Goal: Task Accomplishment & Management: Manage account settings

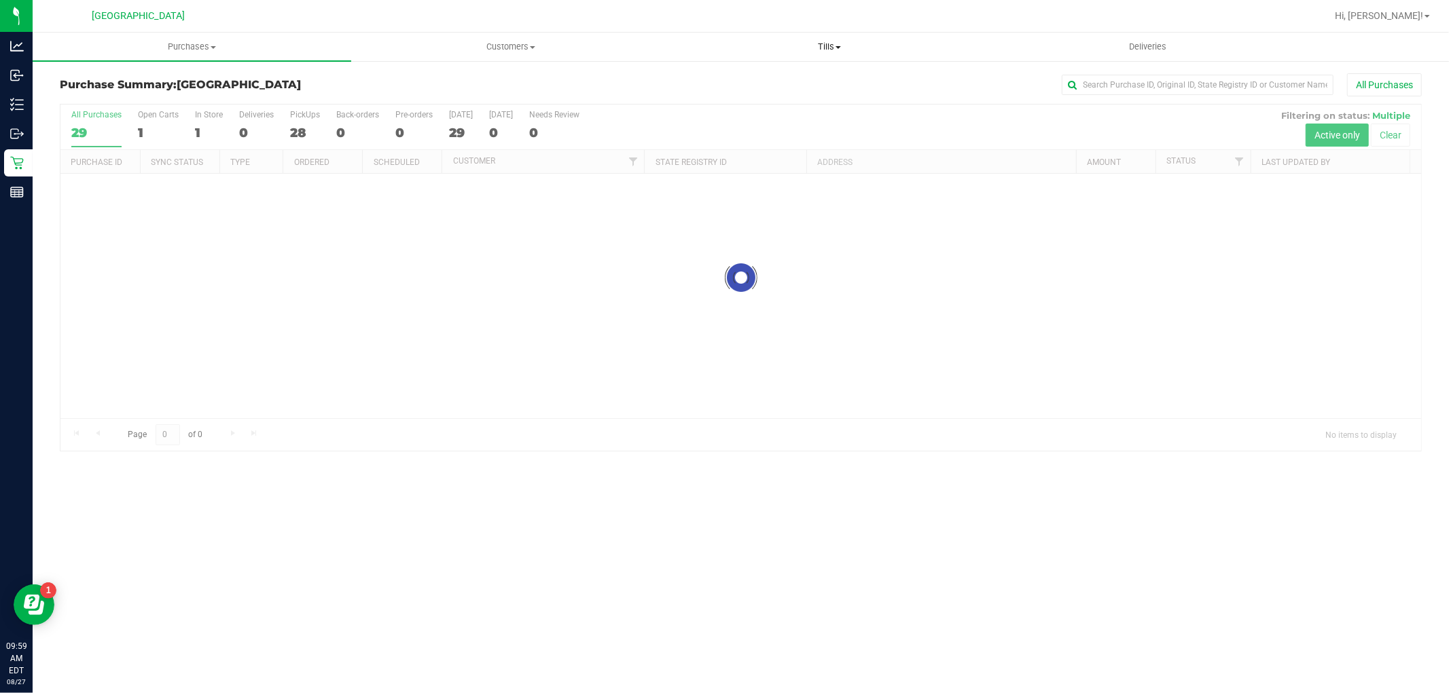
click at [834, 53] on uib-tab-heading "Tills Manage tills Reconcile e-payments" at bounding box center [828, 46] width 317 height 27
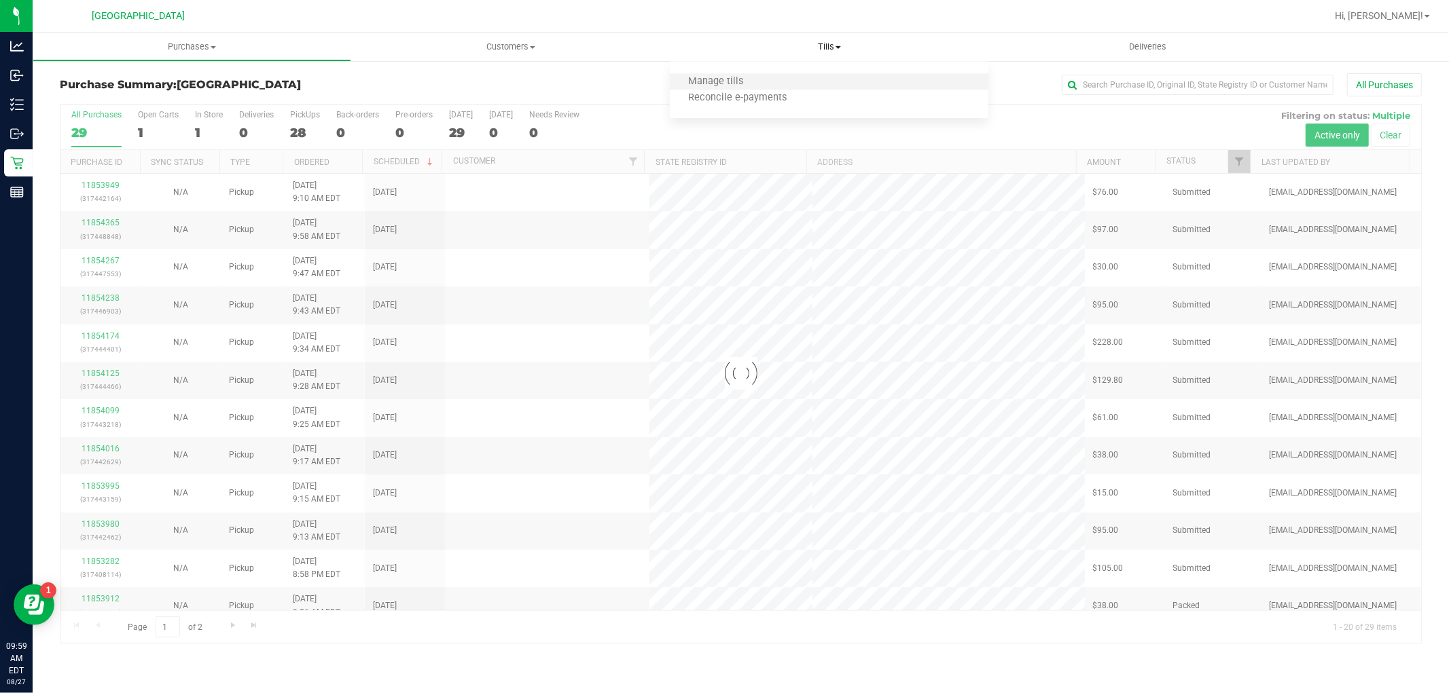
click at [797, 85] on li "Manage tills" at bounding box center [829, 82] width 319 height 16
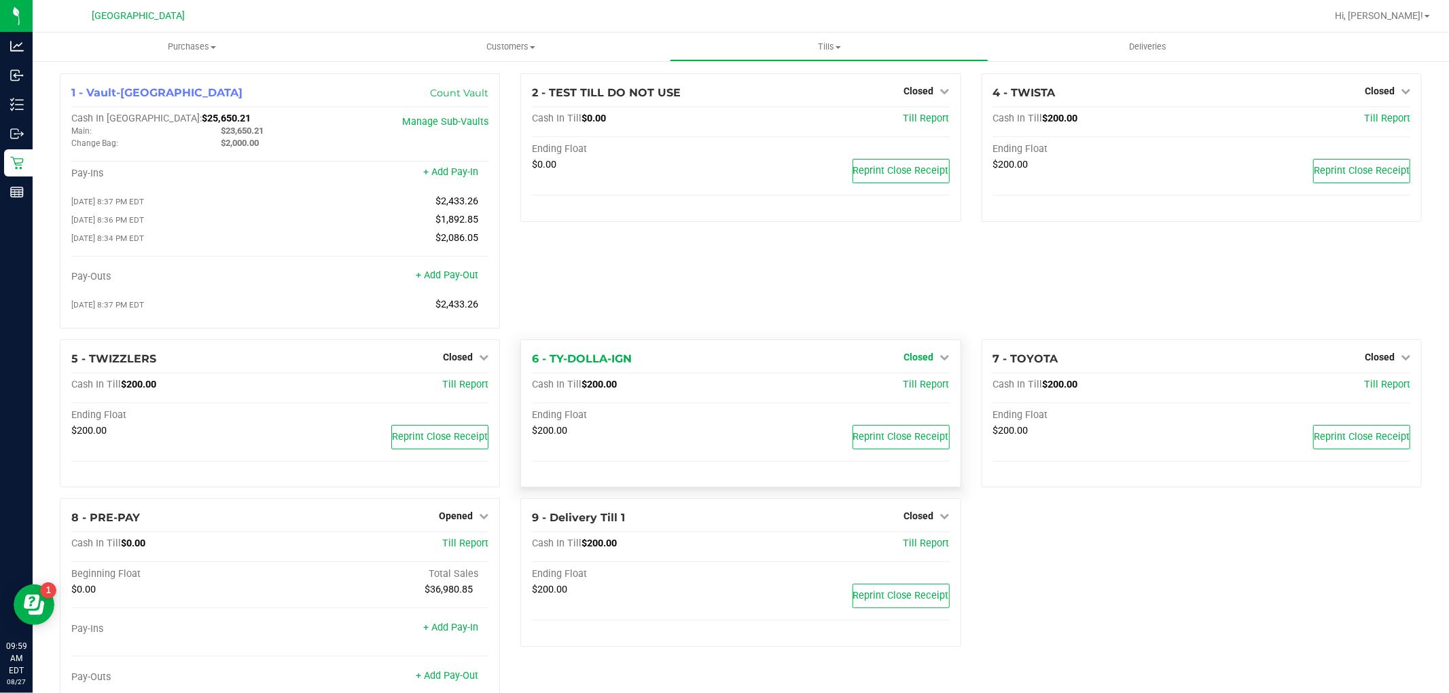
click at [940, 362] on icon at bounding box center [945, 357] width 10 height 10
click at [918, 394] on div "Open Till" at bounding box center [918, 385] width 101 height 17
click at [939, 384] on div "Open Till" at bounding box center [918, 385] width 101 height 17
click at [925, 385] on link "Open Till" at bounding box center [919, 385] width 36 height 11
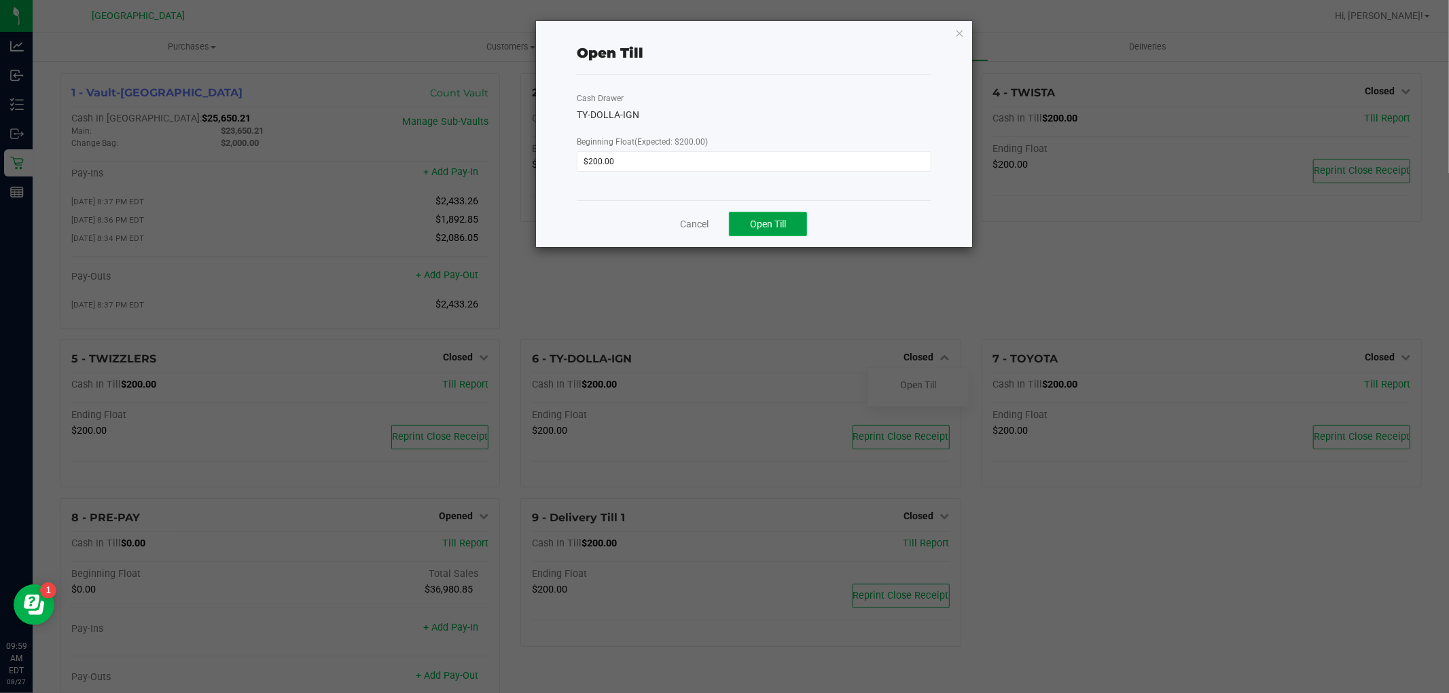
click at [786, 214] on button "Open Till" at bounding box center [768, 224] width 78 height 24
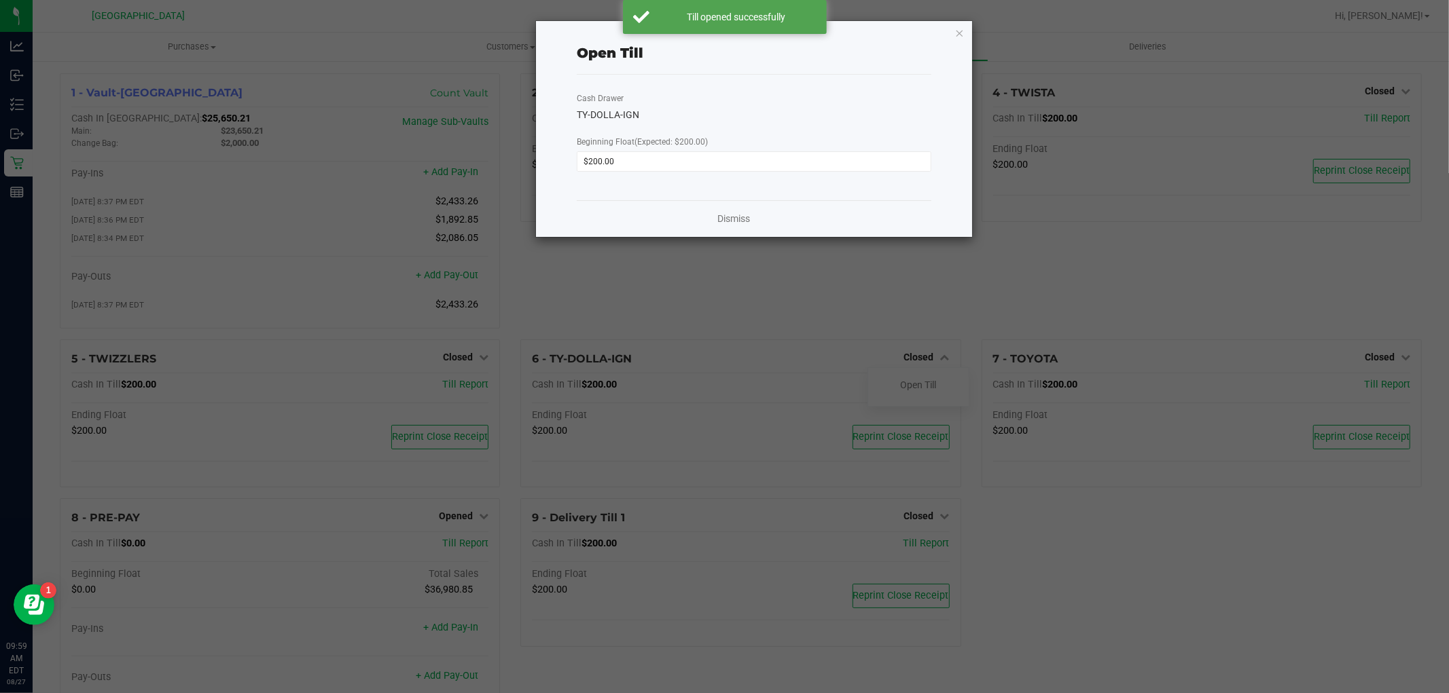
click at [1366, 357] on ngb-modal-window "Open Till Cash Drawer TY-DOLLA-IGN Beginning Float (Expected: $200.00) $200.00 …" at bounding box center [729, 346] width 1459 height 693
click at [715, 219] on div "Dismiss" at bounding box center [754, 218] width 355 height 37
click at [752, 230] on div "Dismiss" at bounding box center [754, 218] width 355 height 37
click at [732, 214] on link "Dismiss" at bounding box center [733, 219] width 33 height 14
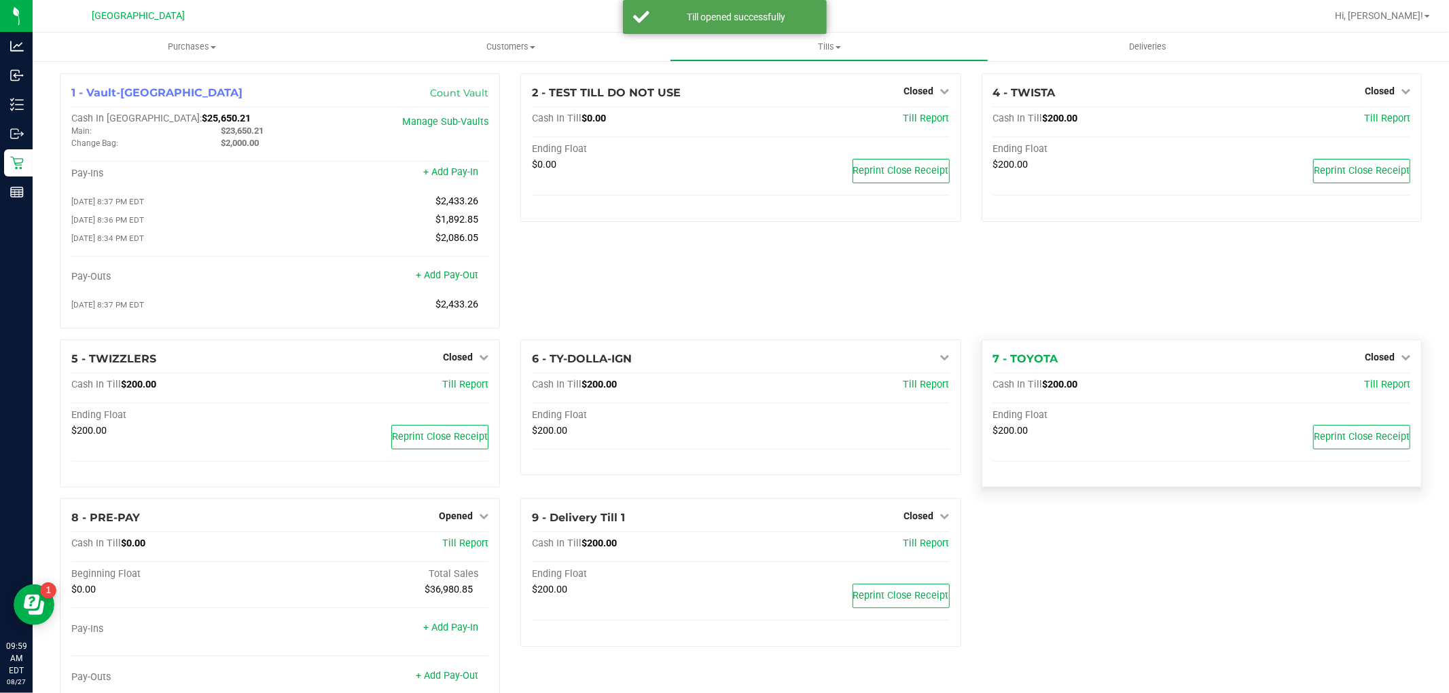
click at [1359, 349] on div "7 - TOYOTA Closed Open Till Cash In Till $200.00 Till Report Ending Float $200.…" at bounding box center [1201, 414] width 440 height 149
click at [1364, 357] on span "Closed" at bounding box center [1379, 357] width 30 height 11
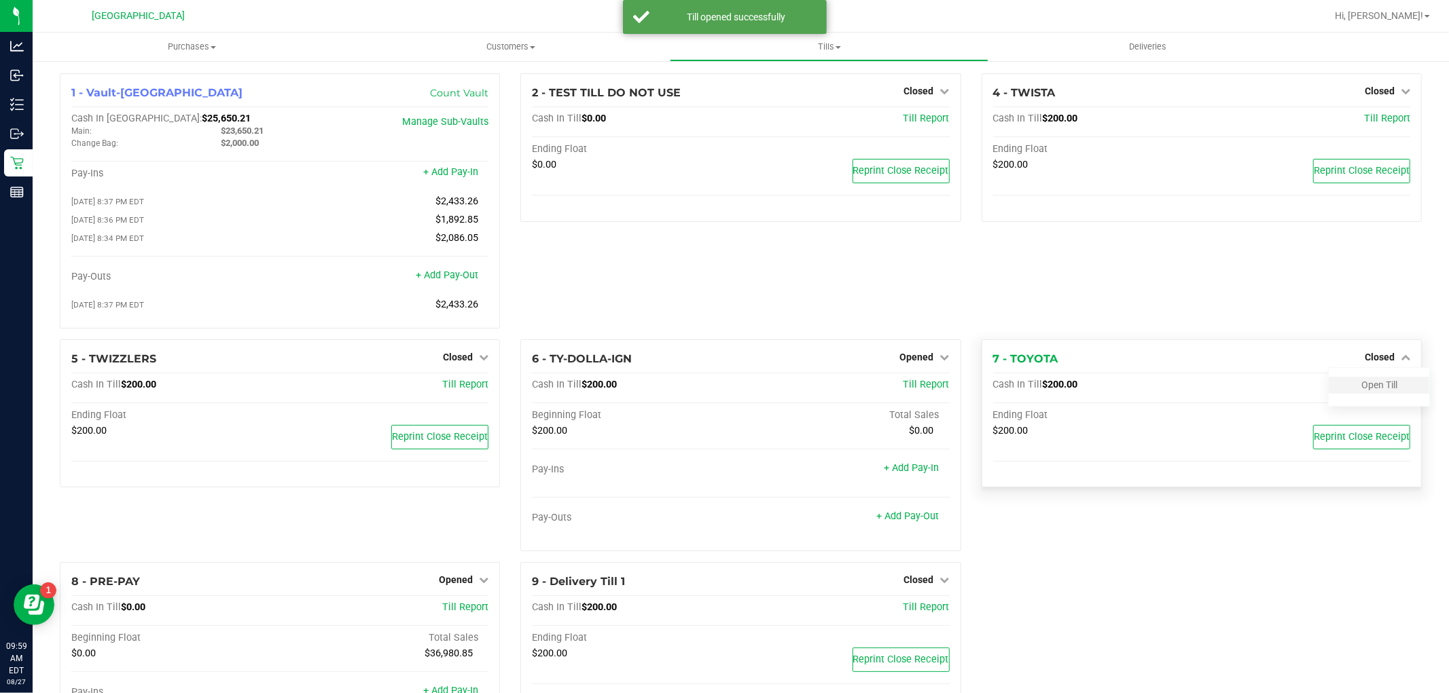
click at [1367, 383] on div "Open Till" at bounding box center [1378, 385] width 101 height 17
click at [1361, 387] on link "Open Till" at bounding box center [1379, 385] width 36 height 11
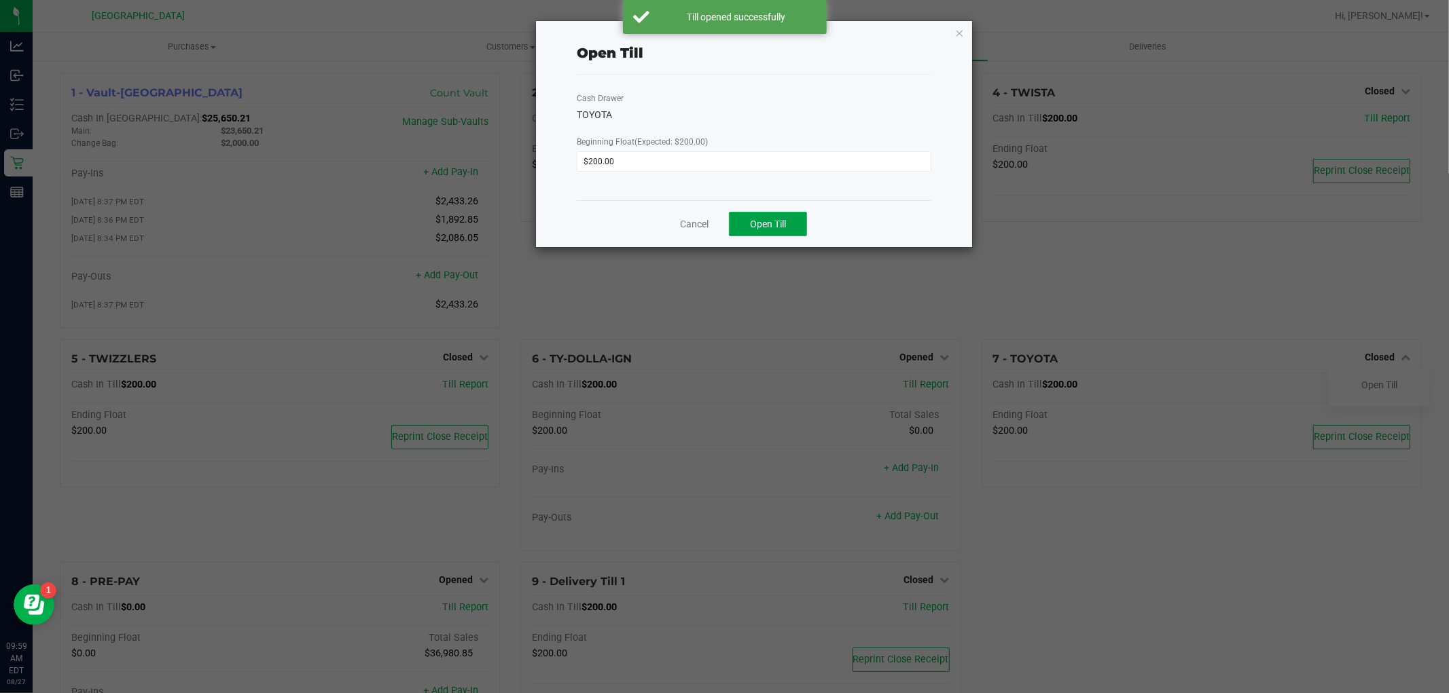
click at [780, 213] on button "Open Till" at bounding box center [768, 224] width 78 height 24
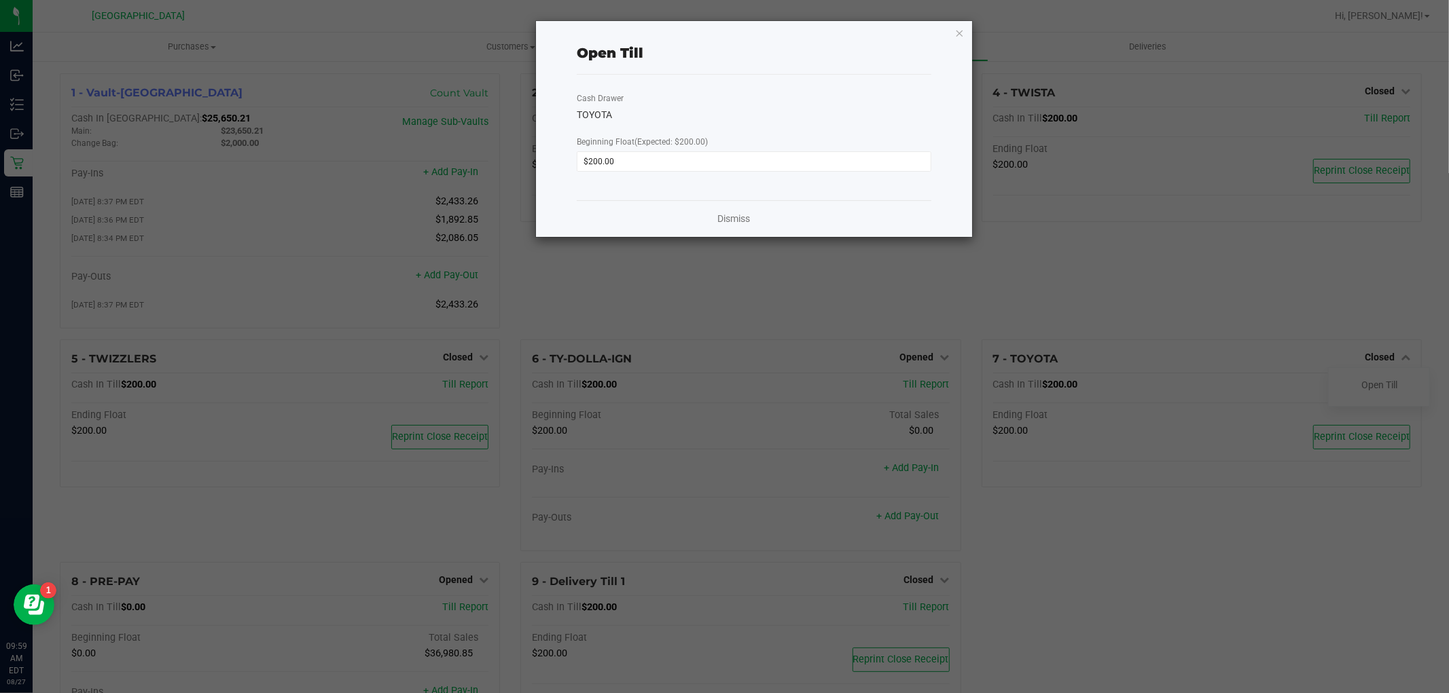
click at [698, 219] on div "Dismiss" at bounding box center [754, 218] width 355 height 37
click at [718, 215] on link "Dismiss" at bounding box center [733, 219] width 33 height 14
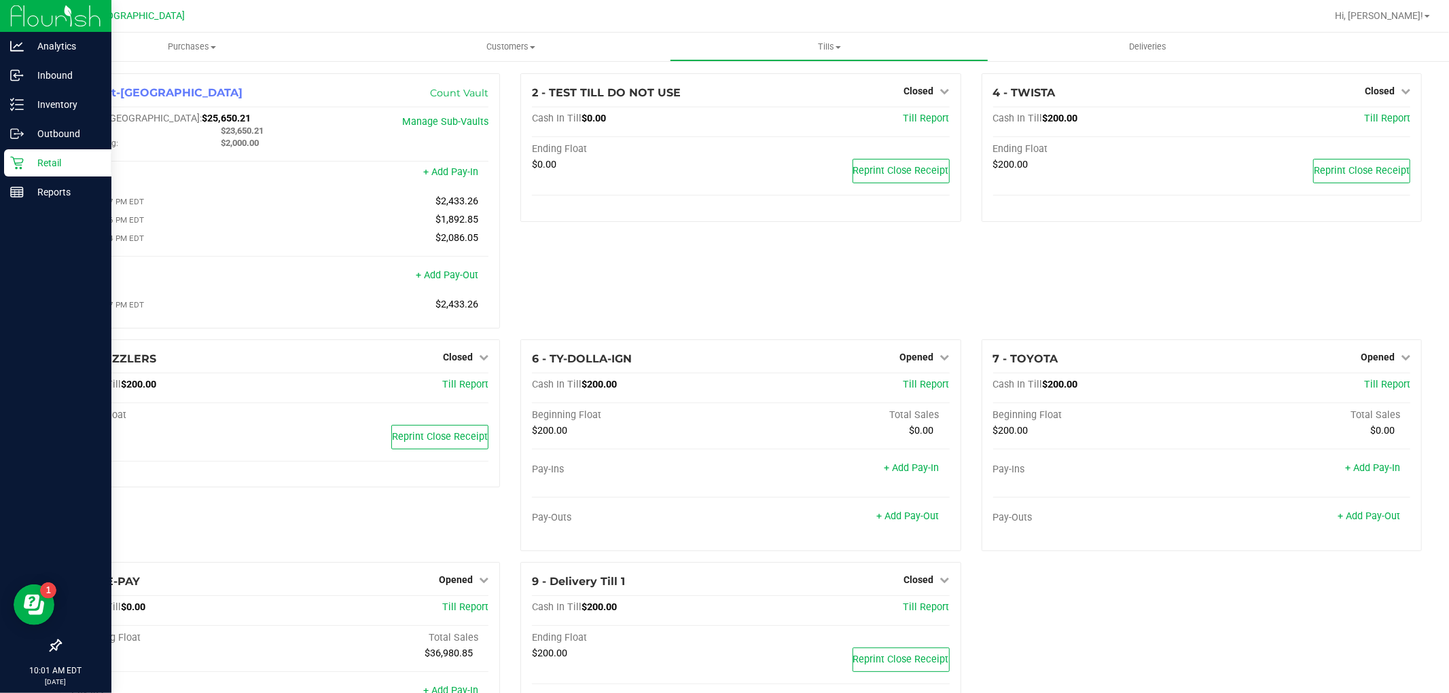
click at [60, 155] on p "Retail" at bounding box center [65, 163] width 82 height 16
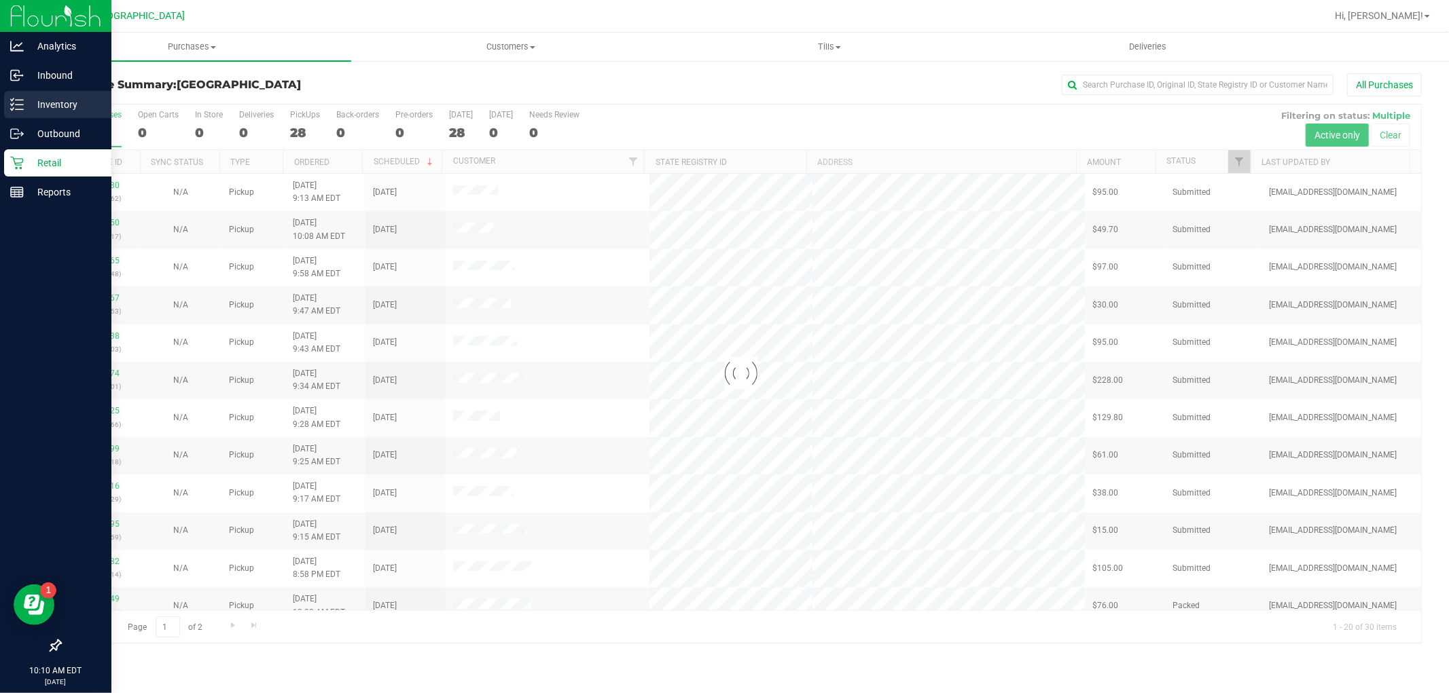
click at [42, 97] on p "Inventory" at bounding box center [65, 104] width 82 height 16
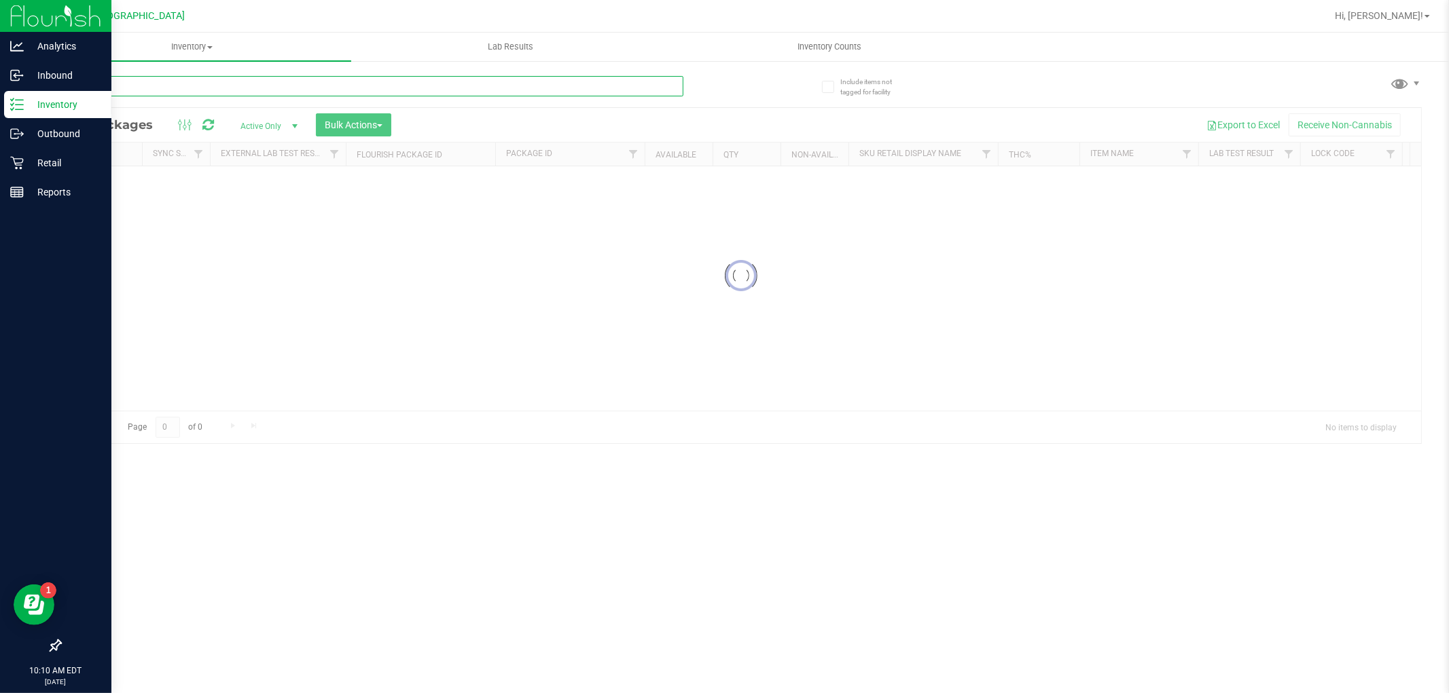
click at [320, 90] on div "Inventory All packages All inventory Waste log Create inventory Lab Results Inv…" at bounding box center [741, 363] width 1416 height 661
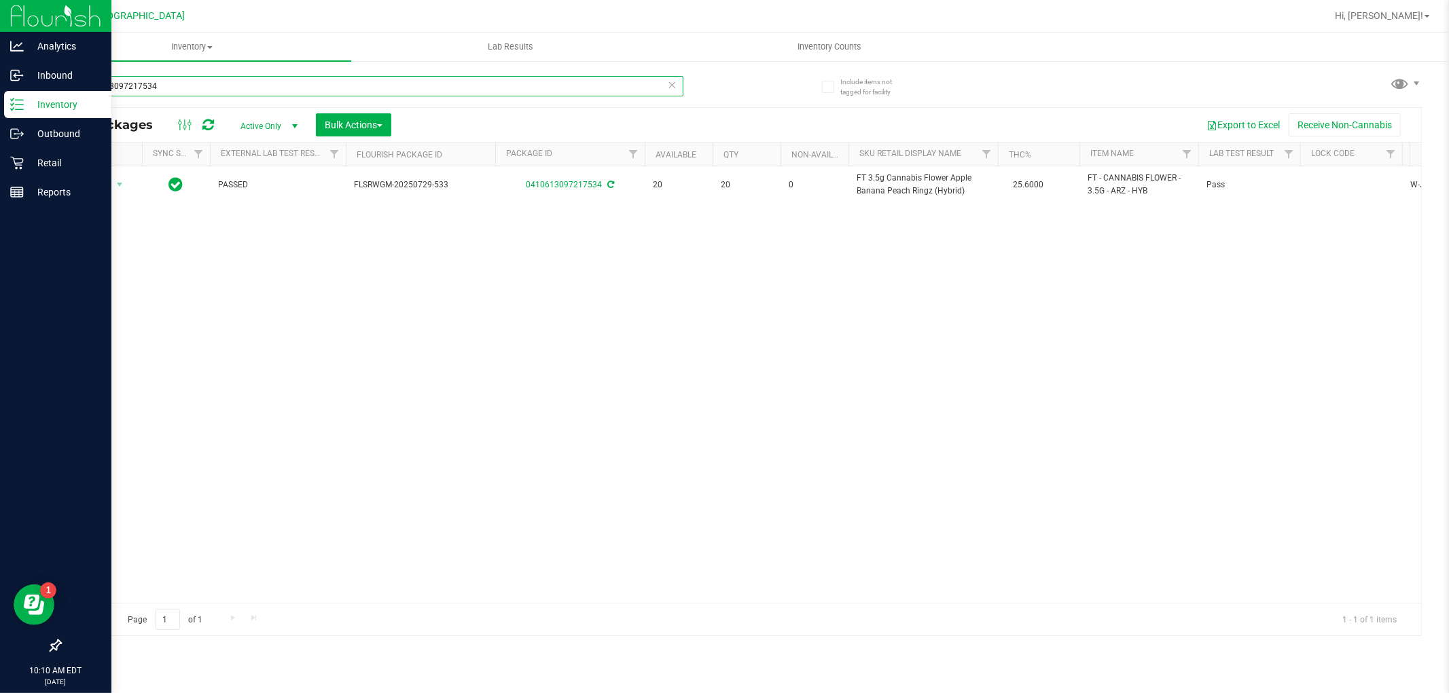
type input "0410613097217534"
click at [1, 160] on link "Retail" at bounding box center [55, 163] width 111 height 29
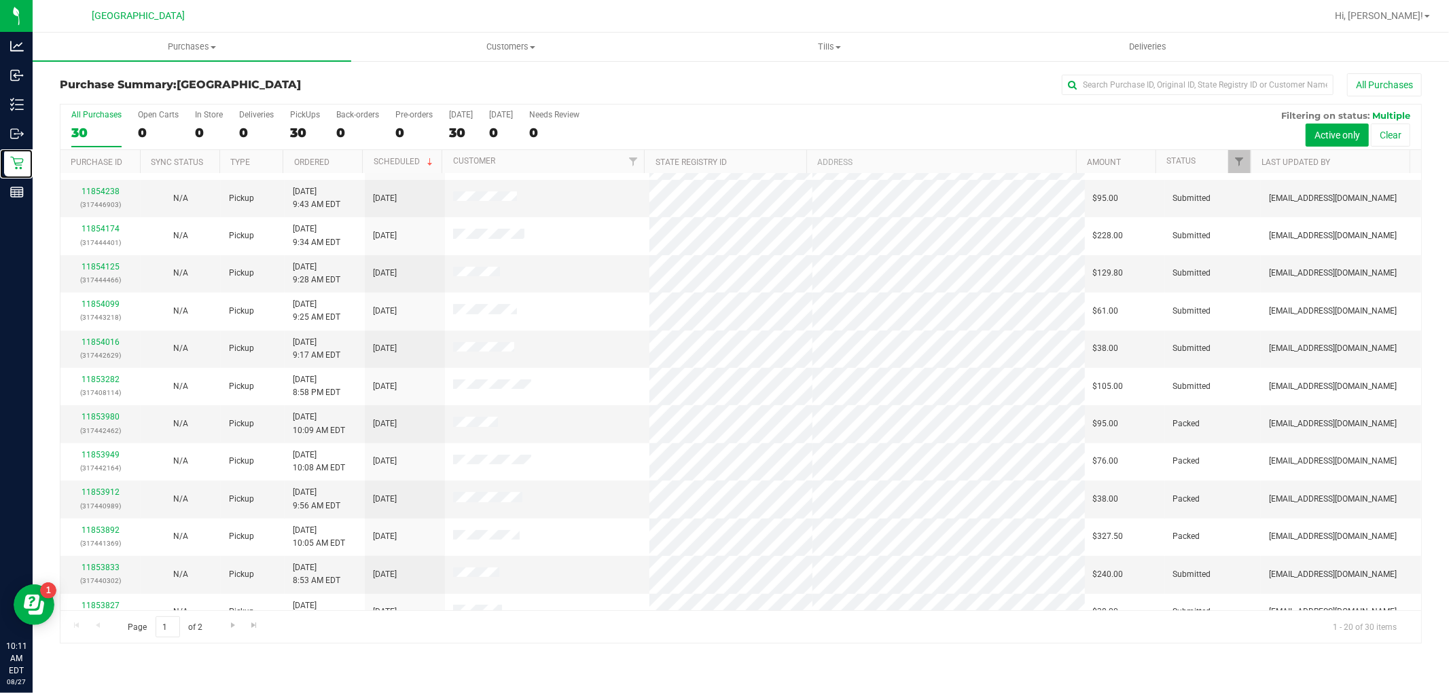
scroll to position [315, 0]
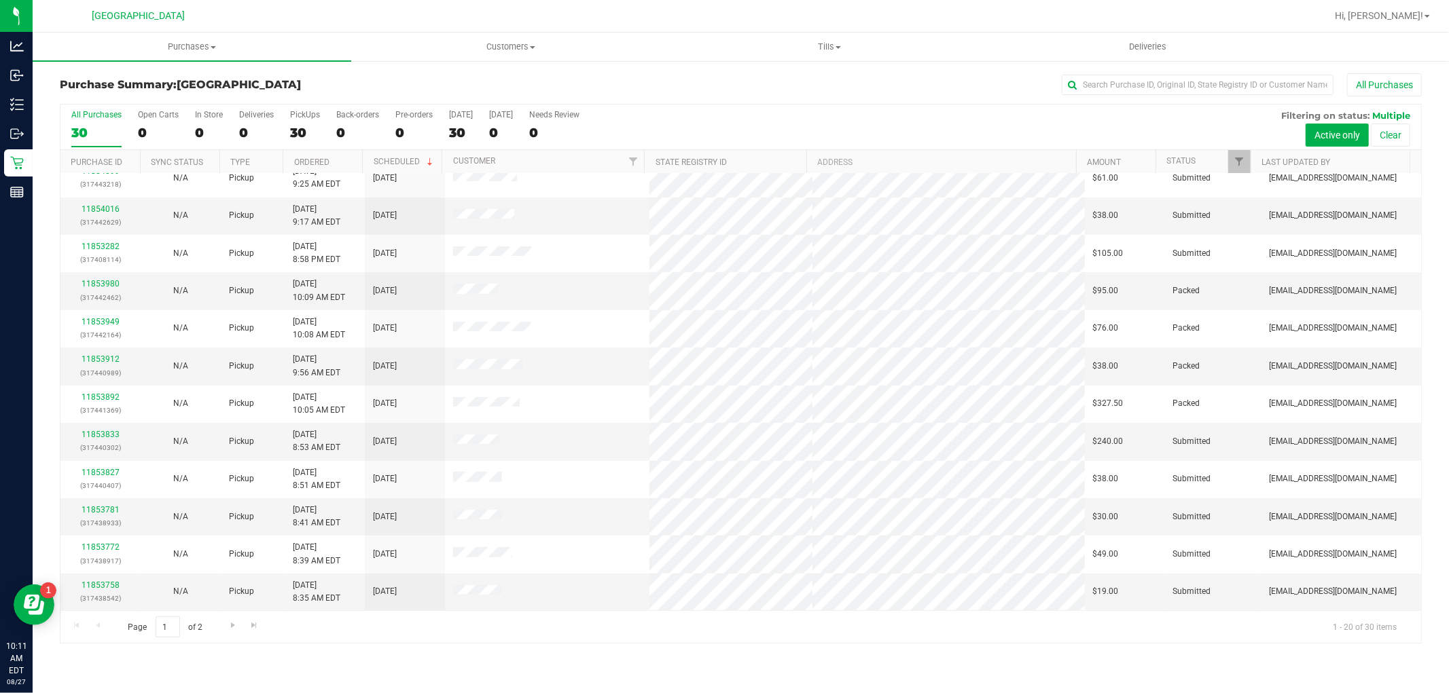
click at [219, 627] on div "Page 1 of 2 1 - 20 of 30 items" at bounding box center [740, 627] width 1360 height 33
click at [221, 626] on div "Page 1 of 2 1 - 20 of 30 items" at bounding box center [740, 627] width 1360 height 33
click at [564, 166] on th "Customer" at bounding box center [542, 162] width 202 height 24
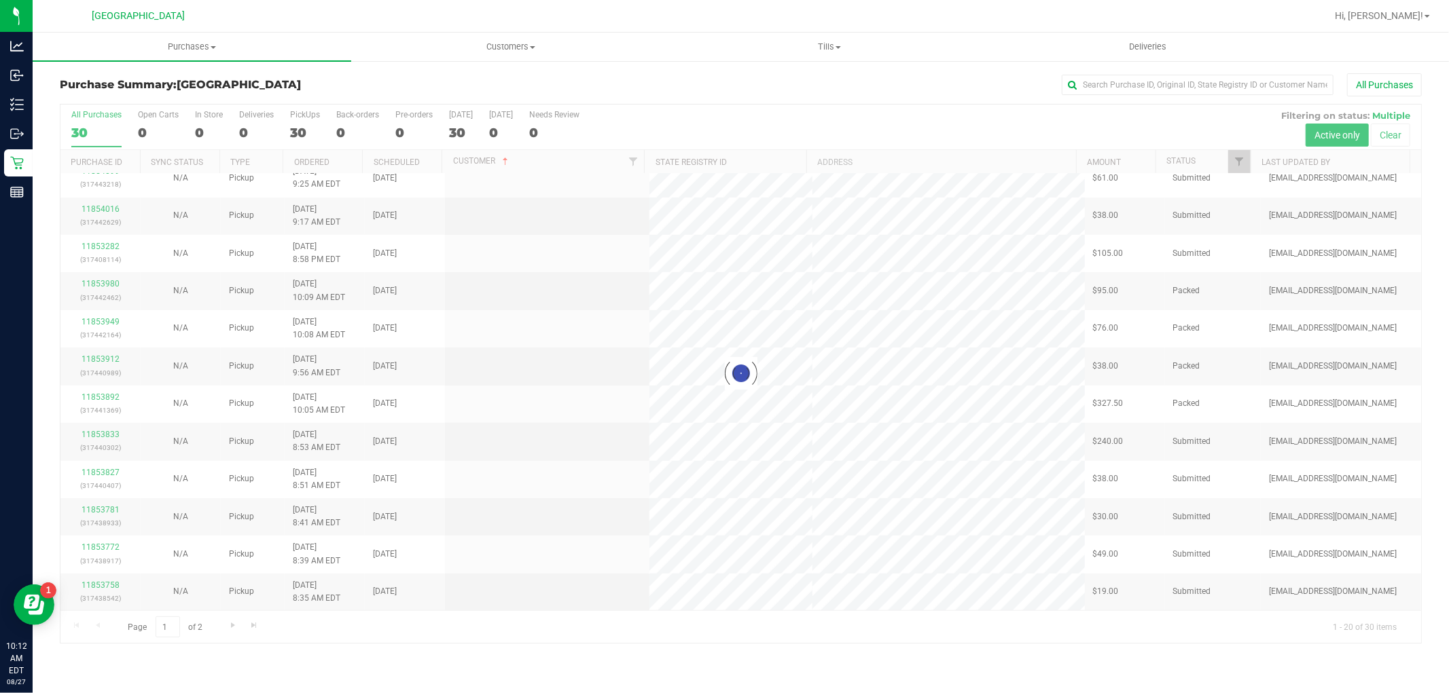
scroll to position [0, 0]
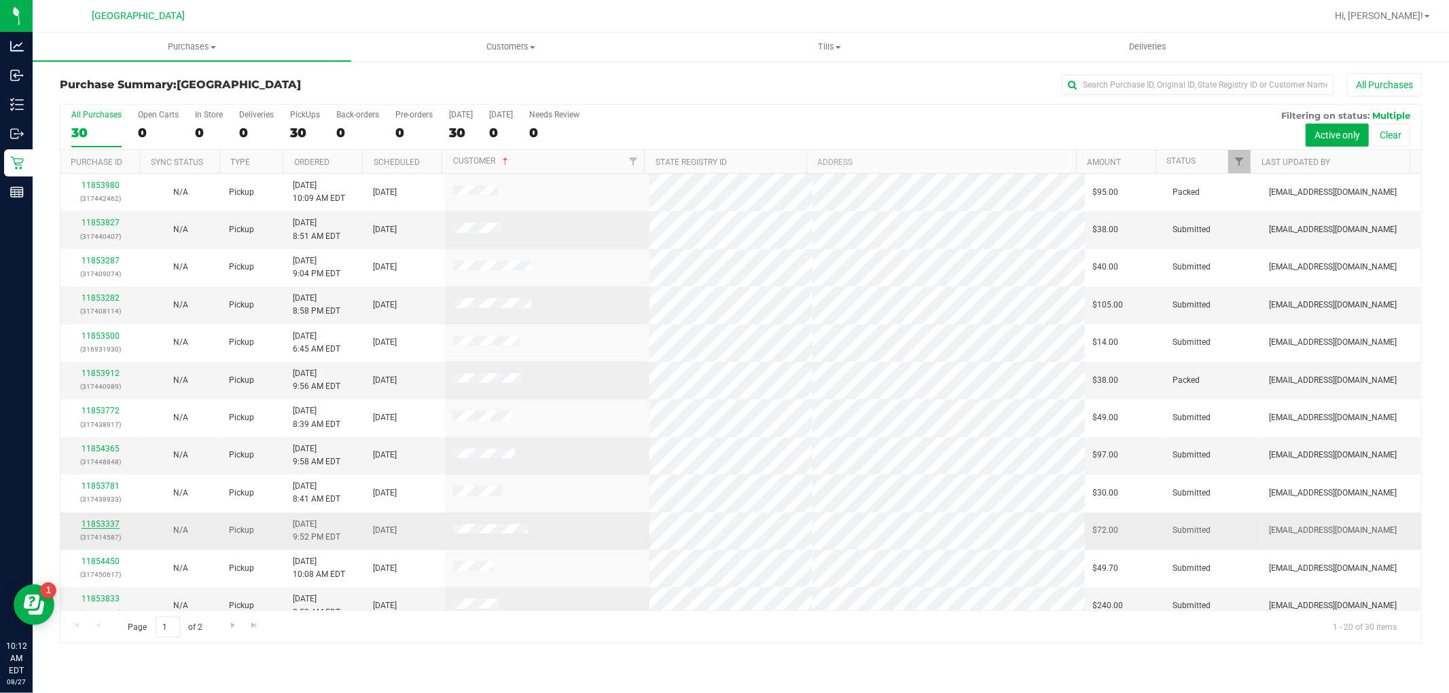
click at [110, 526] on link "11853337" at bounding box center [101, 525] width 38 height 10
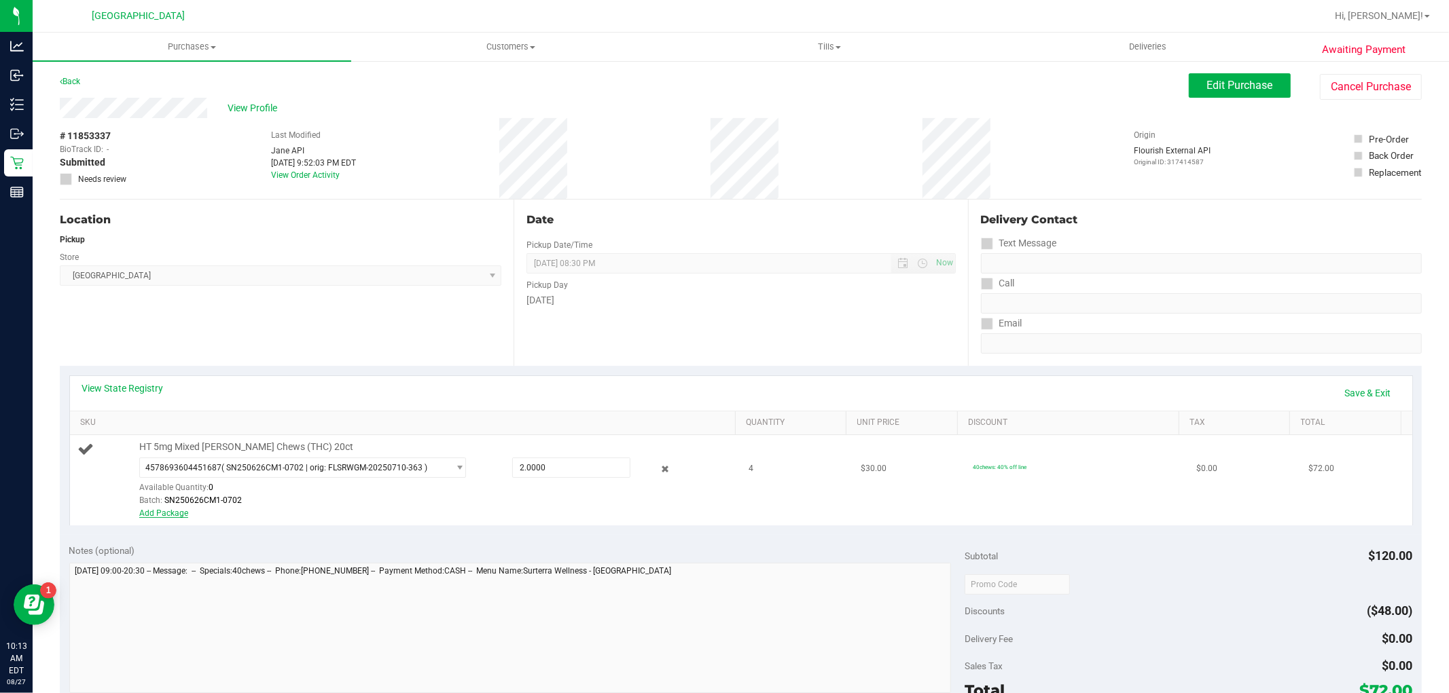
click at [181, 513] on link "Add Package" at bounding box center [163, 514] width 49 height 10
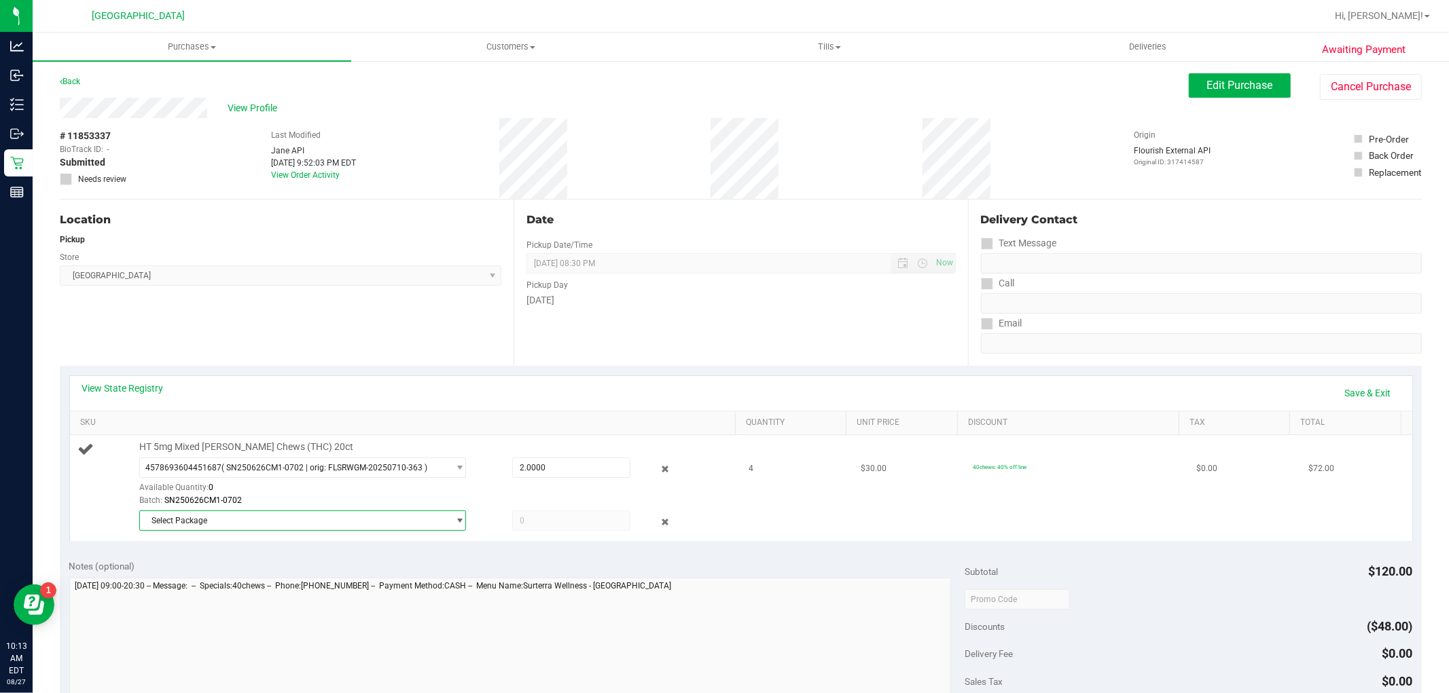
click at [254, 518] on span "Select Package" at bounding box center [294, 520] width 308 height 19
click at [783, 568] on div "Notes (optional)" at bounding box center [517, 567] width 896 height 14
click at [1339, 397] on link "Save & Exit" at bounding box center [1368, 393] width 64 height 23
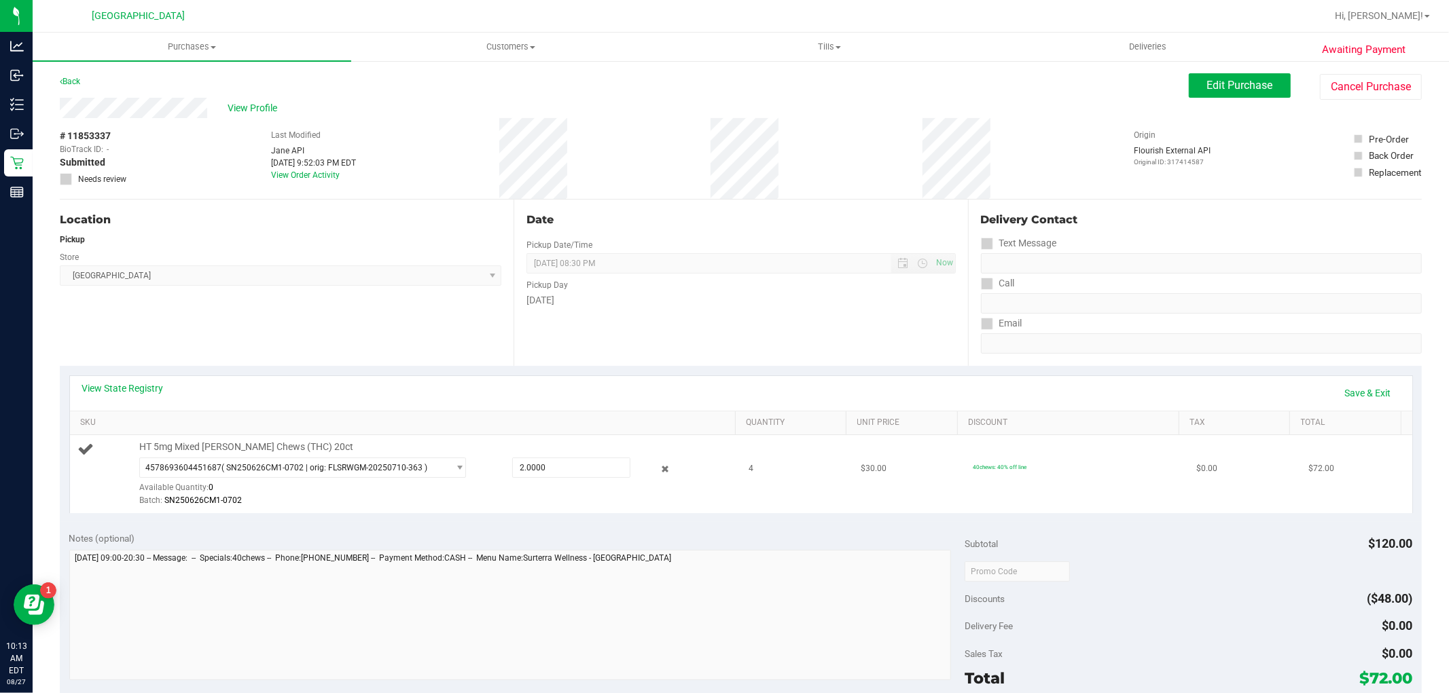
click at [663, 475] on div at bounding box center [654, 469] width 49 height 16
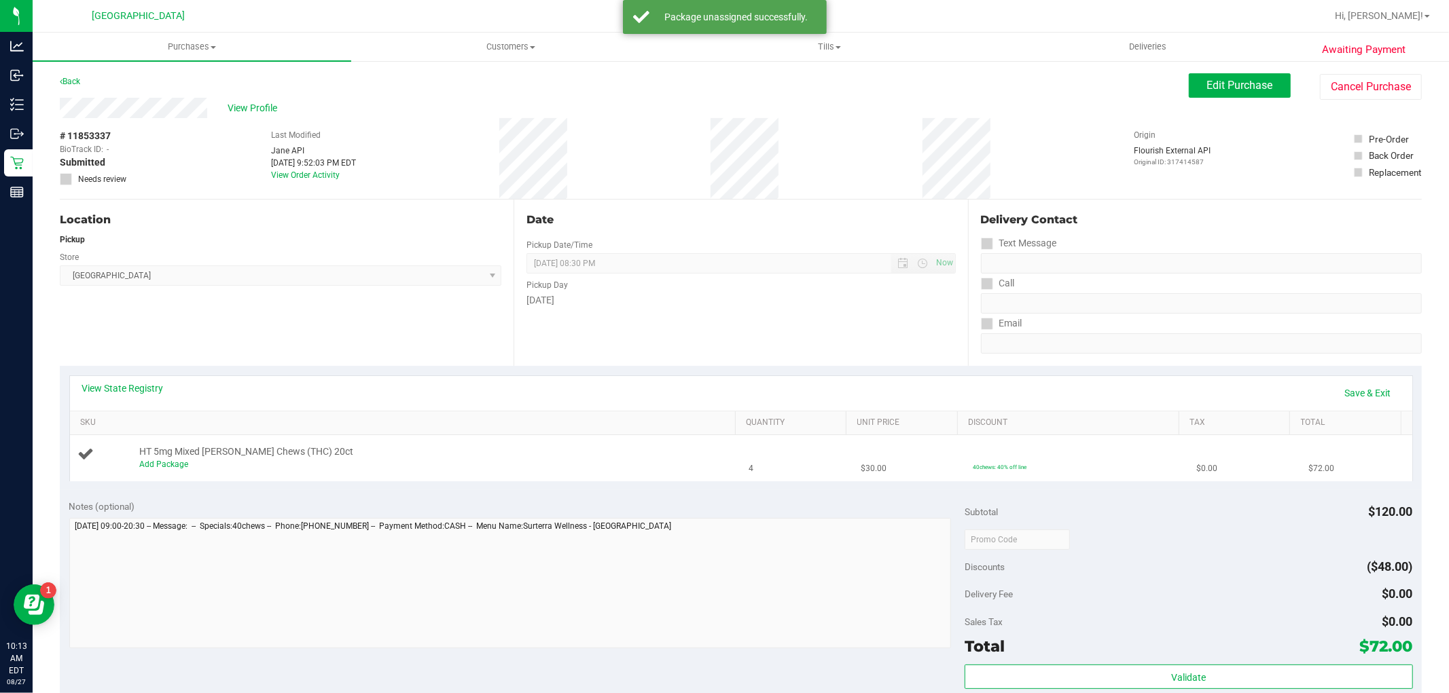
click at [173, 470] on div "Add Package" at bounding box center [434, 464] width 590 height 13
click at [242, 469] on div "Add Package" at bounding box center [434, 464] width 590 height 13
click at [166, 470] on div "Add Package" at bounding box center [434, 464] width 590 height 13
click at [172, 466] on link "Add Package" at bounding box center [163, 465] width 49 height 10
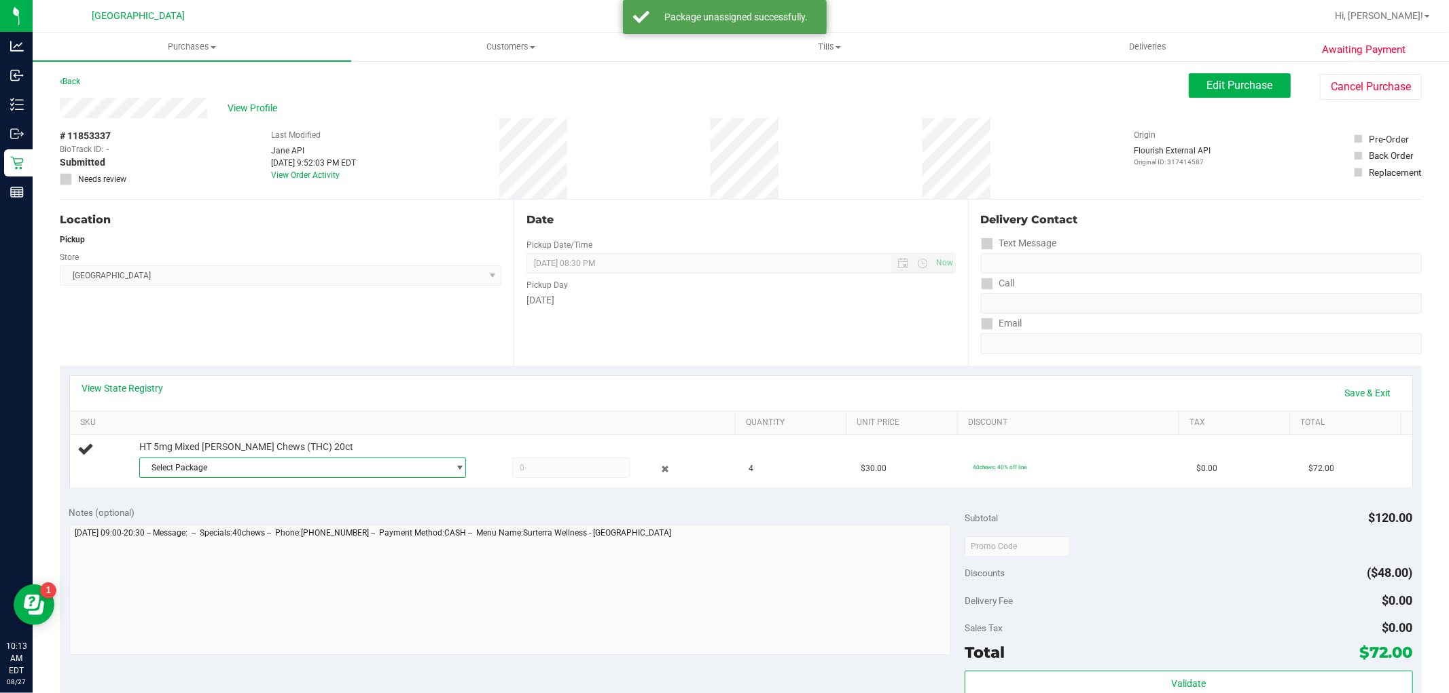
drag, startPoint x: 234, startPoint y: 472, endPoint x: 221, endPoint y: 486, distance: 18.3
click at [233, 472] on span "Select Package" at bounding box center [294, 467] width 308 height 19
click at [220, 525] on li "4578693604451687 ( SN250626CM1-0702 | orig: FLSRWGM-20250710-363 )" at bounding box center [299, 523] width 320 height 19
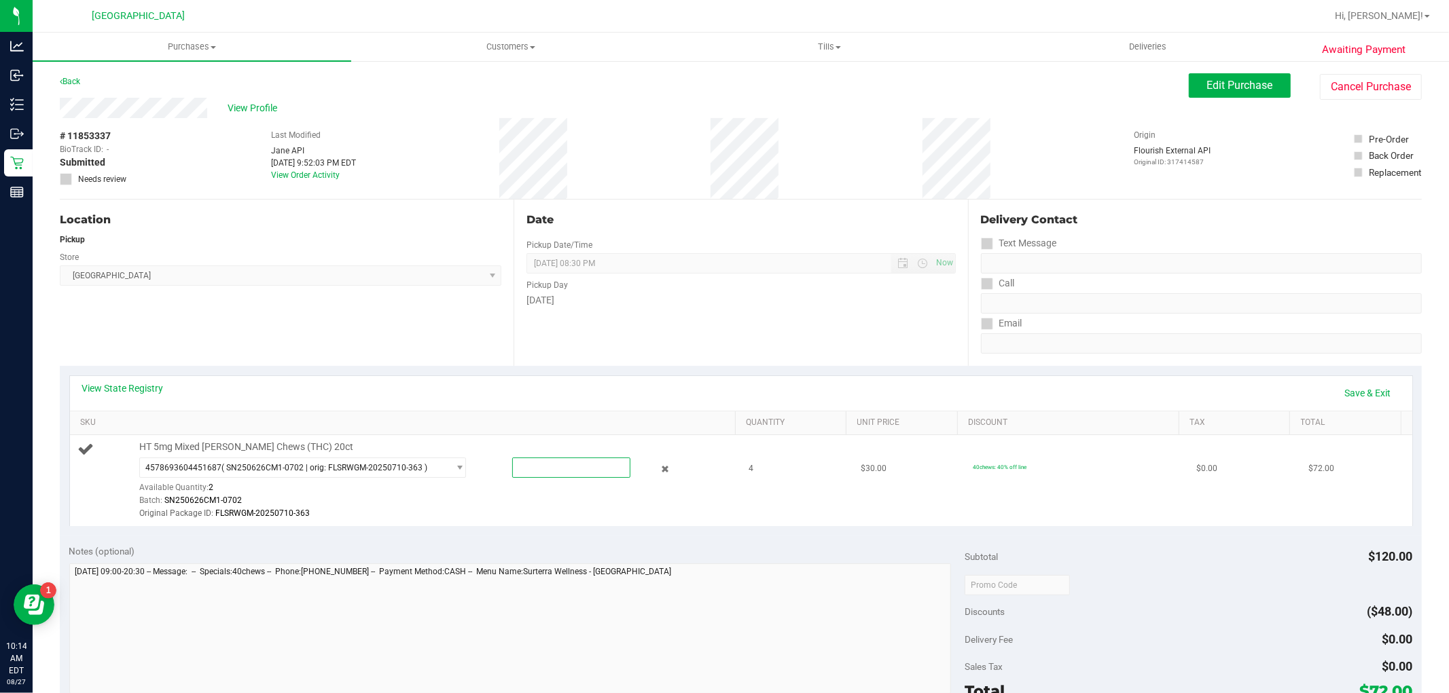
click at [564, 460] on span at bounding box center [571, 468] width 118 height 20
type input "2"
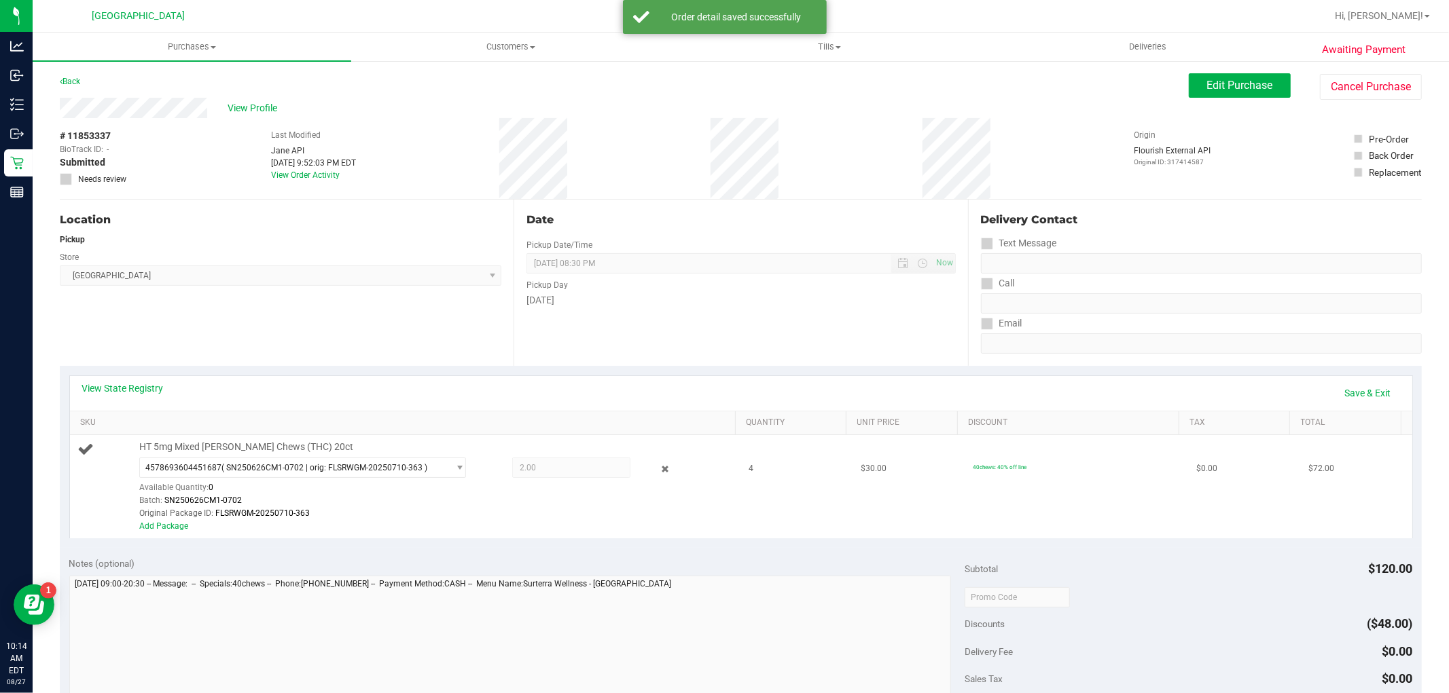
click at [187, 525] on div "Add Package" at bounding box center [434, 526] width 590 height 13
click at [185, 524] on div "Add Package" at bounding box center [434, 526] width 590 height 13
click at [187, 524] on div "Add Package" at bounding box center [434, 526] width 590 height 13
click at [177, 524] on link "Add Package" at bounding box center [163, 527] width 49 height 10
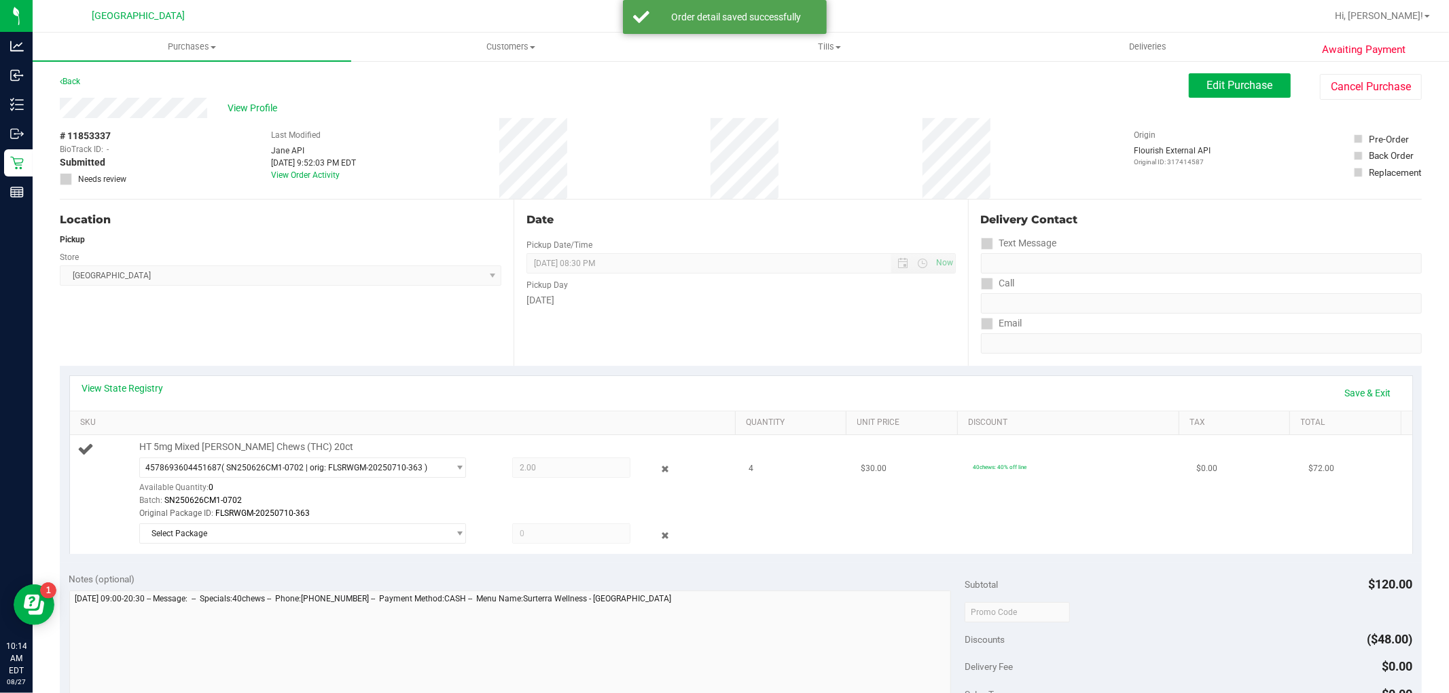
click at [254, 520] on div "HT 5mg Mixed Berry Chews (THC) 20ct 4578693604451687 ( SN250626CM1-0702 | orig:…" at bounding box center [430, 494] width 596 height 107
click at [254, 528] on span "Select Package" at bounding box center [294, 533] width 308 height 19
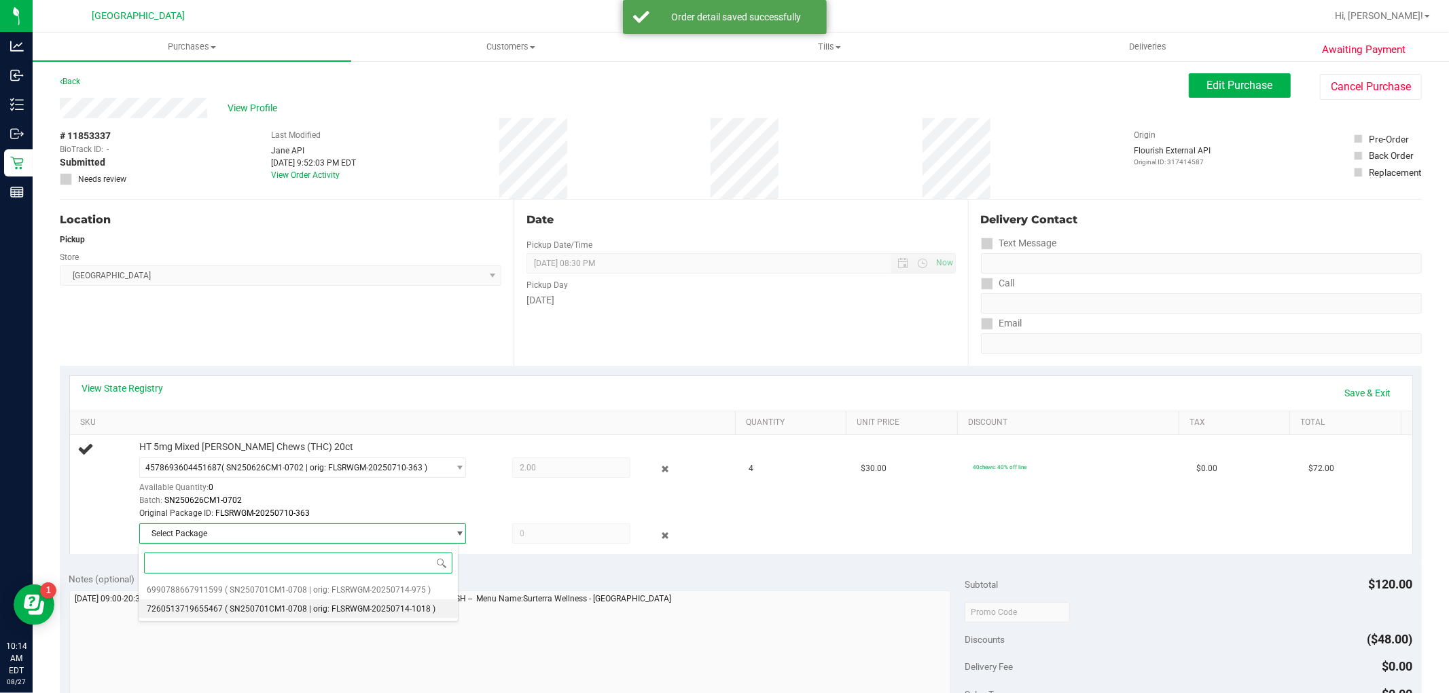
click at [287, 609] on span "( SN250701CM1-0708 | orig: FLSRWGM-20250714-1018 )" at bounding box center [330, 609] width 211 height 10
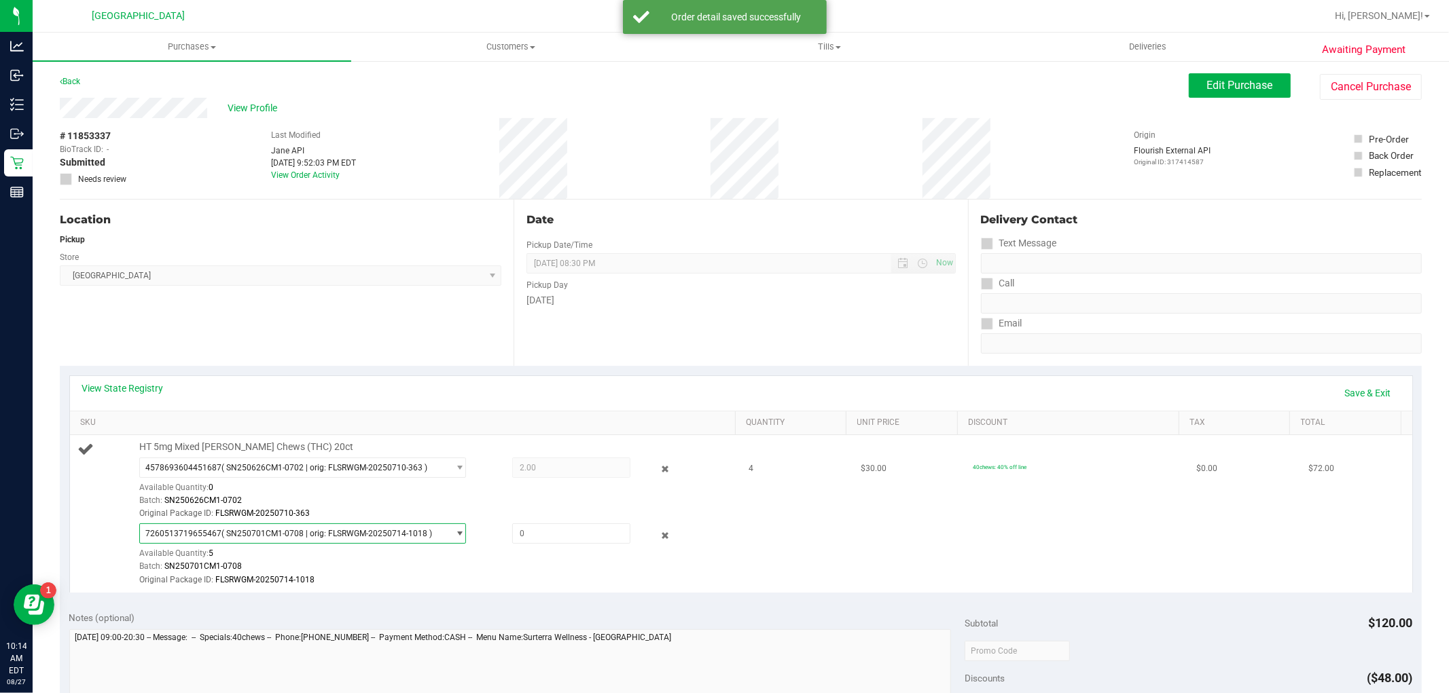
click at [289, 540] on span "7260513719655467 ( SN250701CM1-0708 | orig: FLSRWGM-20250714-1018 )" at bounding box center [294, 533] width 308 height 19
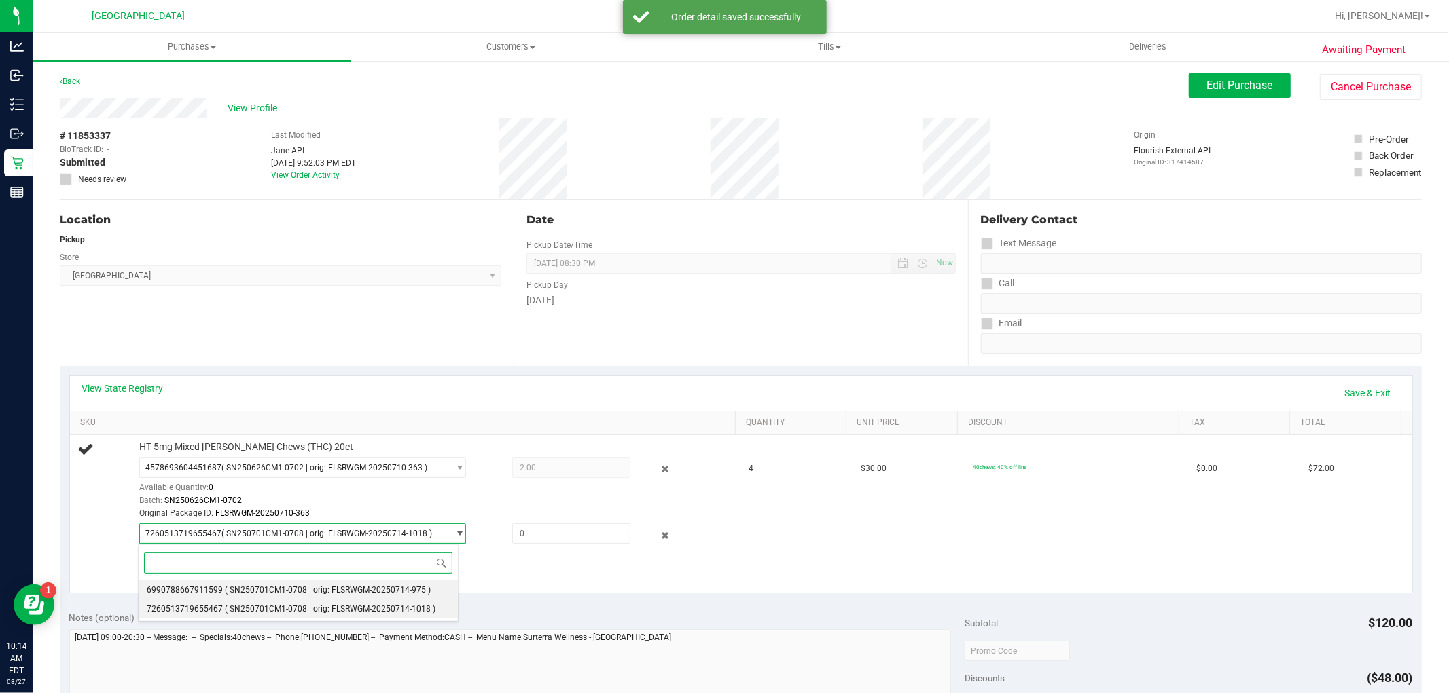
click at [284, 587] on span "( SN250701CM1-0708 | orig: FLSRWGM-20250714-975 )" at bounding box center [328, 590] width 206 height 10
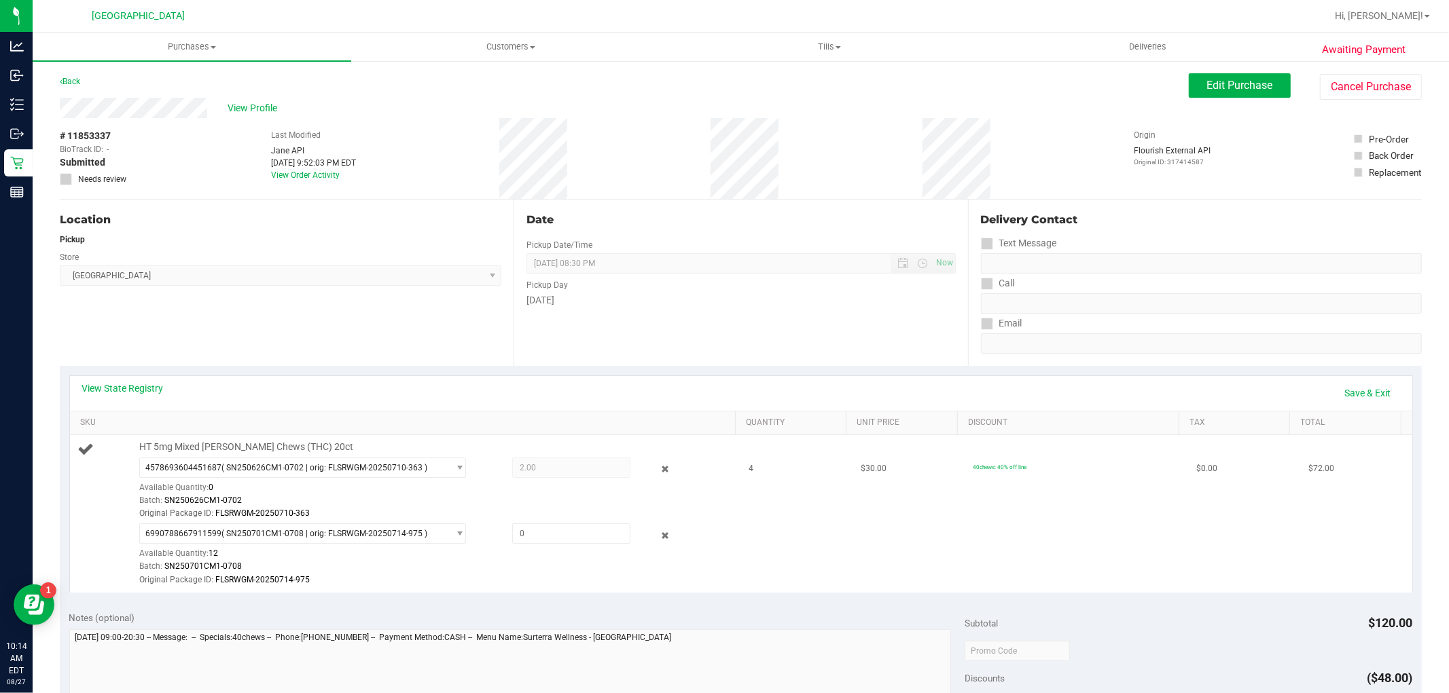
click at [297, 519] on div "Original Package ID: FLSRWGM-20250710-363" at bounding box center [434, 513] width 590 height 13
click at [657, 535] on icon at bounding box center [664, 536] width 14 height 16
click at [660, 532] on icon at bounding box center [664, 536] width 14 height 16
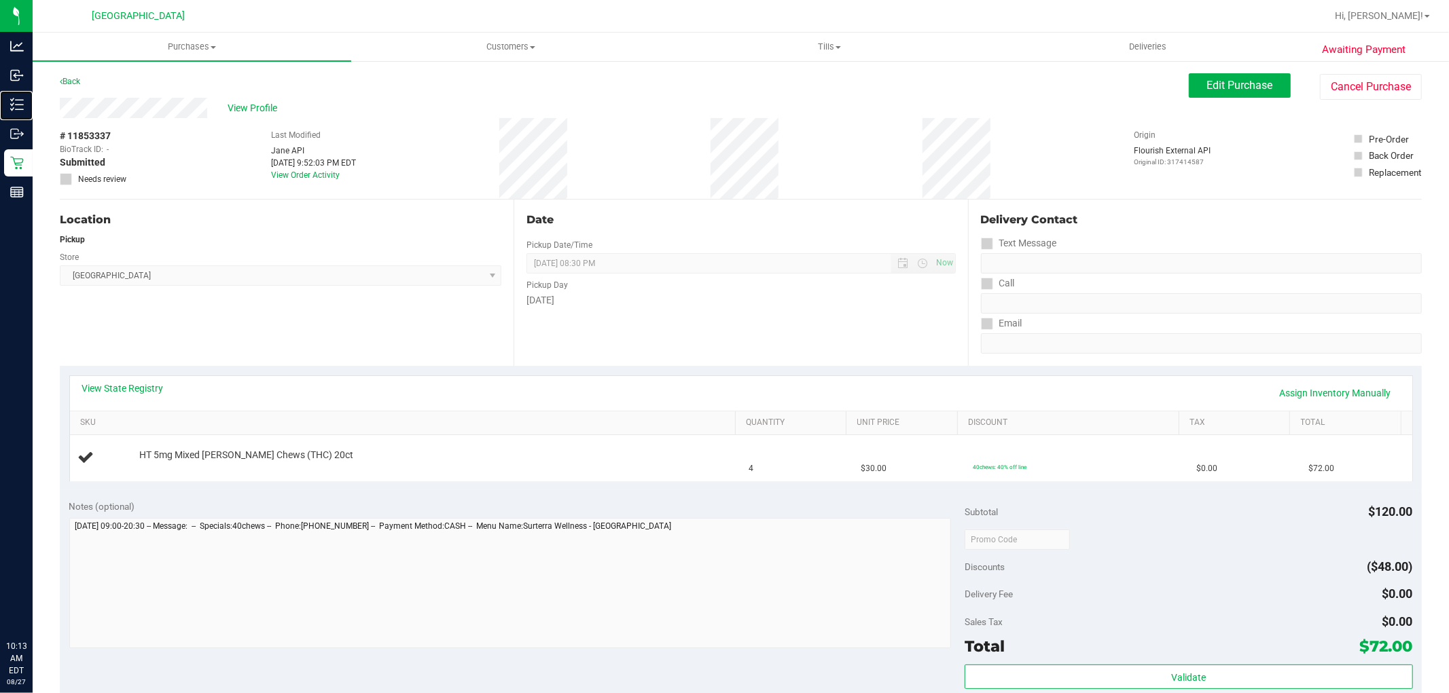
click at [0, 0] on p "Inventory" at bounding box center [0, 0] width 0 height 0
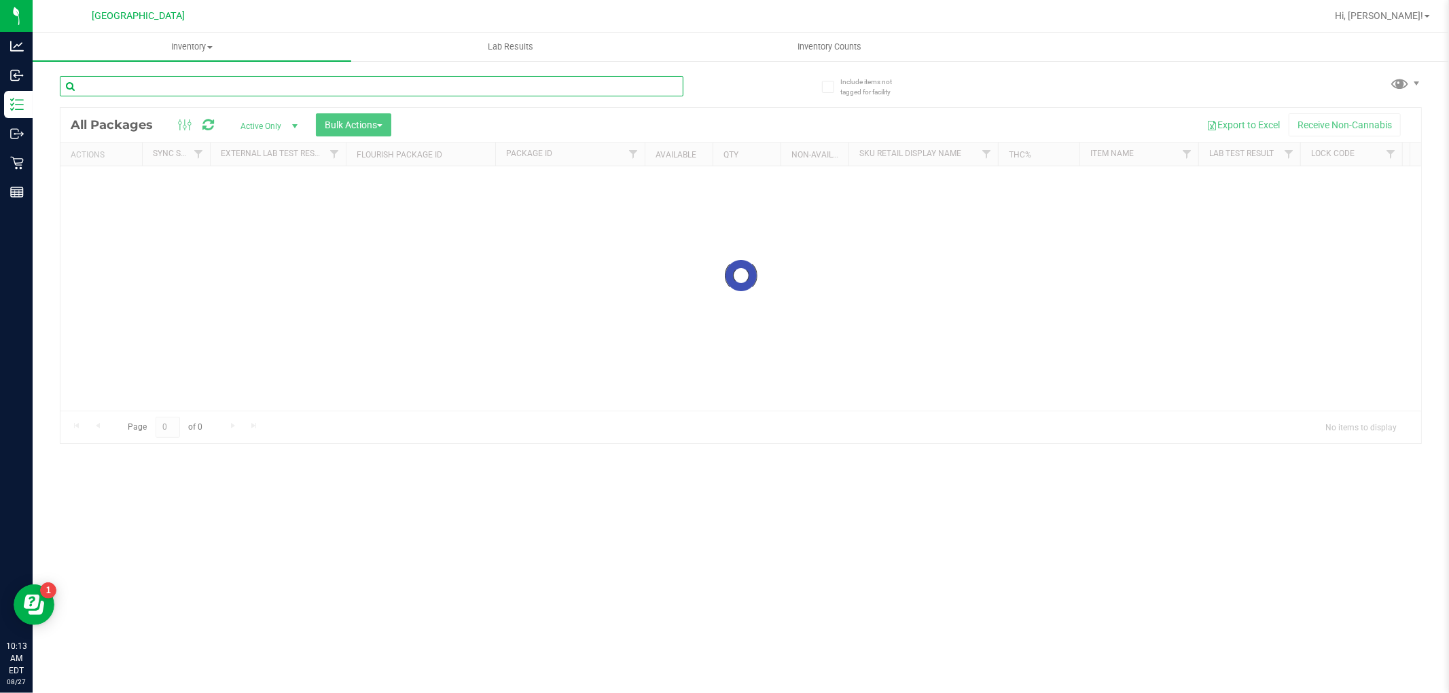
click at [333, 87] on input "text" at bounding box center [371, 86] width 623 height 20
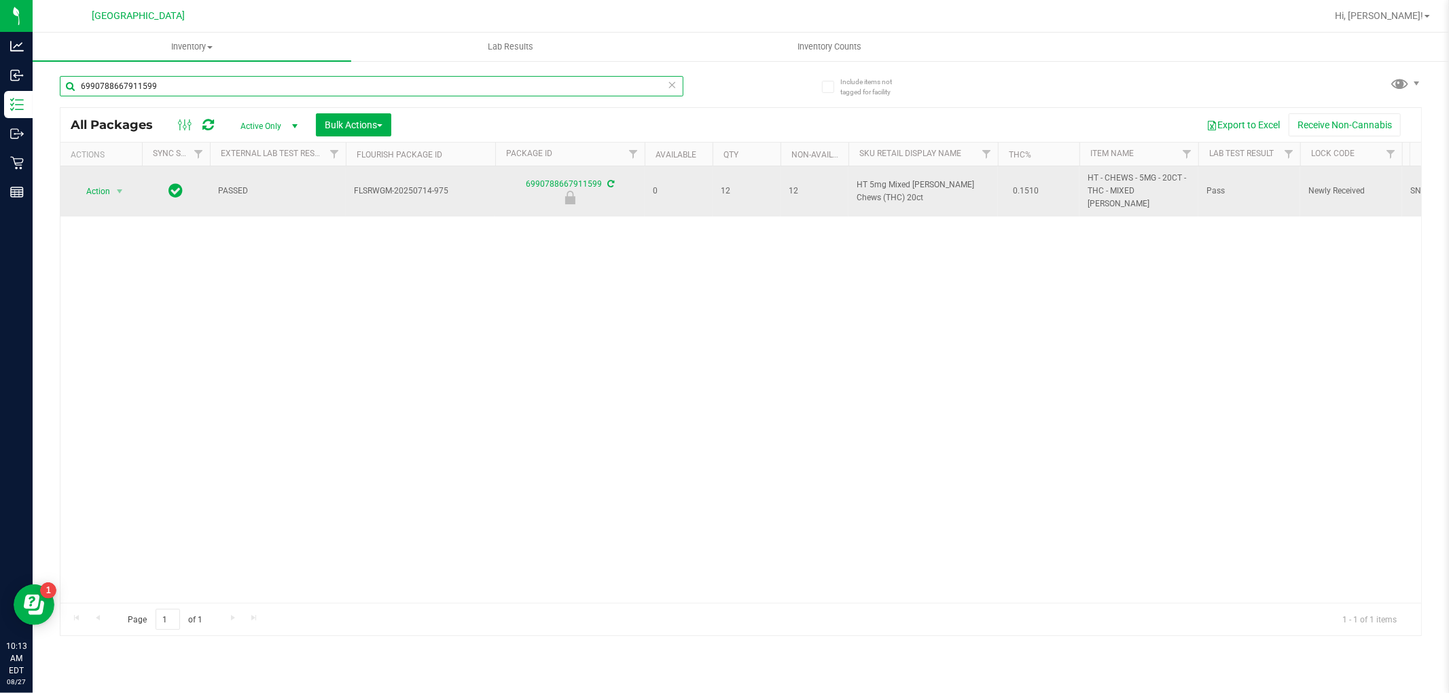
type input "6990788667911599"
click at [141, 184] on td "Action Action Edit attributes Global inventory Locate package Package audit log…" at bounding box center [101, 191] width 82 height 50
click at [117, 186] on span "select" at bounding box center [119, 191] width 11 height 11
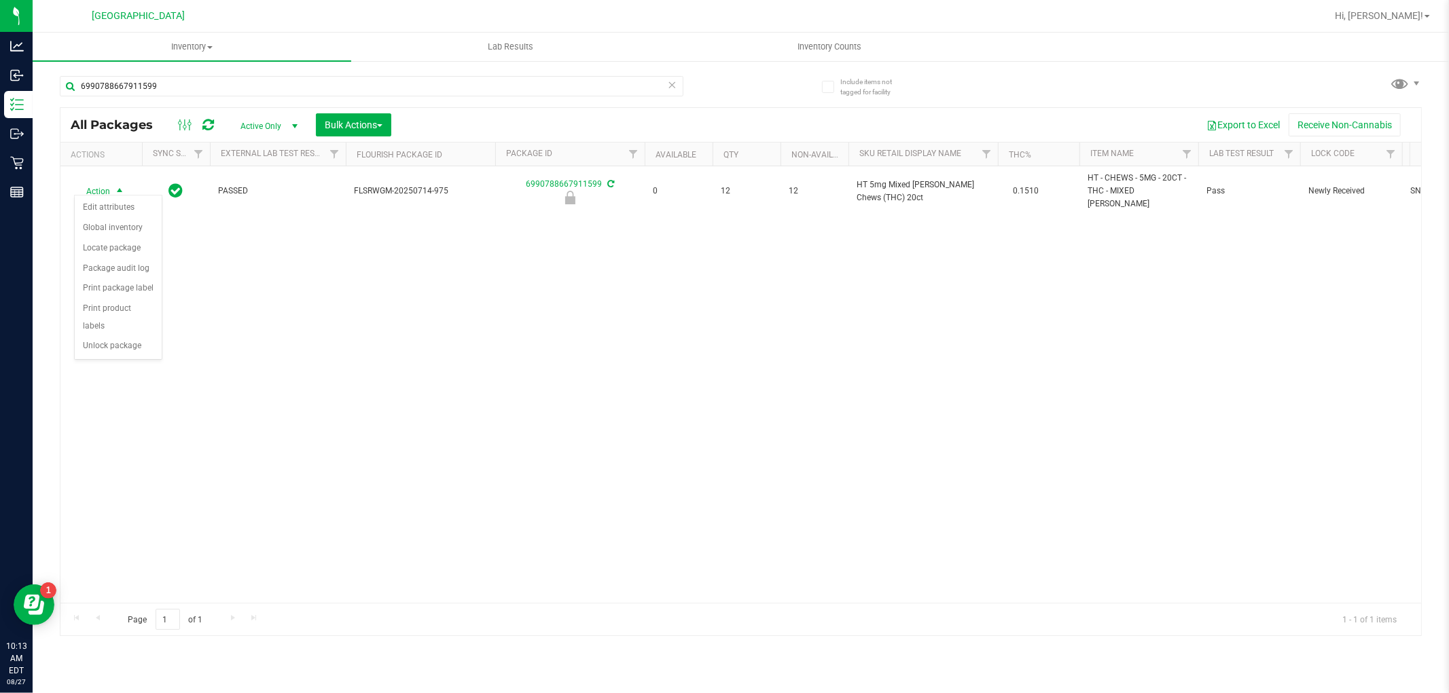
click at [141, 362] on div "Action Action Edit attributes Global inventory Locate package Package audit log…" at bounding box center [740, 384] width 1360 height 437
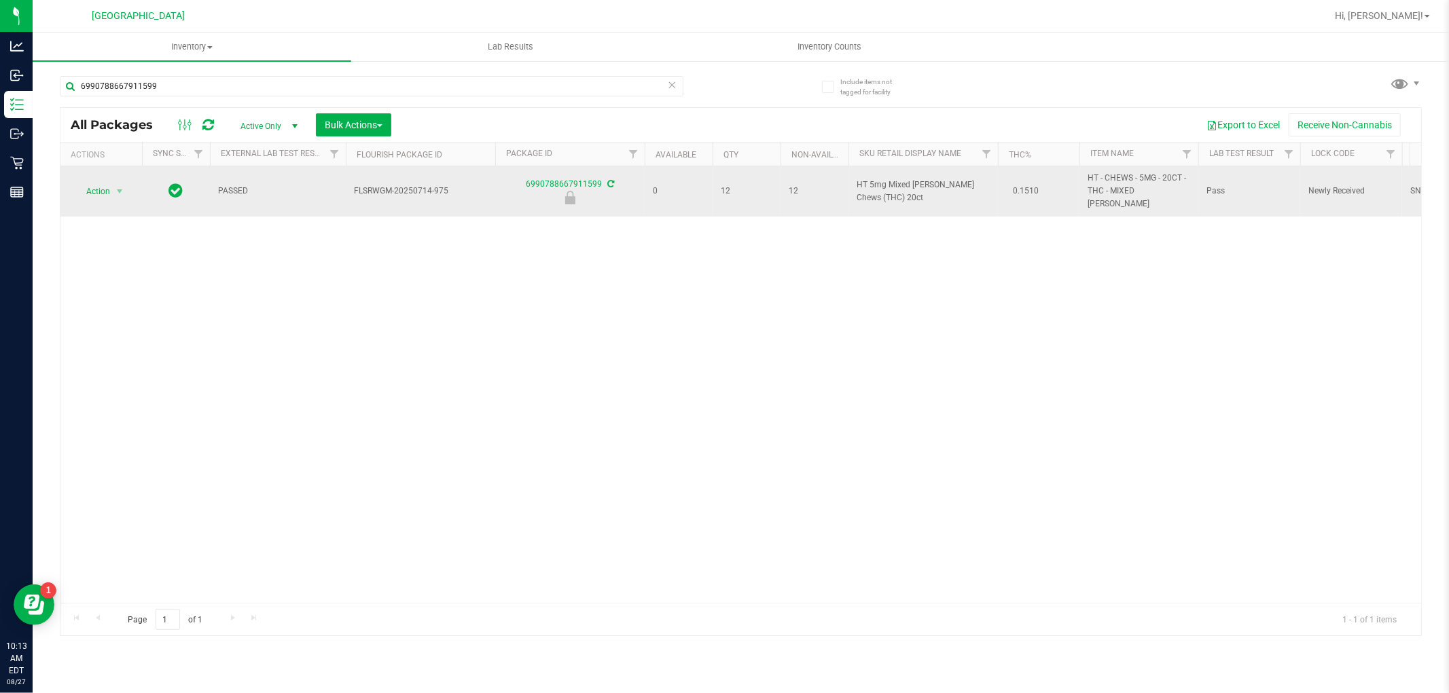
click at [110, 194] on span "Action" at bounding box center [92, 191] width 37 height 19
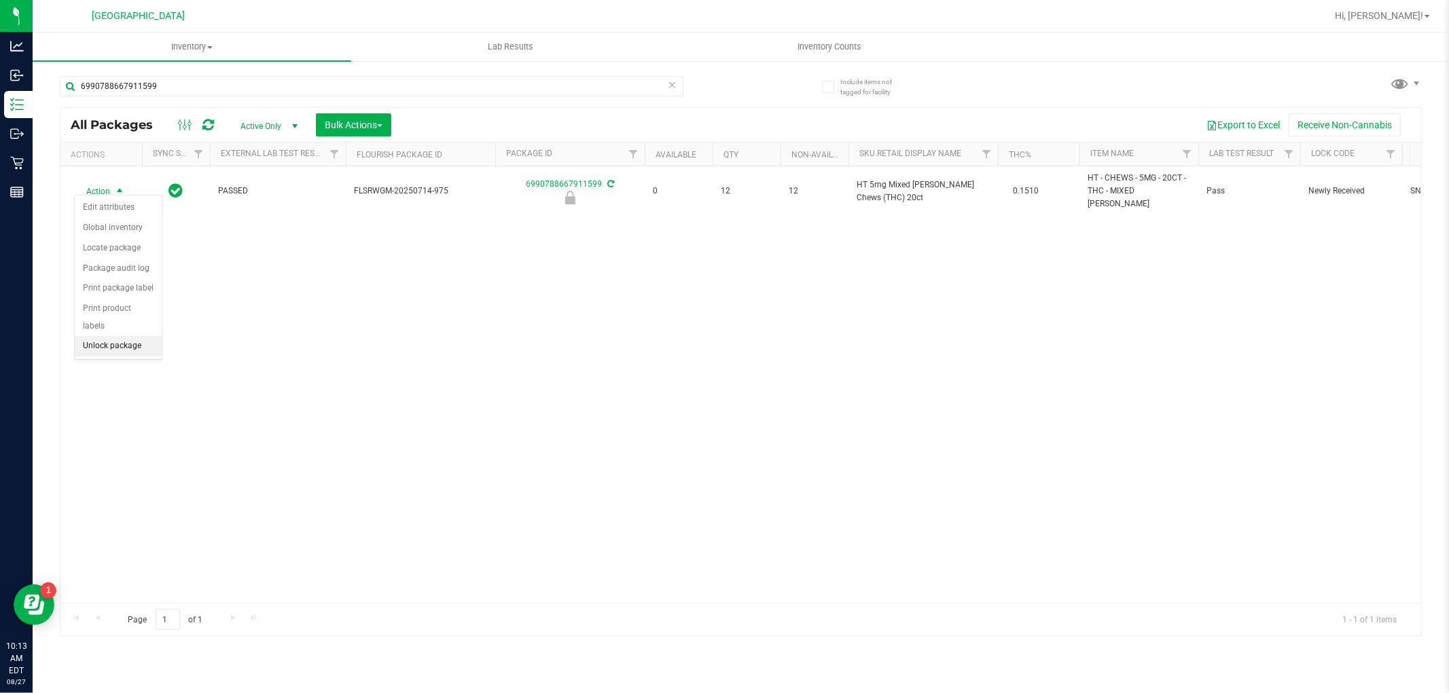
click at [124, 342] on li "Unlock package" at bounding box center [118, 346] width 87 height 20
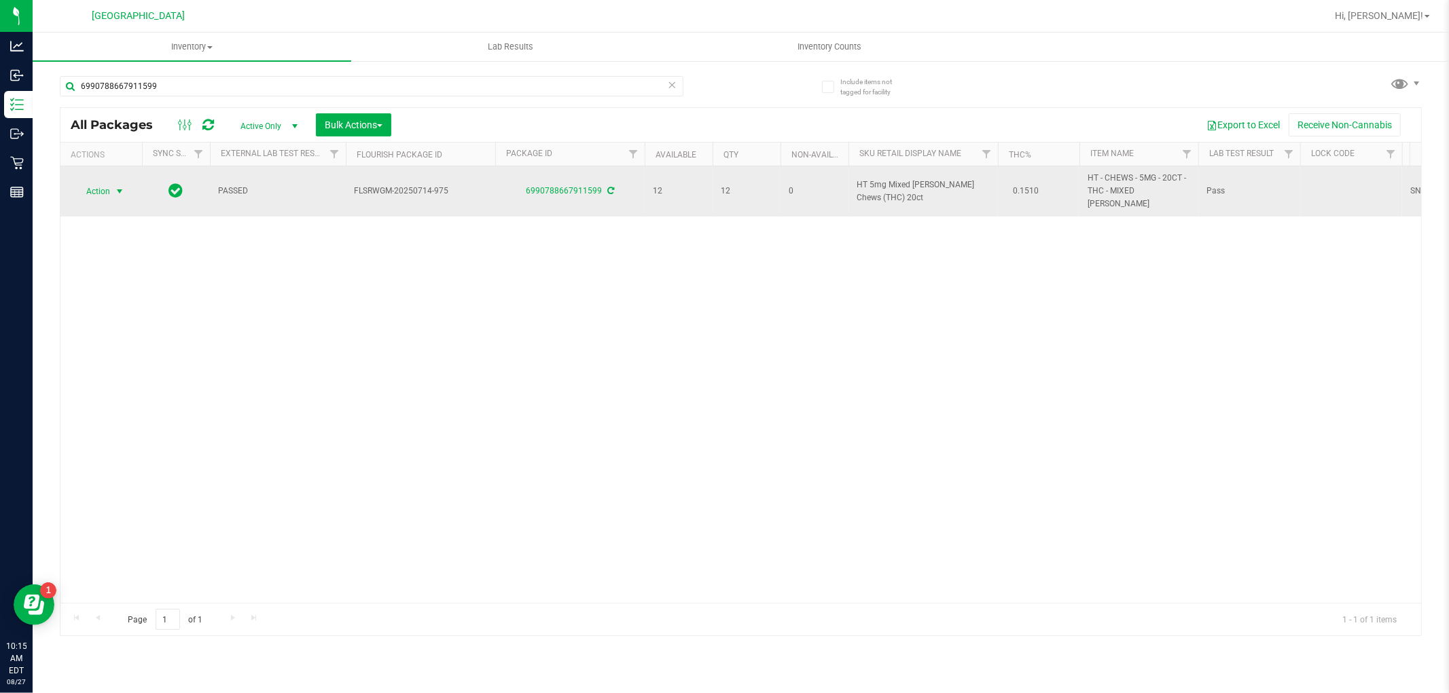
click at [112, 187] on span "select" at bounding box center [119, 191] width 17 height 19
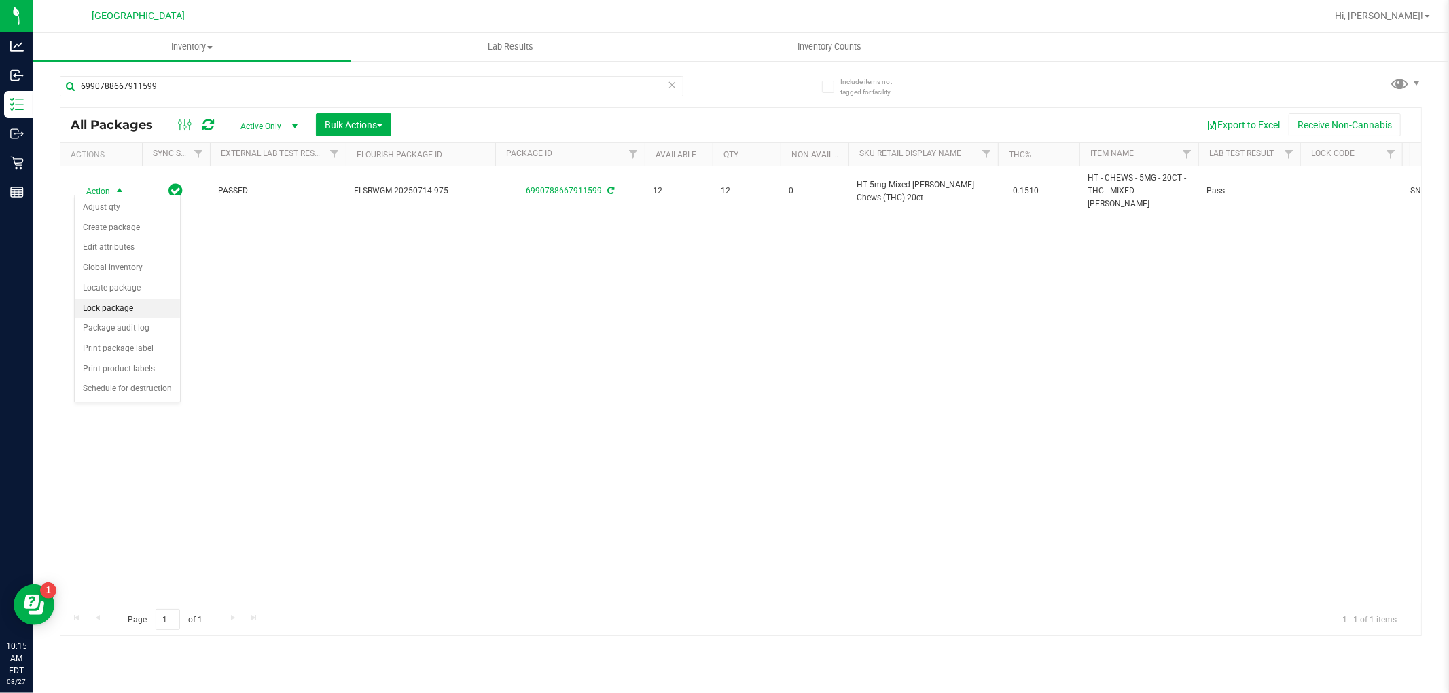
click at [138, 315] on li "Lock package" at bounding box center [127, 309] width 105 height 20
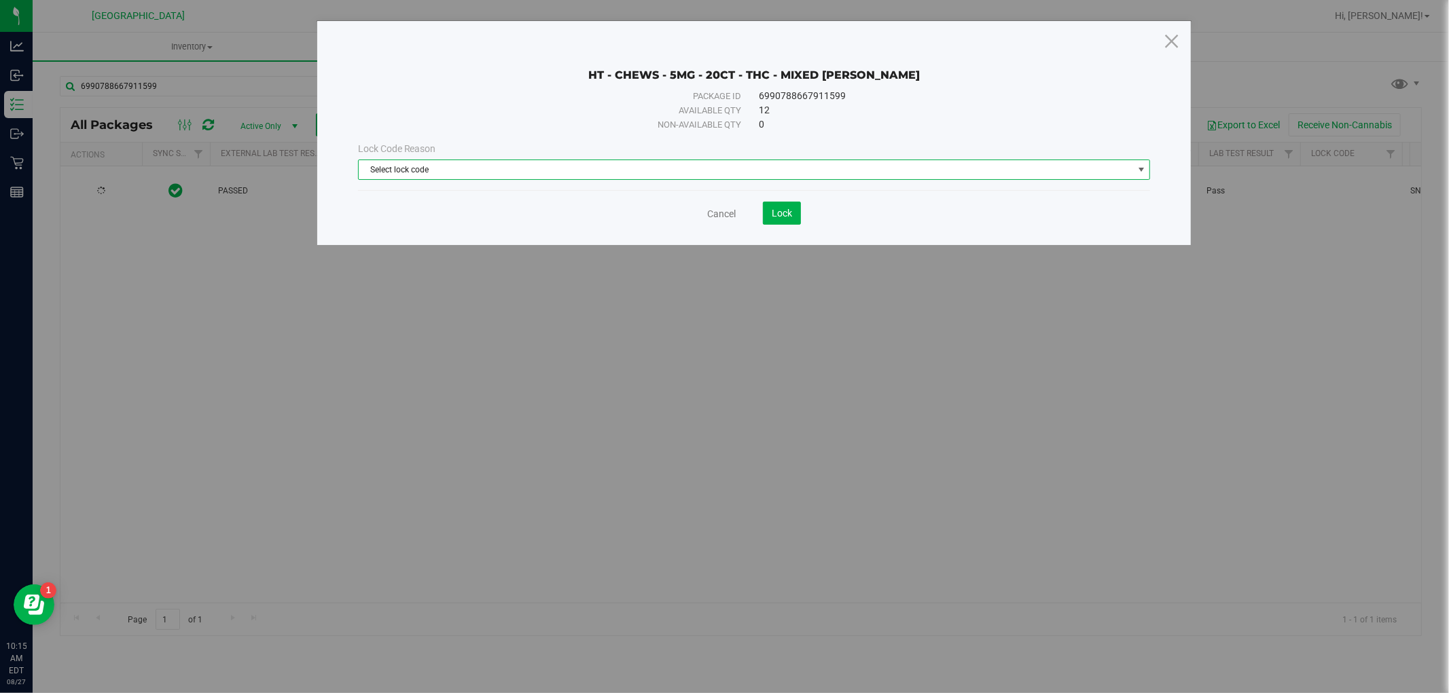
click at [782, 174] on span "Select lock code" at bounding box center [746, 169] width 774 height 19
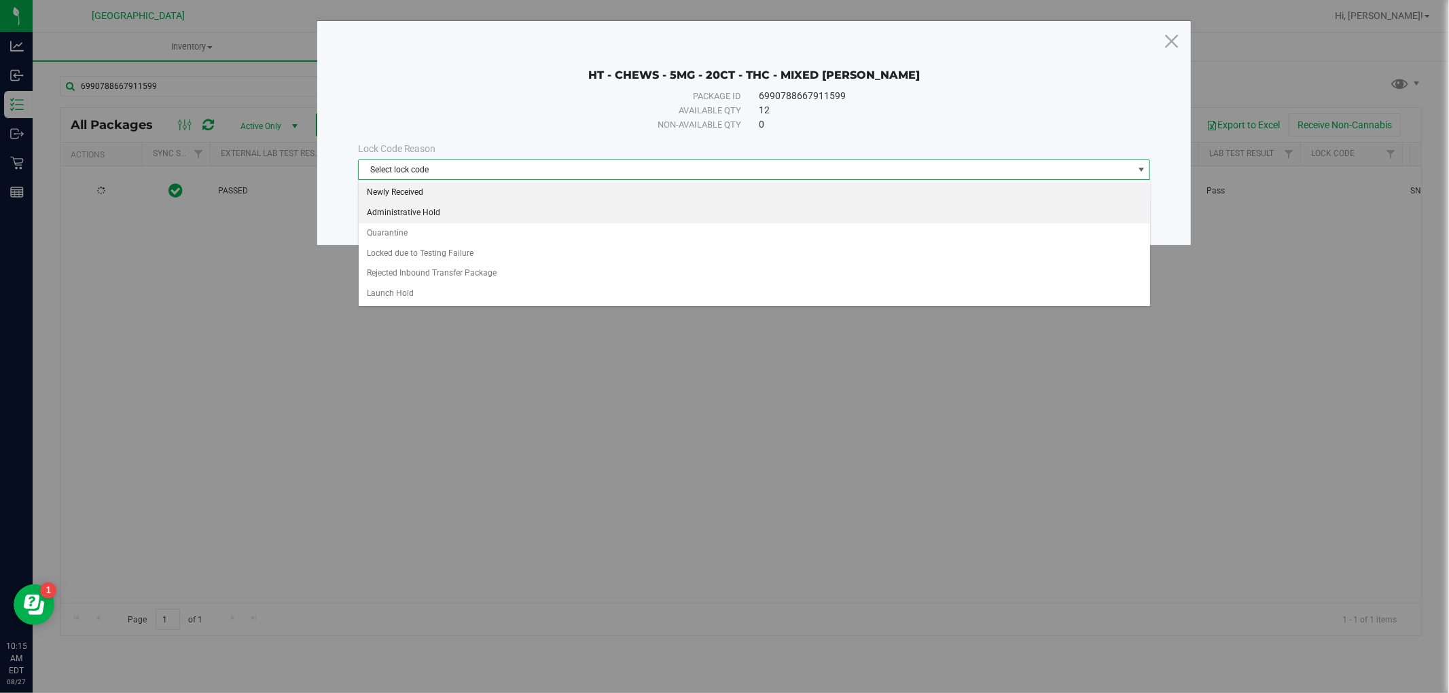
click at [467, 189] on li "Newly Received" at bounding box center [754, 193] width 791 height 20
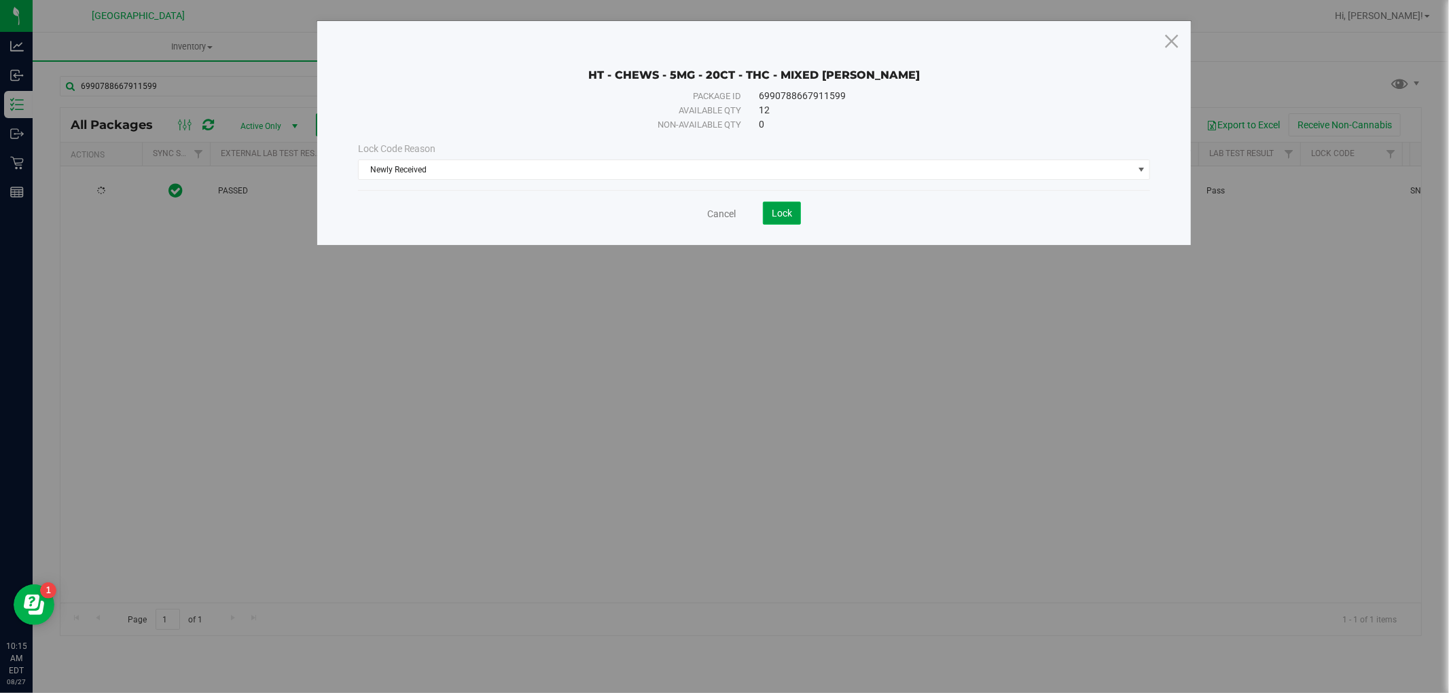
click at [770, 206] on button "Lock" at bounding box center [782, 213] width 38 height 23
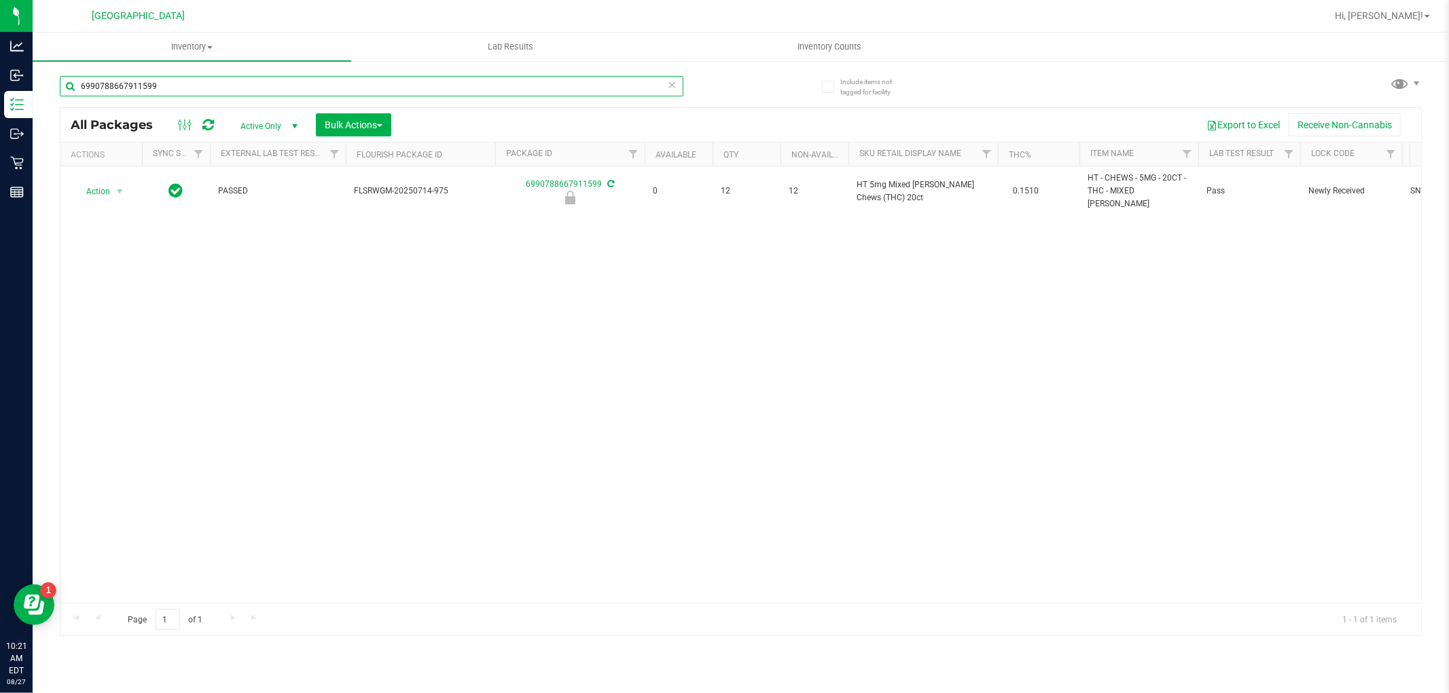
click at [207, 88] on input "6990788667911599" at bounding box center [371, 86] width 623 height 20
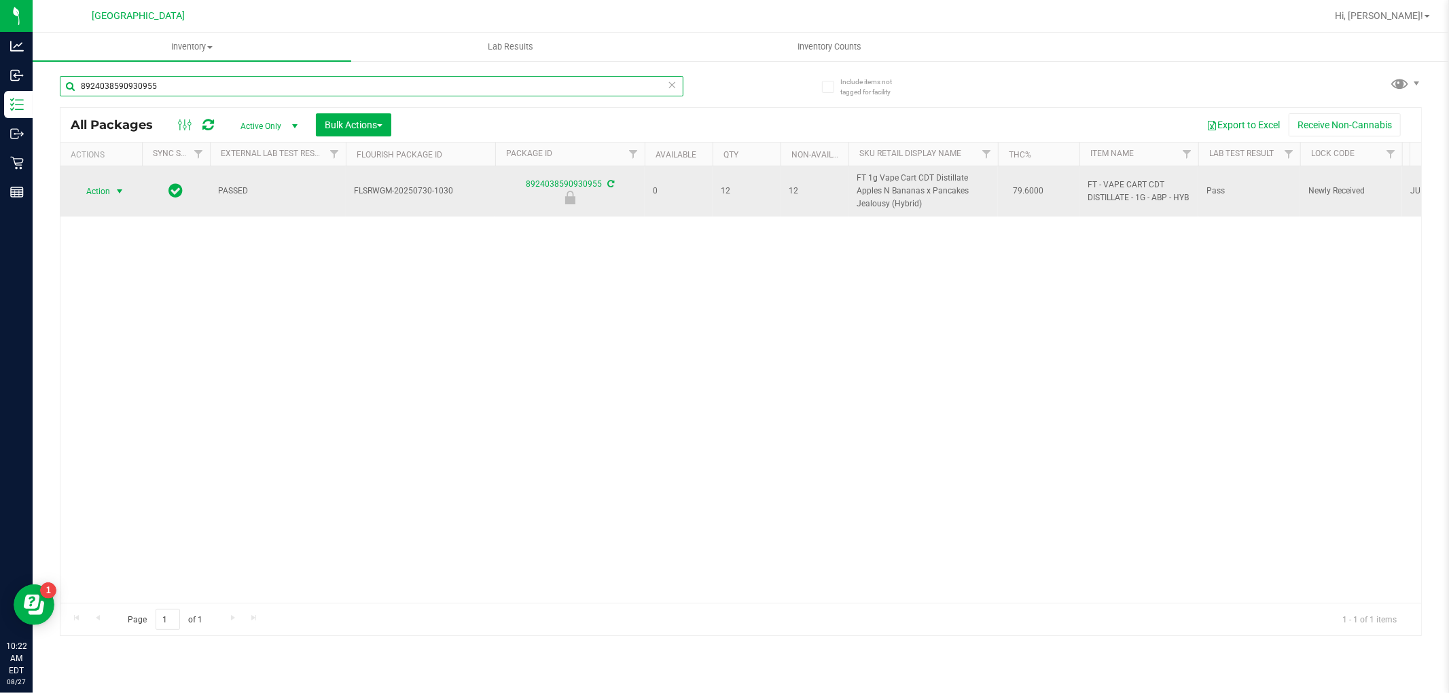
type input "8924038590930955"
click at [123, 188] on span "select" at bounding box center [119, 191] width 11 height 11
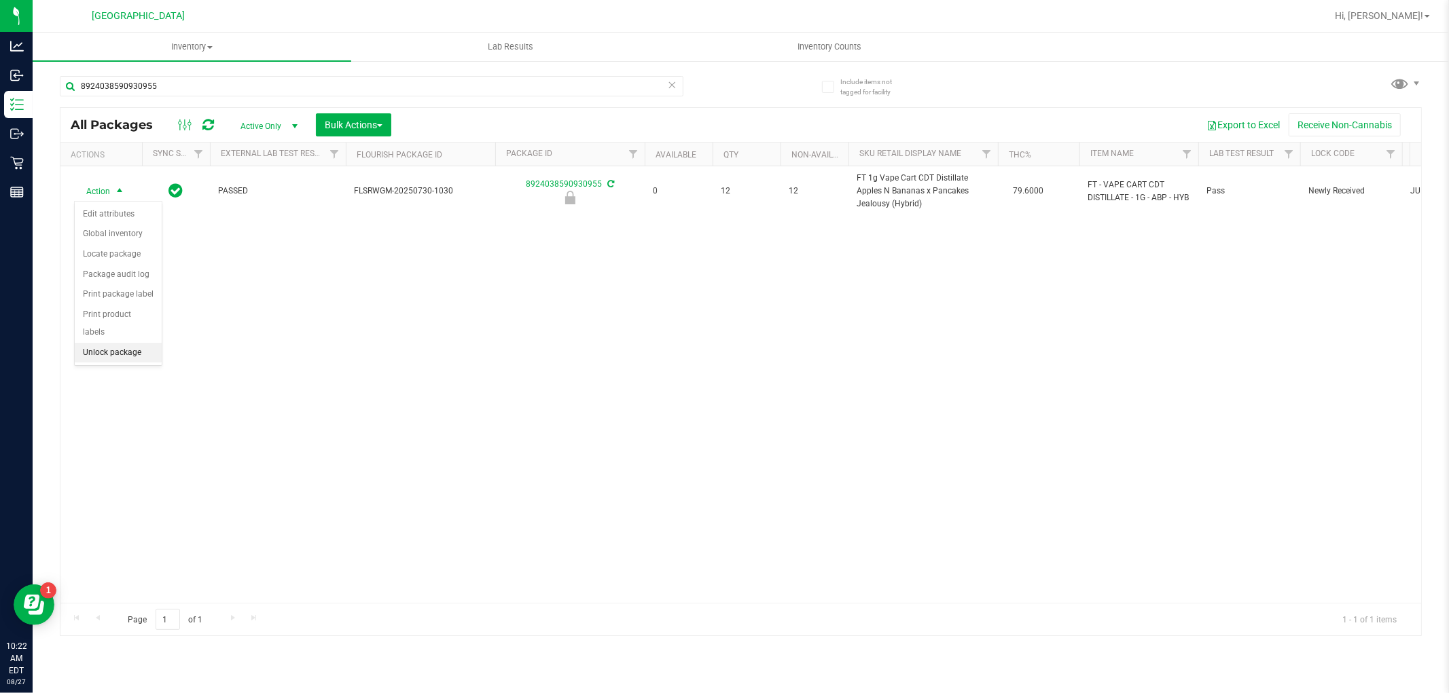
click at [143, 351] on li "Unlock package" at bounding box center [118, 353] width 87 height 20
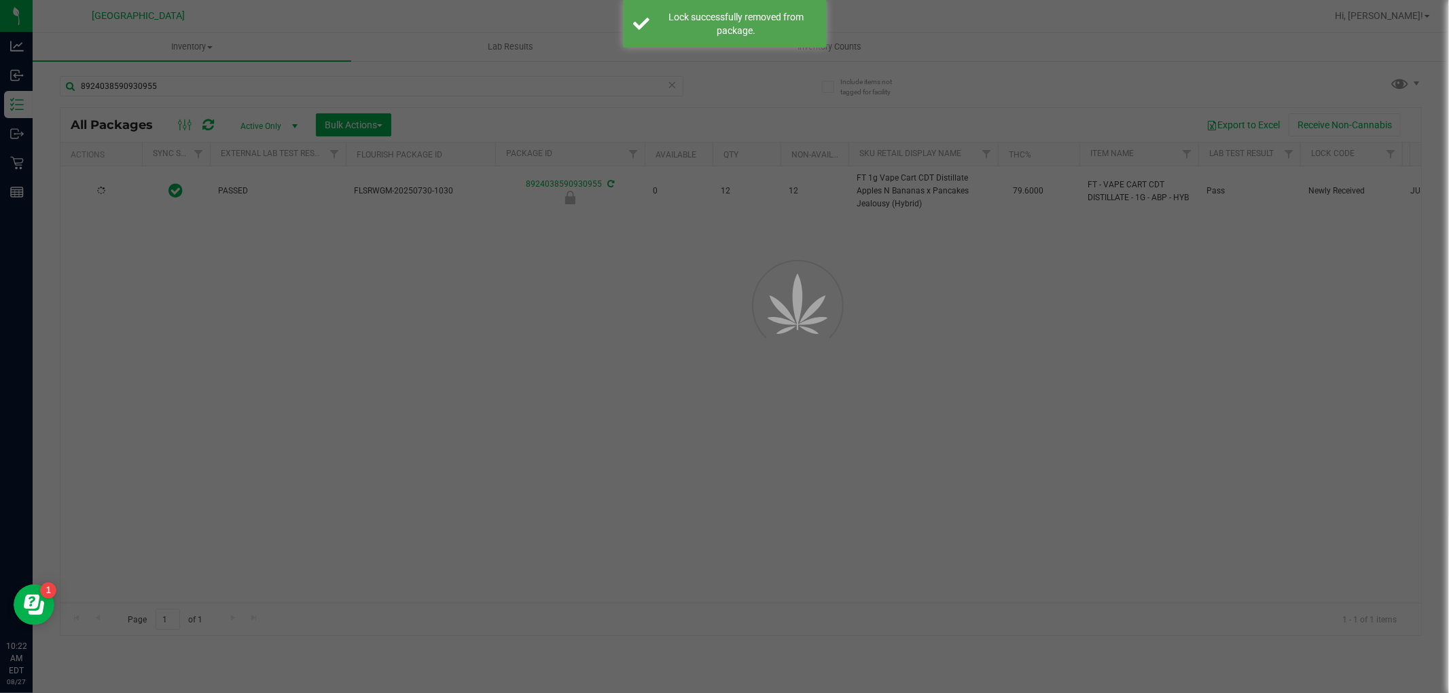
click at [276, 84] on div at bounding box center [724, 346] width 1449 height 693
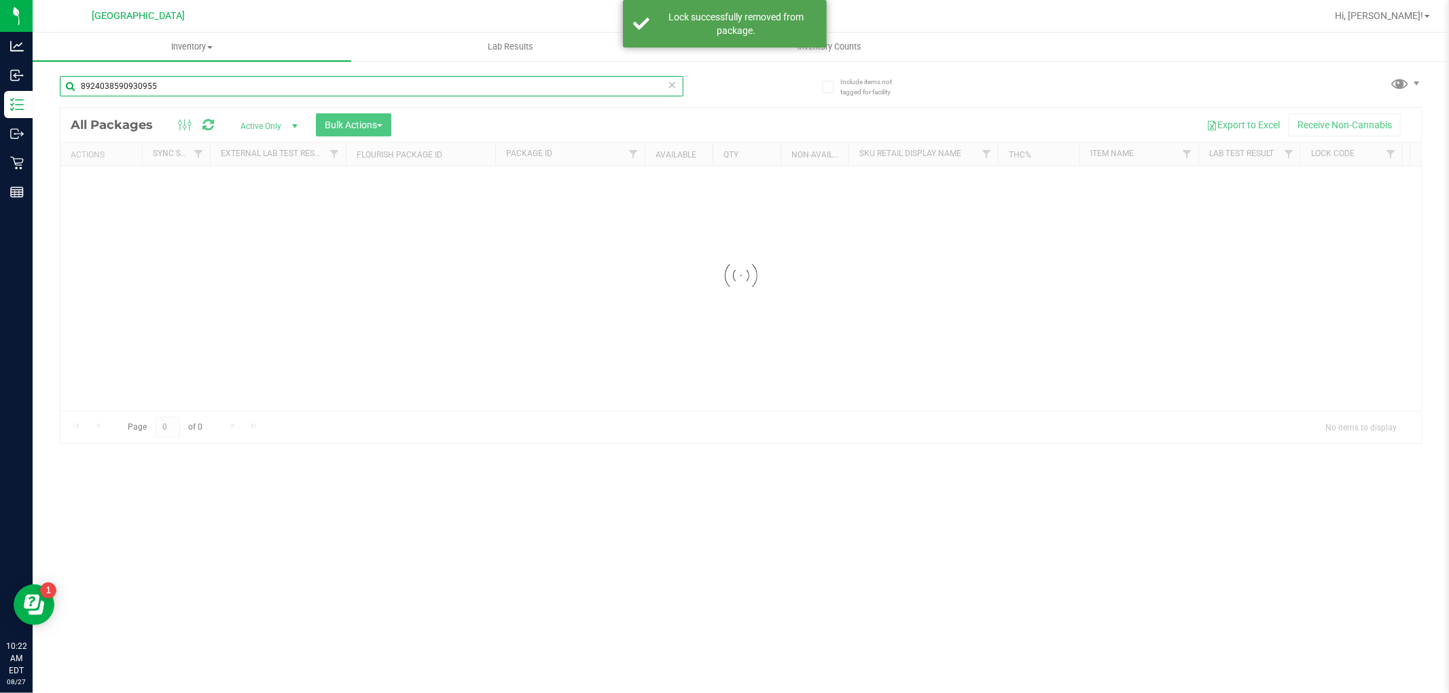
click at [276, 84] on input "8924038590930955" at bounding box center [371, 86] width 623 height 20
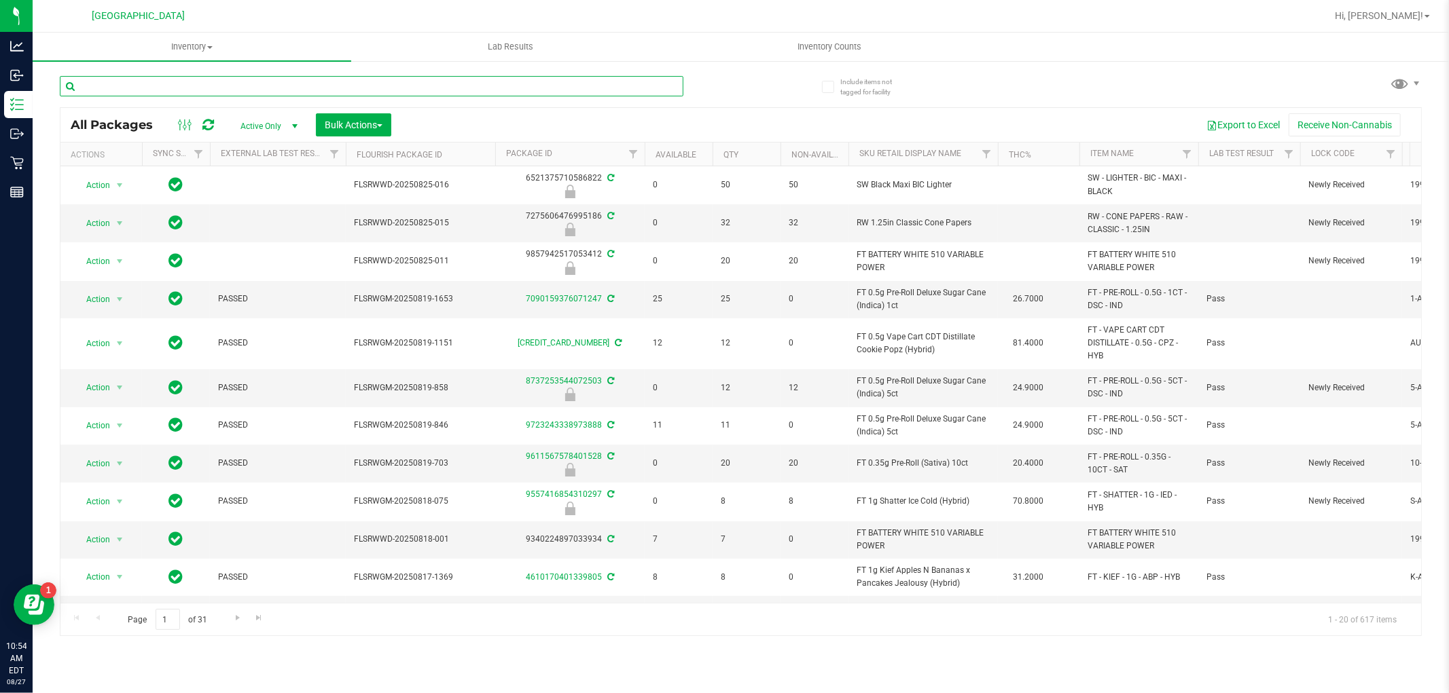
click at [239, 86] on input "text" at bounding box center [371, 86] width 623 height 20
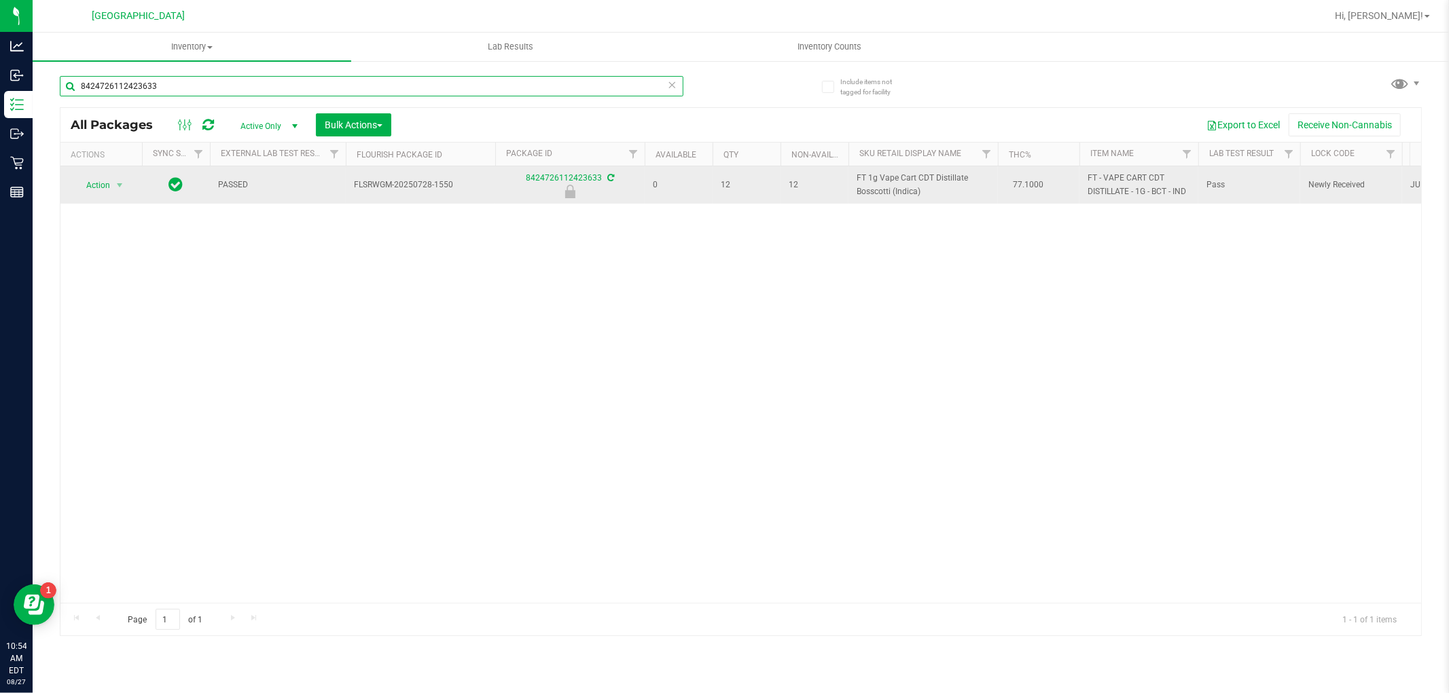
type input "8424726112423633"
click at [123, 193] on span "select" at bounding box center [119, 185] width 17 height 19
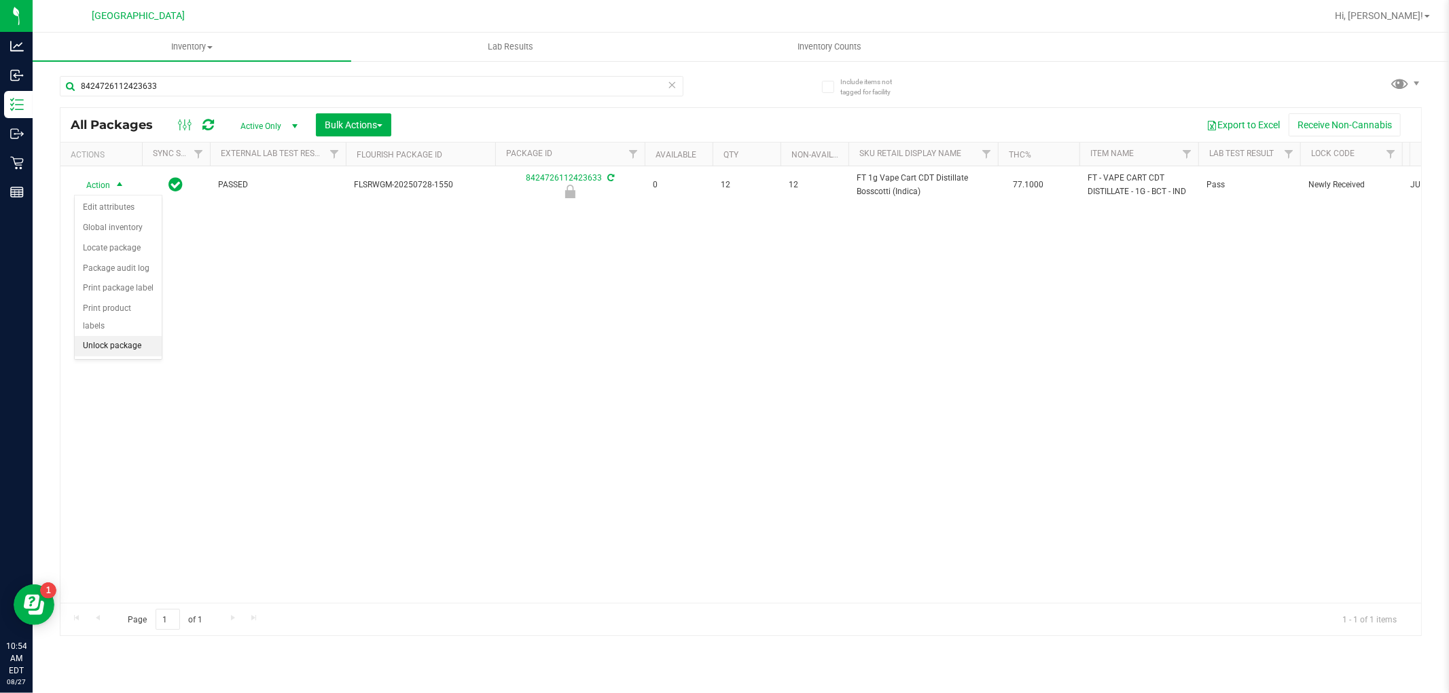
click at [121, 356] on li "Unlock package" at bounding box center [118, 346] width 87 height 20
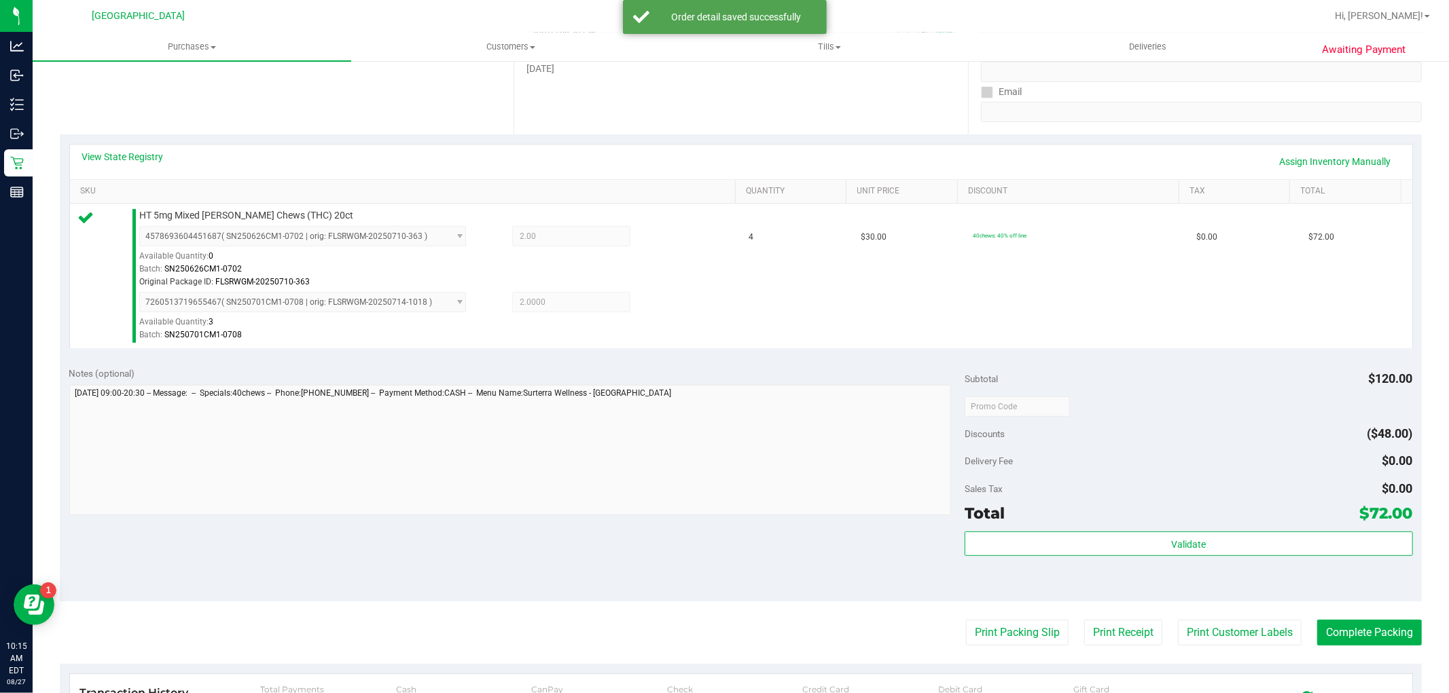
scroll to position [377, 0]
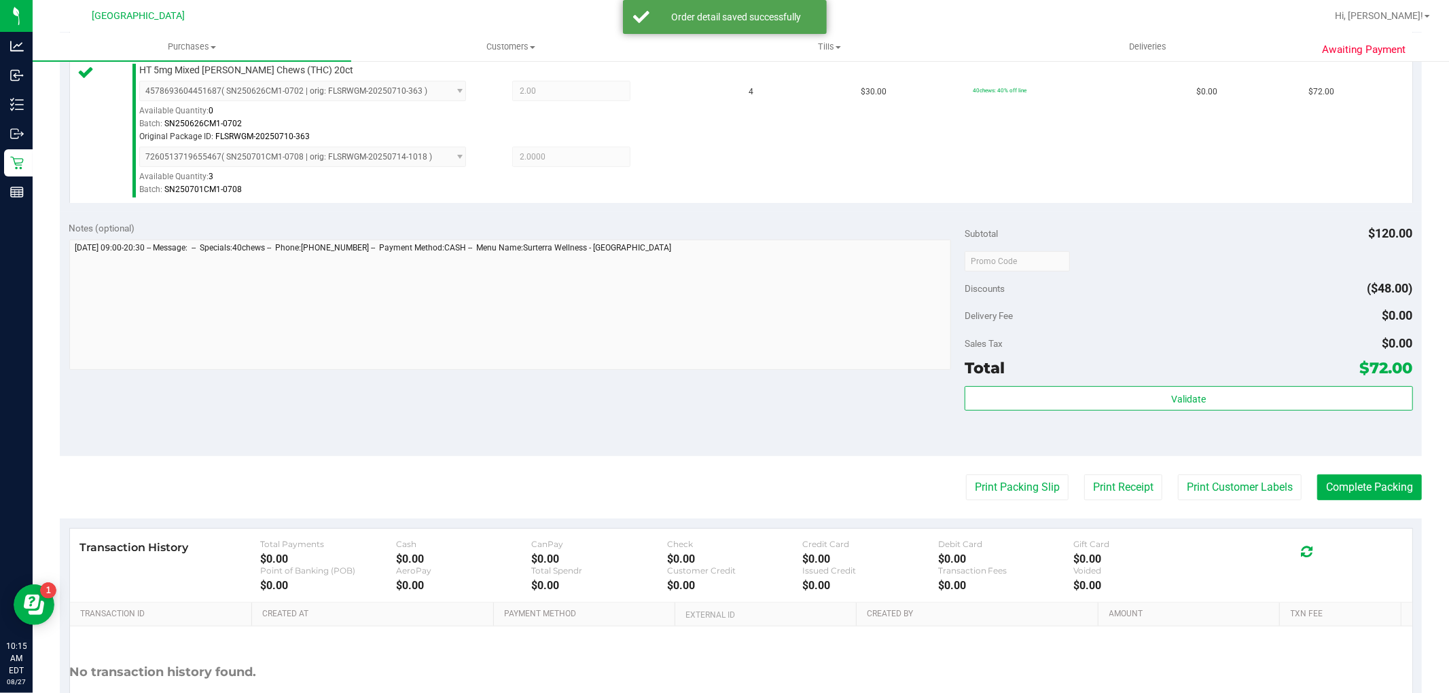
drag, startPoint x: 1267, startPoint y: 429, endPoint x: 1265, endPoint y: 415, distance: 13.7
click at [1266, 429] on div "Validate" at bounding box center [1188, 416] width 448 height 61
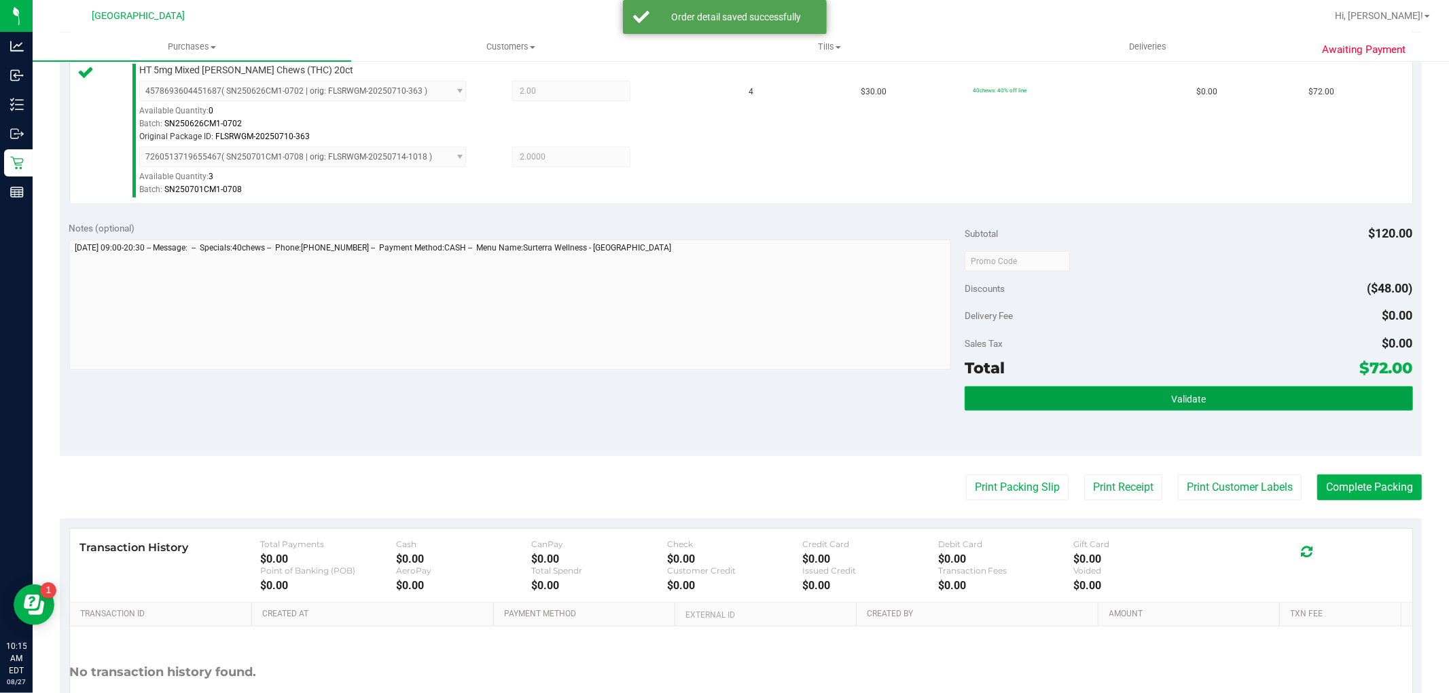
click at [1265, 406] on button "Validate" at bounding box center [1188, 398] width 448 height 24
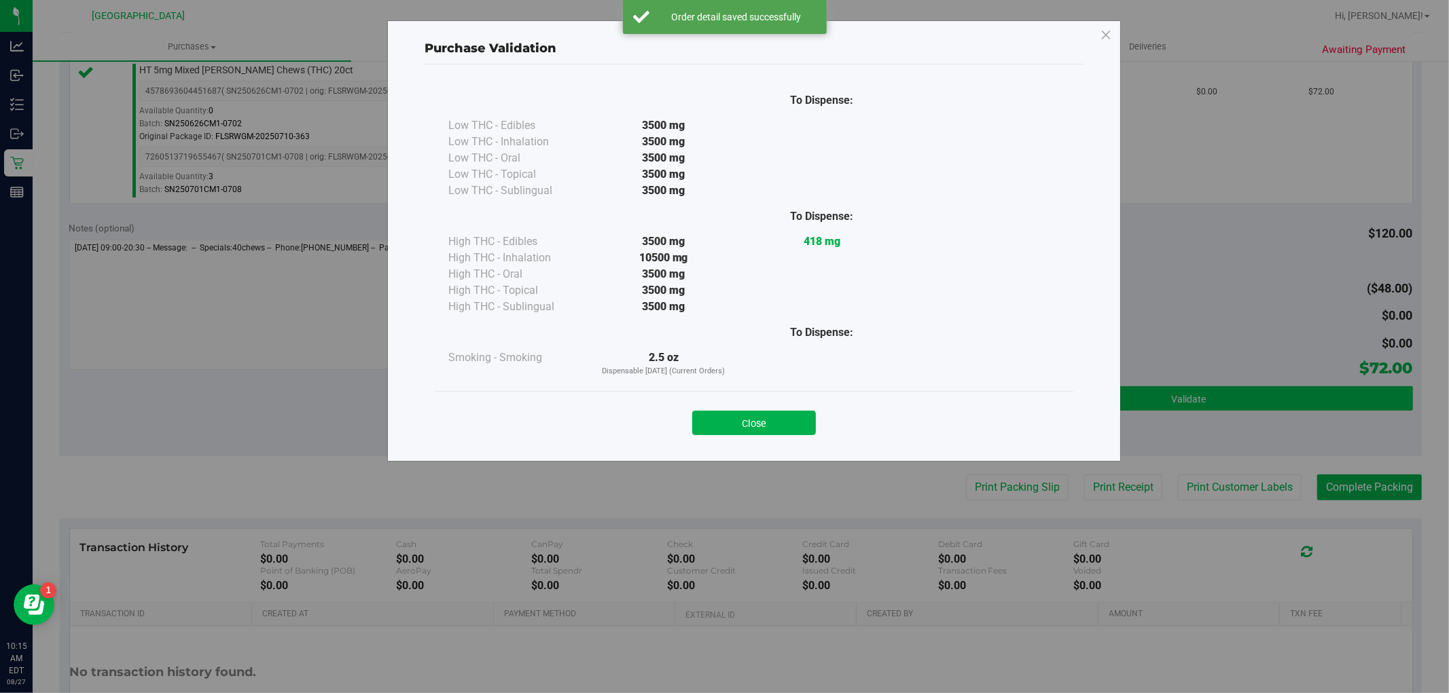
click at [1225, 477] on div "Purchase Validation To Dispense: Low THC - Edibles 3500 mg" at bounding box center [729, 346] width 1459 height 693
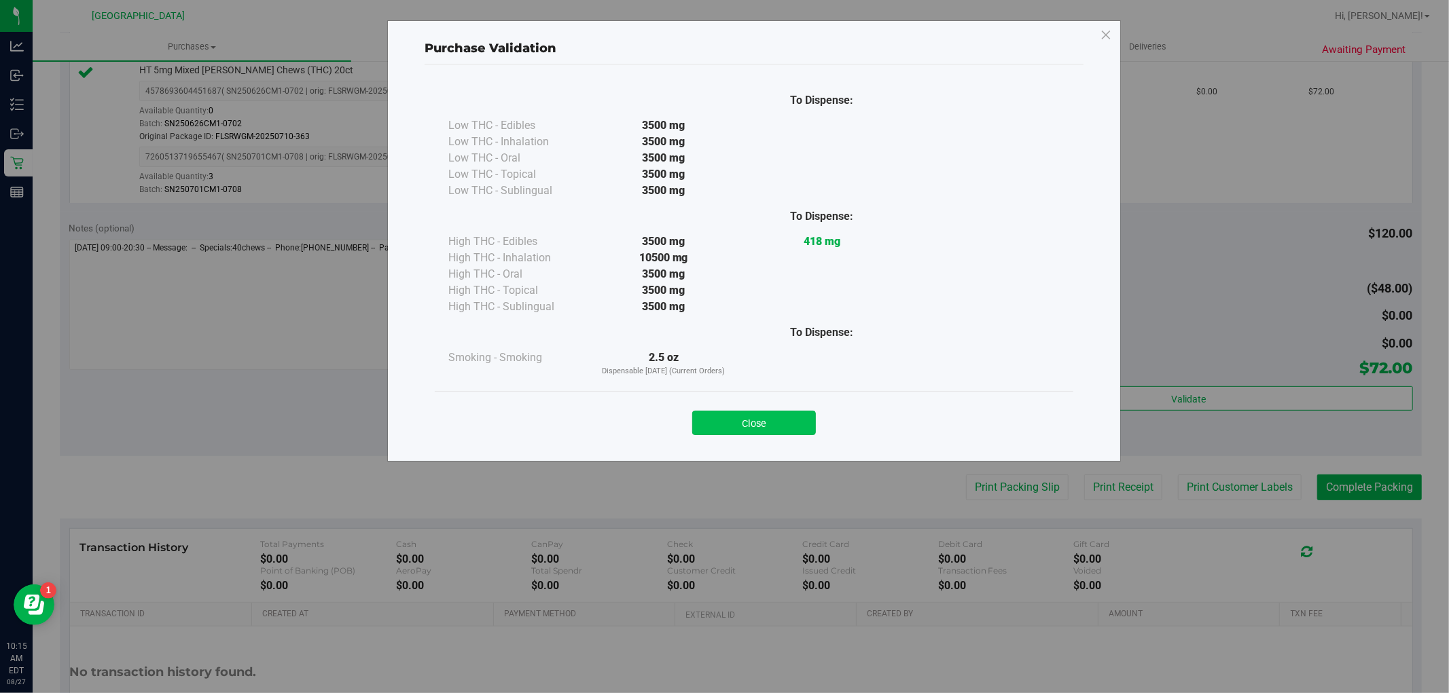
click at [807, 419] on button "Close" at bounding box center [754, 423] width 124 height 24
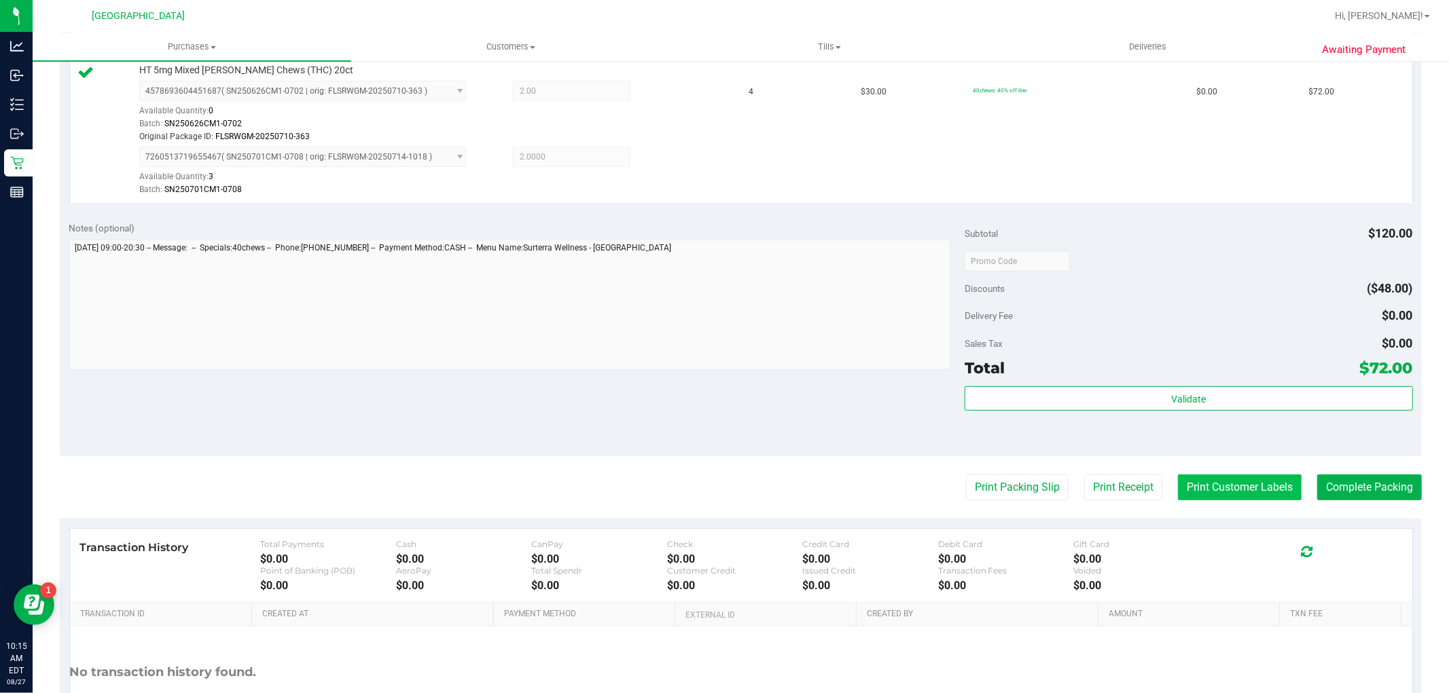
click at [1185, 475] on button "Print Customer Labels" at bounding box center [1240, 488] width 124 height 26
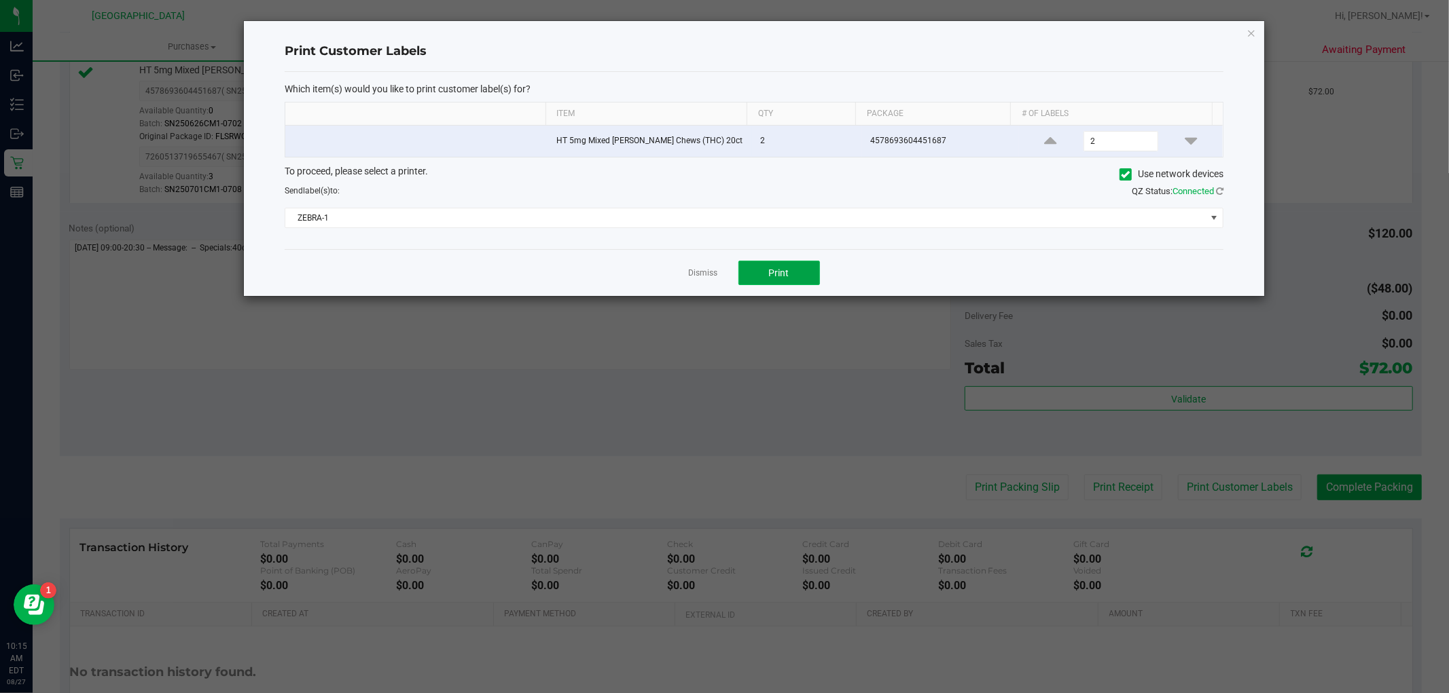
click at [755, 263] on button "Print" at bounding box center [779, 273] width 82 height 24
click at [709, 278] on div at bounding box center [754, 158] width 1020 height 275
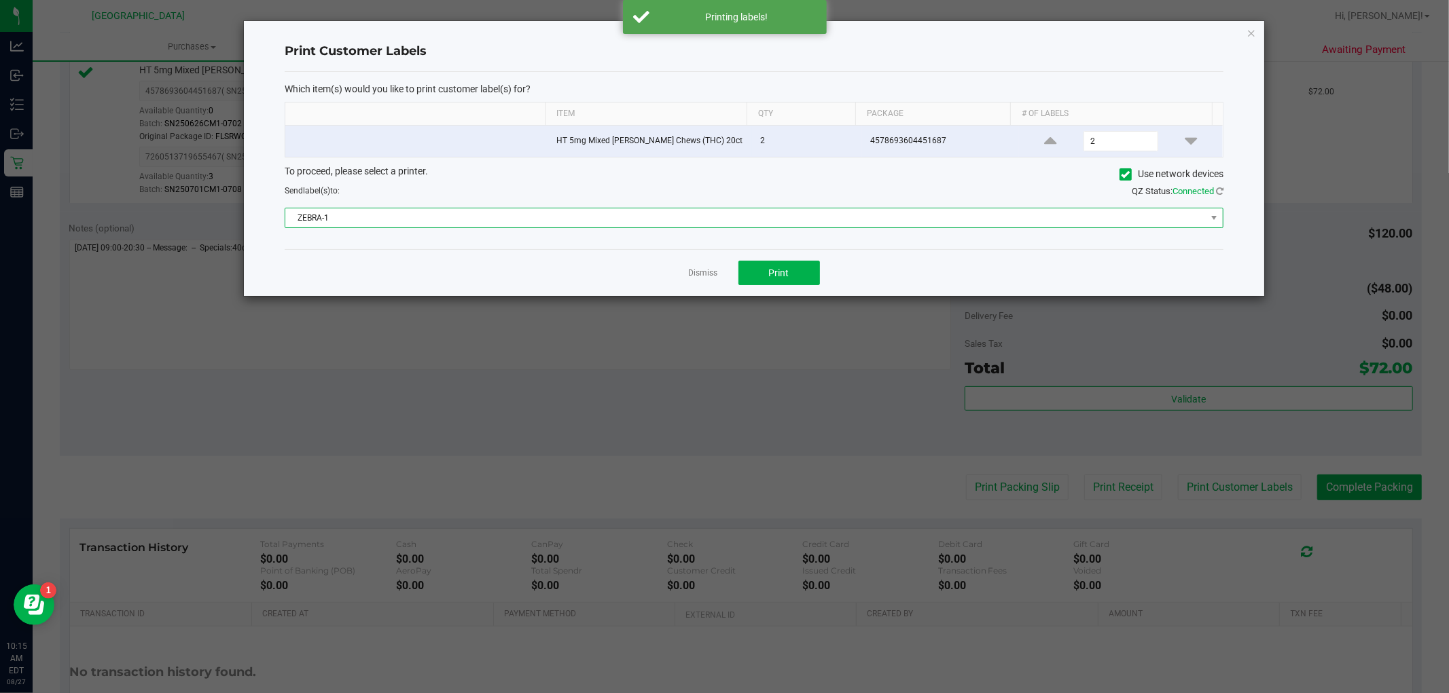
click at [830, 222] on span "ZEBRA-1" at bounding box center [745, 218] width 920 height 19
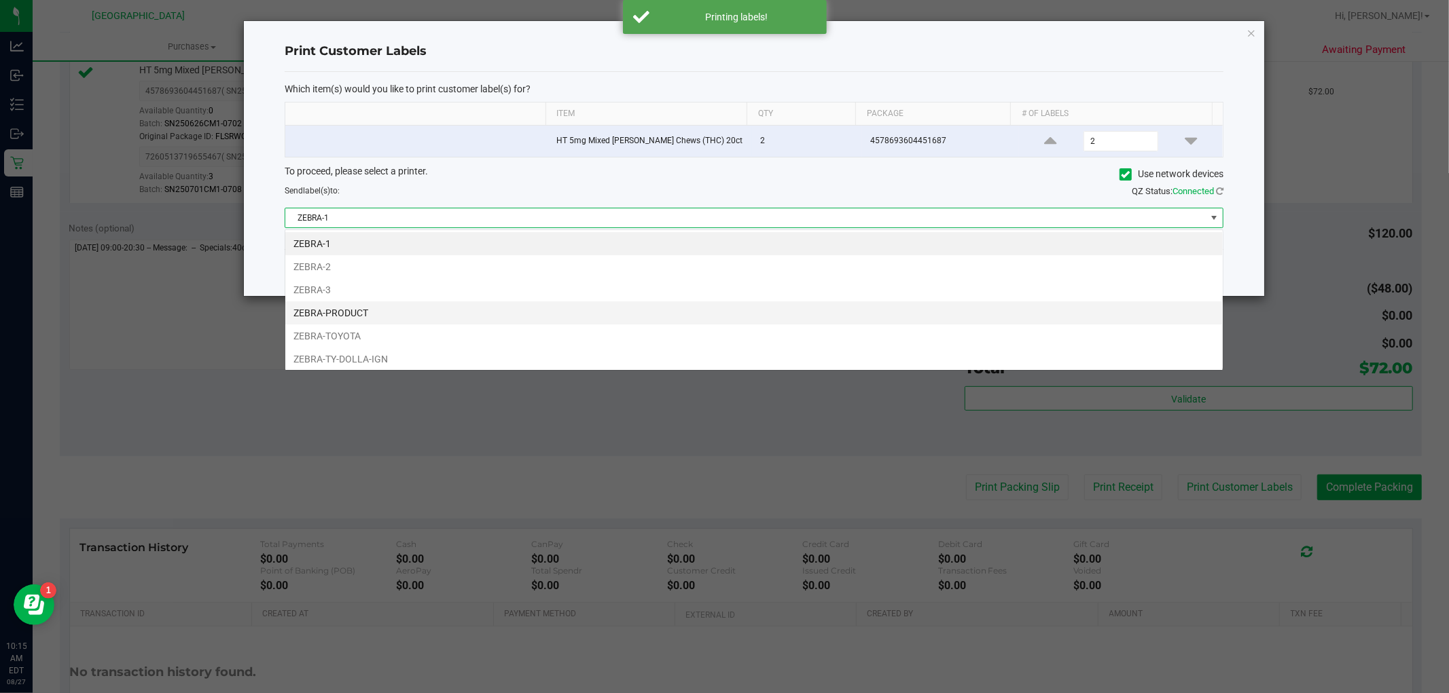
scroll to position [20, 939]
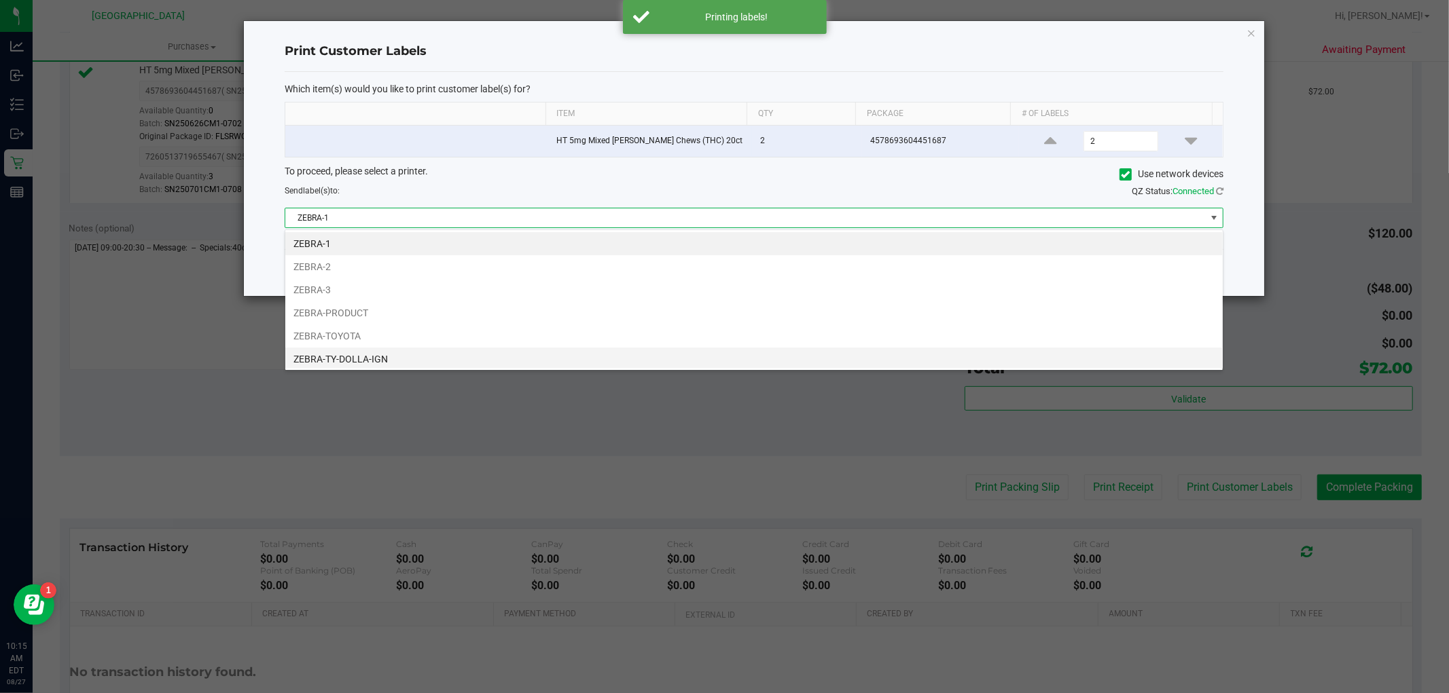
click at [371, 357] on li "ZEBRA-TY-DOLLA-IGN" at bounding box center [753, 359] width 937 height 23
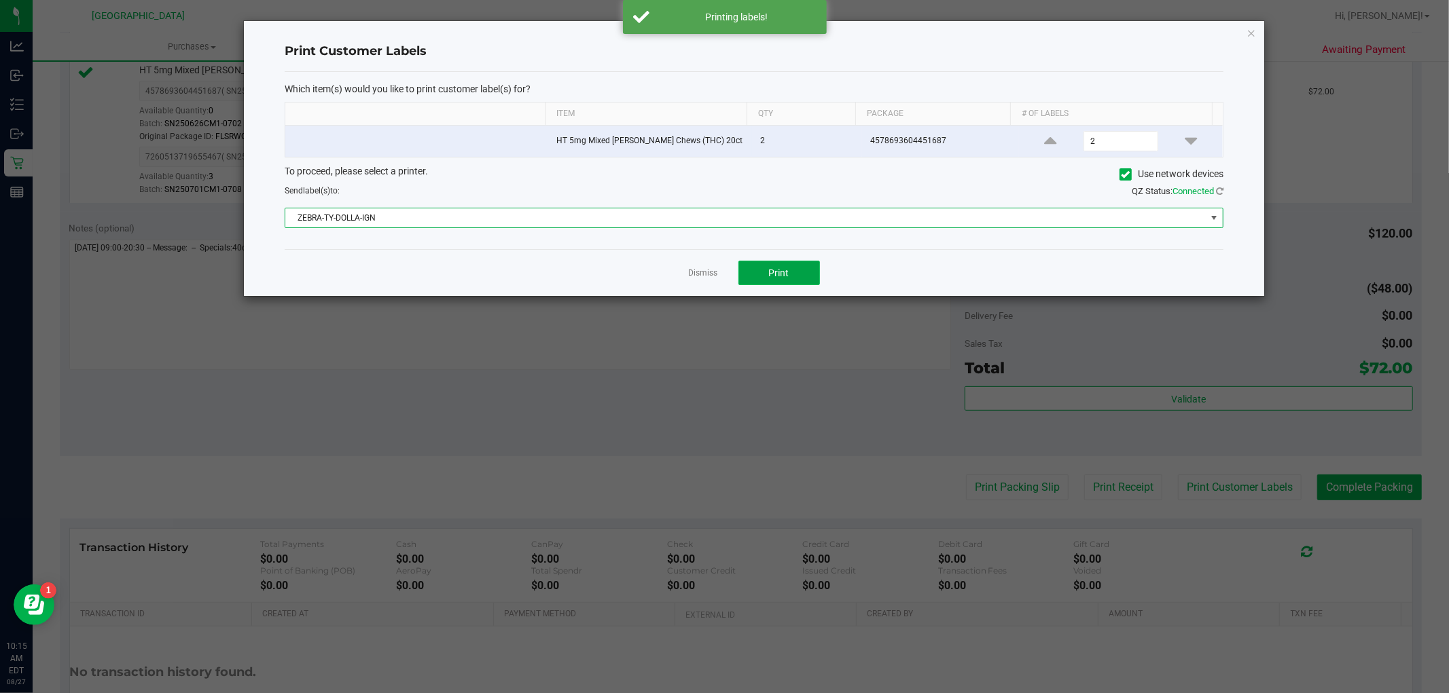
click at [810, 264] on button "Print" at bounding box center [779, 273] width 82 height 24
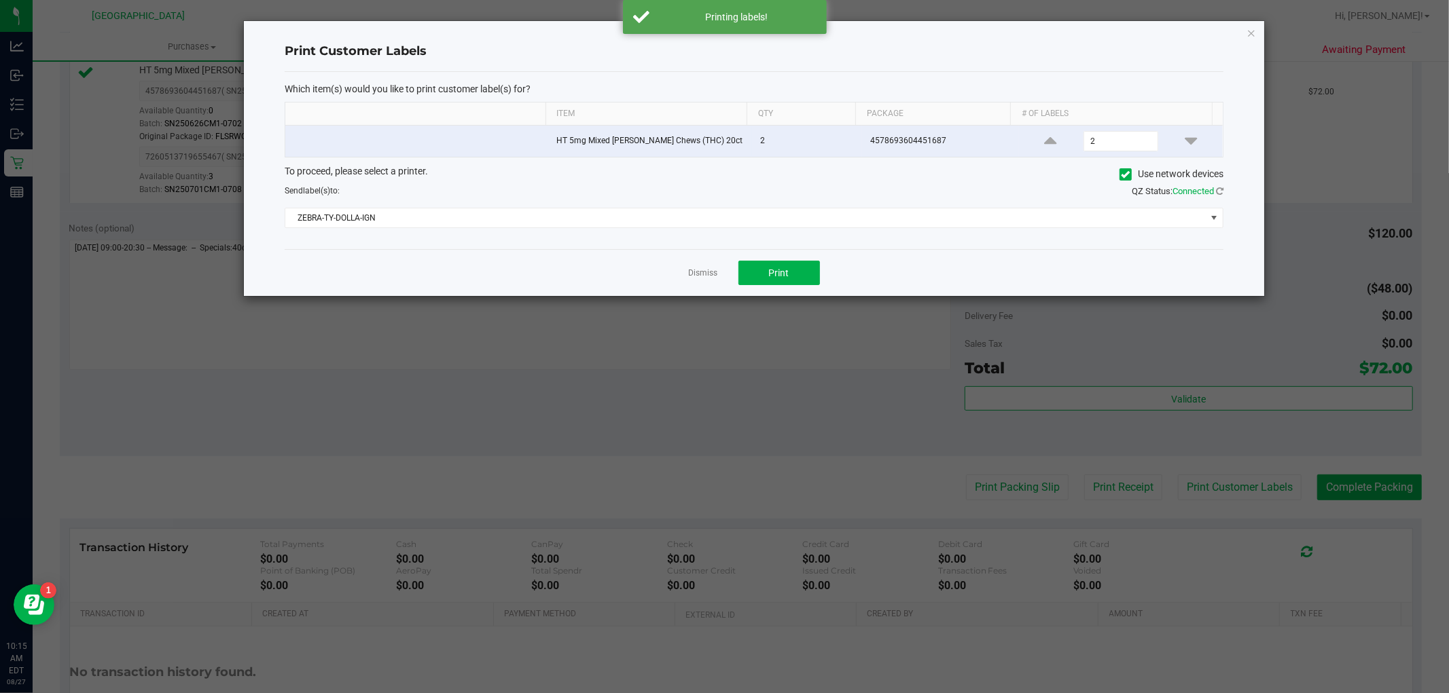
click at [705, 261] on div "Dismiss Print" at bounding box center [754, 272] width 939 height 47
click at [698, 273] on link "Dismiss" at bounding box center [703, 274] width 29 height 12
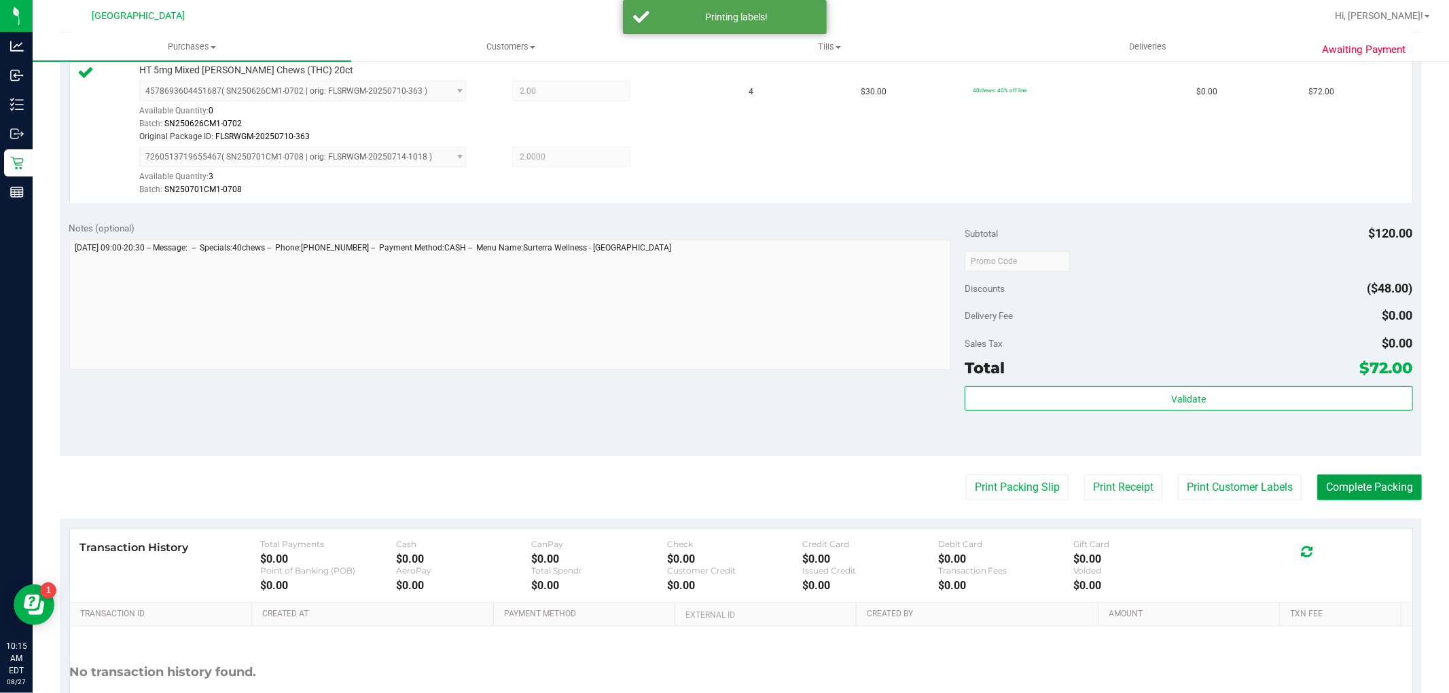
click at [1402, 500] on button "Complete Packing" at bounding box center [1369, 488] width 105 height 26
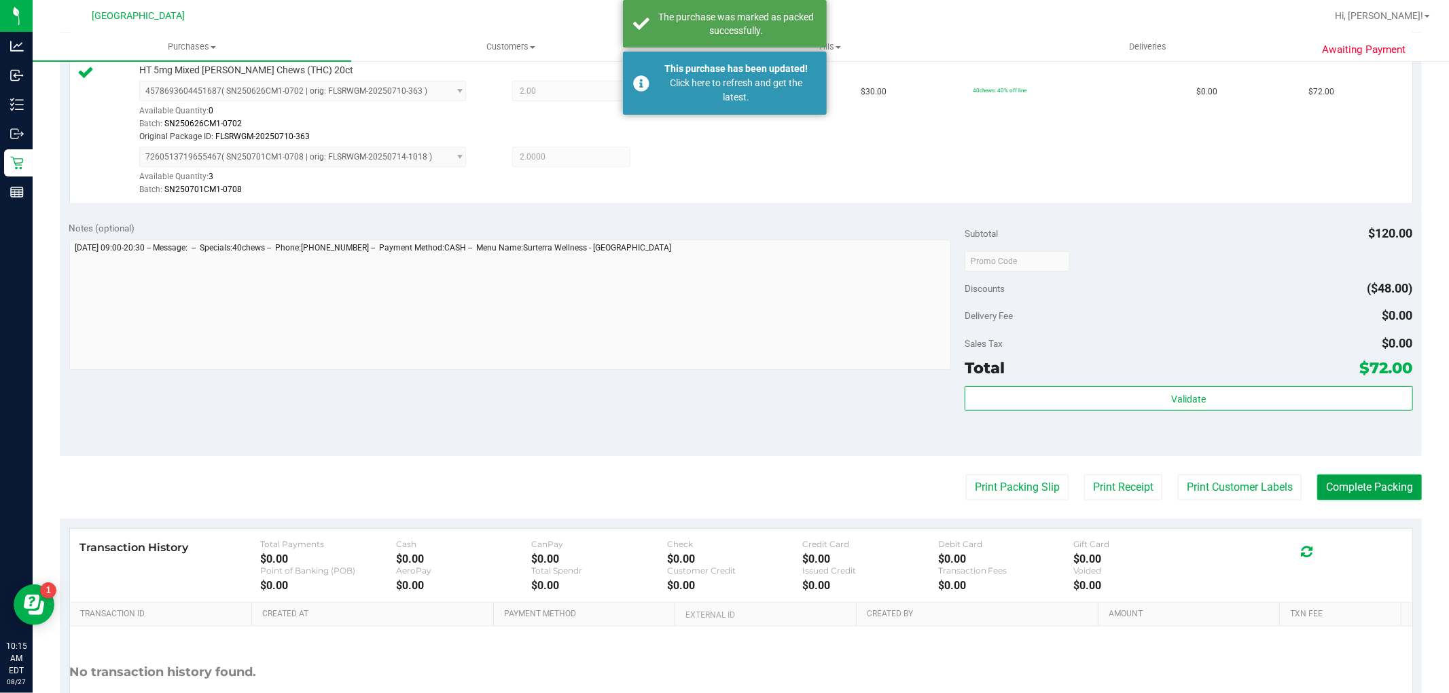
click at [1397, 490] on button "Complete Packing" at bounding box center [1369, 488] width 105 height 26
click at [1264, 481] on button "Print Customer Labels" at bounding box center [1229, 488] width 124 height 26
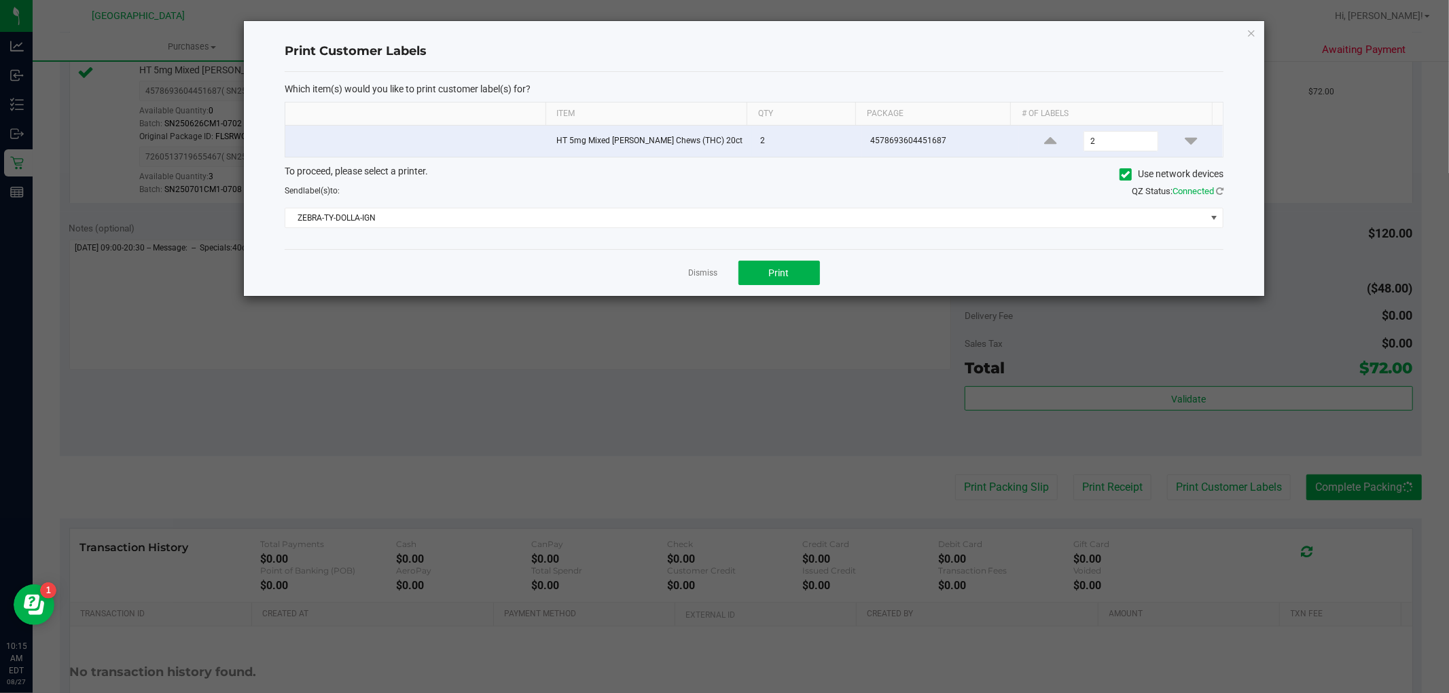
click at [812, 273] on body "Analytics Inbound Inventory Outbound Retail Reports 10:15 AM EDT 08/27/2025 08/…" at bounding box center [724, 346] width 1449 height 693
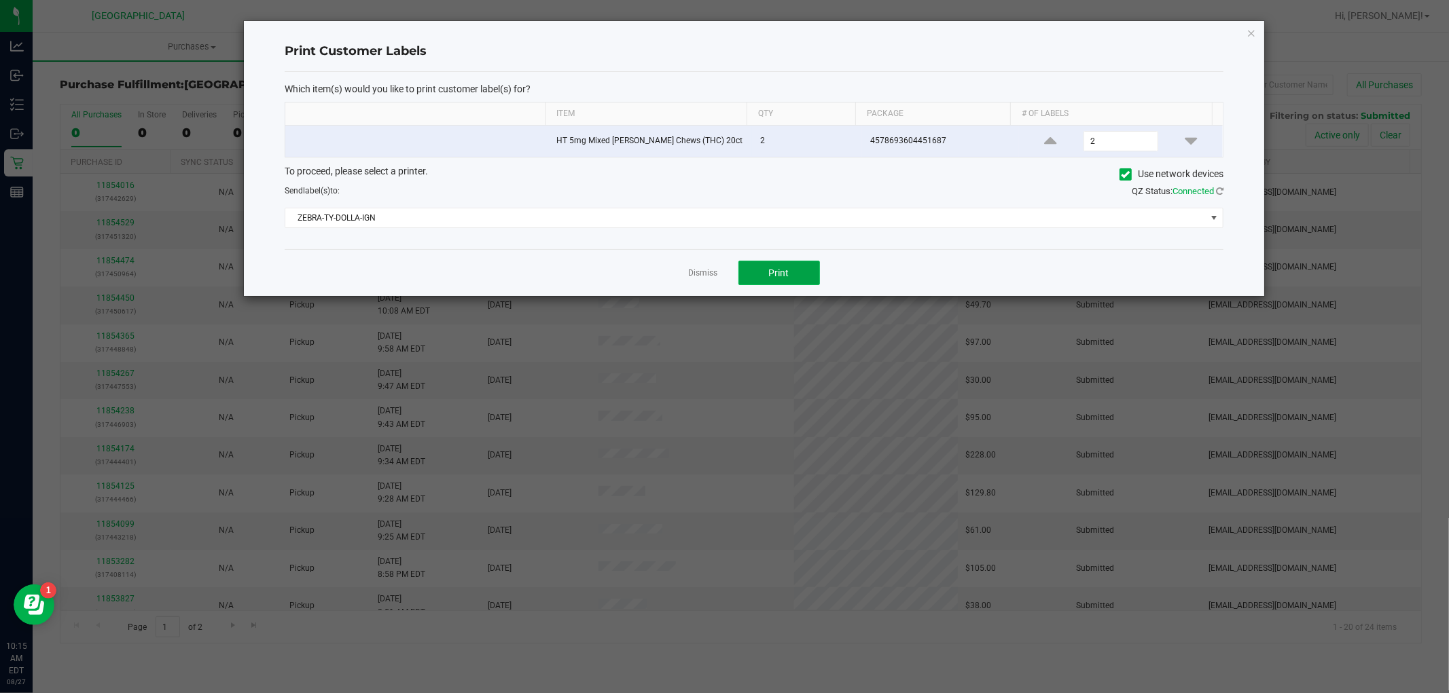
click at [789, 270] on button "Print" at bounding box center [779, 273] width 82 height 24
click at [702, 268] on link "Dismiss" at bounding box center [703, 274] width 29 height 12
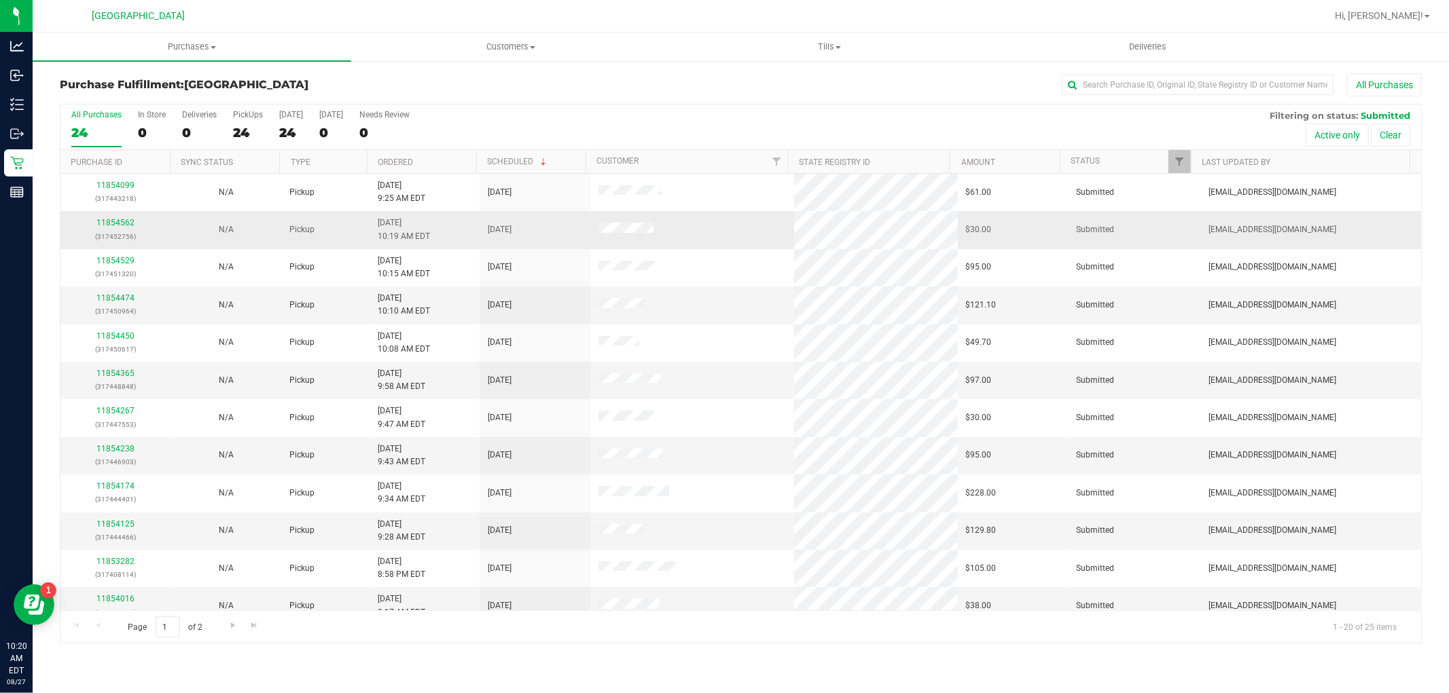
click at [130, 228] on div "11854562 (317452756)" at bounding box center [116, 230] width 94 height 26
click at [130, 221] on link "11854562" at bounding box center [115, 223] width 38 height 10
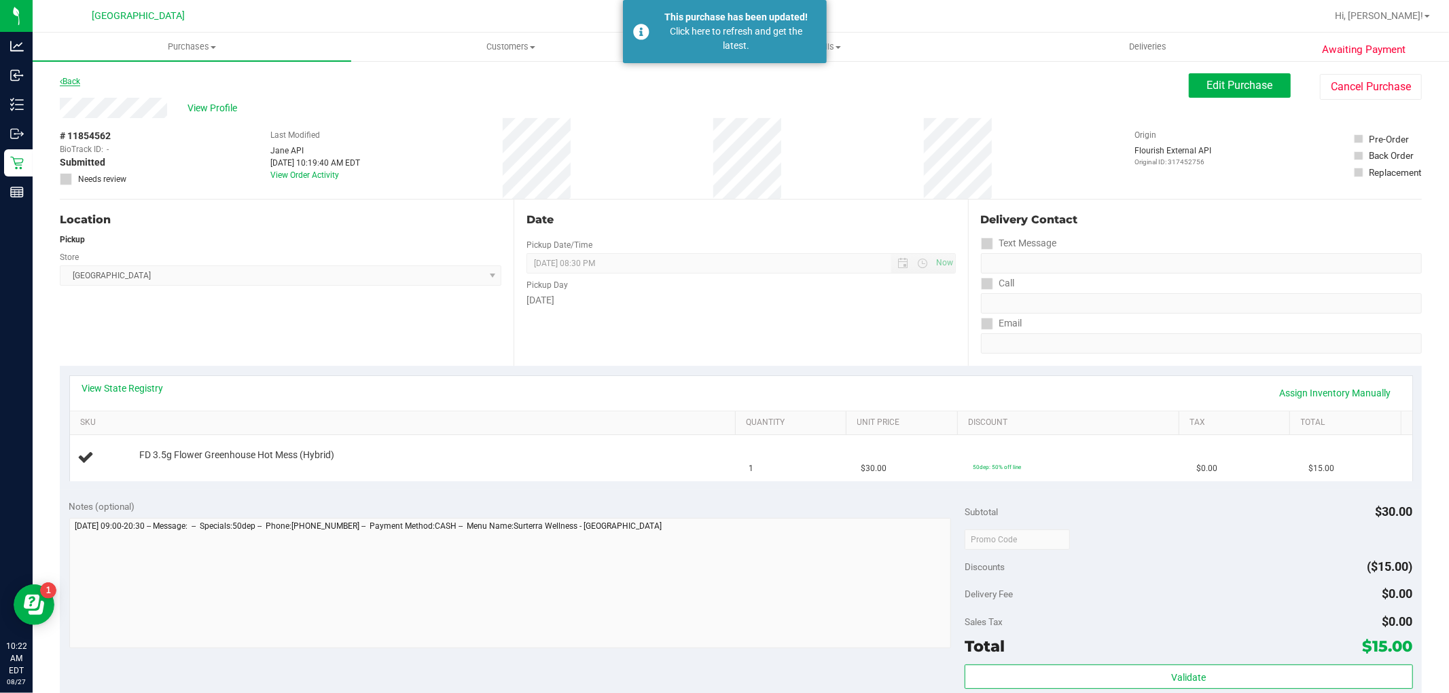
click at [71, 77] on link "Back" at bounding box center [70, 82] width 20 height 10
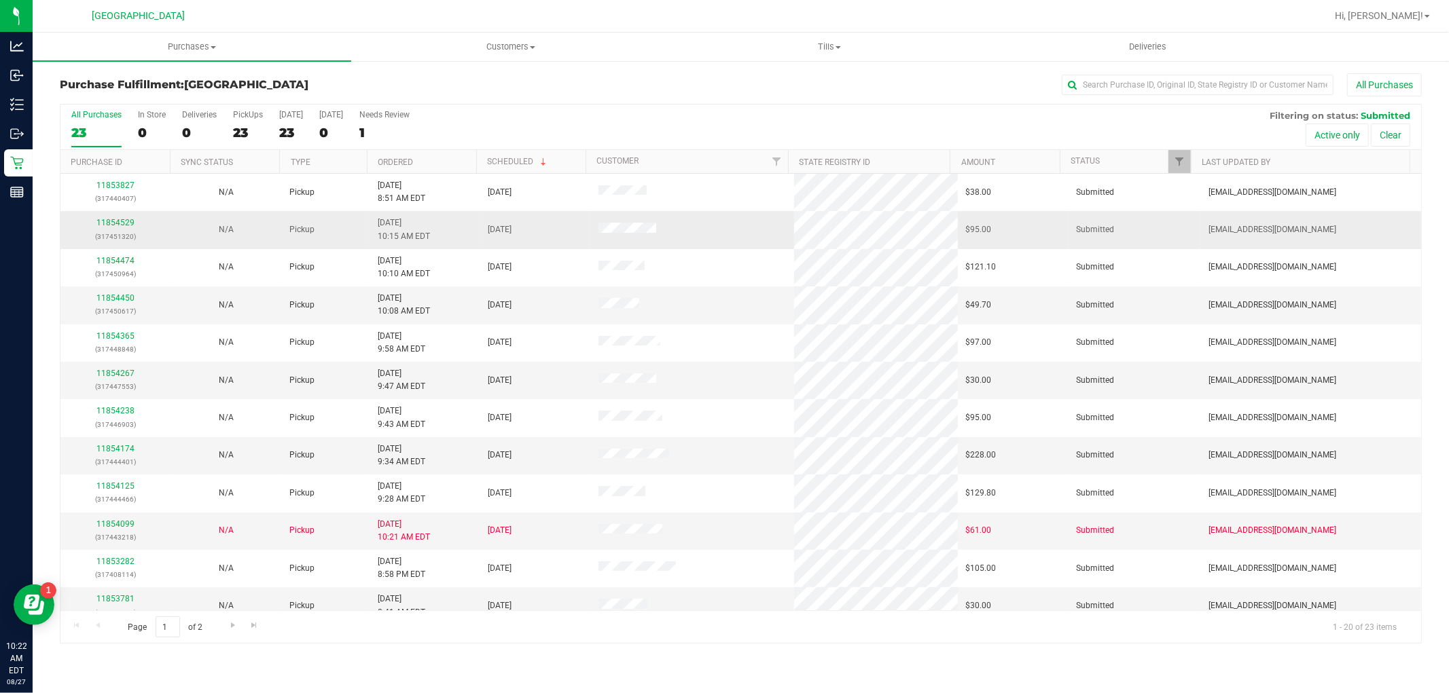
click at [122, 231] on p "(317451320)" at bounding box center [116, 236] width 94 height 13
click at [123, 222] on link "11854529" at bounding box center [115, 223] width 38 height 10
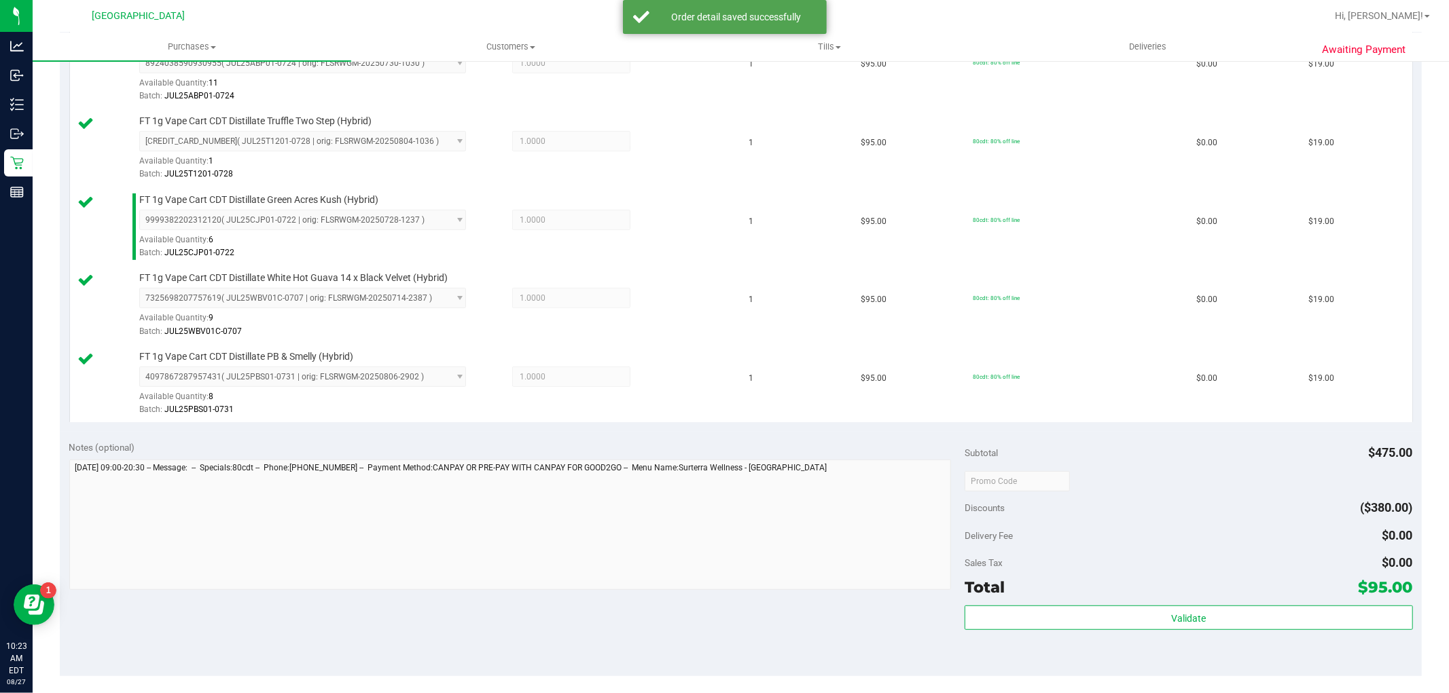
scroll to position [452, 0]
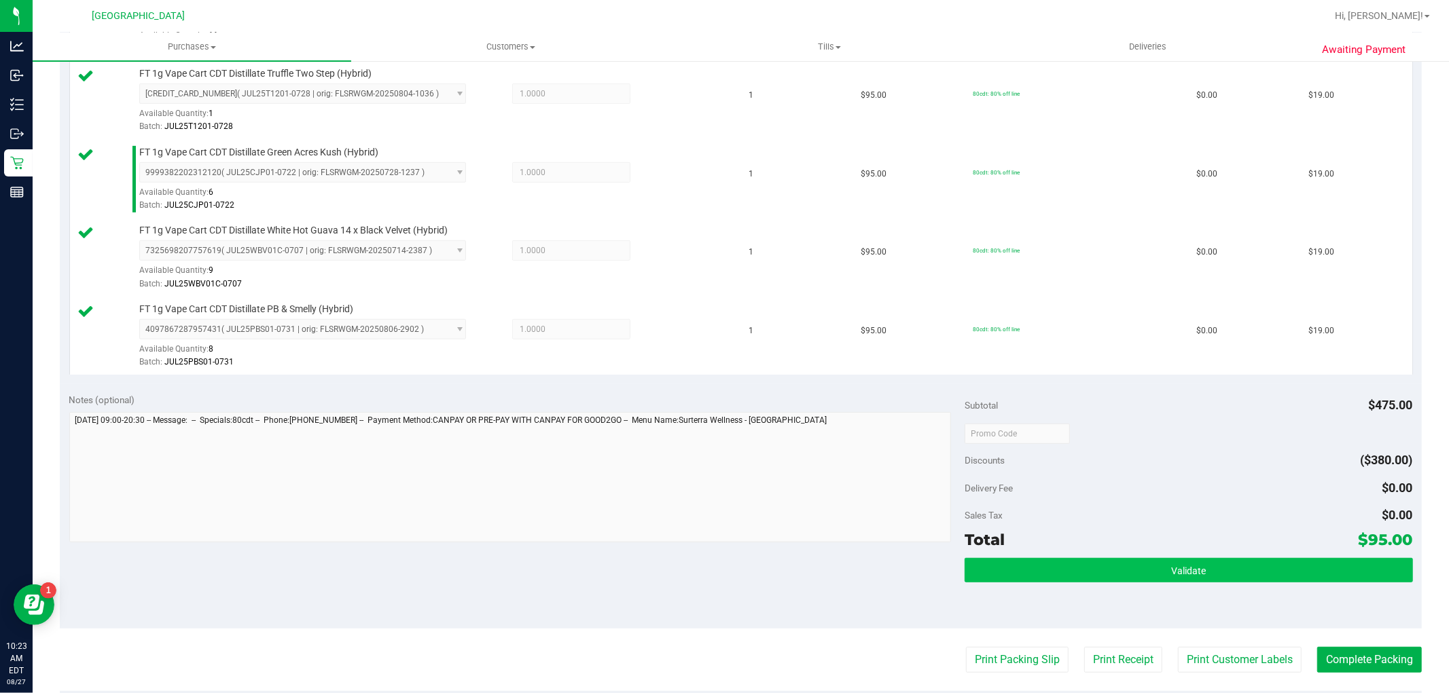
click at [1243, 539] on div "Total $95.00" at bounding box center [1188, 540] width 448 height 24
click at [1241, 566] on button "Validate" at bounding box center [1188, 570] width 448 height 24
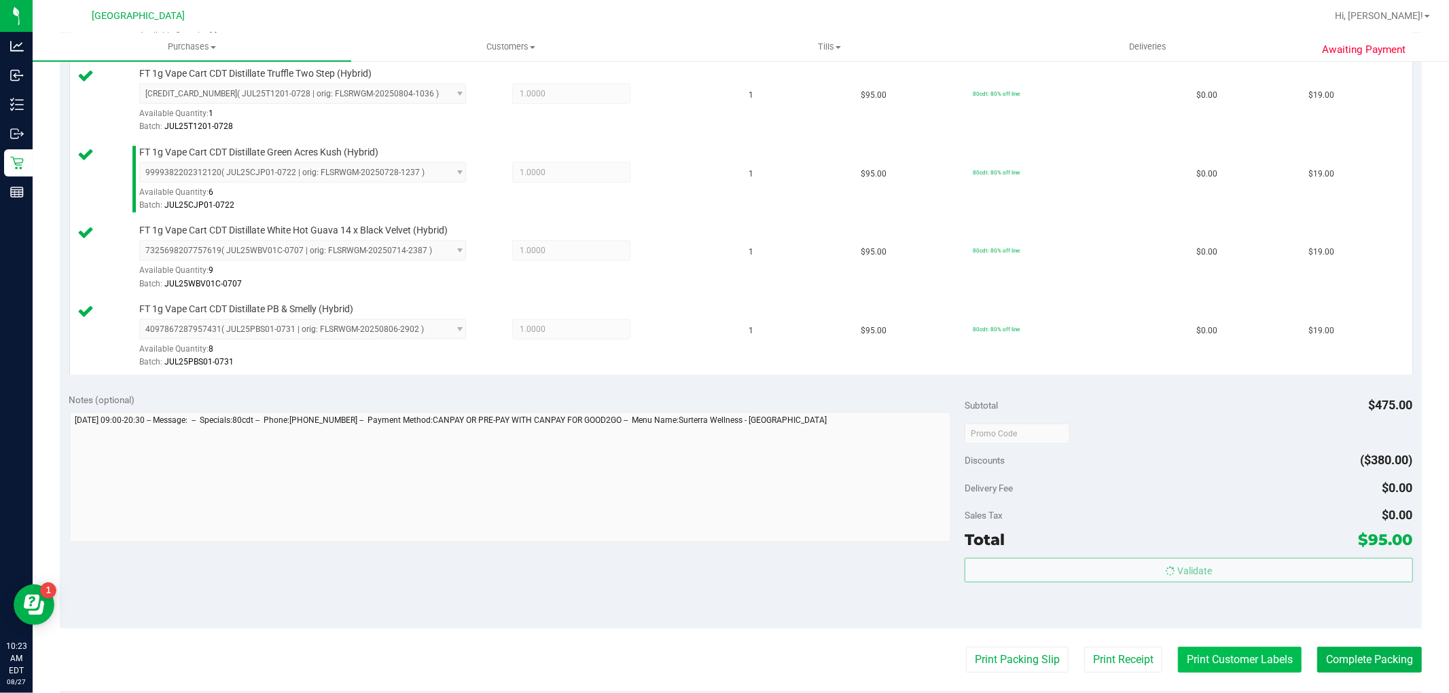
click at [1234, 667] on button "Print Customer Labels" at bounding box center [1240, 660] width 124 height 26
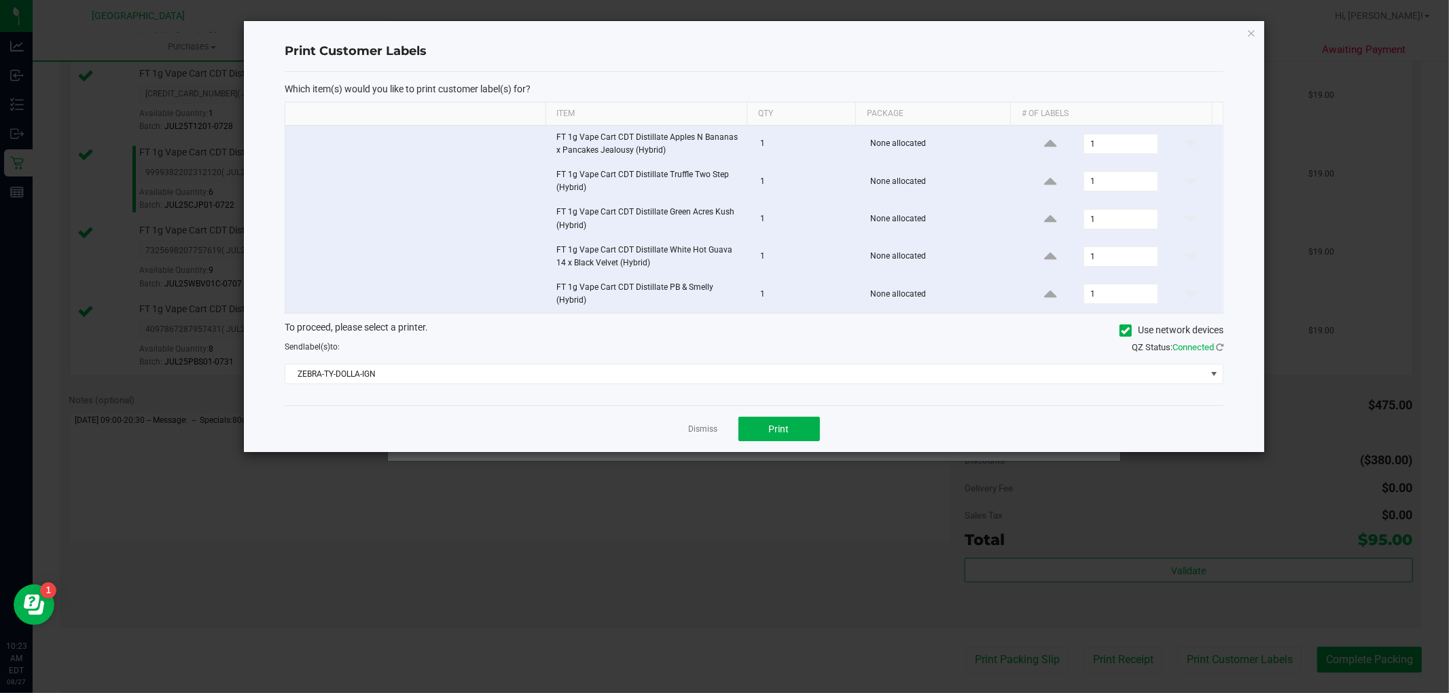
click at [783, 411] on div "Dismiss Print" at bounding box center [754, 428] width 939 height 47
click at [734, 429] on div "Dismiss Print" at bounding box center [754, 428] width 939 height 47
click at [755, 433] on button "Print" at bounding box center [779, 429] width 82 height 24
click at [698, 433] on link "Dismiss" at bounding box center [703, 430] width 29 height 12
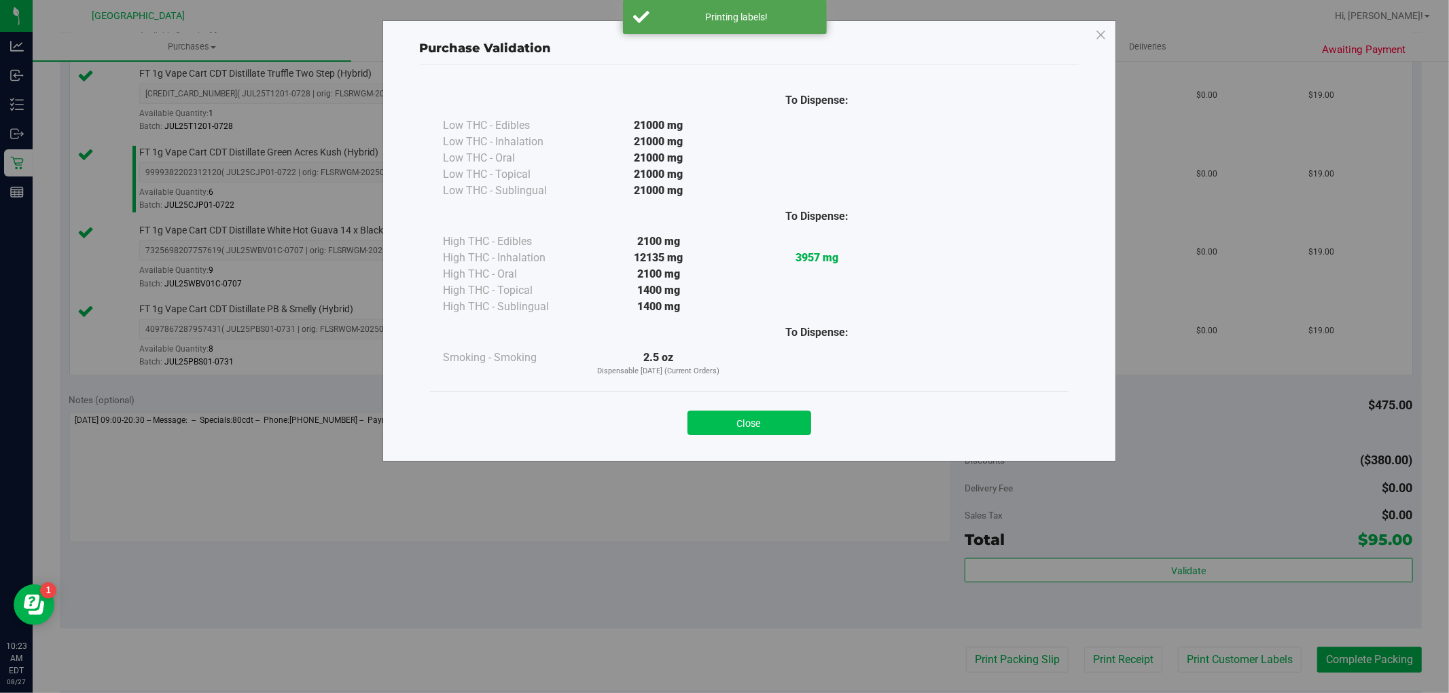
click at [765, 429] on button "Close" at bounding box center [749, 423] width 124 height 24
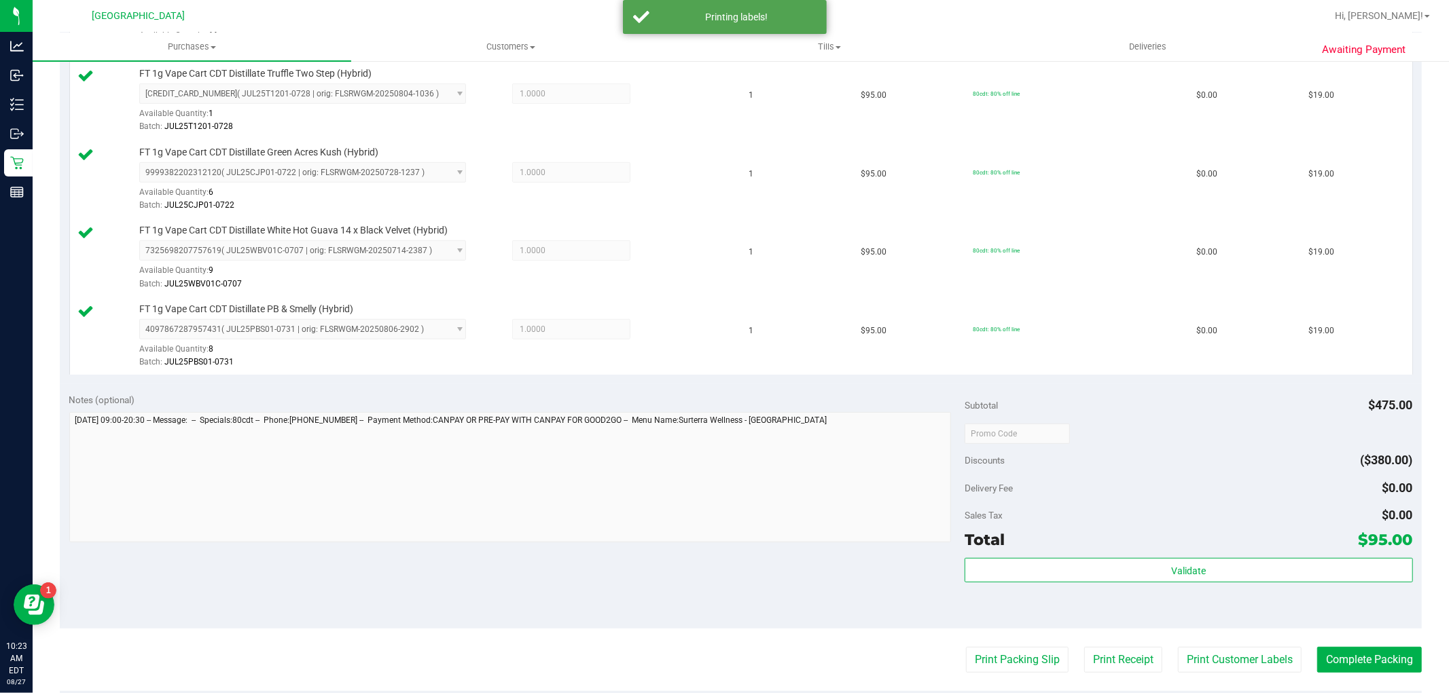
click at [1381, 641] on purchase-details "Back Edit Purchase Cancel Purchase View Profile # 11854529 BioTrack ID: - Submi…" at bounding box center [741, 283] width 1362 height 1324
click at [1379, 649] on button "Complete Packing" at bounding box center [1369, 660] width 105 height 26
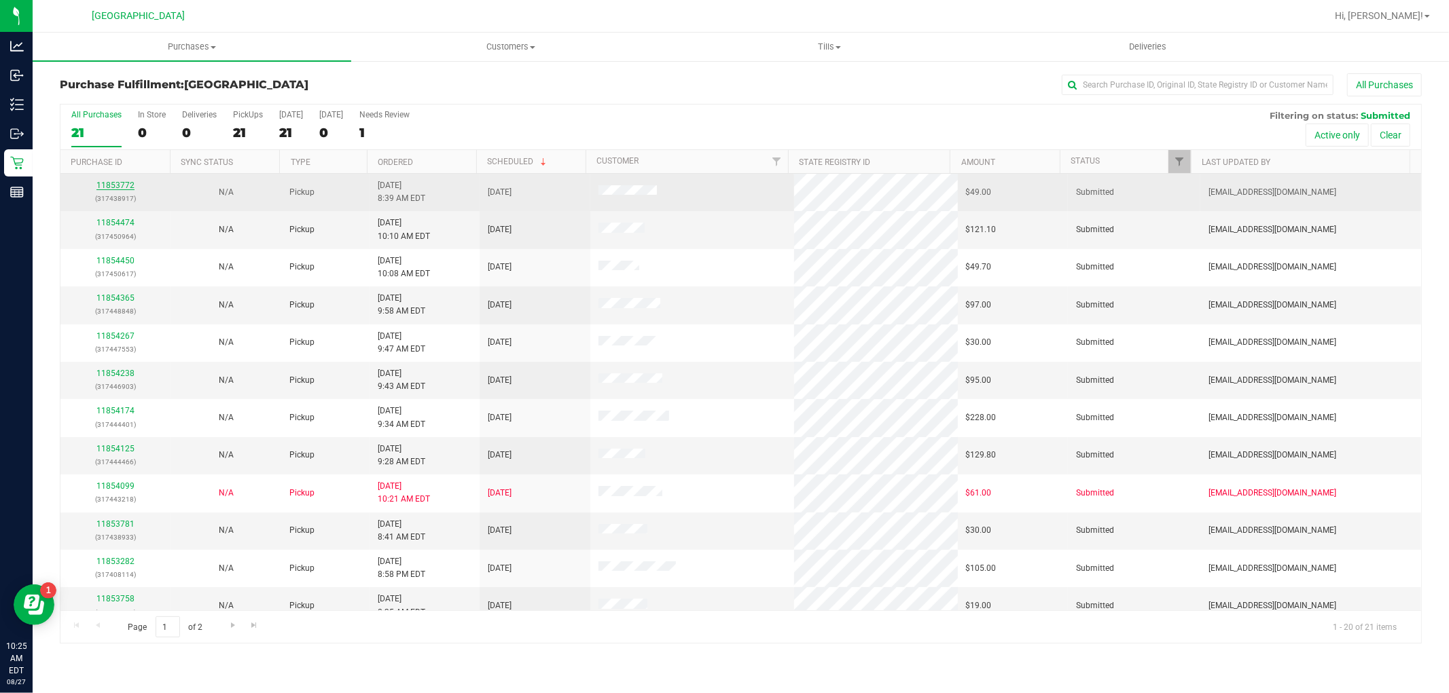
click at [125, 181] on link "11853772" at bounding box center [115, 186] width 38 height 10
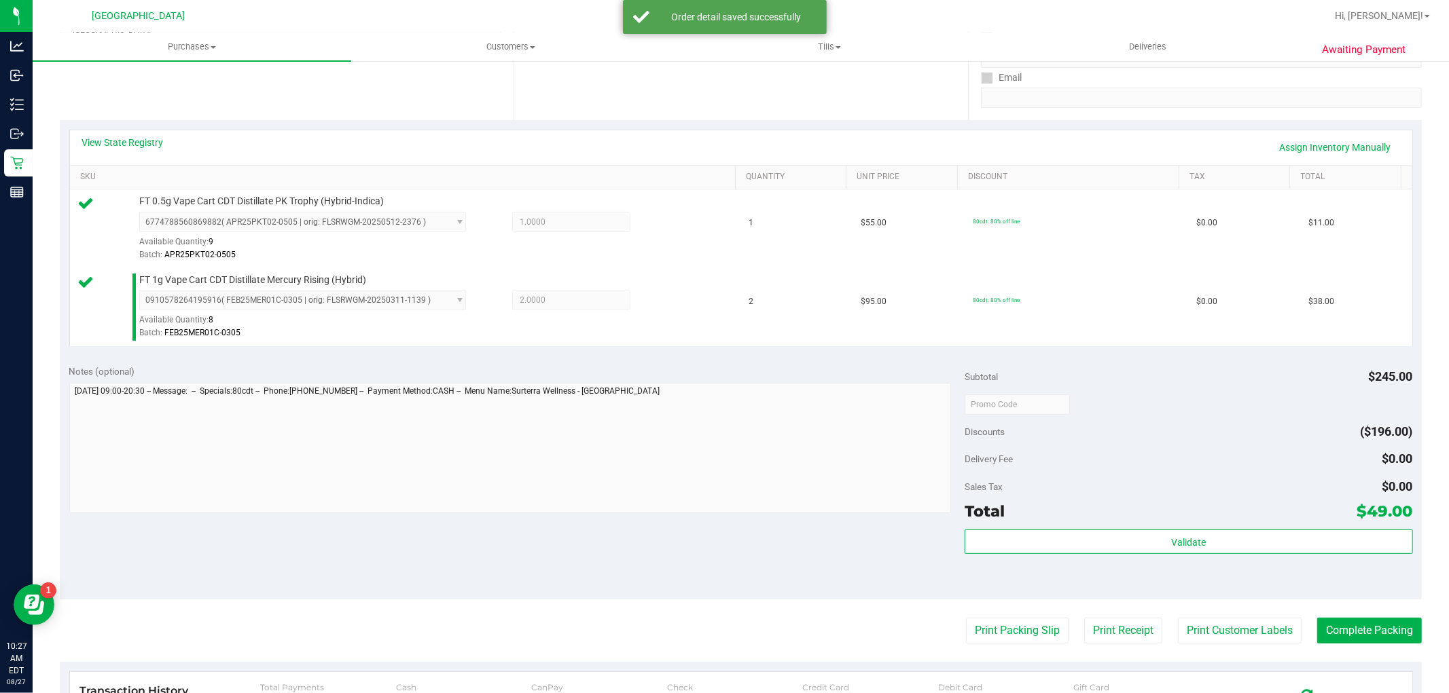
scroll to position [377, 0]
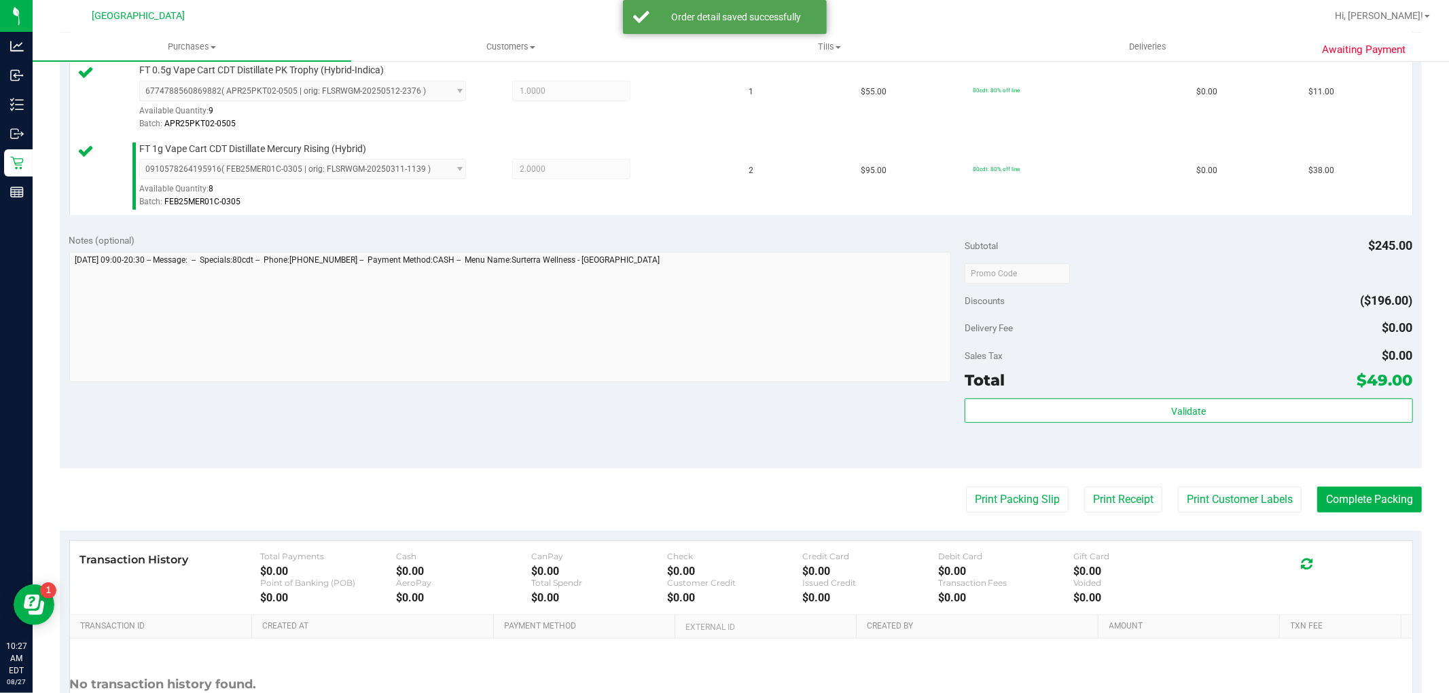
click at [1264, 338] on div "Delivery Fee $0.00" at bounding box center [1188, 328] width 448 height 24
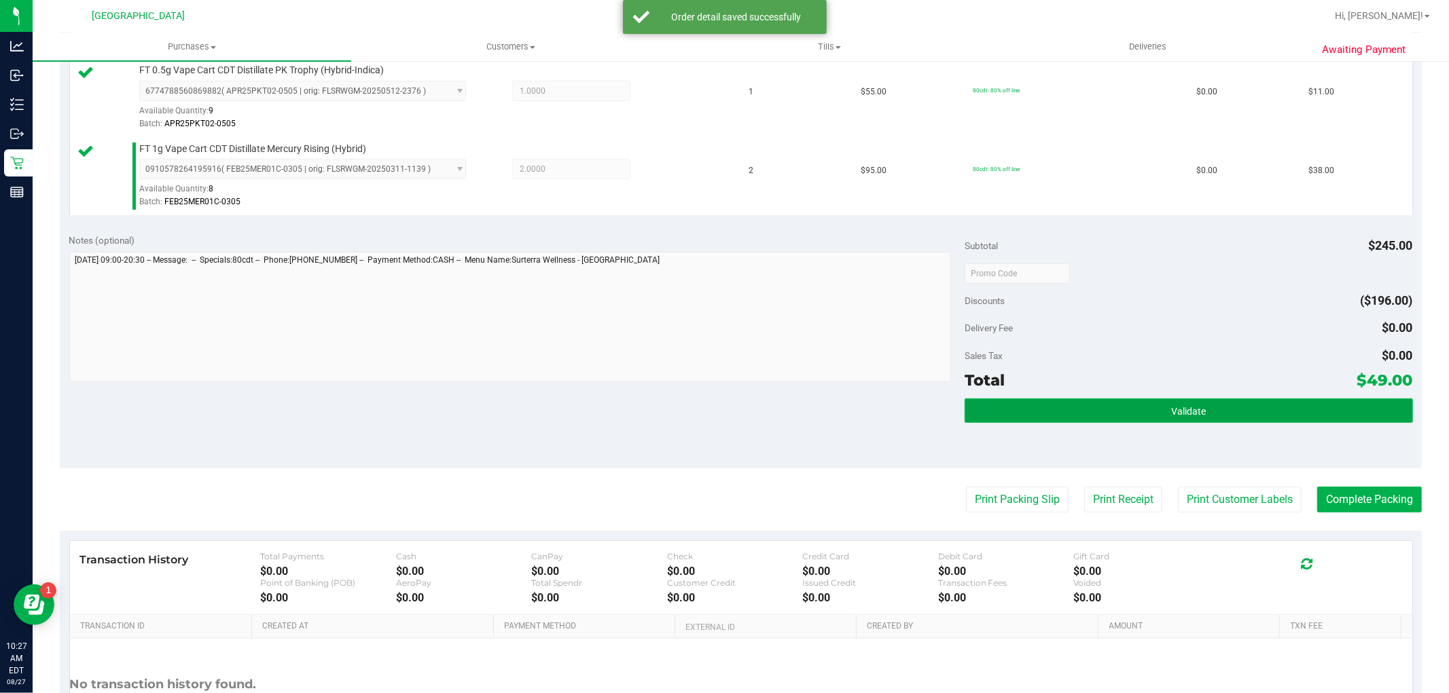
click at [1263, 404] on button "Validate" at bounding box center [1188, 411] width 448 height 24
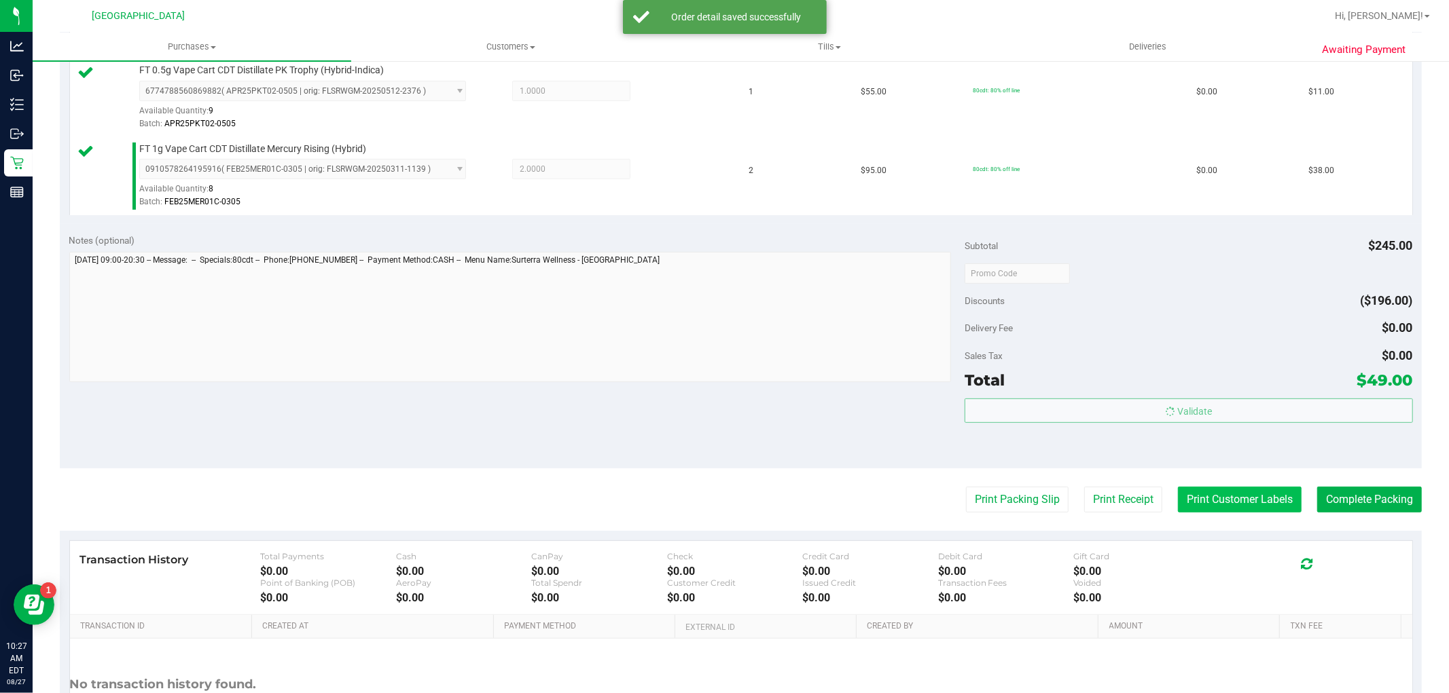
click at [1239, 507] on button "Print Customer Labels" at bounding box center [1240, 500] width 124 height 26
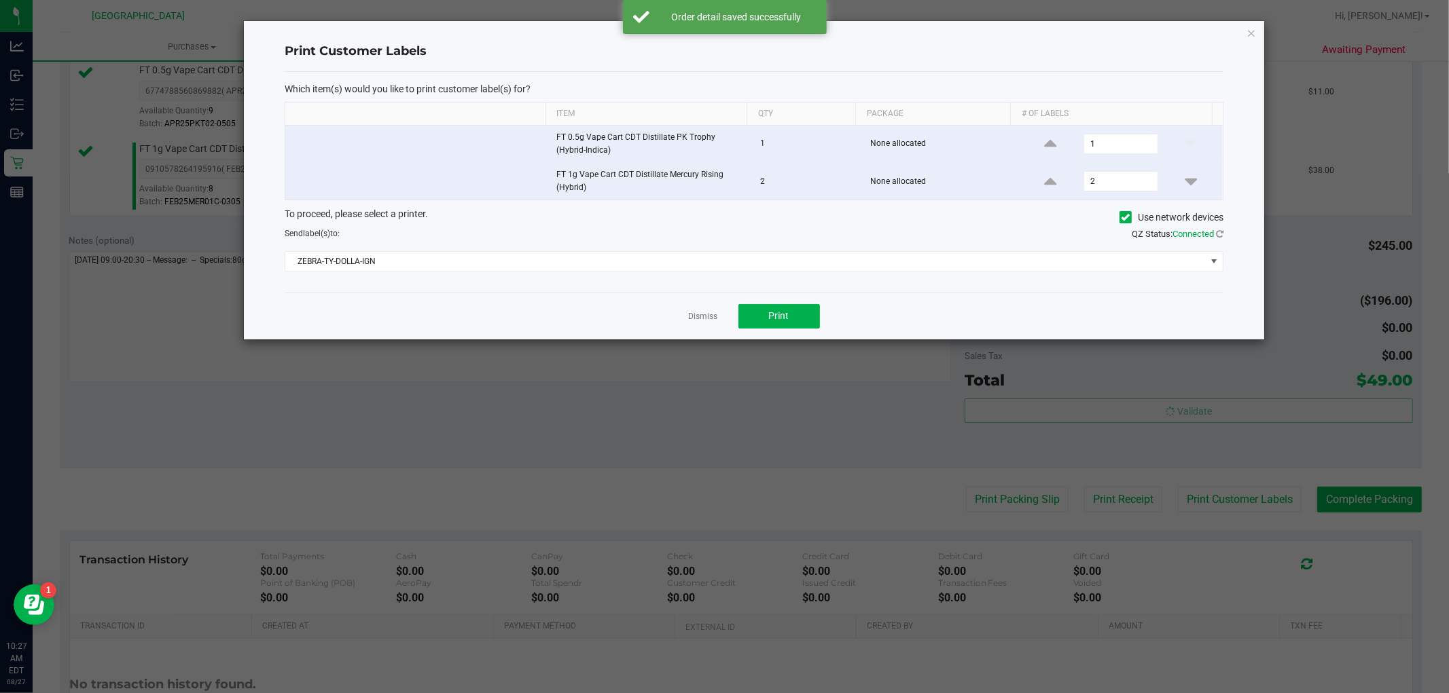
click at [778, 351] on ngb-modal-window "Print Customer Labels Which item(s) would you like to print customer label(s) f…" at bounding box center [729, 346] width 1459 height 693
click at [778, 326] on button "Print" at bounding box center [779, 316] width 82 height 24
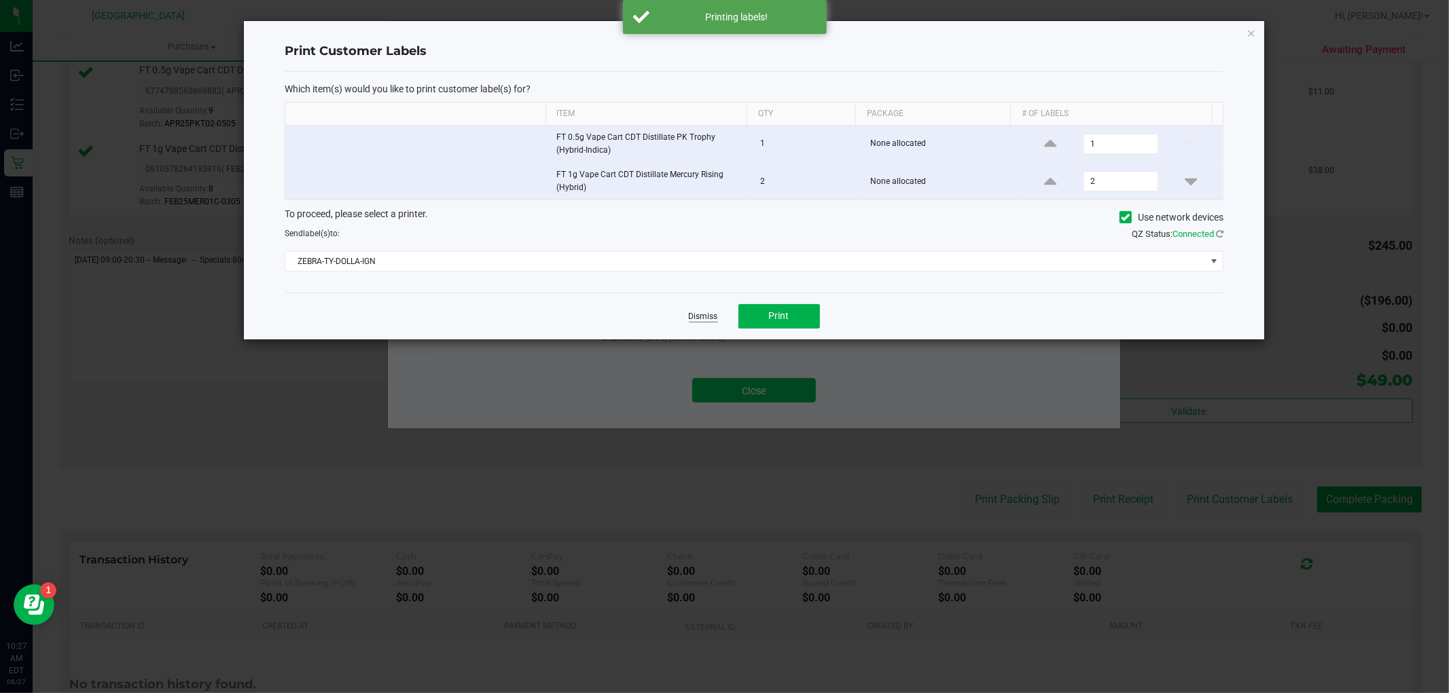
click at [715, 317] on link "Dismiss" at bounding box center [703, 317] width 29 height 12
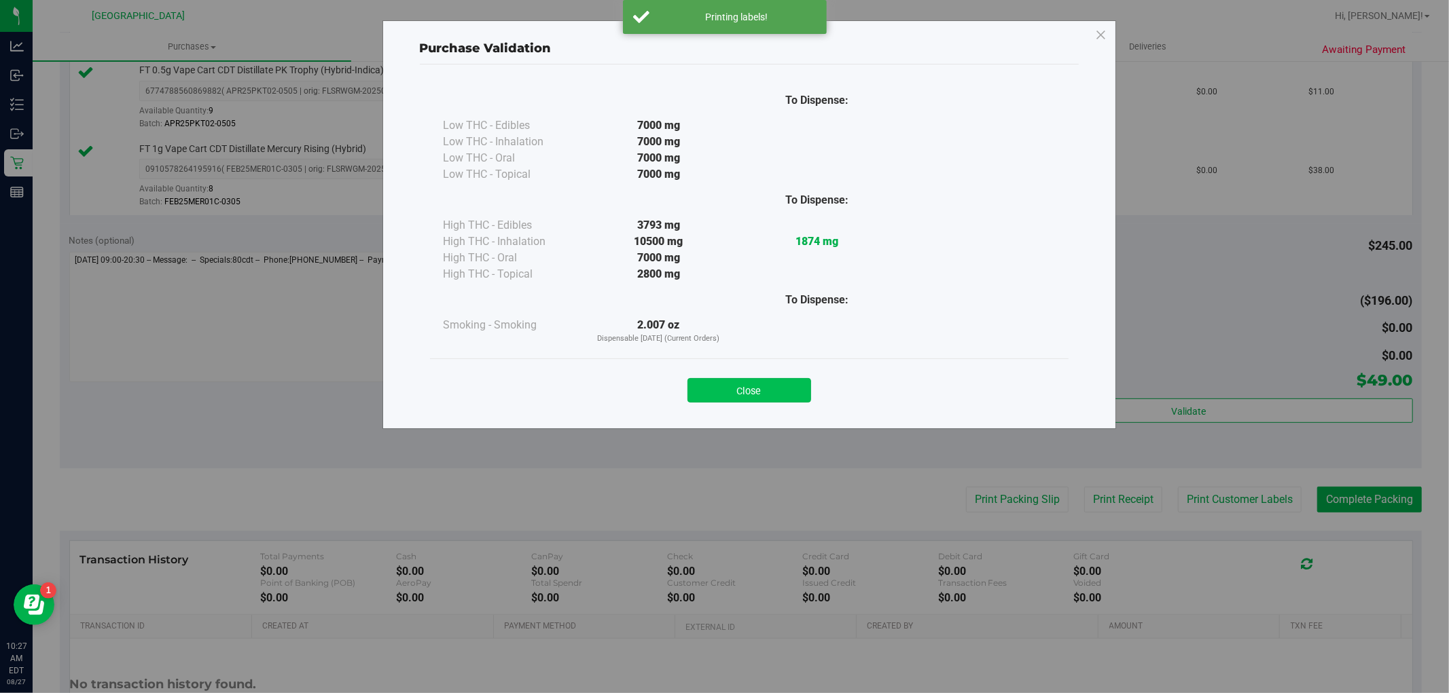
click at [801, 388] on button "Close" at bounding box center [749, 390] width 124 height 24
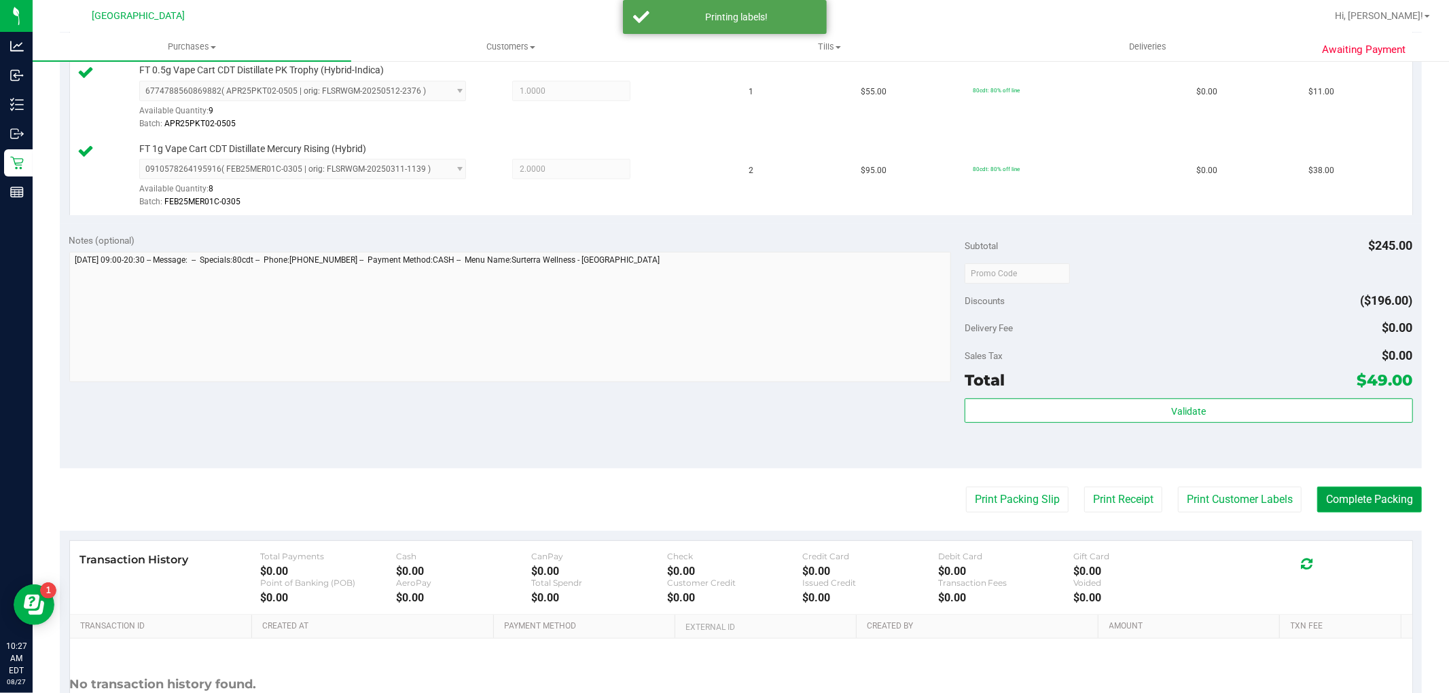
click at [1398, 490] on button "Complete Packing" at bounding box center [1369, 500] width 105 height 26
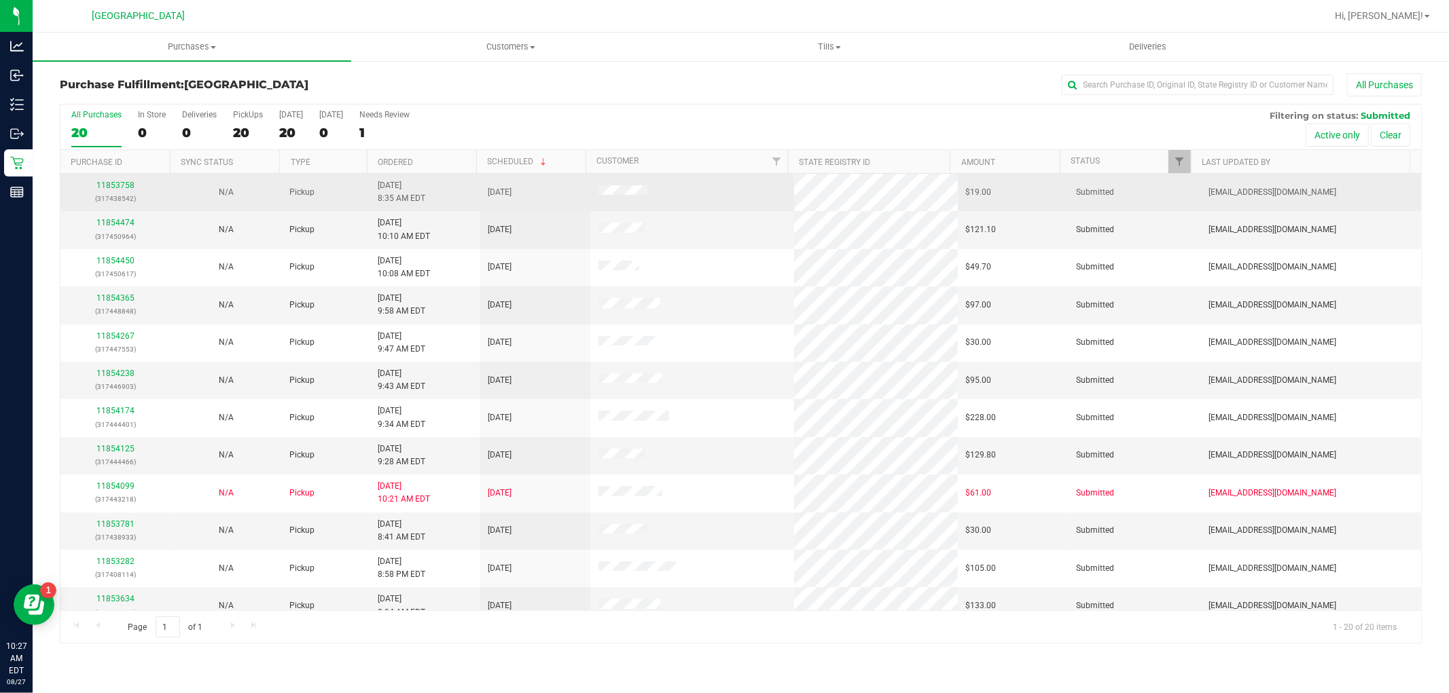
click at [106, 179] on div "11853758 (317438542)" at bounding box center [116, 192] width 94 height 26
click at [109, 182] on link "11853758" at bounding box center [115, 186] width 38 height 10
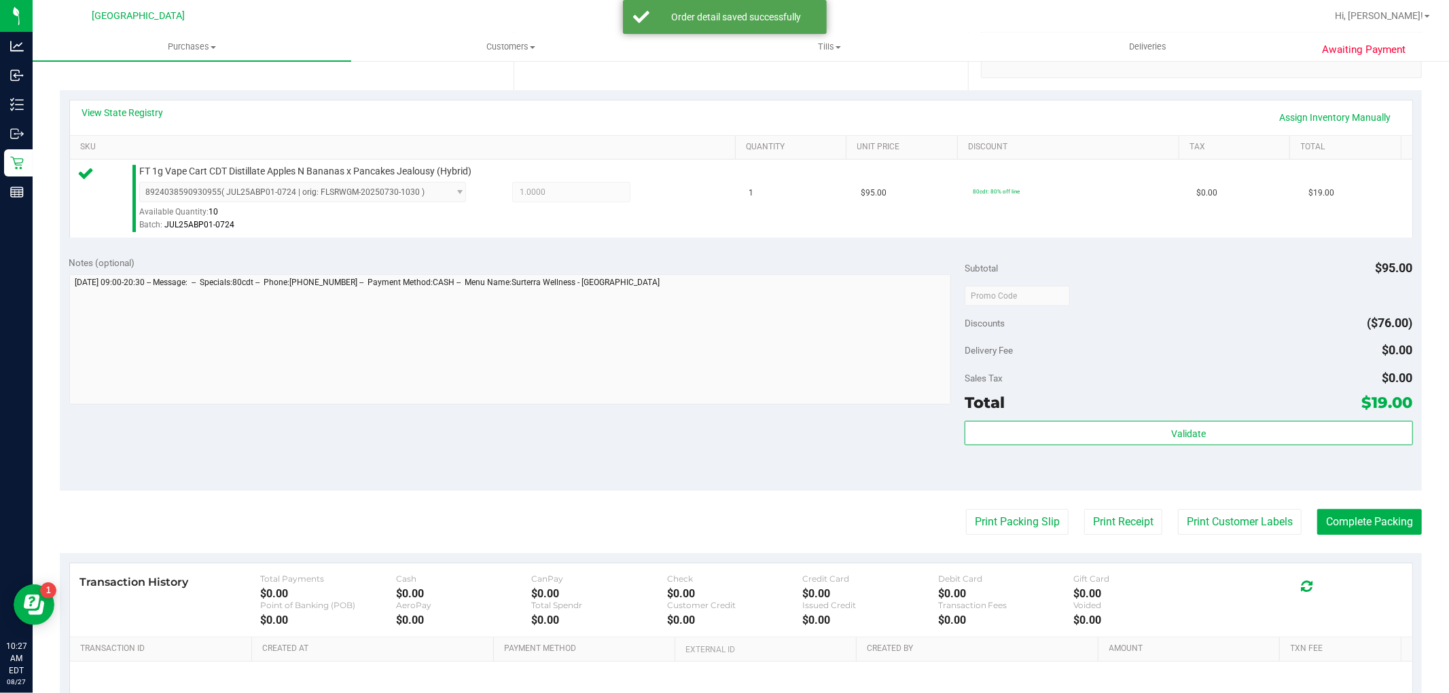
scroll to position [377, 0]
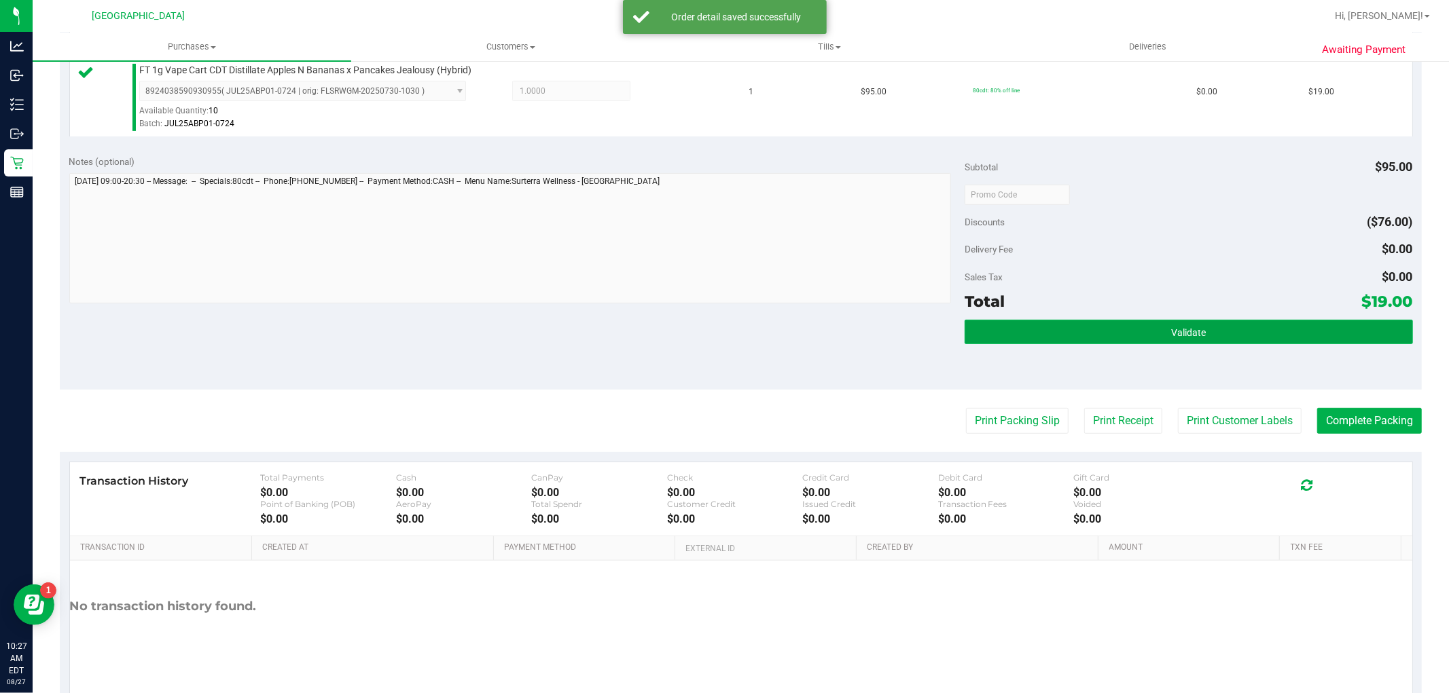
click at [1091, 328] on button "Validate" at bounding box center [1188, 332] width 448 height 24
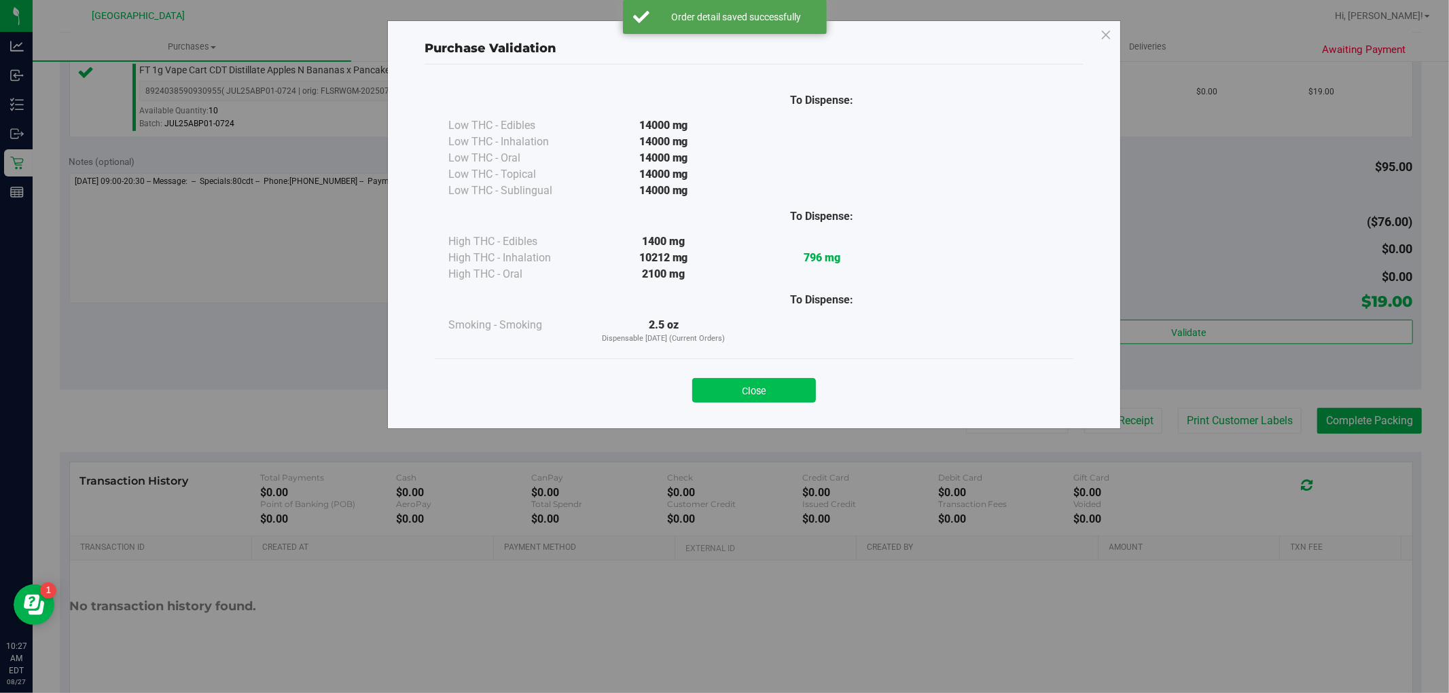
click at [752, 394] on button "Close" at bounding box center [754, 390] width 124 height 24
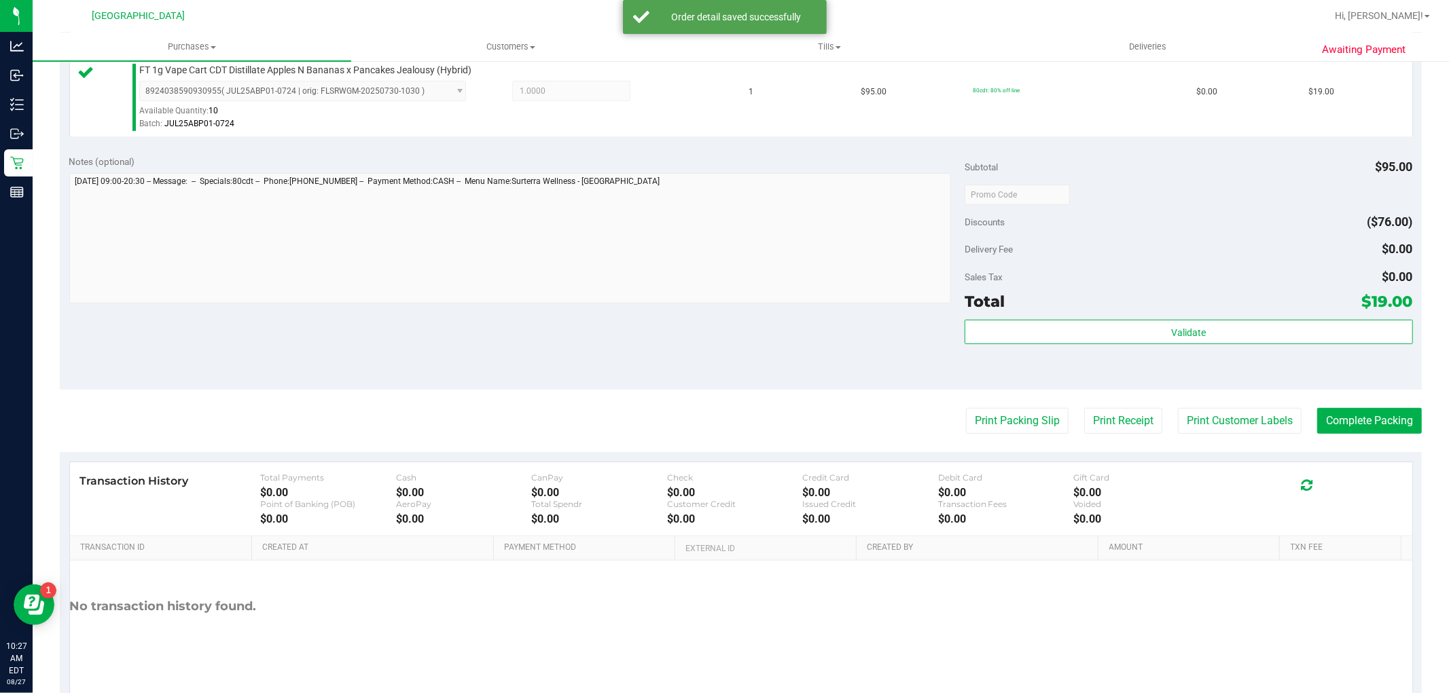
click at [1295, 424] on div "Print Packing Slip Print Receipt Print Customer Labels Complete Packing" at bounding box center [741, 421] width 1362 height 26
click at [1243, 418] on button "Print Customer Labels" at bounding box center [1240, 421] width 124 height 26
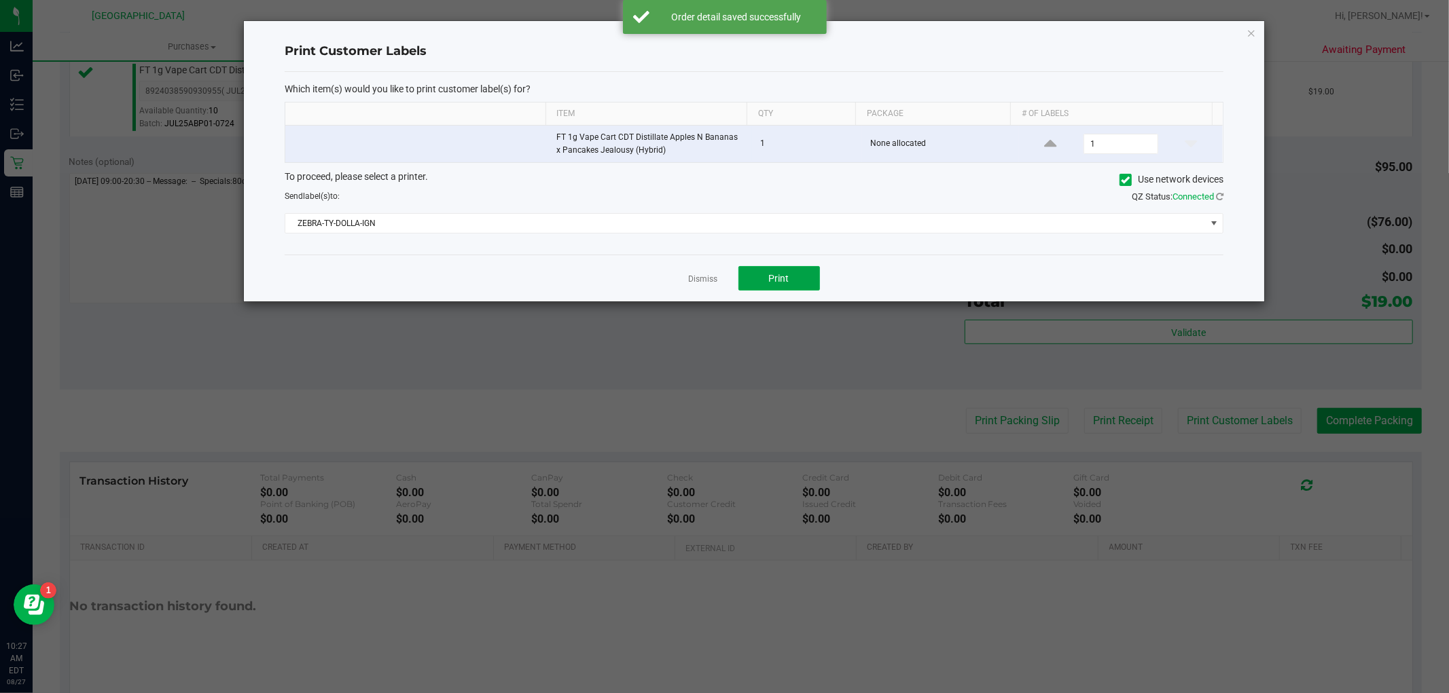
click at [793, 266] on div "Dismiss Print" at bounding box center [754, 278] width 939 height 47
click at [703, 276] on link "Dismiss" at bounding box center [703, 280] width 29 height 12
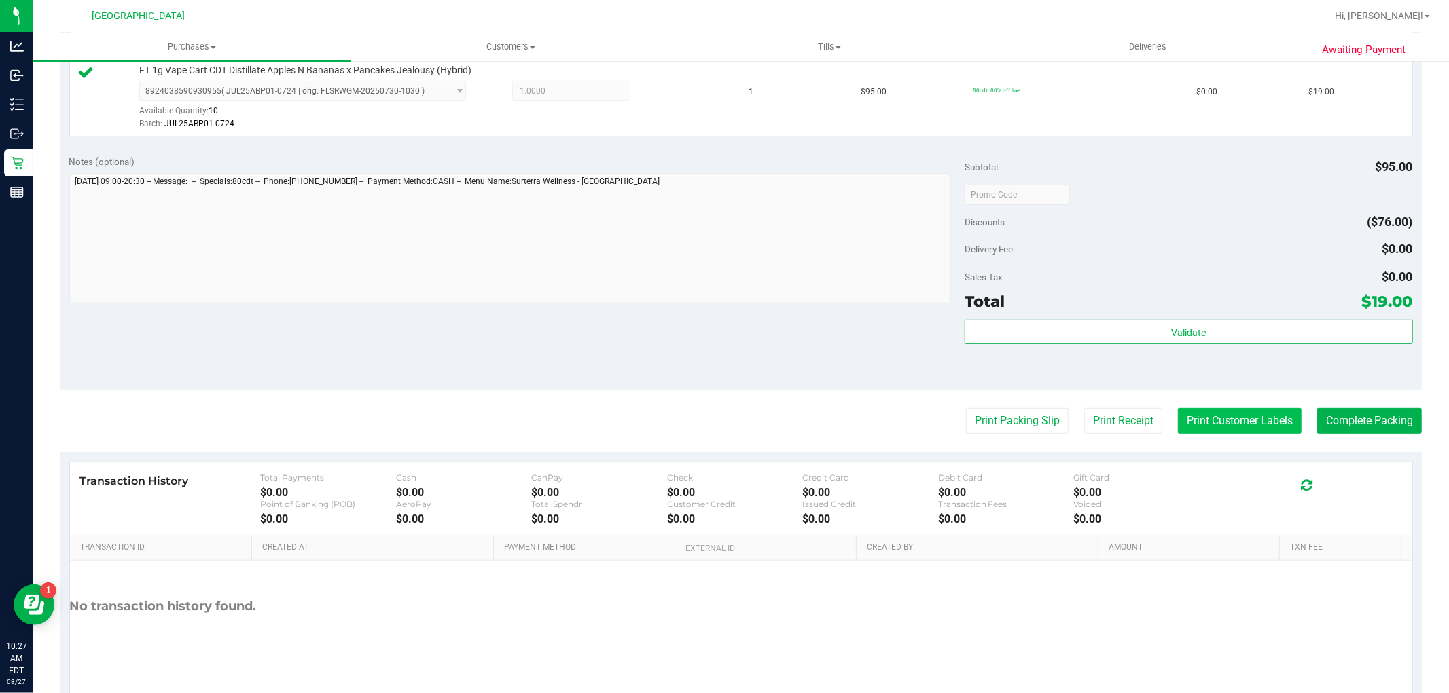
click at [1257, 425] on button "Print Customer Labels" at bounding box center [1240, 421] width 124 height 26
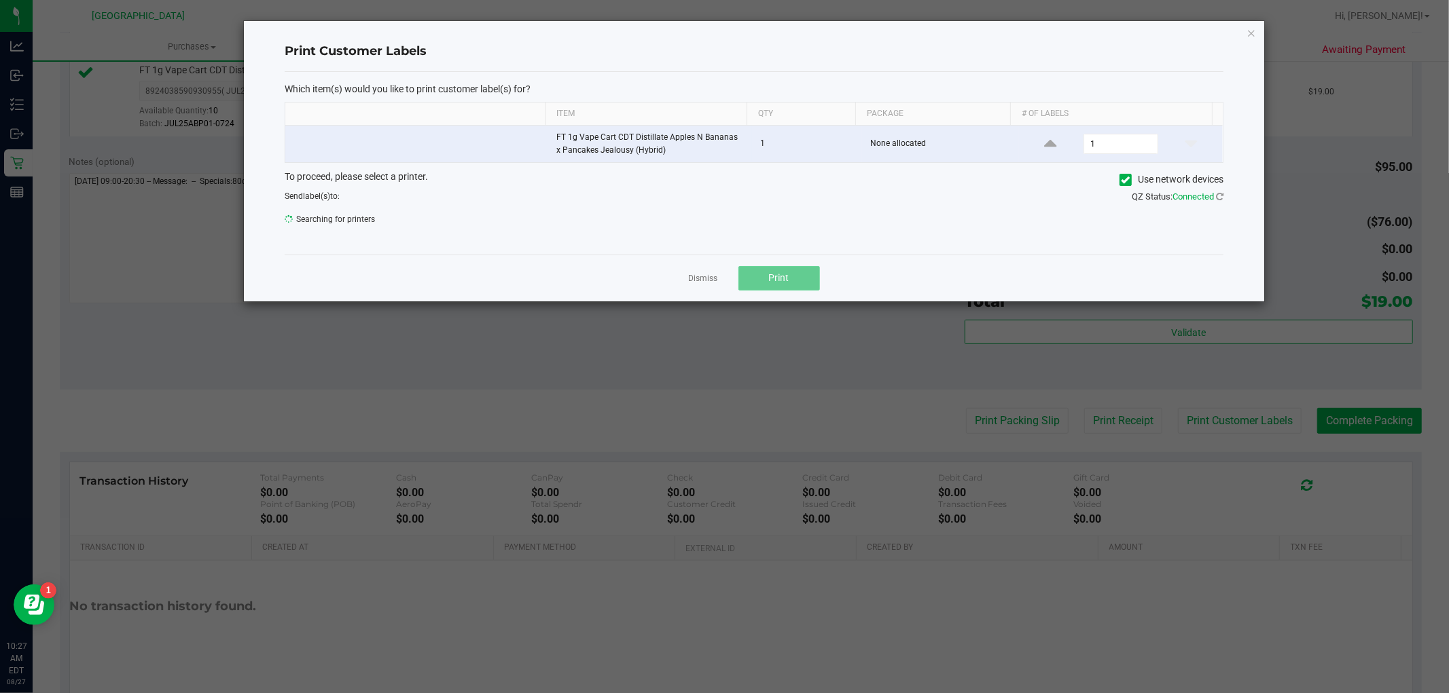
click at [810, 272] on button "Print" at bounding box center [779, 278] width 82 height 24
click at [689, 281] on link "Dismiss" at bounding box center [703, 280] width 29 height 12
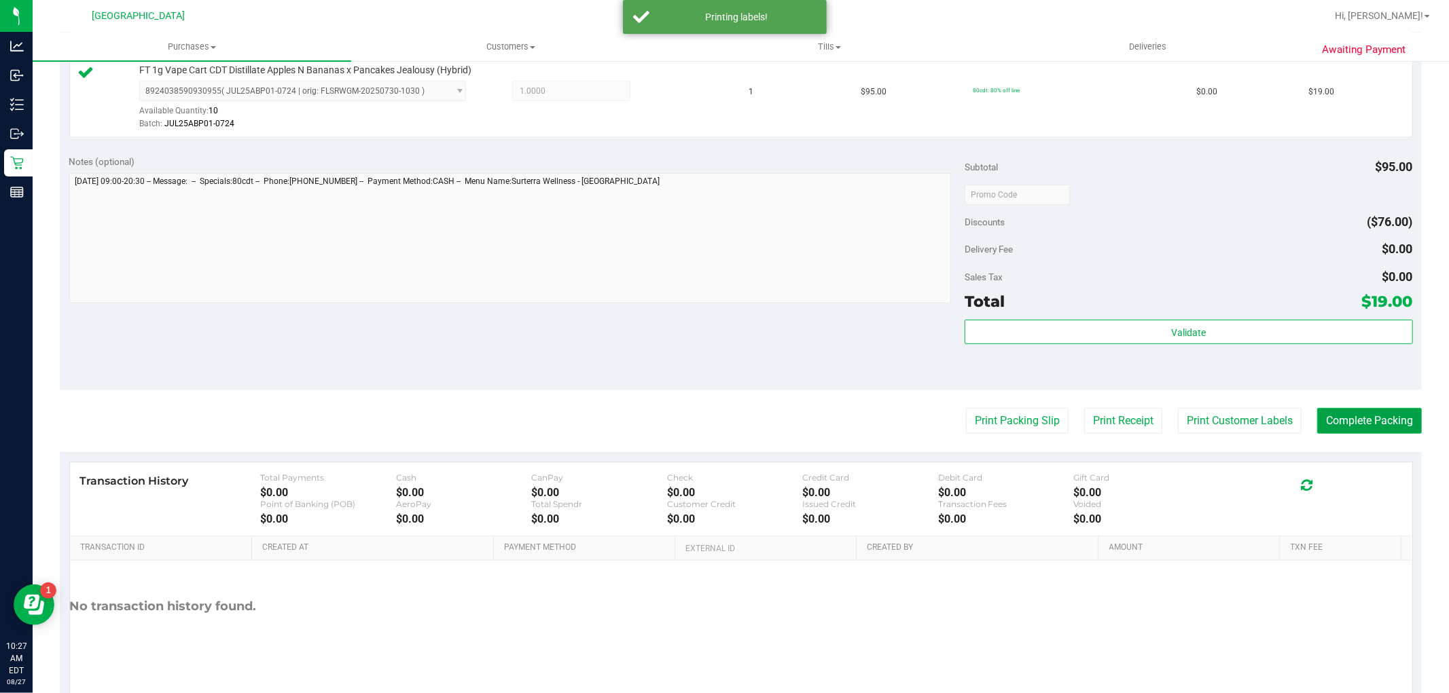
click at [1324, 419] on button "Complete Packing" at bounding box center [1369, 421] width 105 height 26
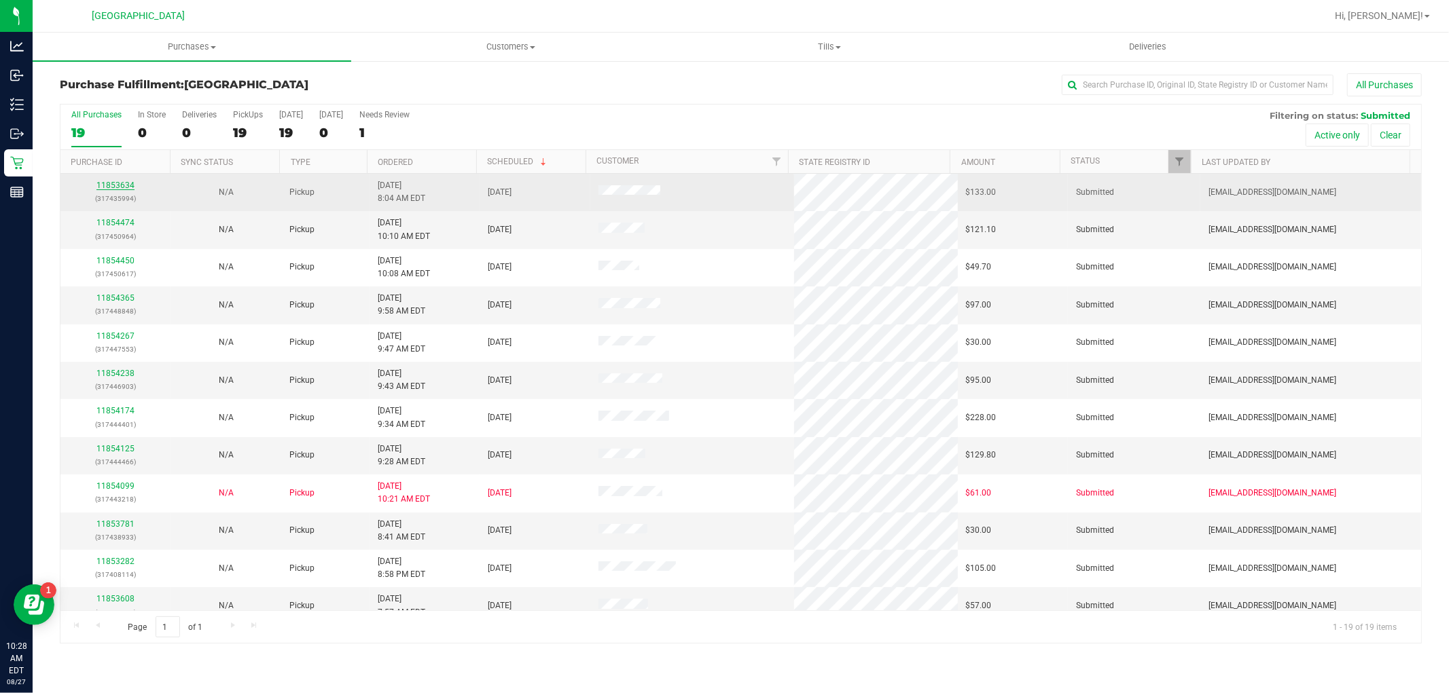
click at [118, 184] on link "11853634" at bounding box center [115, 186] width 38 height 10
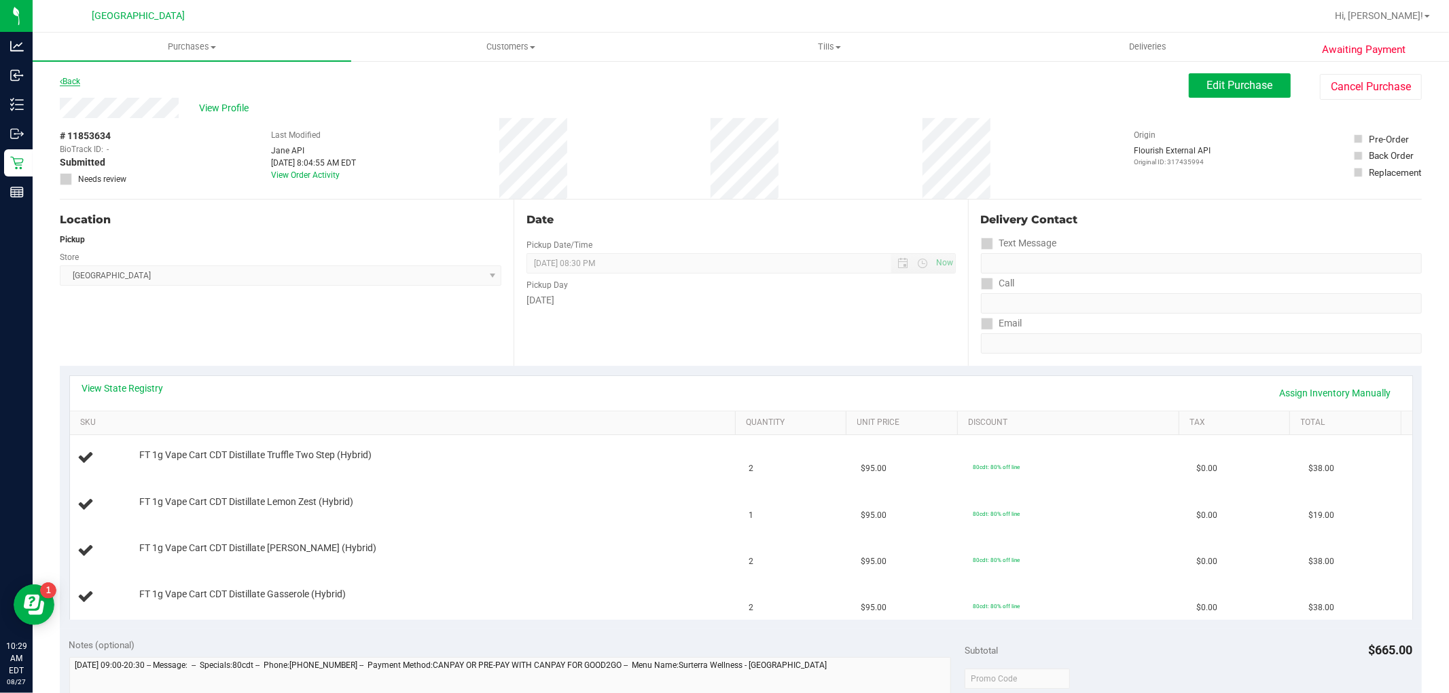
click at [61, 85] on link "Back" at bounding box center [70, 82] width 20 height 10
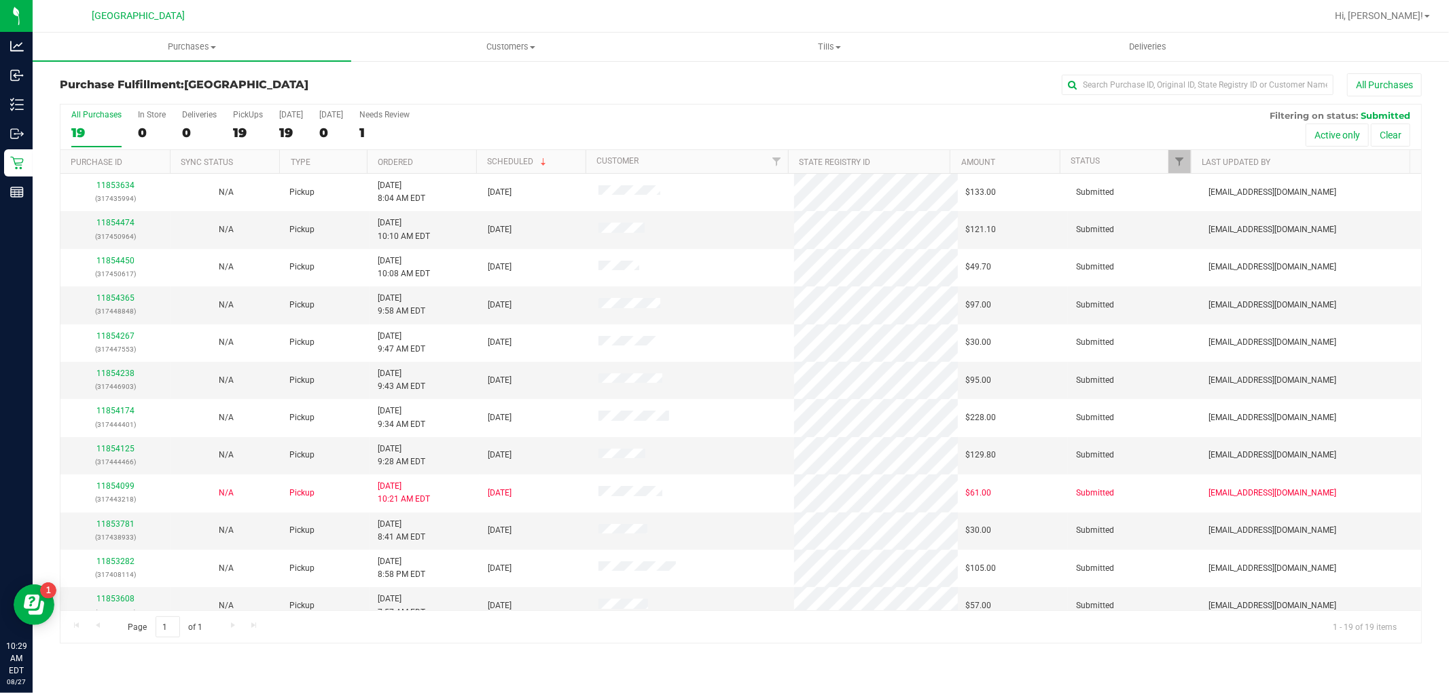
click at [672, 164] on th "Customer" at bounding box center [686, 162] width 202 height 24
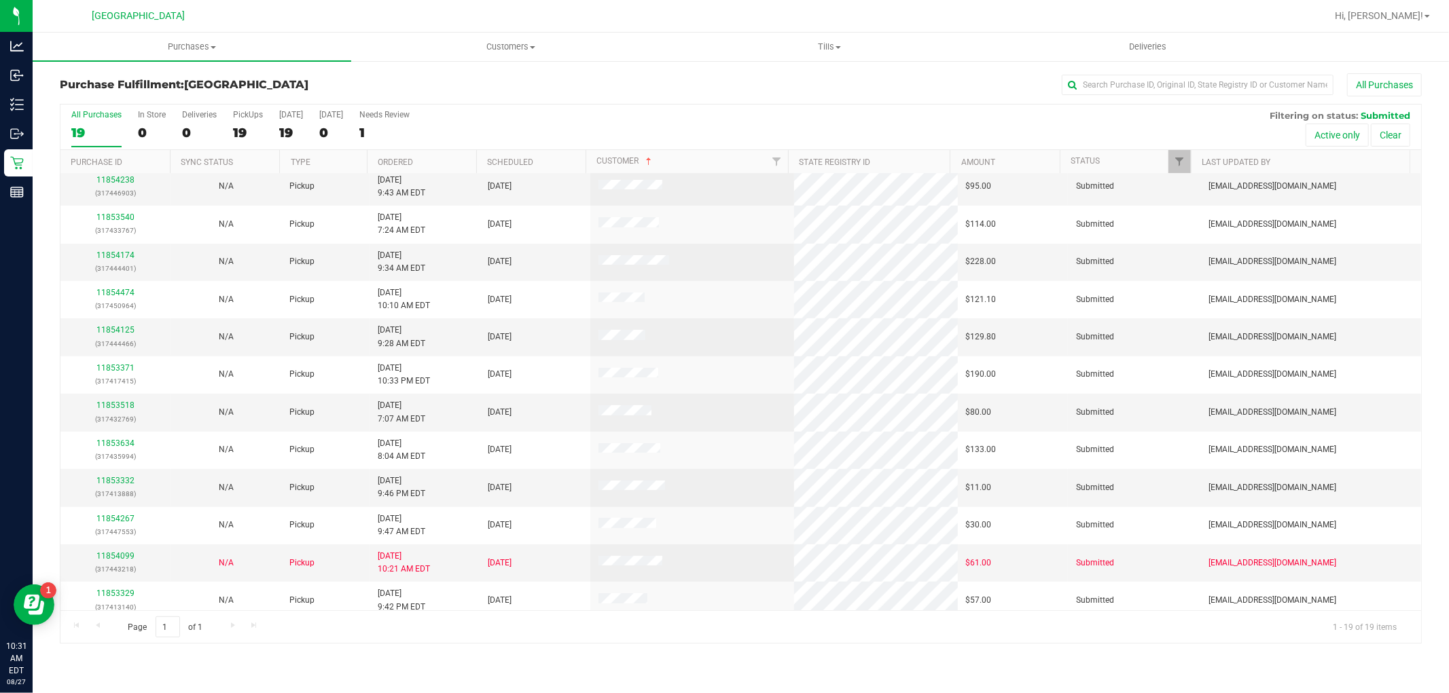
scroll to position [278, 0]
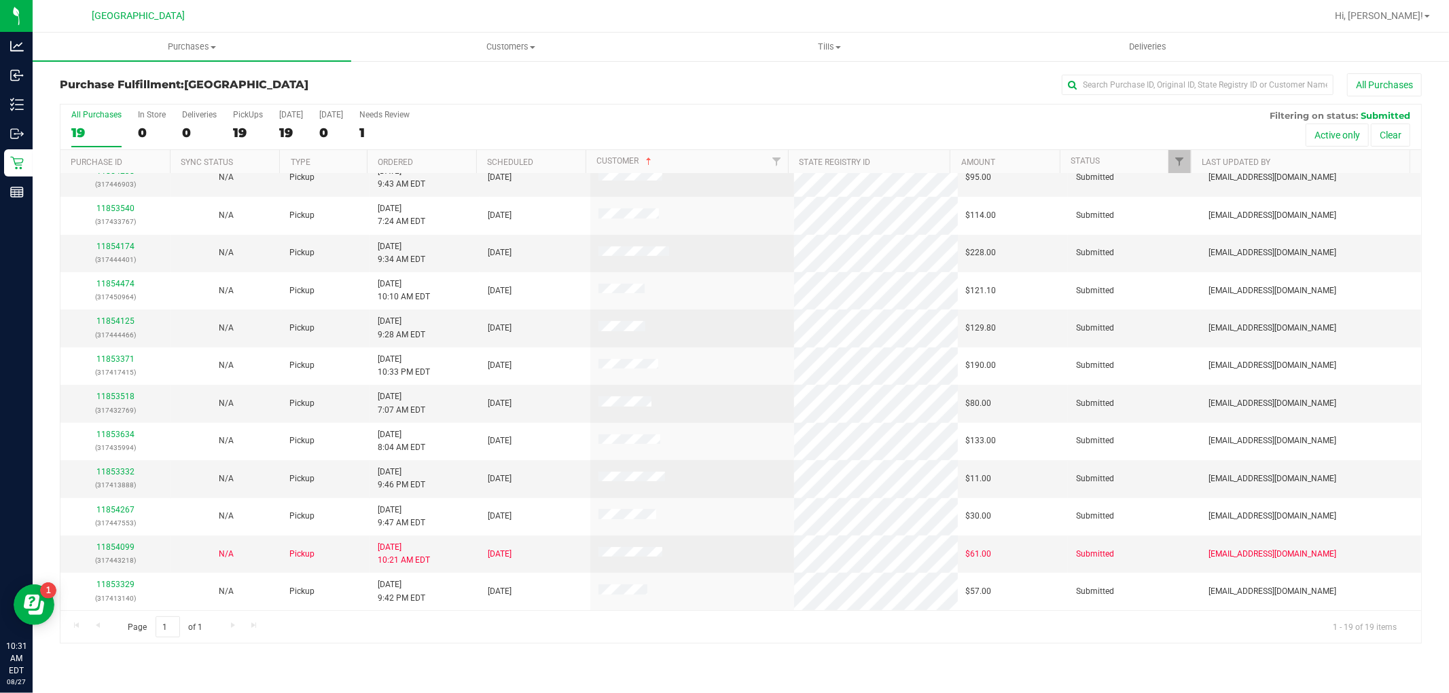
click at [219, 629] on div "Page 1 of 1 1 - 19 of 19 items" at bounding box center [740, 627] width 1360 height 33
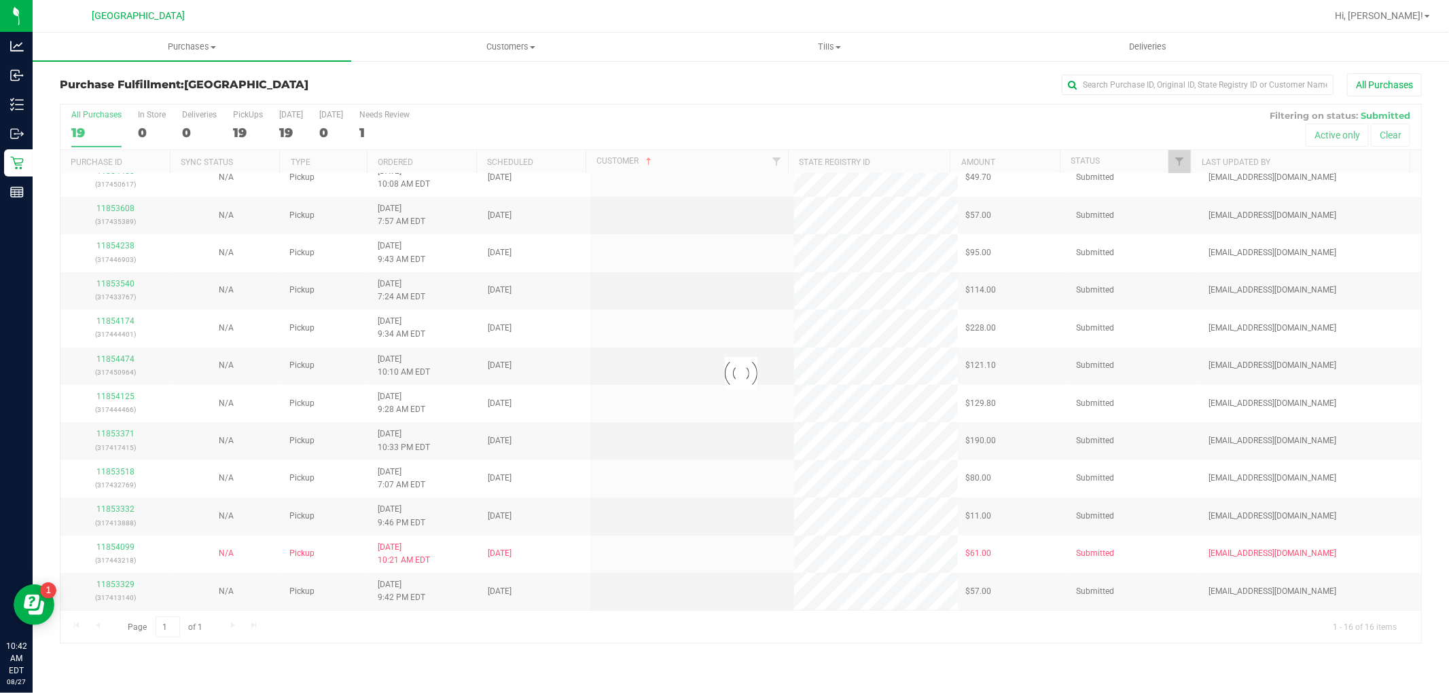
scroll to position [0, 0]
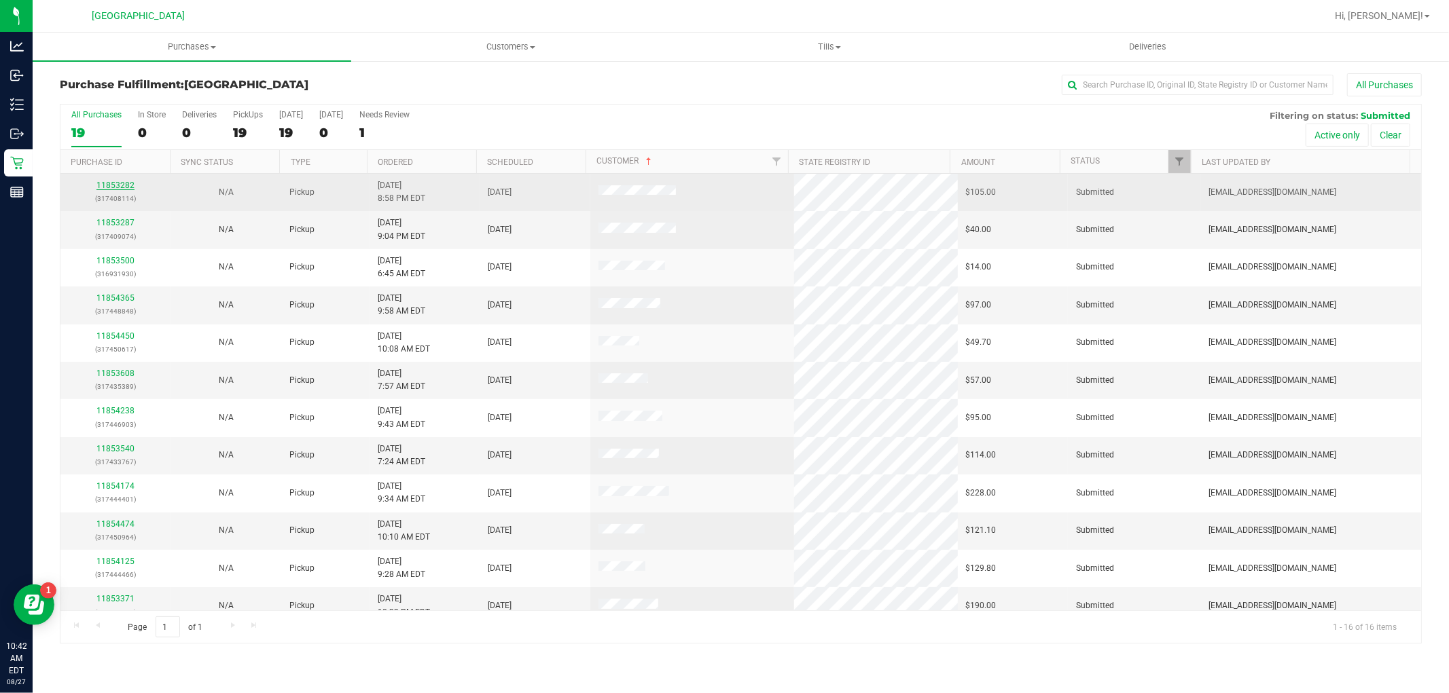
click at [107, 187] on link "11853282" at bounding box center [115, 186] width 38 height 10
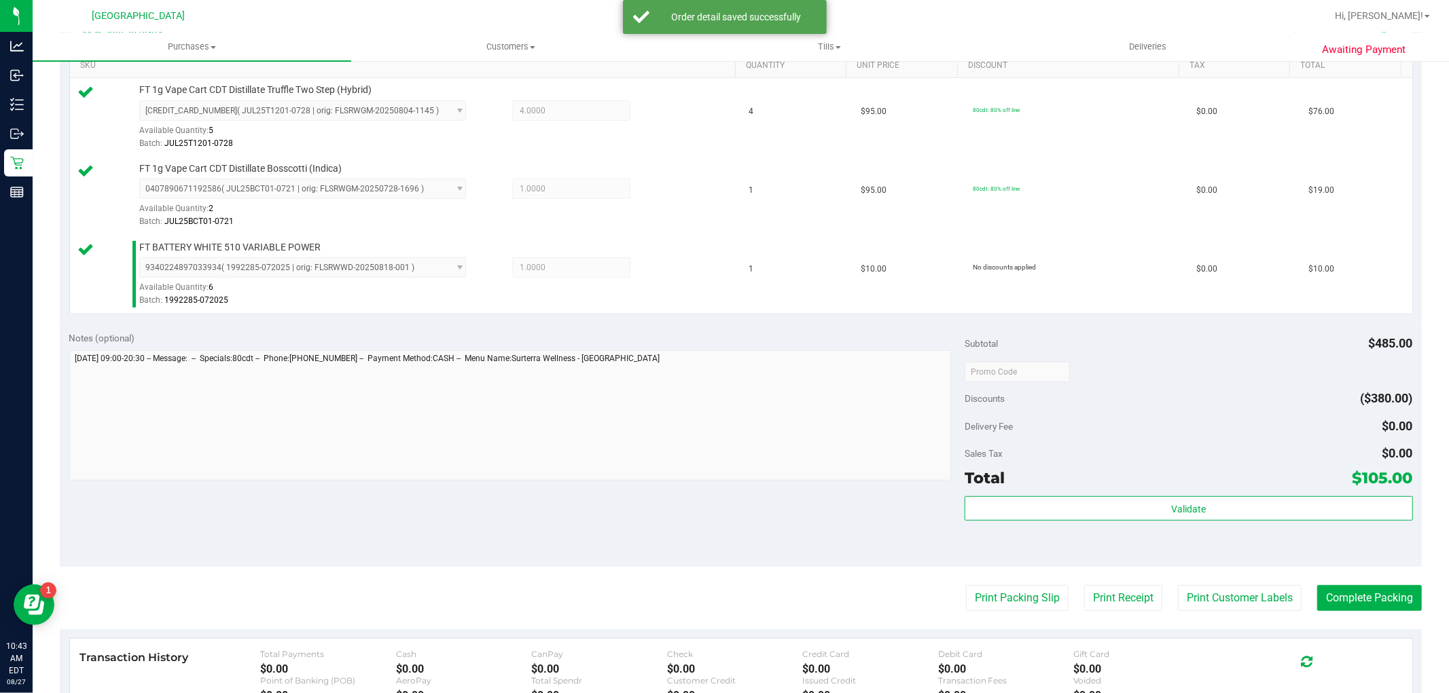
scroll to position [528, 0]
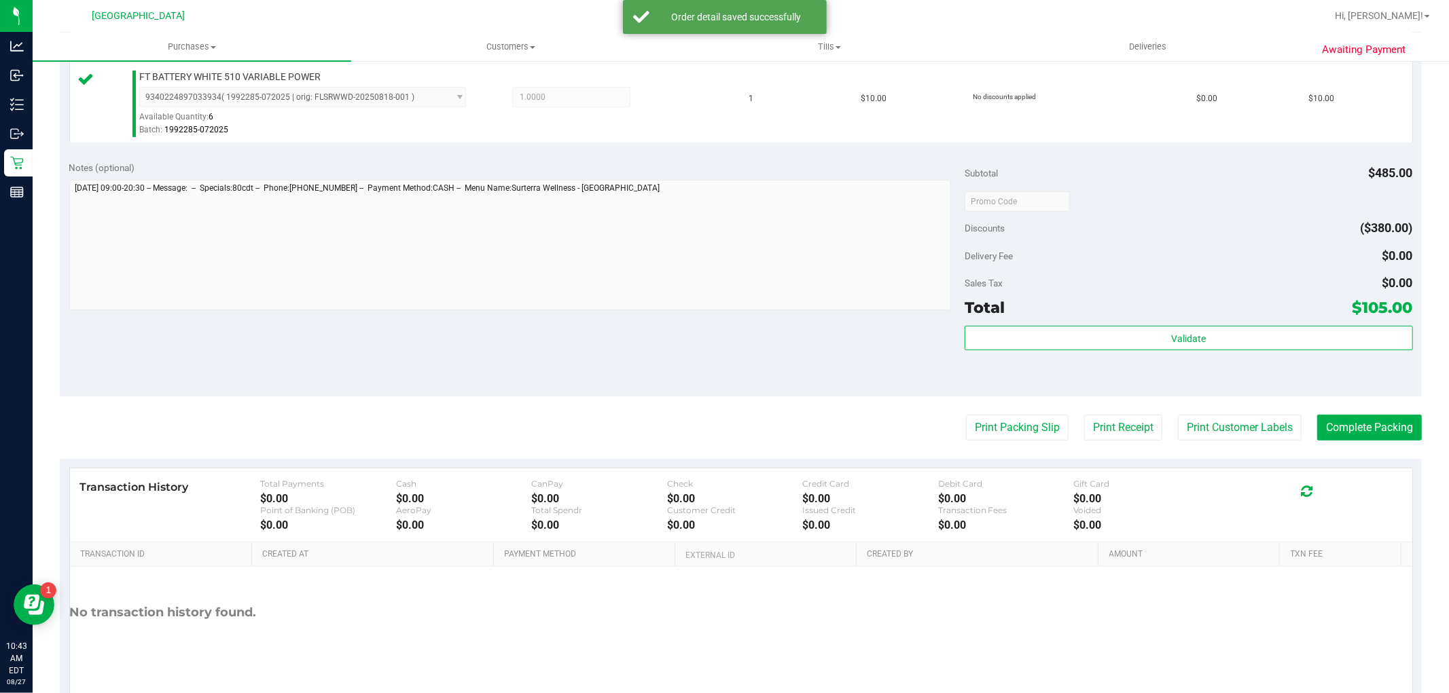
click at [1245, 324] on div "Subtotal $485.00 Discounts ($380.00) Delivery Fee $0.00 Sales Tax $0.00 Total $…" at bounding box center [1188, 274] width 448 height 226
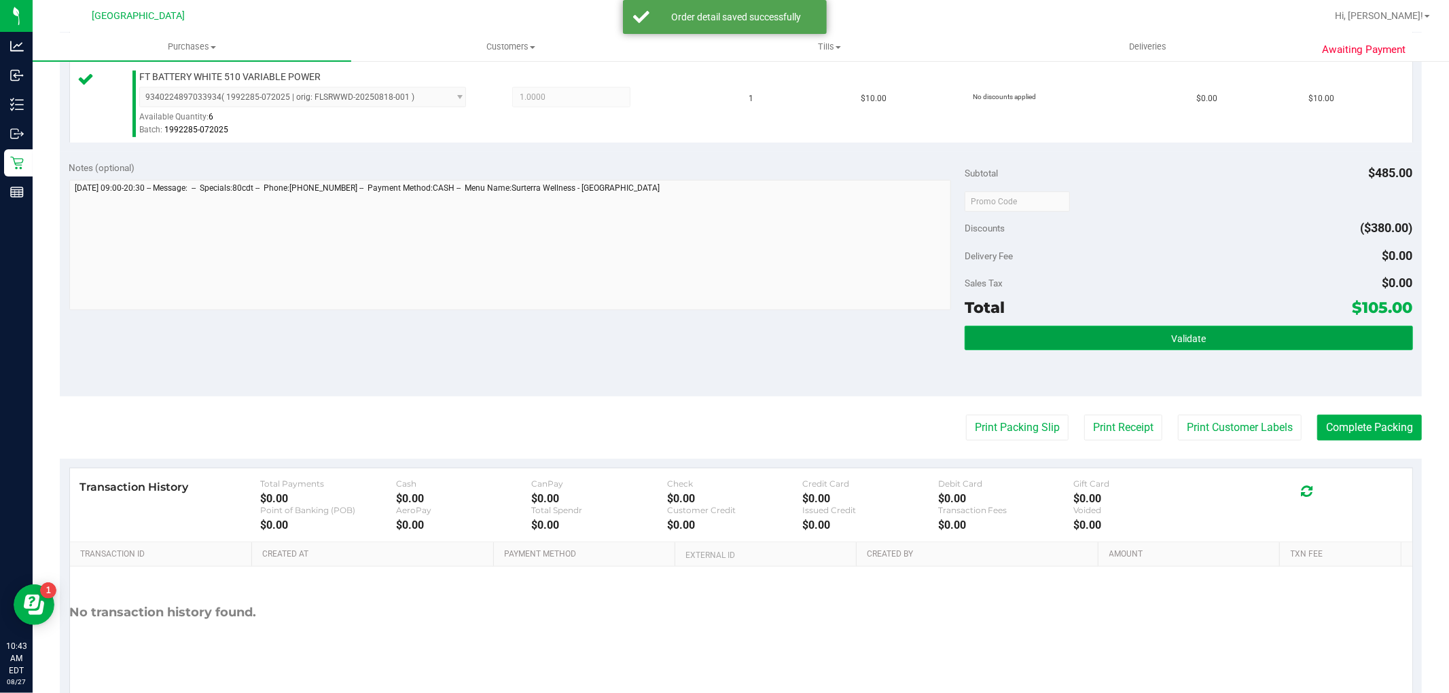
click at [1236, 343] on button "Validate" at bounding box center [1188, 338] width 448 height 24
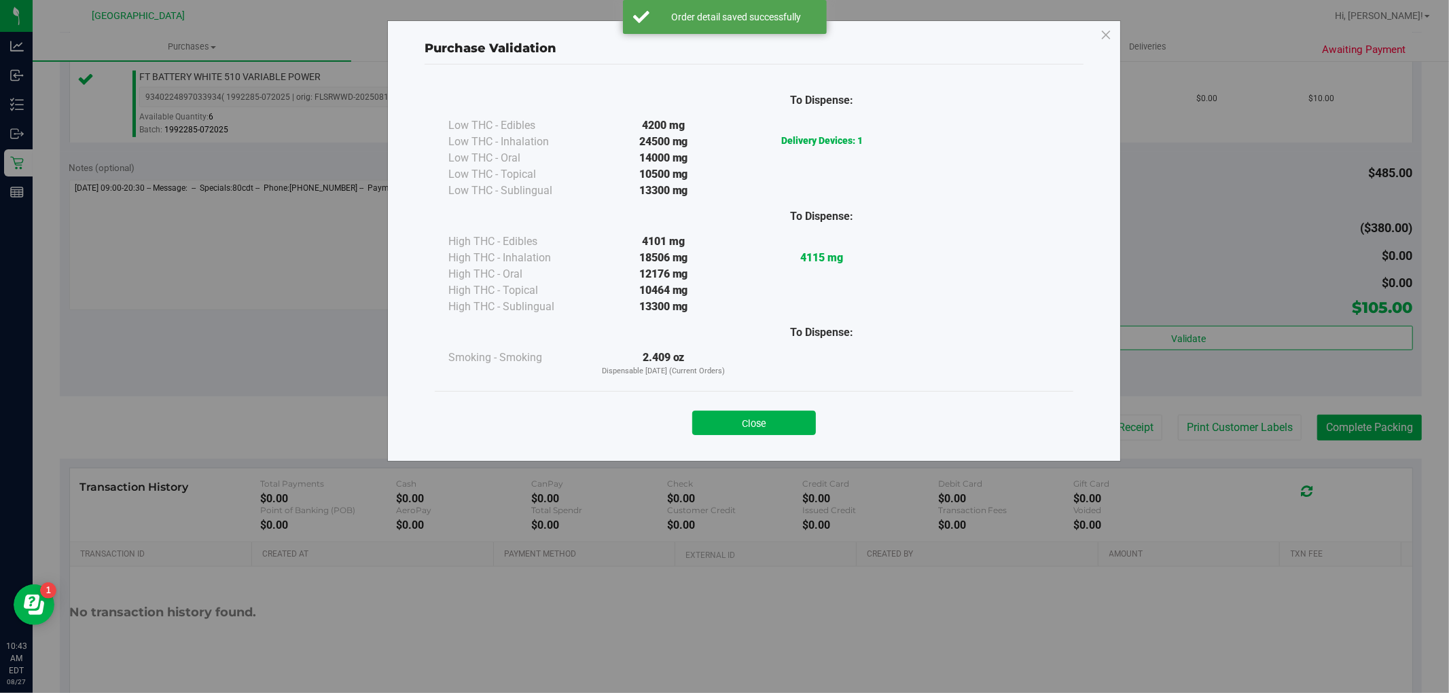
click at [729, 409] on div "Close" at bounding box center [754, 419] width 618 height 34
click at [735, 416] on button "Close" at bounding box center [754, 423] width 124 height 24
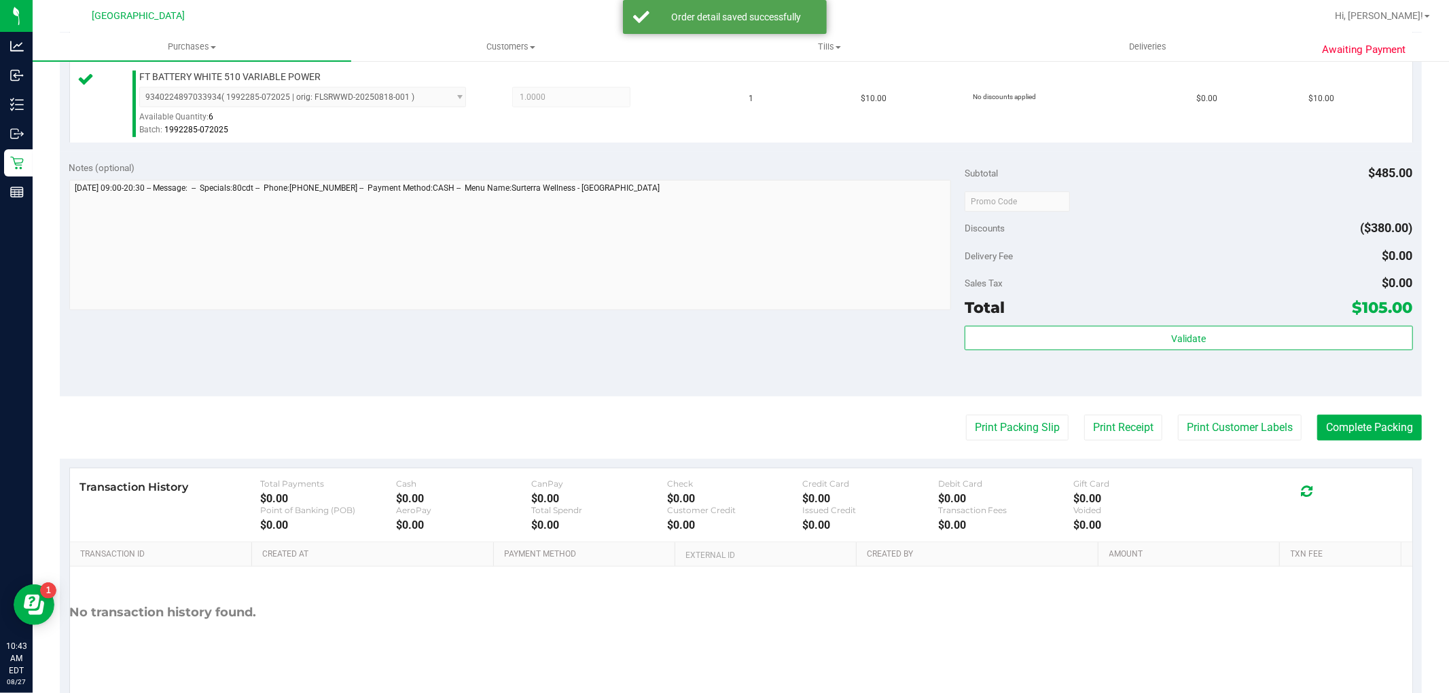
click at [1238, 410] on purchase-details "Back Edit Purchase Cancel Purchase View Profile # 11853282 BioTrack ID: - Submi…" at bounding box center [741, 130] width 1362 height 1168
click at [1231, 415] on button "Print Customer Labels" at bounding box center [1240, 428] width 124 height 26
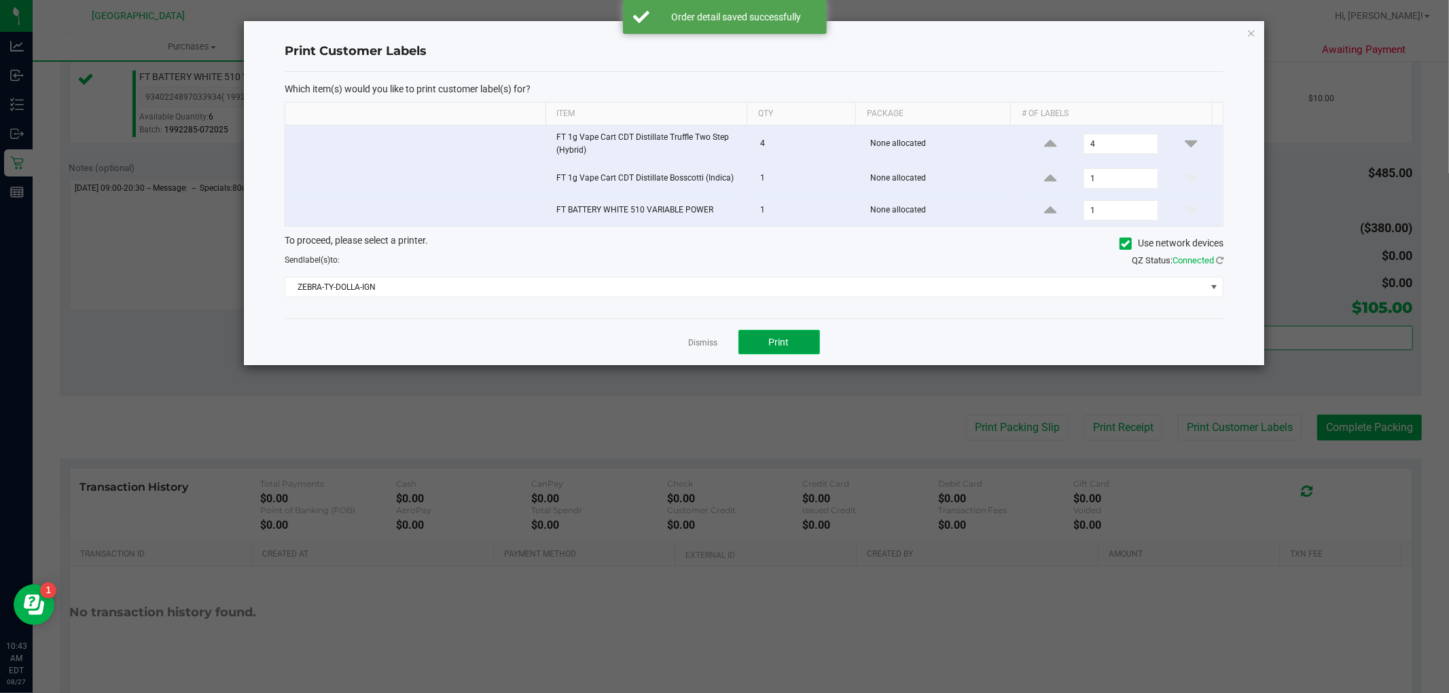
click at [801, 344] on button "Print" at bounding box center [779, 342] width 82 height 24
click at [693, 346] on link "Dismiss" at bounding box center [703, 344] width 29 height 12
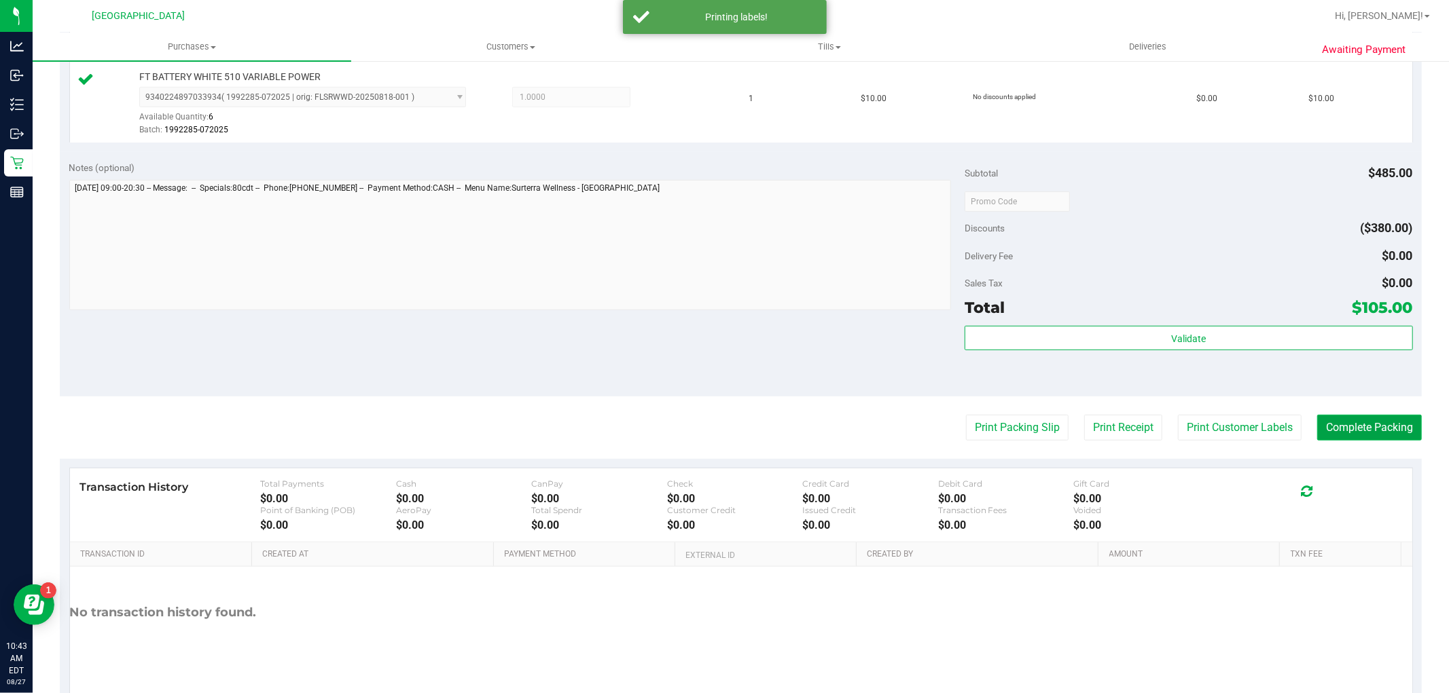
click at [1362, 427] on button "Complete Packing" at bounding box center [1369, 428] width 105 height 26
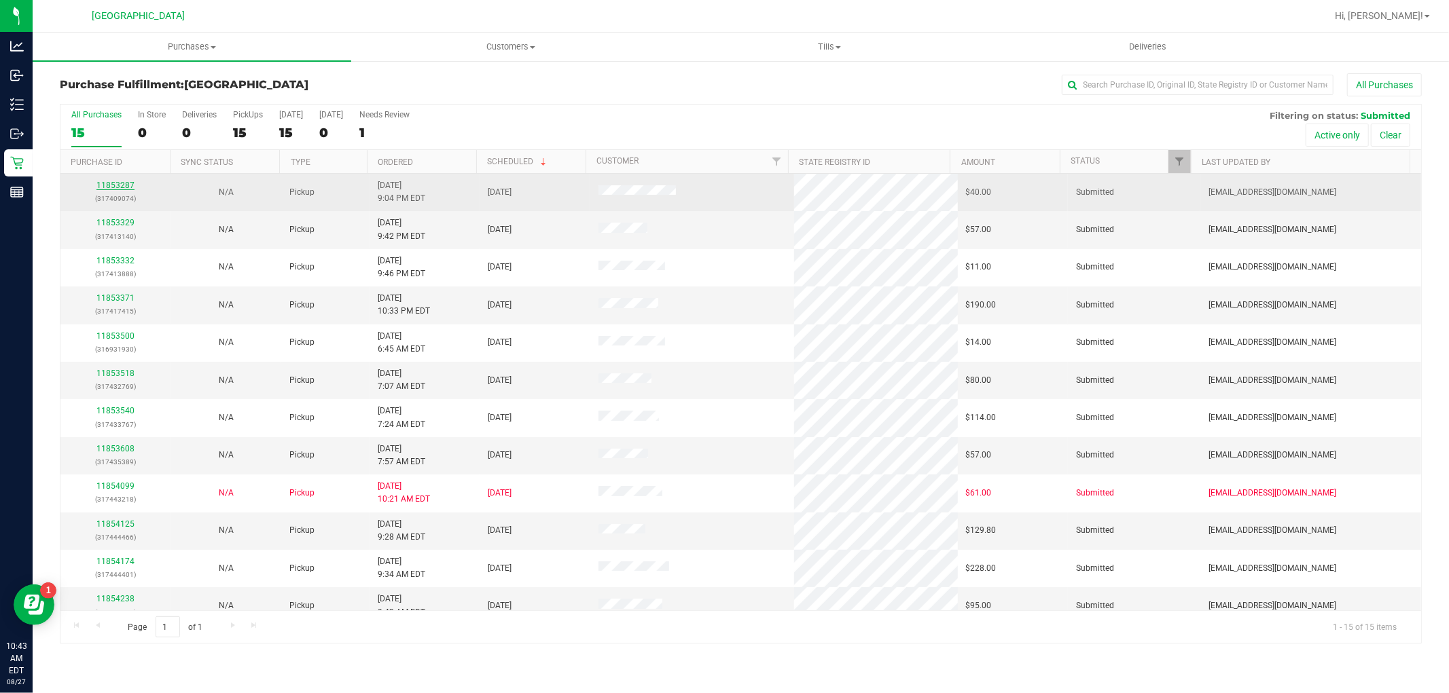
click at [120, 182] on link "11853287" at bounding box center [115, 186] width 38 height 10
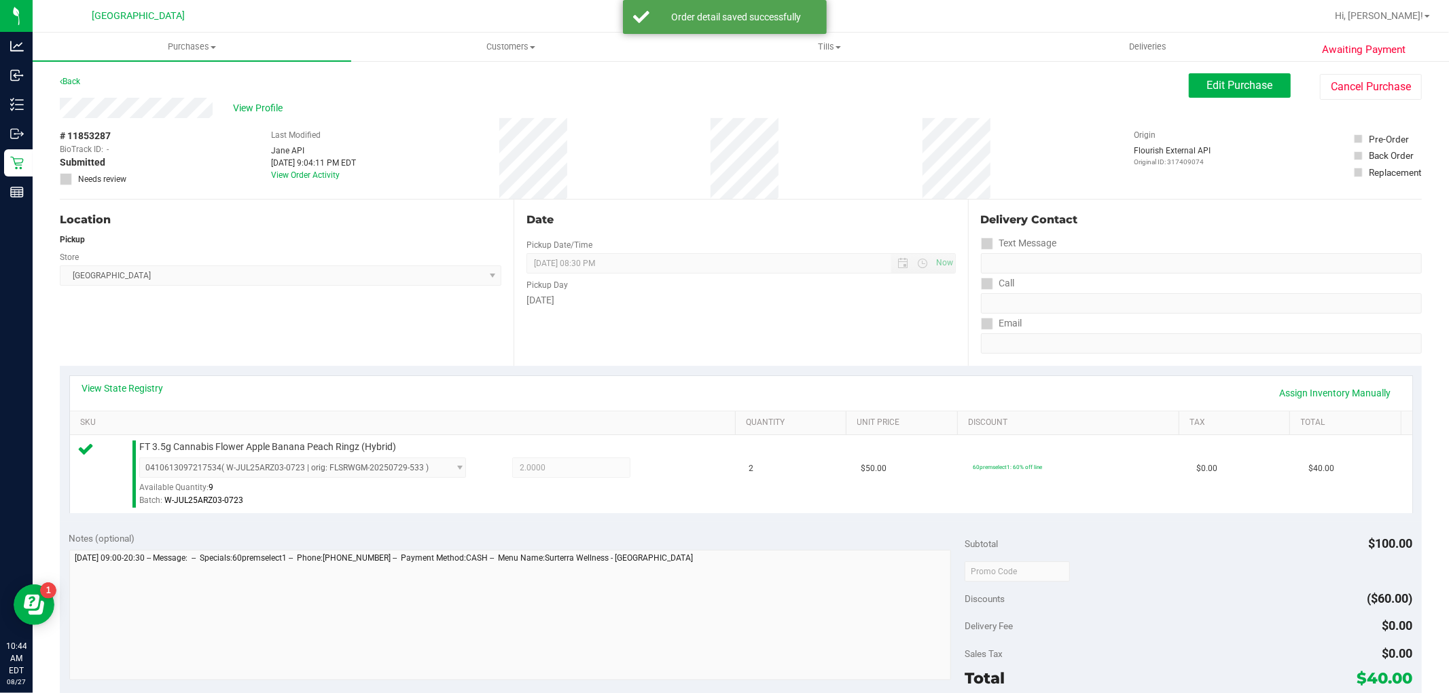
click at [438, 90] on purchase-details "Back Edit Purchase Cancel Purchase View Profile # 11853287 BioTrack ID: - Submi…" at bounding box center [741, 578] width 1362 height 1010
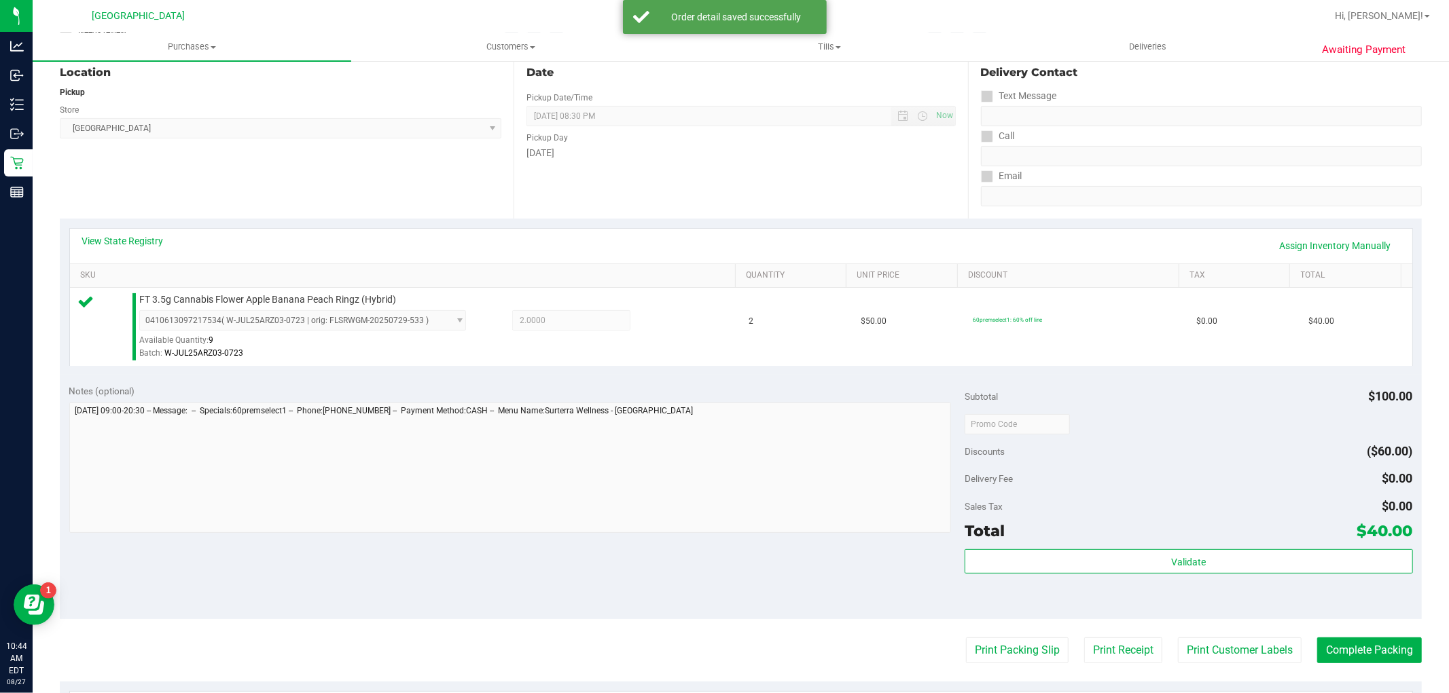
scroll to position [418, 0]
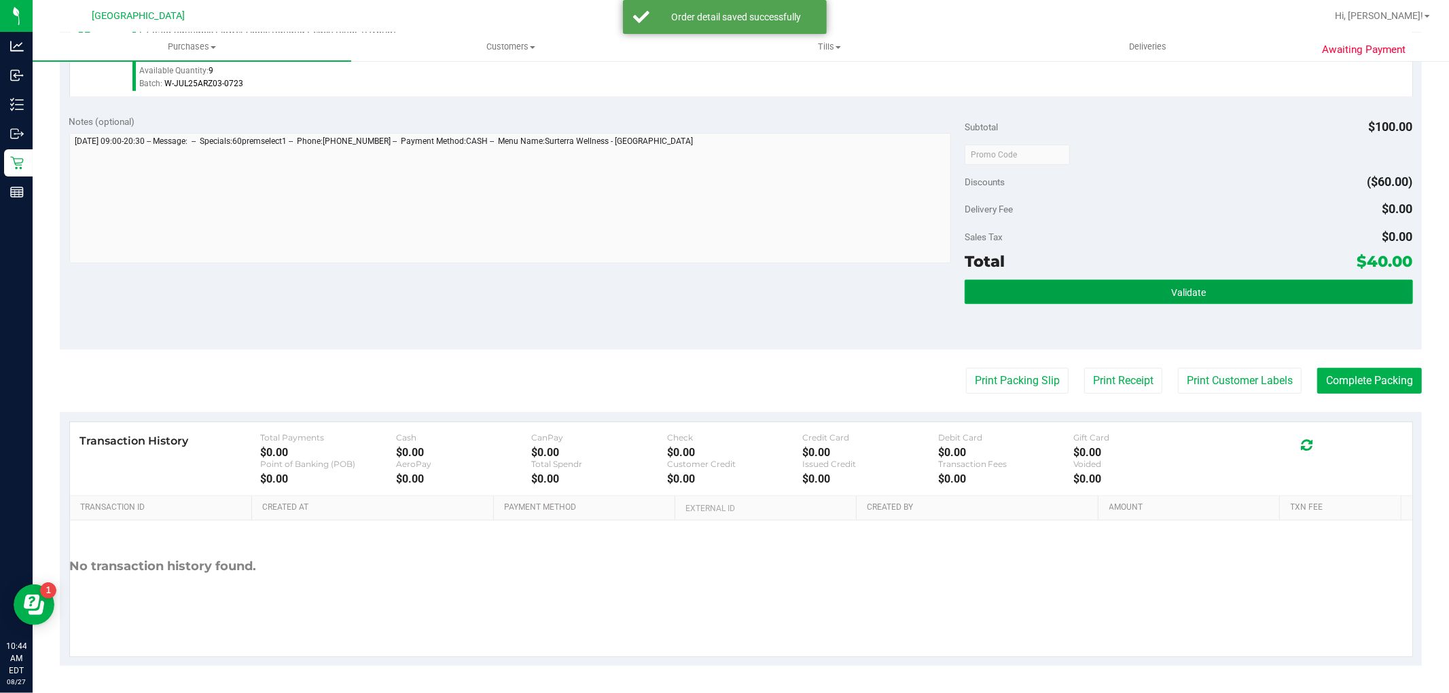
click at [1230, 280] on button "Validate" at bounding box center [1188, 292] width 448 height 24
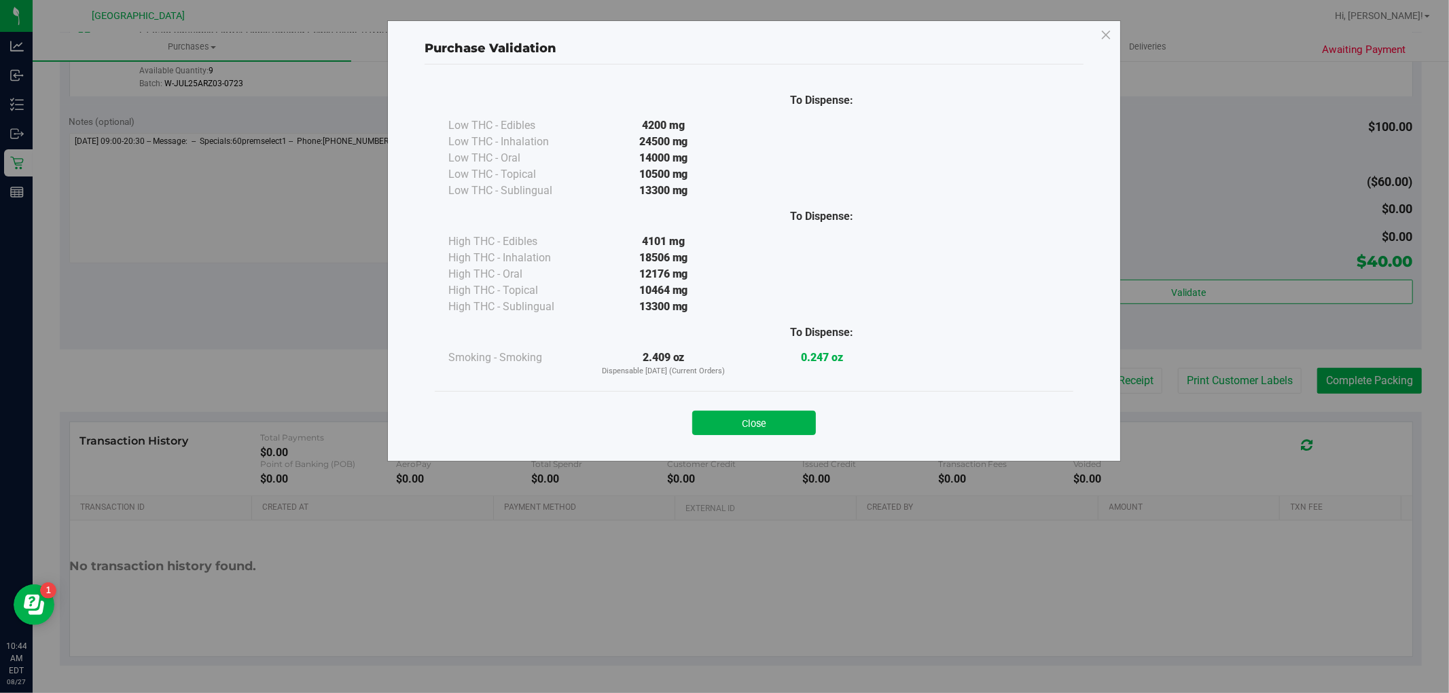
click at [1235, 367] on div "Purchase Validation To Dispense: Low THC - Edibles 4200 mg" at bounding box center [729, 346] width 1459 height 693
drag, startPoint x: 805, startPoint y: 462, endPoint x: 799, endPoint y: 450, distance: 13.4
click at [804, 458] on div "Purchase Validation To Dispense: Low THC - Edibles 4200 mg" at bounding box center [729, 346] width 1459 height 693
click at [786, 432] on button "Close" at bounding box center [754, 423] width 124 height 24
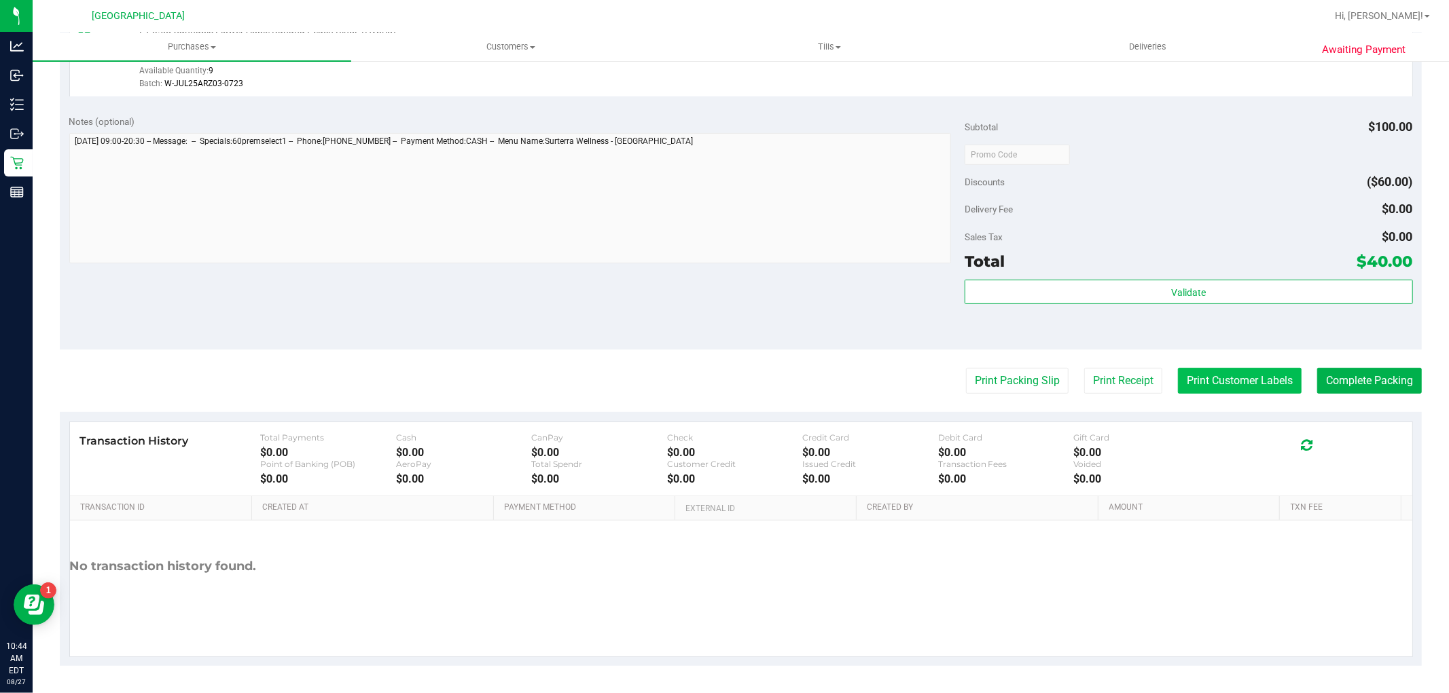
click at [1153, 387] on div "Print Packing Slip Print Receipt Print Customer Labels Complete Packing" at bounding box center [741, 381] width 1362 height 26
click at [1178, 384] on button "Print Customer Labels" at bounding box center [1240, 381] width 124 height 26
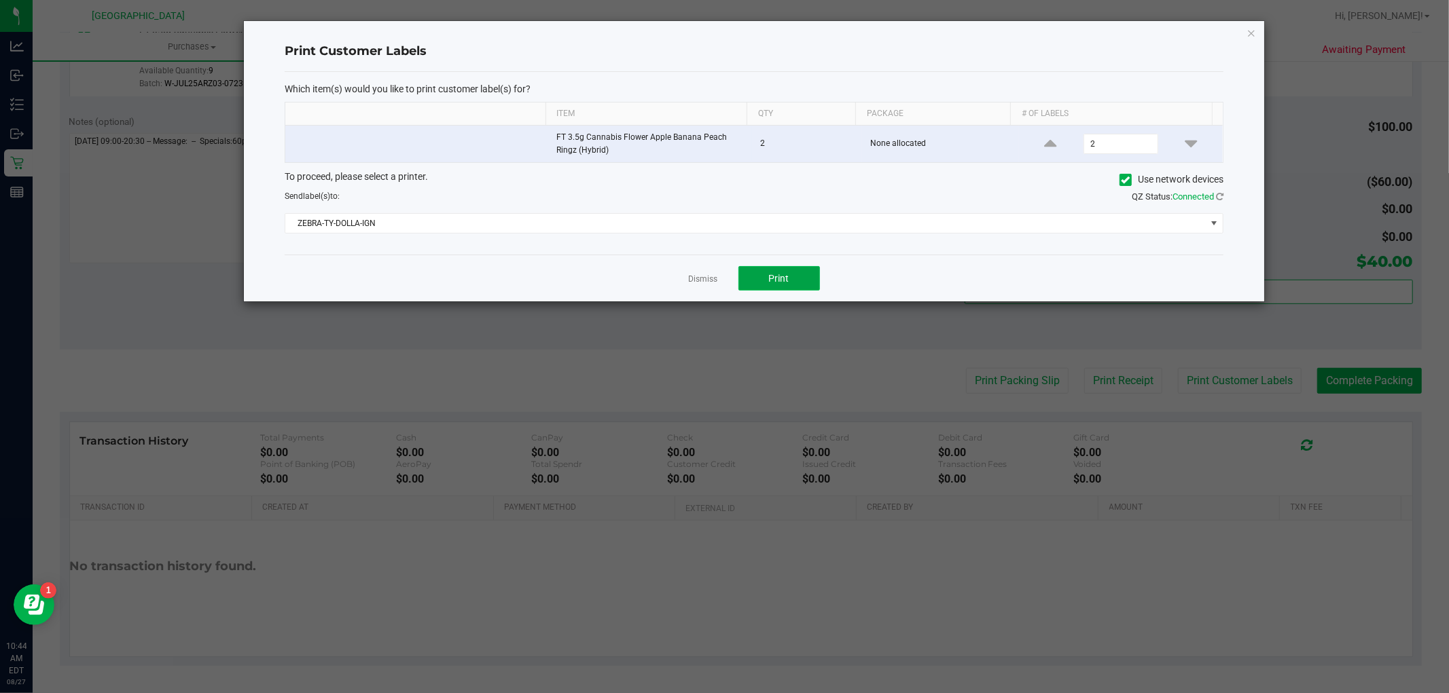
click at [786, 268] on button "Print" at bounding box center [779, 278] width 82 height 24
click at [687, 277] on div "Dismiss Print" at bounding box center [754, 278] width 939 height 47
click at [723, 280] on div "Dismiss Print" at bounding box center [754, 278] width 939 height 47
click at [695, 282] on link "Dismiss" at bounding box center [703, 280] width 29 height 12
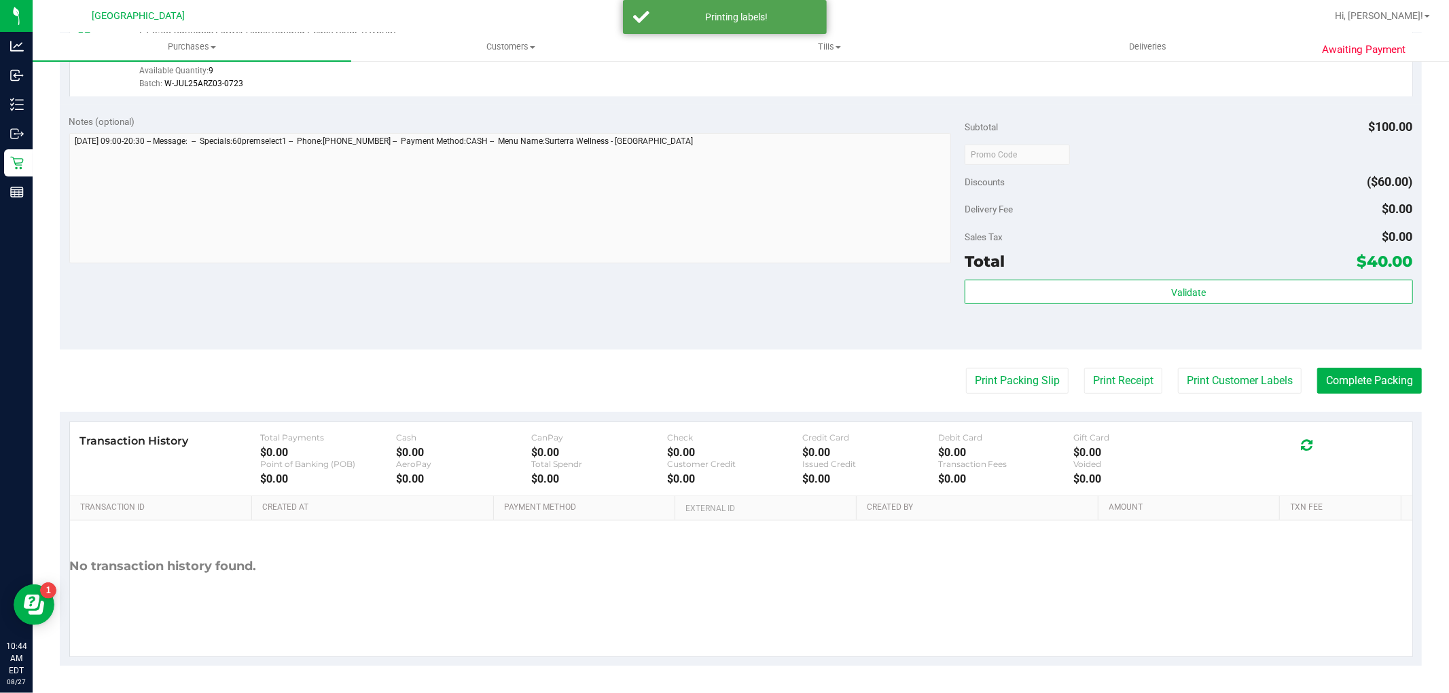
click at [1386, 401] on purchase-details "Back Edit Purchase Cancel Purchase View Profile # 11853287 BioTrack ID: - Submi…" at bounding box center [741, 161] width 1362 height 1010
click at [1375, 384] on button "Complete Packing" at bounding box center [1369, 381] width 105 height 26
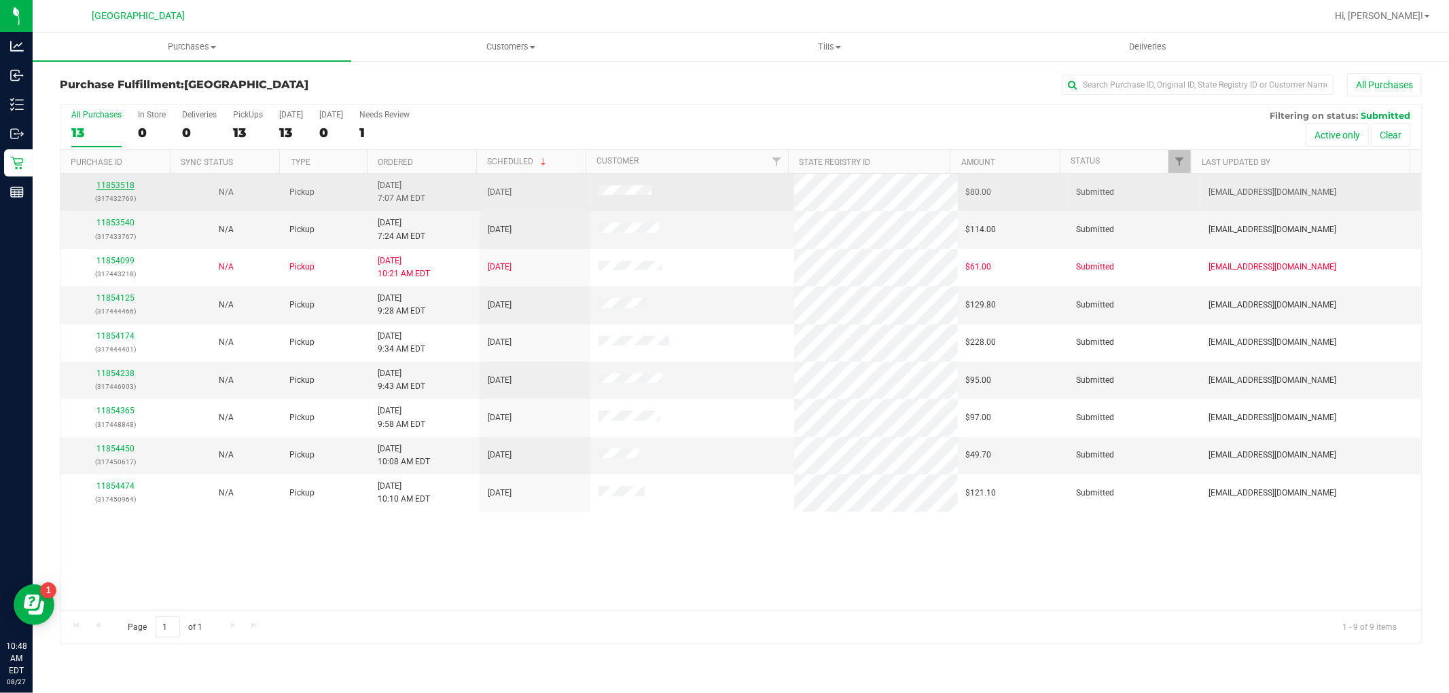
click at [113, 185] on link "11853518" at bounding box center [115, 186] width 38 height 10
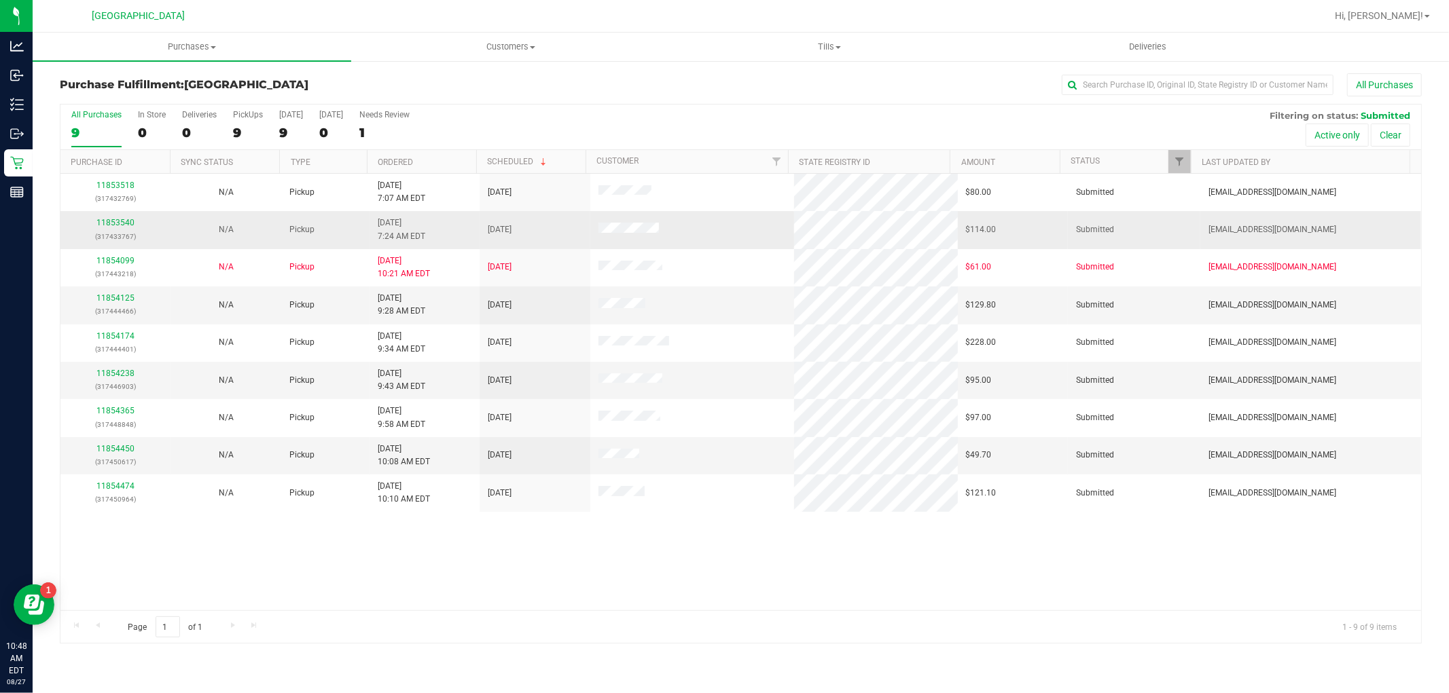
click at [134, 217] on div "11853540 (317433767)" at bounding box center [116, 230] width 94 height 26
click at [134, 221] on div "11853540 (317433767)" at bounding box center [116, 230] width 94 height 26
click at [125, 223] on link "11853540" at bounding box center [115, 223] width 38 height 10
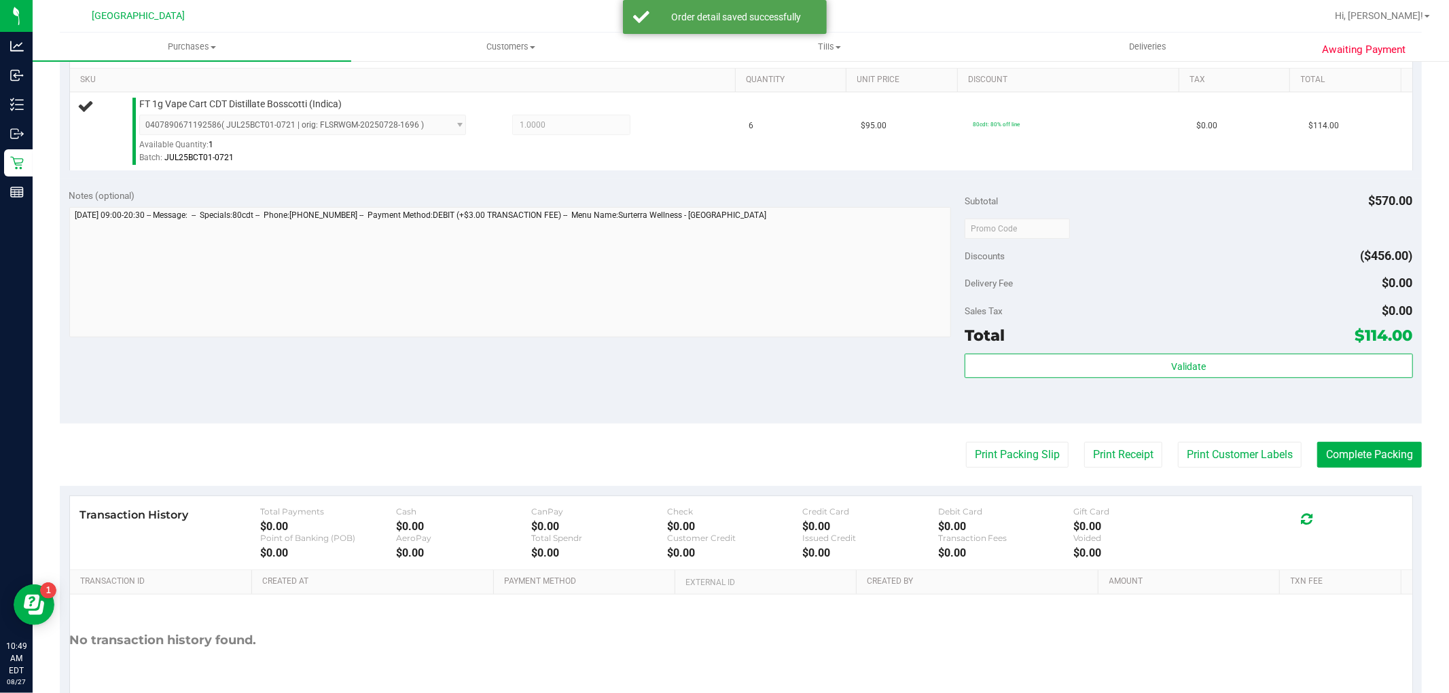
scroll to position [418, 0]
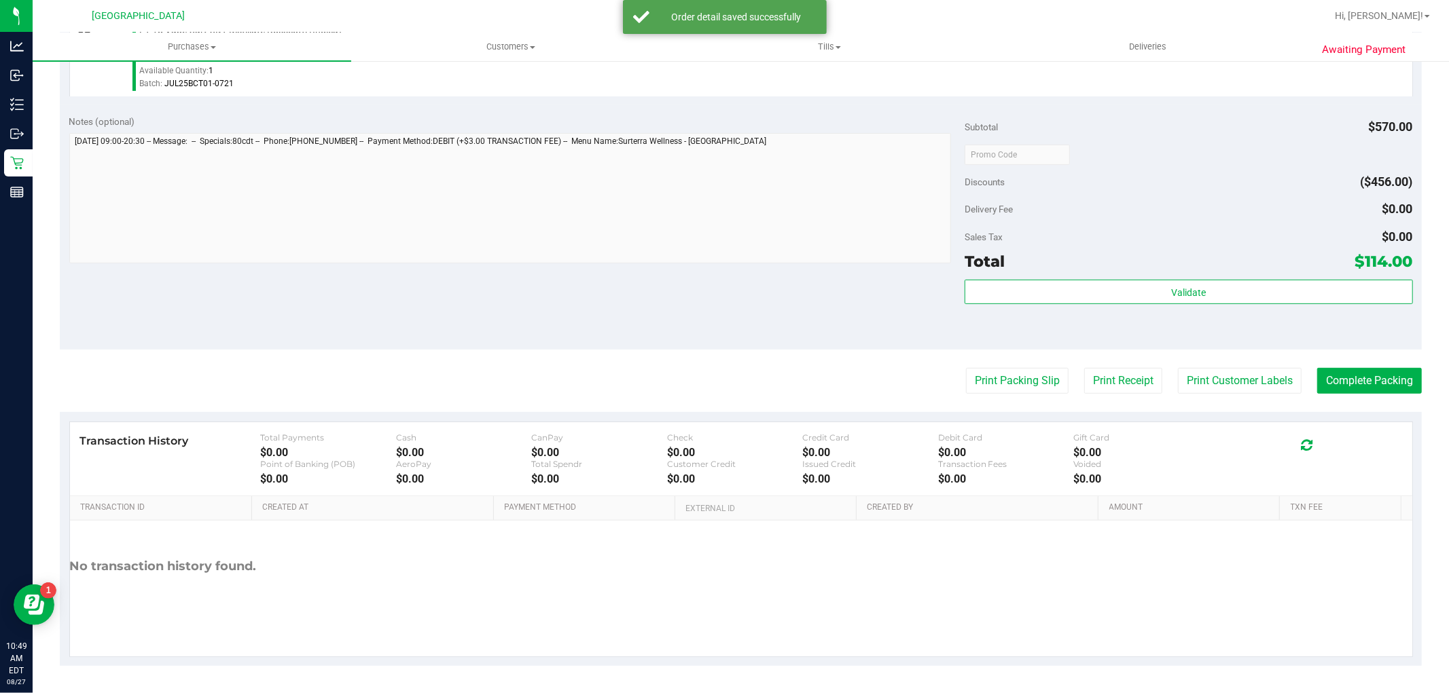
click at [1060, 249] on div "Total $114.00" at bounding box center [1188, 261] width 448 height 24
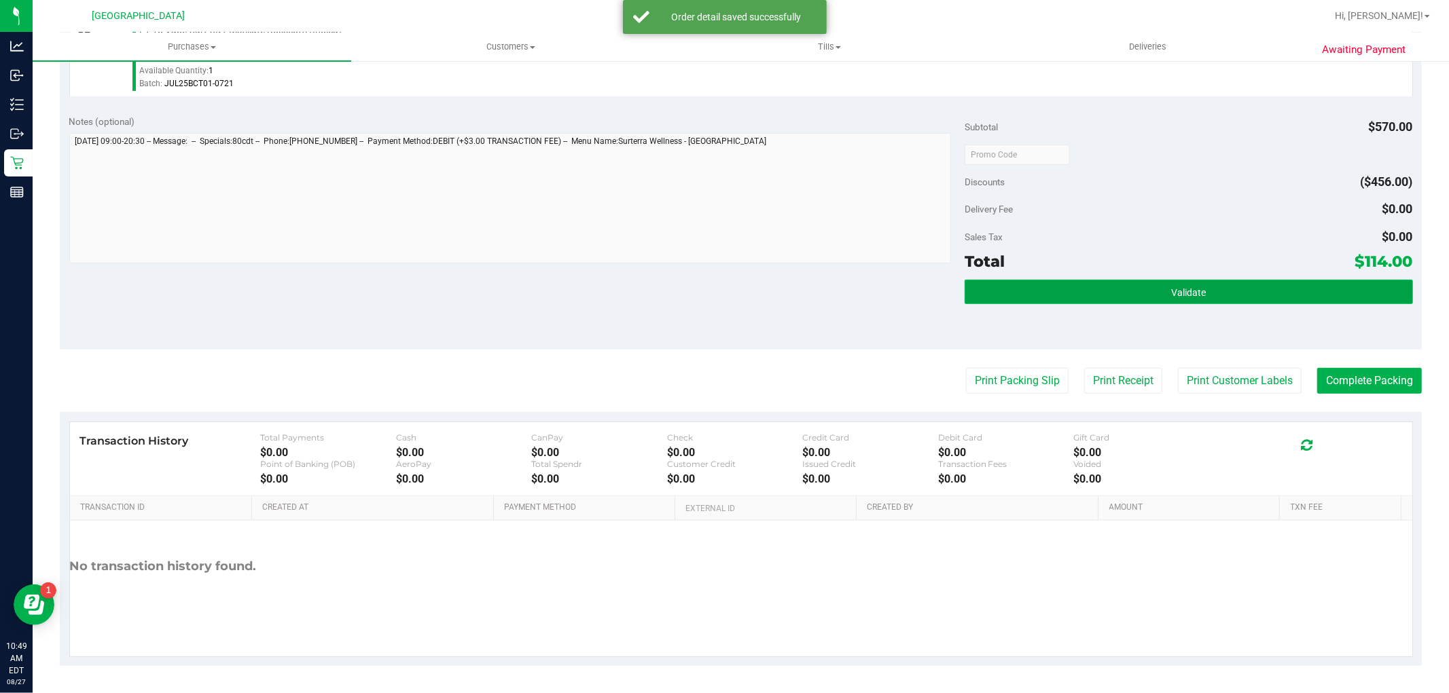
click at [1096, 296] on button "Validate" at bounding box center [1188, 292] width 448 height 24
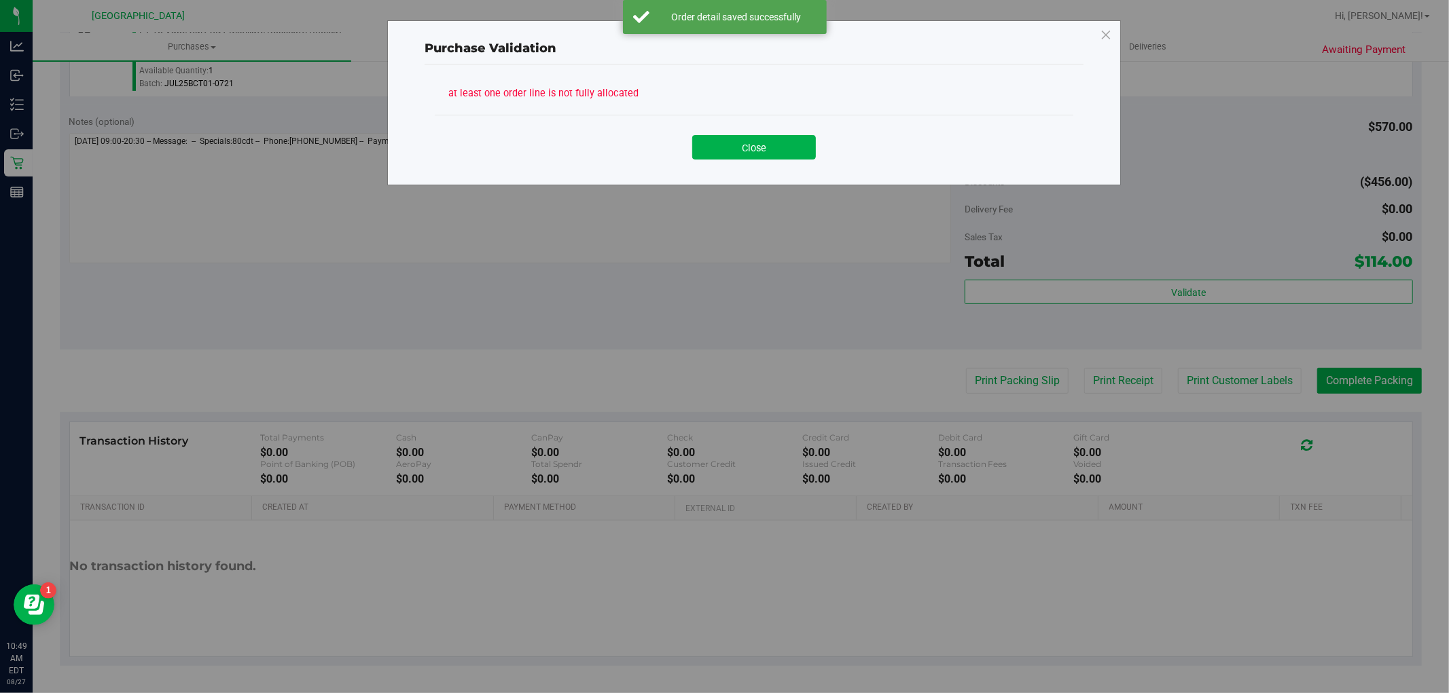
drag, startPoint x: 1197, startPoint y: 381, endPoint x: 693, endPoint y: 184, distance: 540.4
click at [1169, 365] on div "Purchase Validation at least one order line is not fully allocated Close" at bounding box center [729, 346] width 1459 height 693
click at [772, 149] on button "Close" at bounding box center [754, 147] width 124 height 24
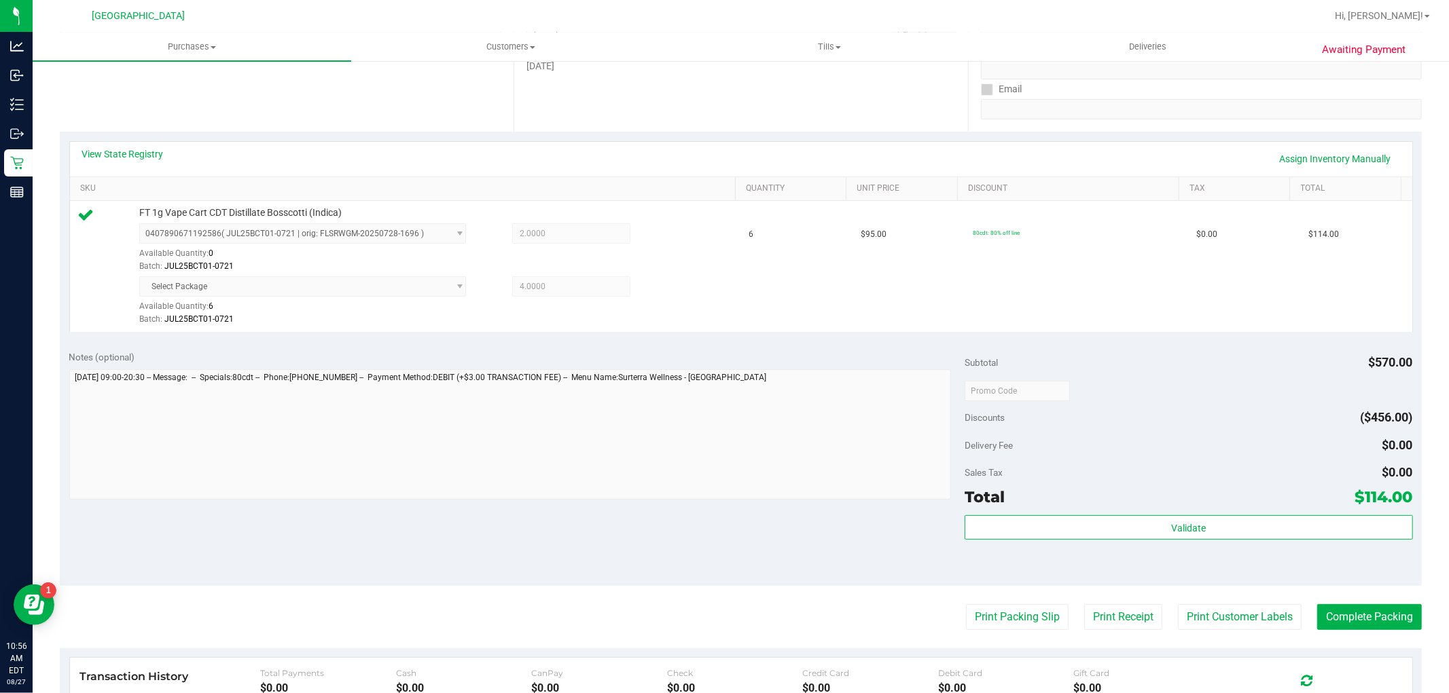
scroll to position [452, 0]
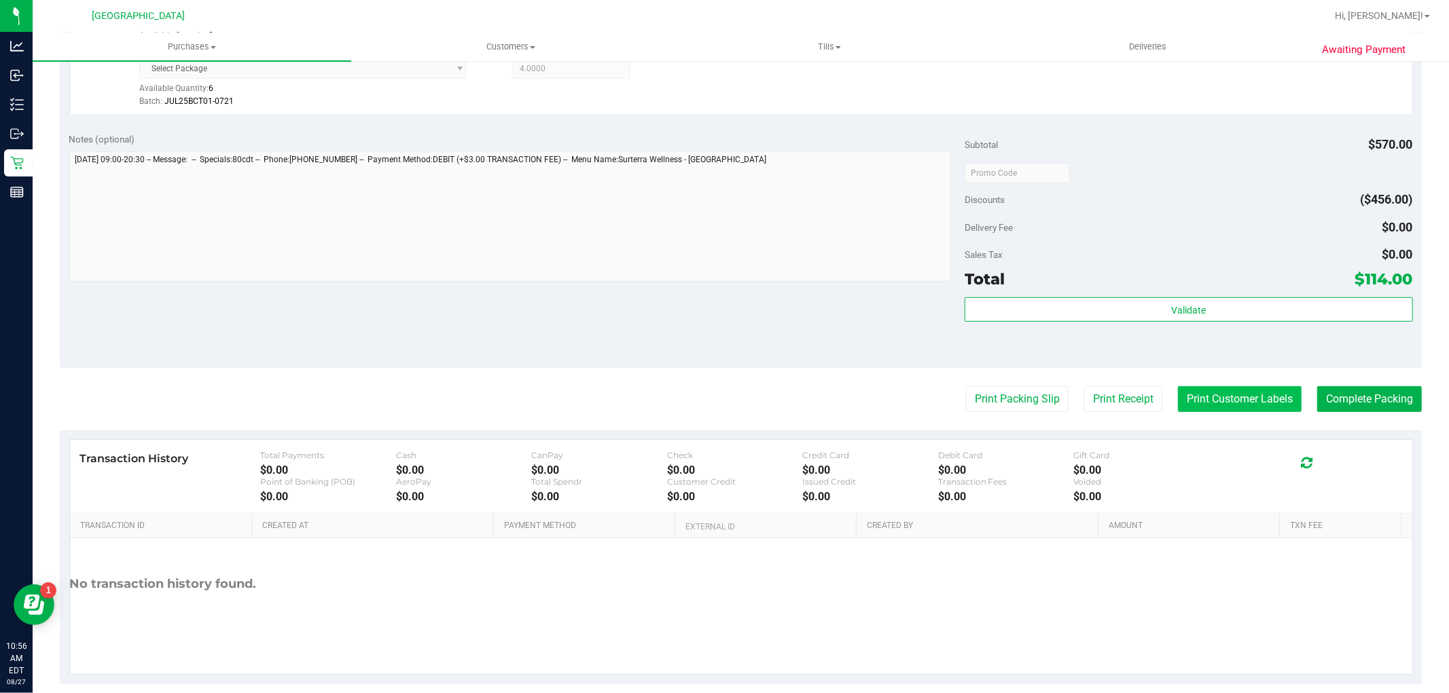
click at [1239, 395] on button "Print Customer Labels" at bounding box center [1240, 399] width 124 height 26
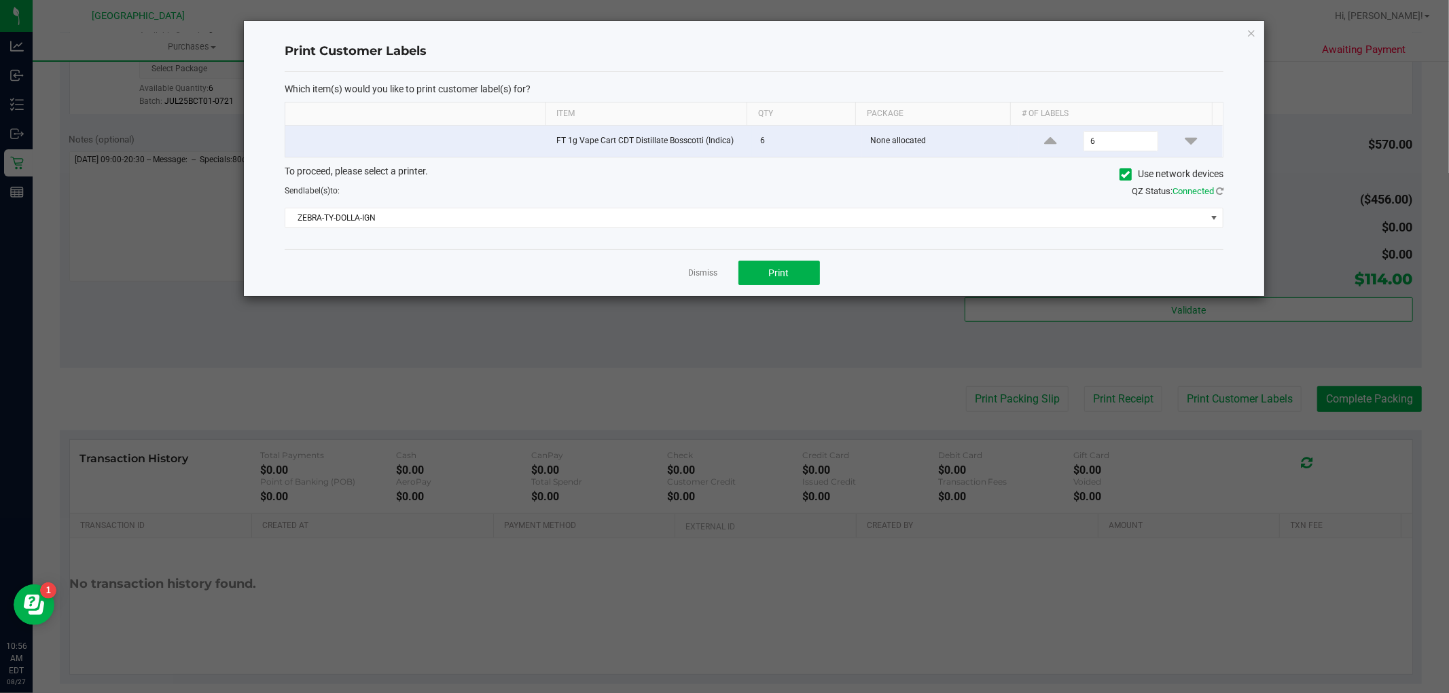
click at [700, 267] on app-cancel-button "Dismiss" at bounding box center [703, 273] width 29 height 14
drag, startPoint x: 717, startPoint y: 272, endPoint x: 704, endPoint y: 273, distance: 13.0
click at [717, 272] on div "Dismiss Print" at bounding box center [754, 272] width 939 height 47
click at [698, 269] on link "Dismiss" at bounding box center [703, 274] width 29 height 12
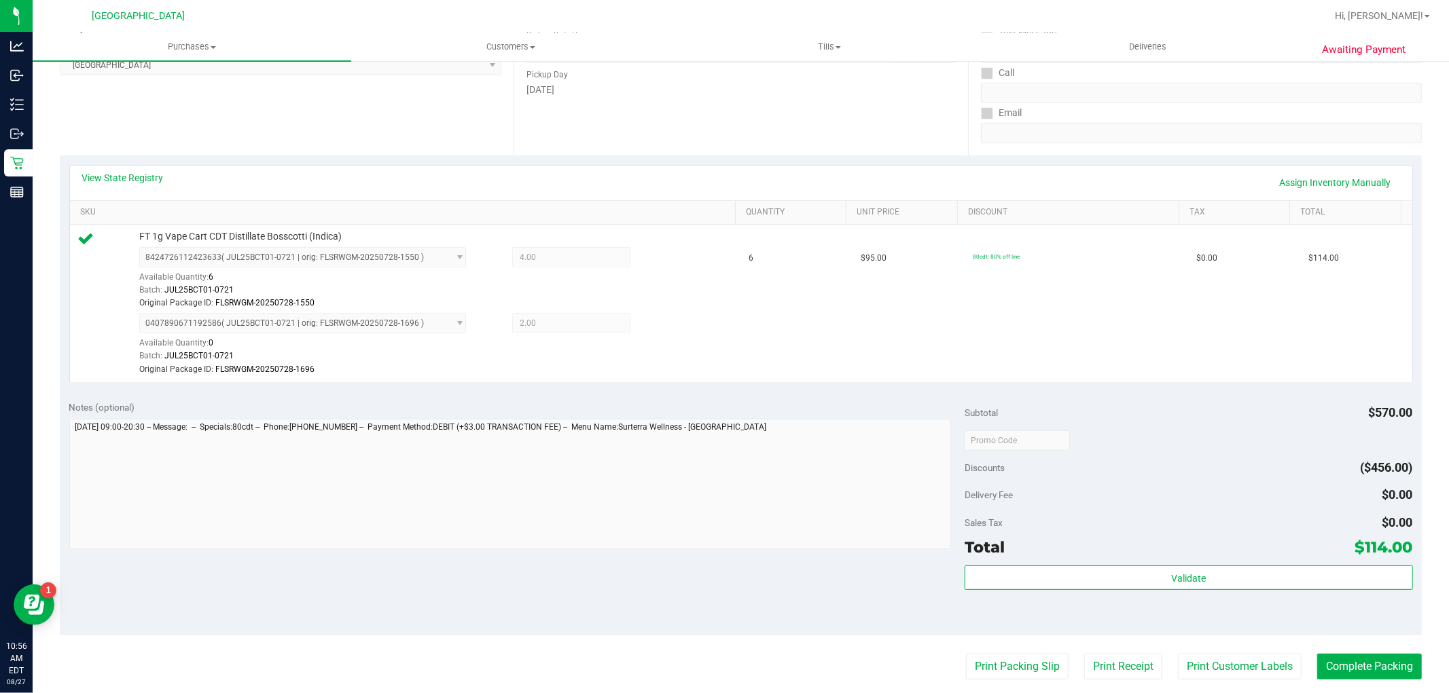
scroll to position [498, 0]
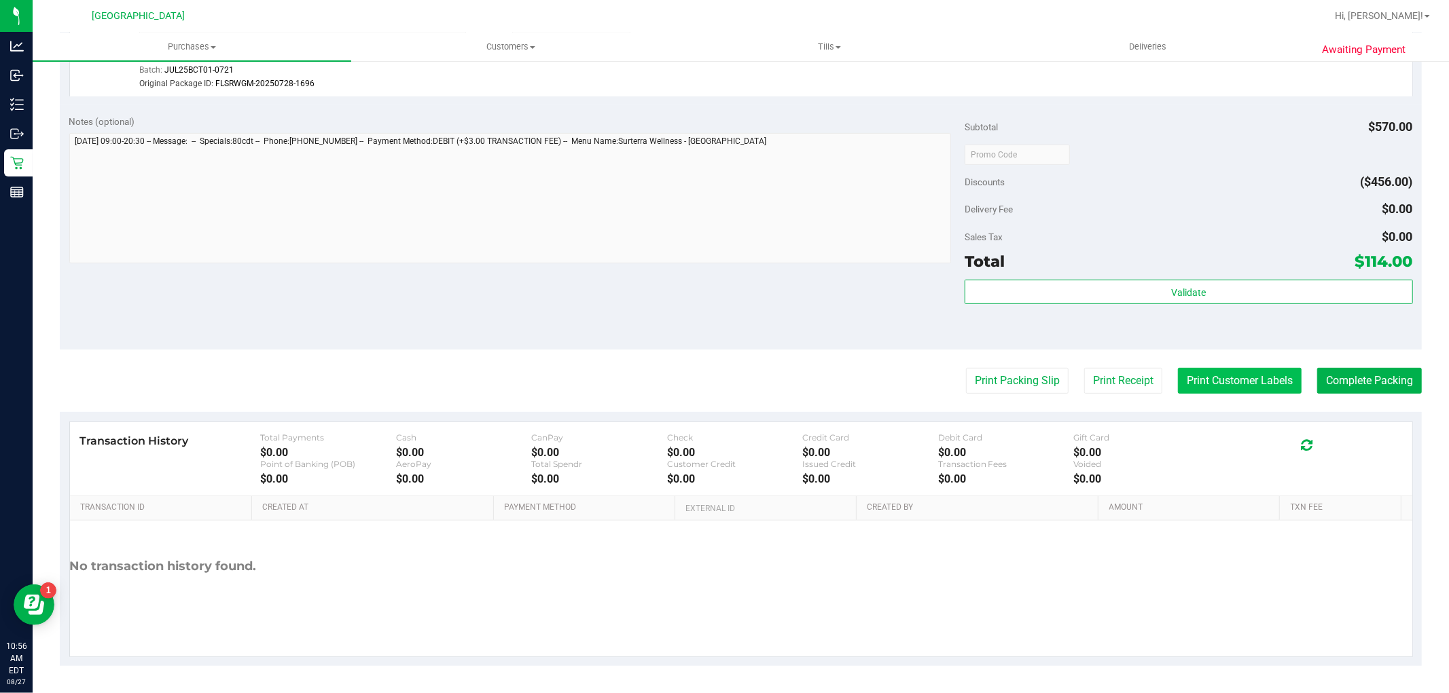
click at [1257, 372] on button "Print Customer Labels" at bounding box center [1240, 381] width 124 height 26
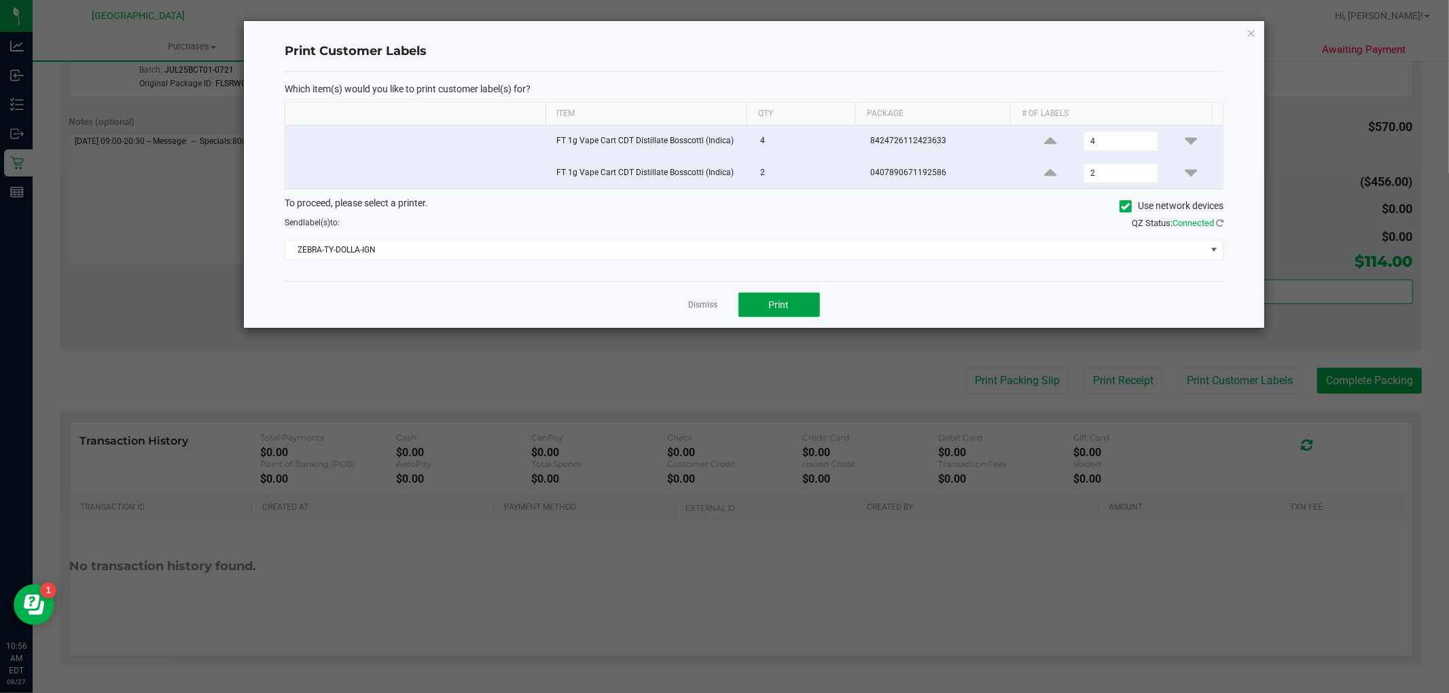
click at [782, 301] on span "Print" at bounding box center [779, 305] width 20 height 11
click at [675, 301] on div "Dismiss Print" at bounding box center [754, 304] width 939 height 47
click at [700, 304] on link "Dismiss" at bounding box center [703, 306] width 29 height 12
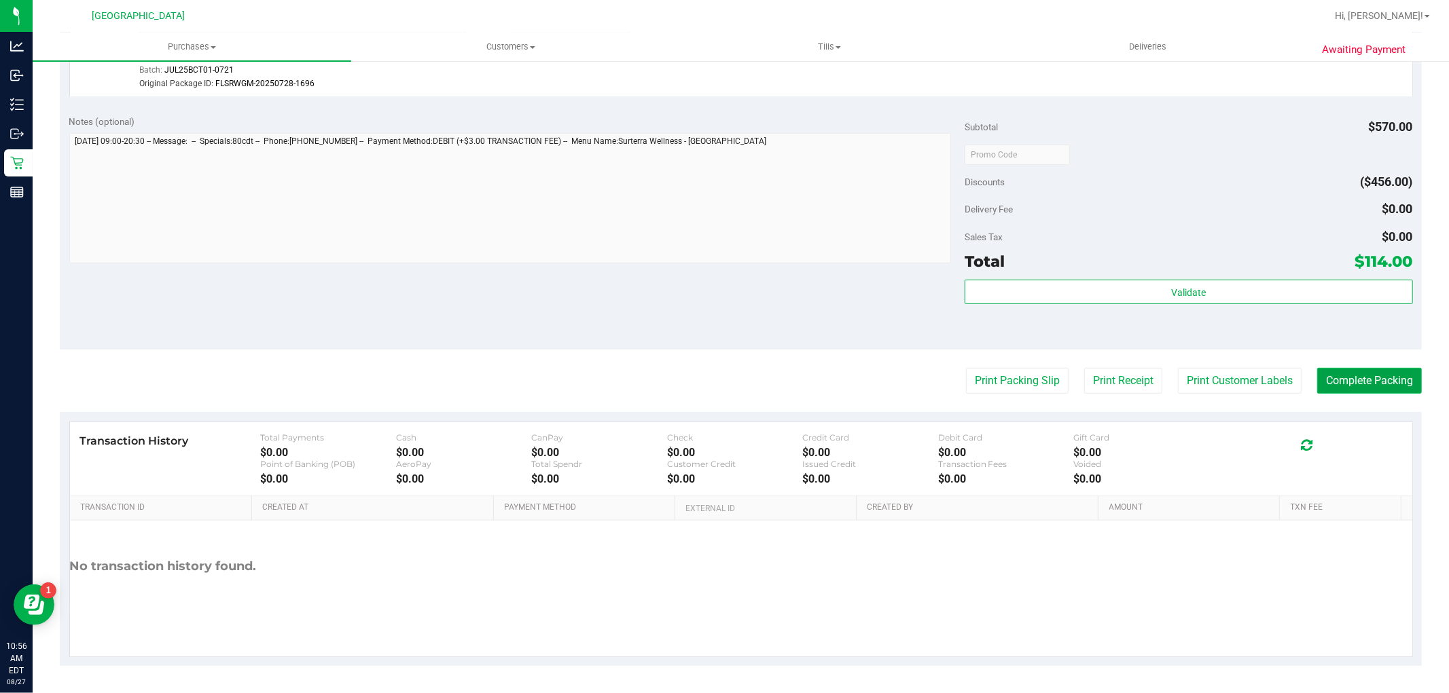
click at [1354, 387] on button "Complete Packing" at bounding box center [1369, 381] width 105 height 26
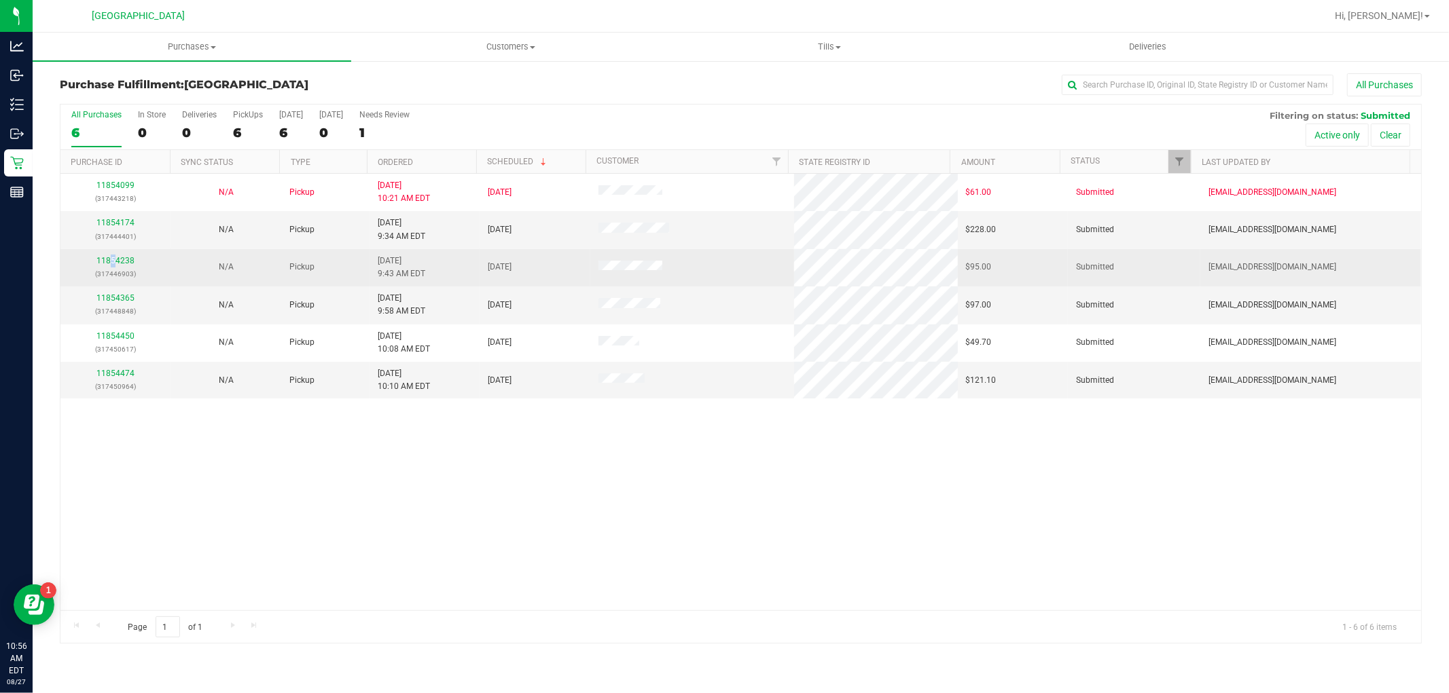
click at [113, 255] on div "11854238 (317446903)" at bounding box center [116, 268] width 94 height 26
click at [122, 273] on p "(317446903)" at bounding box center [116, 274] width 94 height 13
click at [122, 261] on link "11854238" at bounding box center [115, 261] width 38 height 10
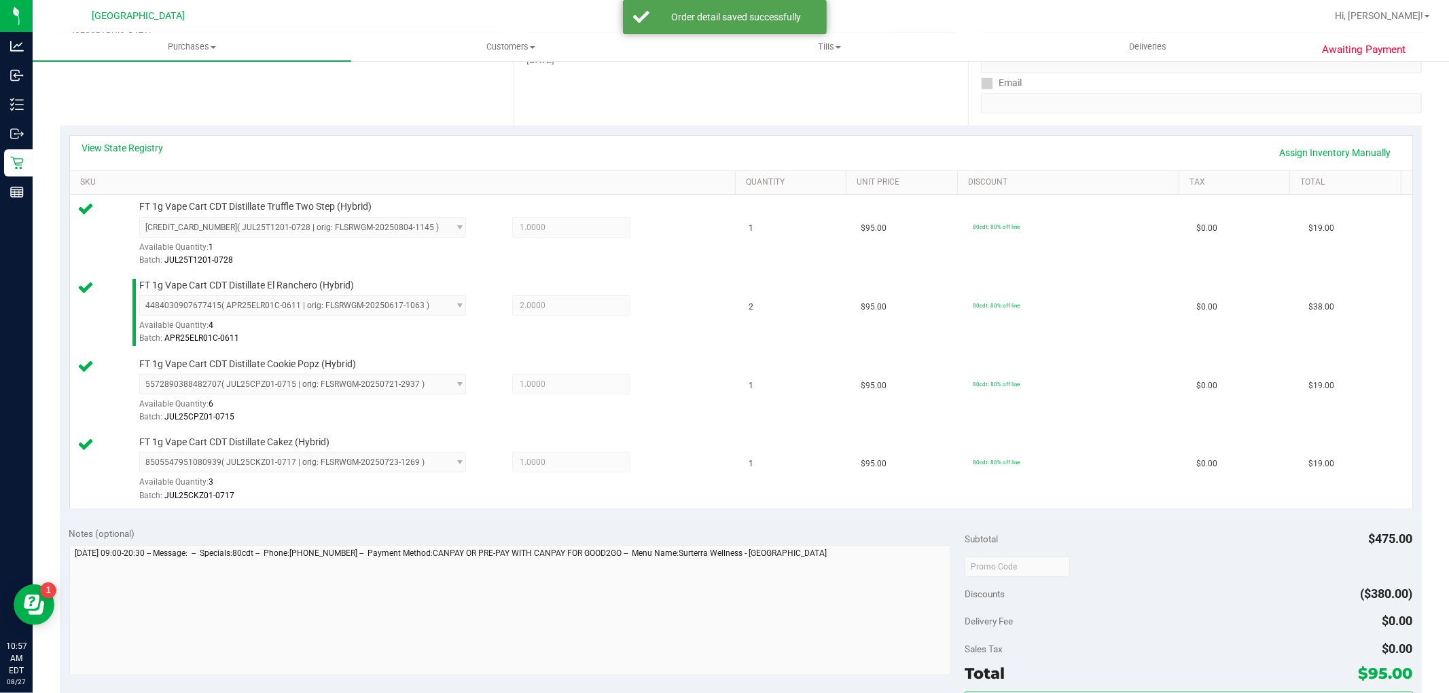
scroll to position [452, 0]
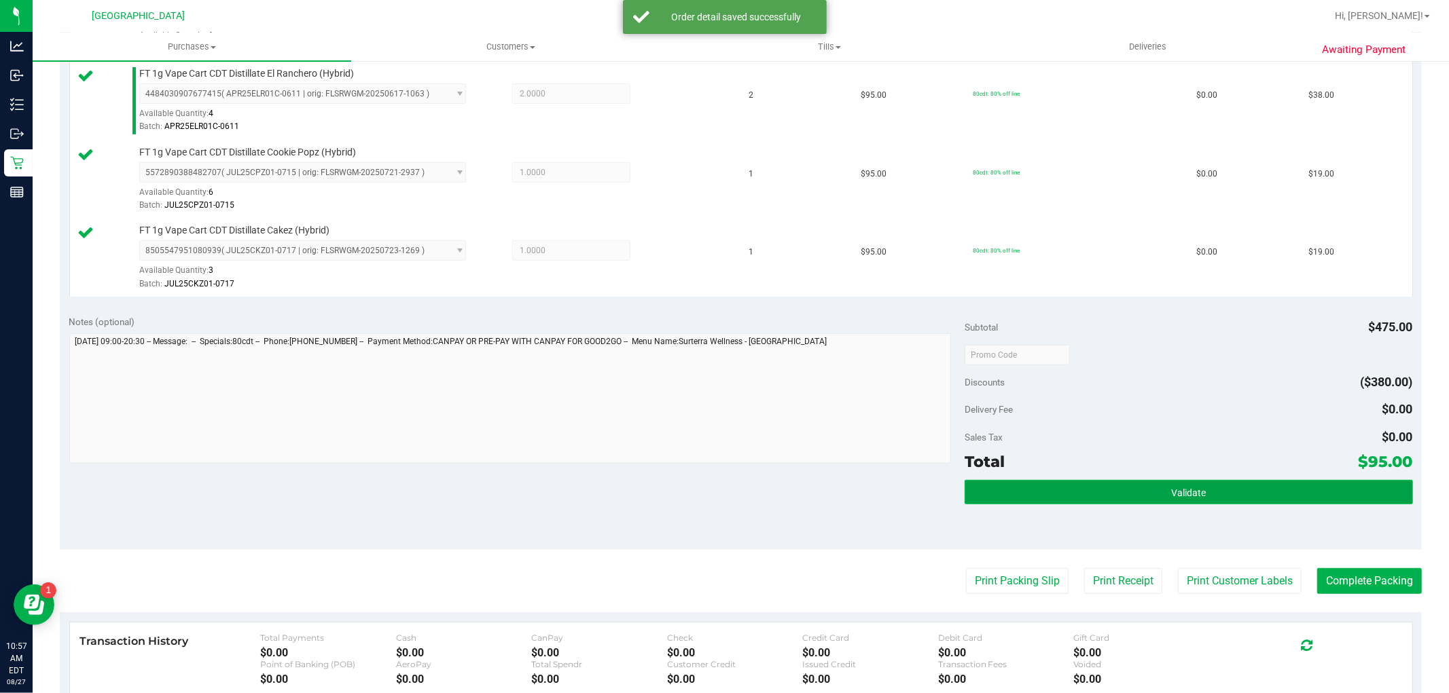
click at [1091, 485] on button "Validate" at bounding box center [1188, 492] width 448 height 24
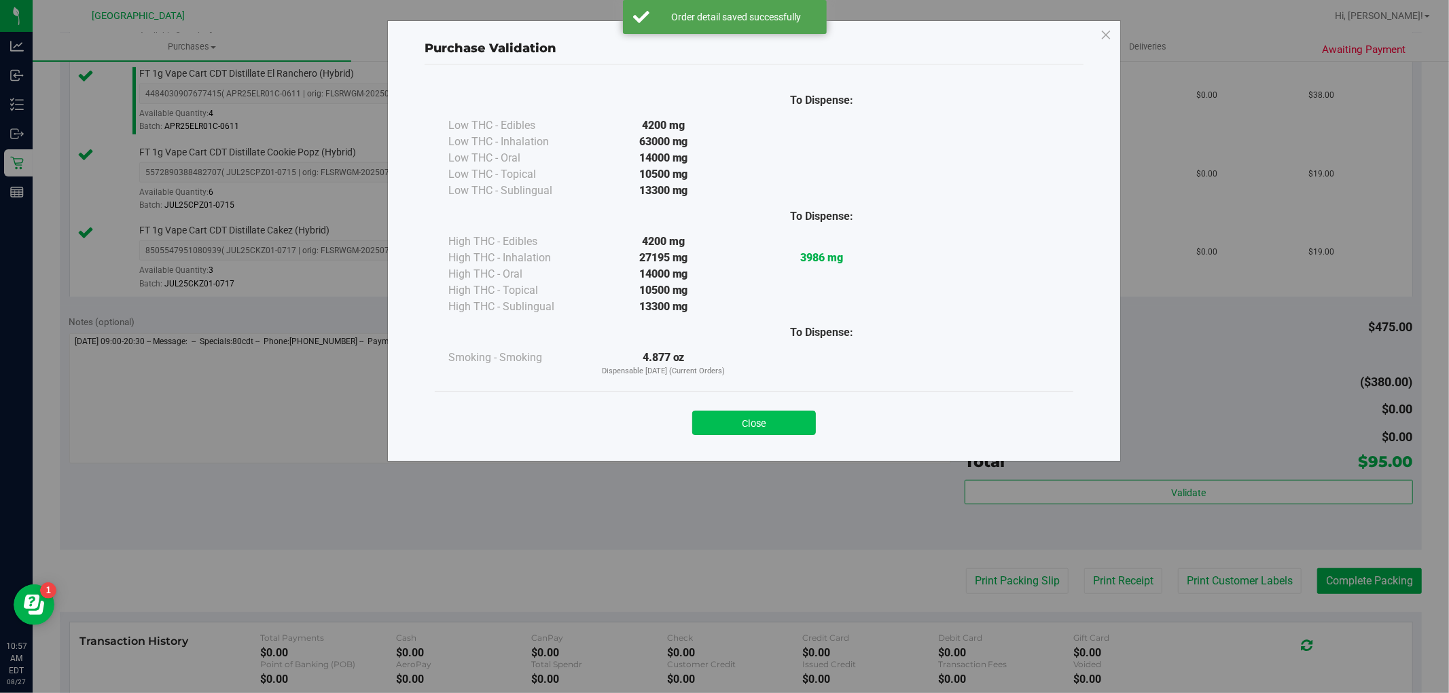
click at [797, 414] on button "Close" at bounding box center [754, 423] width 124 height 24
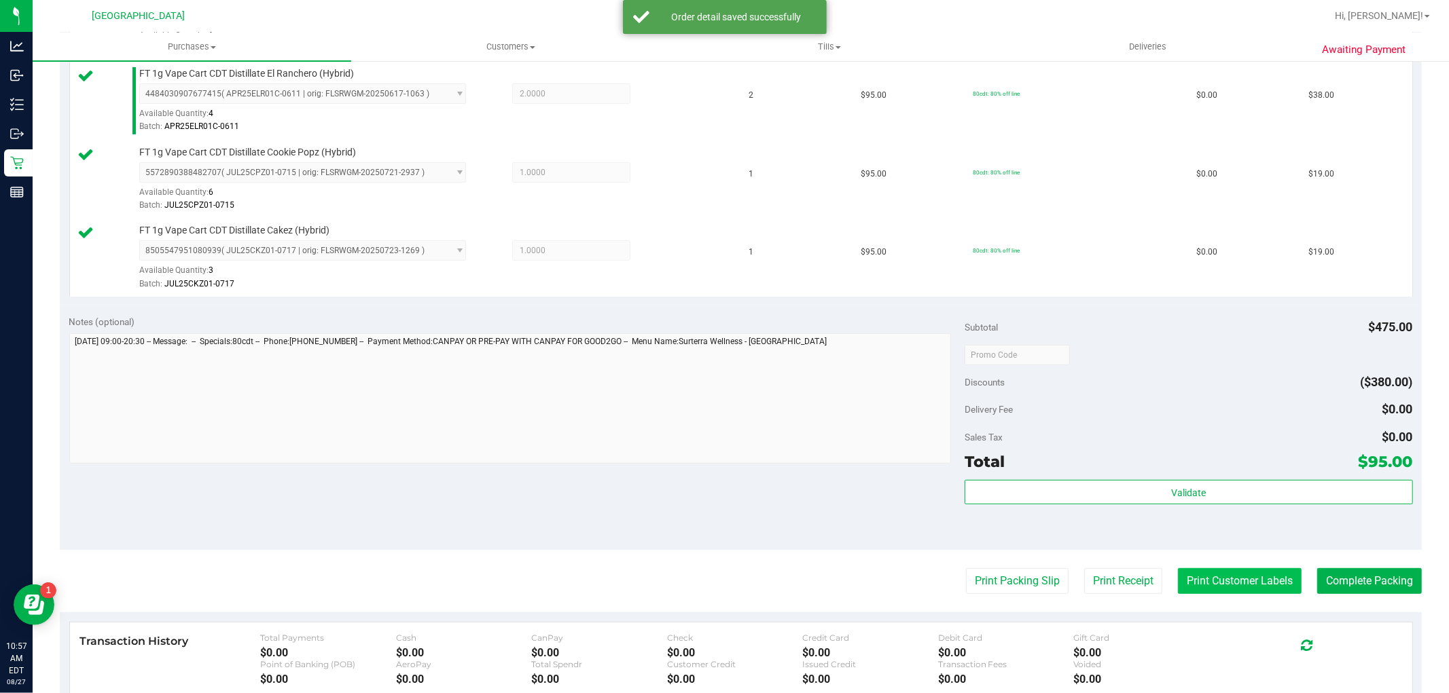
click at [1248, 573] on button "Print Customer Labels" at bounding box center [1240, 581] width 124 height 26
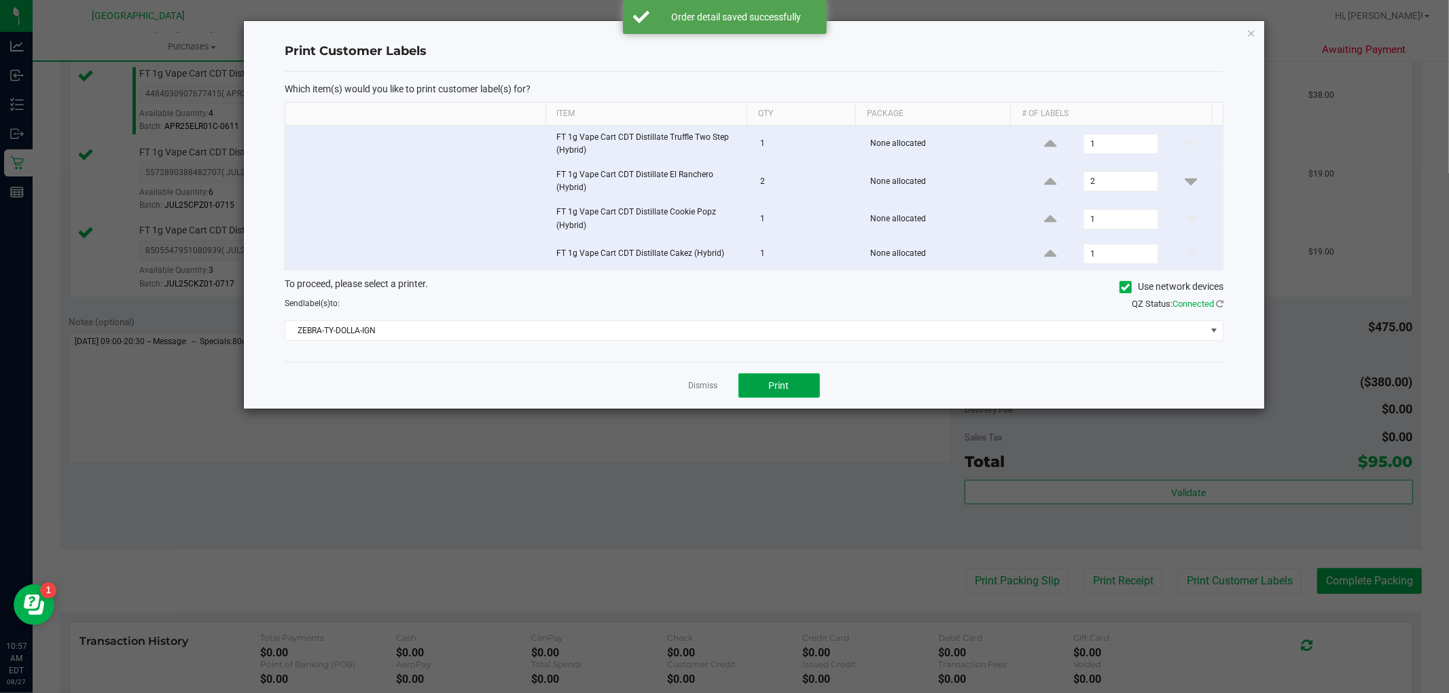
click at [797, 376] on button "Print" at bounding box center [779, 386] width 82 height 24
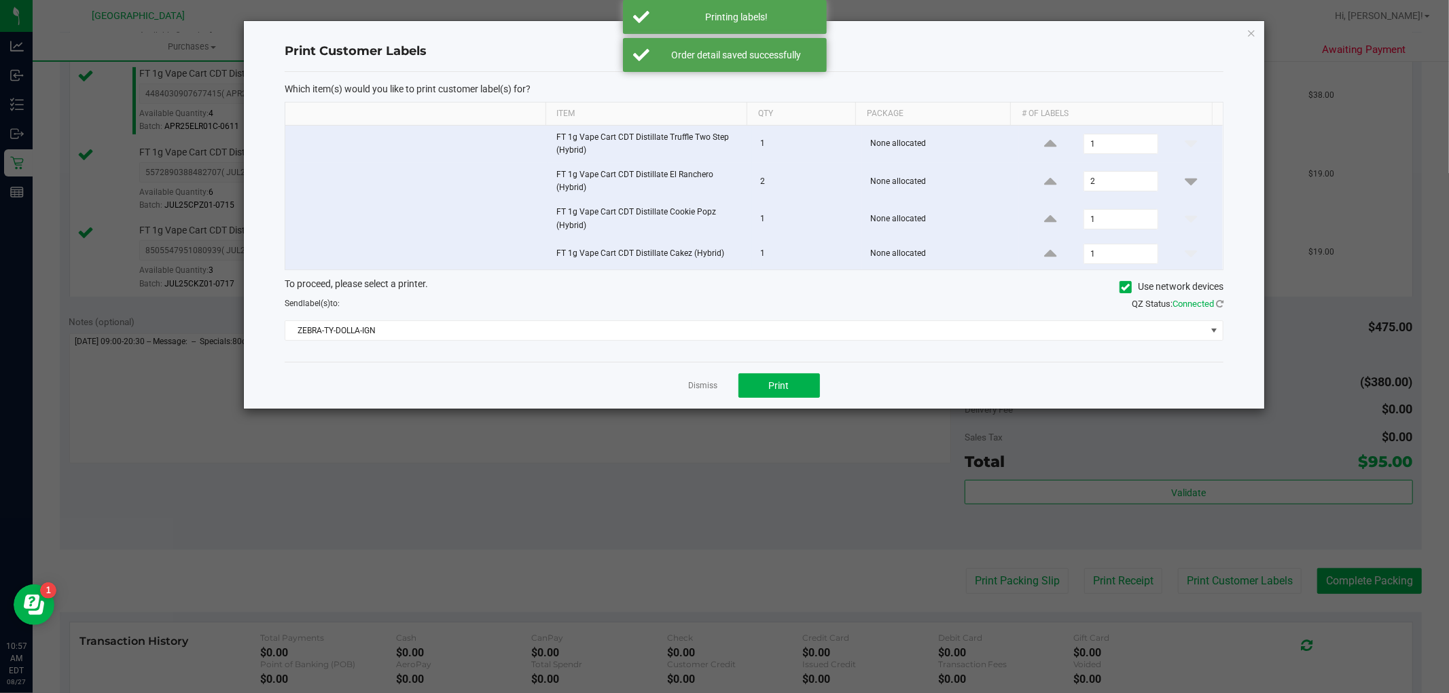
click at [714, 378] on div "Dismiss Print" at bounding box center [754, 385] width 939 height 47
click at [708, 382] on link "Dismiss" at bounding box center [703, 386] width 29 height 12
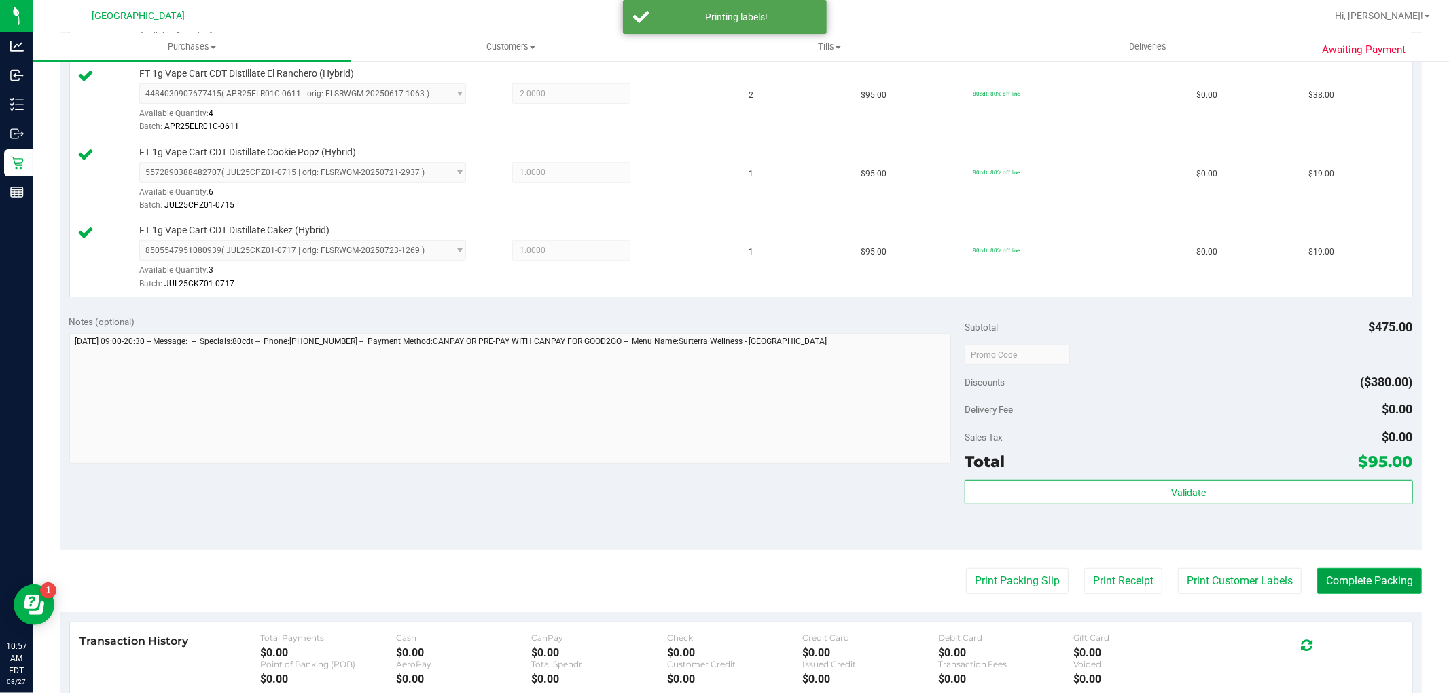
click at [1323, 573] on button "Complete Packing" at bounding box center [1369, 581] width 105 height 26
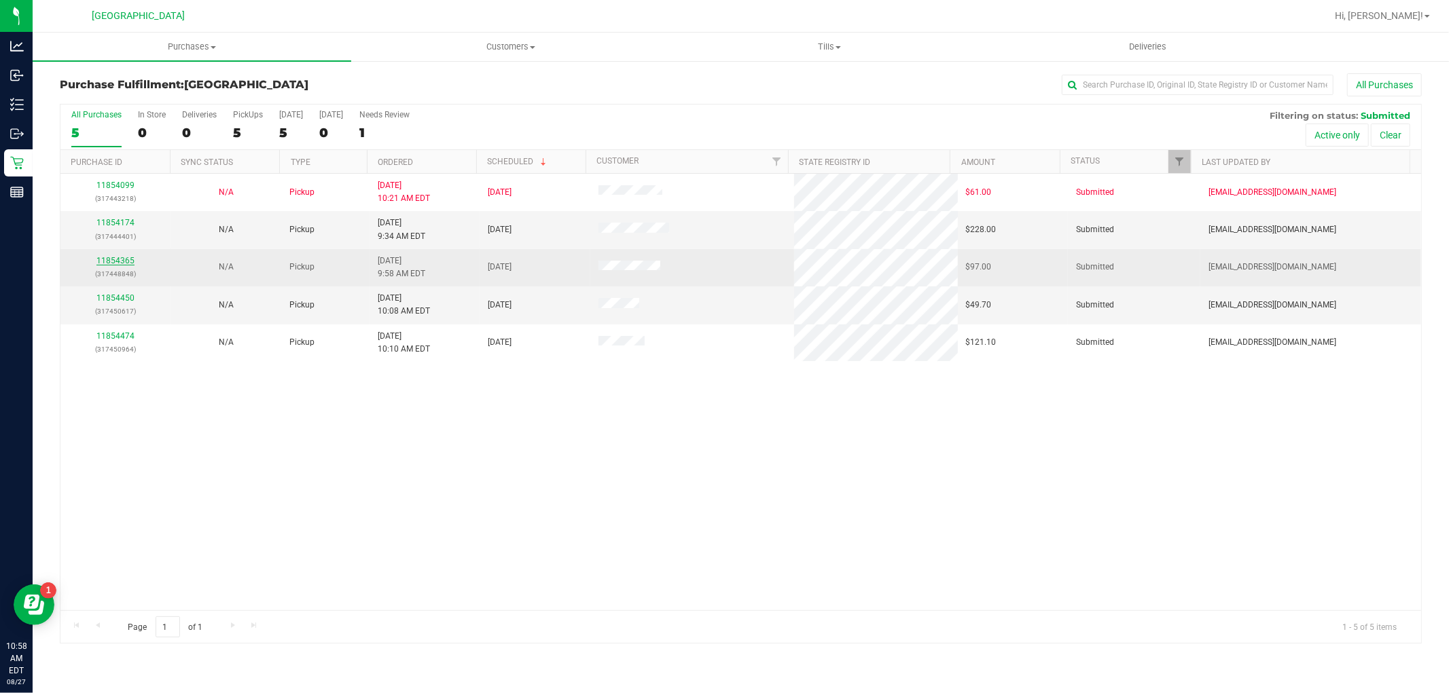
click at [110, 261] on link "11854365" at bounding box center [115, 261] width 38 height 10
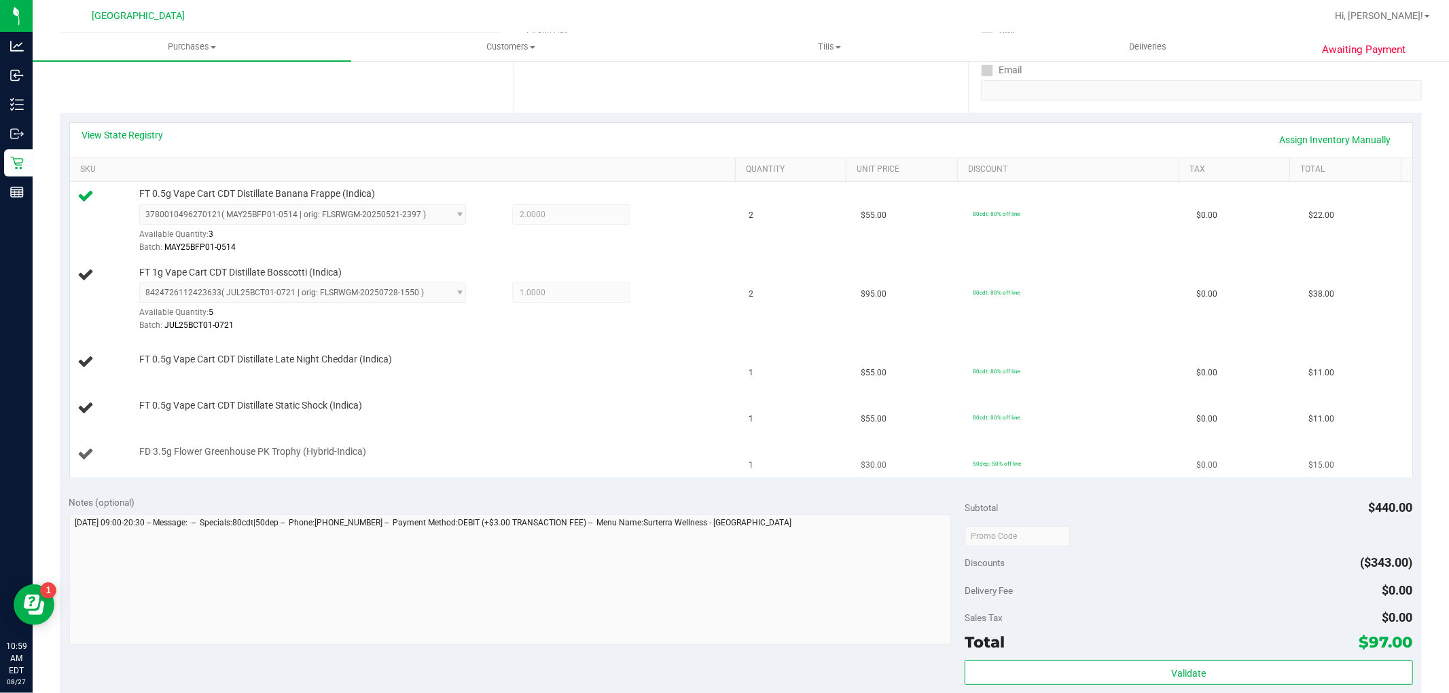
scroll to position [226, 0]
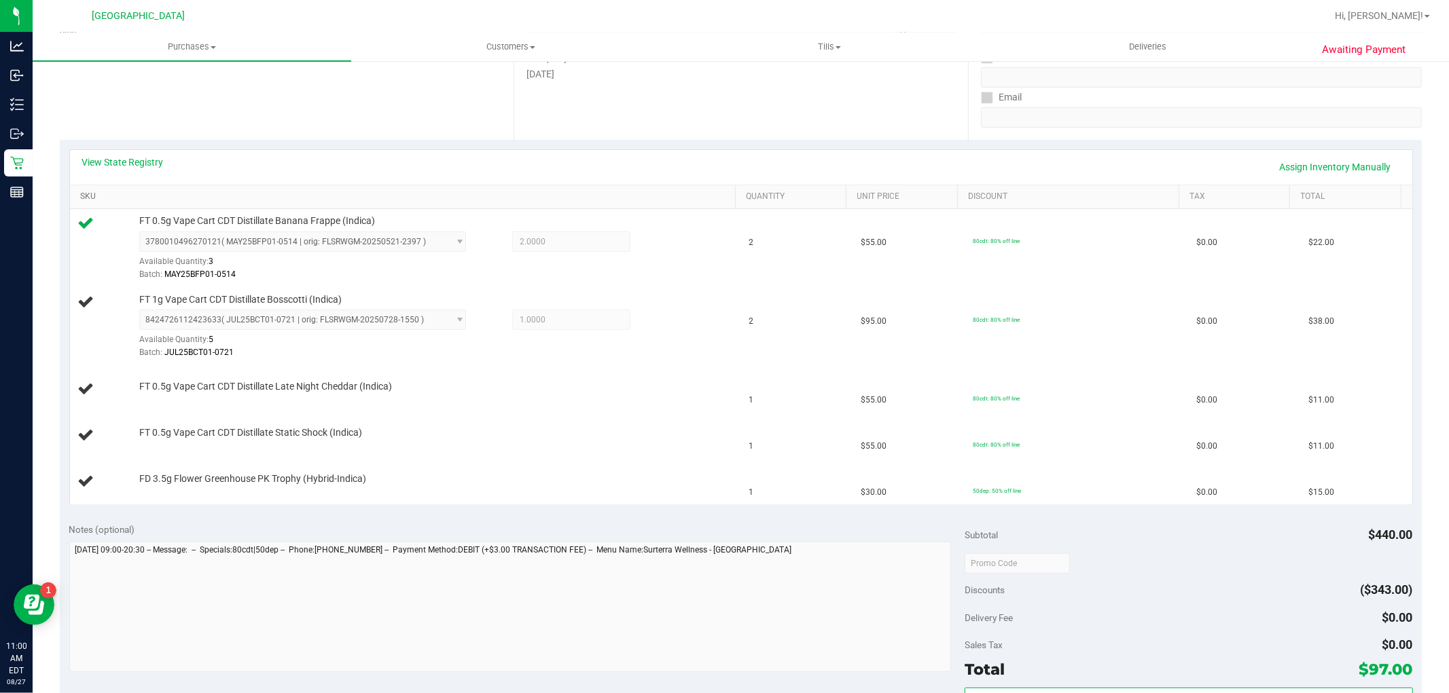
drag, startPoint x: 469, startPoint y: 212, endPoint x: 419, endPoint y: 193, distance: 53.7
click at [421, 192] on link "SKU" at bounding box center [405, 197] width 650 height 11
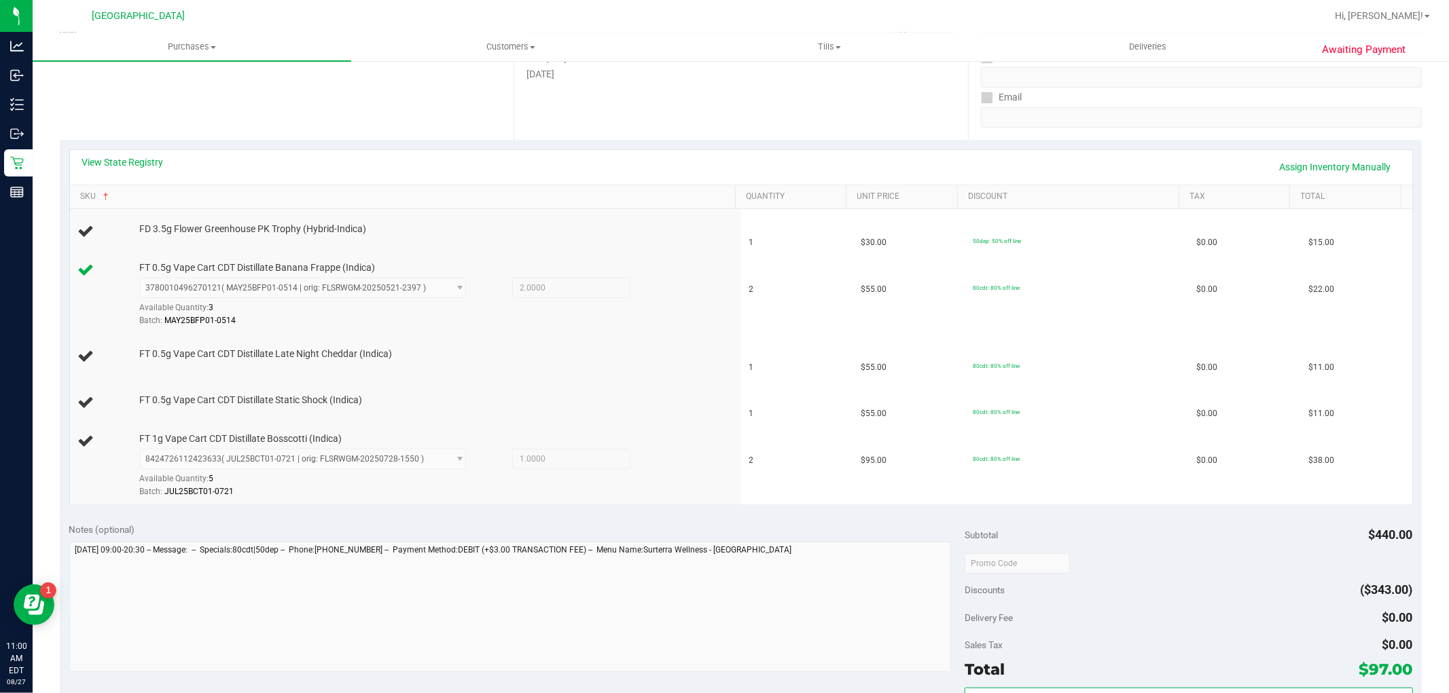
click at [759, 146] on div "View State Registry Assign Inventory Manually SKU Quantity Unit Price Discount …" at bounding box center [741, 327] width 1362 height 374
click at [661, 156] on div "View State Registry Assign Inventory Manually" at bounding box center [741, 167] width 1318 height 23
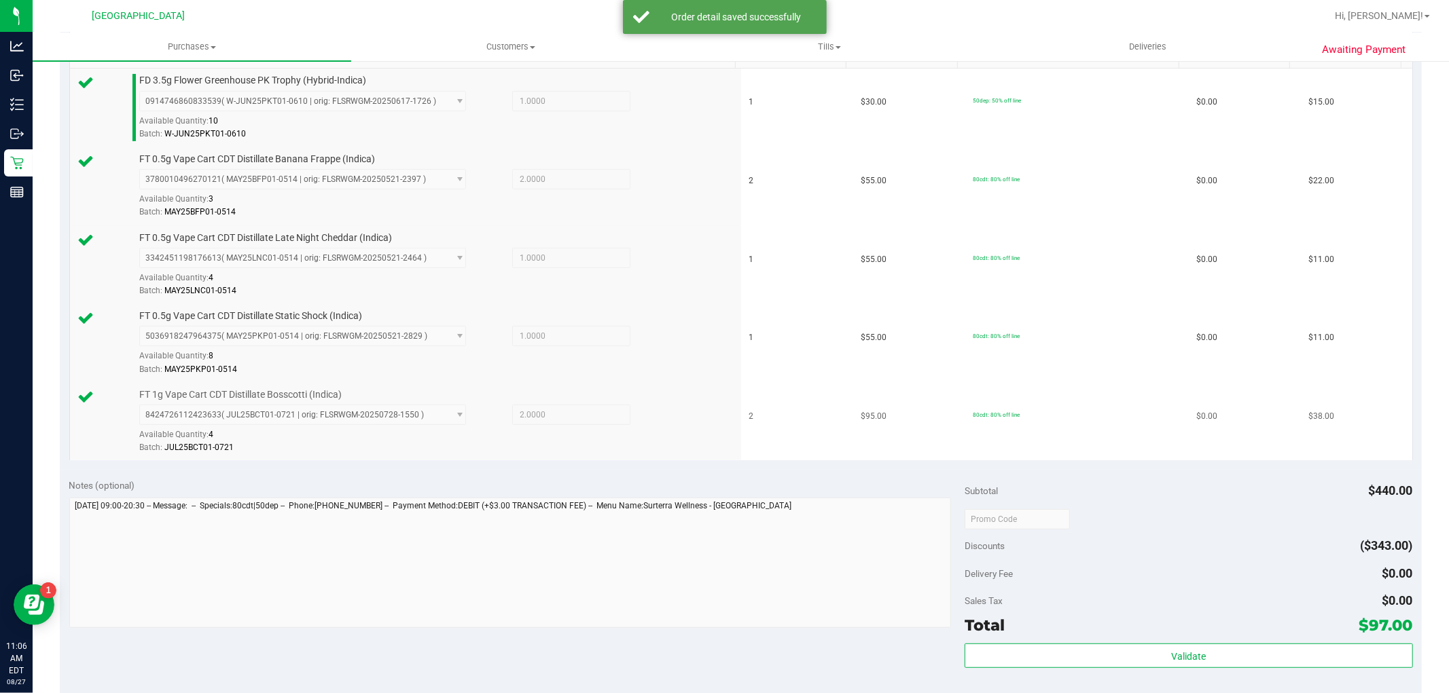
scroll to position [603, 0]
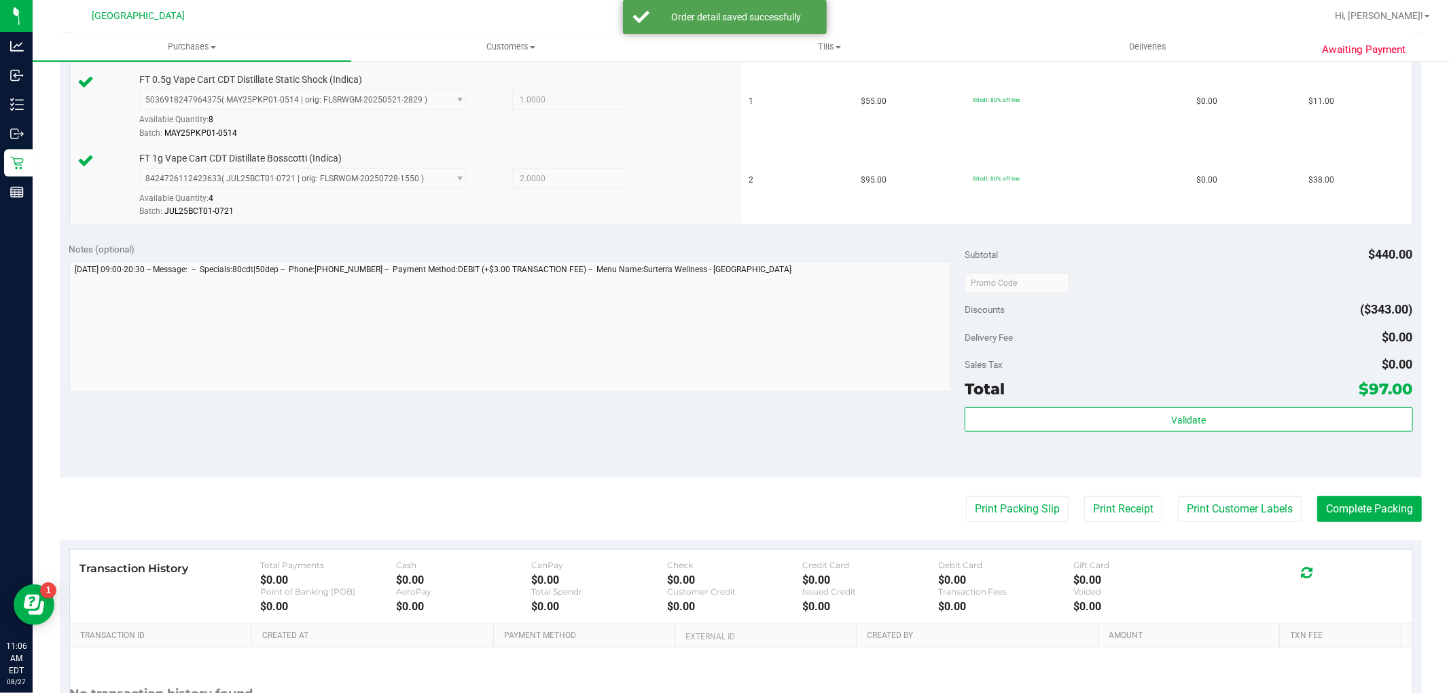
click at [1085, 395] on div "Total $97.00" at bounding box center [1188, 389] width 448 height 24
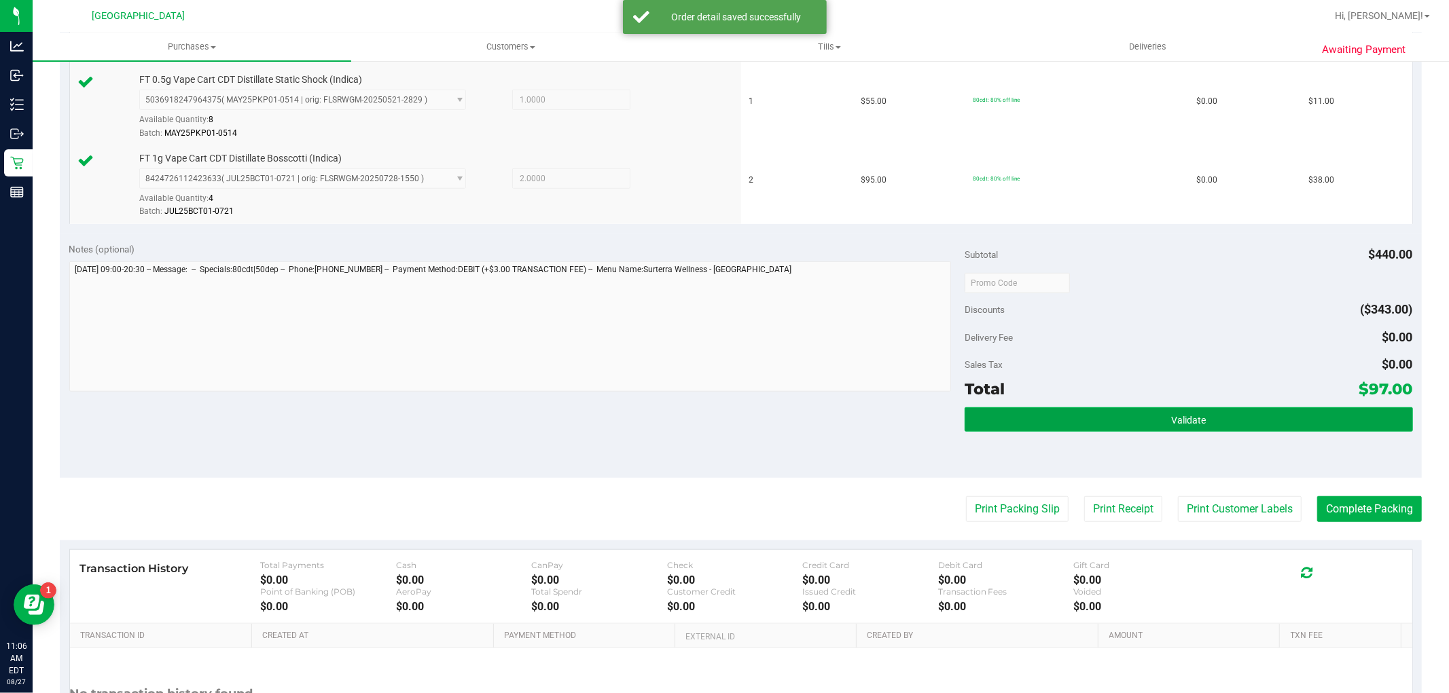
click at [1107, 419] on button "Validate" at bounding box center [1188, 420] width 448 height 24
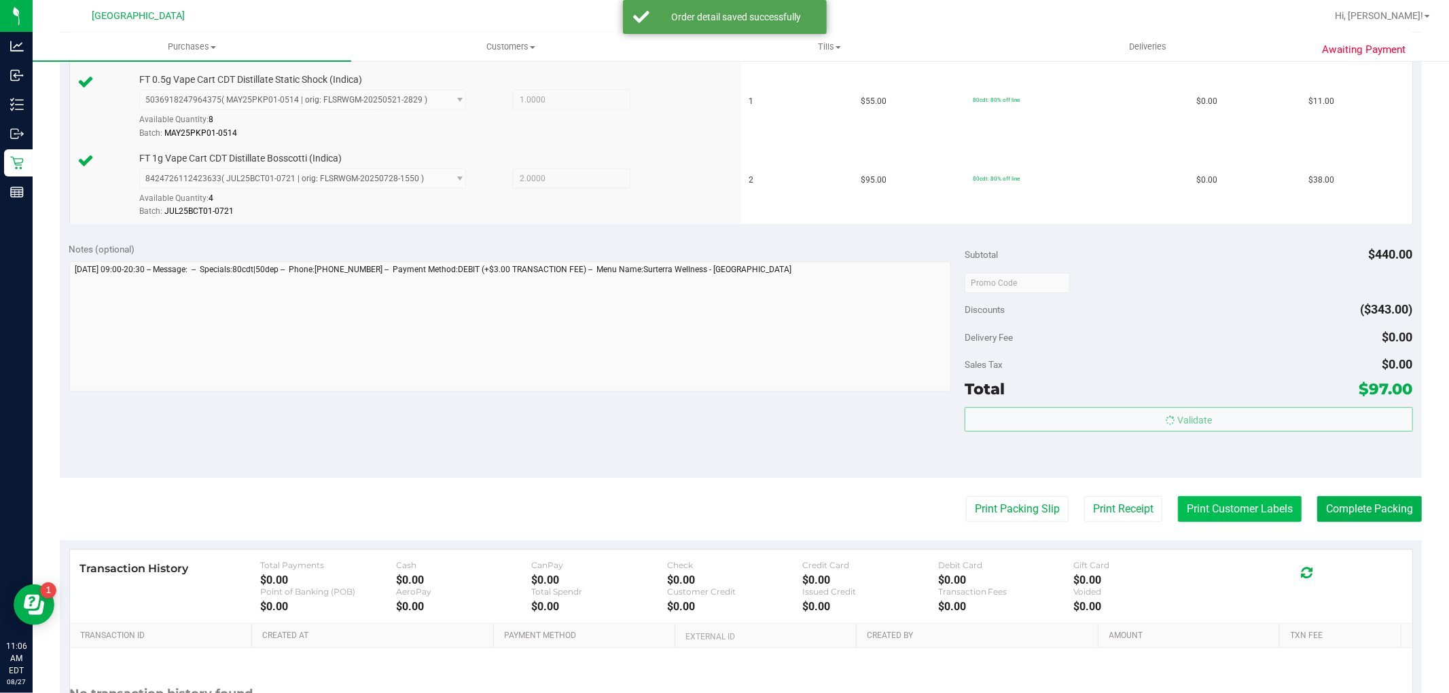
click at [1237, 498] on button "Print Customer Labels" at bounding box center [1240, 509] width 124 height 26
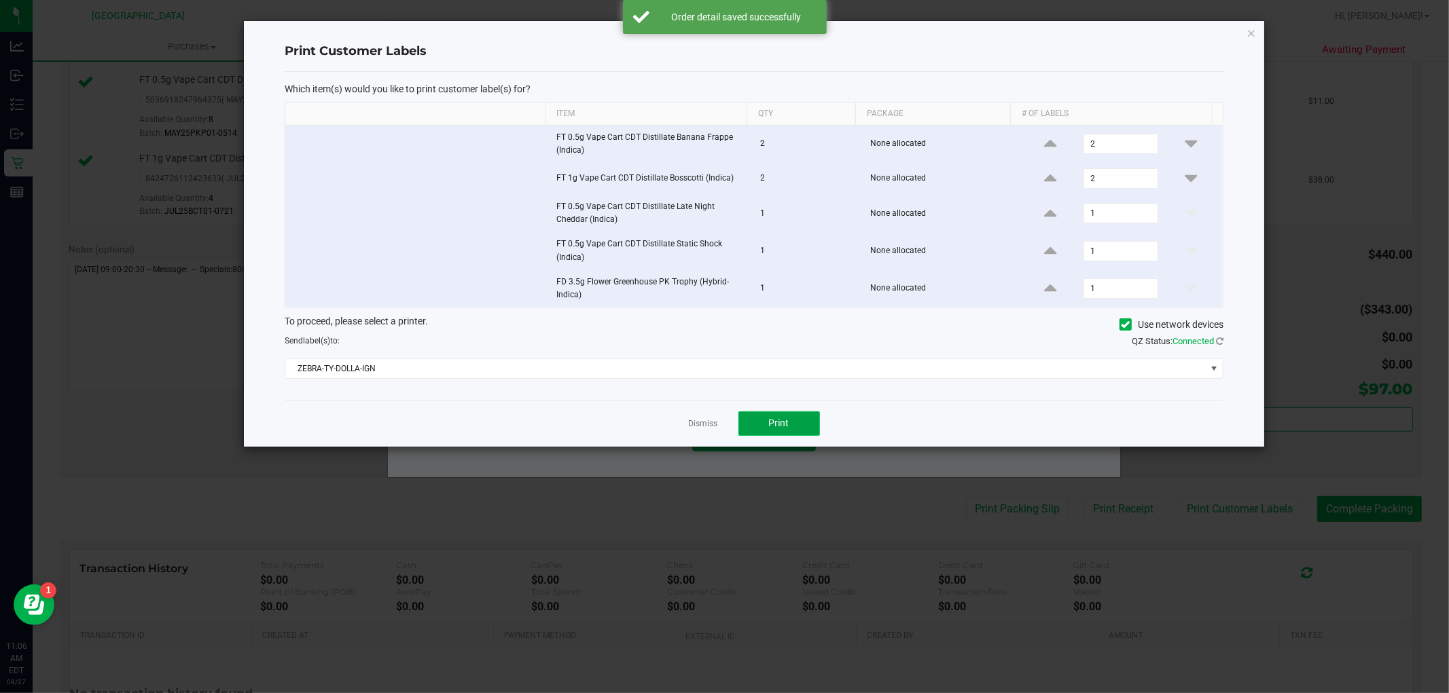
click at [809, 435] on button "Print" at bounding box center [779, 424] width 82 height 24
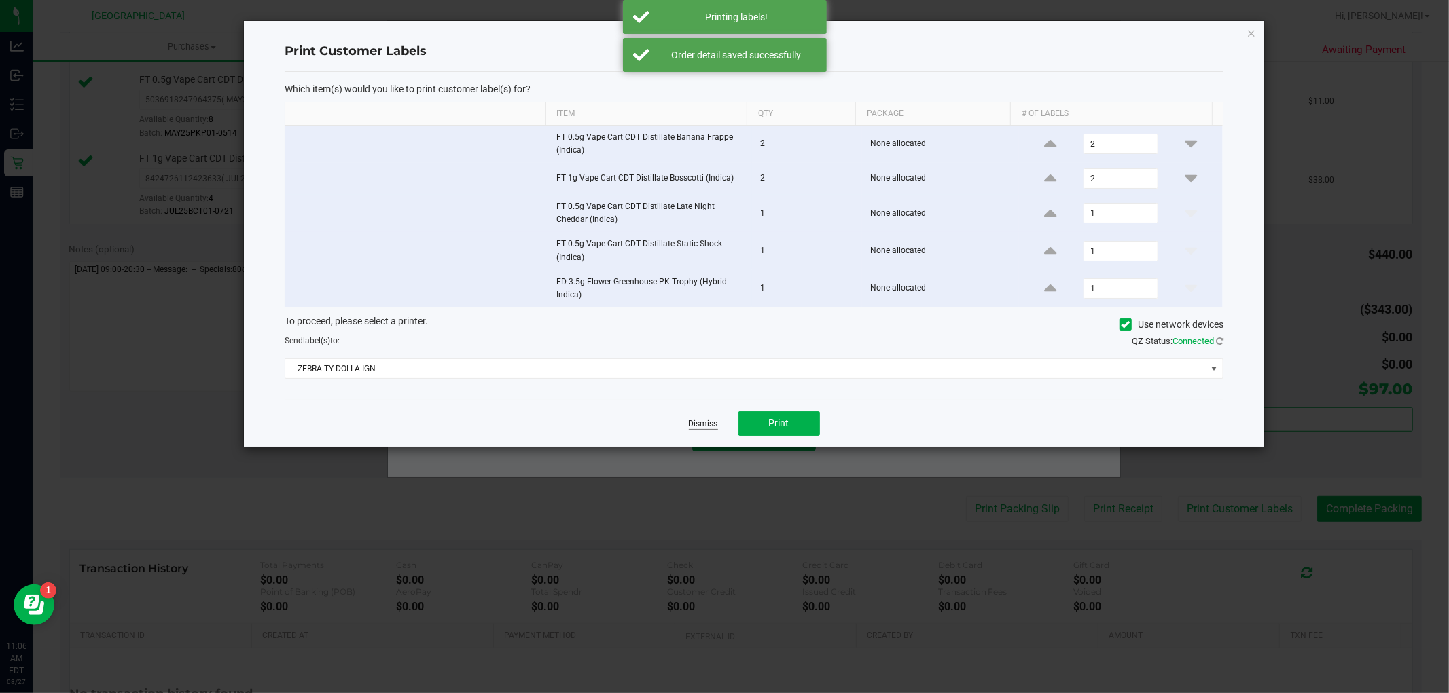
click at [708, 427] on link "Dismiss" at bounding box center [703, 424] width 29 height 12
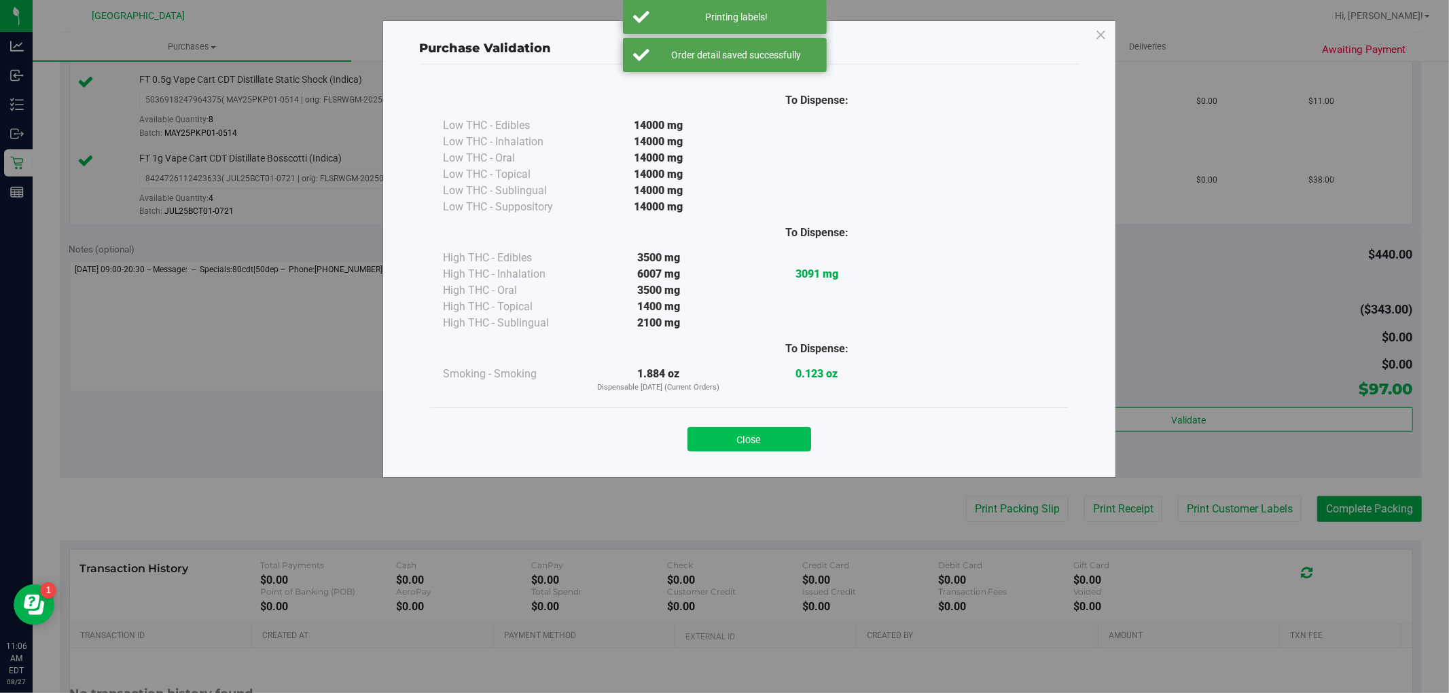
click at [753, 430] on button "Close" at bounding box center [749, 439] width 124 height 24
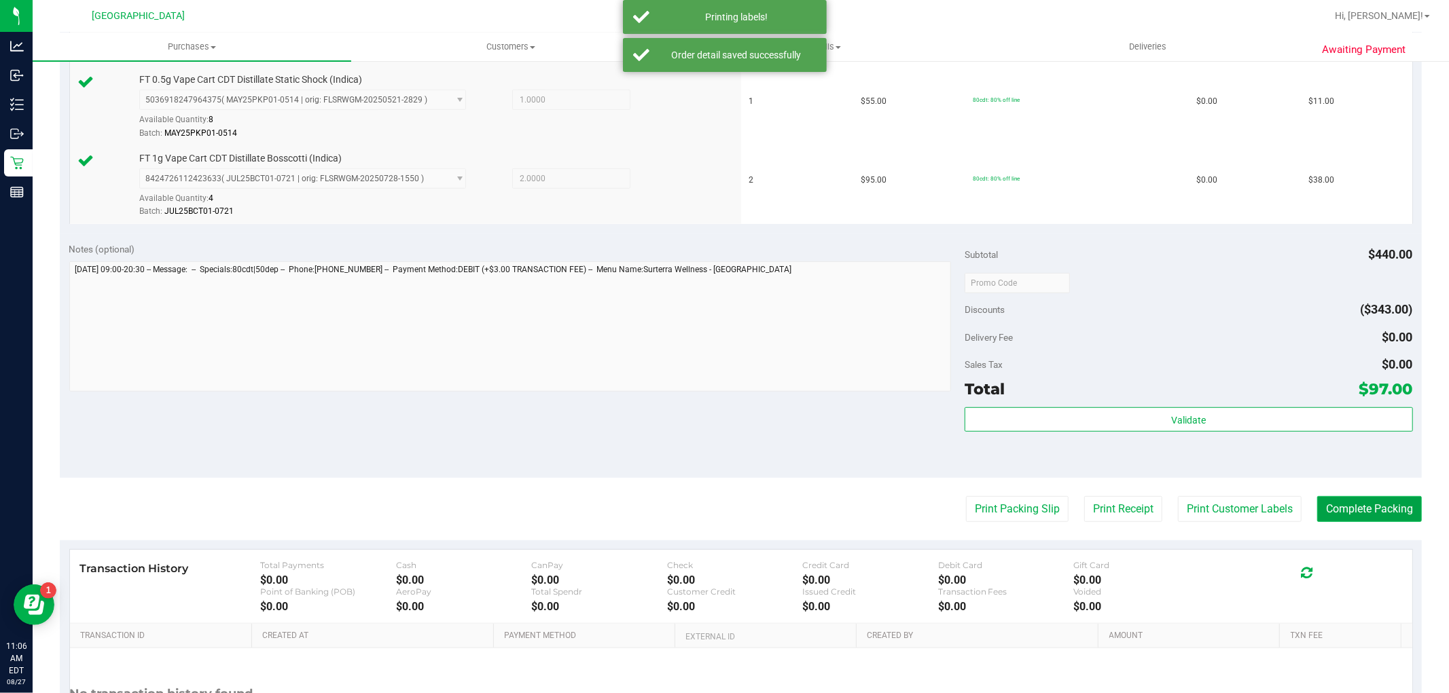
click at [1343, 518] on button "Complete Packing" at bounding box center [1369, 509] width 105 height 26
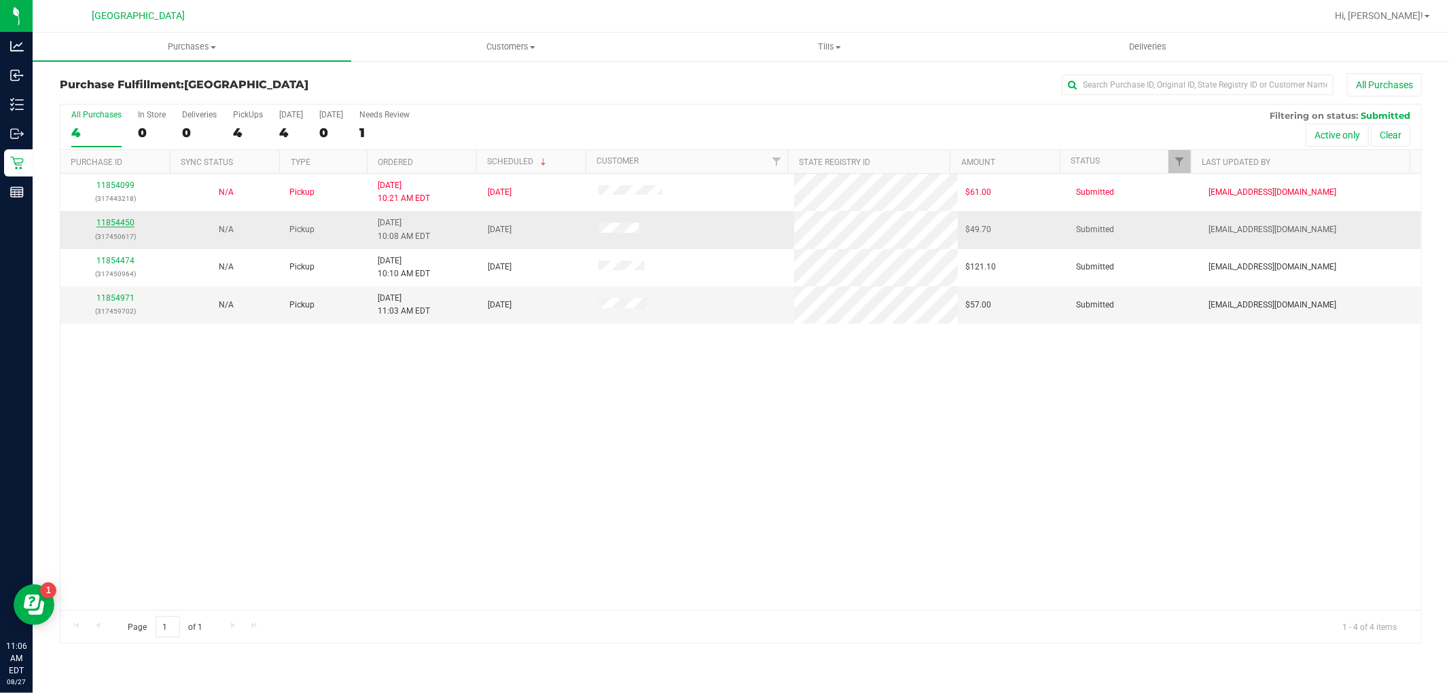
click at [130, 219] on link "11854450" at bounding box center [115, 223] width 38 height 10
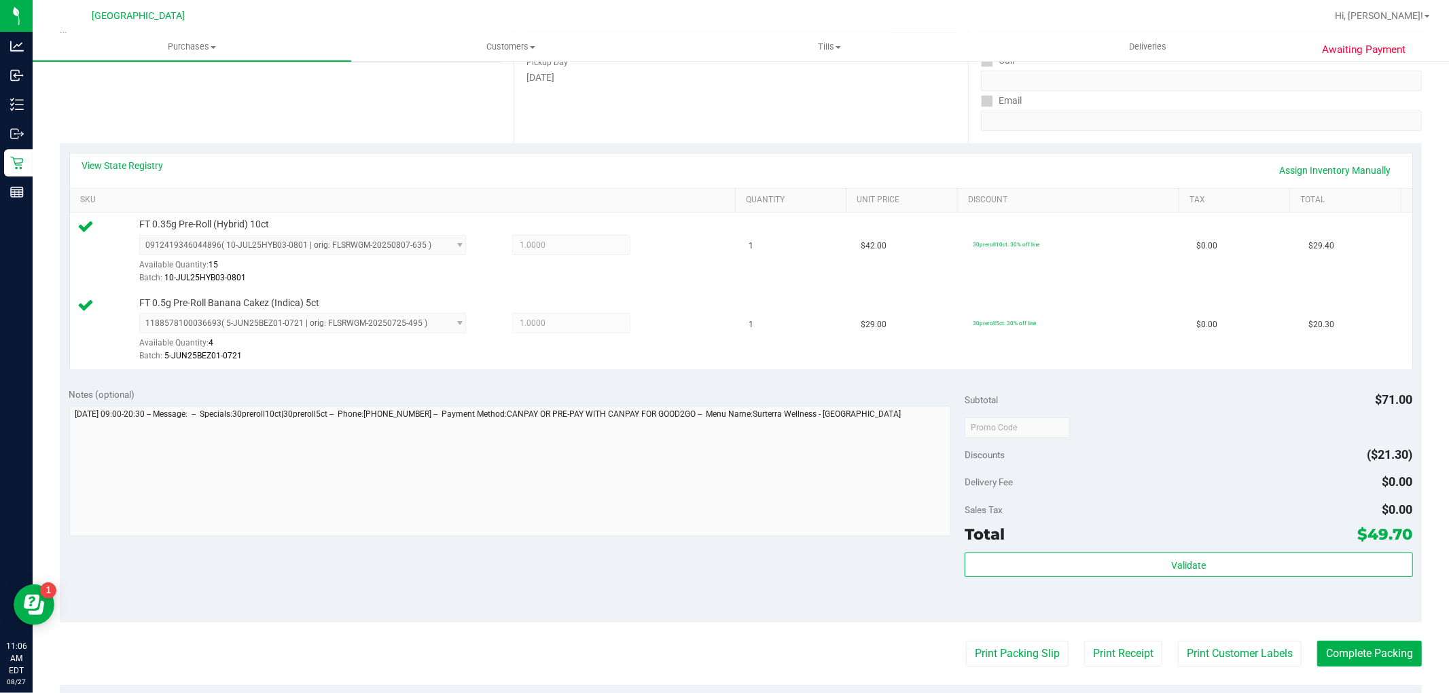
scroll to position [226, 0]
click at [1112, 541] on div "Total $49.70" at bounding box center [1188, 531] width 448 height 24
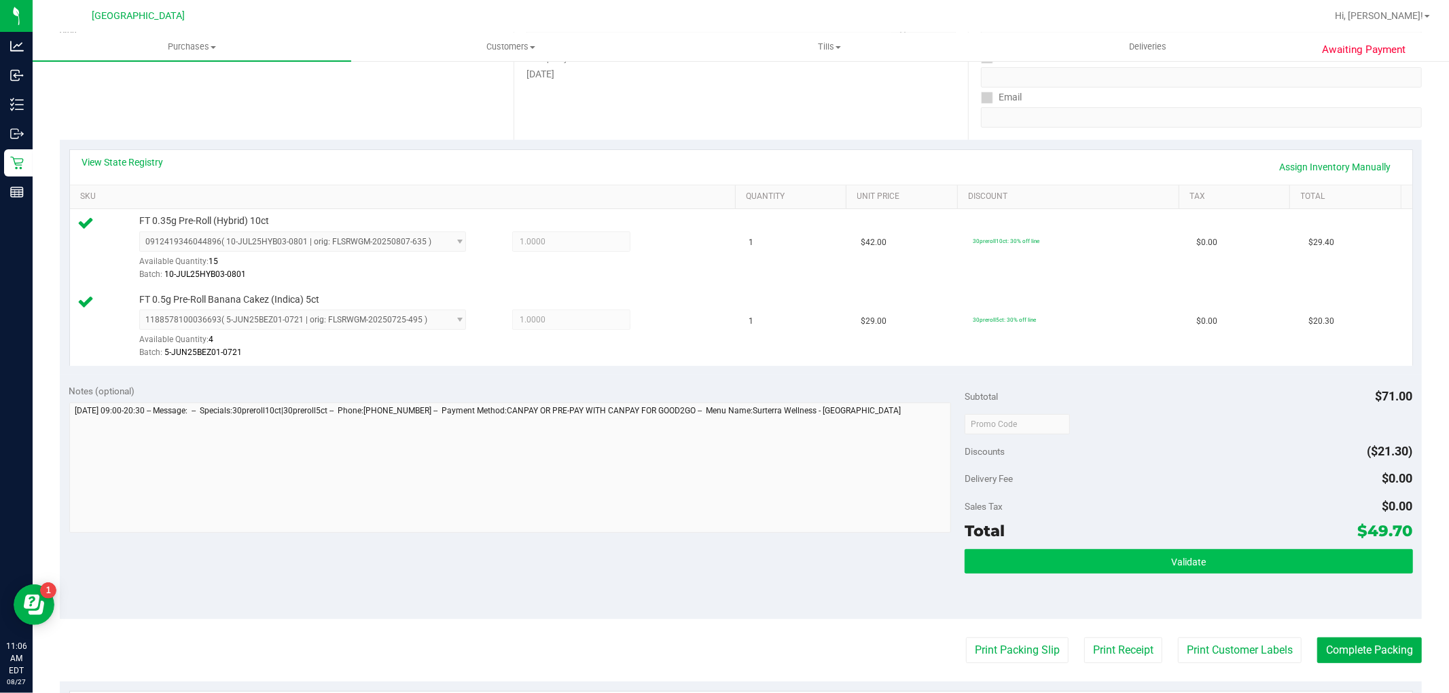
drag, startPoint x: 1116, startPoint y: 544, endPoint x: 1133, endPoint y: 550, distance: 18.0
click at [1117, 544] on div "Subtotal $71.00 Discounts ($21.30) Delivery Fee $0.00 Sales Tax $0.00 Total $49…" at bounding box center [1188, 497] width 448 height 226
click at [1133, 550] on button "Validate" at bounding box center [1188, 561] width 448 height 24
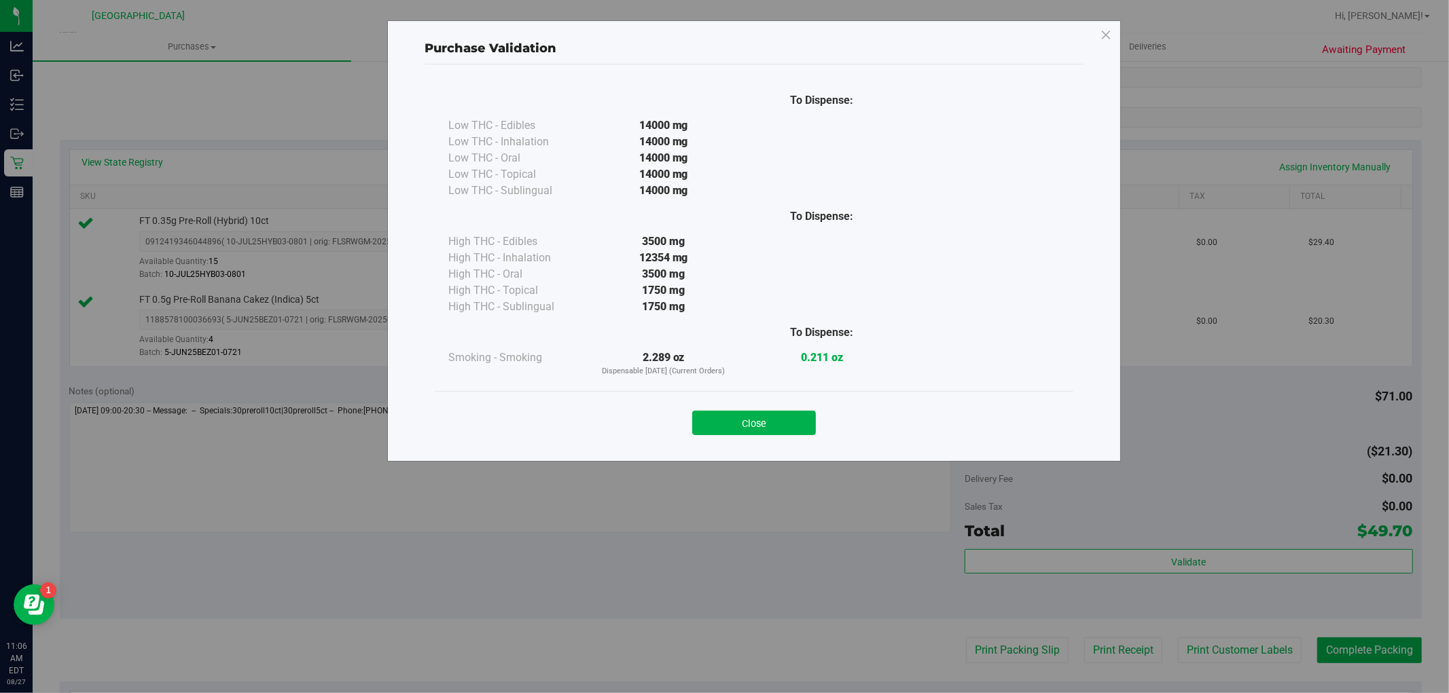
click at [751, 408] on div "Close" at bounding box center [754, 419] width 618 height 34
click at [757, 423] on button "Close" at bounding box center [754, 423] width 124 height 24
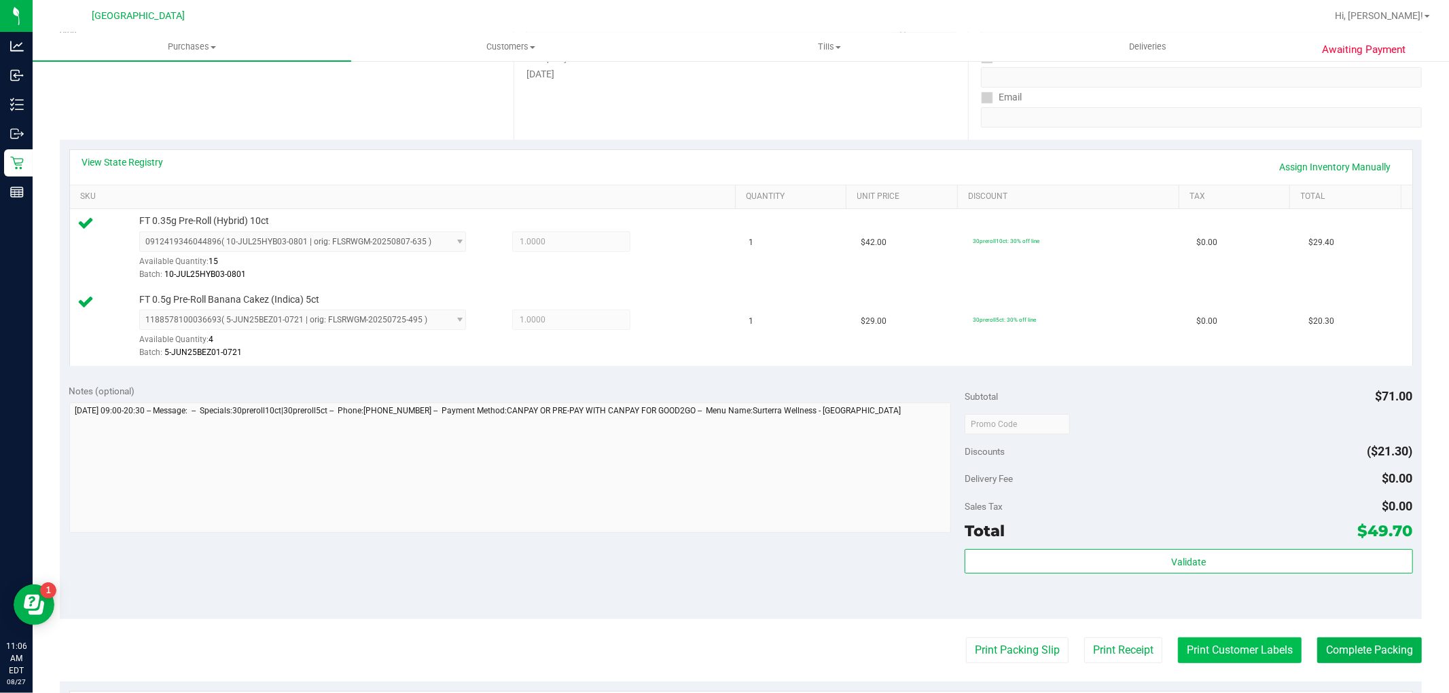
click at [1218, 654] on button "Print Customer Labels" at bounding box center [1240, 651] width 124 height 26
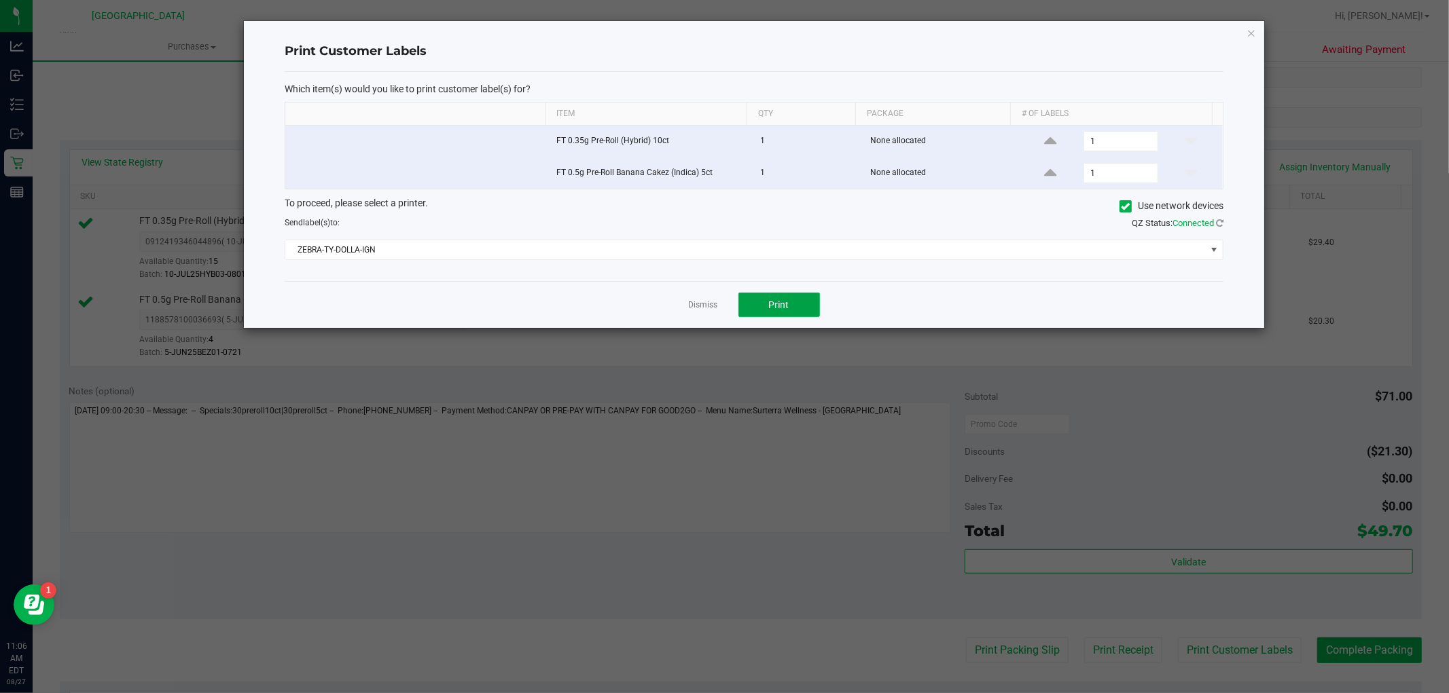
click at [756, 297] on button "Print" at bounding box center [779, 305] width 82 height 24
click at [719, 301] on div at bounding box center [754, 174] width 1020 height 307
click at [702, 304] on link "Dismiss" at bounding box center [703, 306] width 29 height 12
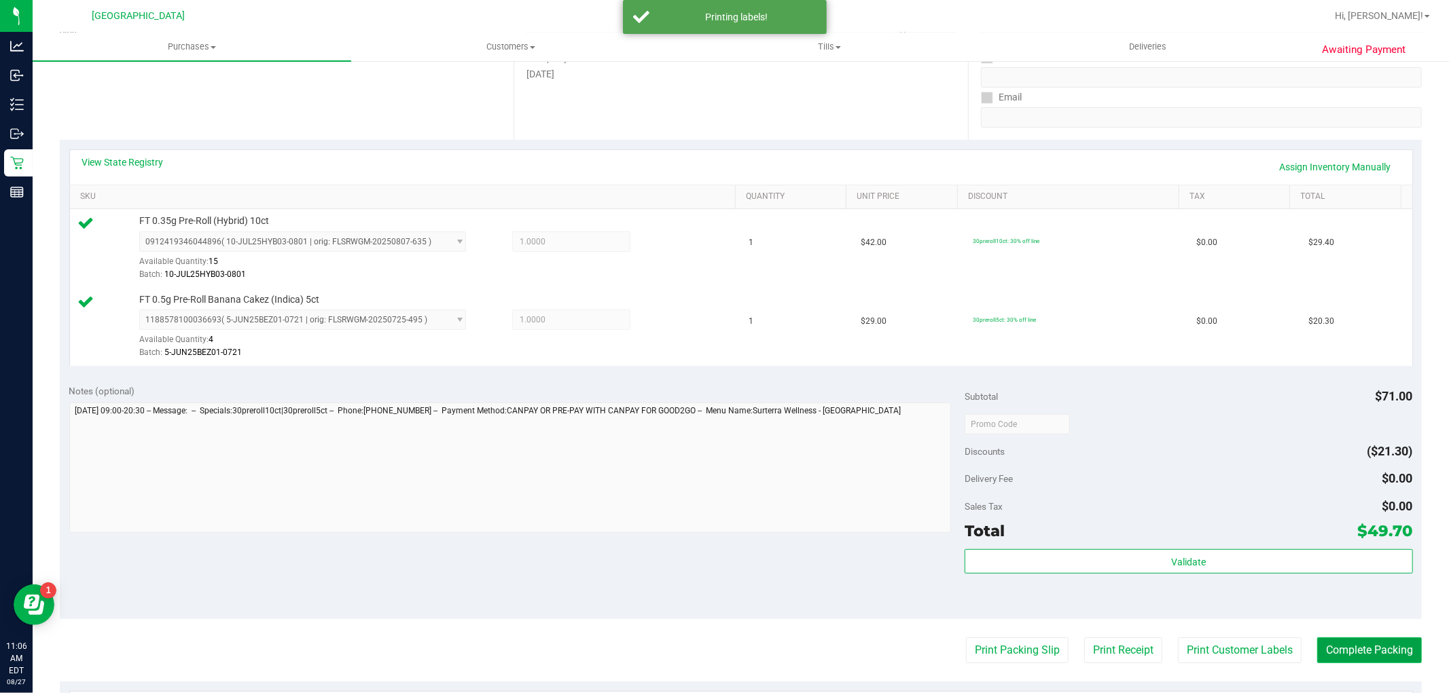
click at [1403, 656] on button "Complete Packing" at bounding box center [1369, 651] width 105 height 26
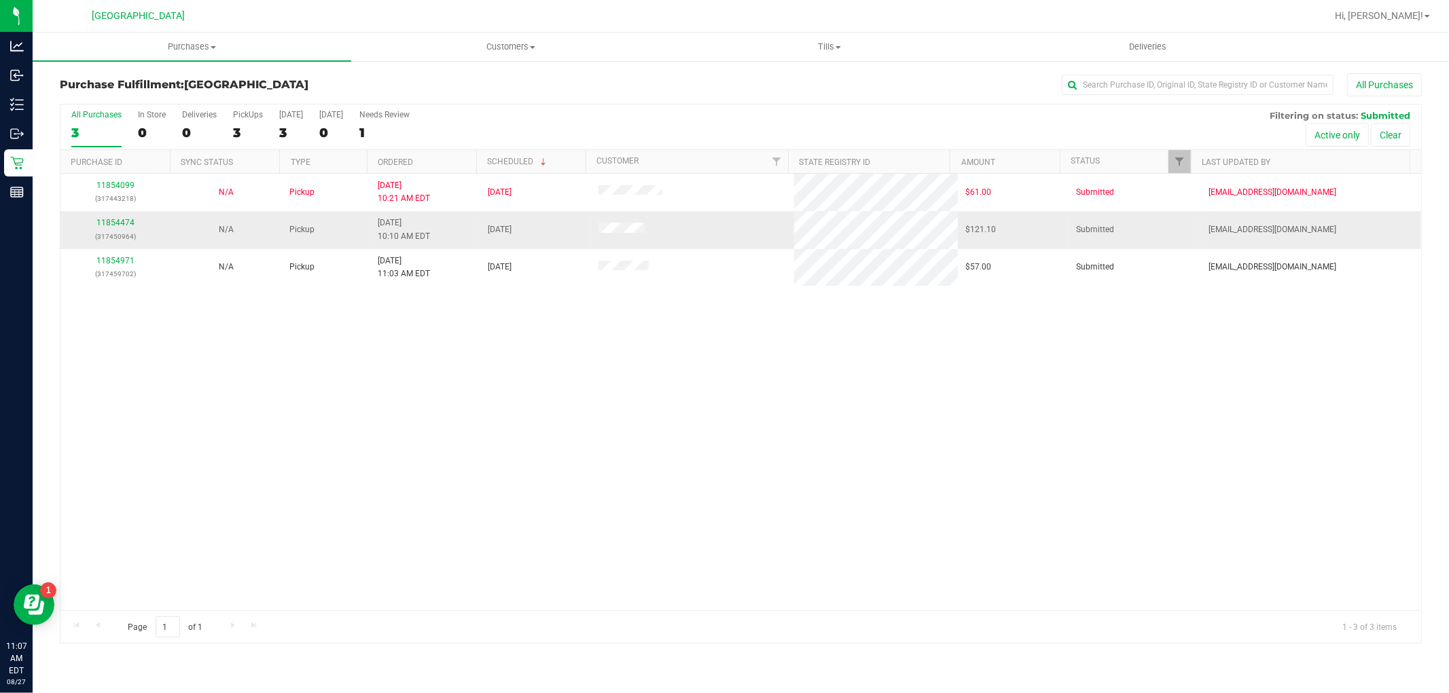
click at [134, 219] on div "11854474 (317450964)" at bounding box center [116, 230] width 94 height 26
click at [133, 219] on div "11854474 (317450964)" at bounding box center [116, 230] width 94 height 26
click at [121, 223] on link "11854474" at bounding box center [115, 223] width 38 height 10
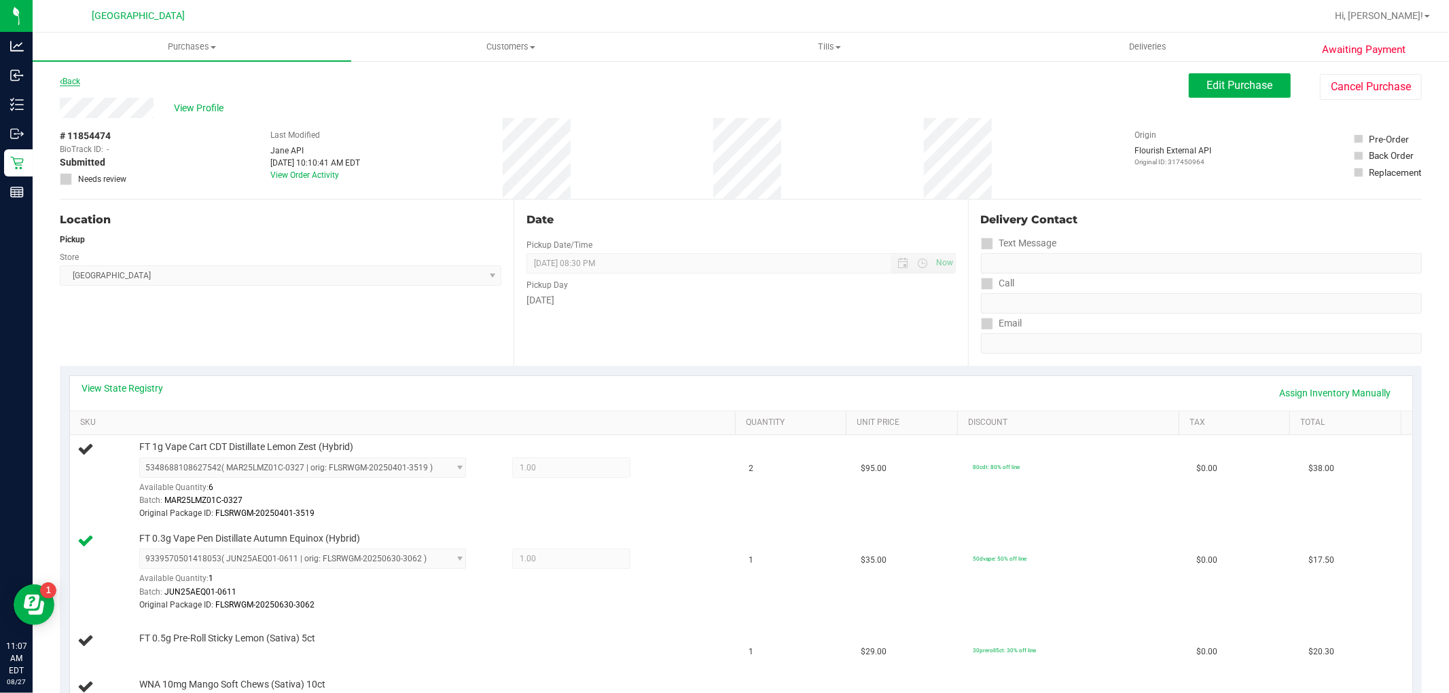
click at [65, 82] on link "Back" at bounding box center [70, 82] width 20 height 10
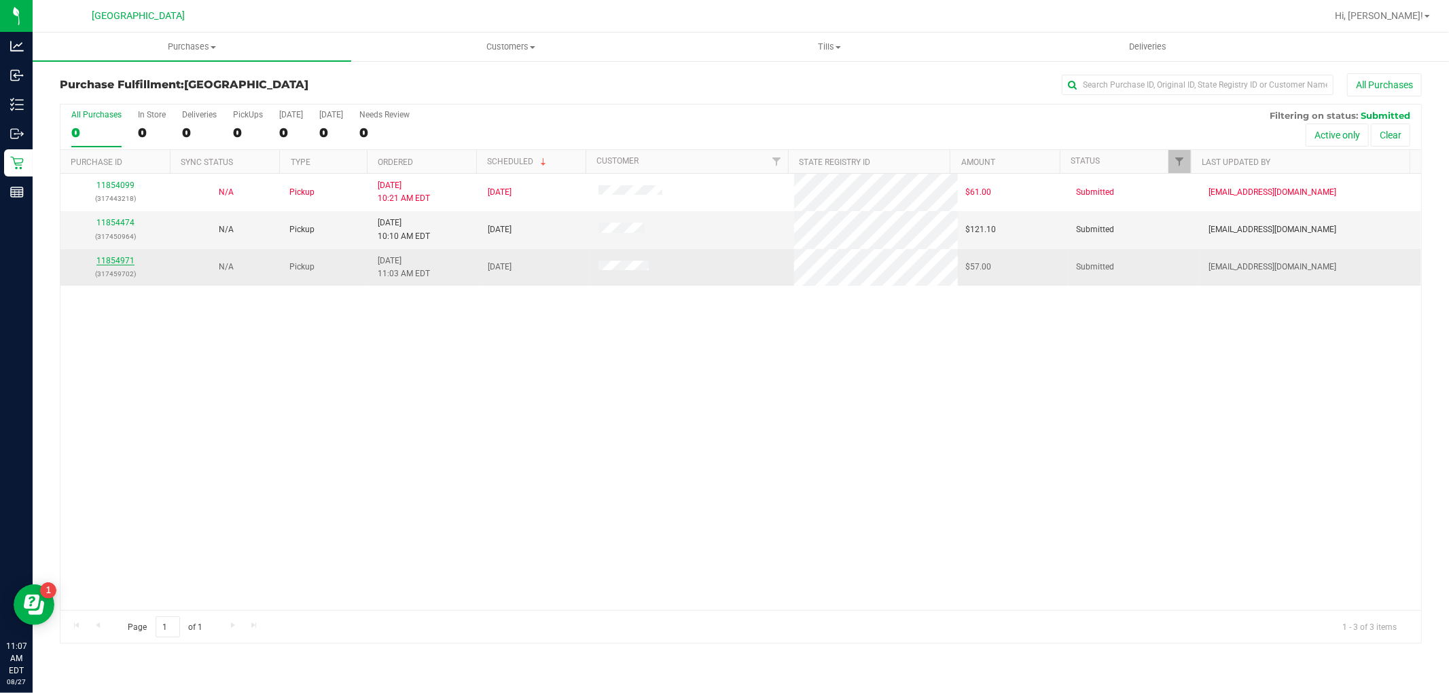
click at [111, 263] on link "11854971" at bounding box center [115, 261] width 38 height 10
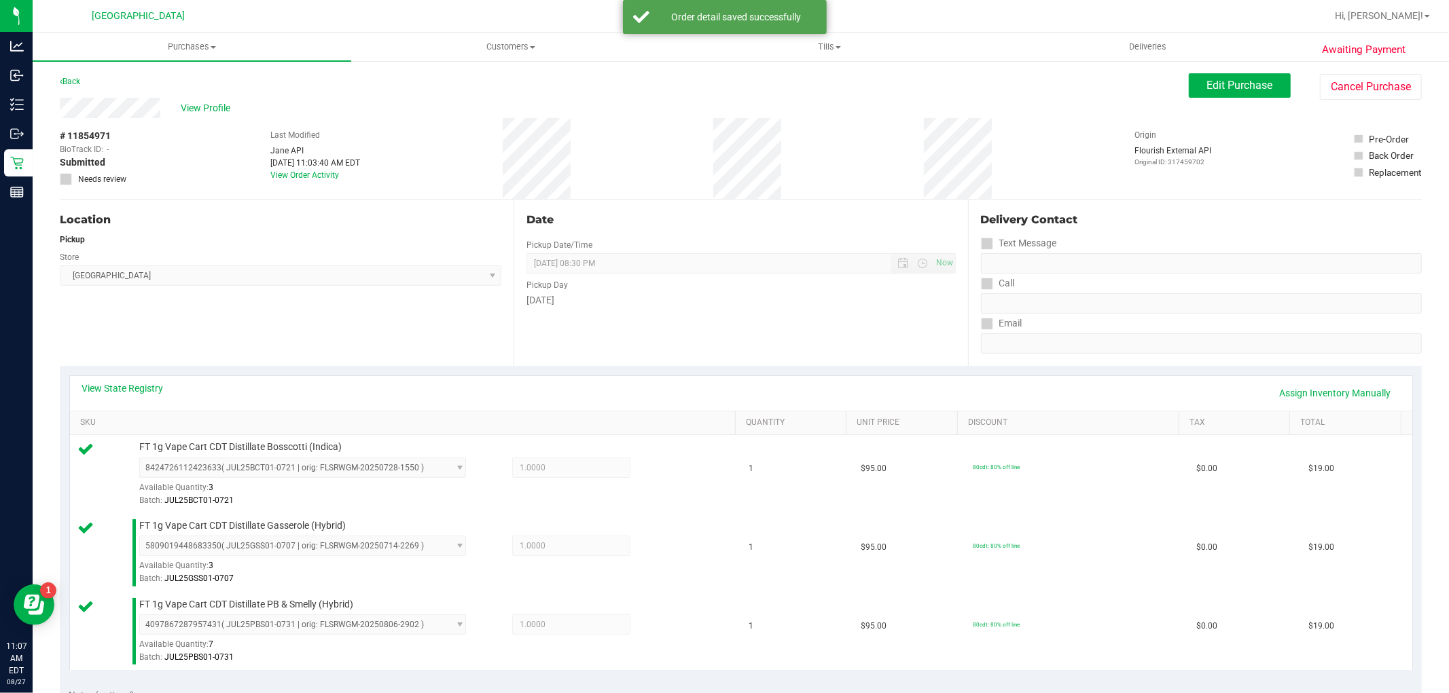
scroll to position [528, 0]
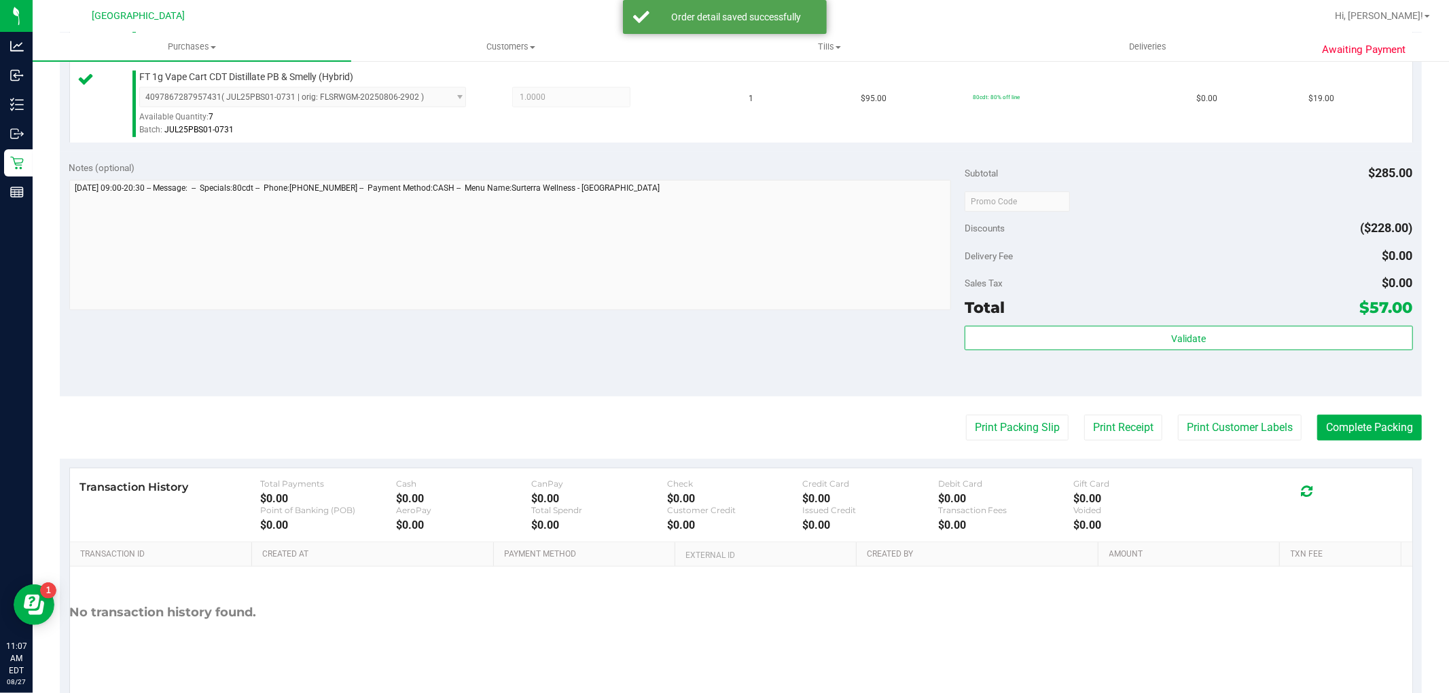
click at [1223, 367] on div "Validate" at bounding box center [1188, 356] width 448 height 61
click at [1223, 321] on div "Subtotal $285.00 Discounts ($228.00) Delivery Fee $0.00 Sales Tax $0.00 Total $…" at bounding box center [1188, 274] width 448 height 226
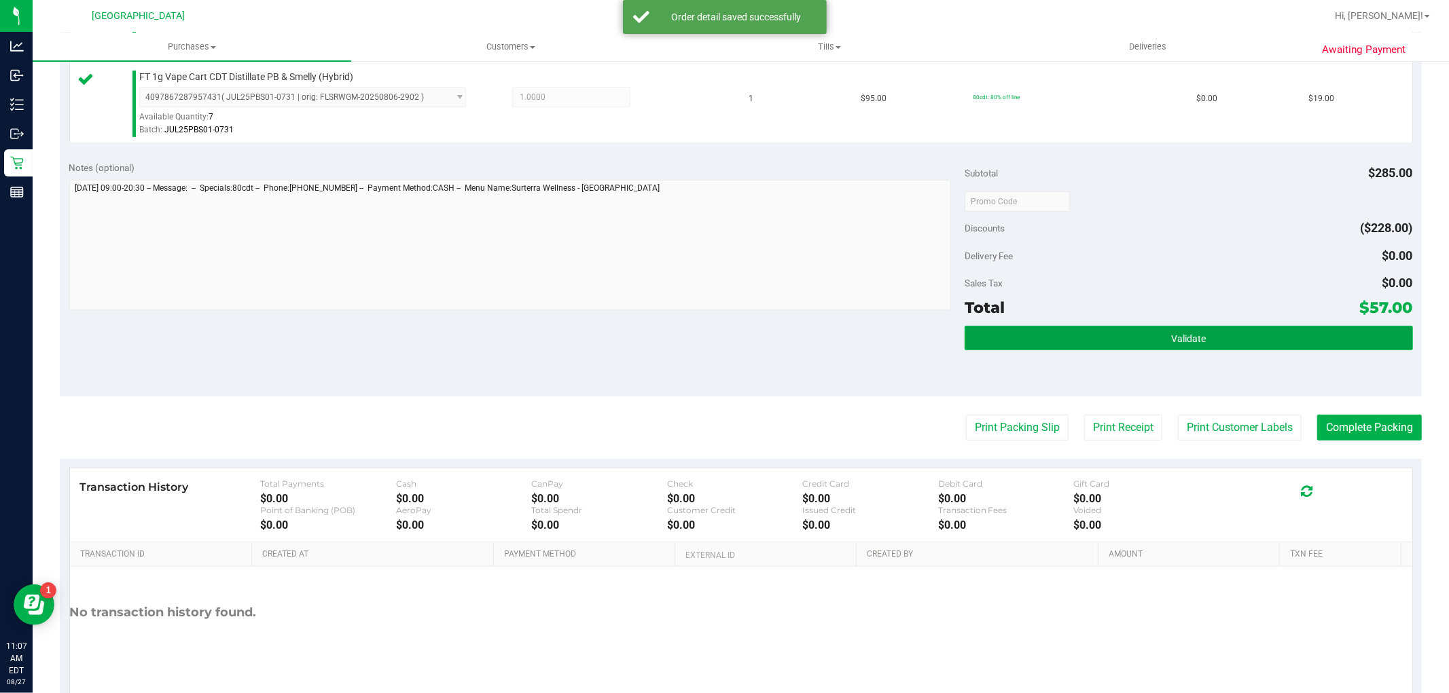
click at [1081, 327] on button "Validate" at bounding box center [1188, 338] width 448 height 24
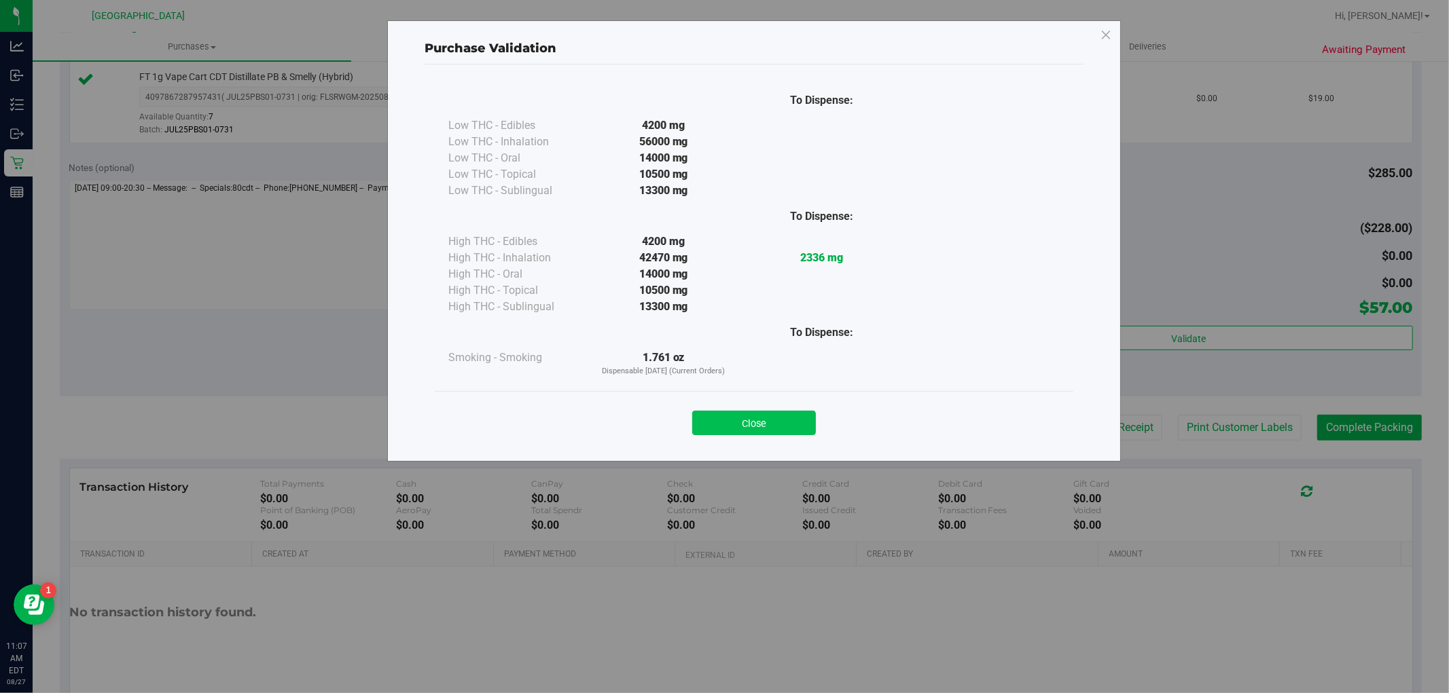
click at [742, 429] on button "Close" at bounding box center [754, 423] width 124 height 24
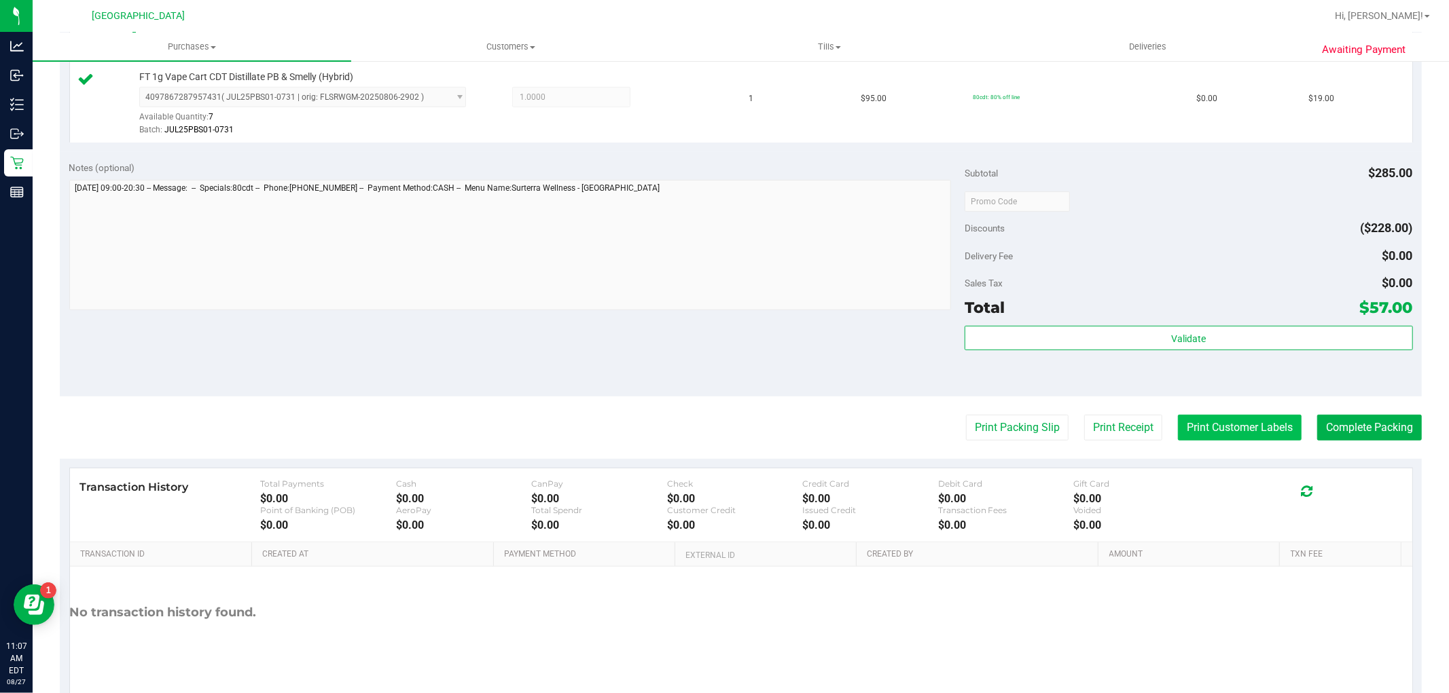
click at [1220, 408] on purchase-details "Back Edit Purchase Cancel Purchase View Profile # 11854971 BioTrack ID: - Submi…" at bounding box center [741, 130] width 1362 height 1168
click at [1224, 427] on button "Print Customer Labels" at bounding box center [1240, 428] width 124 height 26
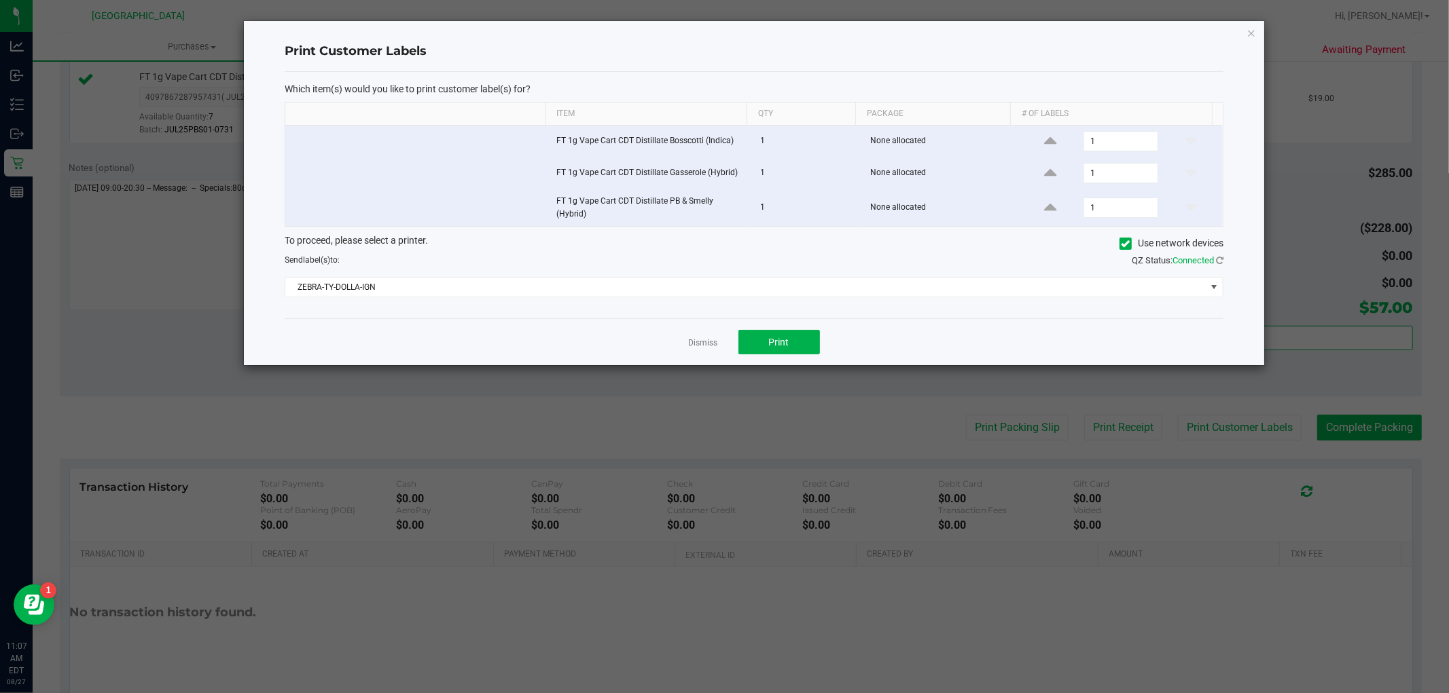
click at [782, 363] on div "Dismiss Print" at bounding box center [754, 342] width 939 height 47
click at [776, 348] on span "Print" at bounding box center [779, 342] width 20 height 11
click at [691, 344] on link "Dismiss" at bounding box center [703, 344] width 29 height 12
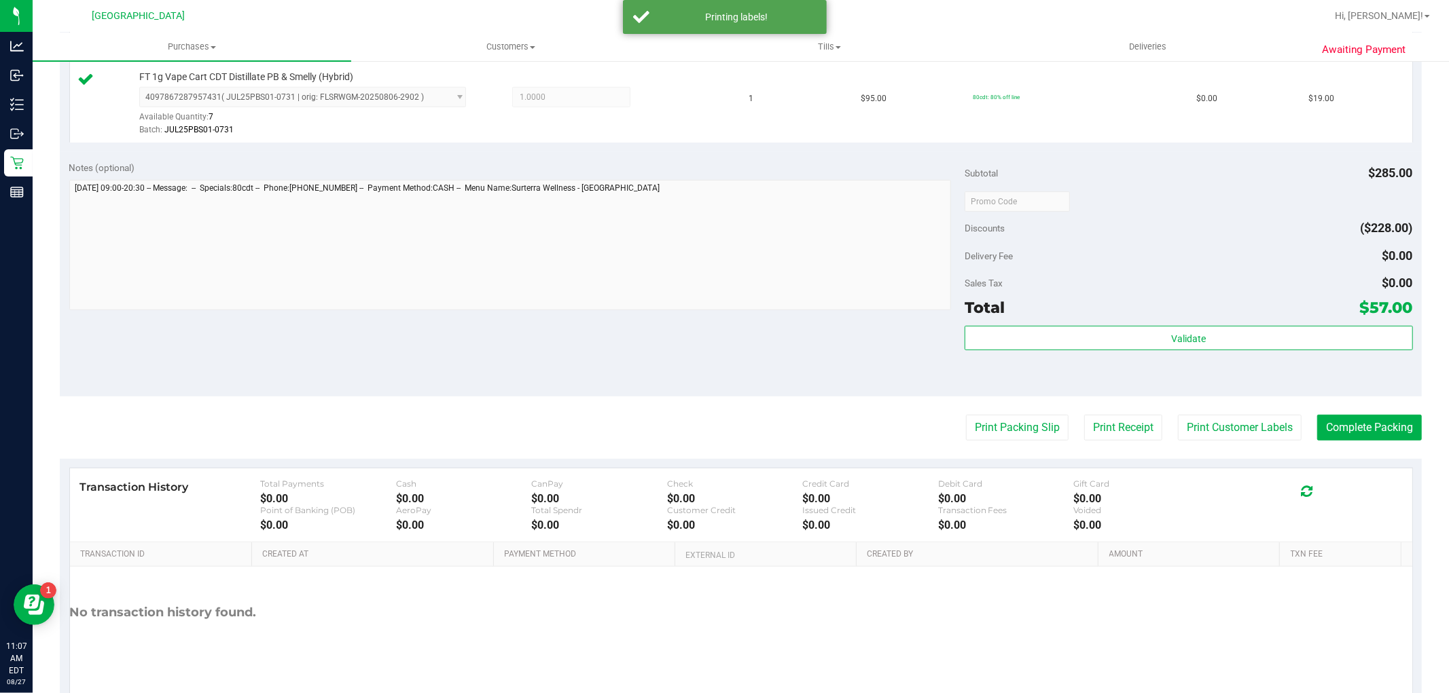
click at [1331, 413] on purchase-details "Back Edit Purchase Cancel Purchase View Profile # 11854971 BioTrack ID: - Submi…" at bounding box center [741, 130] width 1362 height 1168
click at [1326, 416] on button "Complete Packing" at bounding box center [1369, 428] width 105 height 26
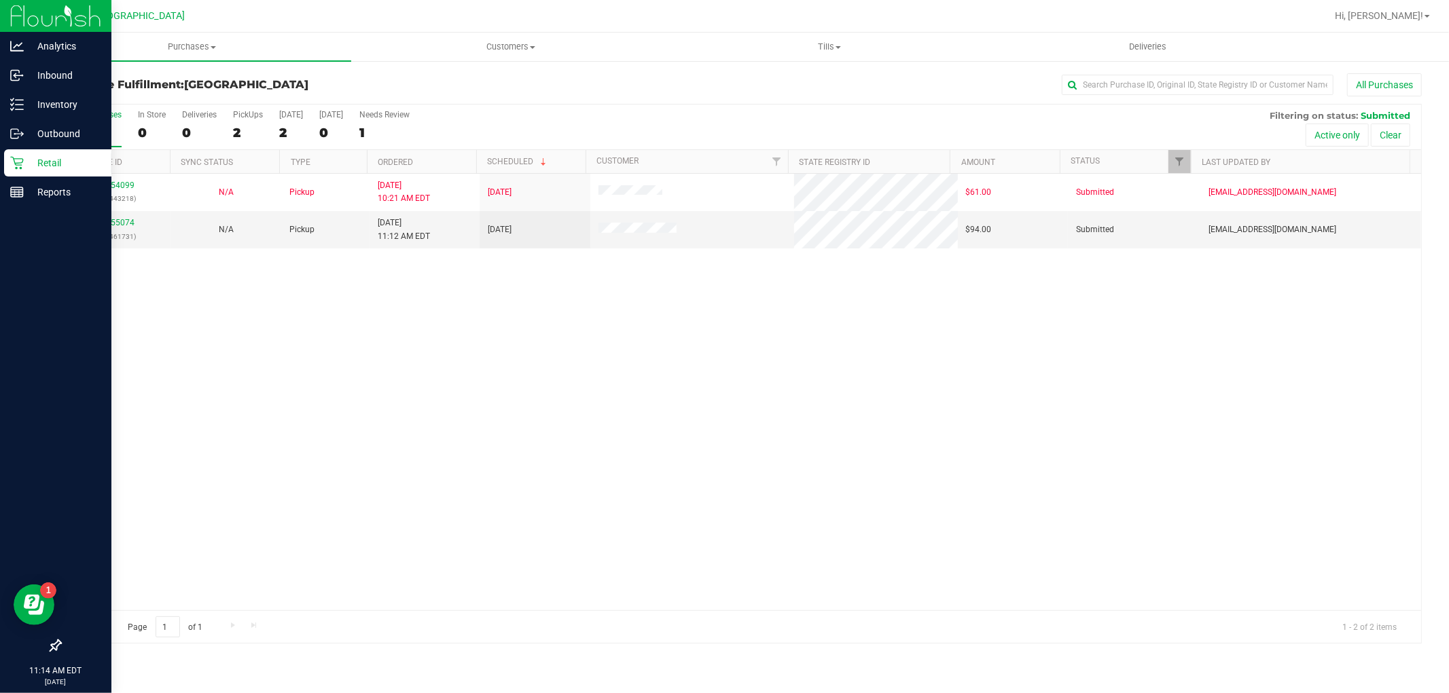
click at [20, 158] on icon at bounding box center [17, 163] width 14 height 14
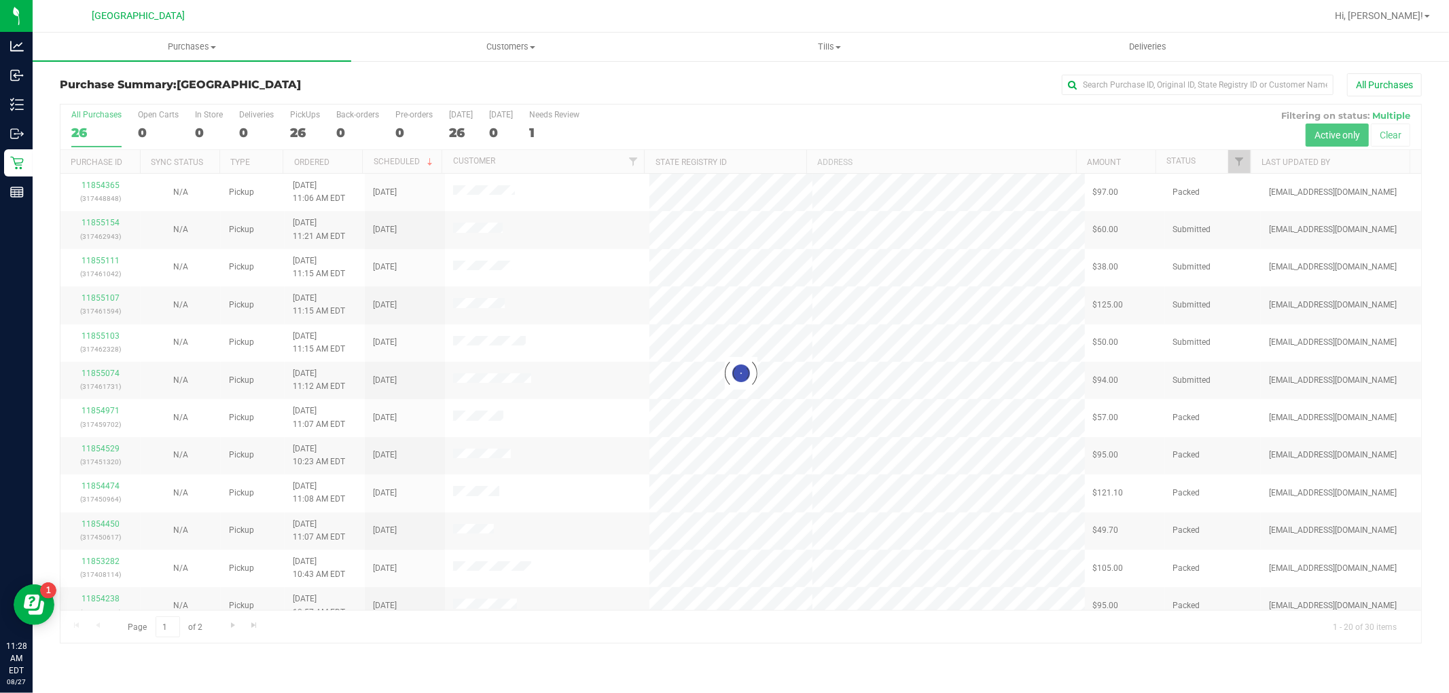
click at [101, 222] on div at bounding box center [740, 374] width 1360 height 539
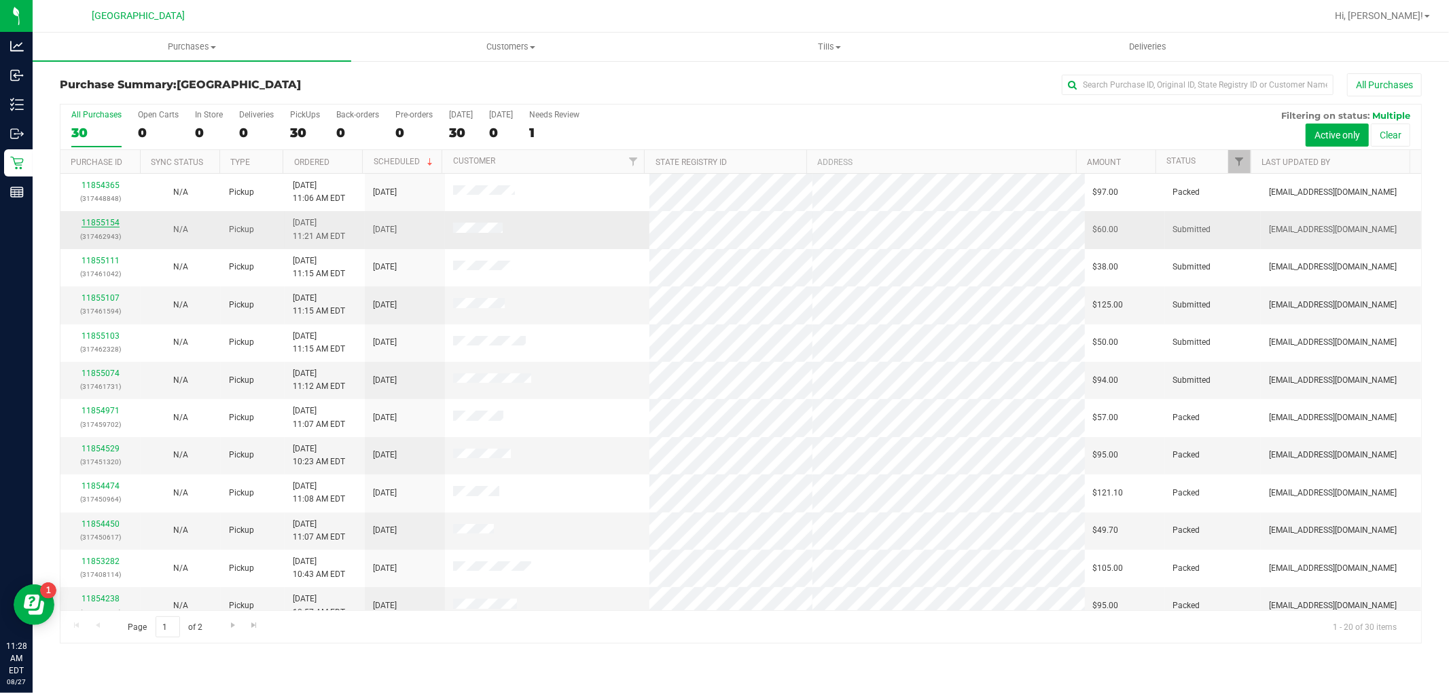
click at [90, 223] on link "11855154" at bounding box center [101, 223] width 38 height 10
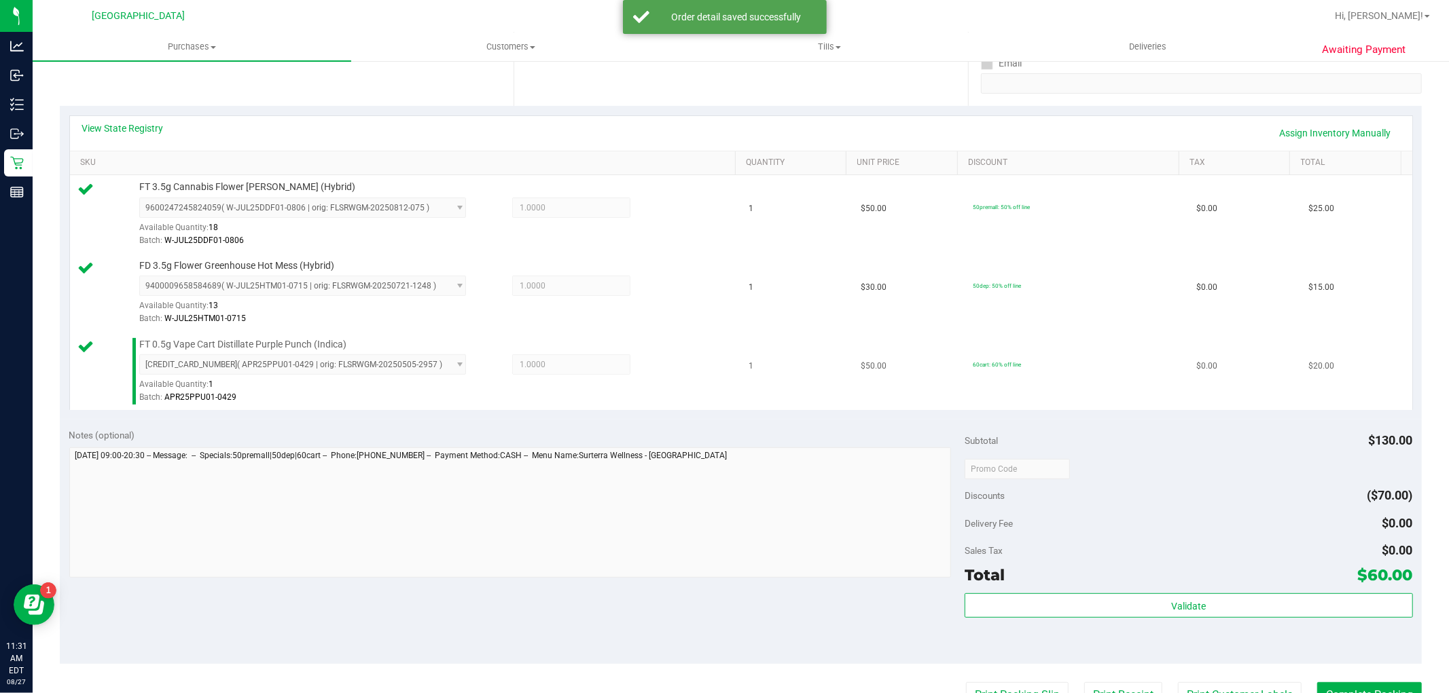
scroll to position [377, 0]
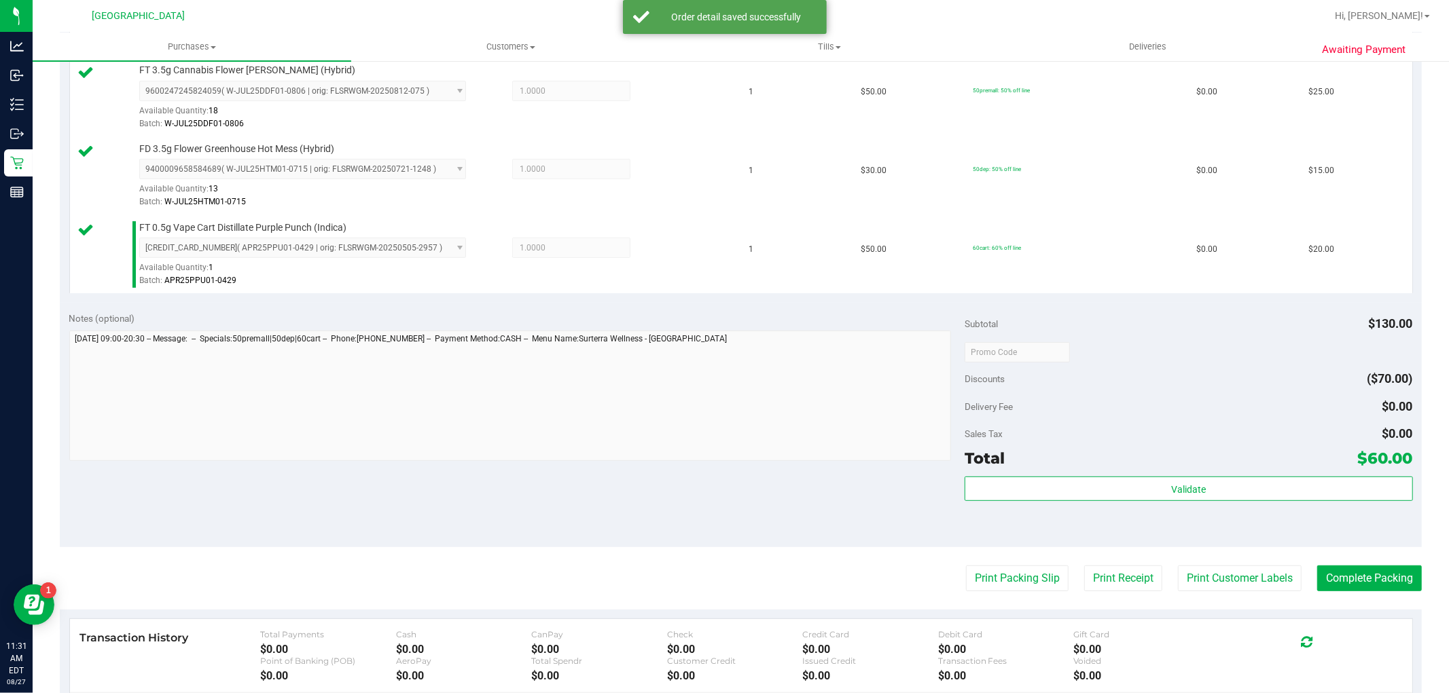
click at [1144, 469] on div "Total $60.00" at bounding box center [1188, 458] width 448 height 24
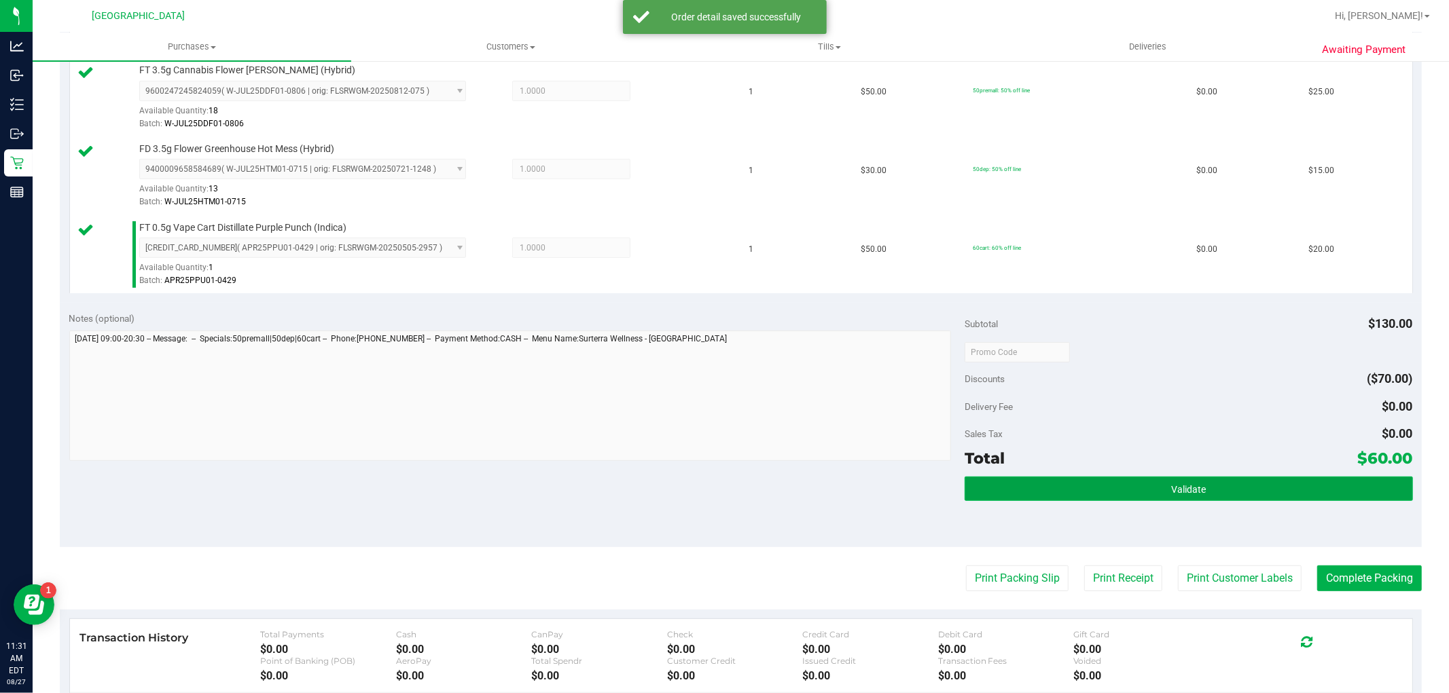
click at [1155, 484] on button "Validate" at bounding box center [1188, 489] width 448 height 24
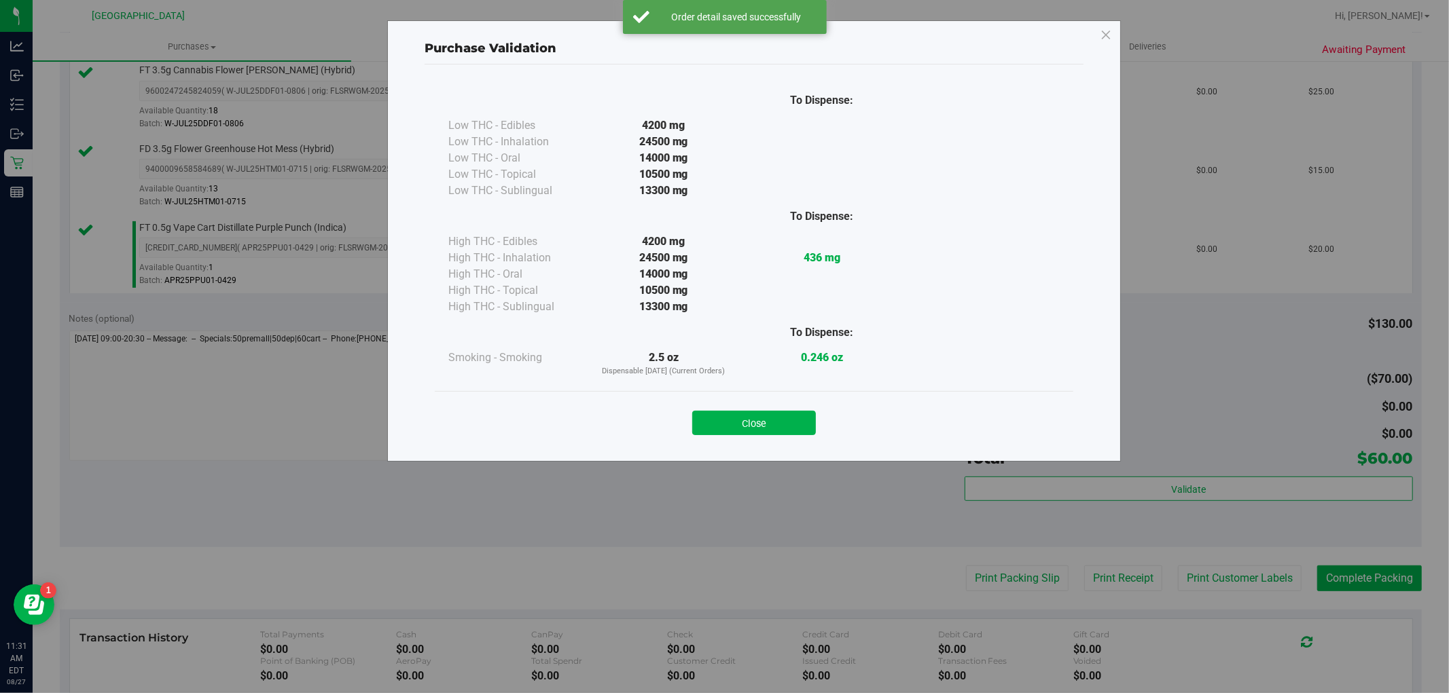
drag, startPoint x: 1218, startPoint y: 586, endPoint x: 1208, endPoint y: 579, distance: 12.2
click at [1218, 585] on div "Purchase Validation To Dispense: Low THC - Edibles 4200 mg" at bounding box center [729, 346] width 1459 height 693
click at [765, 422] on button "Close" at bounding box center [754, 423] width 124 height 24
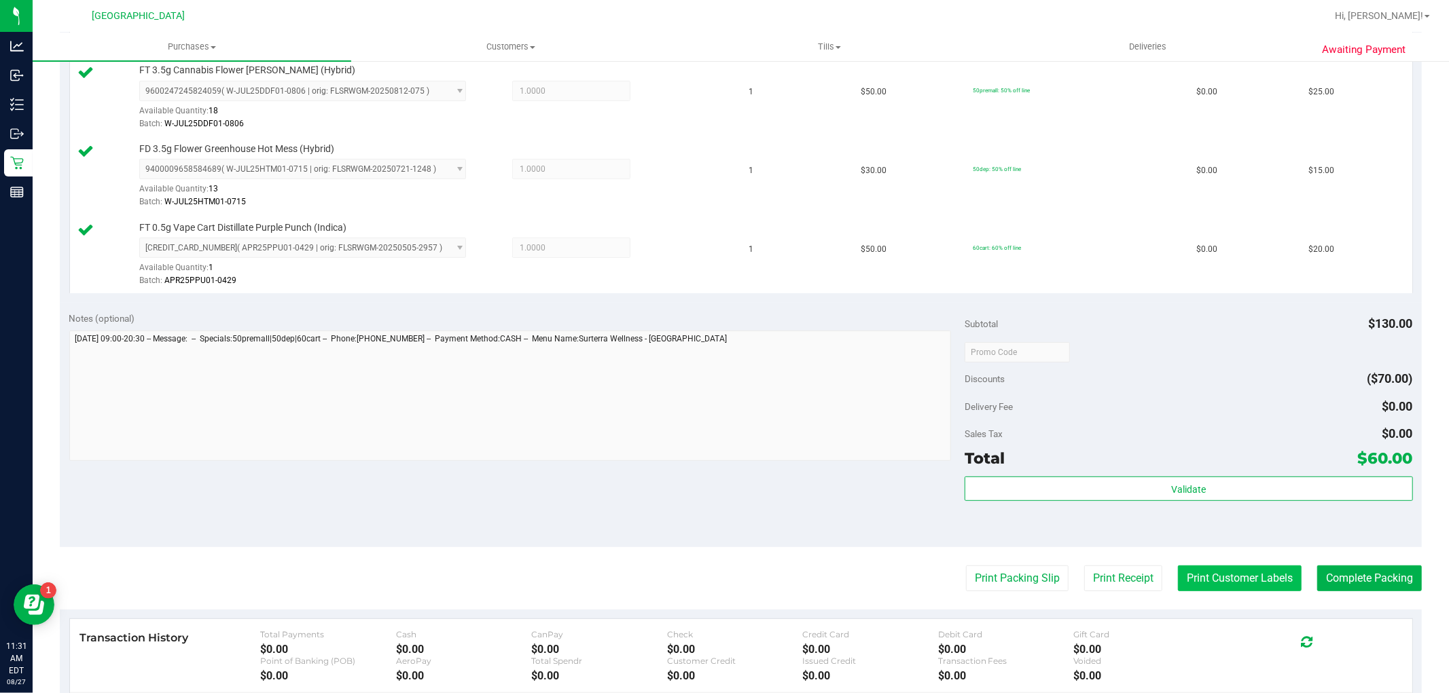
click at [1229, 588] on button "Print Customer Labels" at bounding box center [1240, 579] width 124 height 26
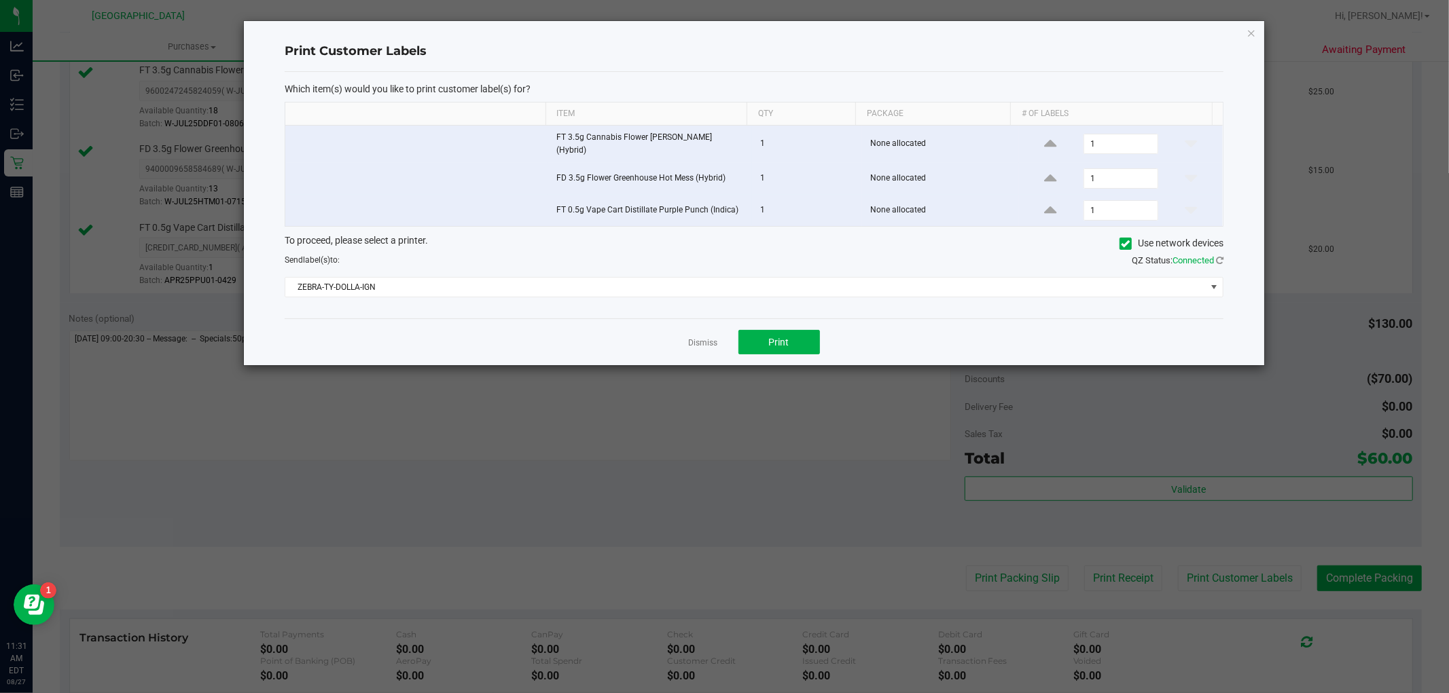
click at [829, 336] on div "Dismiss Print" at bounding box center [754, 342] width 939 height 47
click at [789, 330] on button "Print" at bounding box center [779, 342] width 82 height 24
click at [714, 338] on link "Dismiss" at bounding box center [703, 344] width 29 height 12
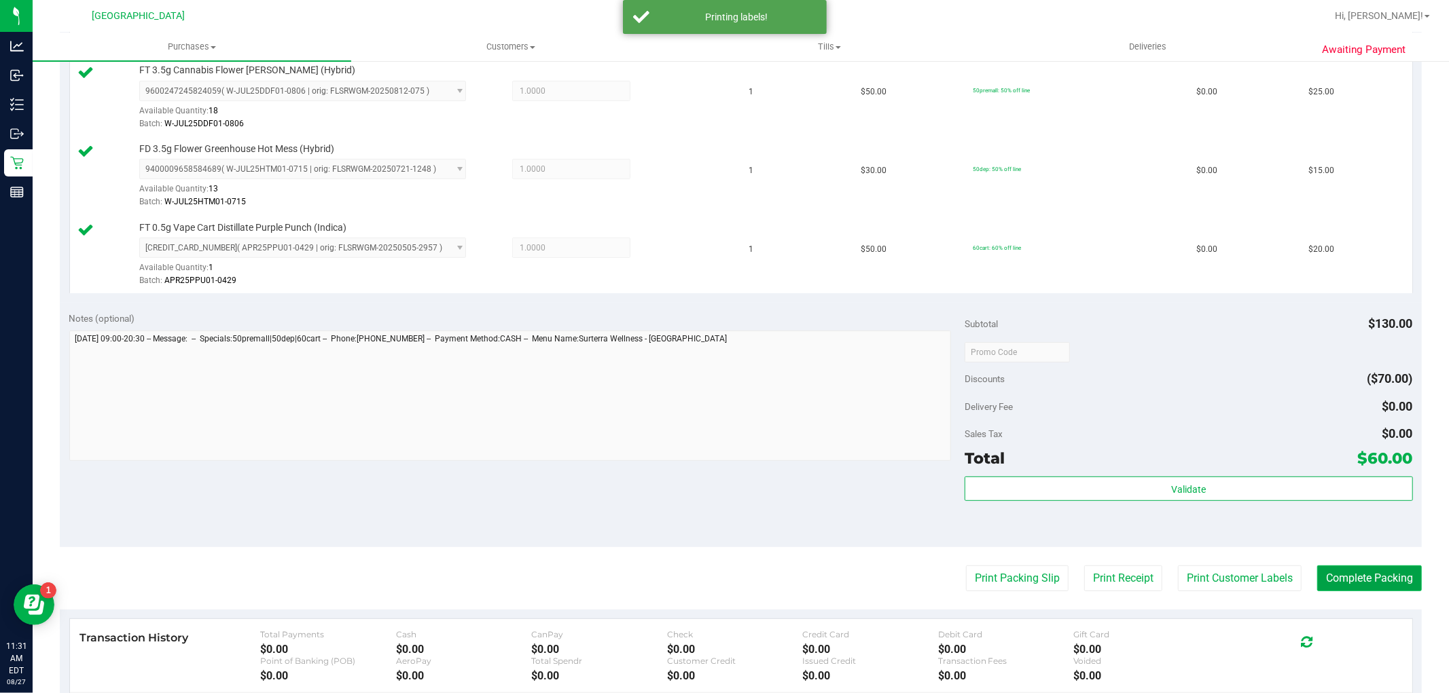
click at [1395, 579] on button "Complete Packing" at bounding box center [1369, 579] width 105 height 26
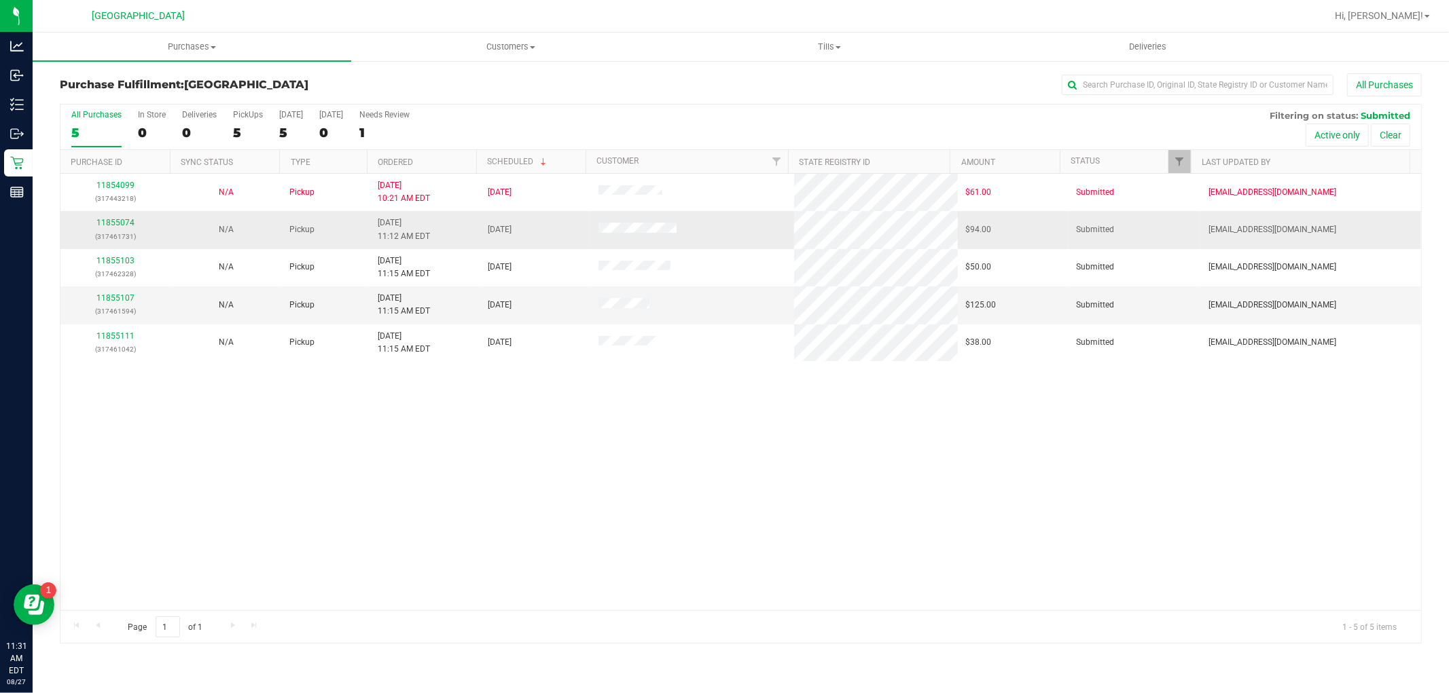
click at [105, 233] on p "(317461731)" at bounding box center [116, 236] width 94 height 13
click at [107, 229] on div "11855074 (317461731)" at bounding box center [116, 230] width 94 height 26
click at [105, 219] on link "11855074" at bounding box center [115, 223] width 38 height 10
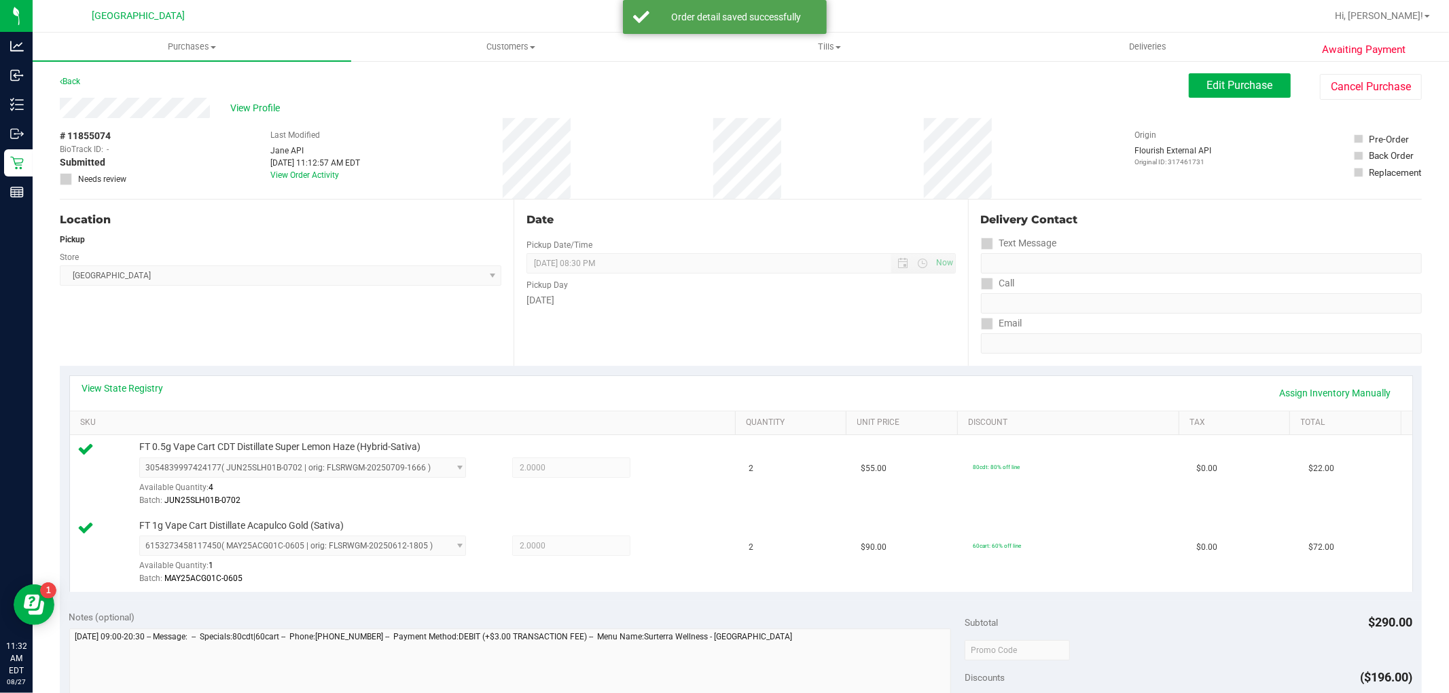
scroll to position [497, 0]
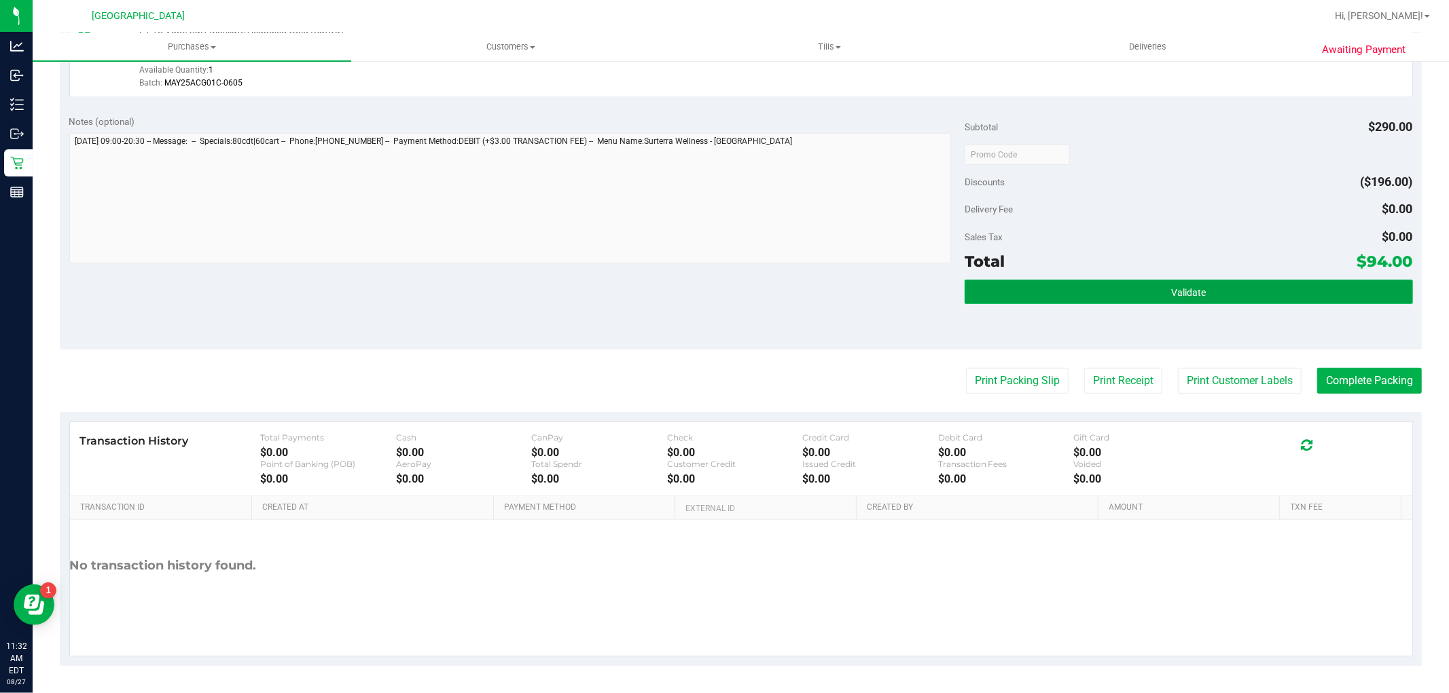
click at [1083, 299] on button "Validate" at bounding box center [1188, 292] width 448 height 24
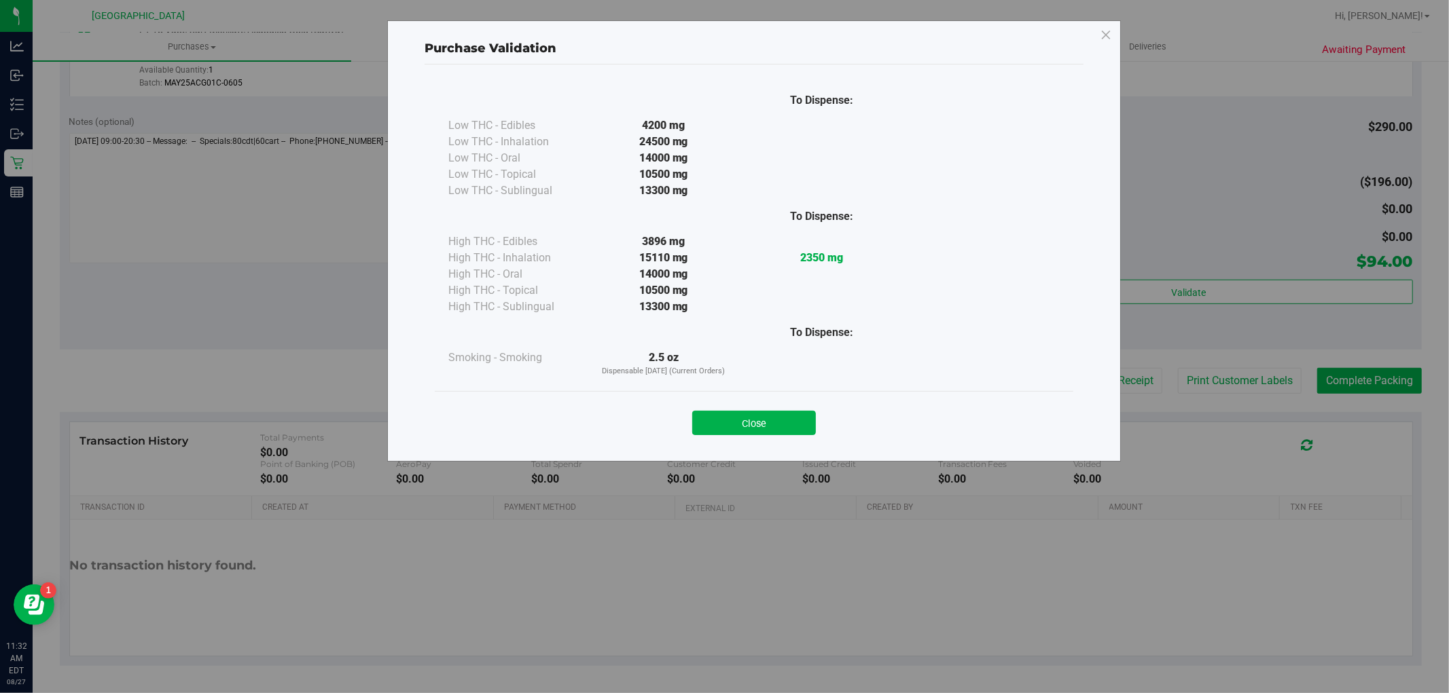
click at [1223, 376] on div "Purchase Validation To Dispense: Low THC - Edibles 4200 mg" at bounding box center [729, 346] width 1459 height 693
click at [791, 422] on button "Close" at bounding box center [754, 423] width 124 height 24
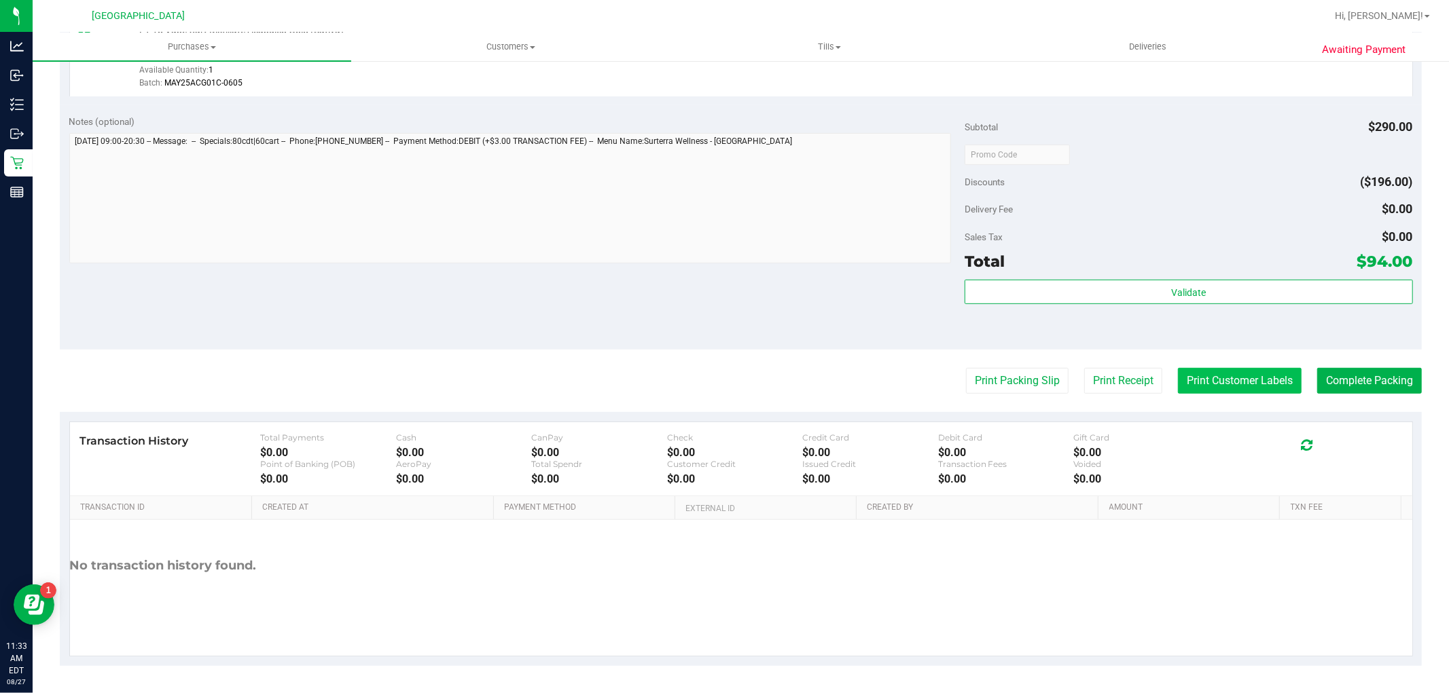
click at [1208, 391] on button "Print Customer Labels" at bounding box center [1240, 381] width 124 height 26
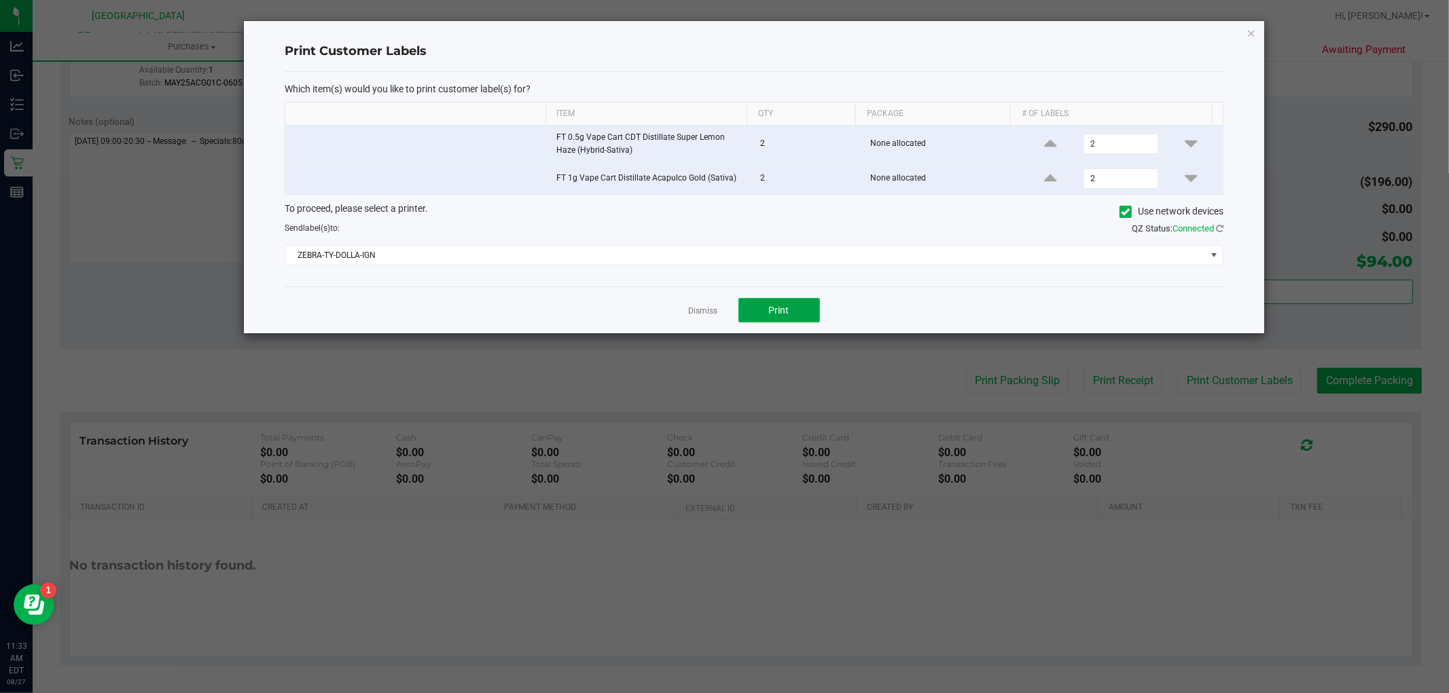
click at [803, 316] on button "Print" at bounding box center [779, 310] width 82 height 24
click at [702, 311] on link "Dismiss" at bounding box center [703, 312] width 29 height 12
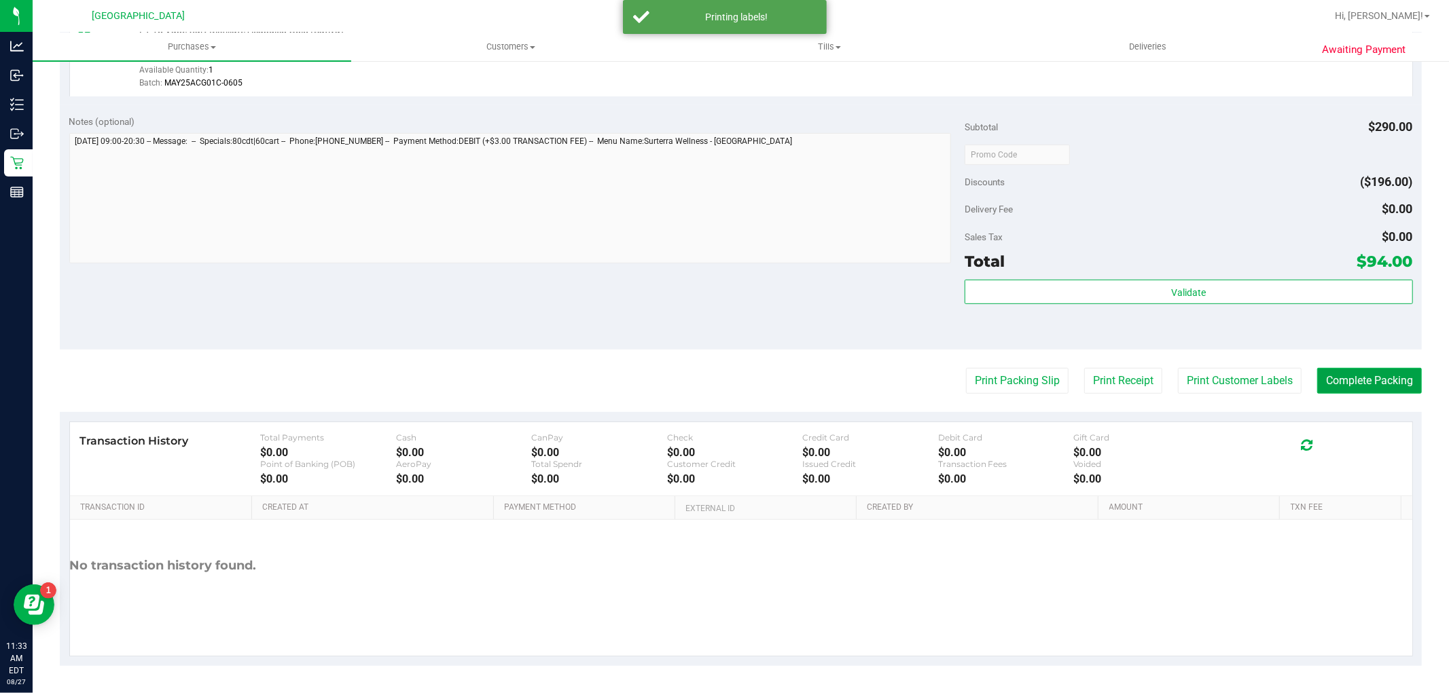
click at [1350, 375] on button "Complete Packing" at bounding box center [1369, 381] width 105 height 26
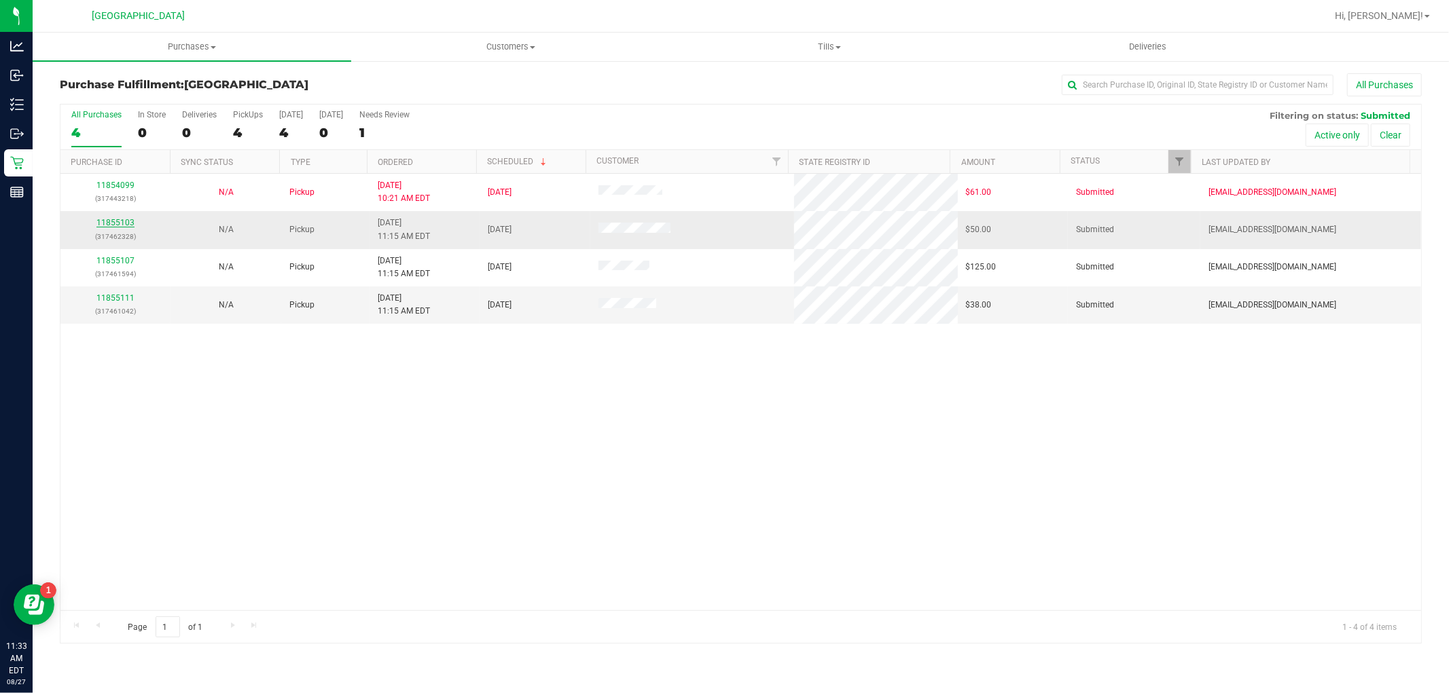
click at [130, 219] on link "11855103" at bounding box center [115, 223] width 38 height 10
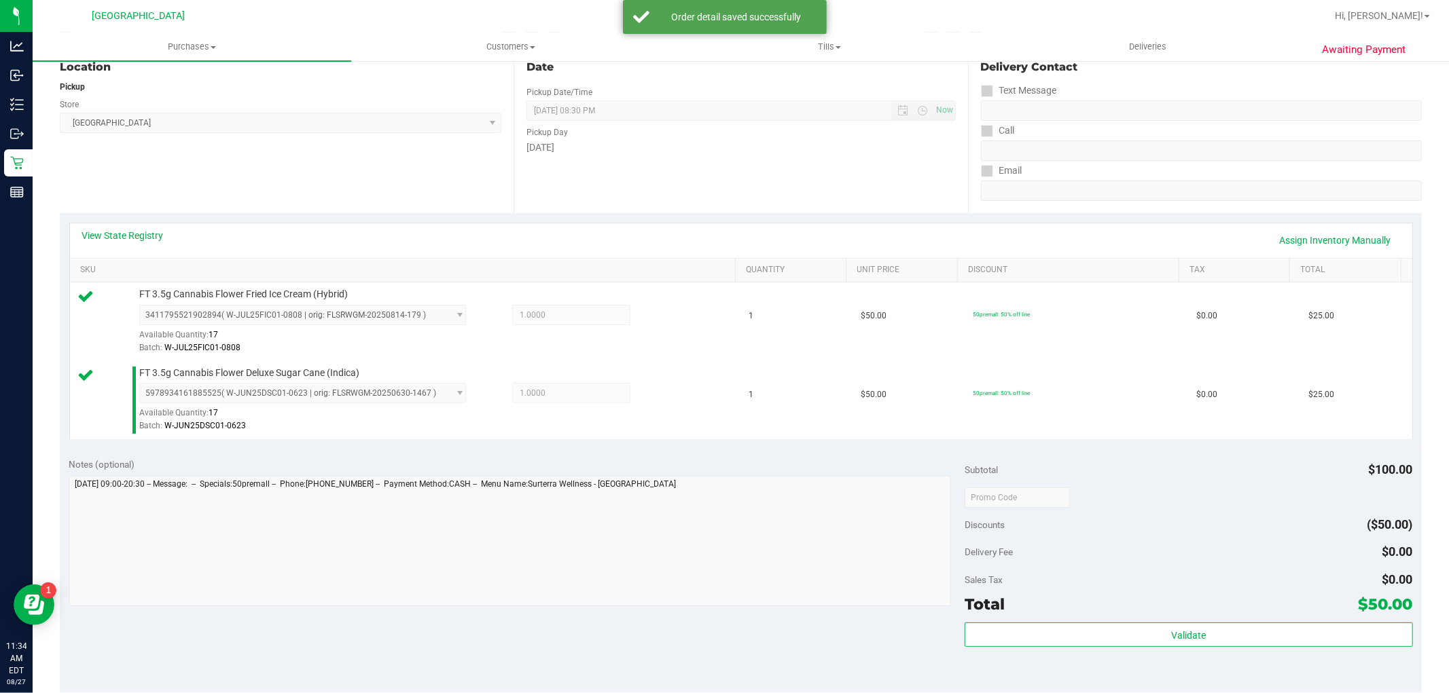
scroll to position [302, 0]
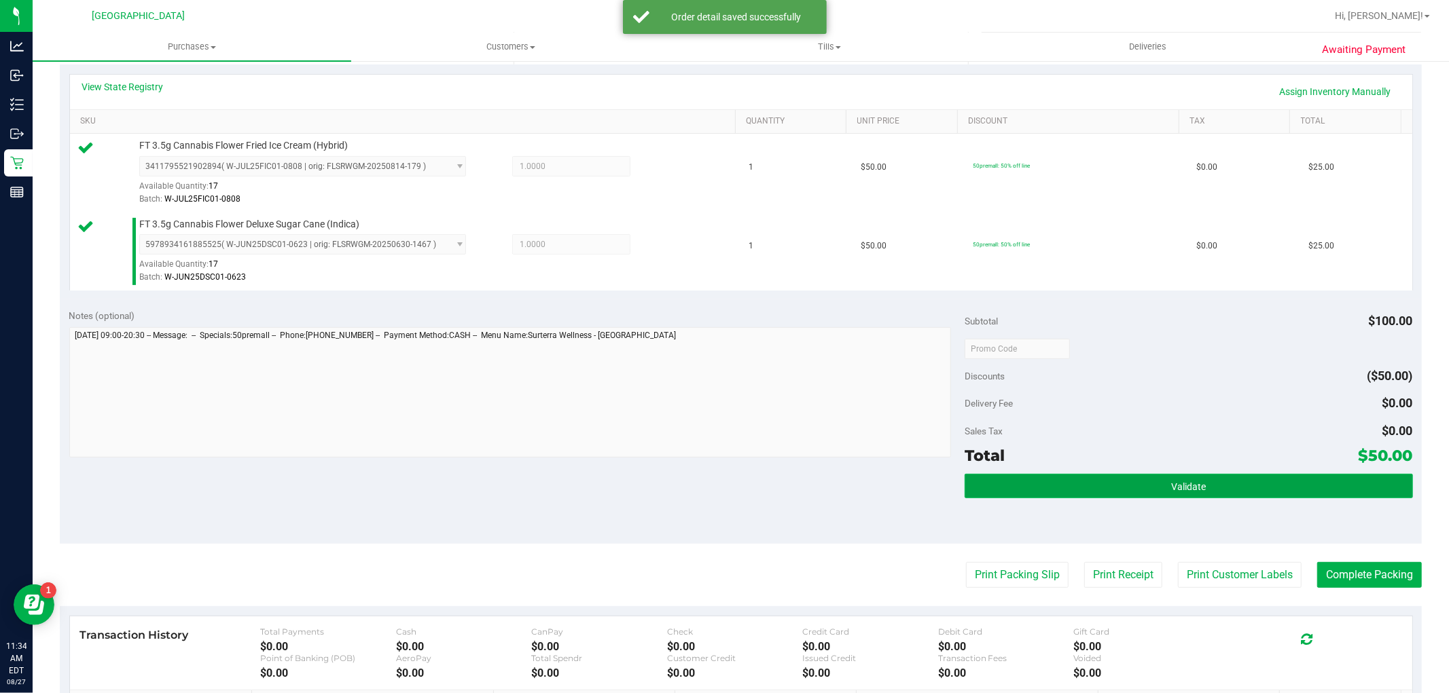
drag, startPoint x: 1244, startPoint y: 484, endPoint x: 1236, endPoint y: 493, distance: 11.6
click at [1243, 484] on button "Validate" at bounding box center [1188, 486] width 448 height 24
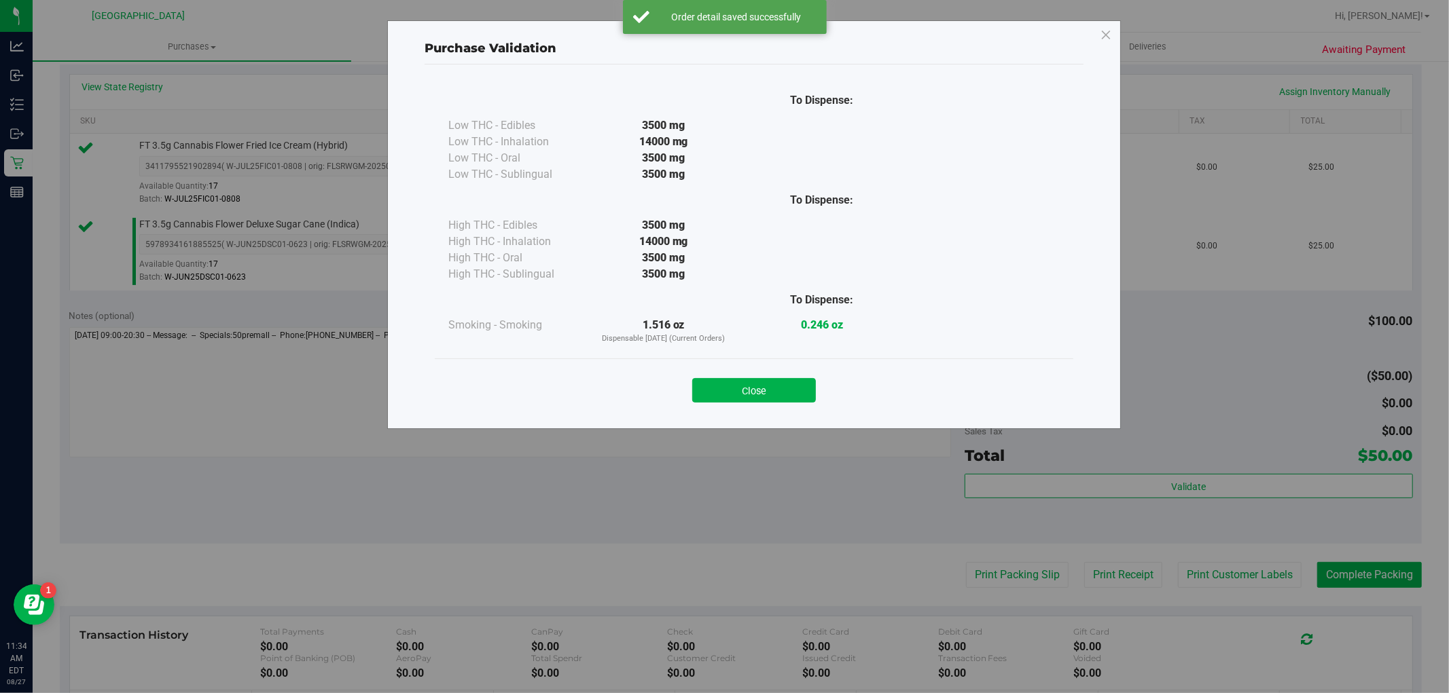
click at [1233, 571] on div "Purchase Validation To Dispense: Low THC - Edibles 3500 mg" at bounding box center [729, 346] width 1459 height 693
click at [752, 368] on div "Close" at bounding box center [754, 386] width 638 height 55
click at [801, 413] on div "To Dispense: Low THC - Edibles 3500 mg" at bounding box center [753, 241] width 659 height 352
drag, startPoint x: 772, startPoint y: 382, endPoint x: 870, endPoint y: 422, distance: 105.4
click at [775, 384] on button "Close" at bounding box center [754, 390] width 124 height 24
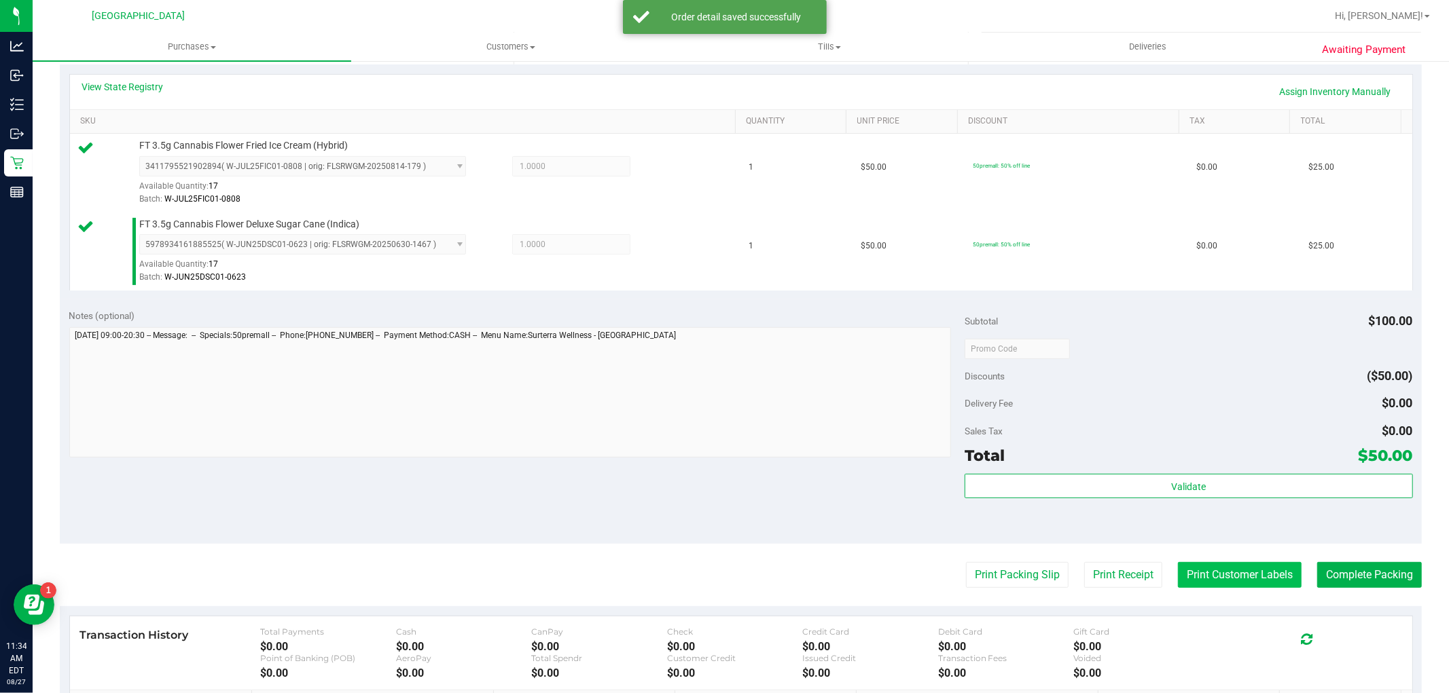
click at [1216, 582] on button "Print Customer Labels" at bounding box center [1240, 575] width 124 height 26
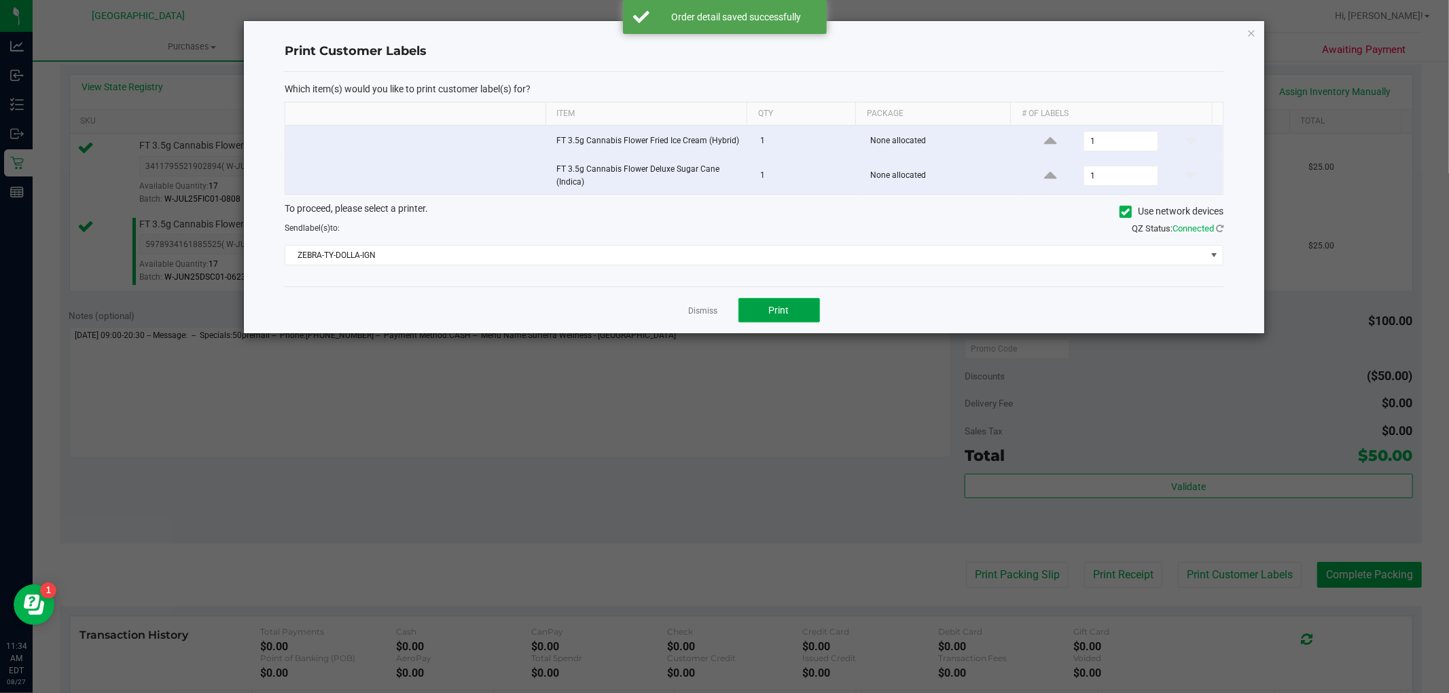
click at [765, 316] on button "Print" at bounding box center [779, 310] width 82 height 24
click at [678, 312] on div "Dismiss Print" at bounding box center [754, 310] width 939 height 47
click at [721, 308] on div "Dismiss Print" at bounding box center [754, 310] width 939 height 47
click at [706, 306] on link "Dismiss" at bounding box center [703, 312] width 29 height 12
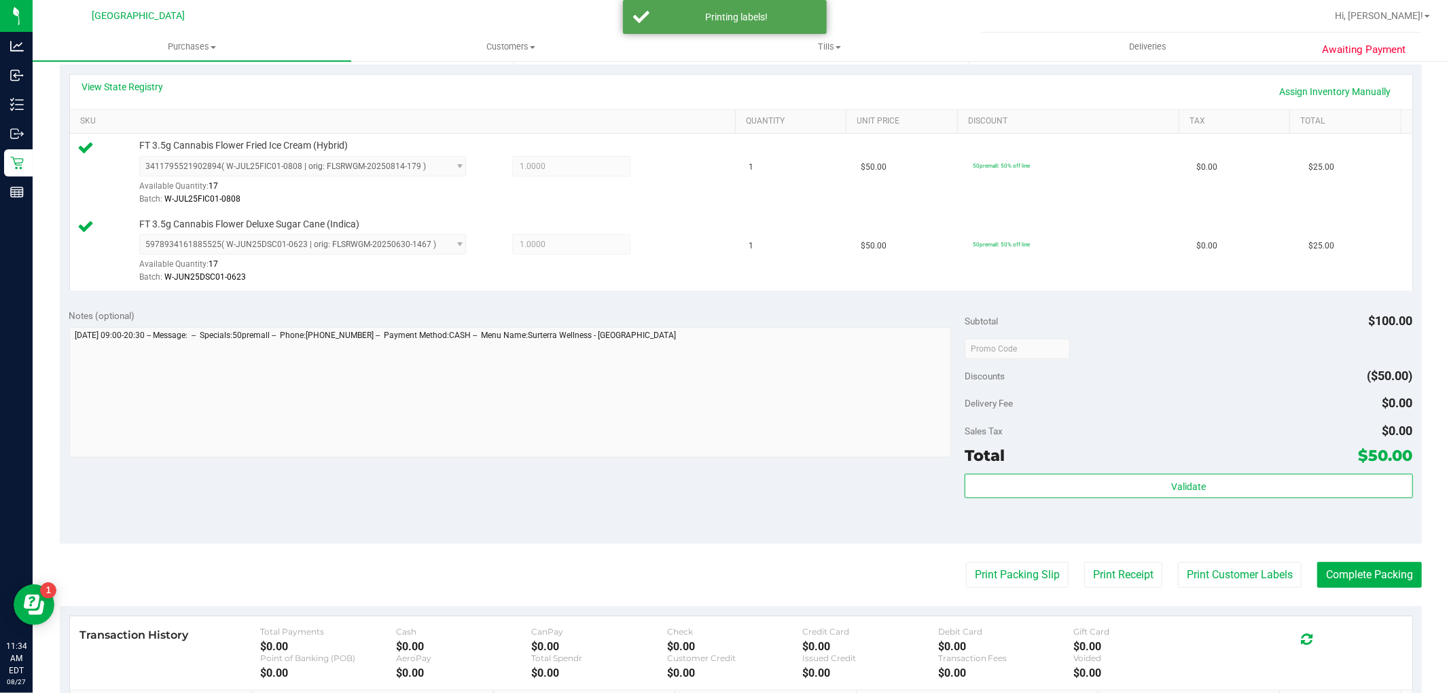
click at [1411, 575] on div "Awaiting Payment Back Edit Purchase Cancel Purchase View Profile # 11855103 Bio…" at bounding box center [741, 322] width 1416 height 1129
click at [1407, 581] on button "Complete Packing" at bounding box center [1369, 575] width 105 height 26
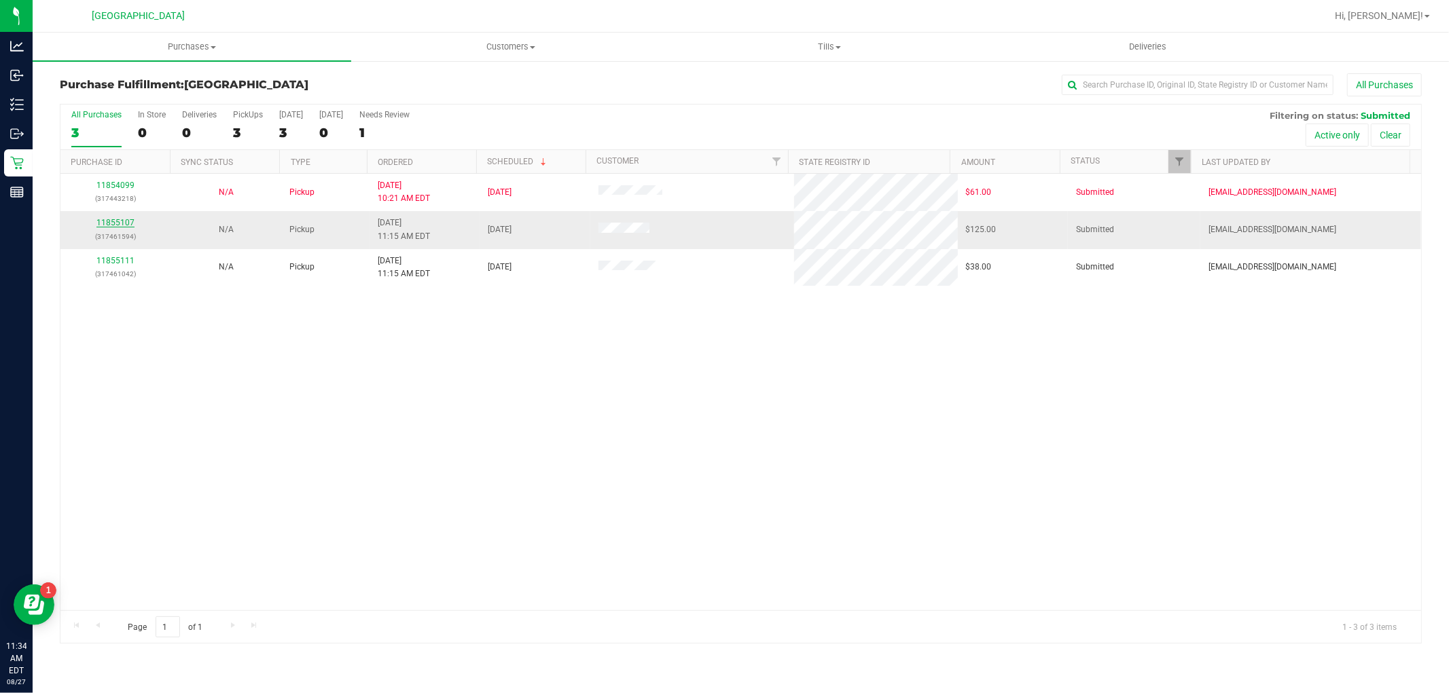
click at [111, 219] on link "11855107" at bounding box center [115, 223] width 38 height 10
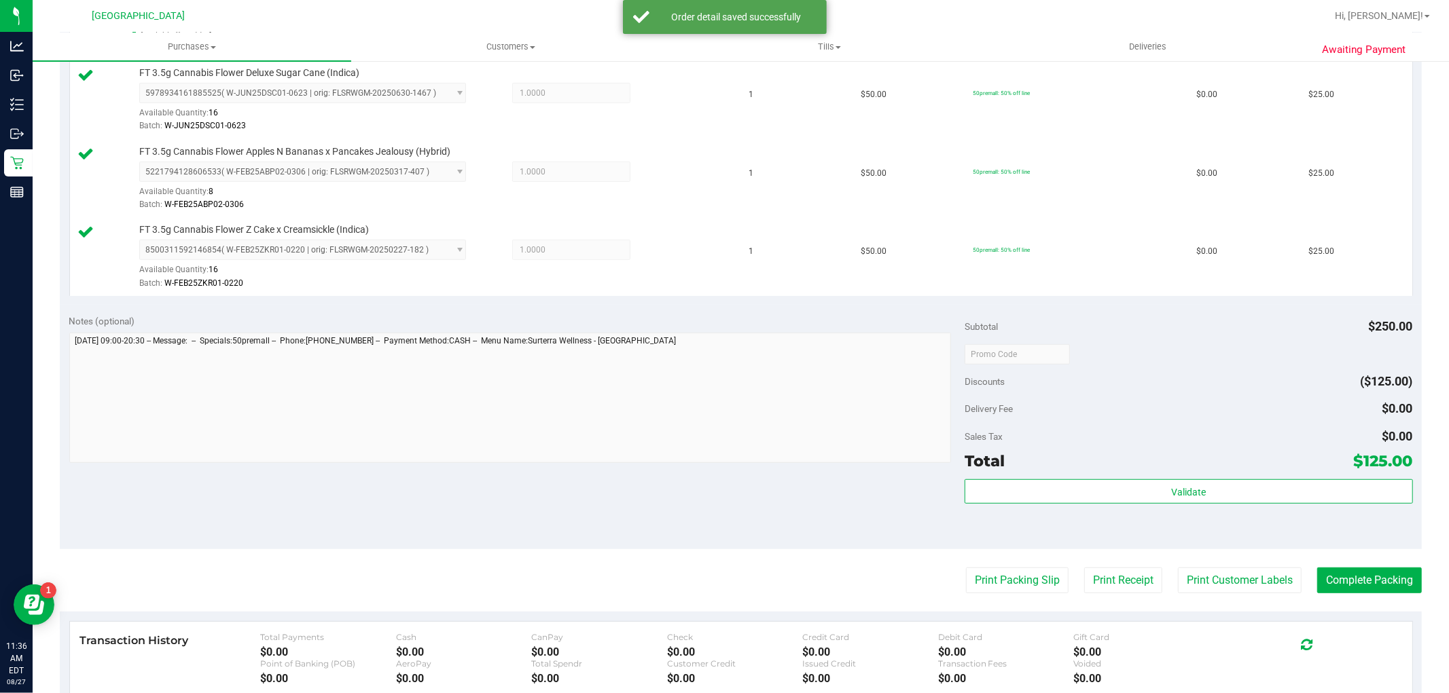
scroll to position [528, 0]
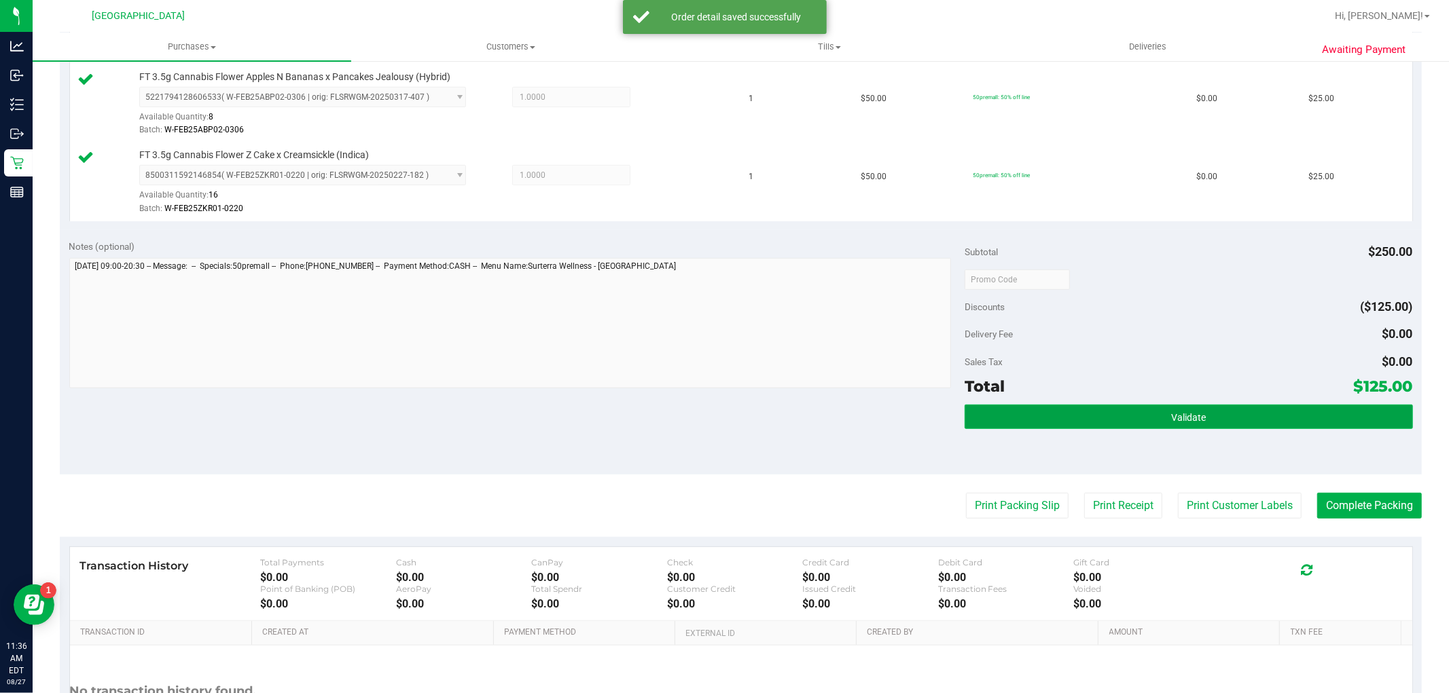
click at [1159, 418] on button "Validate" at bounding box center [1188, 417] width 448 height 24
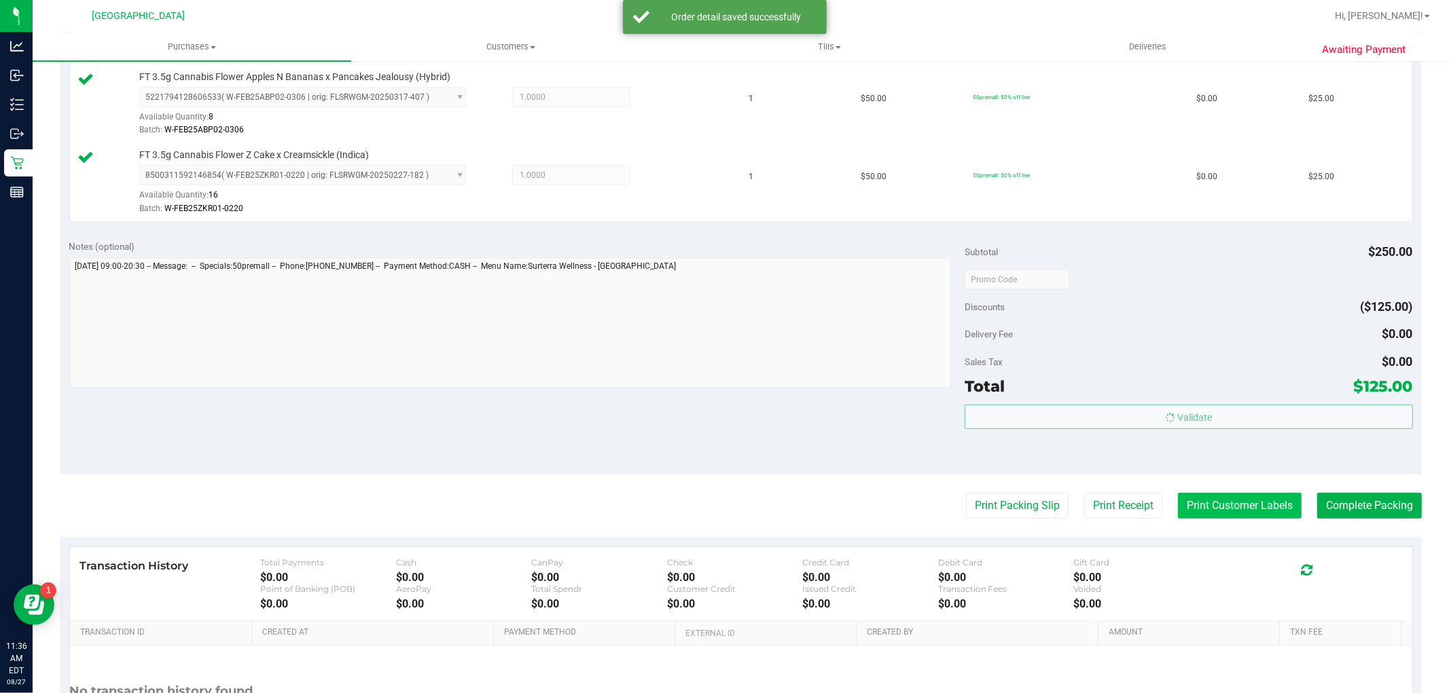
click at [1208, 505] on button "Print Customer Labels" at bounding box center [1240, 506] width 124 height 26
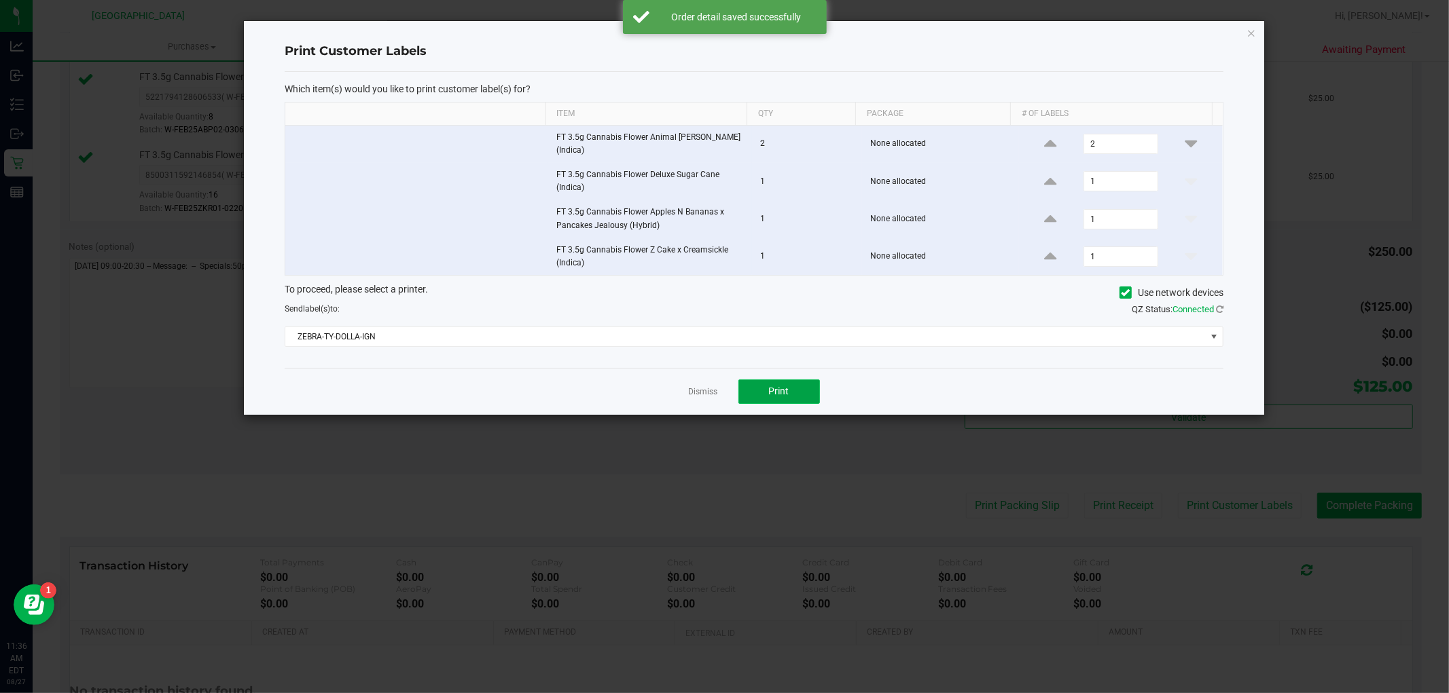
click at [803, 380] on button "Print" at bounding box center [779, 392] width 82 height 24
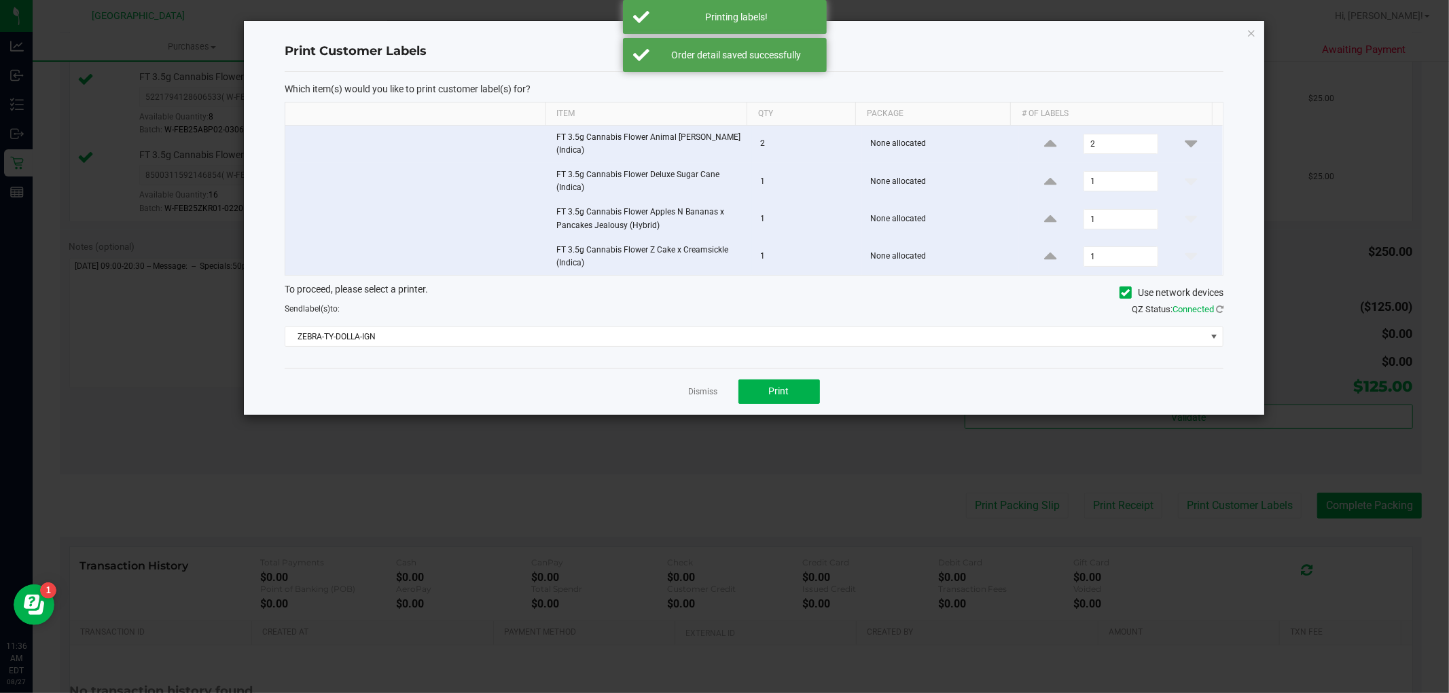
click at [719, 386] on div "Dismiss Print" at bounding box center [754, 391] width 939 height 47
click at [703, 388] on link "Dismiss" at bounding box center [703, 392] width 29 height 12
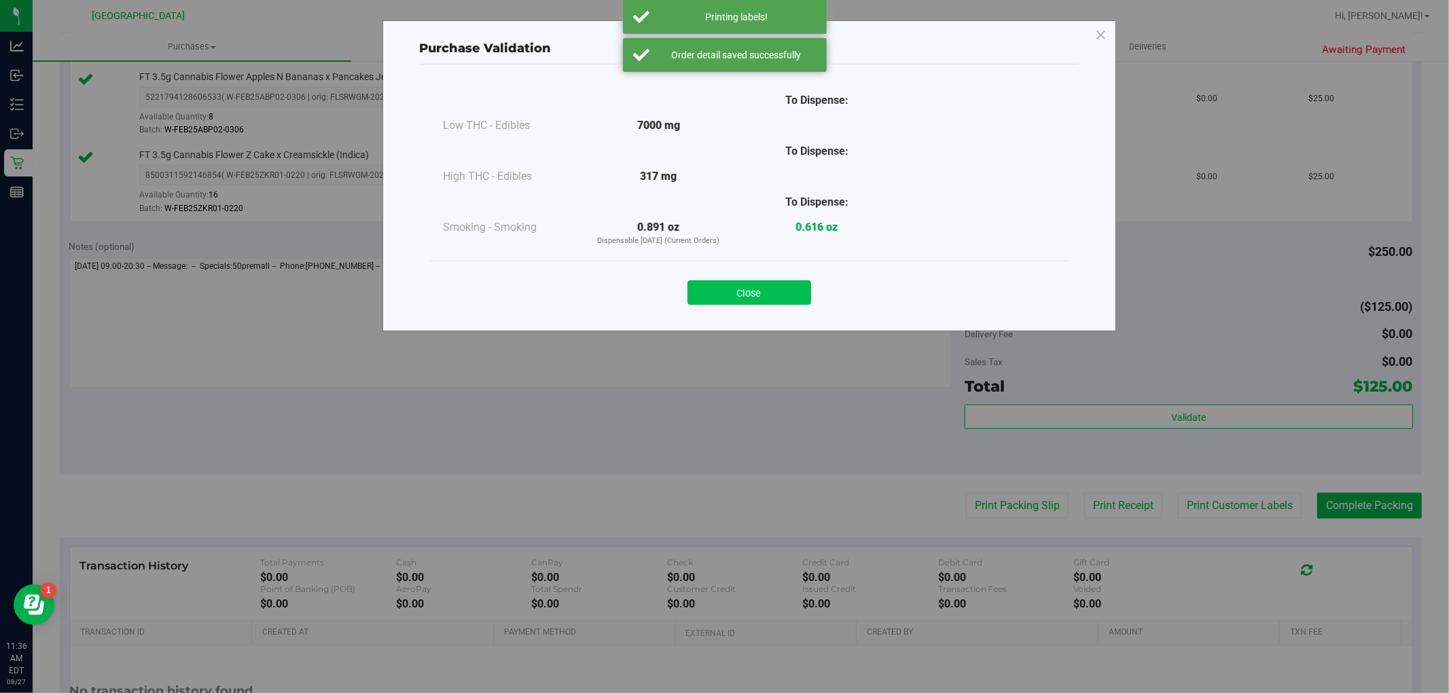
click at [786, 295] on button "Close" at bounding box center [749, 292] width 124 height 24
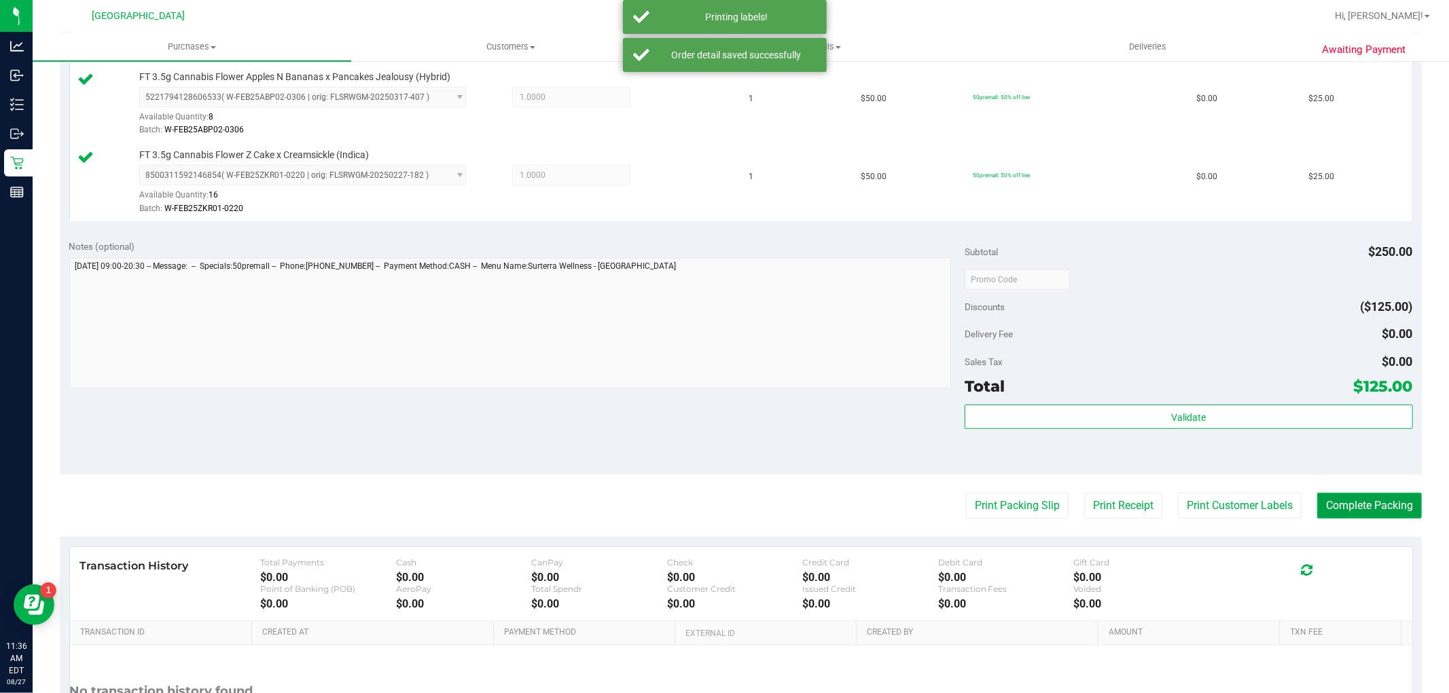
click at [1335, 504] on button "Complete Packing" at bounding box center [1369, 506] width 105 height 26
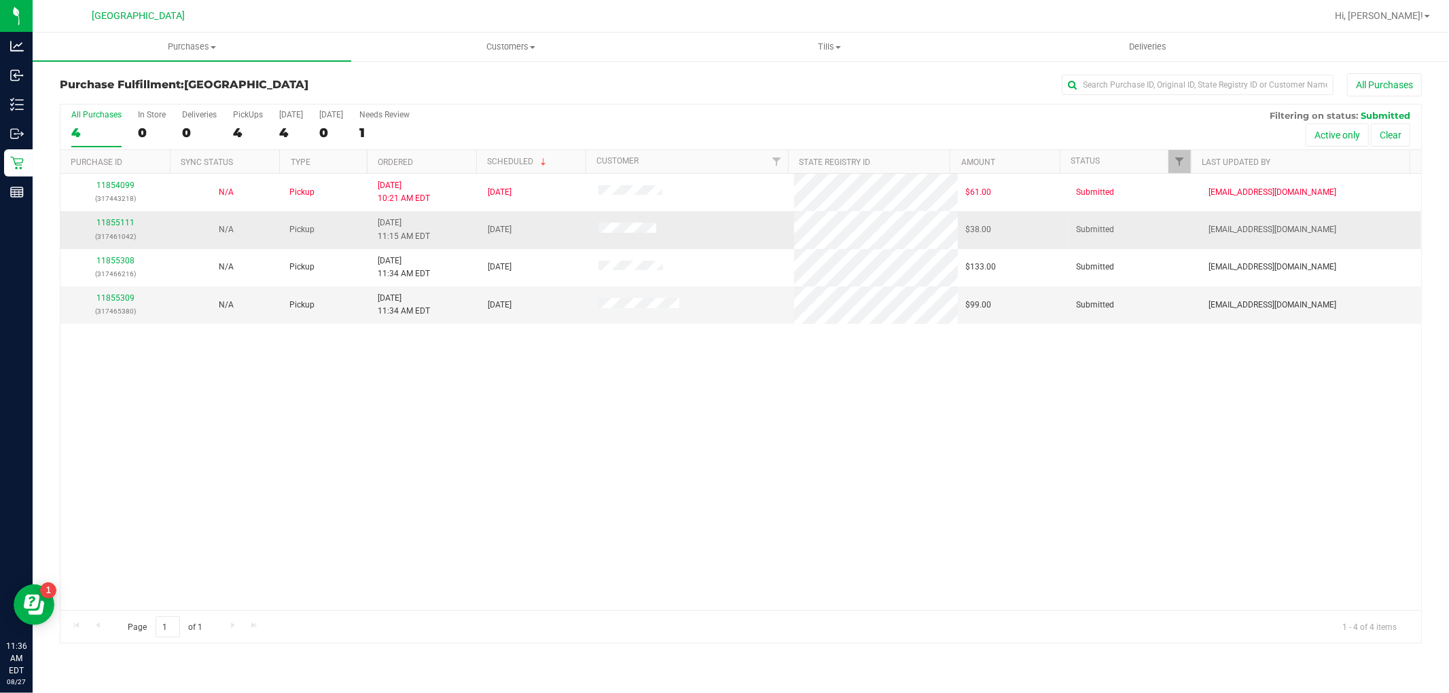
click at [116, 228] on div "11855111 (317461042)" at bounding box center [116, 230] width 94 height 26
click at [116, 225] on link "11855111" at bounding box center [115, 223] width 38 height 10
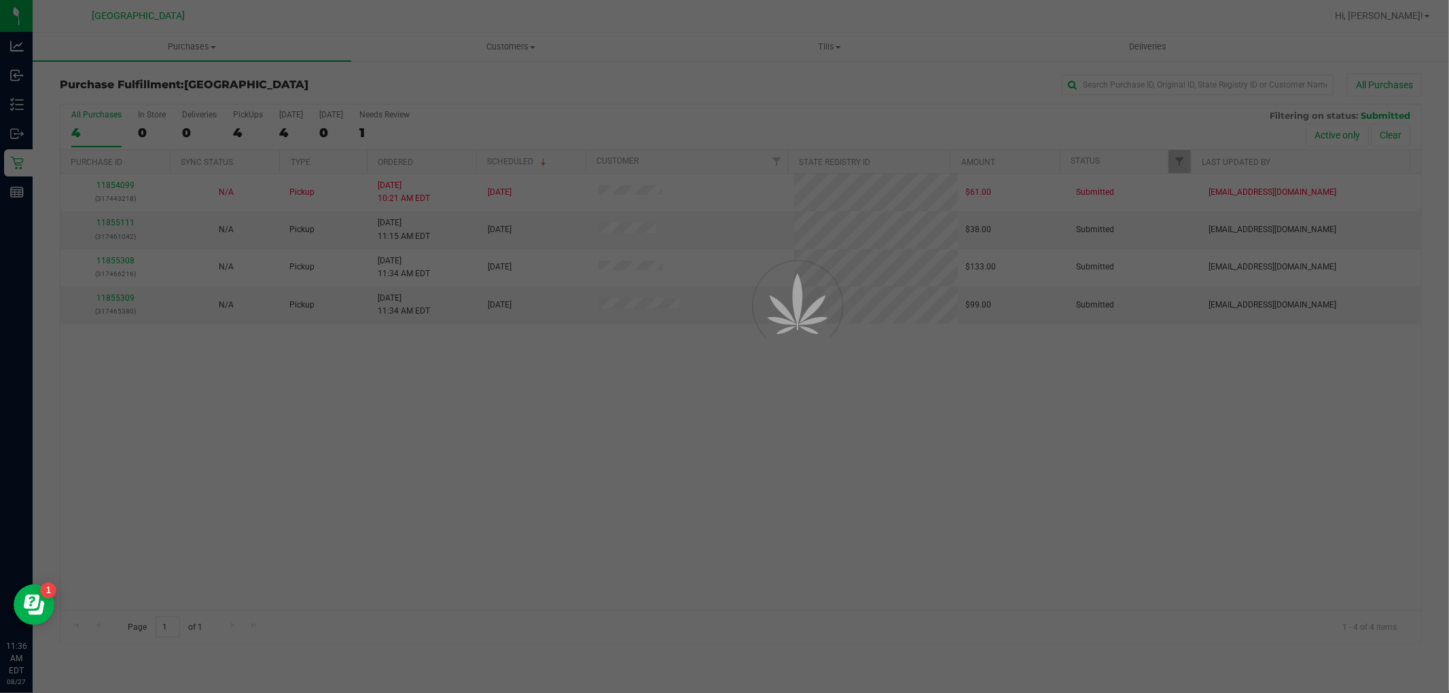
click at [115, 219] on div at bounding box center [724, 346] width 1449 height 693
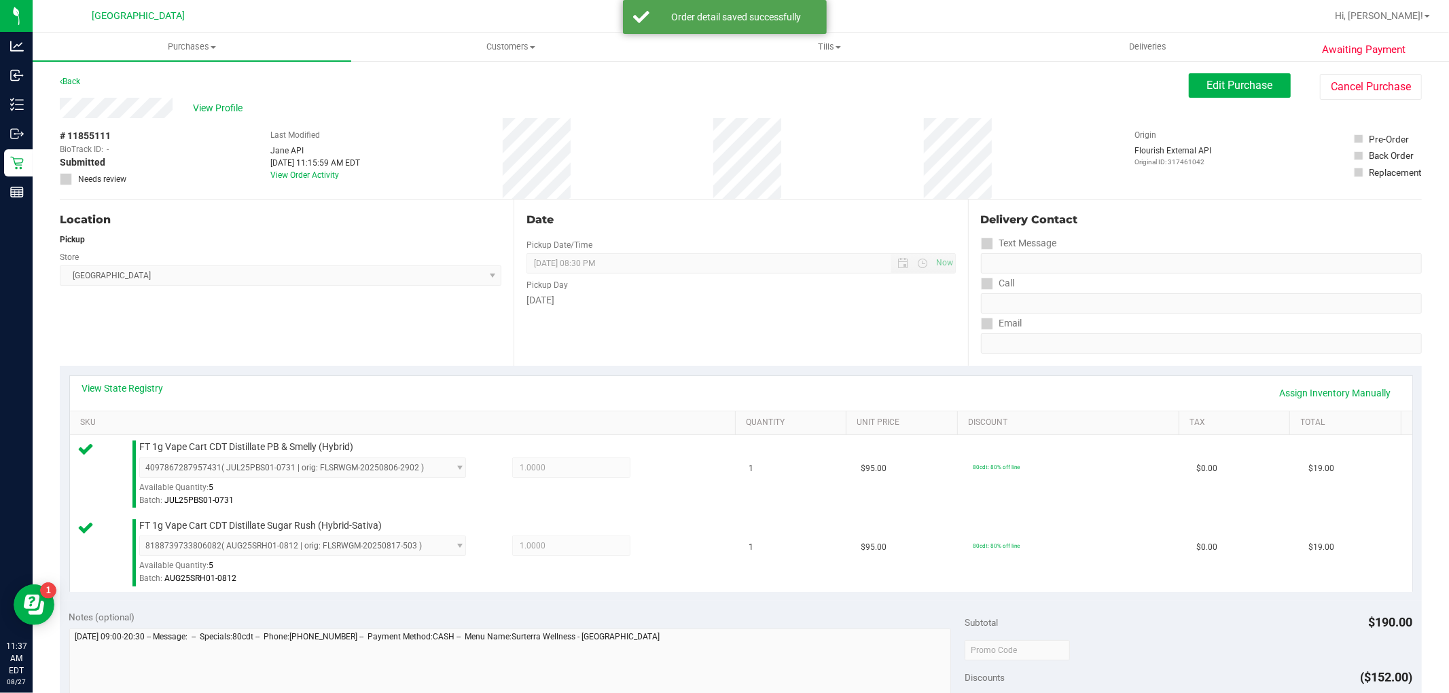
scroll to position [377, 0]
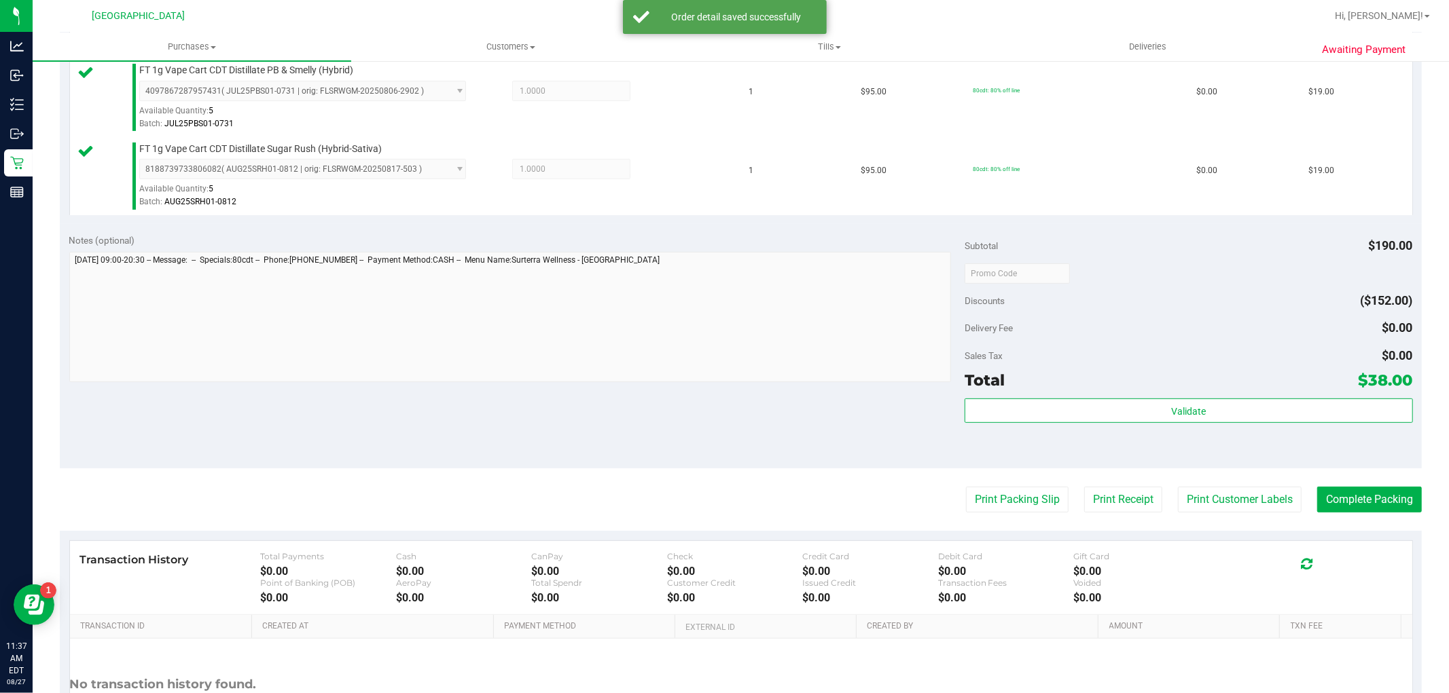
click at [1189, 514] on purchase-details "Back Edit Purchase Cancel Purchase View Profile # 11855111 BioTrack ID: - Submi…" at bounding box center [741, 240] width 1362 height 1089
click at [1184, 499] on button "Print Customer Labels" at bounding box center [1240, 500] width 124 height 26
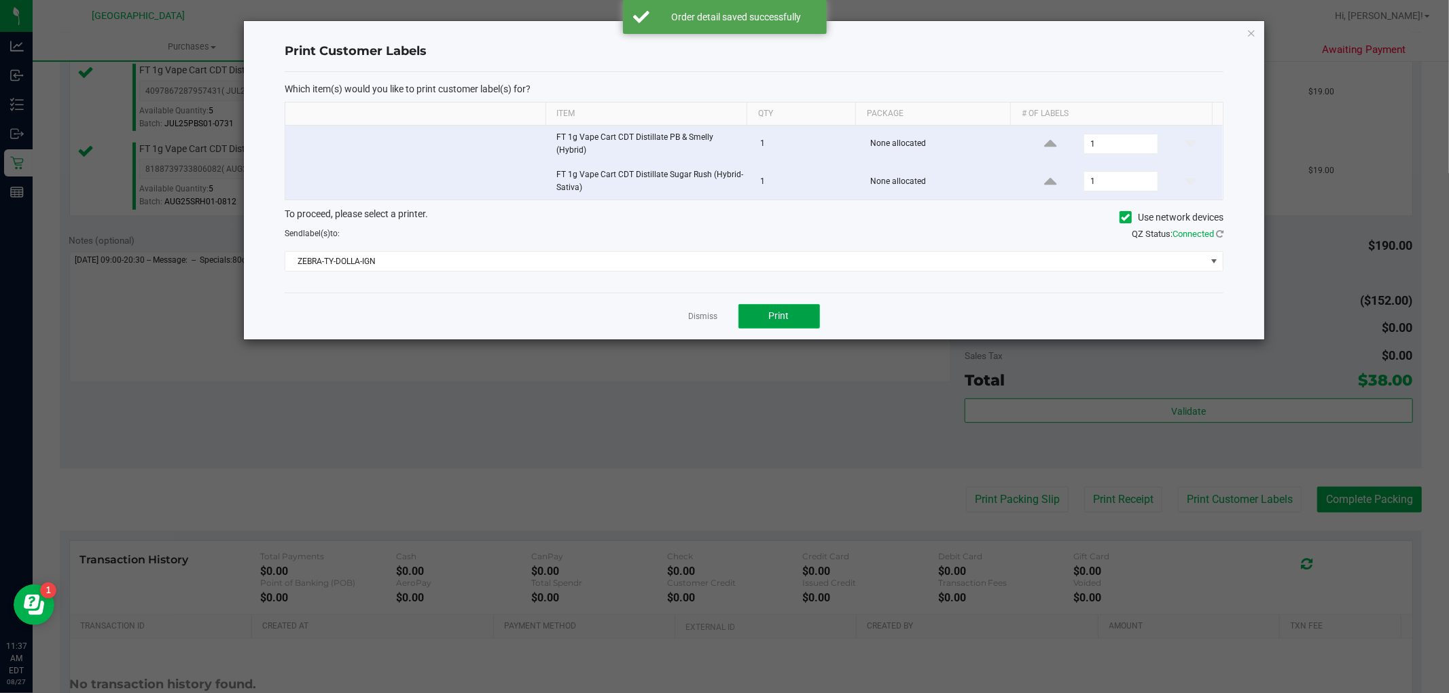
click at [766, 308] on button "Print" at bounding box center [779, 316] width 82 height 24
click at [703, 318] on link "Dismiss" at bounding box center [703, 317] width 29 height 12
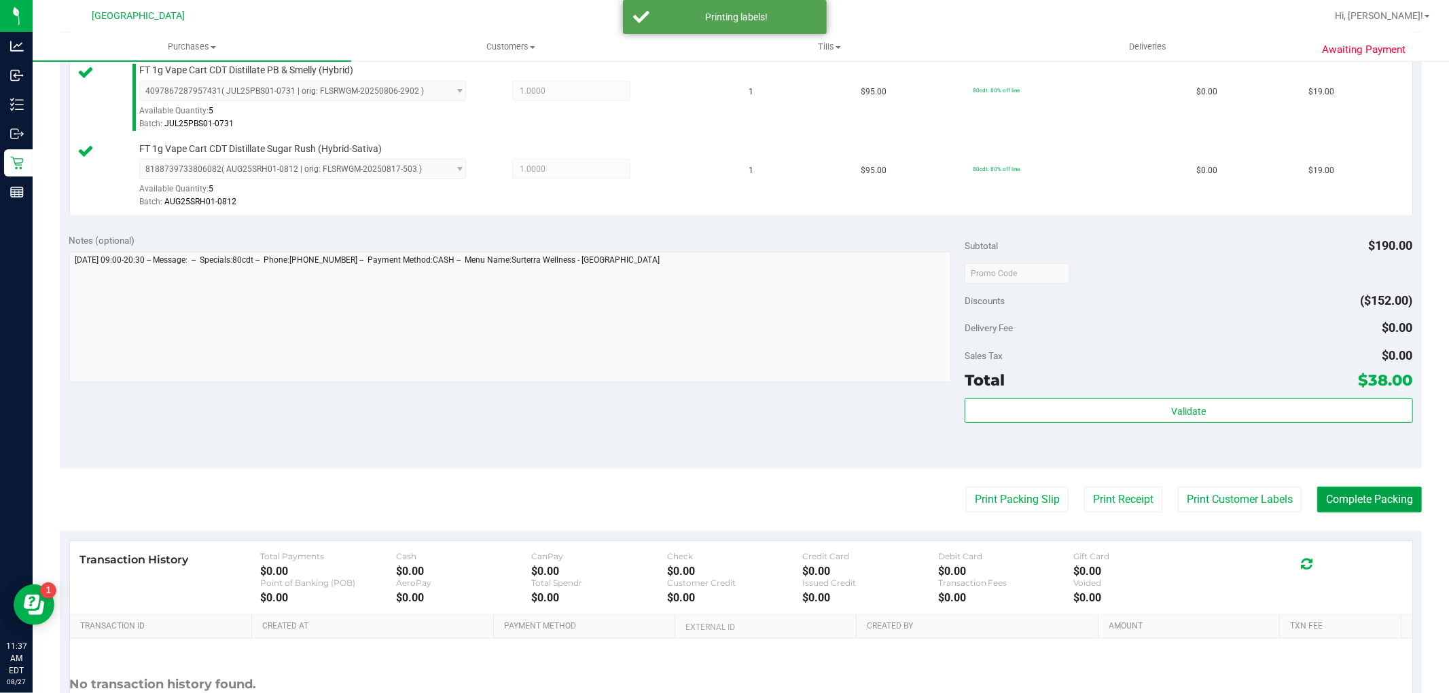
click at [1362, 492] on button "Complete Packing" at bounding box center [1369, 500] width 105 height 26
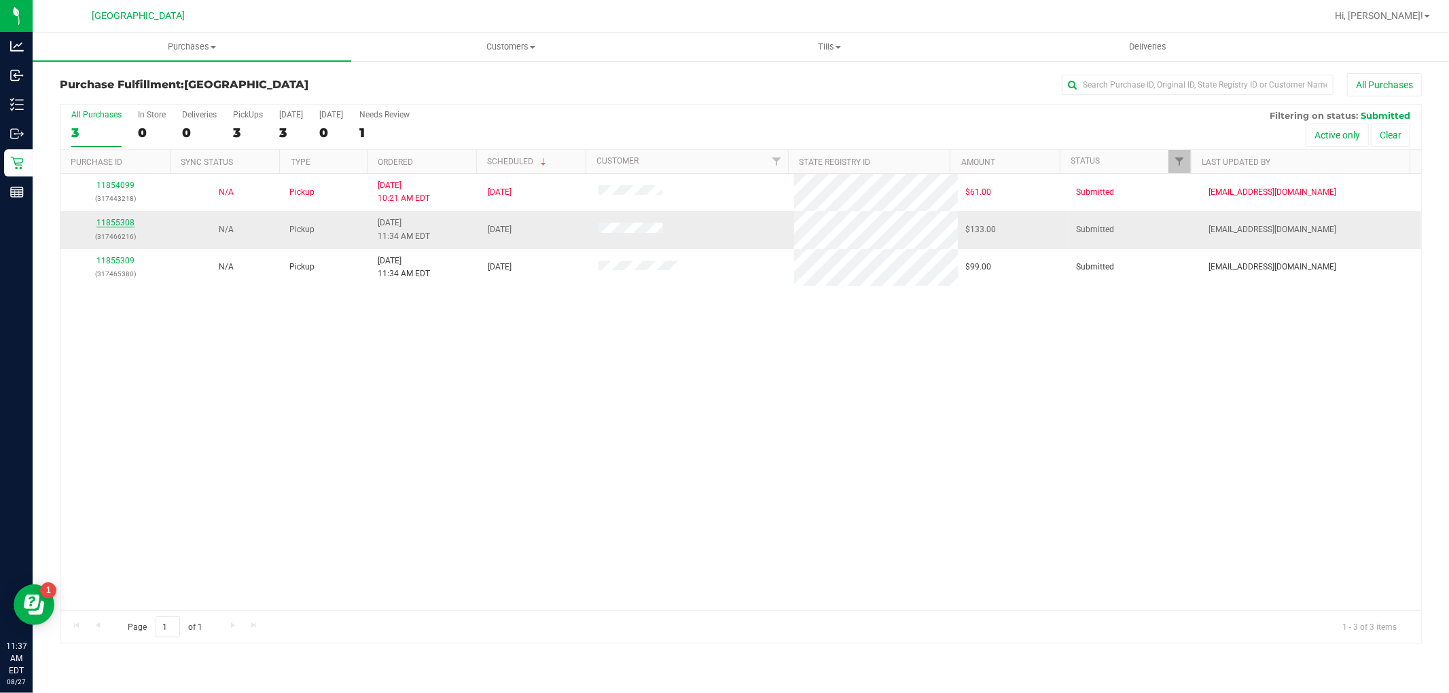
drag, startPoint x: 133, startPoint y: 226, endPoint x: 117, endPoint y: 224, distance: 16.4
click at [132, 226] on div "11855308 (317466216)" at bounding box center [116, 230] width 94 height 26
click at [113, 223] on link "11855308" at bounding box center [115, 223] width 38 height 10
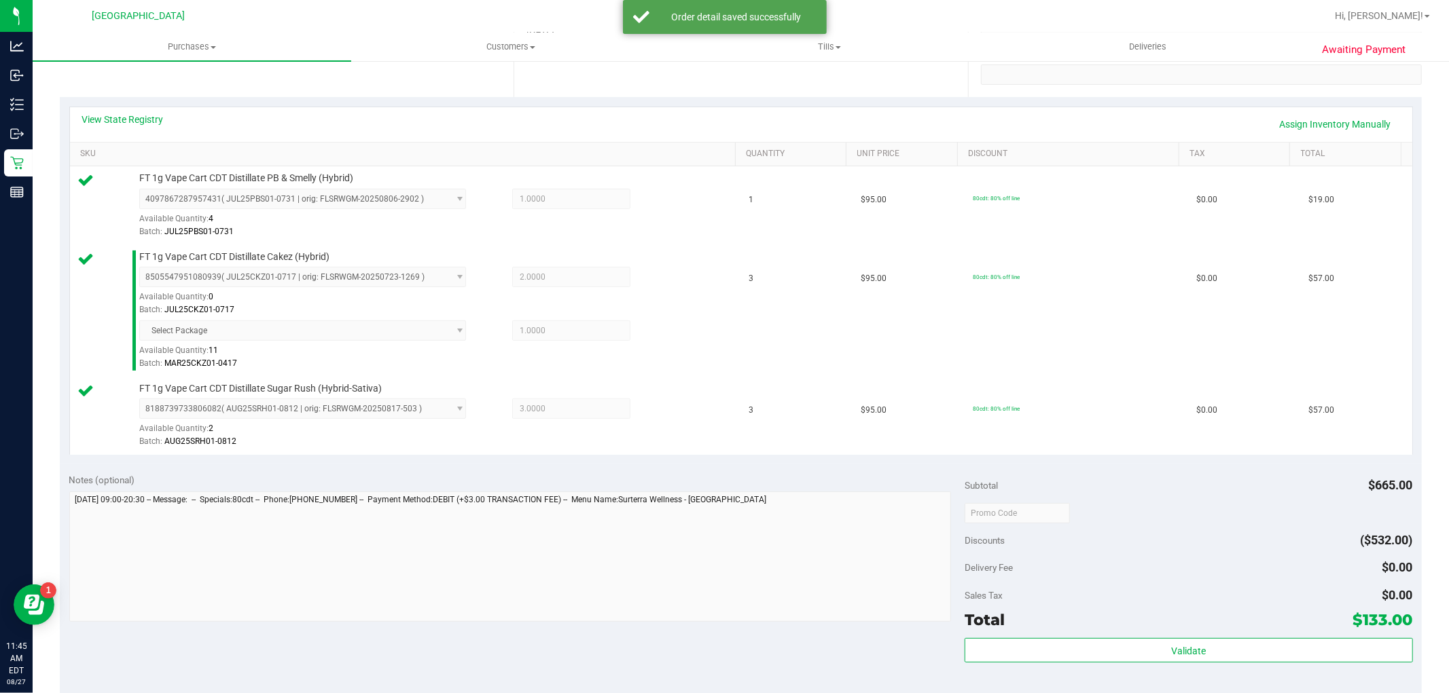
scroll to position [452, 0]
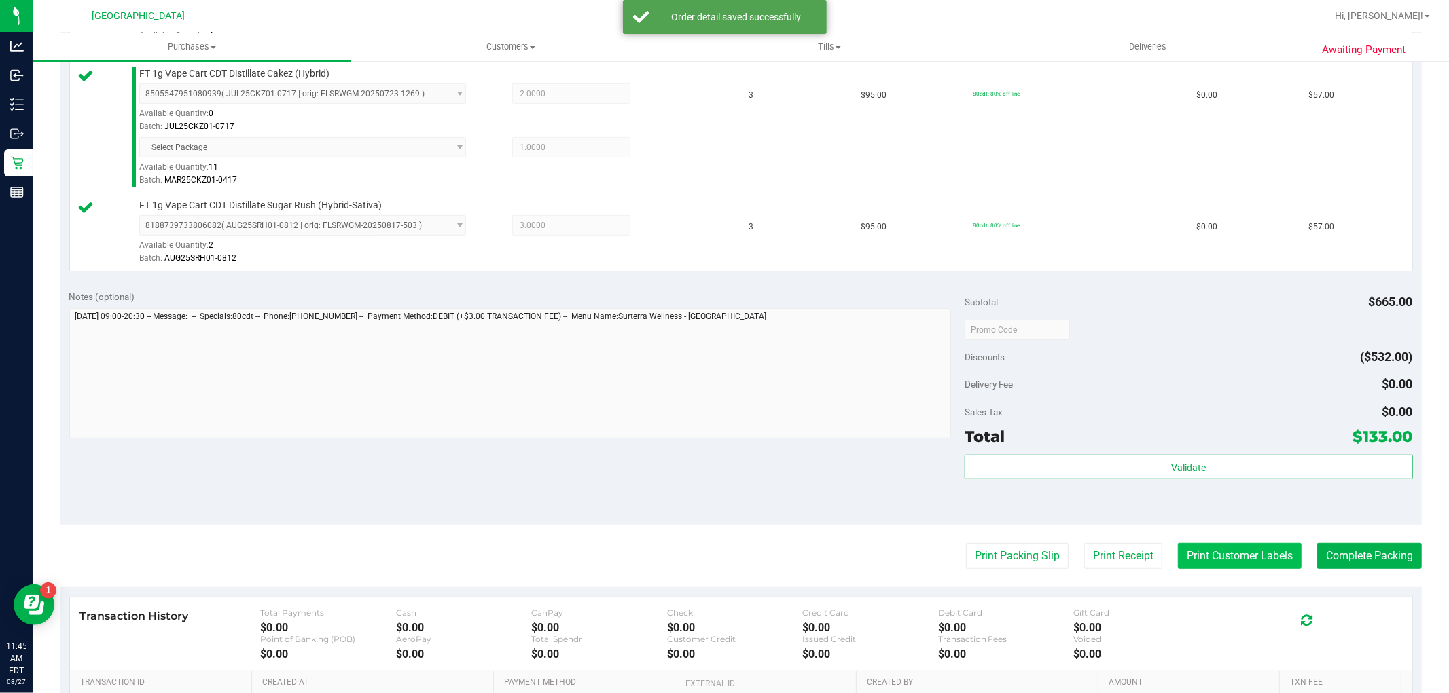
click at [1212, 548] on button "Print Customer Labels" at bounding box center [1240, 556] width 124 height 26
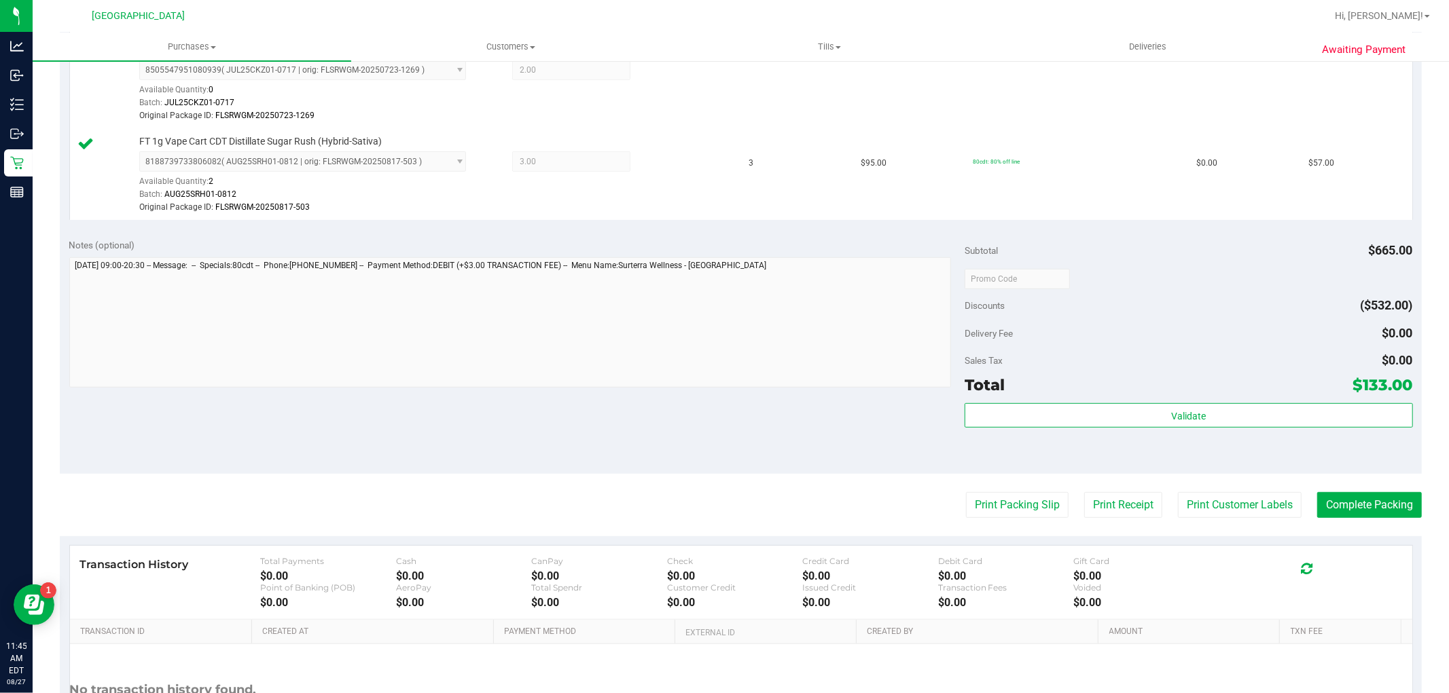
scroll to position [681, 0]
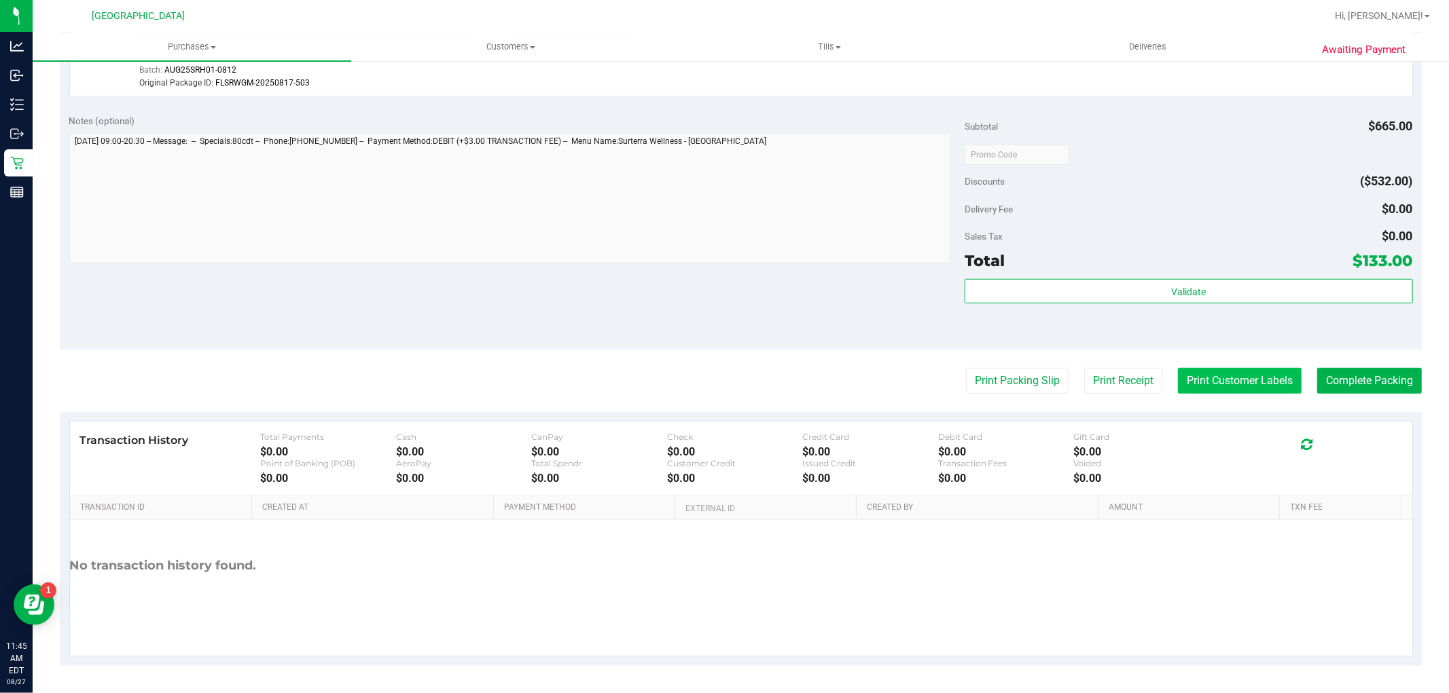
click at [1212, 385] on button "Print Customer Labels" at bounding box center [1240, 381] width 124 height 26
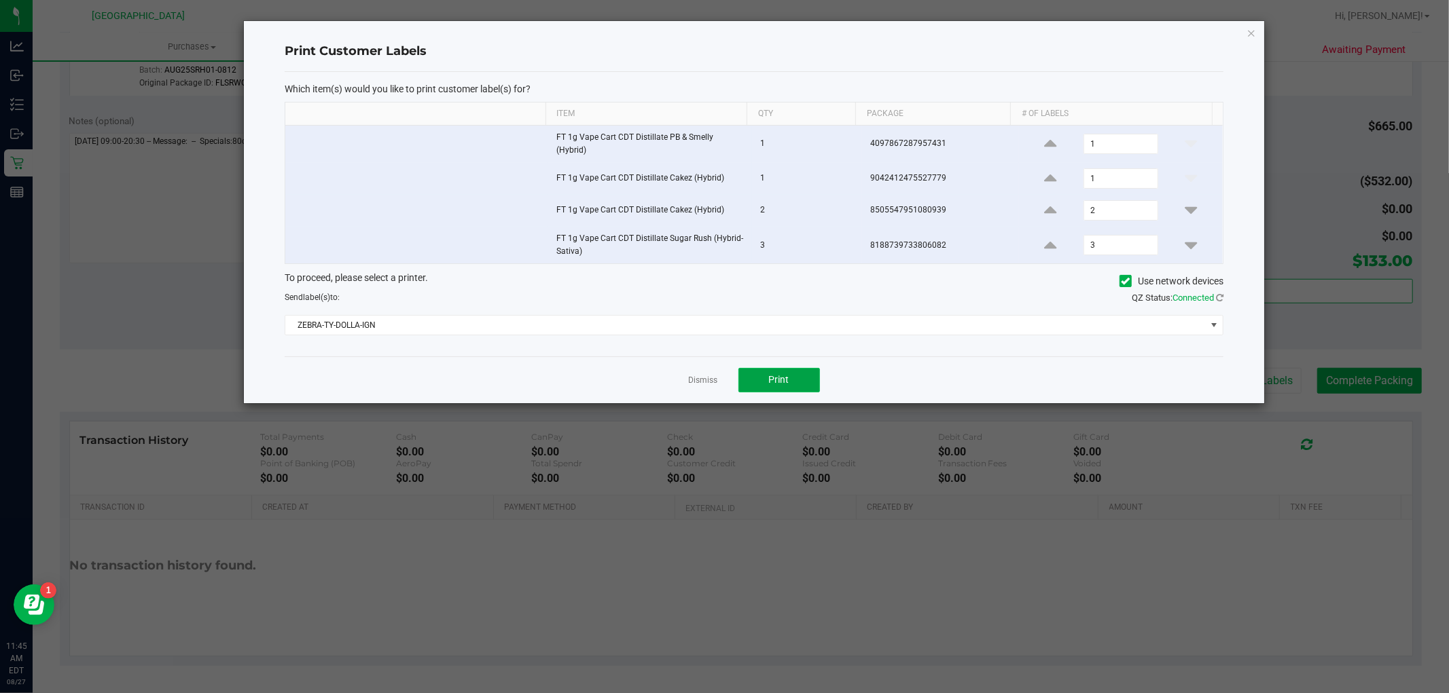
click at [783, 384] on span "Print" at bounding box center [779, 379] width 20 height 11
click at [711, 370] on div "Dismiss Print" at bounding box center [754, 380] width 939 height 47
click at [705, 382] on link "Dismiss" at bounding box center [703, 381] width 29 height 12
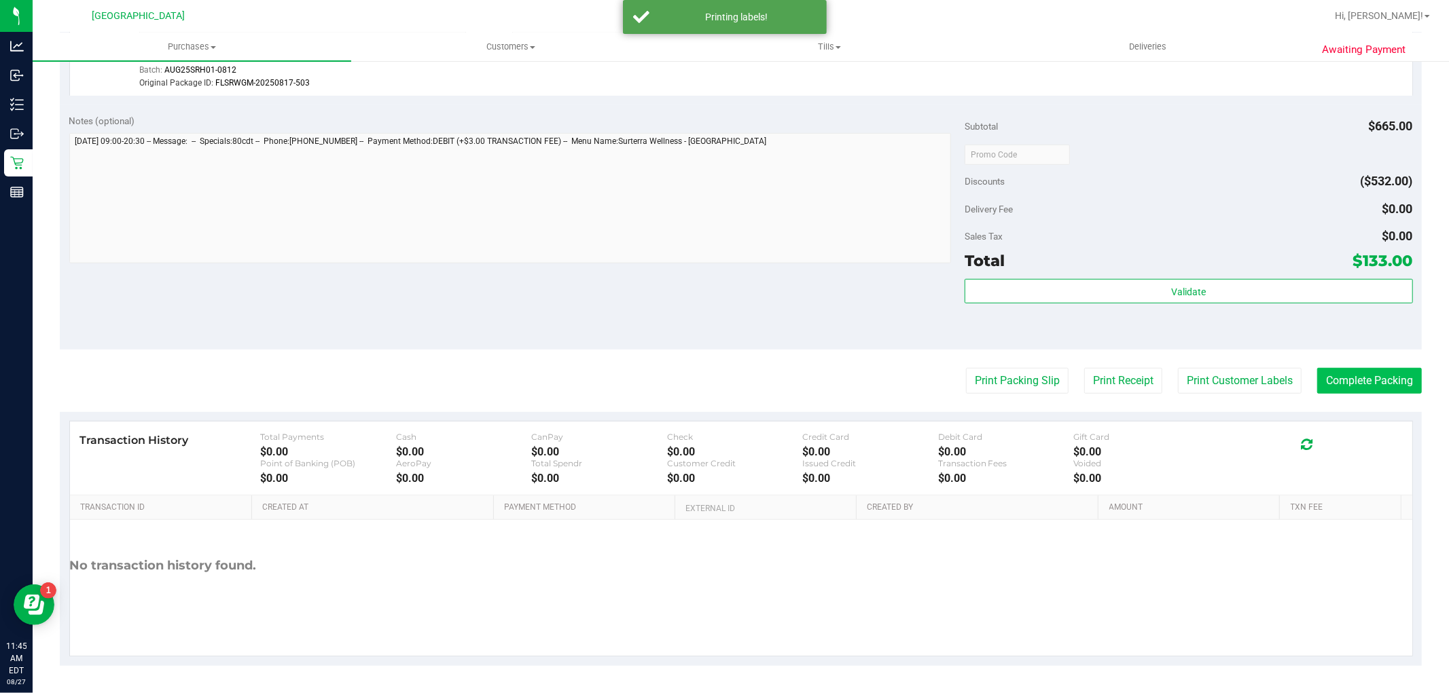
drag, startPoint x: 1417, startPoint y: 377, endPoint x: 1392, endPoint y: 383, distance: 25.2
click at [1416, 378] on div "Awaiting Payment Back Edit Purchase Cancel Purchase View Profile # 11855308 Bio…" at bounding box center [741, 37] width 1416 height 1314
click at [1391, 383] on button "Complete Packing" at bounding box center [1369, 381] width 105 height 26
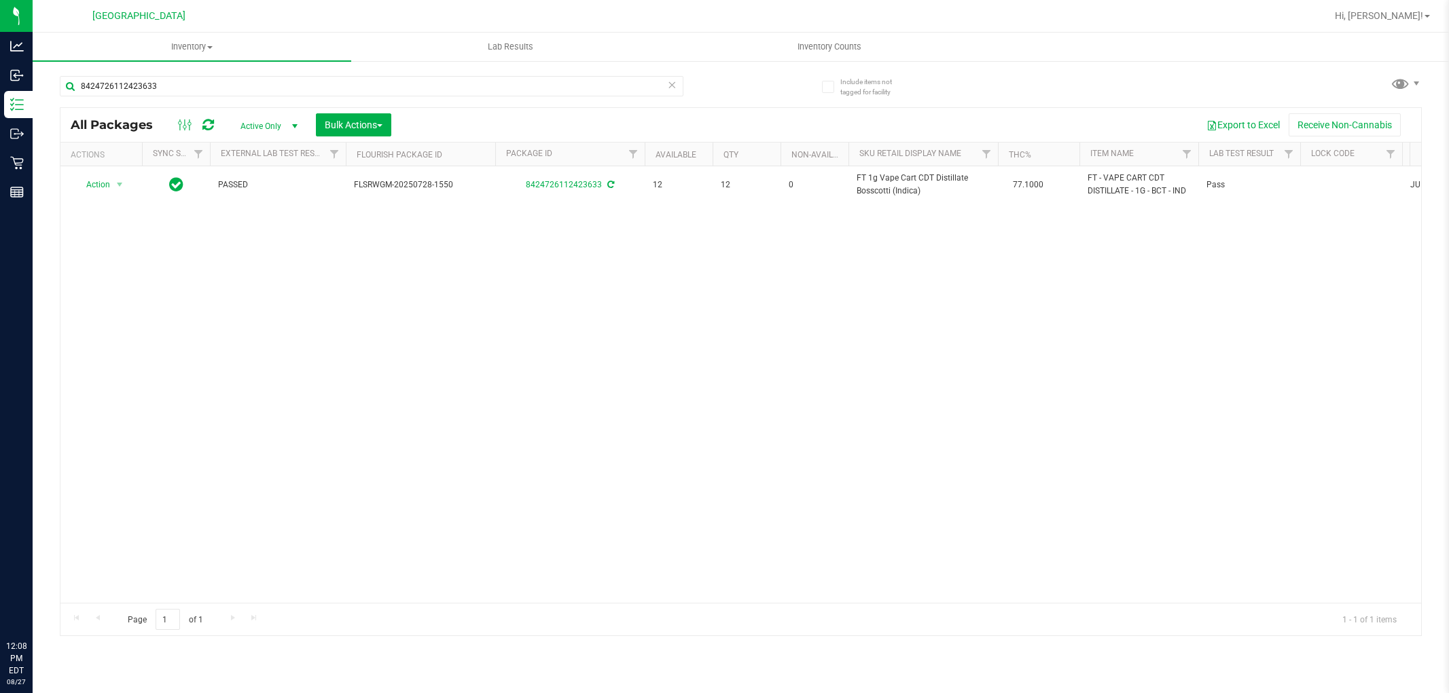
click at [253, 72] on div "8424726112423633" at bounding box center [400, 85] width 681 height 43
click at [255, 82] on input "8424726112423633" at bounding box center [371, 86] width 623 height 20
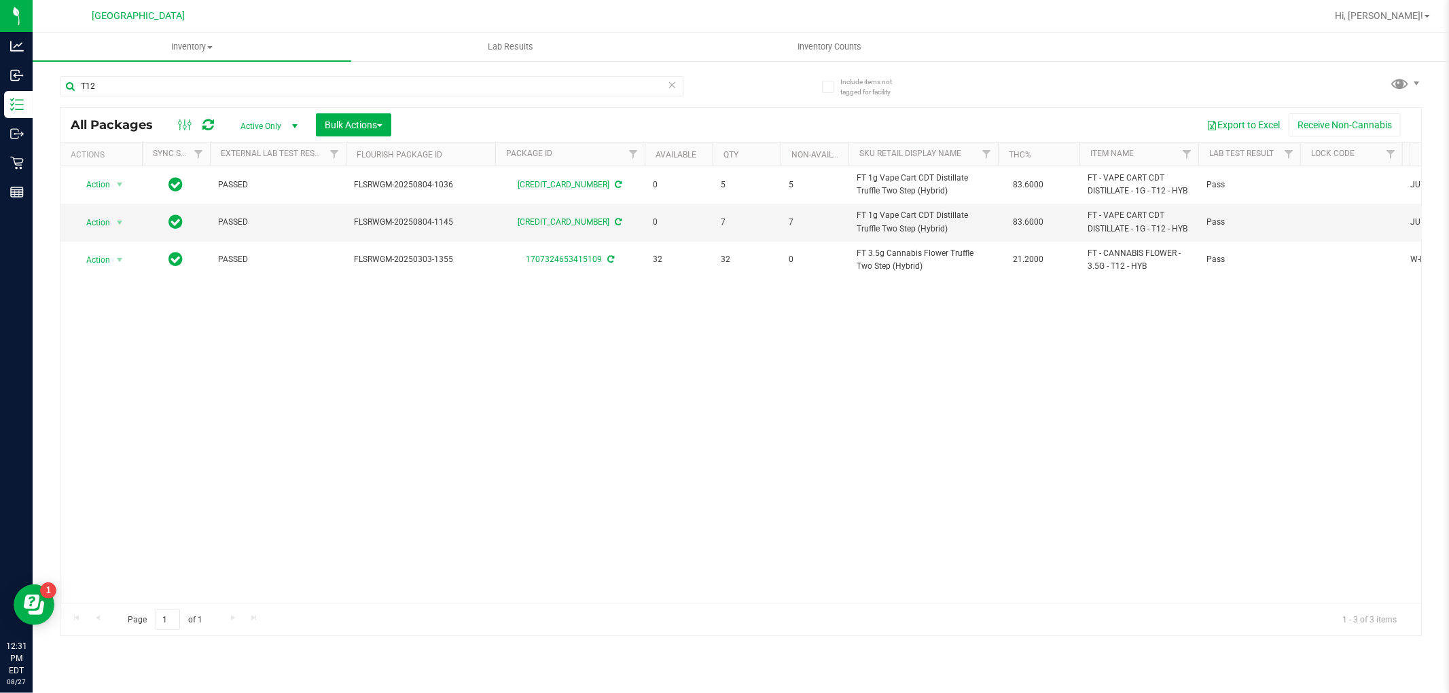
click at [283, 66] on div "T12" at bounding box center [400, 85] width 681 height 43
click at [287, 73] on div "T12" at bounding box center [400, 85] width 681 height 43
click at [290, 77] on input "T12" at bounding box center [371, 86] width 623 height 20
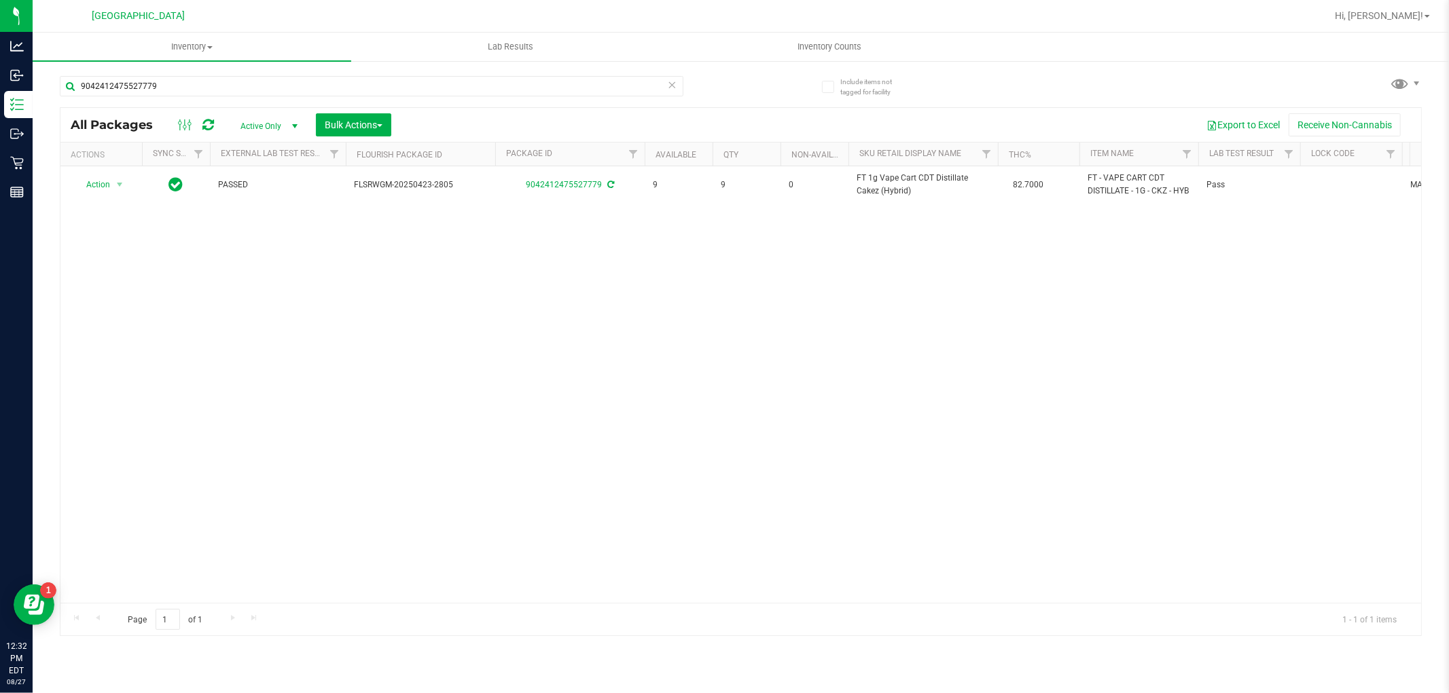
click at [657, 104] on div "9042412475527779" at bounding box center [371, 91] width 623 height 31
click at [647, 91] on input "9042412475527779" at bounding box center [371, 86] width 623 height 20
click at [605, 94] on input "8505547951080939" at bounding box center [371, 86] width 623 height 20
click at [604, 93] on input "8505547951080939" at bounding box center [371, 86] width 623 height 20
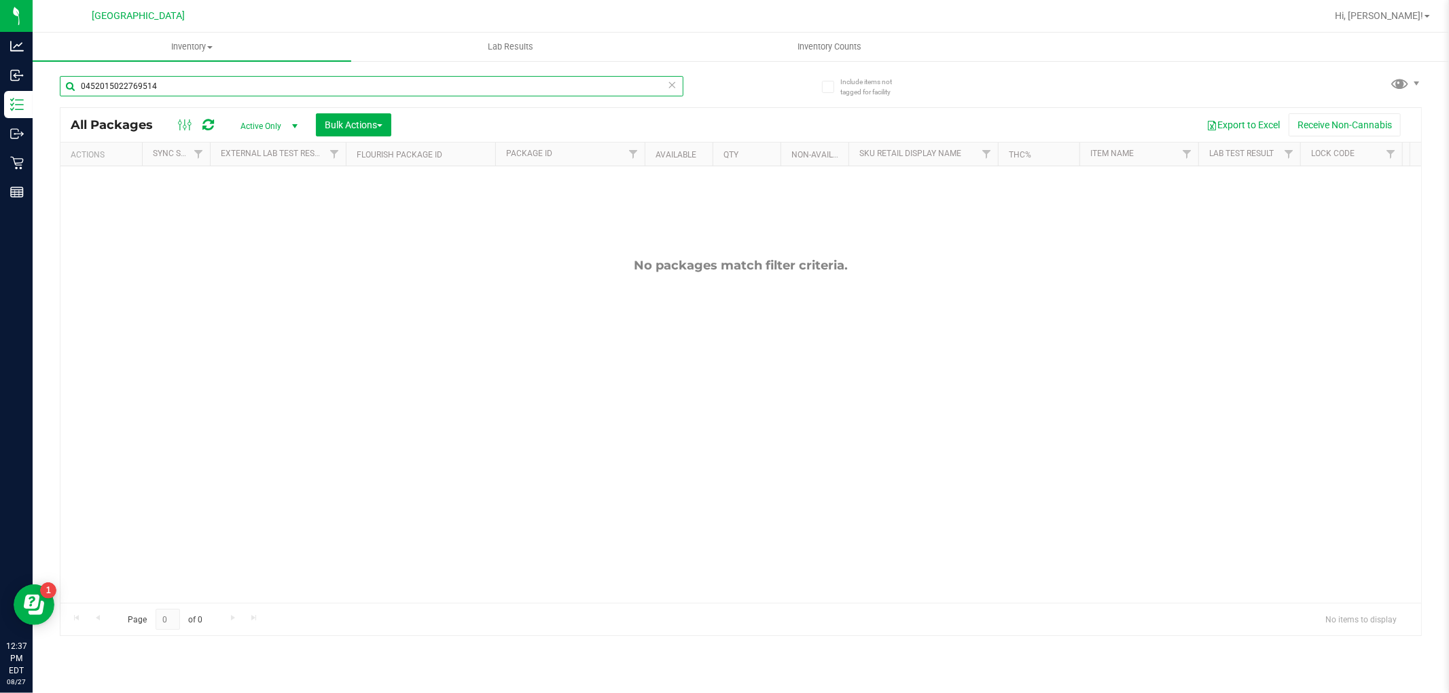
type input "0452015022769514"
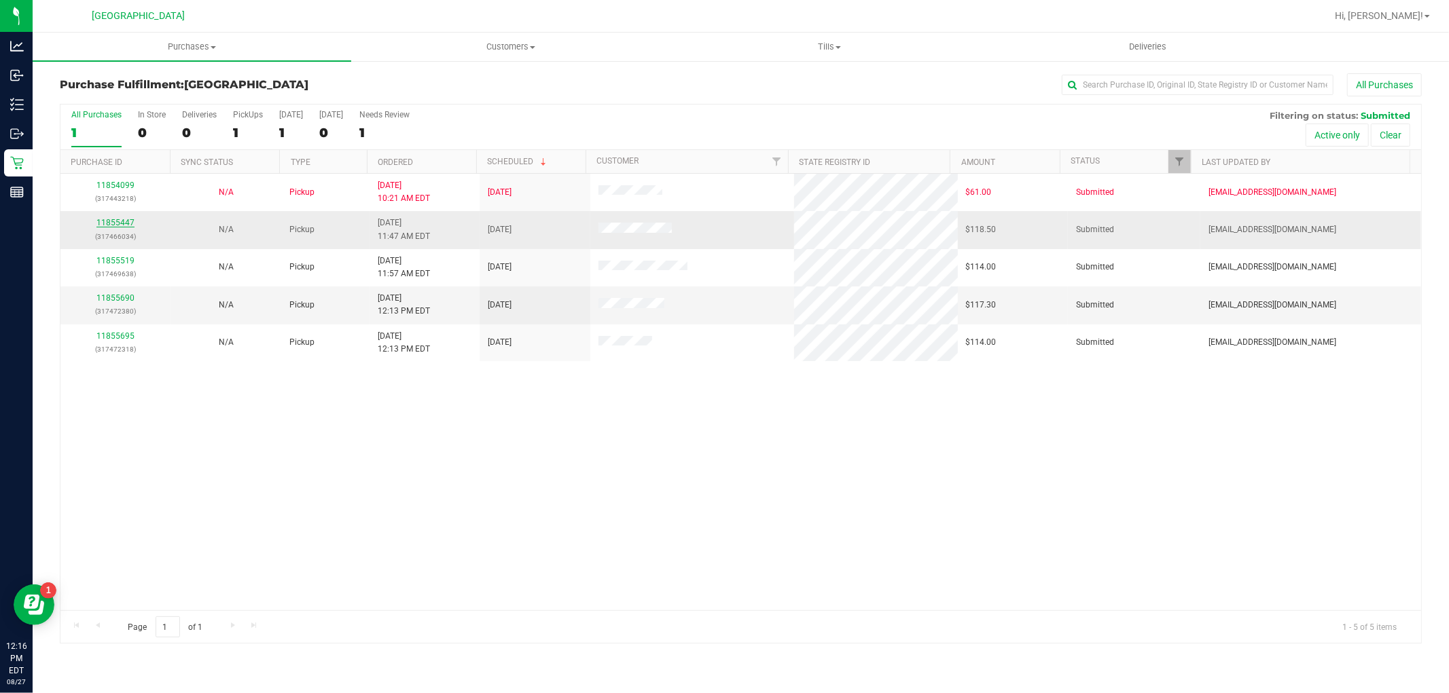
click at [134, 222] on div "11855447 (317466034)" at bounding box center [116, 230] width 94 height 26
click at [130, 221] on link "11855447" at bounding box center [115, 223] width 38 height 10
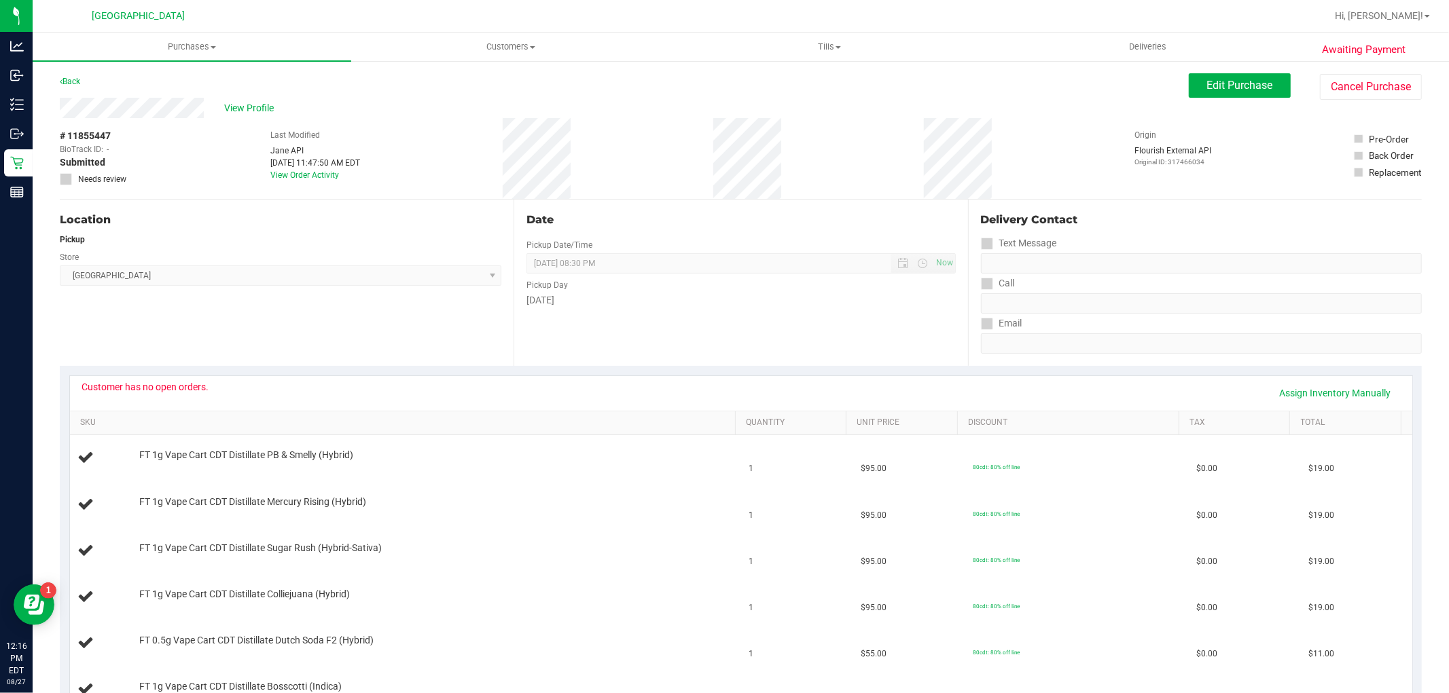
click at [1326, 96] on button "Cancel Purchase" at bounding box center [1371, 87] width 102 height 26
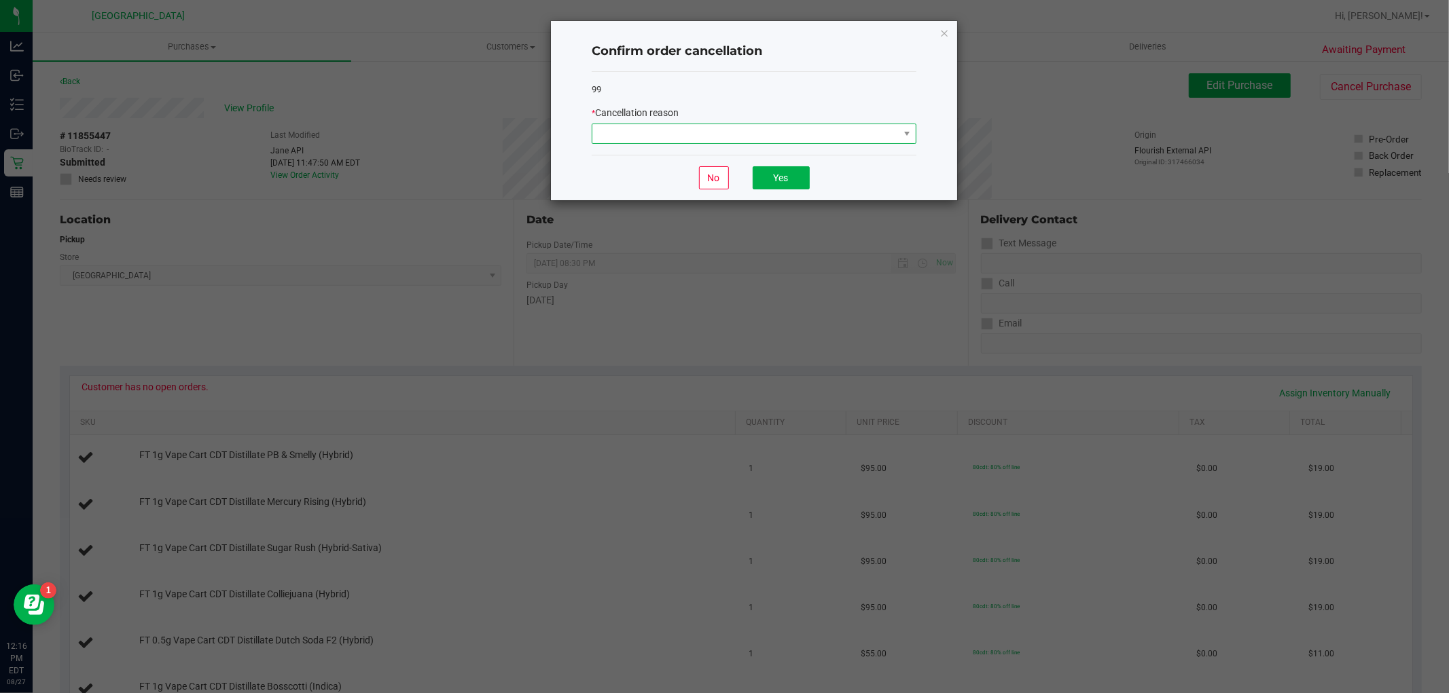
click at [784, 139] on span at bounding box center [745, 133] width 306 height 19
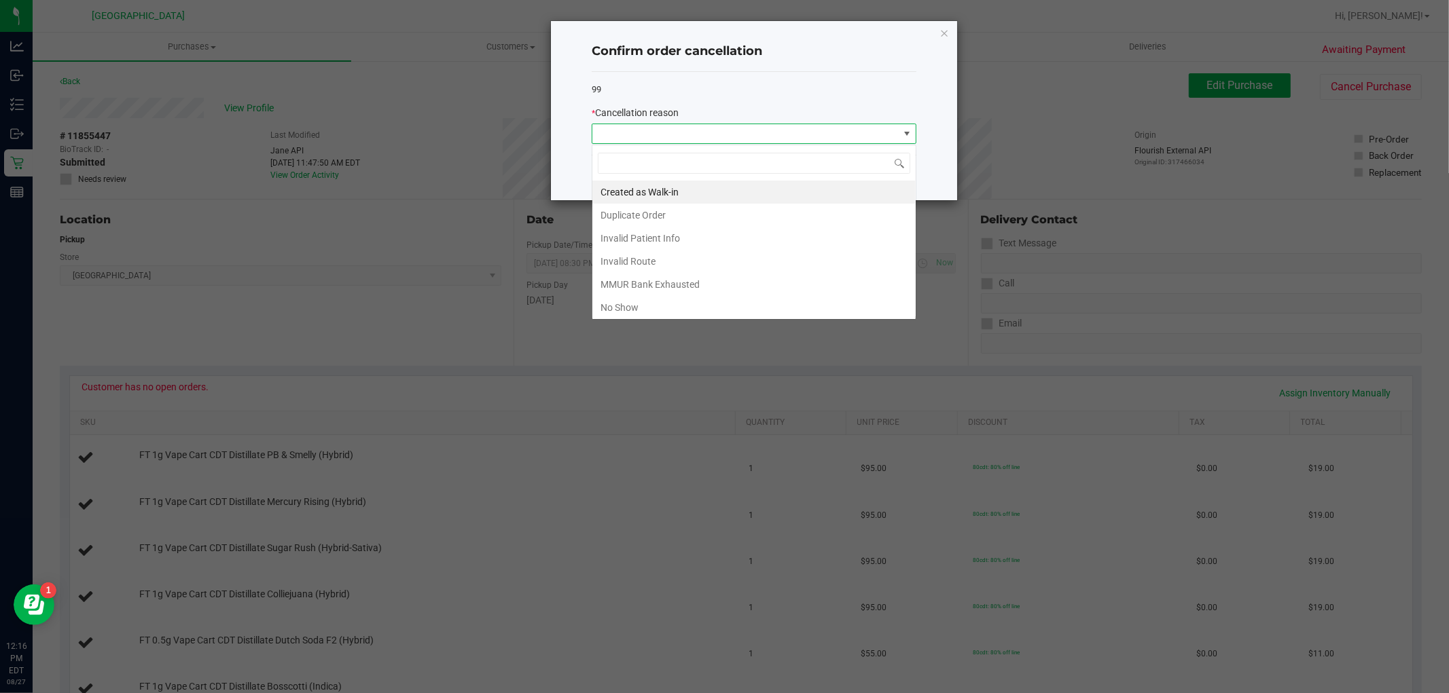
scroll to position [20, 324]
click at [659, 260] on li "Invalid Route" at bounding box center [753, 261] width 323 height 23
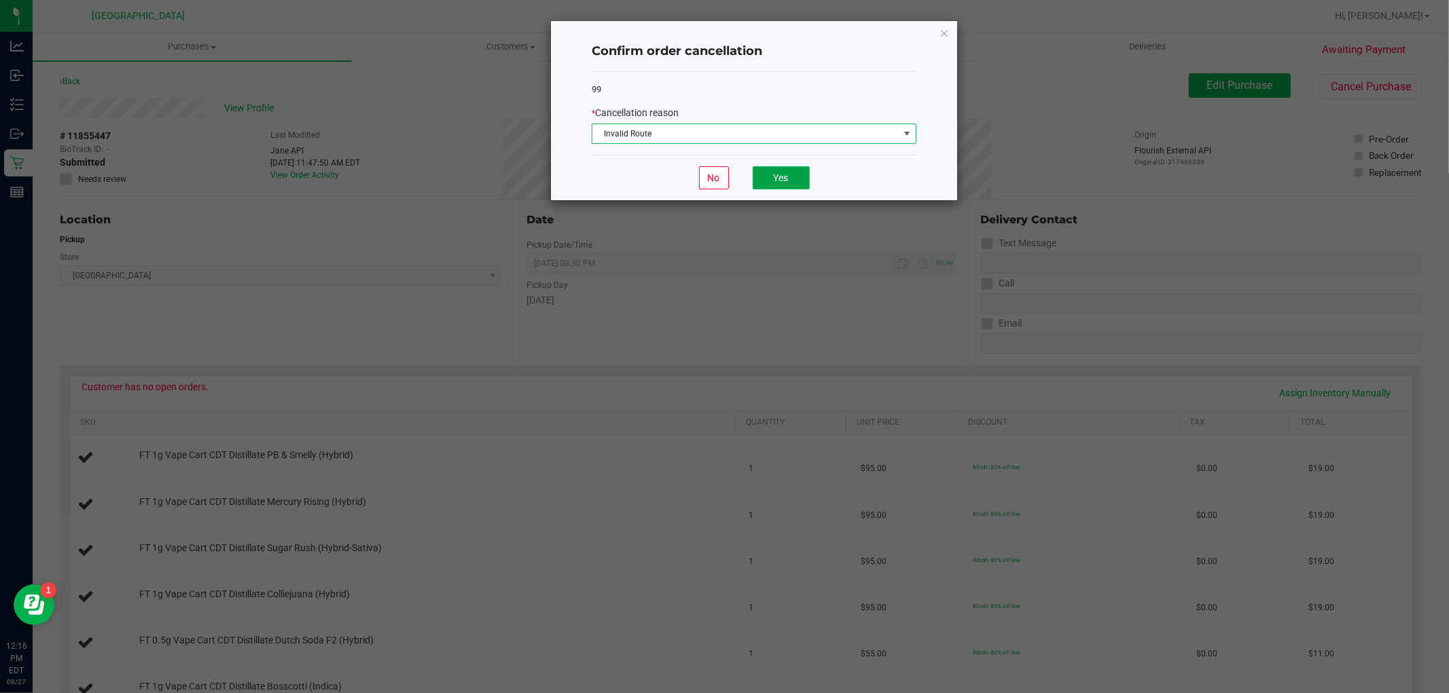
click at [761, 172] on button "Yes" at bounding box center [781, 177] width 57 height 23
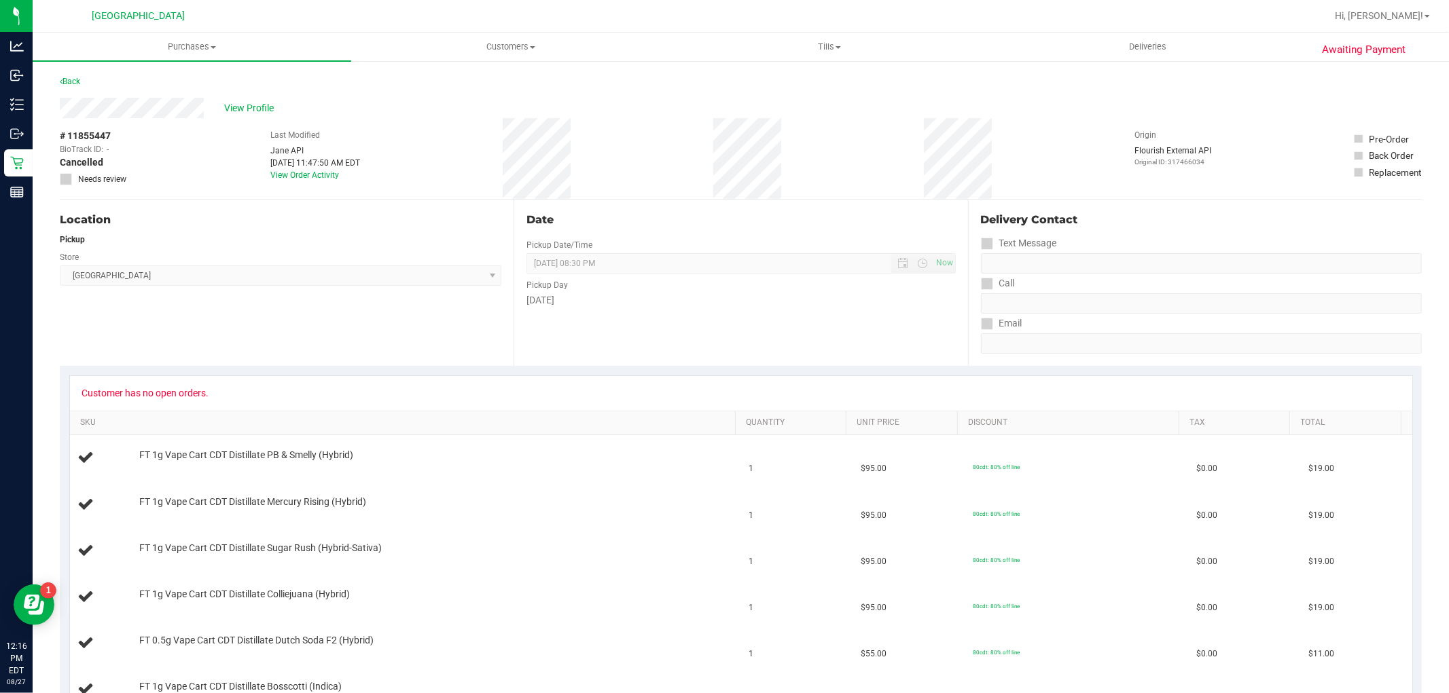
click at [98, 73] on div "Back" at bounding box center [741, 85] width 1362 height 24
click at [70, 82] on link "Back" at bounding box center [70, 82] width 20 height 10
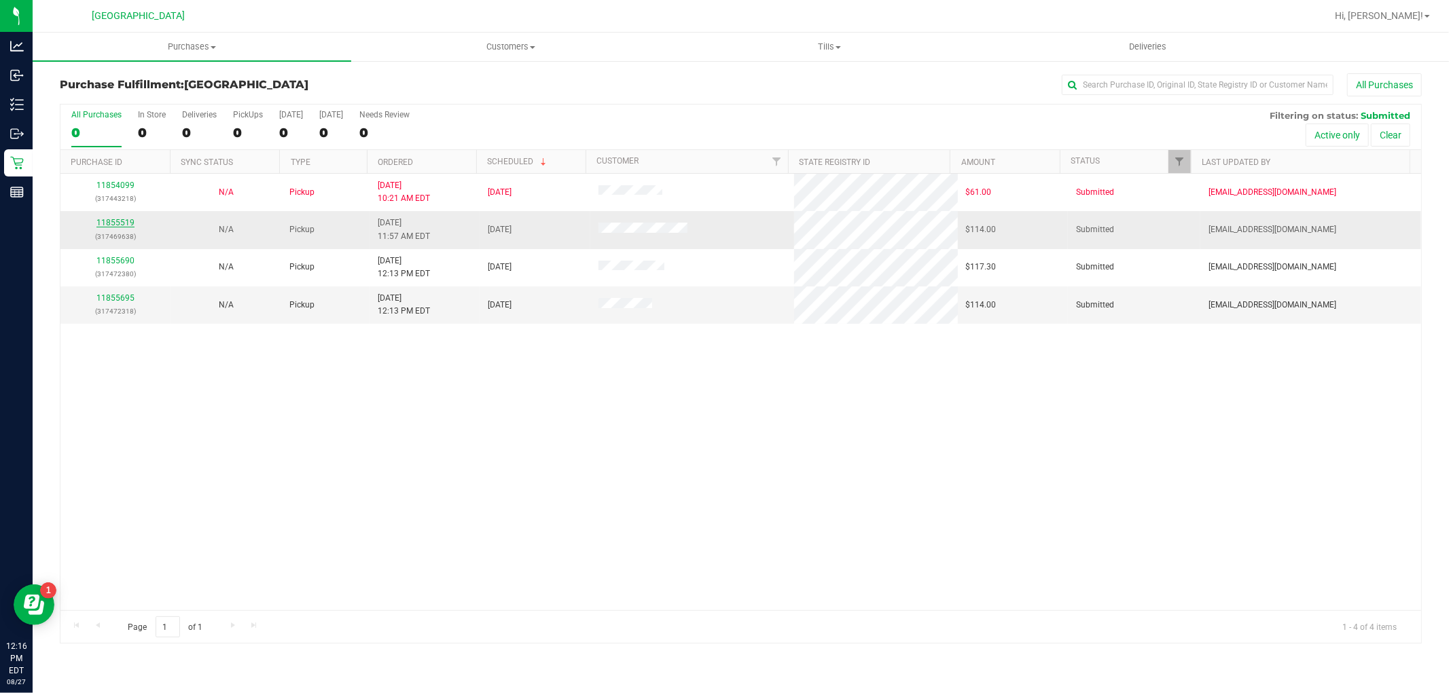
click at [110, 223] on link "11855519" at bounding box center [115, 223] width 38 height 10
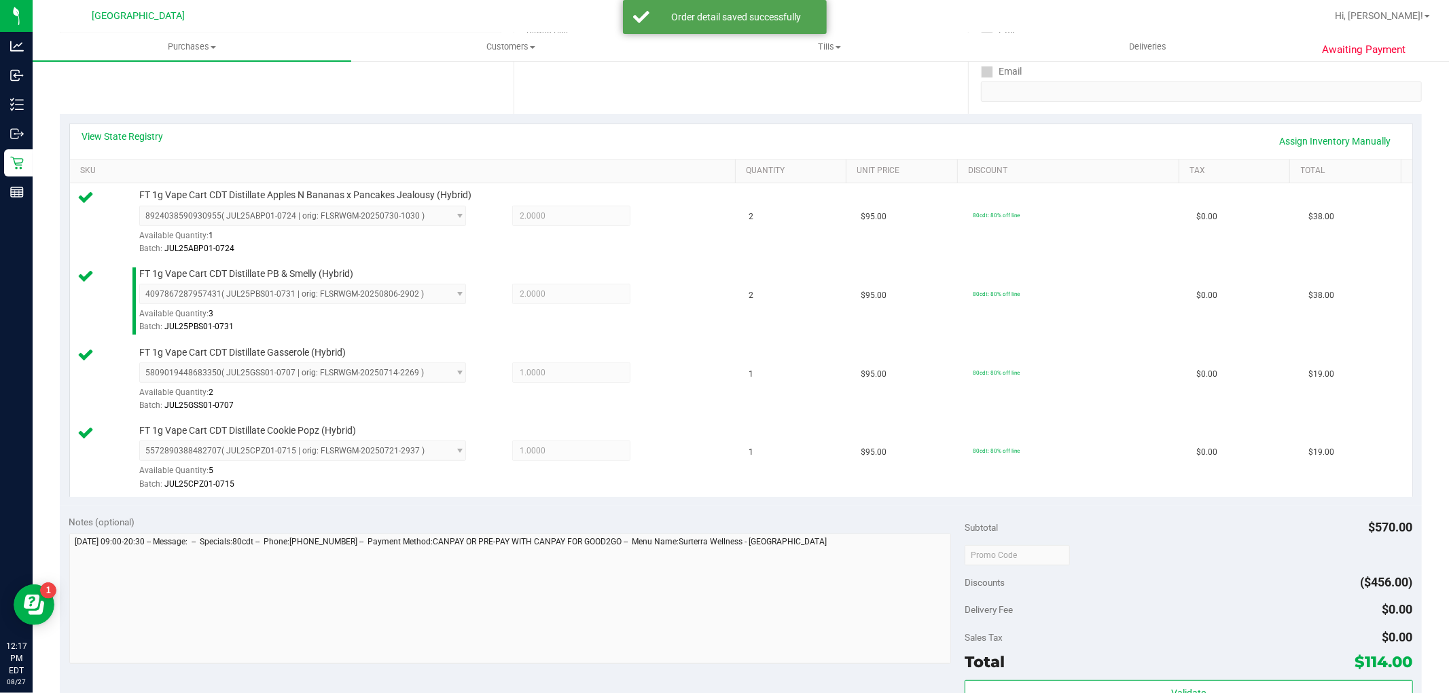
scroll to position [528, 0]
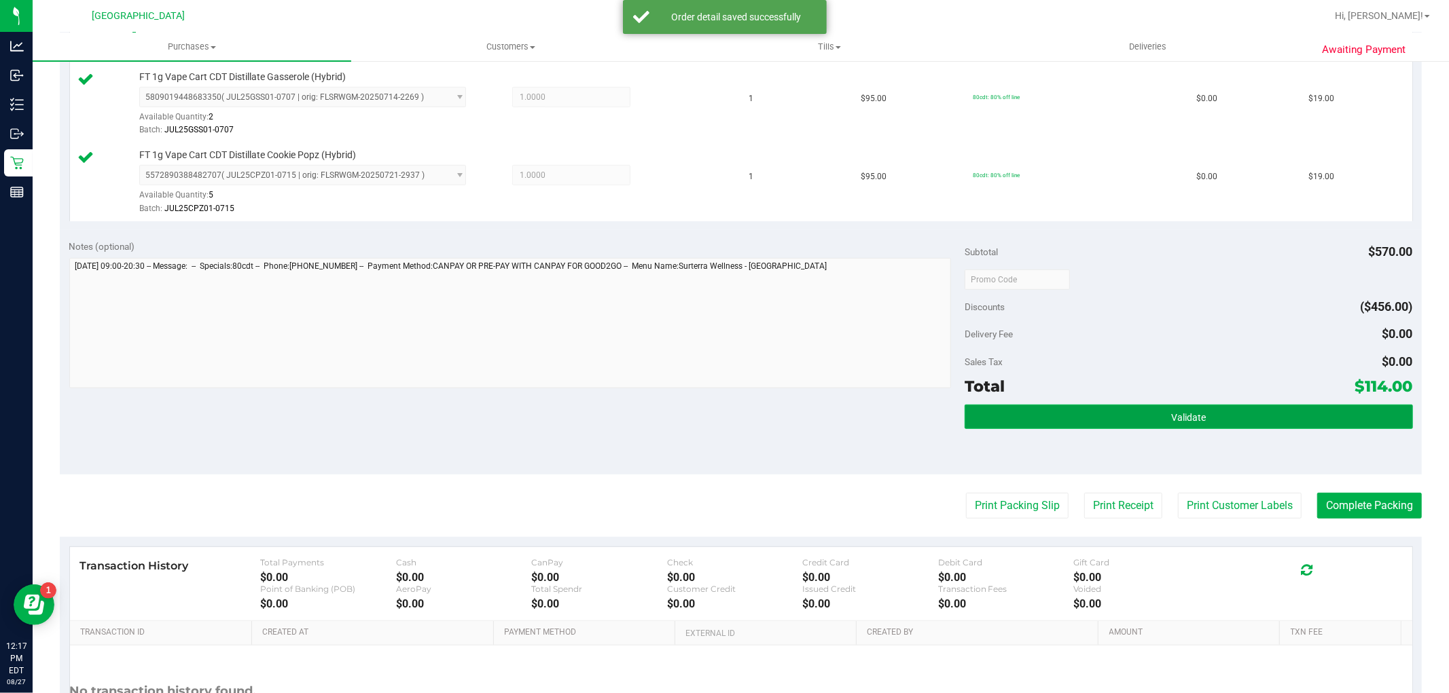
click at [1269, 410] on button "Validate" at bounding box center [1188, 417] width 448 height 24
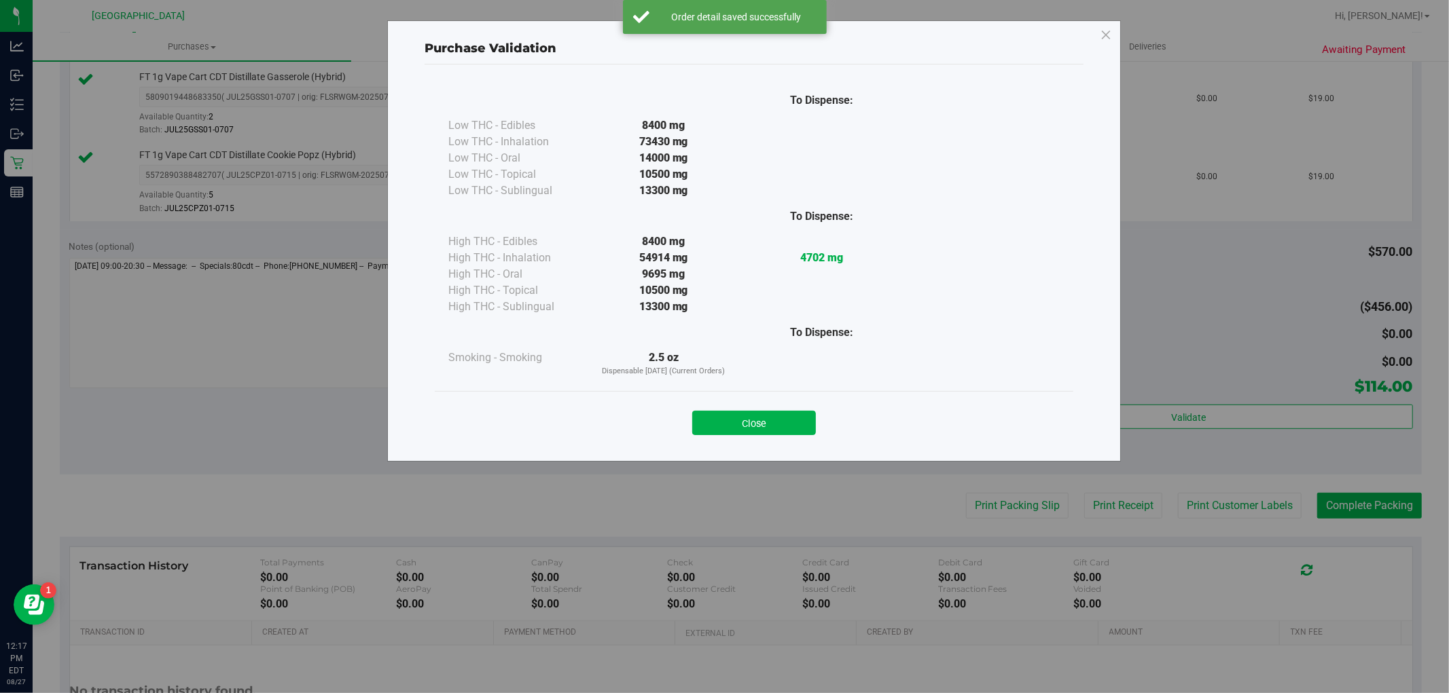
click at [725, 428] on button "Close" at bounding box center [754, 423] width 124 height 24
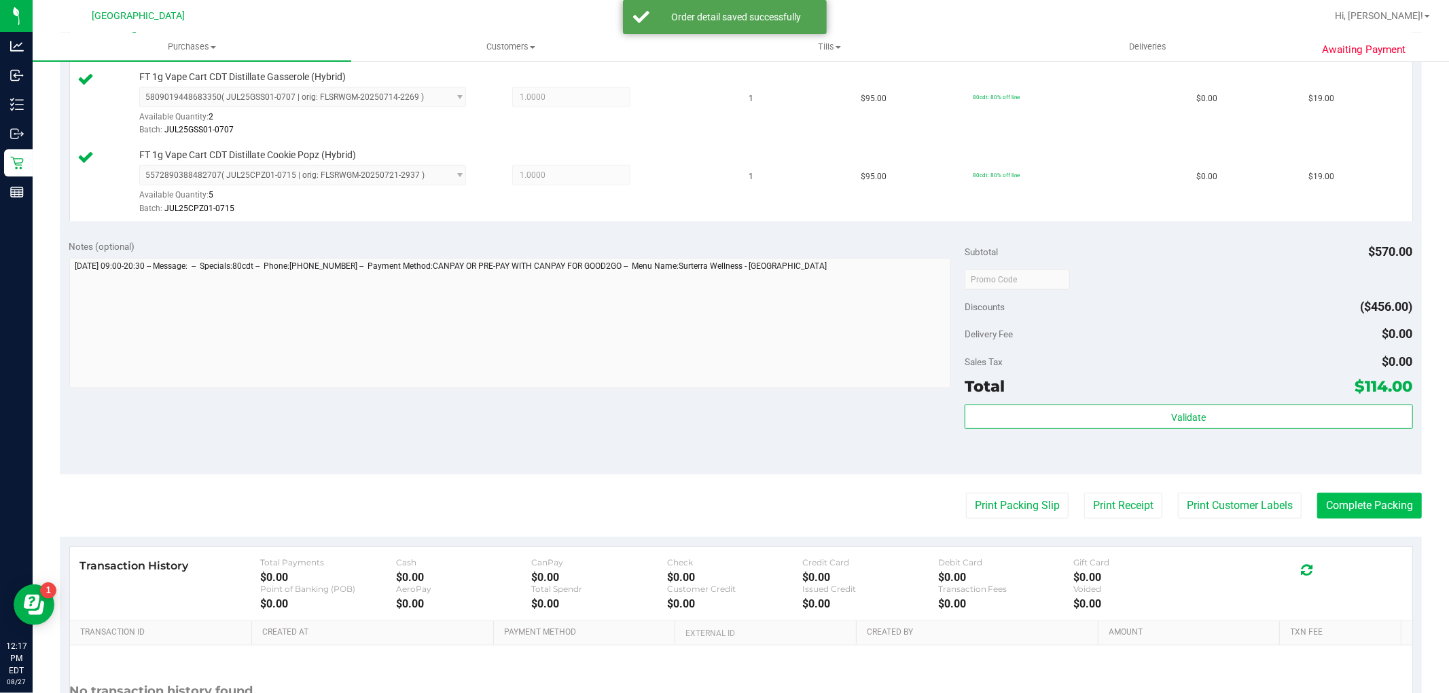
click at [1306, 492] on purchase-details "Back Edit Purchase Cancel Purchase View Profile # 11855519 BioTrack ID: - Submi…" at bounding box center [741, 169] width 1362 height 1246
click at [1284, 512] on button "Print Customer Labels" at bounding box center [1240, 506] width 124 height 26
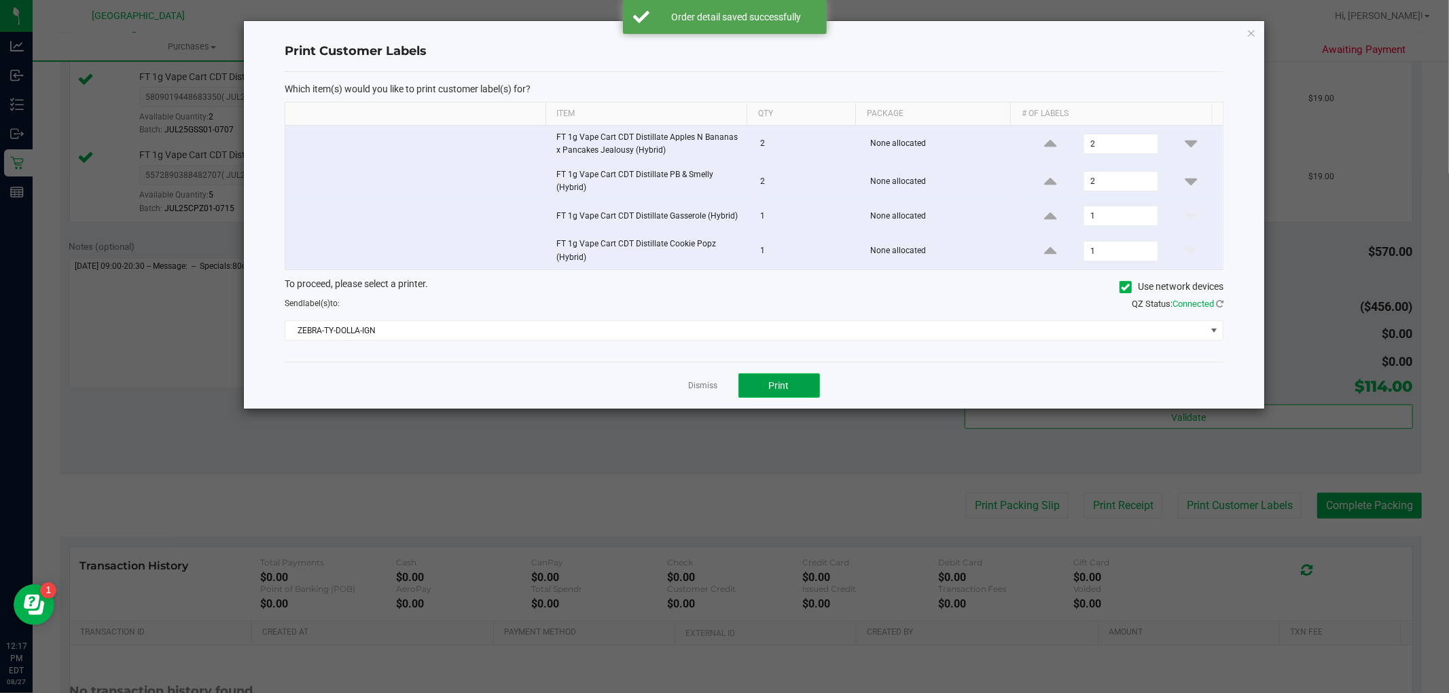
click at [774, 383] on span "Print" at bounding box center [779, 385] width 20 height 11
click at [703, 386] on link "Dismiss" at bounding box center [703, 386] width 29 height 12
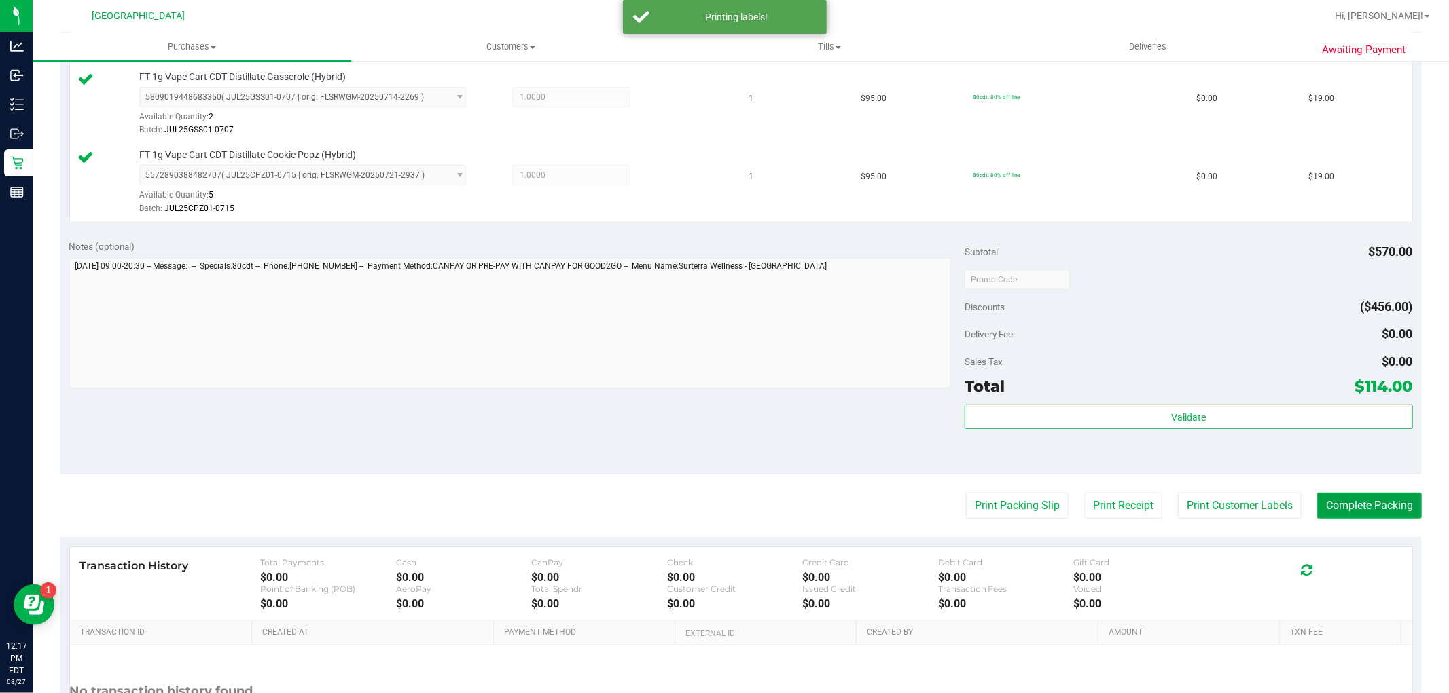
click at [1356, 499] on button "Complete Packing" at bounding box center [1369, 506] width 105 height 26
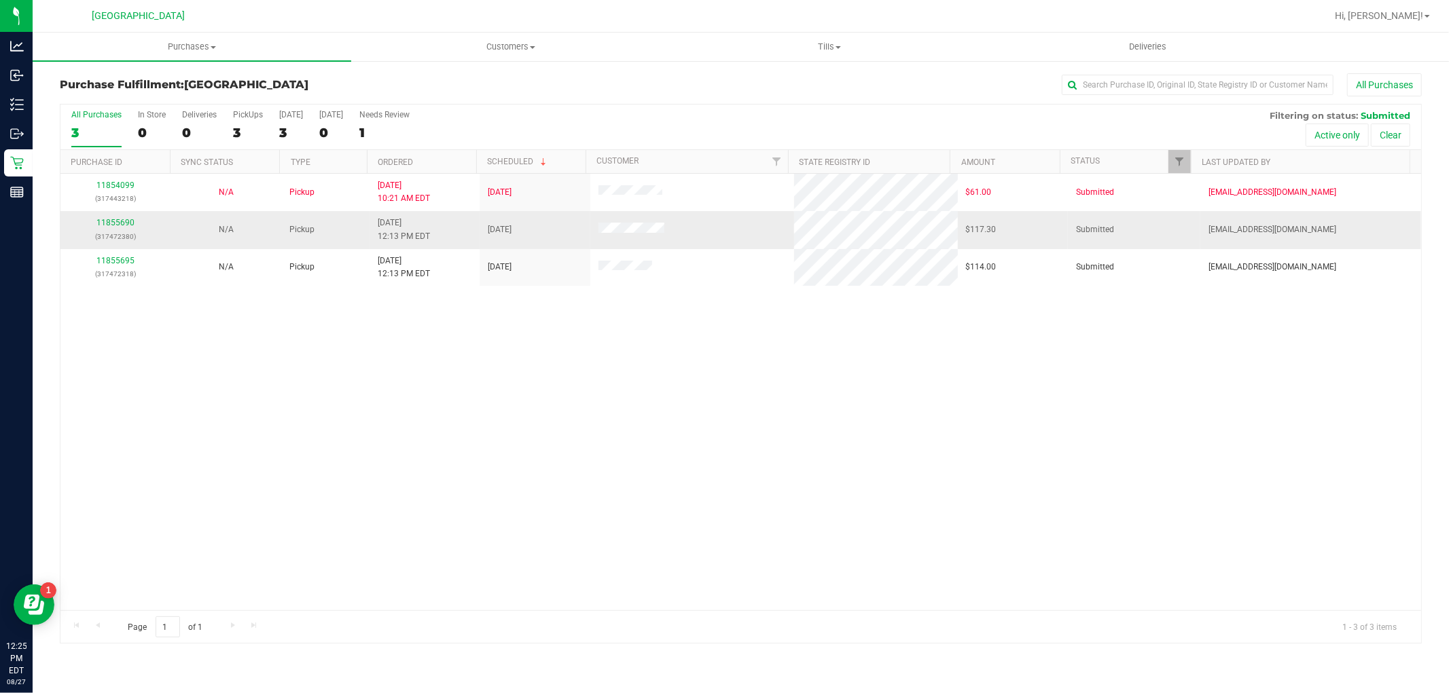
click at [128, 217] on div "11855690 (317472380)" at bounding box center [116, 230] width 94 height 26
click at [127, 218] on div "11855690 (317472380)" at bounding box center [116, 230] width 94 height 26
click at [126, 223] on link "11855690" at bounding box center [115, 223] width 38 height 10
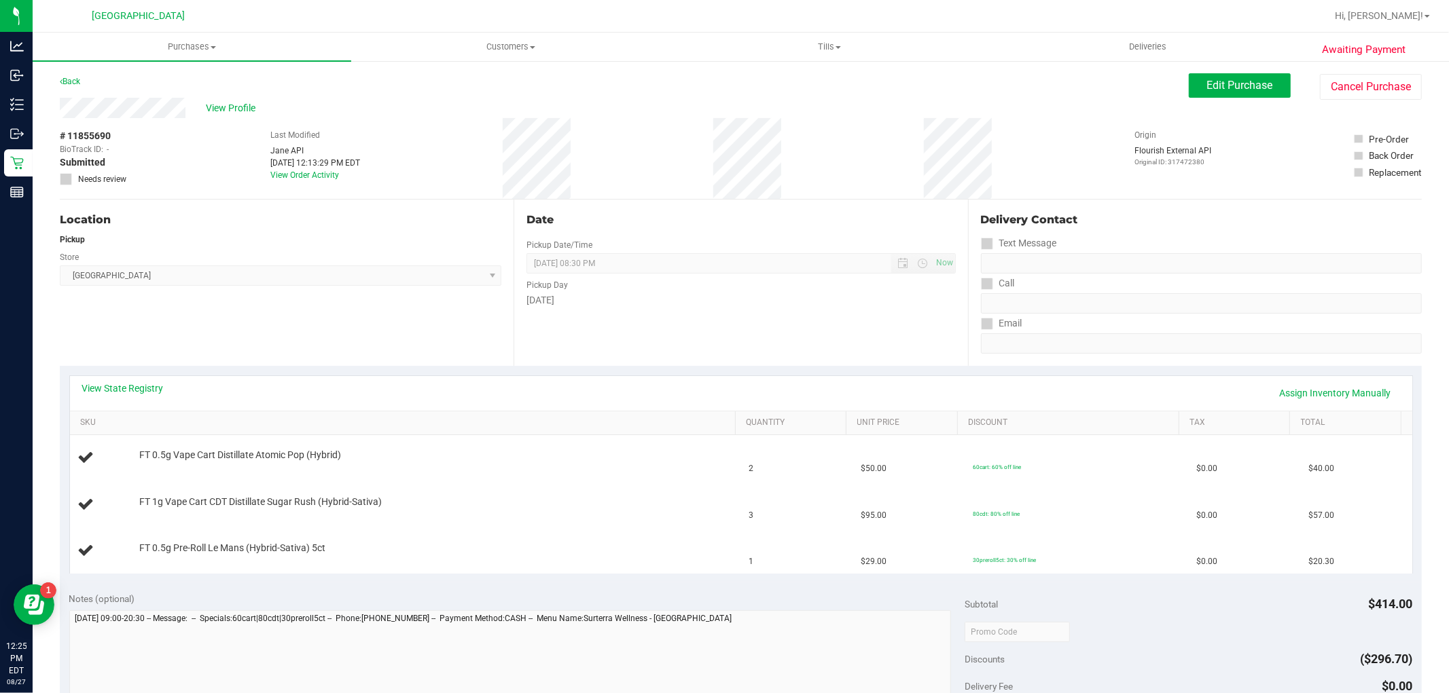
click at [1271, 374] on div "View State Registry Assign Inventory Manually SKU Quantity Unit Price Discount …" at bounding box center [741, 474] width 1362 height 217
click at [1297, 388] on link "Assign Inventory Manually" at bounding box center [1335, 393] width 129 height 23
click at [1320, 392] on div "View State Registry Save & Exit" at bounding box center [741, 393] width 1318 height 23
click at [1336, 386] on link "Save & Exit" at bounding box center [1368, 393] width 64 height 23
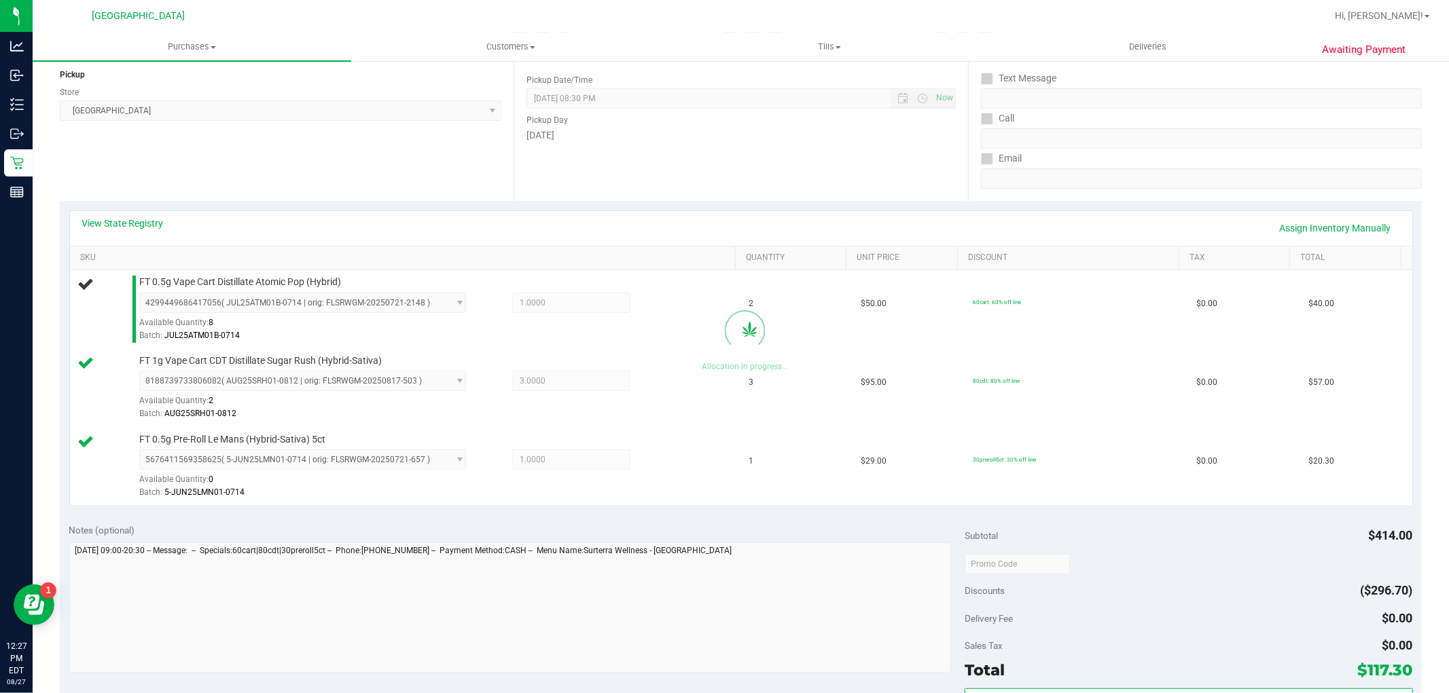
scroll to position [226, 0]
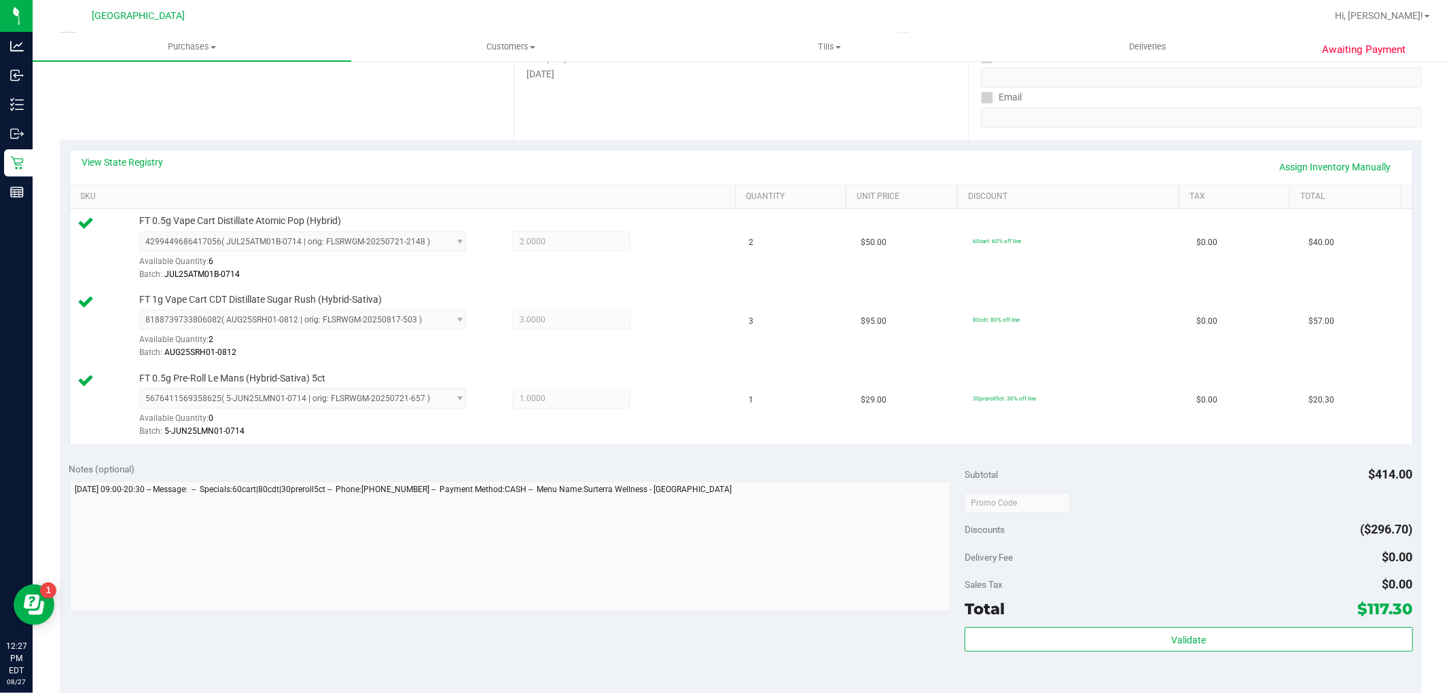
click at [1244, 615] on div "Total $117.30" at bounding box center [1188, 609] width 448 height 24
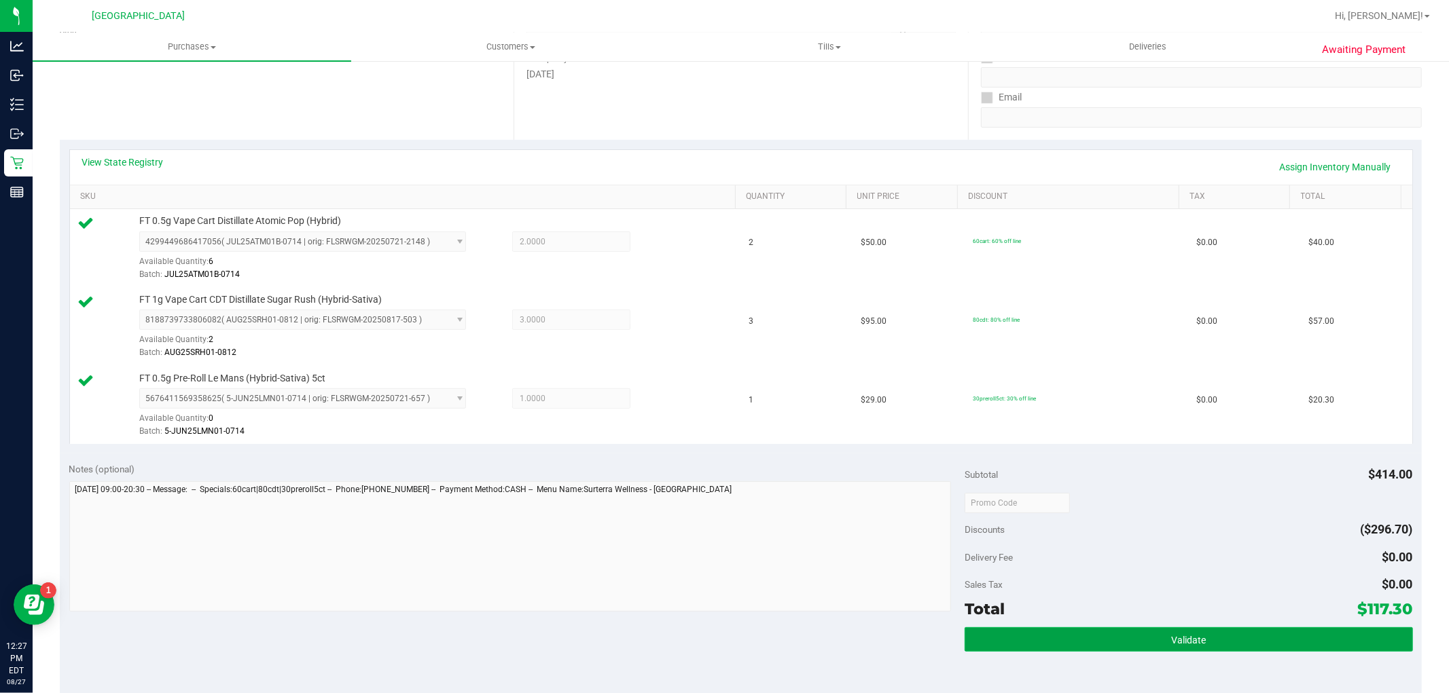
click at [1247, 634] on button "Validate" at bounding box center [1188, 640] width 448 height 24
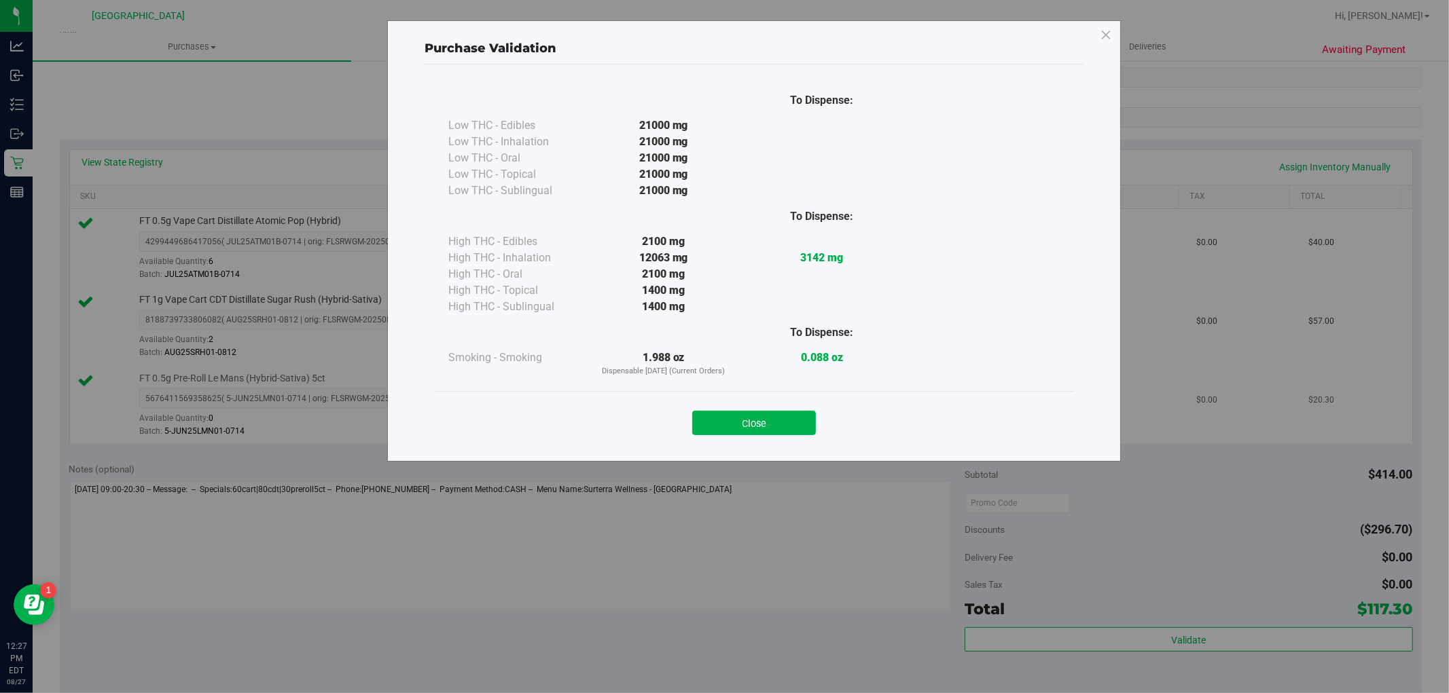
click at [779, 429] on button "Close" at bounding box center [754, 423] width 124 height 24
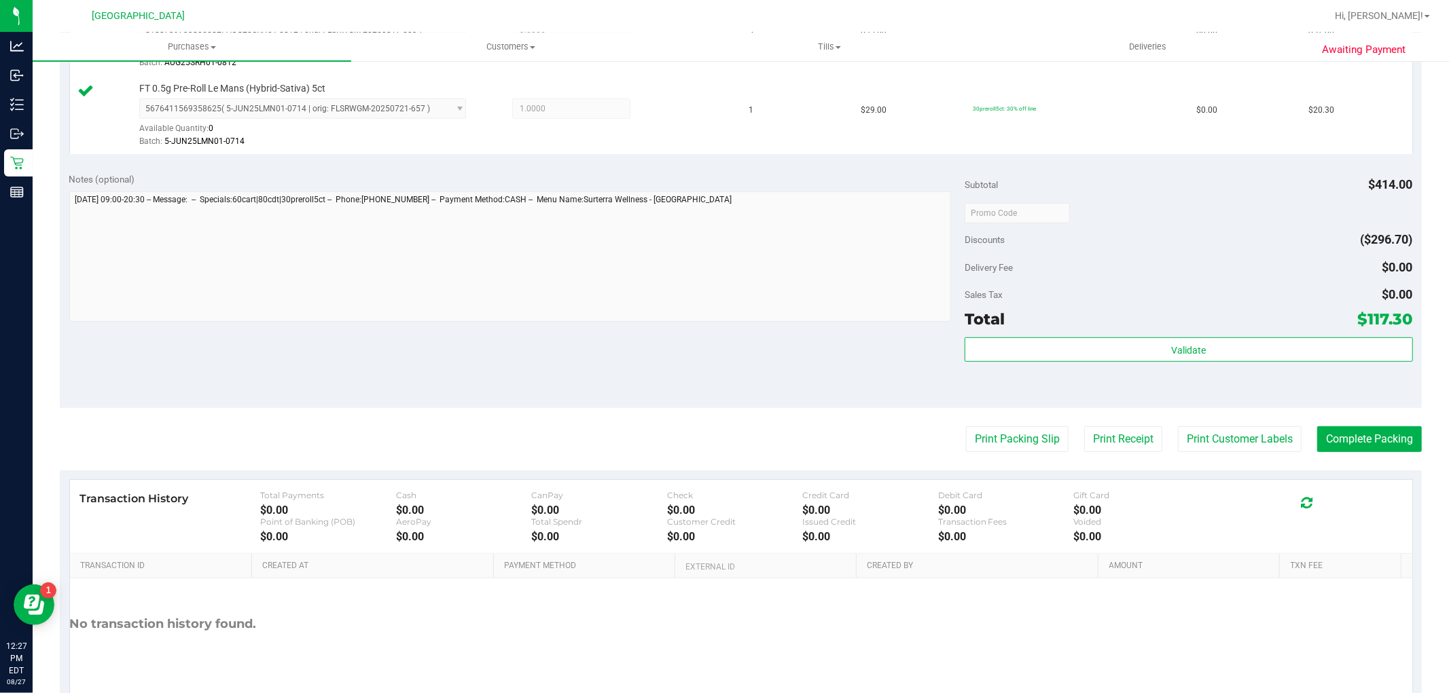
scroll to position [575, 0]
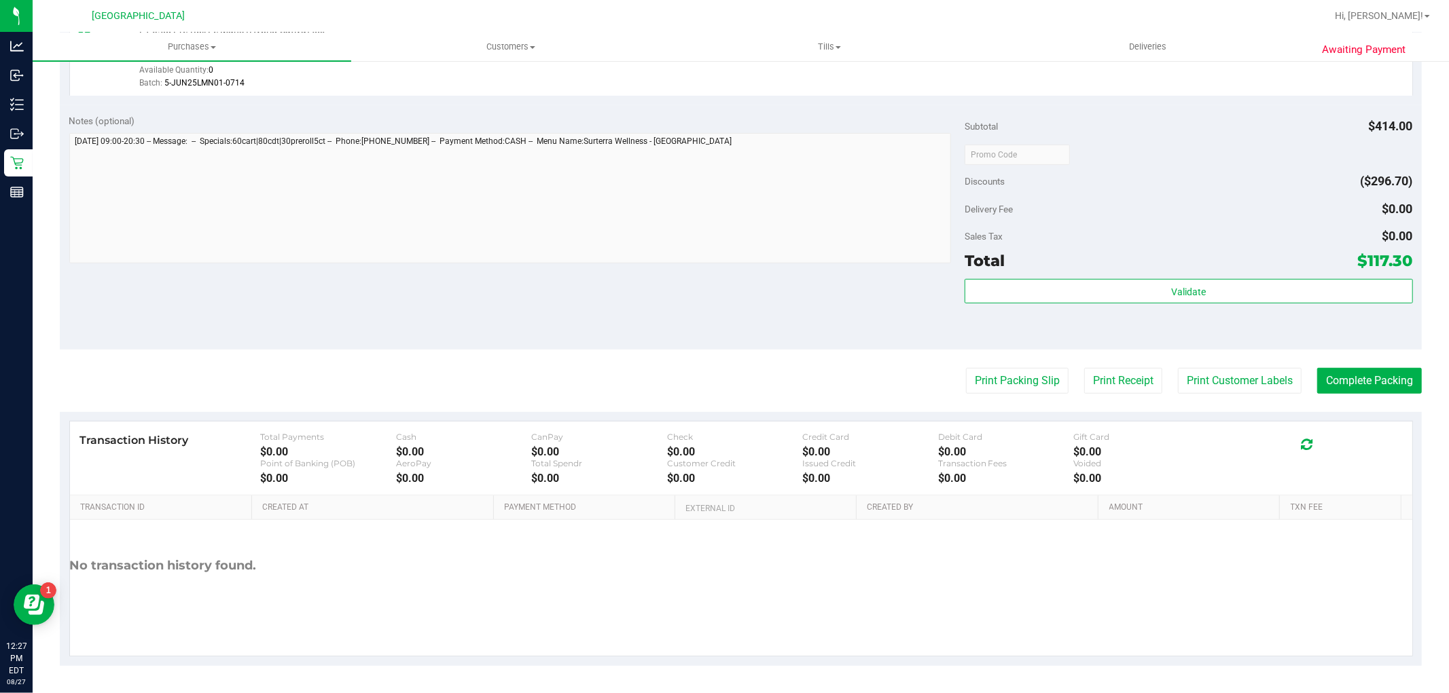
click at [1266, 405] on purchase-details "Back Edit Purchase Cancel Purchase View Profile # 11855690 BioTrack ID: - Submi…" at bounding box center [741, 83] width 1362 height 1168
click at [1264, 388] on button "Print Customer Labels" at bounding box center [1240, 381] width 124 height 26
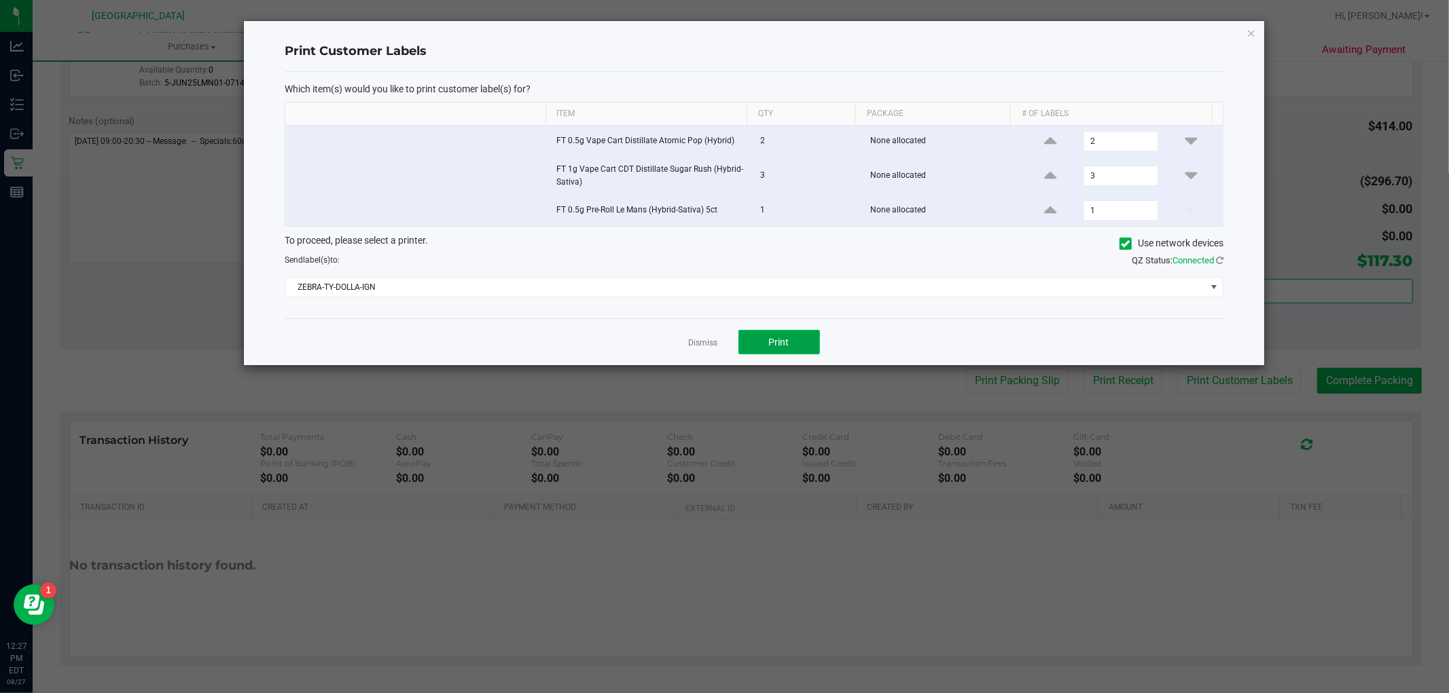
click at [806, 343] on button "Print" at bounding box center [779, 342] width 82 height 24
click at [705, 347] on link "Dismiss" at bounding box center [703, 344] width 29 height 12
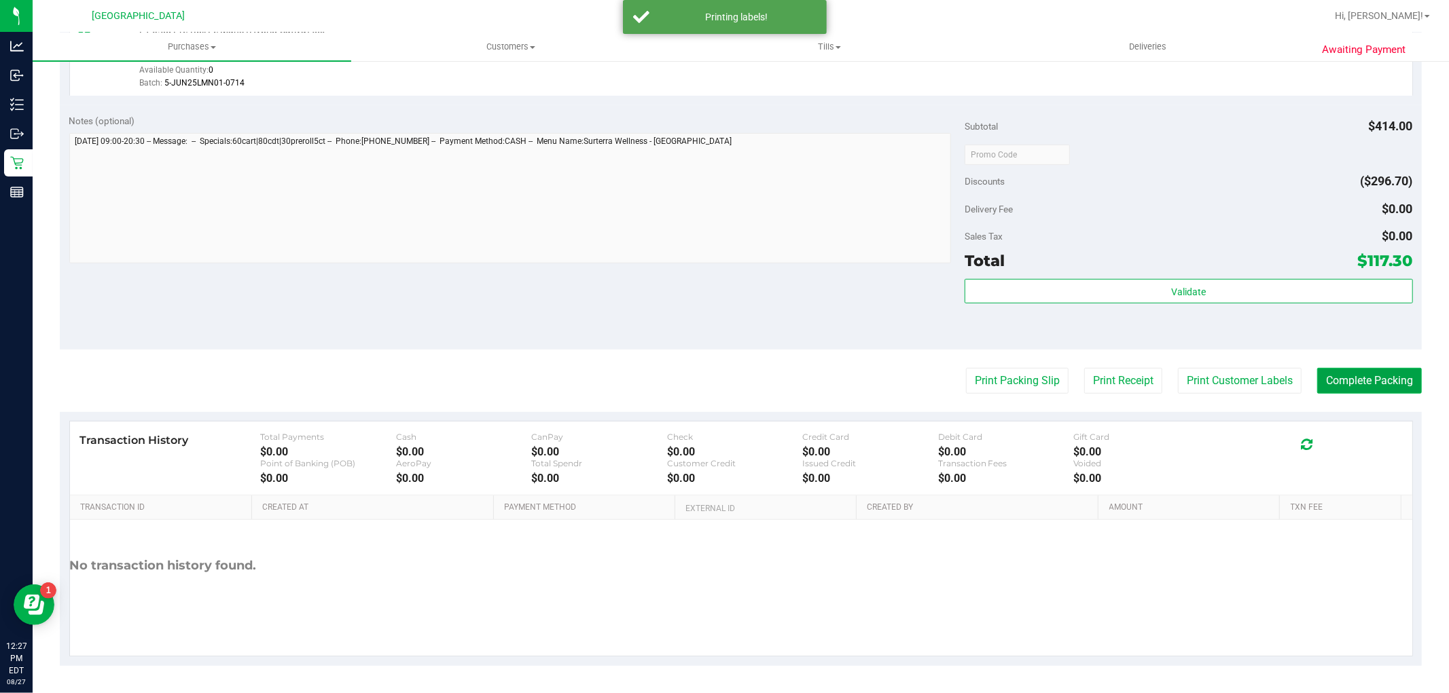
click at [1377, 380] on button "Complete Packing" at bounding box center [1369, 381] width 105 height 26
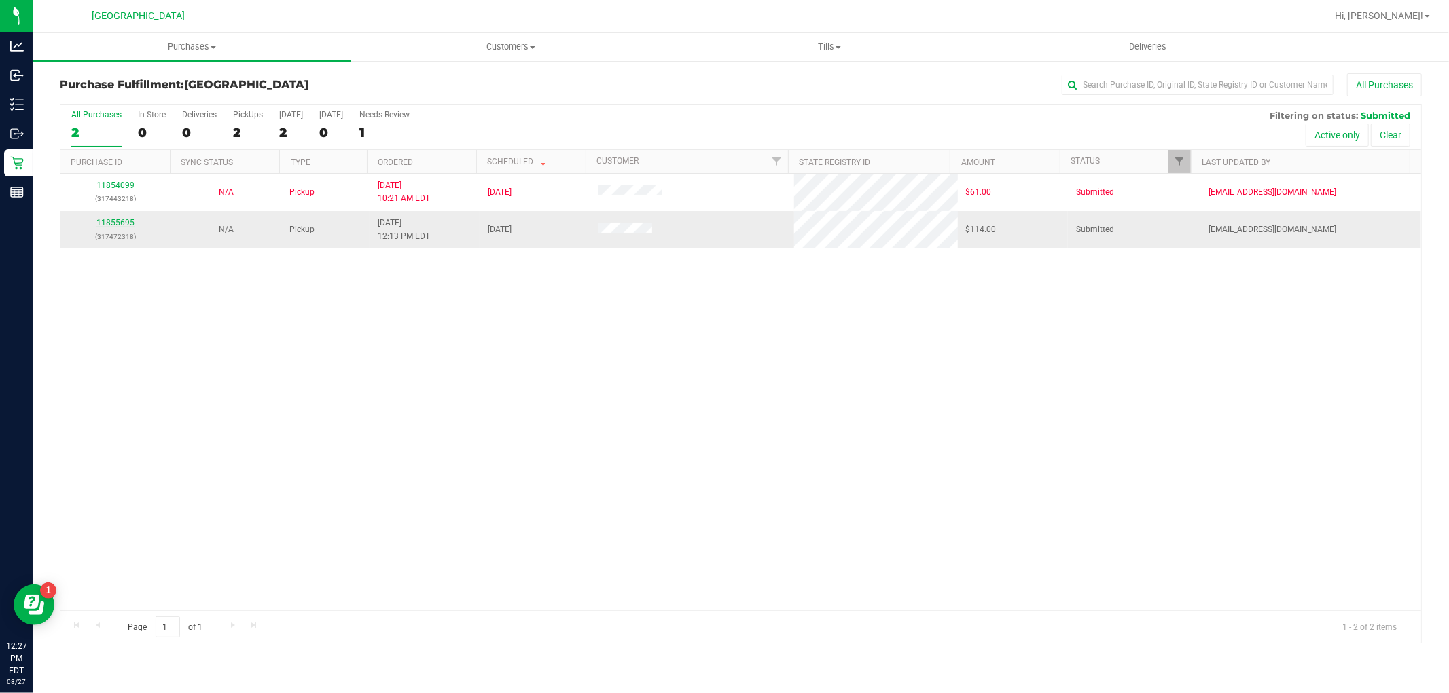
click at [123, 225] on link "11855695" at bounding box center [115, 223] width 38 height 10
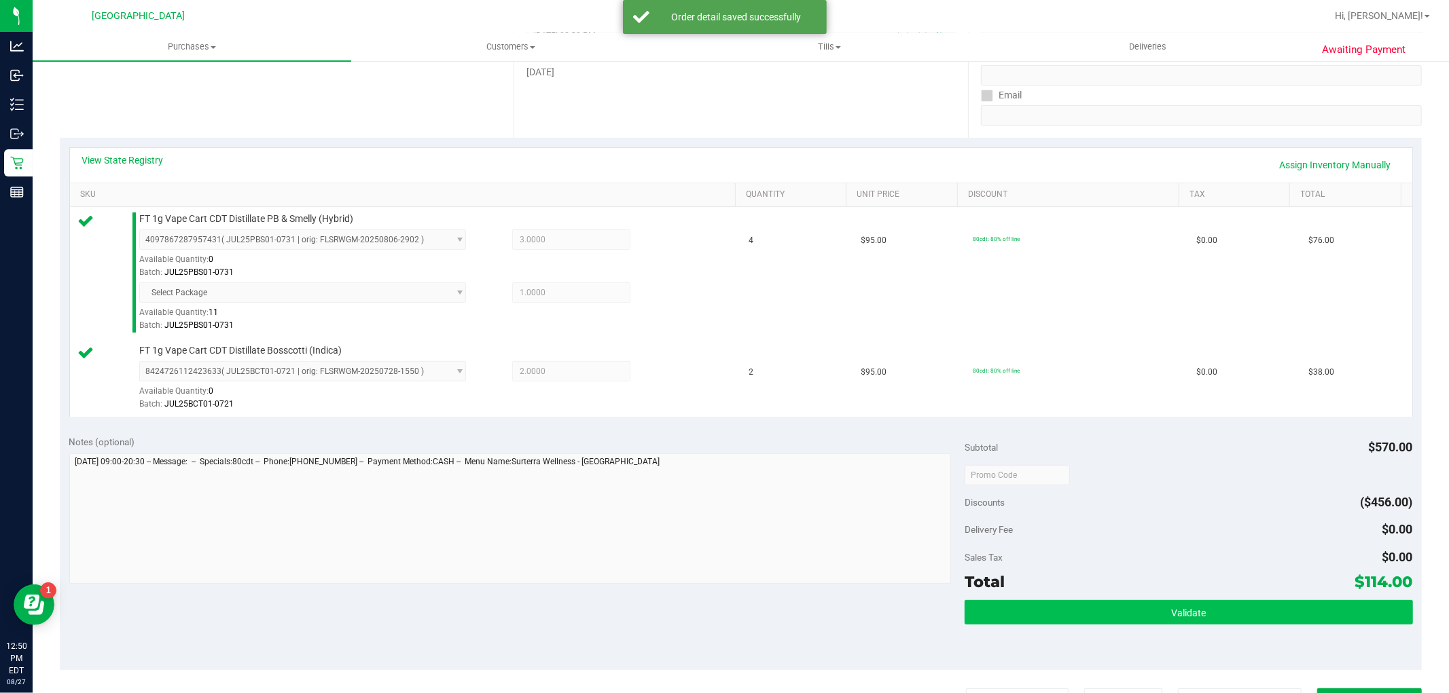
scroll to position [302, 0]
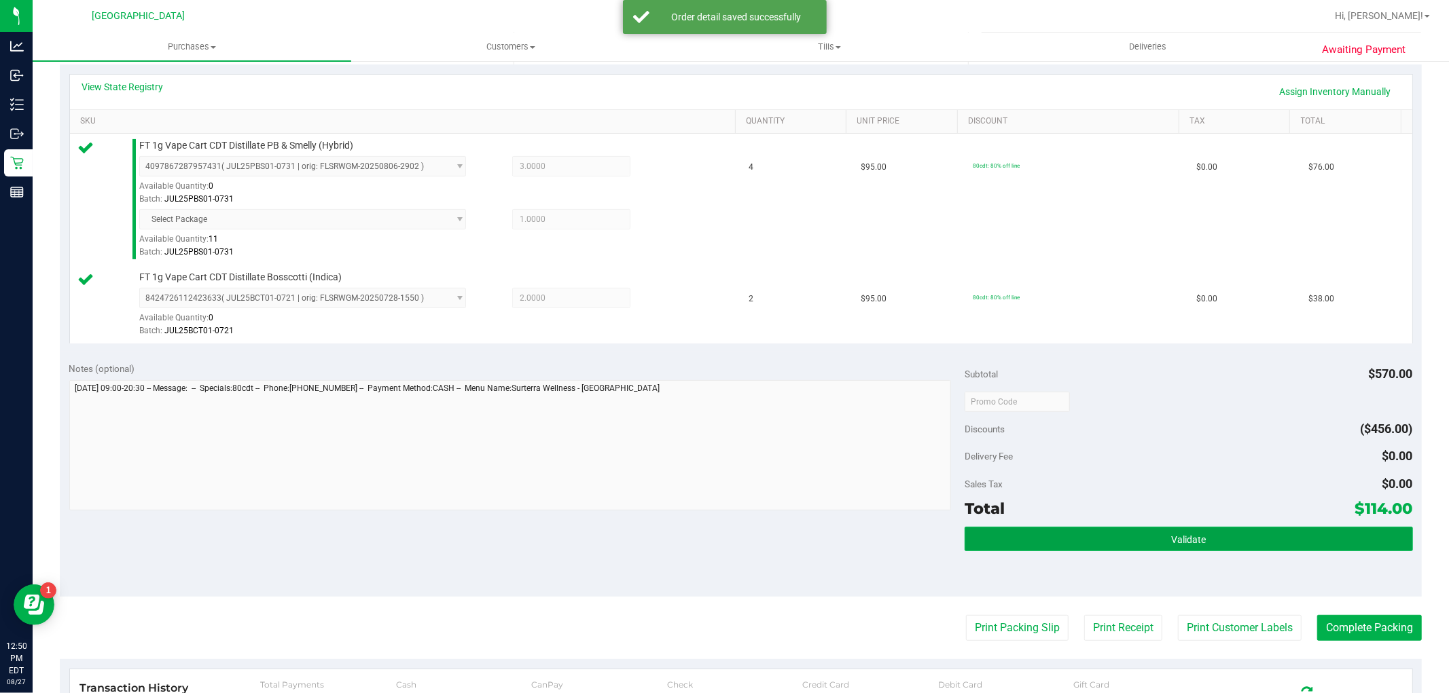
click at [1244, 535] on button "Validate" at bounding box center [1188, 539] width 448 height 24
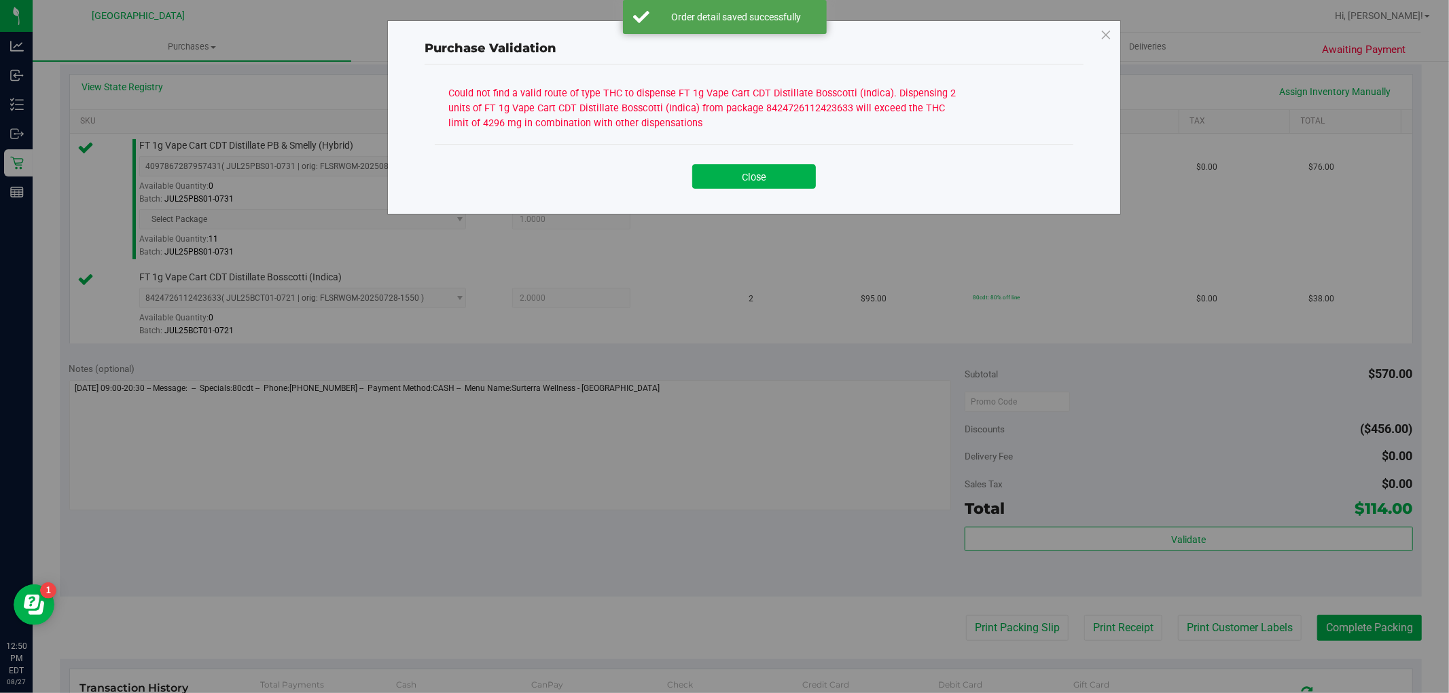
click at [731, 198] on div "Close" at bounding box center [754, 171] width 638 height 55
click at [729, 182] on button "Close" at bounding box center [754, 176] width 124 height 24
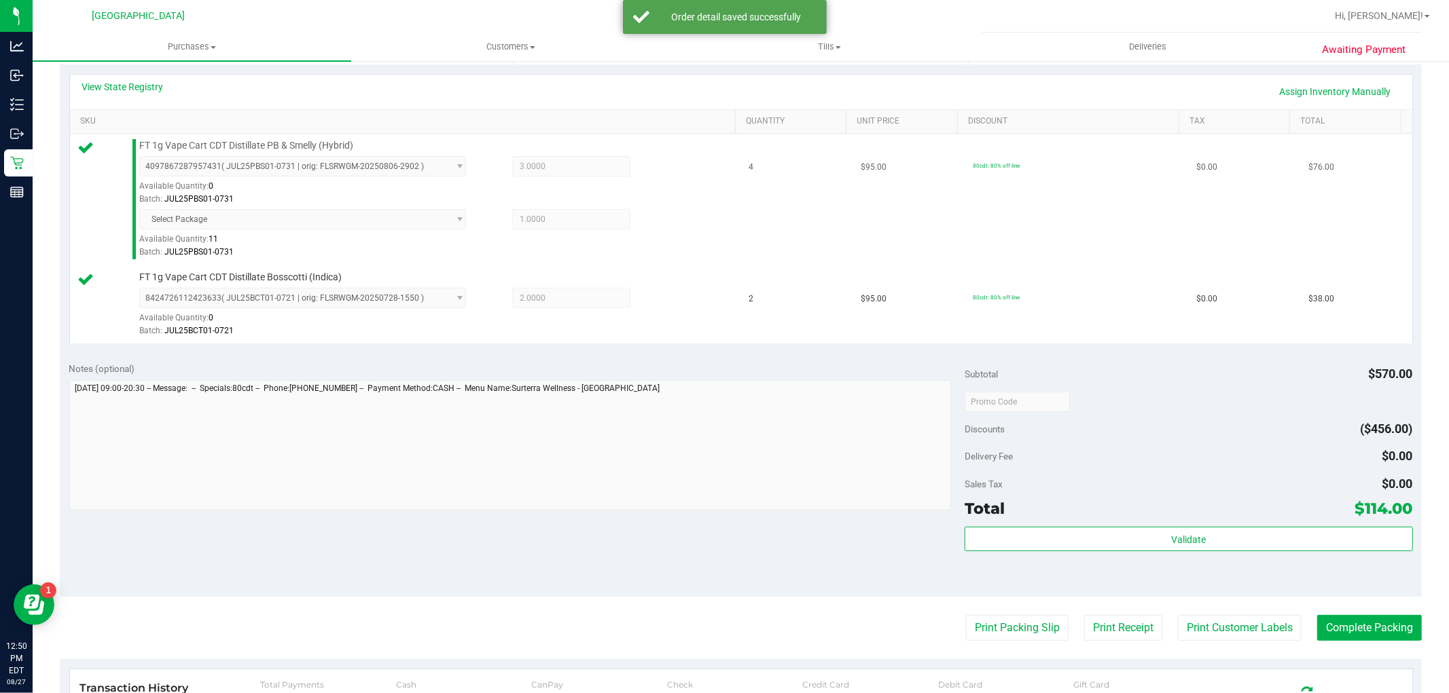
scroll to position [0, 0]
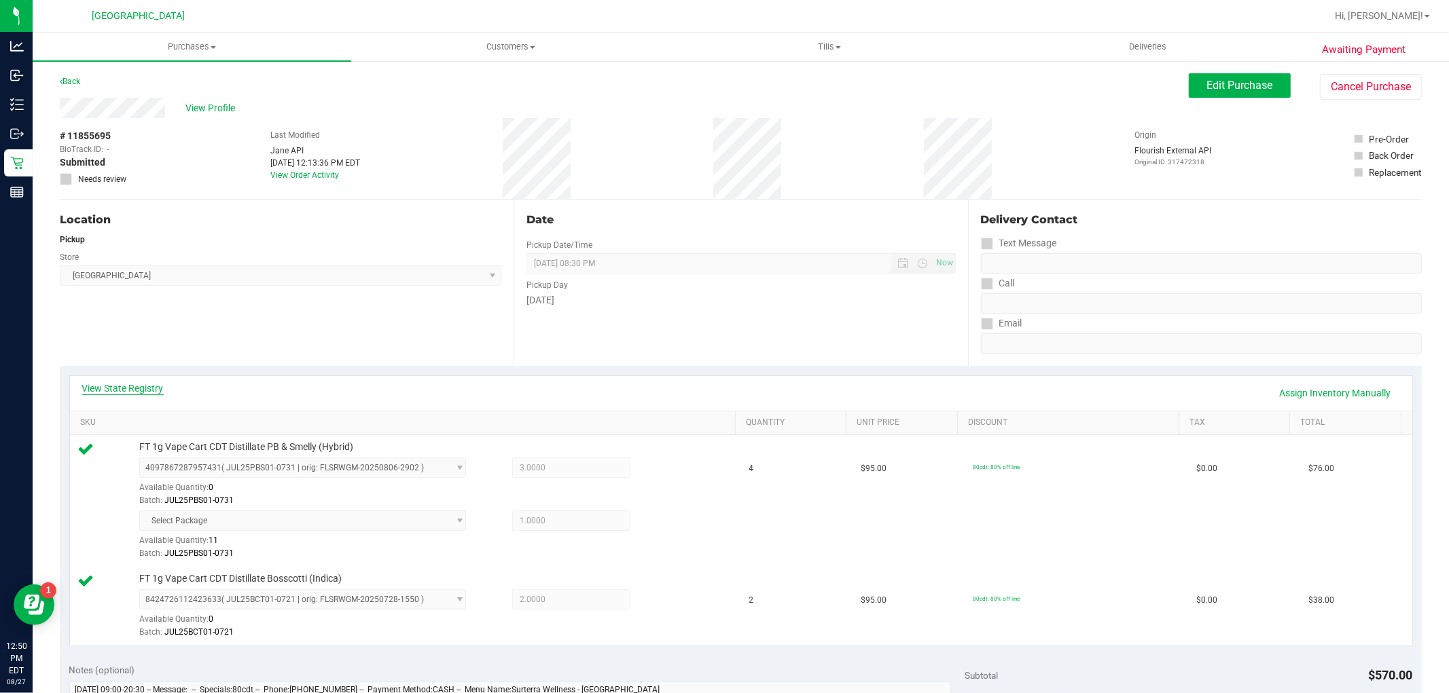
click at [145, 385] on link "View State Registry" at bounding box center [123, 389] width 82 height 14
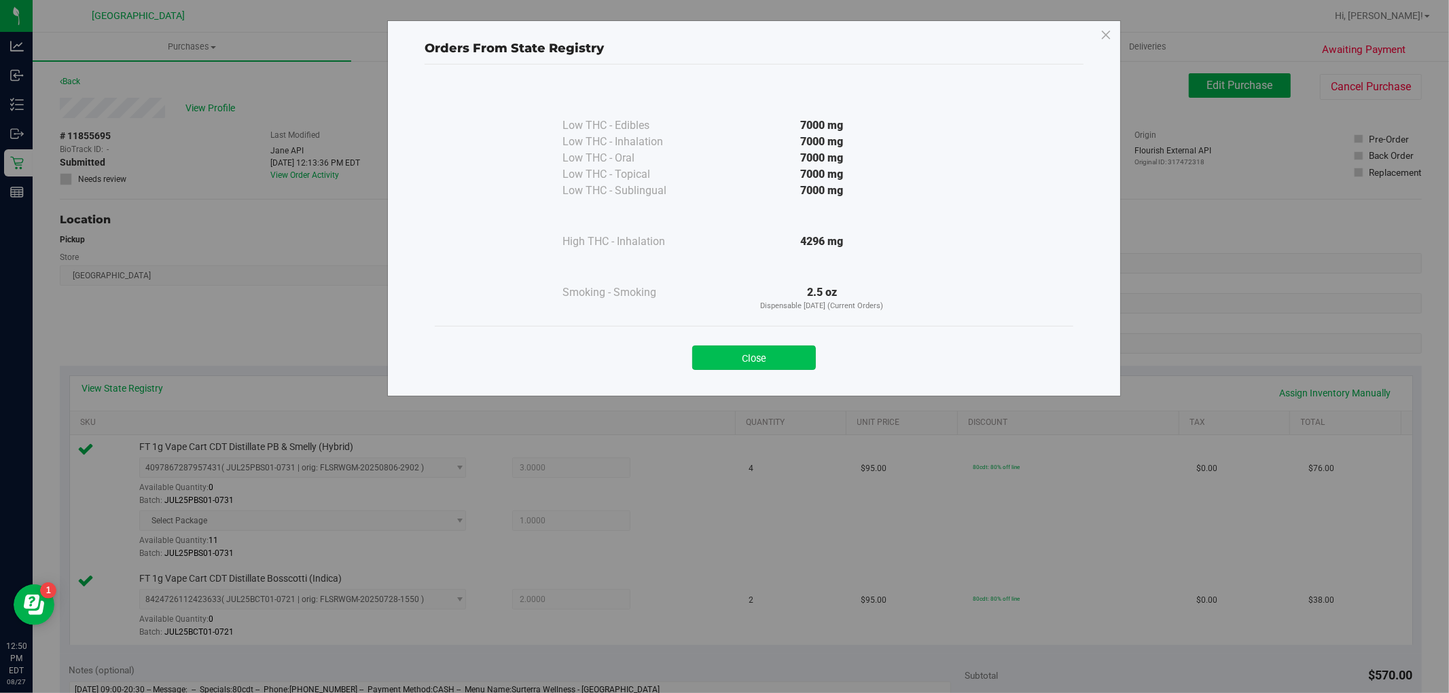
click at [731, 361] on button "Close" at bounding box center [754, 358] width 124 height 24
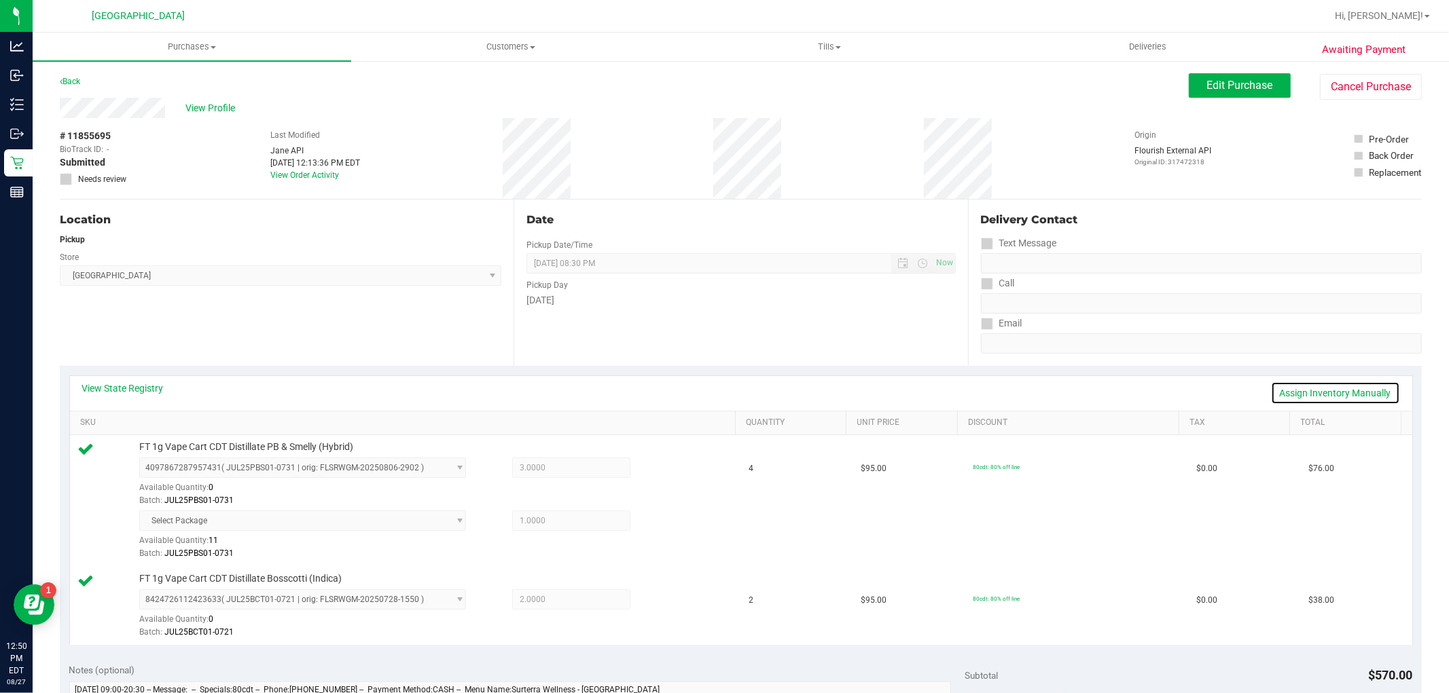
click at [1354, 393] on link "Assign Inventory Manually" at bounding box center [1335, 393] width 129 height 23
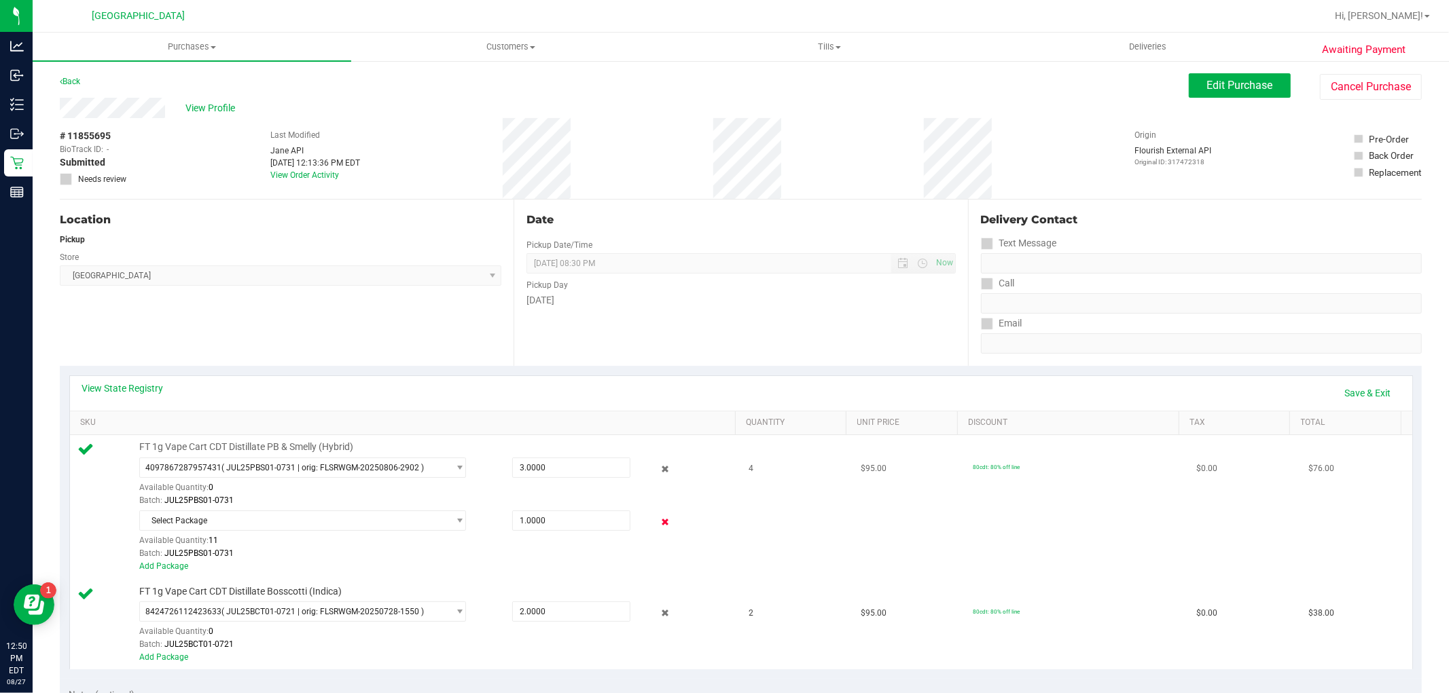
click at [657, 518] on icon at bounding box center [664, 523] width 14 height 16
click at [657, 469] on icon at bounding box center [664, 470] width 14 height 16
click at [1221, 85] on span "Edit Purchase" at bounding box center [1240, 85] width 66 height 13
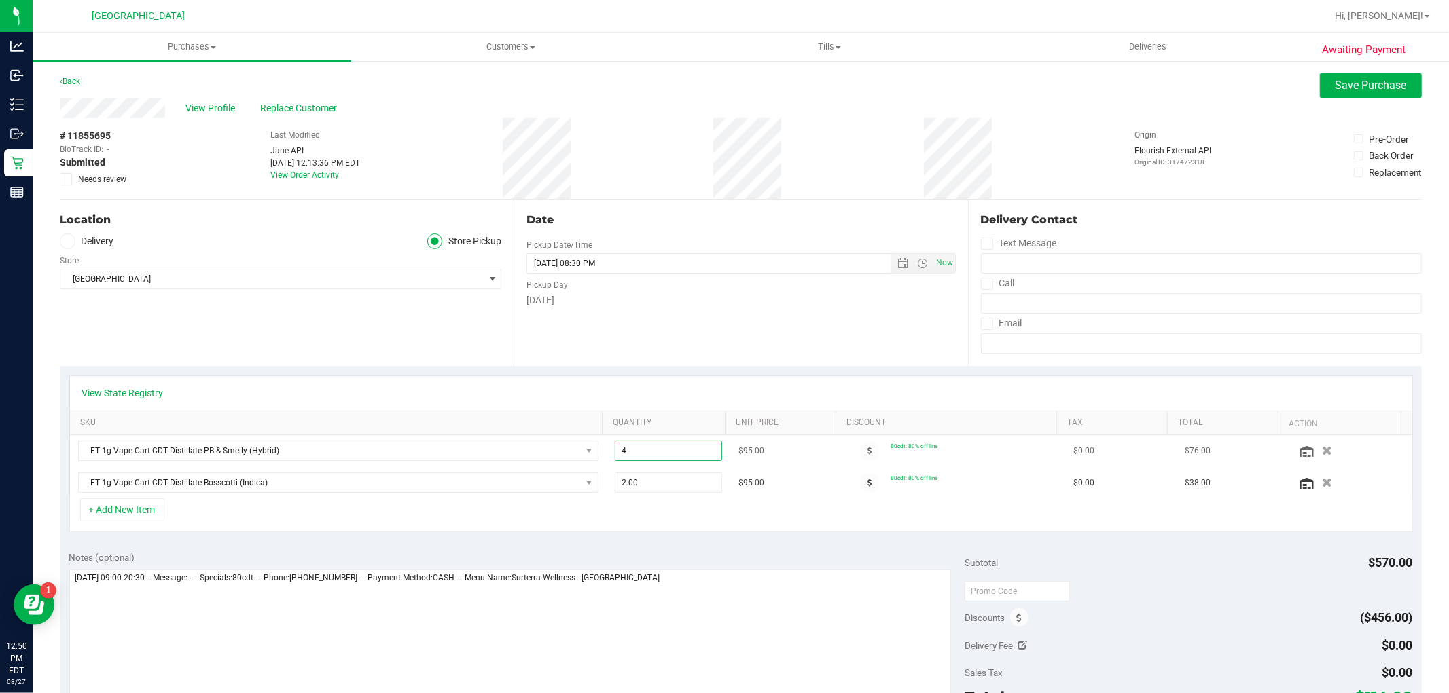
click at [678, 445] on span "4.00 4" at bounding box center [668, 451] width 107 height 20
type input "4"
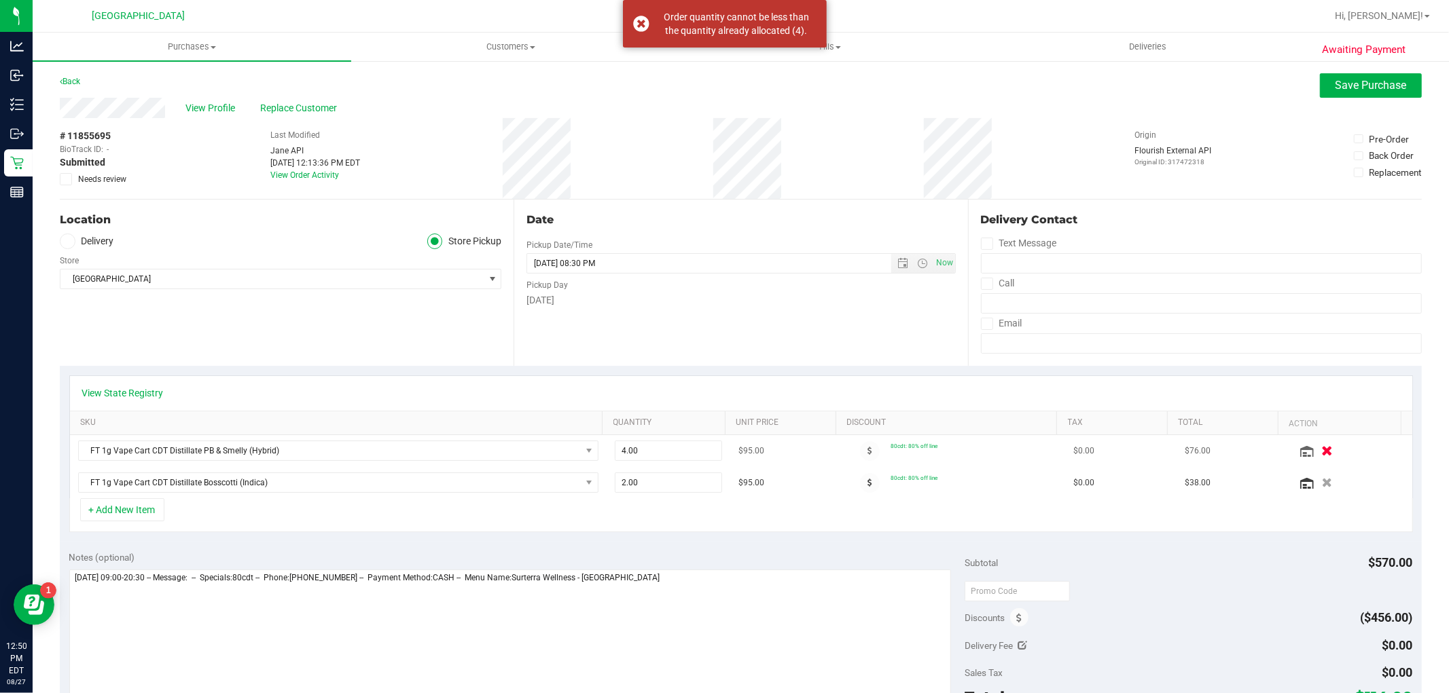
click at [1321, 448] on icon "button" at bounding box center [1327, 451] width 12 height 10
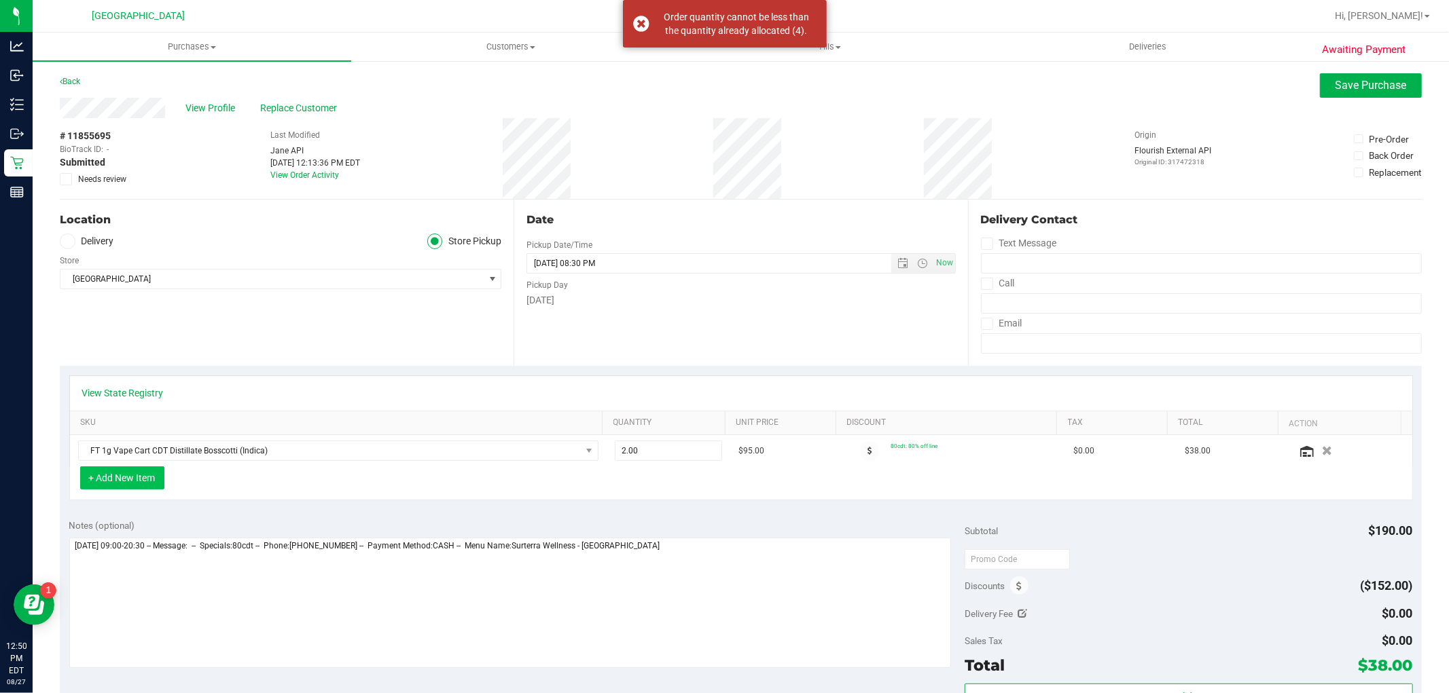
click at [98, 485] on button "+ Add New Item" at bounding box center [122, 478] width 84 height 23
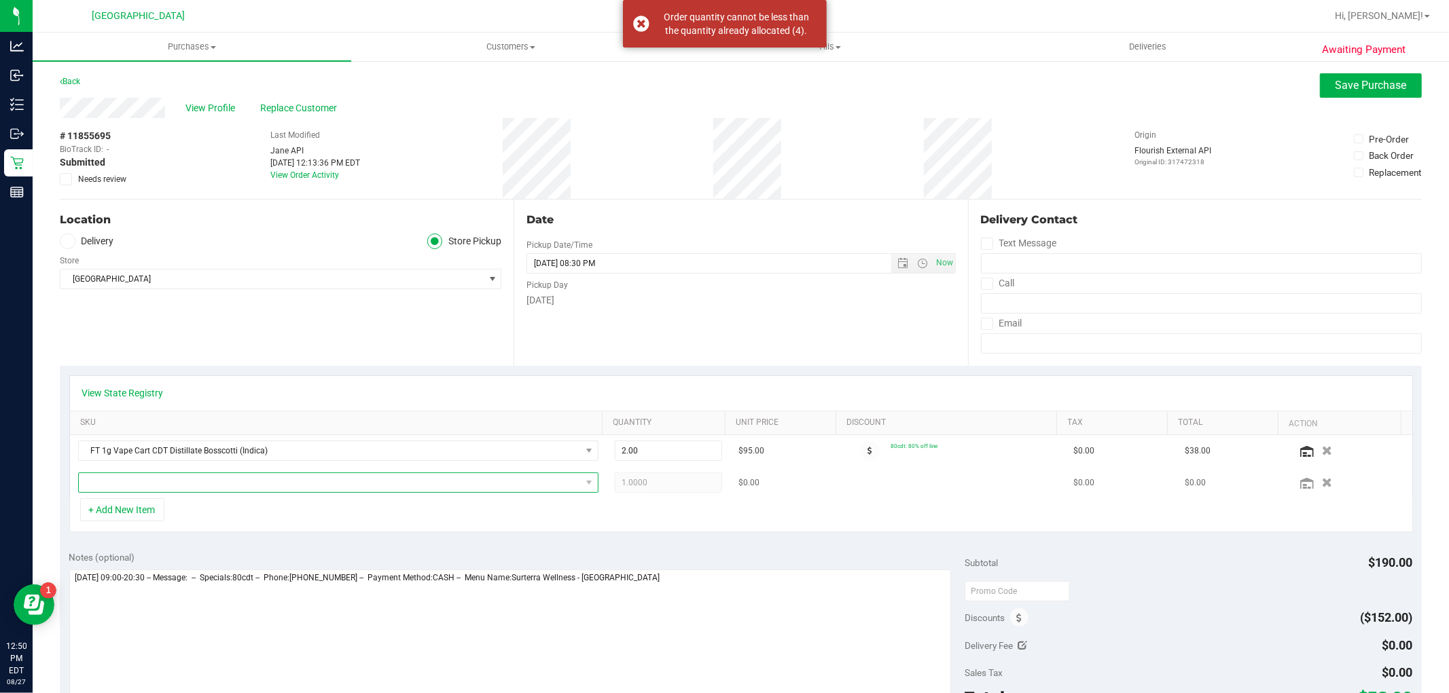
click at [295, 477] on span "NO DATA FOUND" at bounding box center [330, 482] width 502 height 19
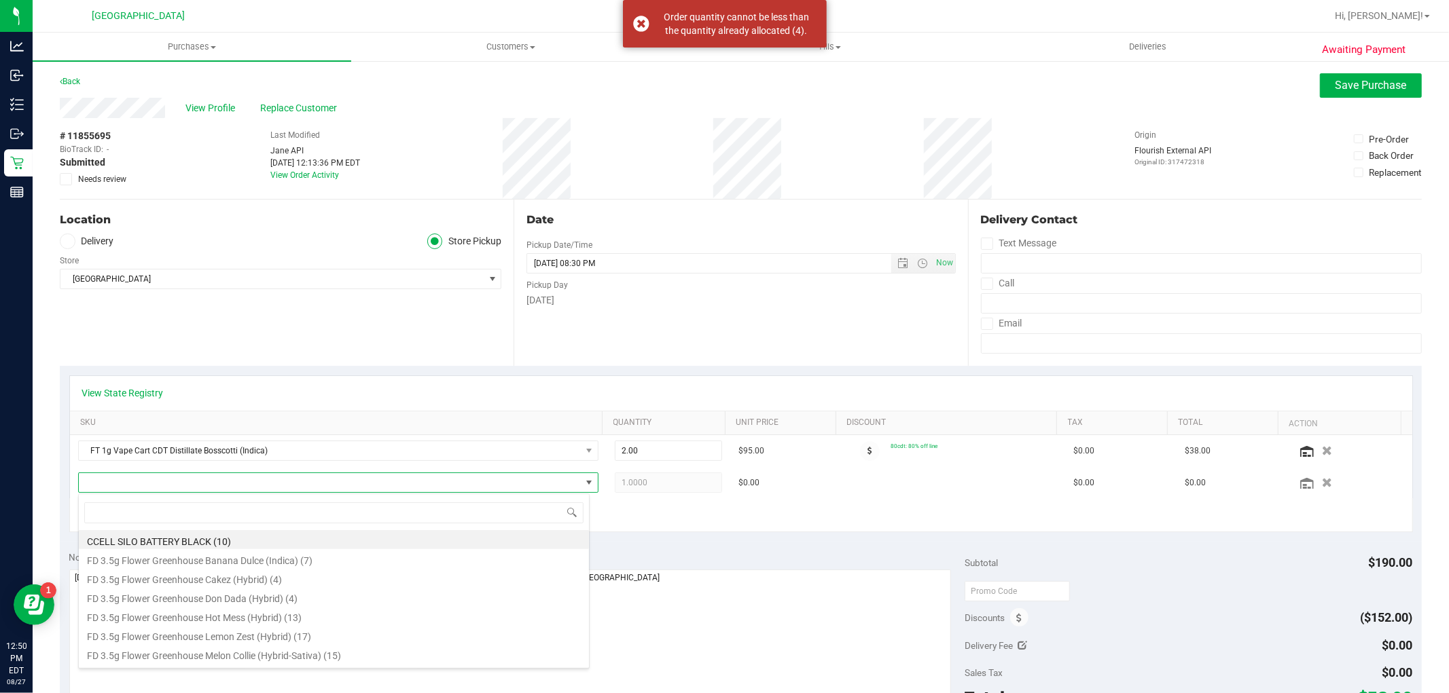
scroll to position [20, 507]
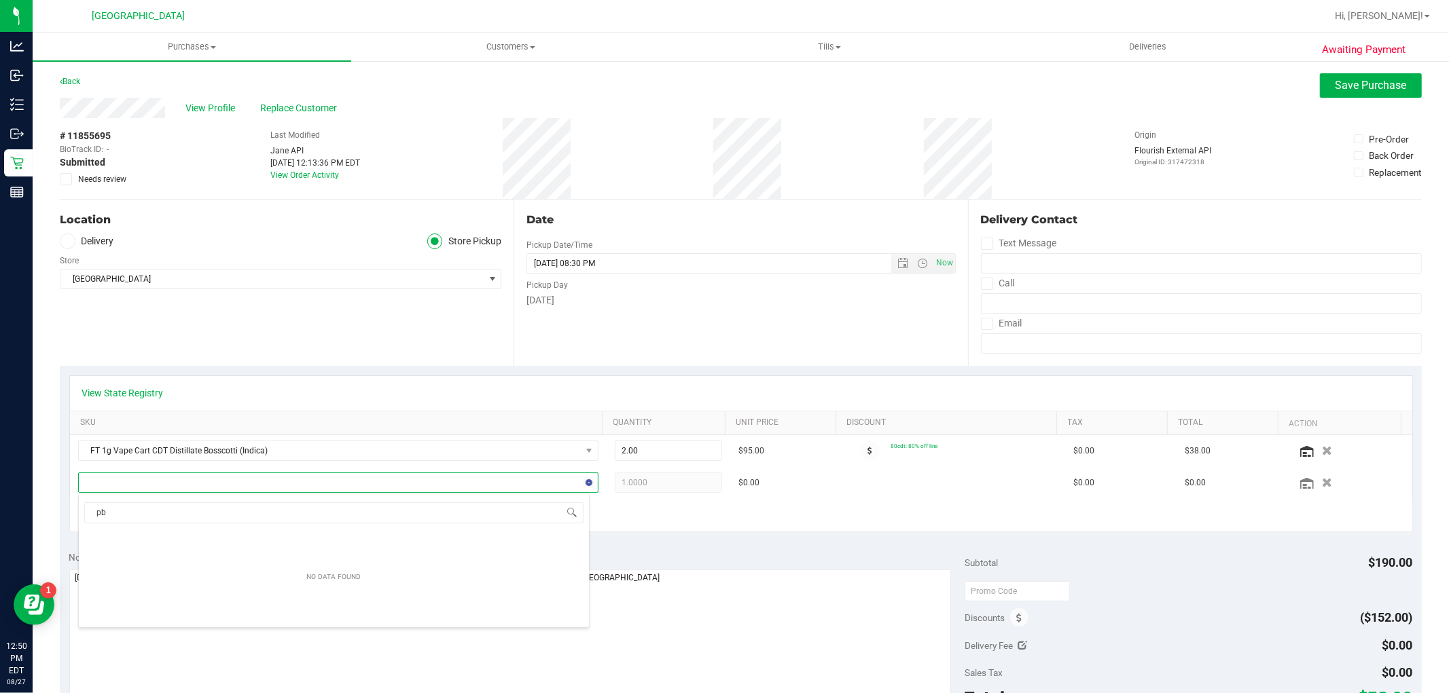
type input "pbs"
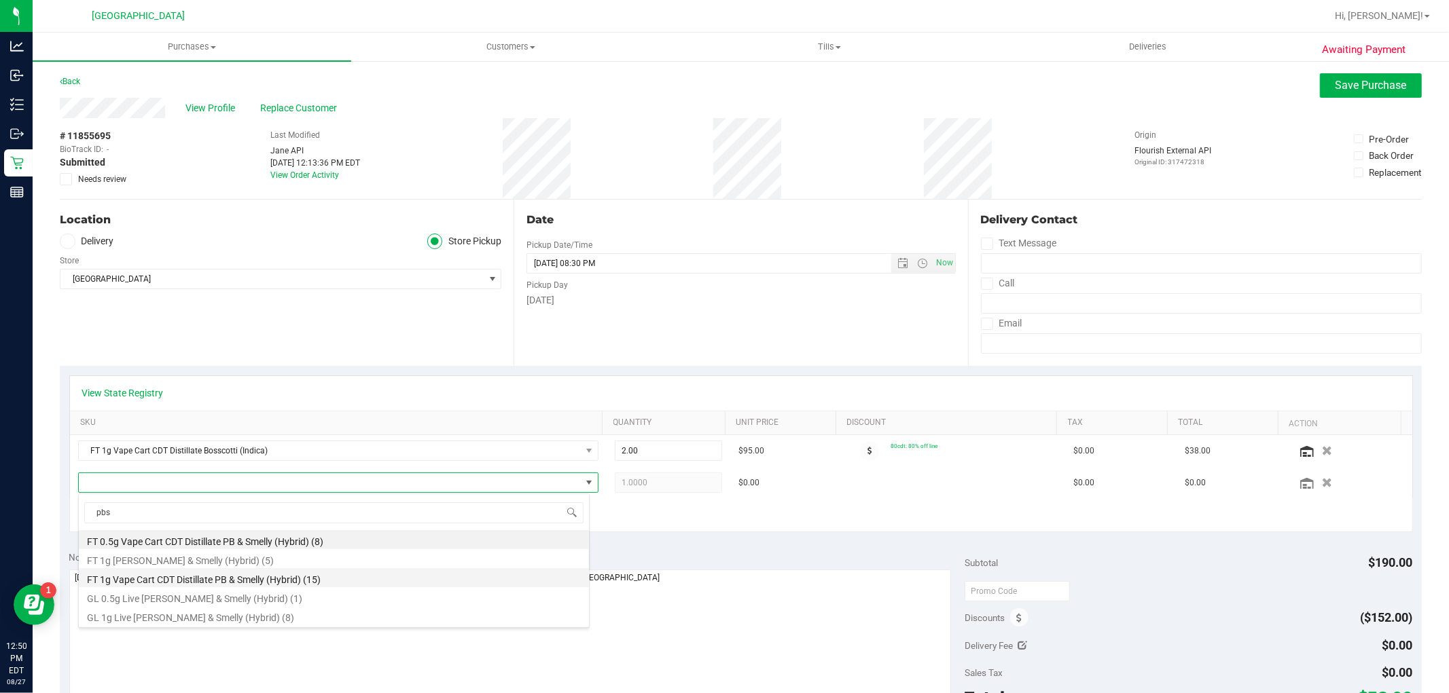
click at [297, 578] on li "FT 1g Vape Cart CDT Distillate PB & Smelly (Hybrid) (15)" at bounding box center [334, 577] width 510 height 19
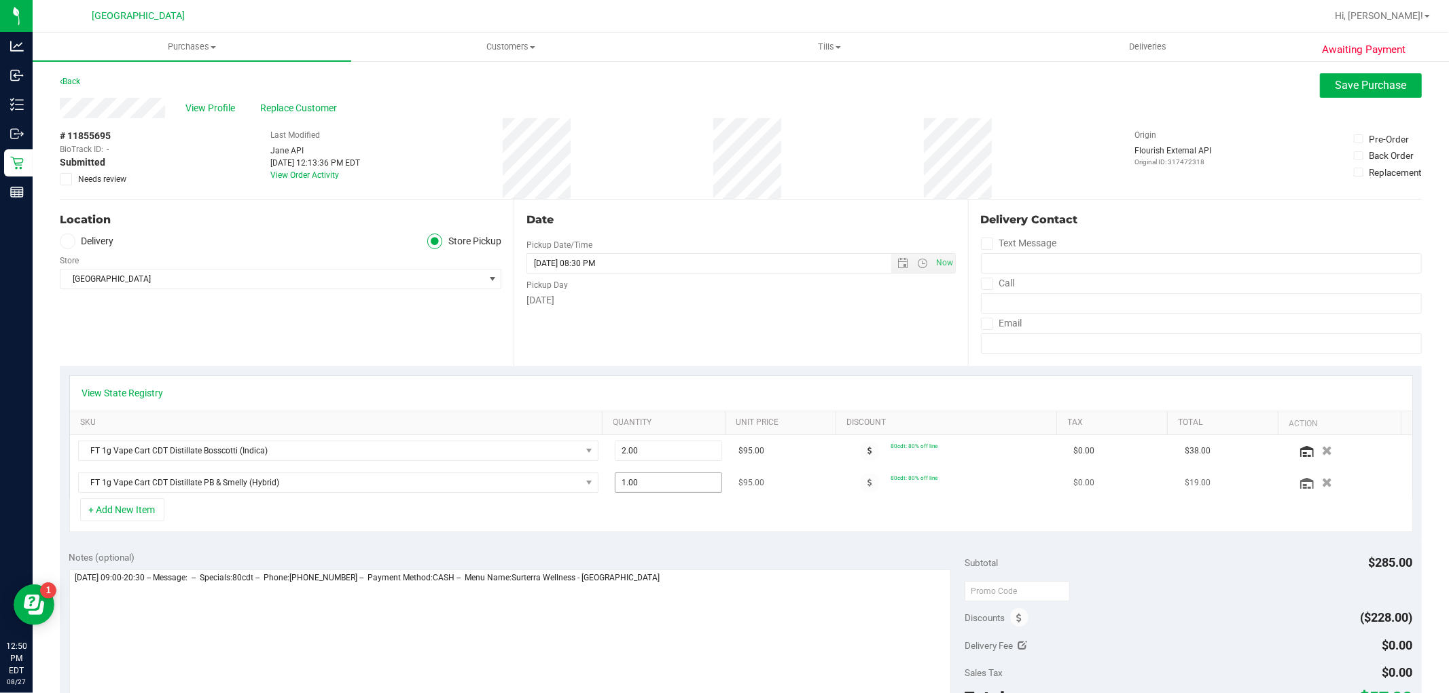
click at [700, 480] on span "1.00 1" at bounding box center [668, 483] width 107 height 20
type input "2"
click at [736, 547] on div "Notes (optional) Subtotal $285.00 Discounts ($228.00) Delivery Fee $0.00 Sales …" at bounding box center [741, 664] width 1362 height 245
click at [1337, 79] on span "Save Purchase" at bounding box center [1370, 85] width 71 height 13
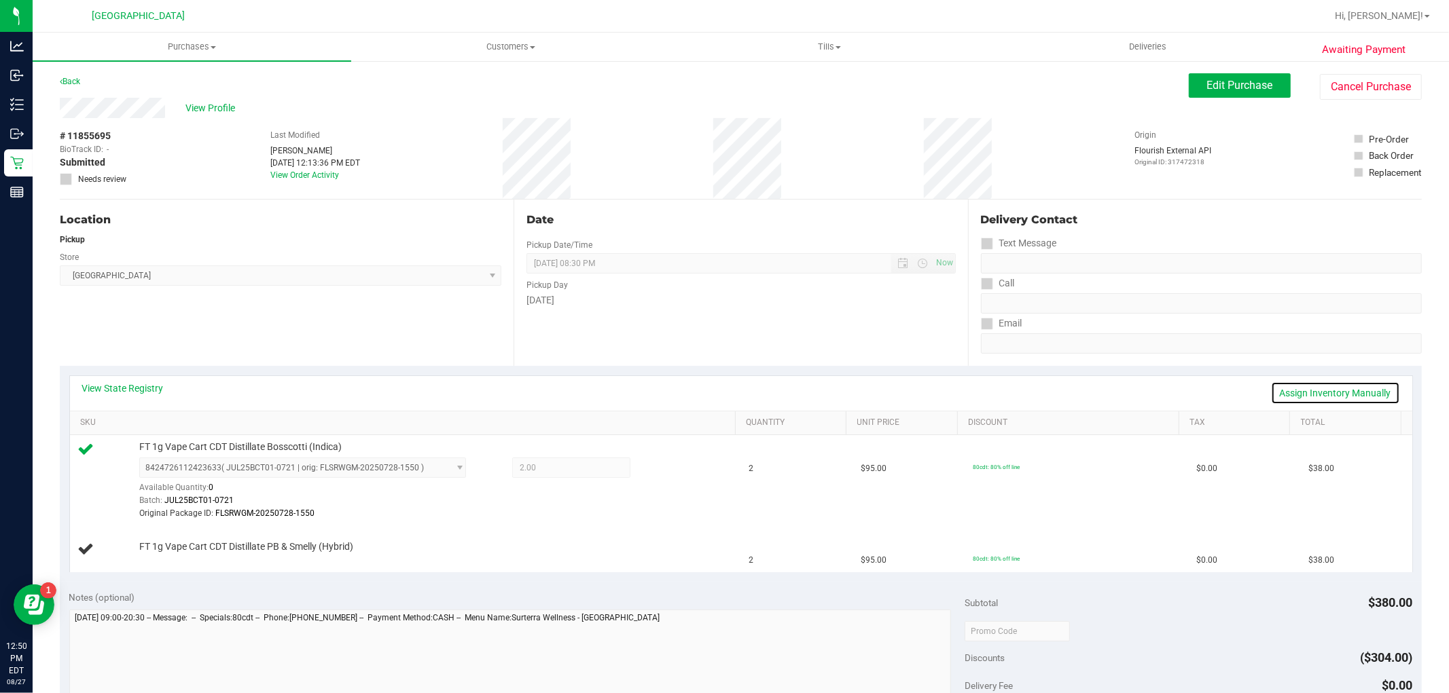
click at [1334, 398] on link "Assign Inventory Manually" at bounding box center [1335, 393] width 129 height 23
click at [180, 550] on div "Add Package" at bounding box center [434, 556] width 590 height 13
click at [183, 561] on div "Add Package" at bounding box center [434, 556] width 590 height 13
click at [183, 558] on link "Add Package" at bounding box center [163, 556] width 49 height 10
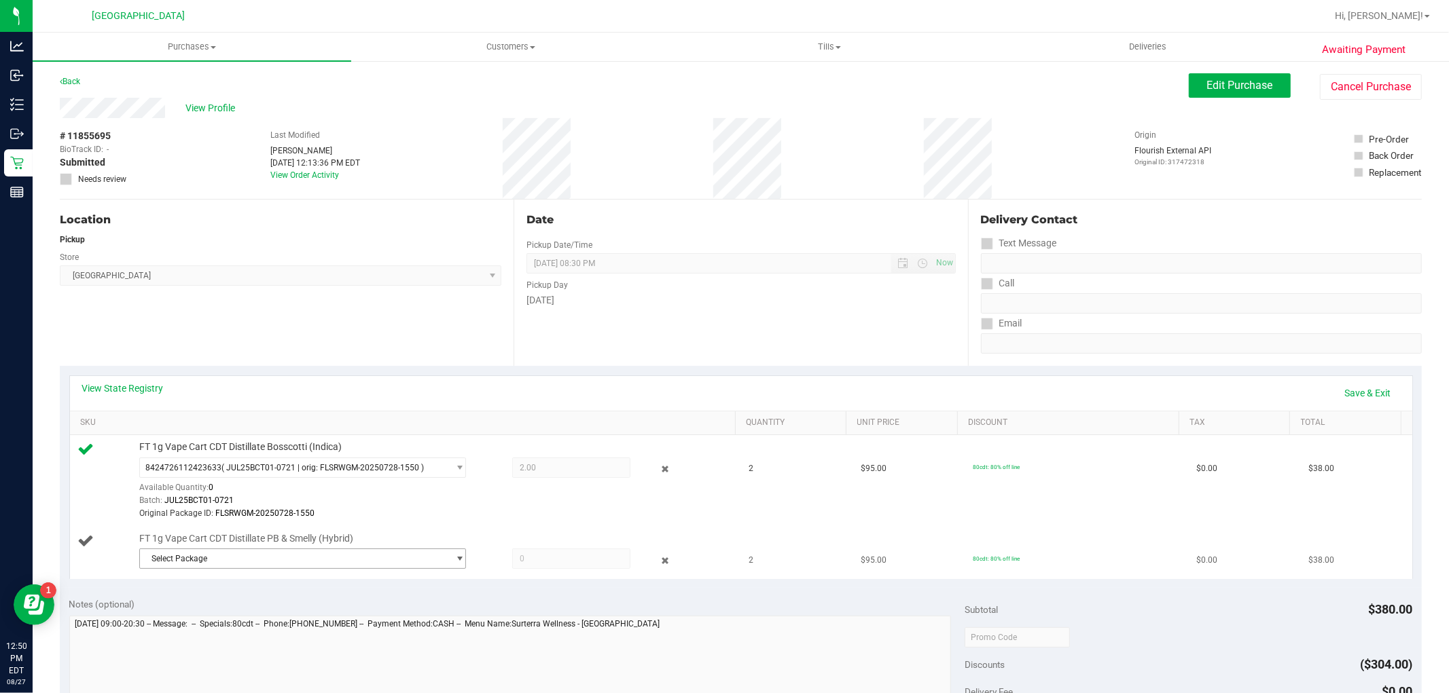
click at [214, 553] on span "Select Package" at bounding box center [294, 558] width 308 height 19
click at [255, 616] on span "( JUL25PBS01-0731 | orig: FLSRWGM-20250806-2932 )" at bounding box center [326, 616] width 202 height 10
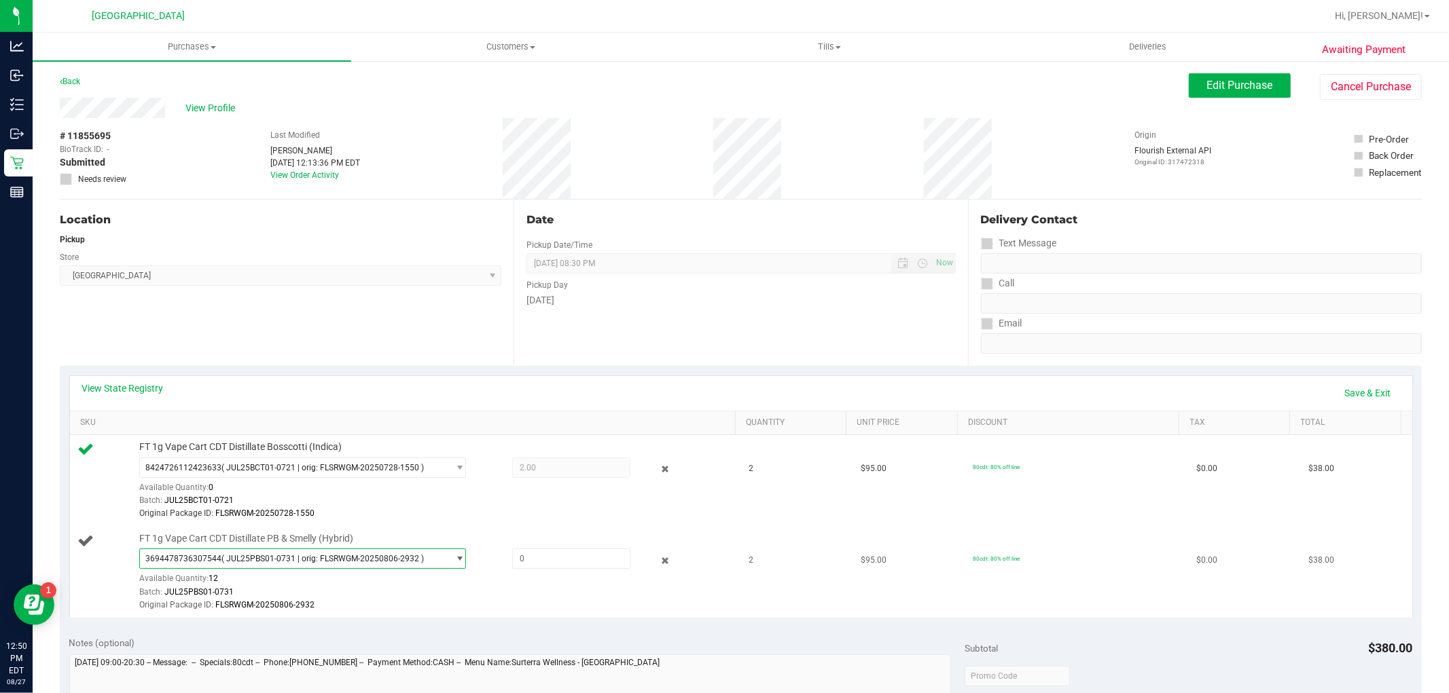
click at [290, 555] on span "( JUL25PBS01-0731 | orig: FLSRWGM-20250806-2932 )" at bounding box center [322, 559] width 202 height 10
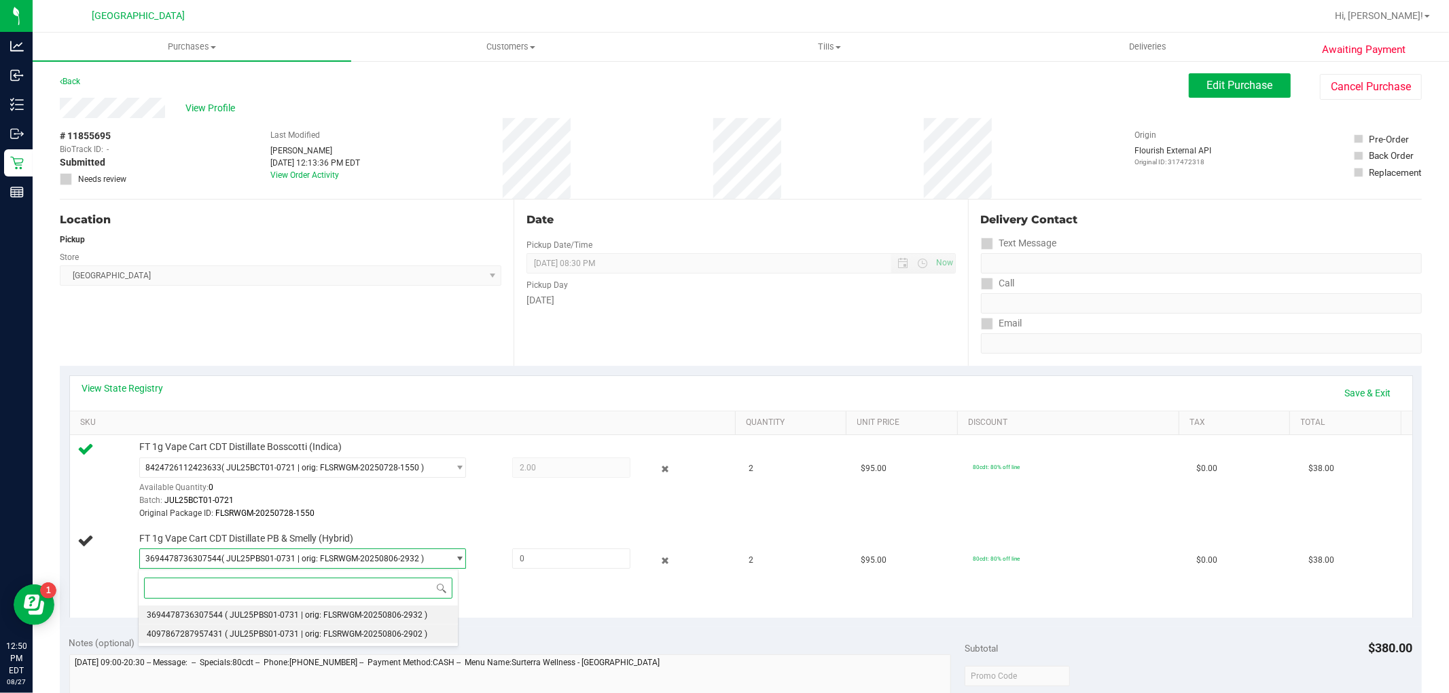
click at [303, 636] on span "( JUL25PBS01-0731 | orig: FLSRWGM-20250806-2902 )" at bounding box center [326, 635] width 202 height 10
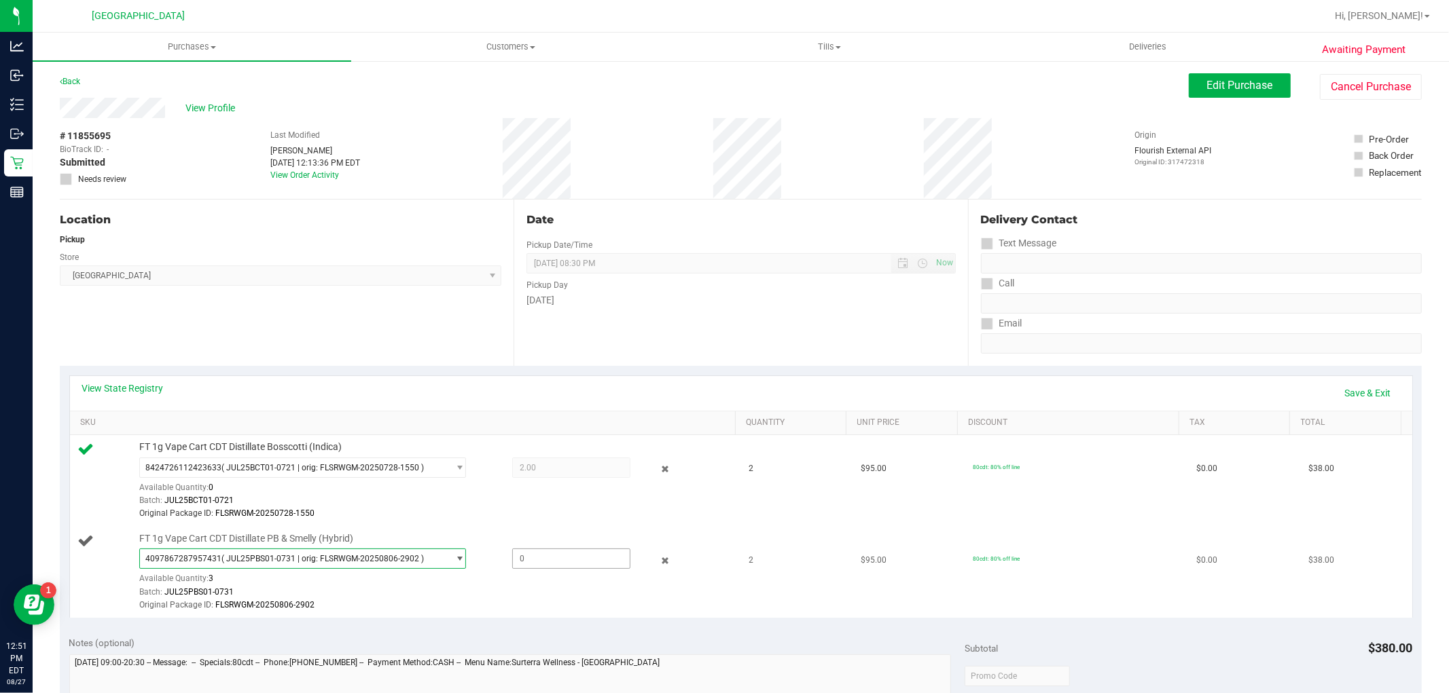
click at [513, 561] on span at bounding box center [571, 559] width 118 height 20
type input "2"
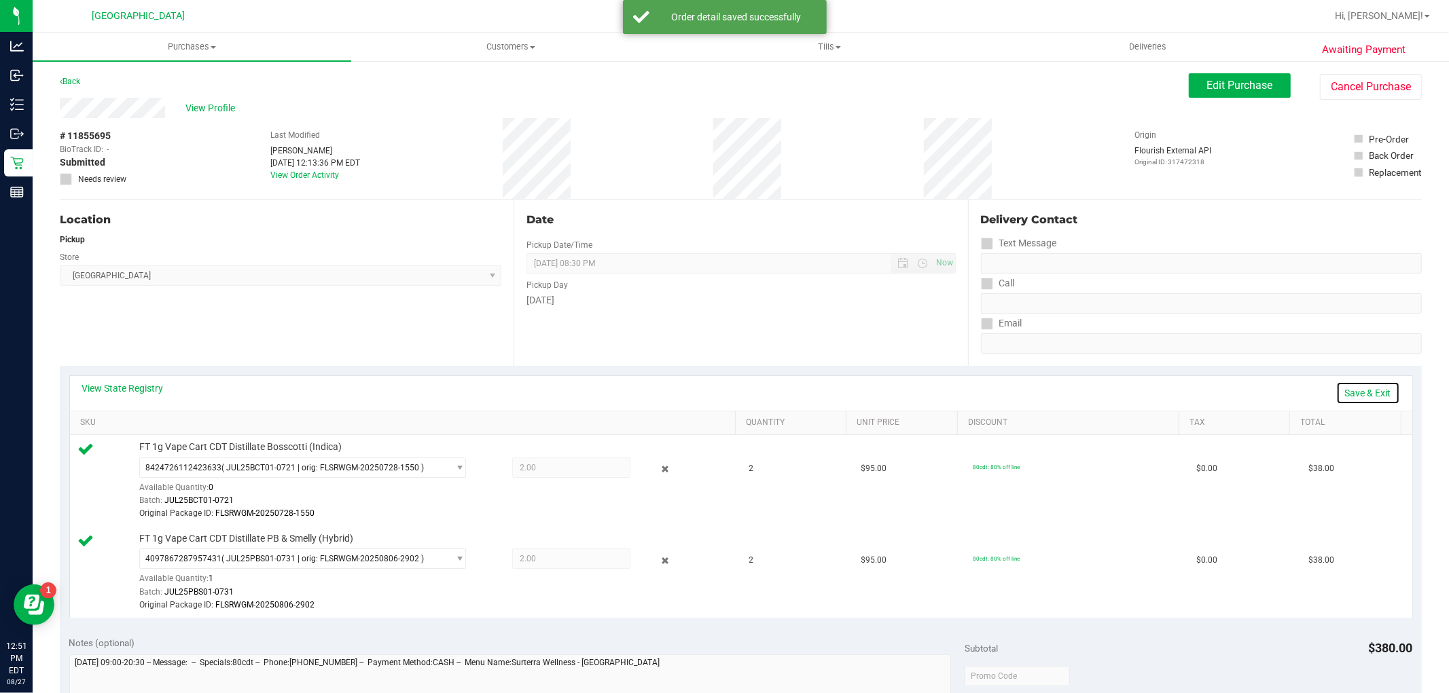
click at [1336, 389] on link "Save & Exit" at bounding box center [1368, 393] width 64 height 23
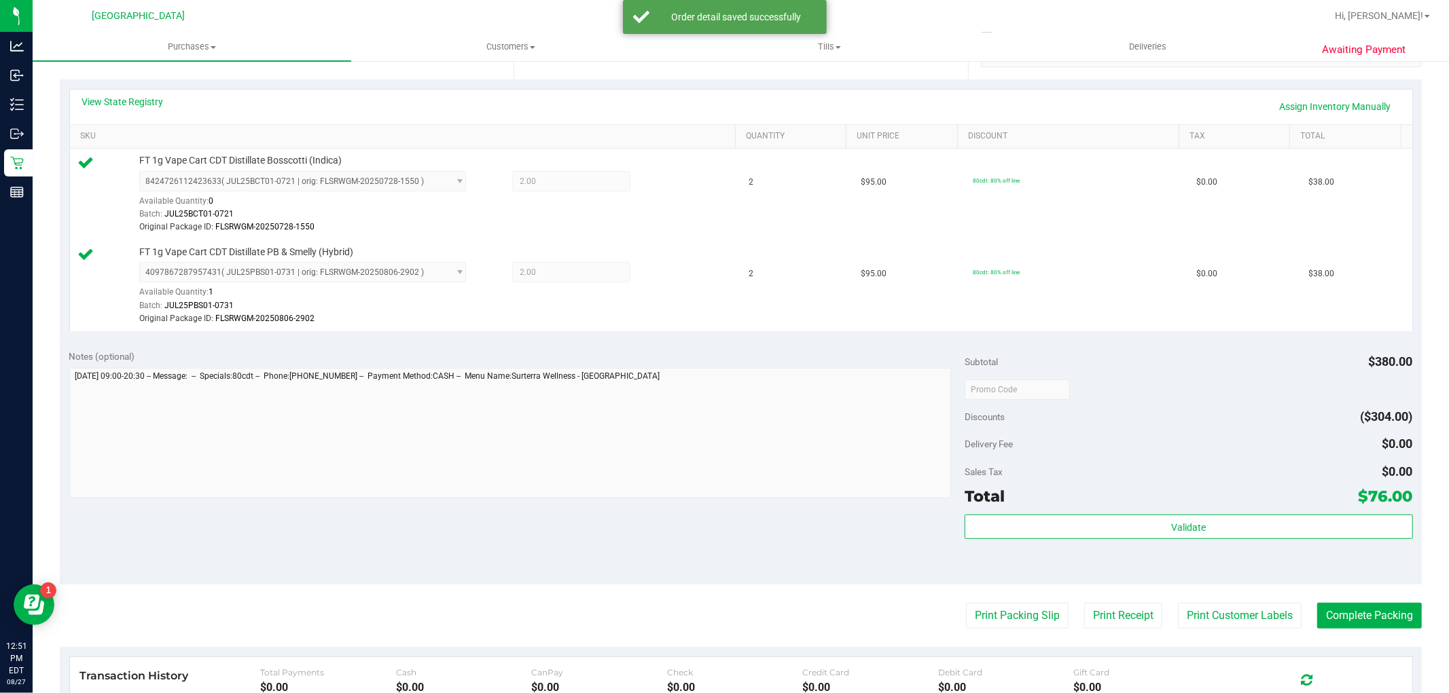
scroll to position [452, 0]
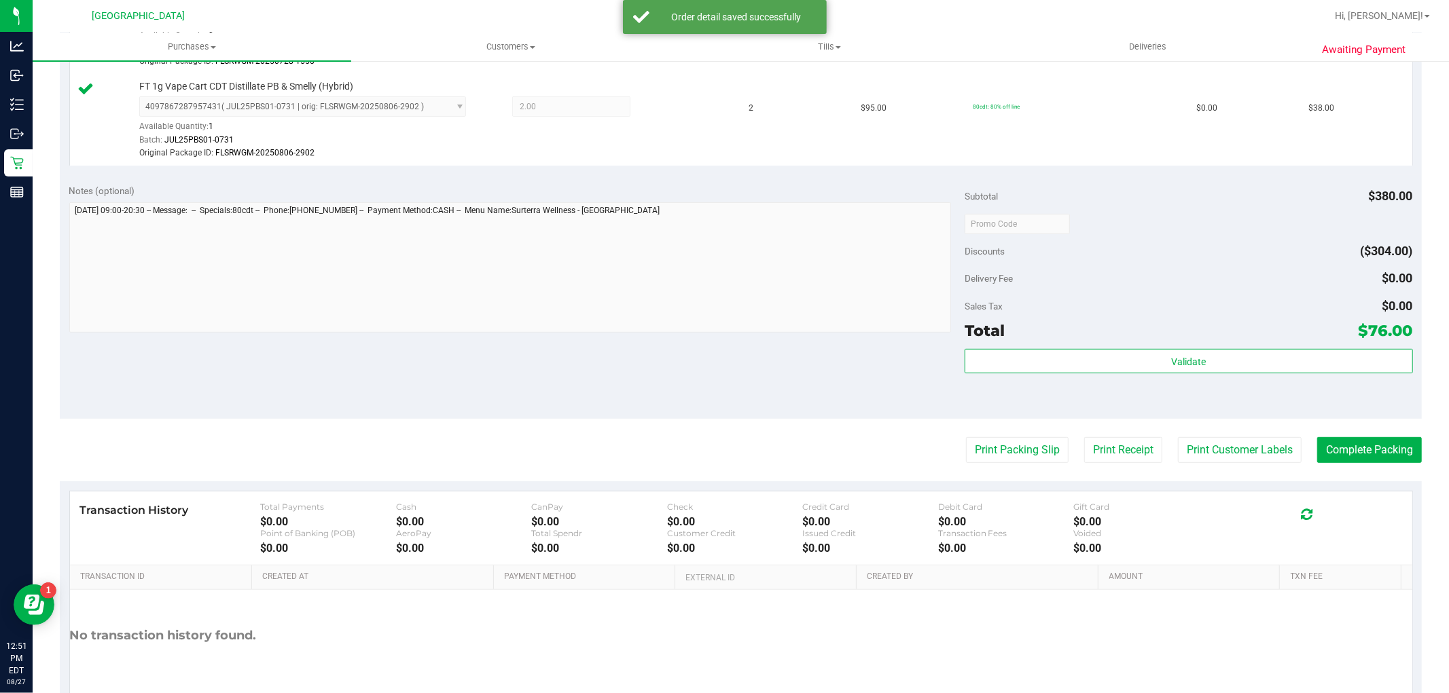
click at [1265, 393] on div "Validate" at bounding box center [1188, 379] width 448 height 61
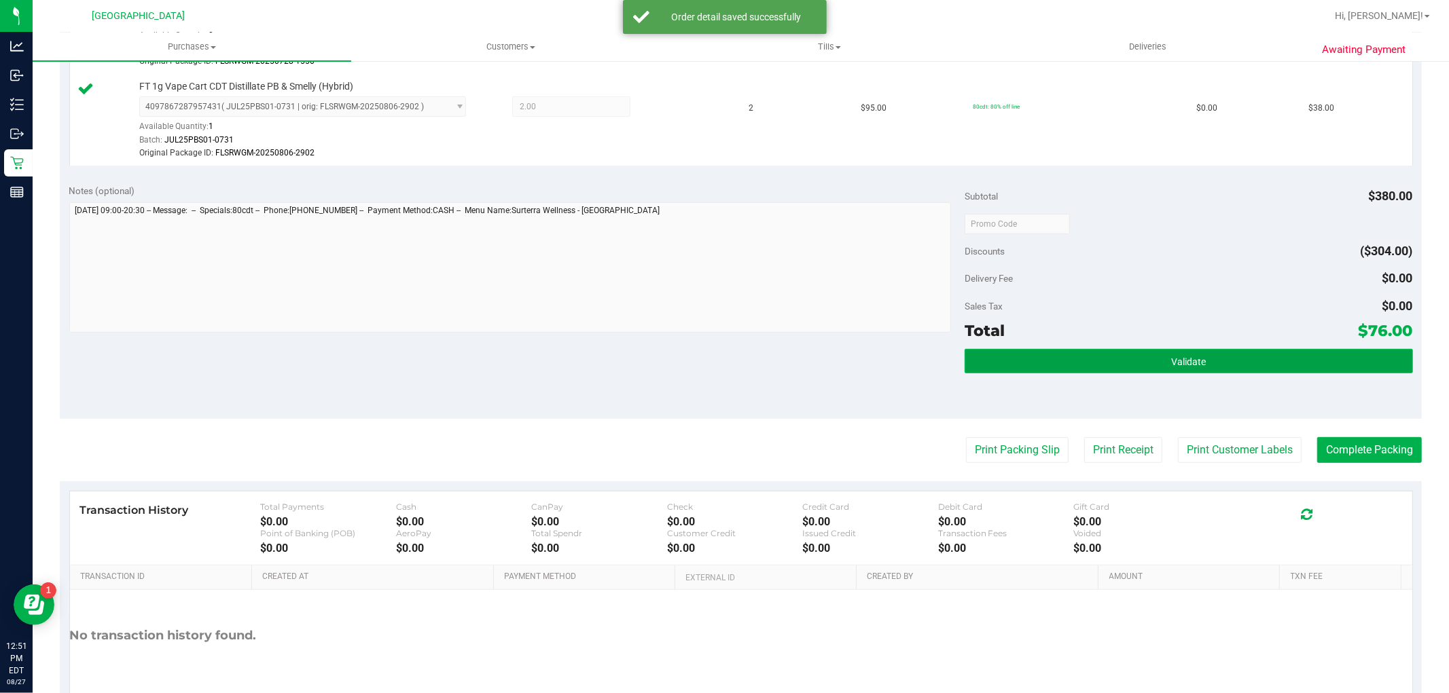
click at [1255, 369] on button "Validate" at bounding box center [1188, 361] width 448 height 24
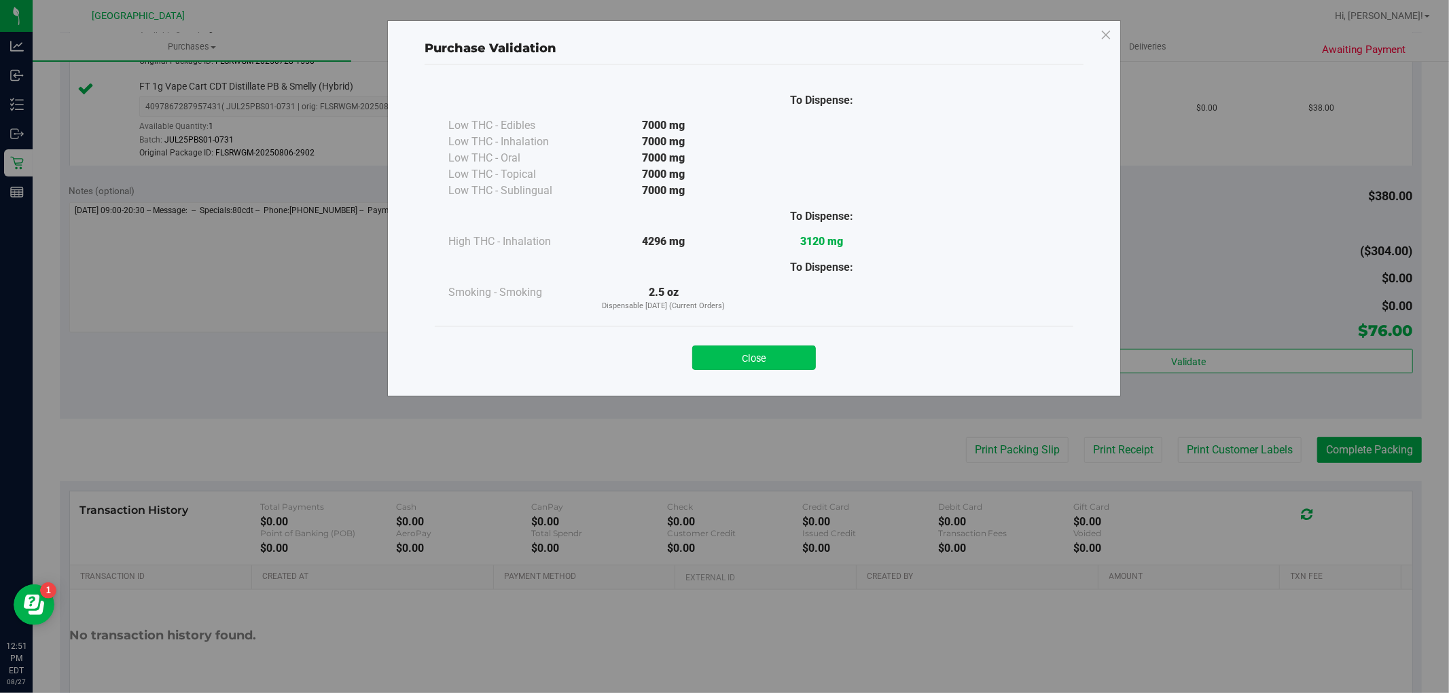
click at [758, 363] on button "Close" at bounding box center [754, 358] width 124 height 24
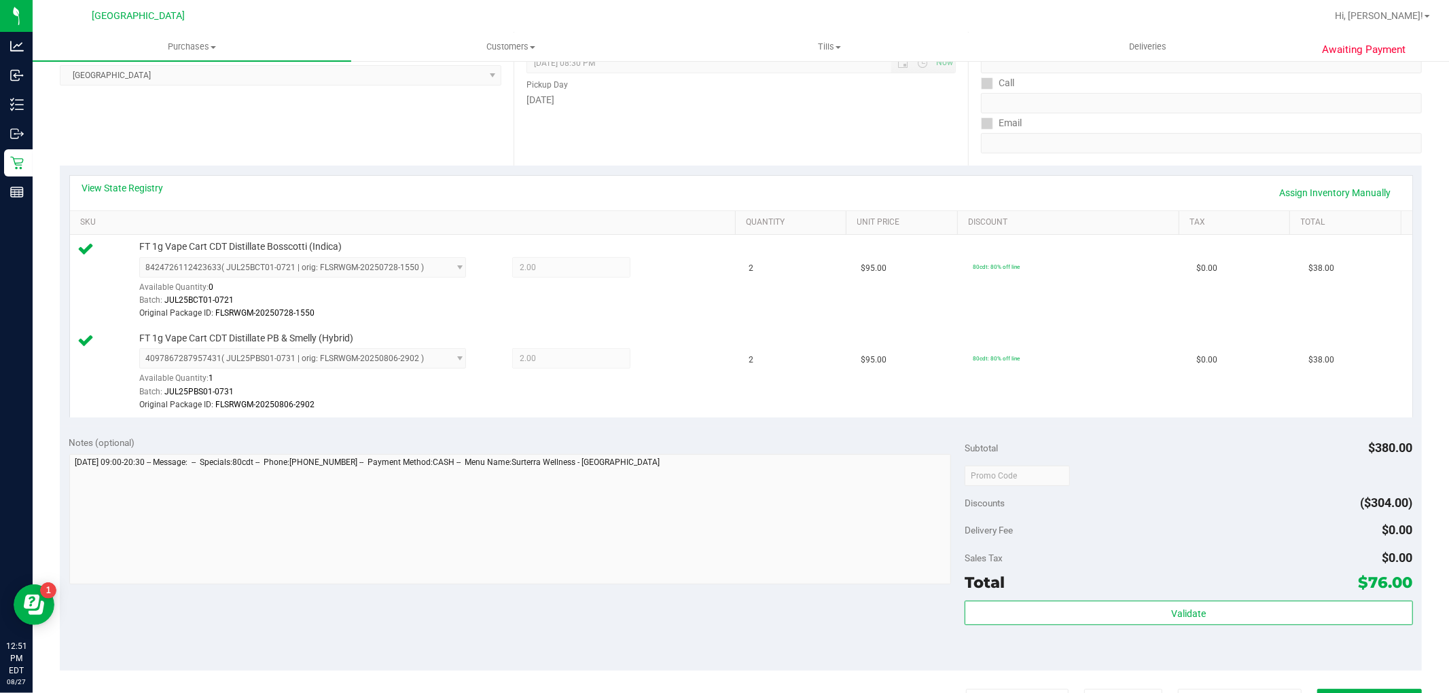
scroll to position [0, 0]
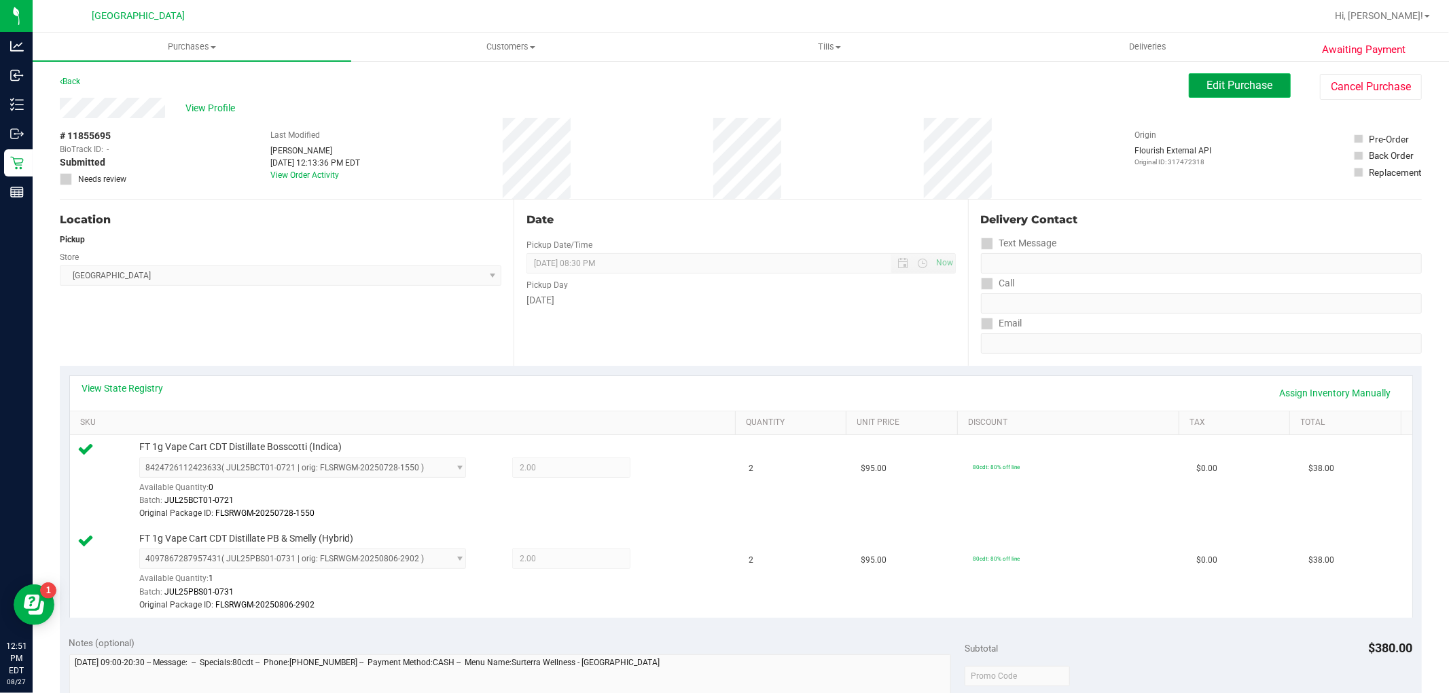
click at [1220, 76] on button "Edit Purchase" at bounding box center [1240, 85] width 102 height 24
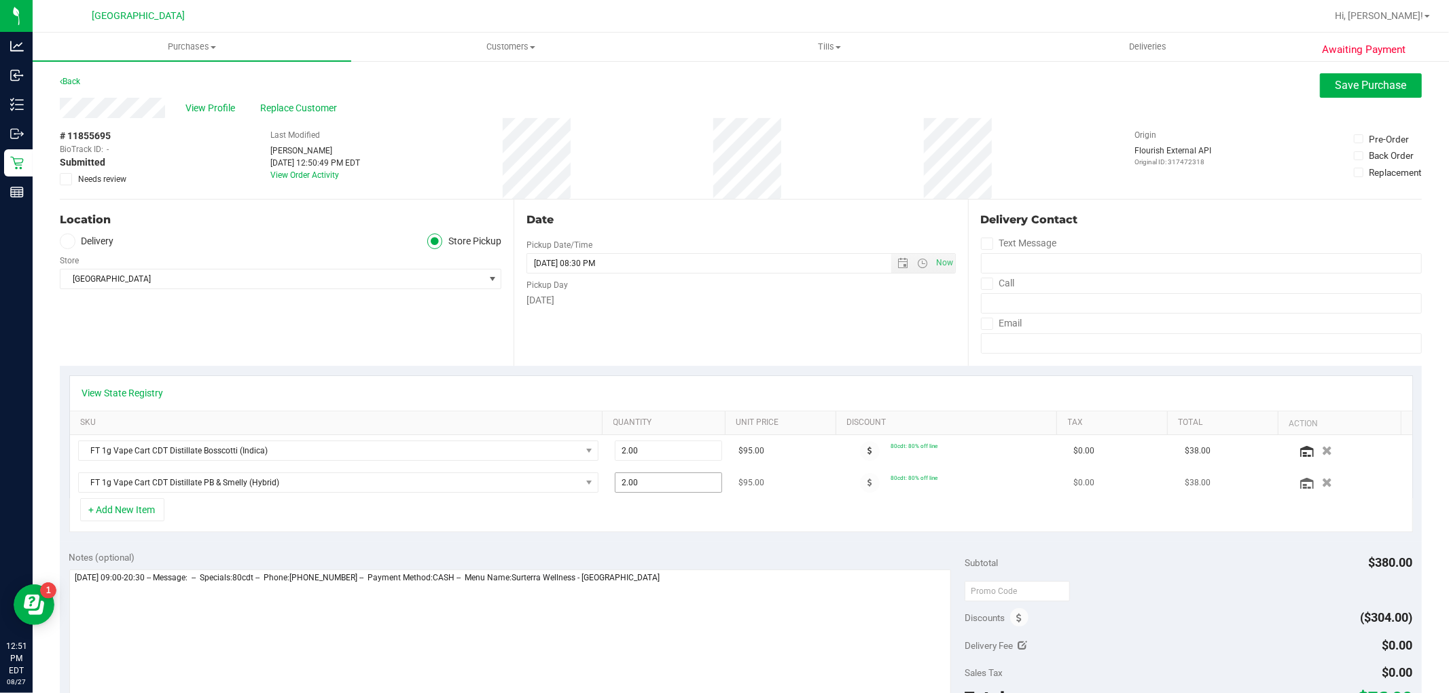
click at [625, 479] on span "2.00 2" at bounding box center [668, 483] width 107 height 20
type input "3"
click at [792, 493] on td "$95.00" at bounding box center [785, 482] width 111 height 31
click at [1320, 91] on button "Save Purchase" at bounding box center [1371, 85] width 102 height 24
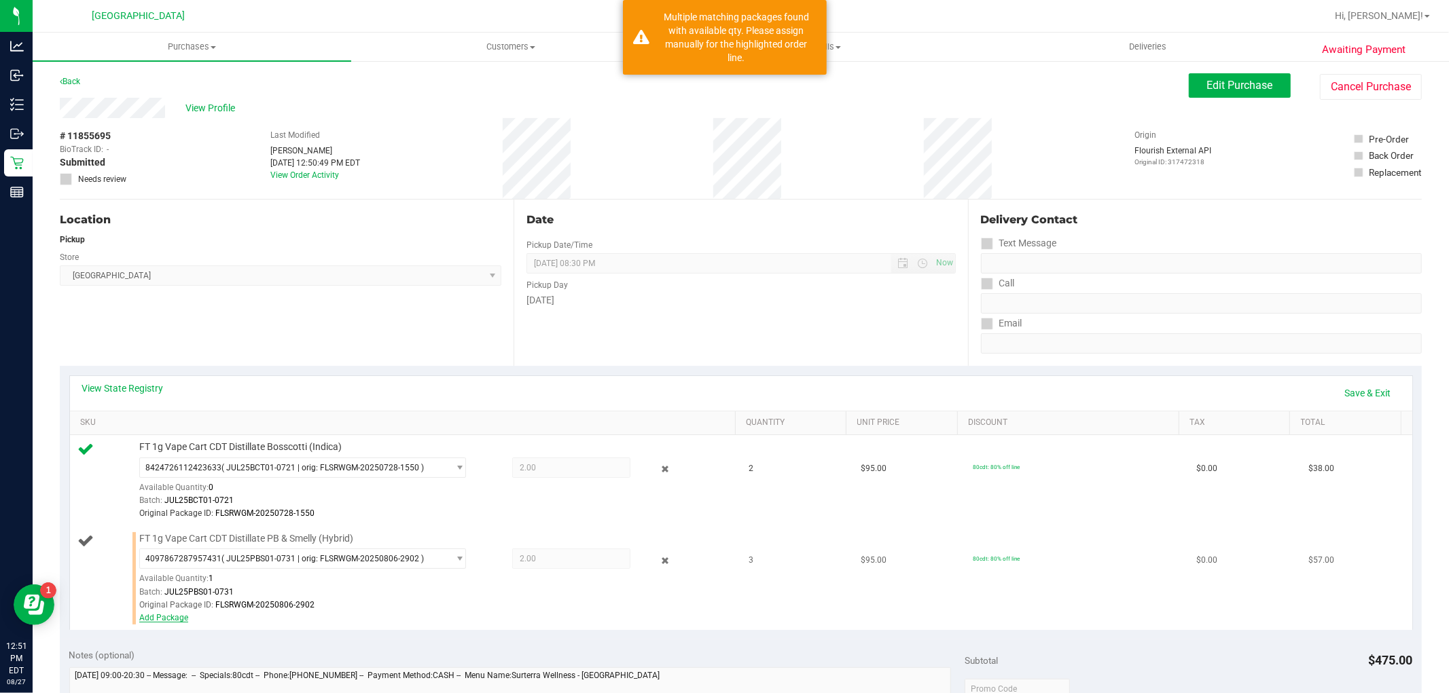
click at [180, 622] on link "Add Package" at bounding box center [163, 618] width 49 height 10
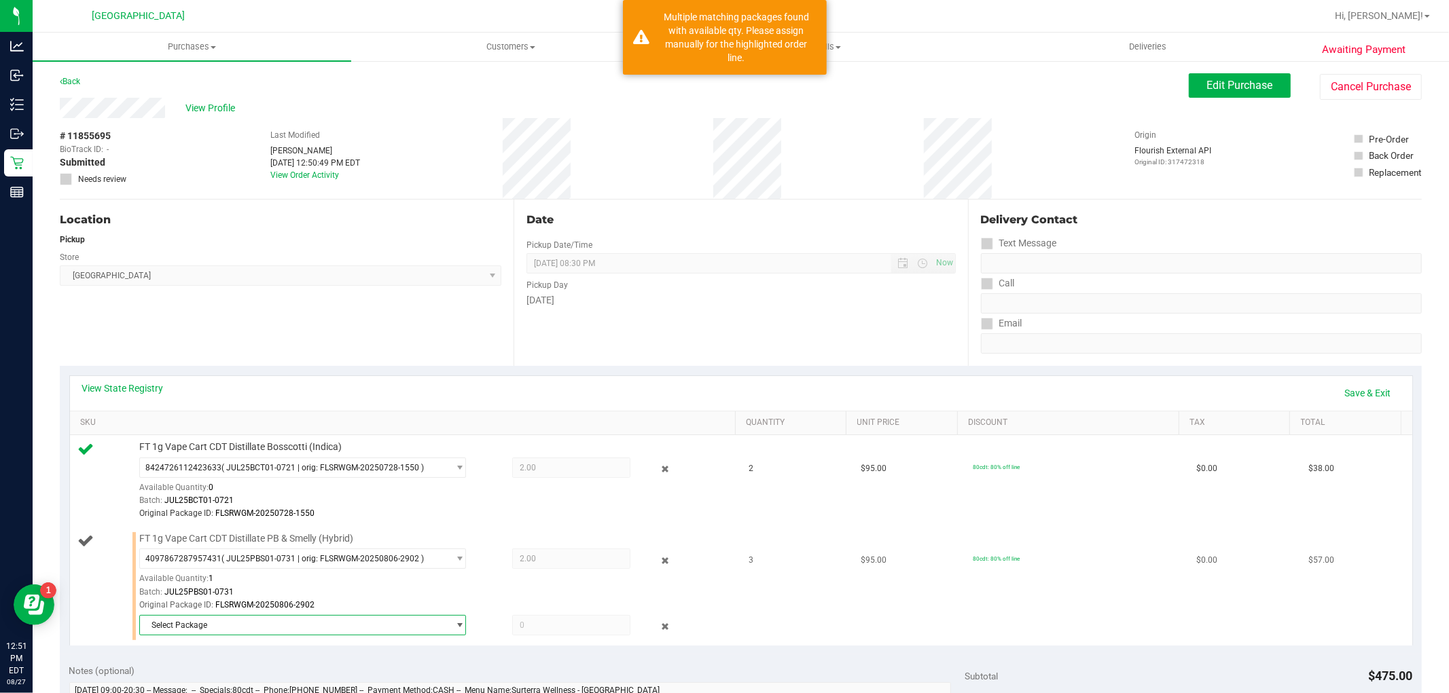
click at [295, 625] on span "Select Package" at bounding box center [294, 625] width 308 height 19
click at [306, 602] on span "( JUL25PBS01-0731 | orig: FLSRWGM-20250806-2932 )" at bounding box center [326, 603] width 202 height 10
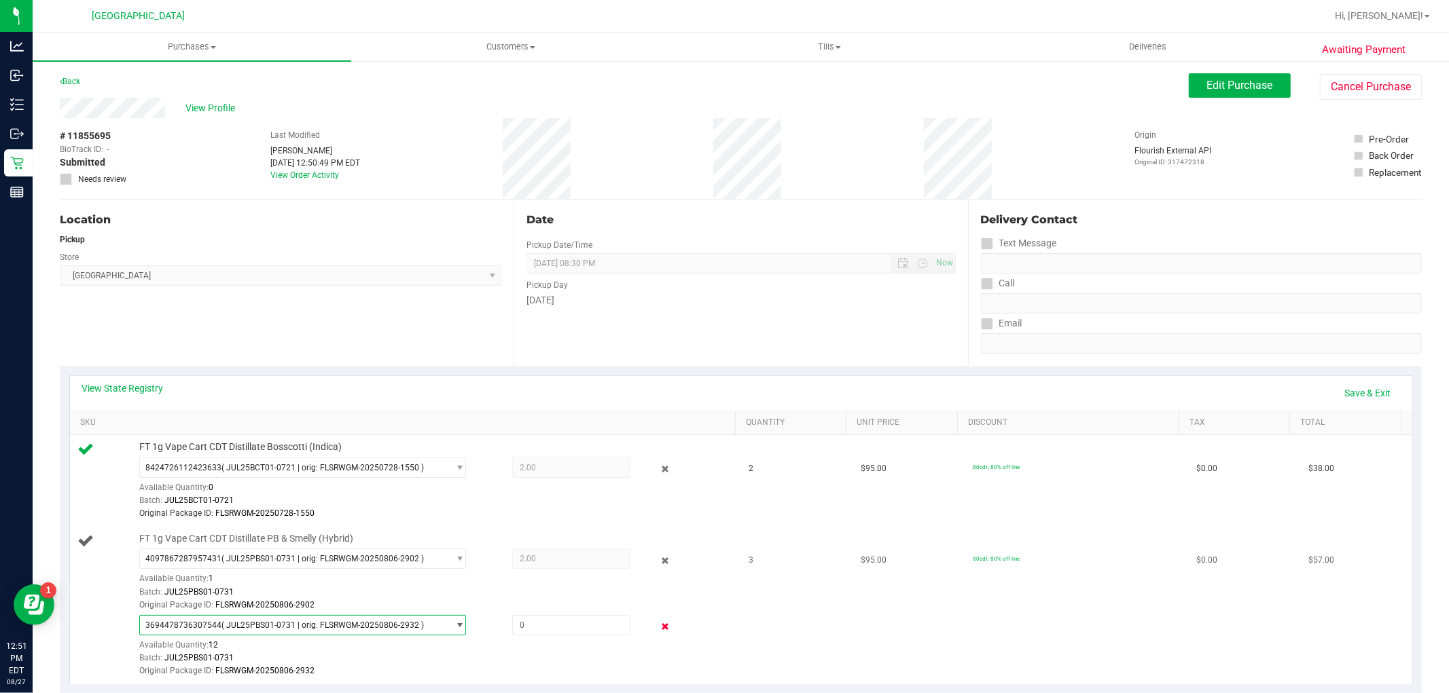
click at [657, 627] on icon at bounding box center [664, 627] width 14 height 16
click at [657, 626] on icon at bounding box center [664, 627] width 14 height 16
click at [1195, 77] on button "Edit Purchase" at bounding box center [1240, 85] width 102 height 24
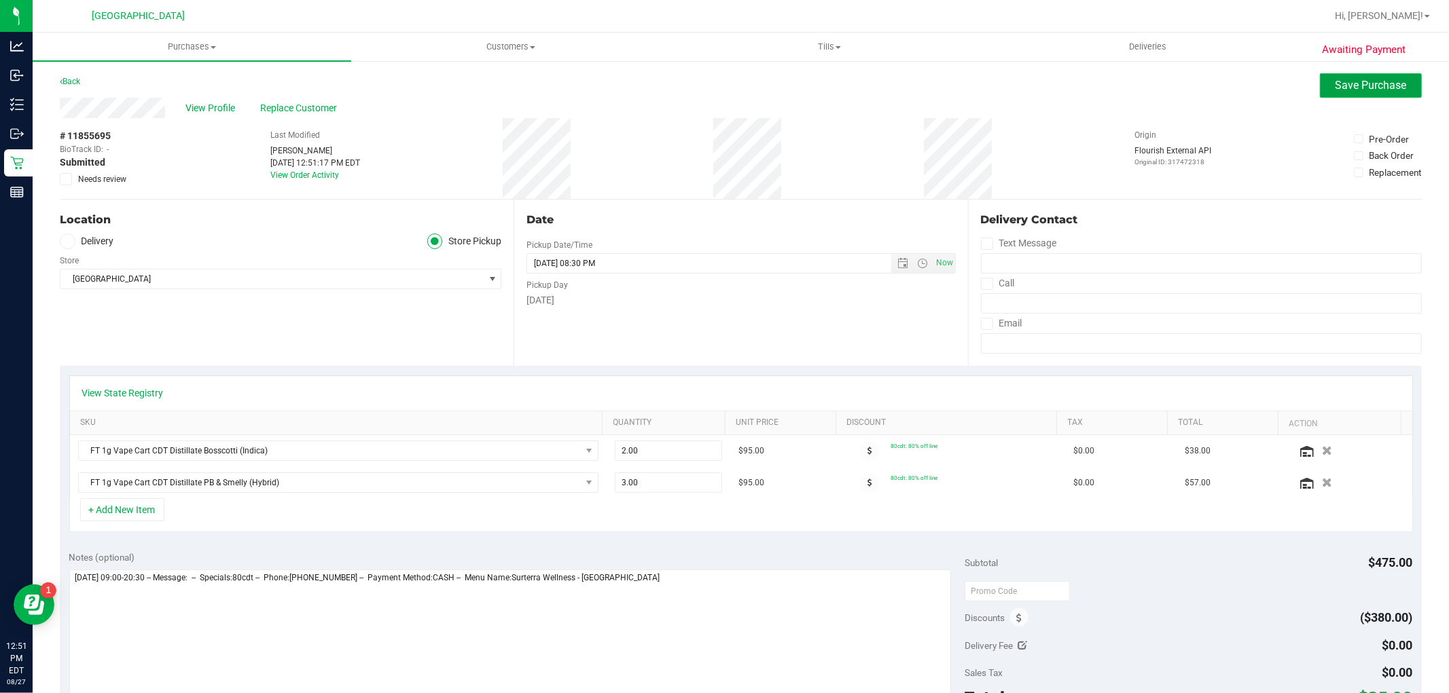
click at [1387, 83] on span "Save Purchase" at bounding box center [1370, 85] width 71 height 13
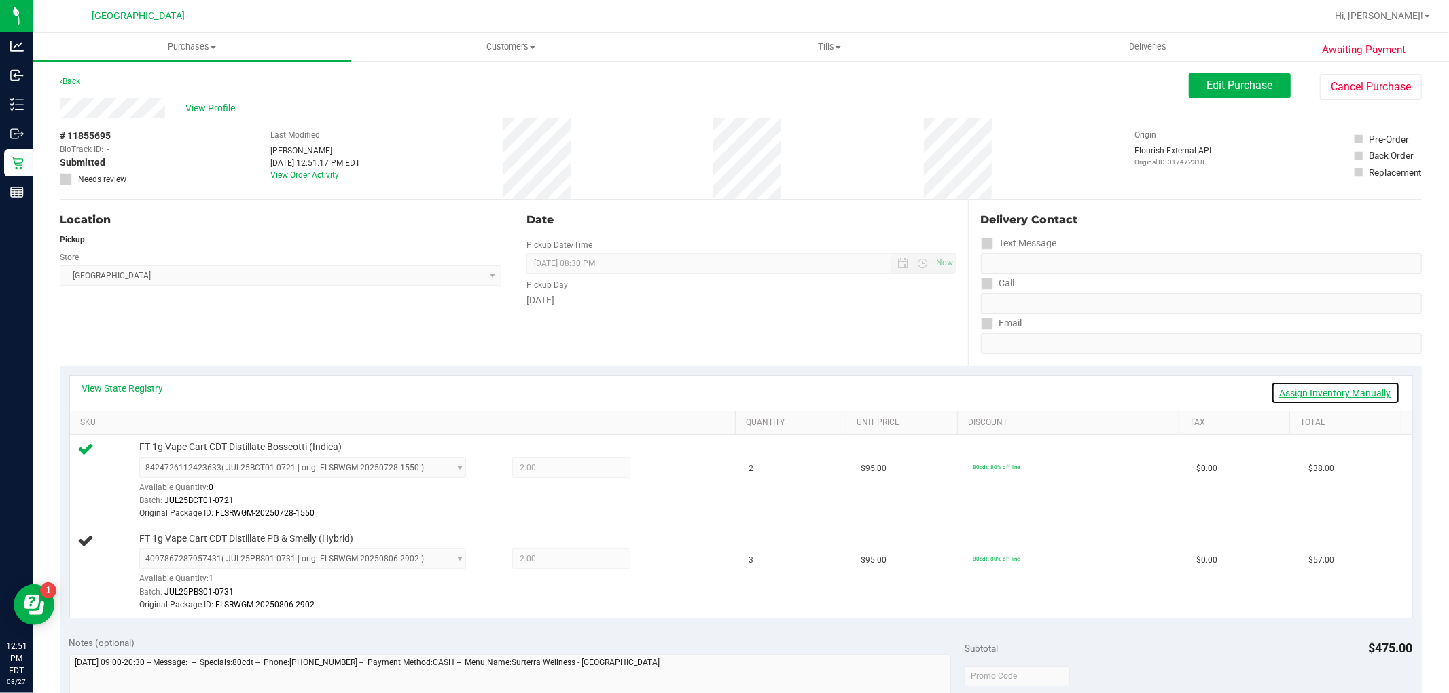
click at [1364, 397] on link "Assign Inventory Manually" at bounding box center [1335, 393] width 129 height 23
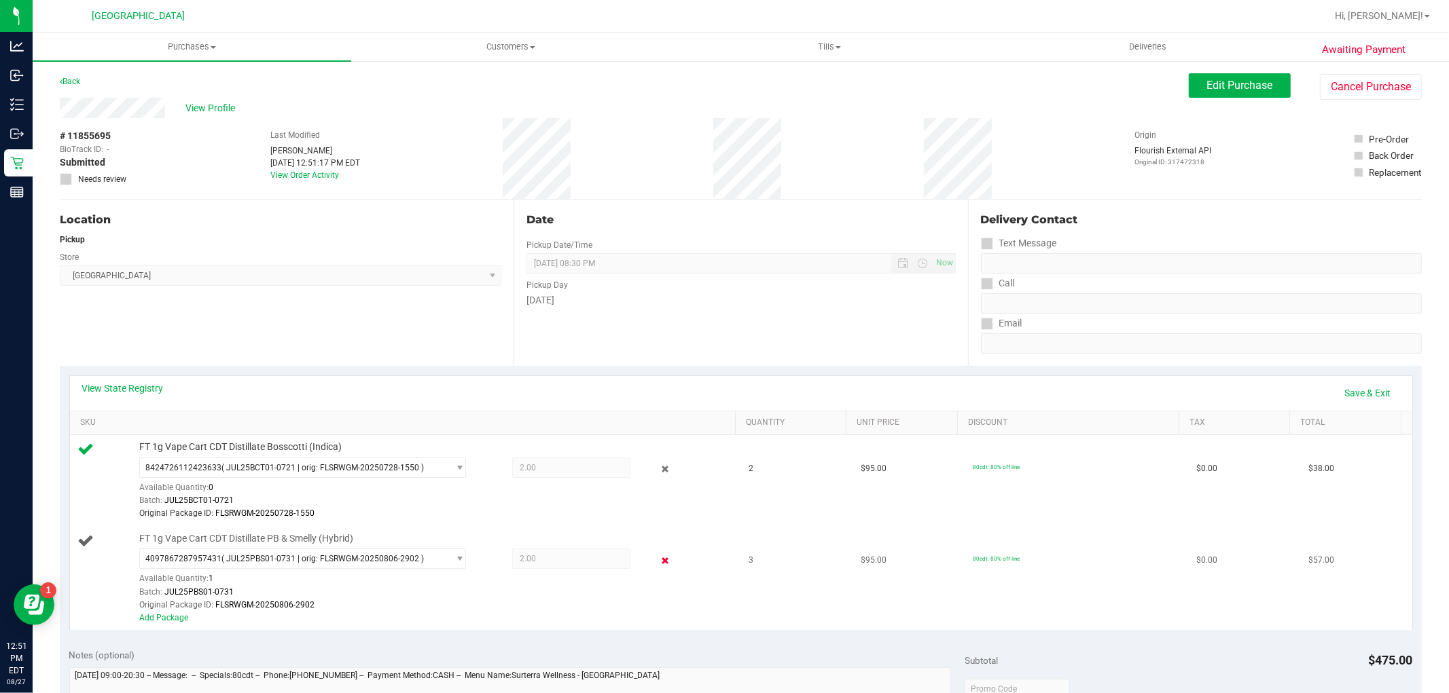
click at [662, 559] on icon at bounding box center [664, 561] width 14 height 16
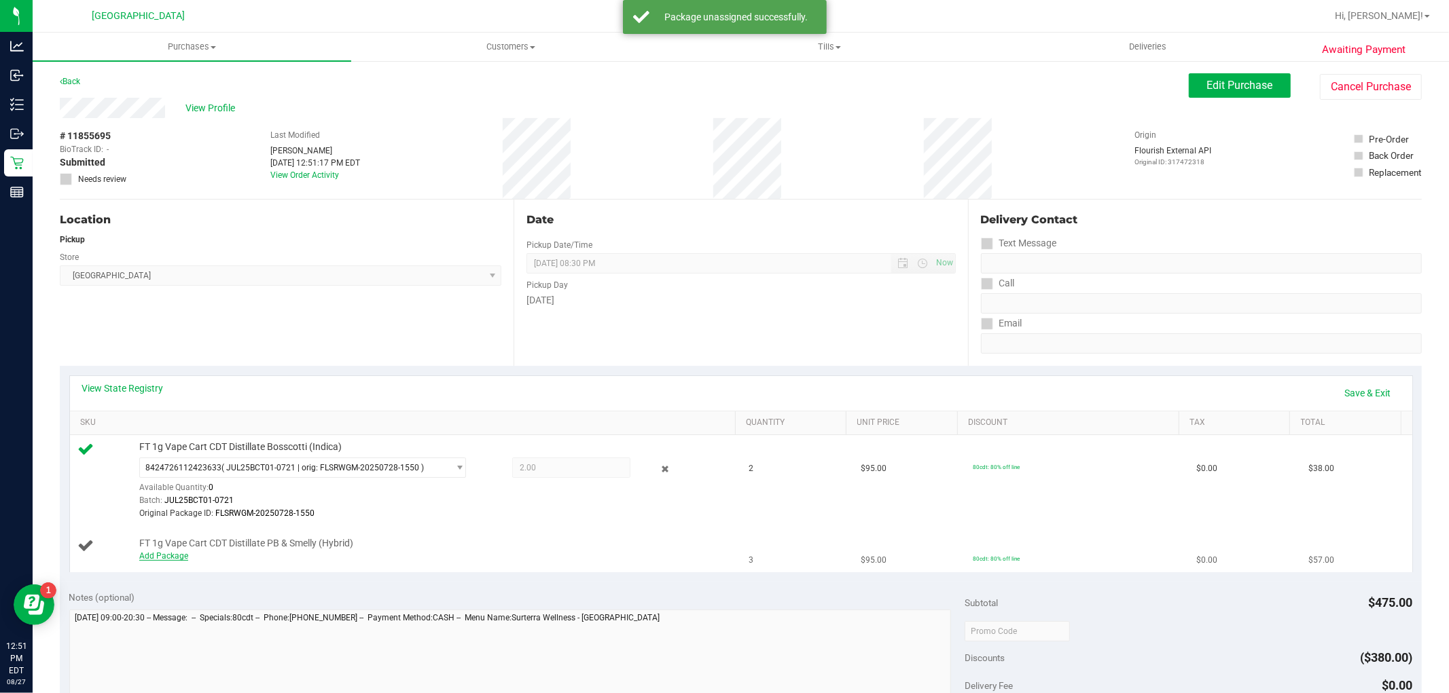
click at [148, 552] on link "Add Package" at bounding box center [163, 556] width 49 height 10
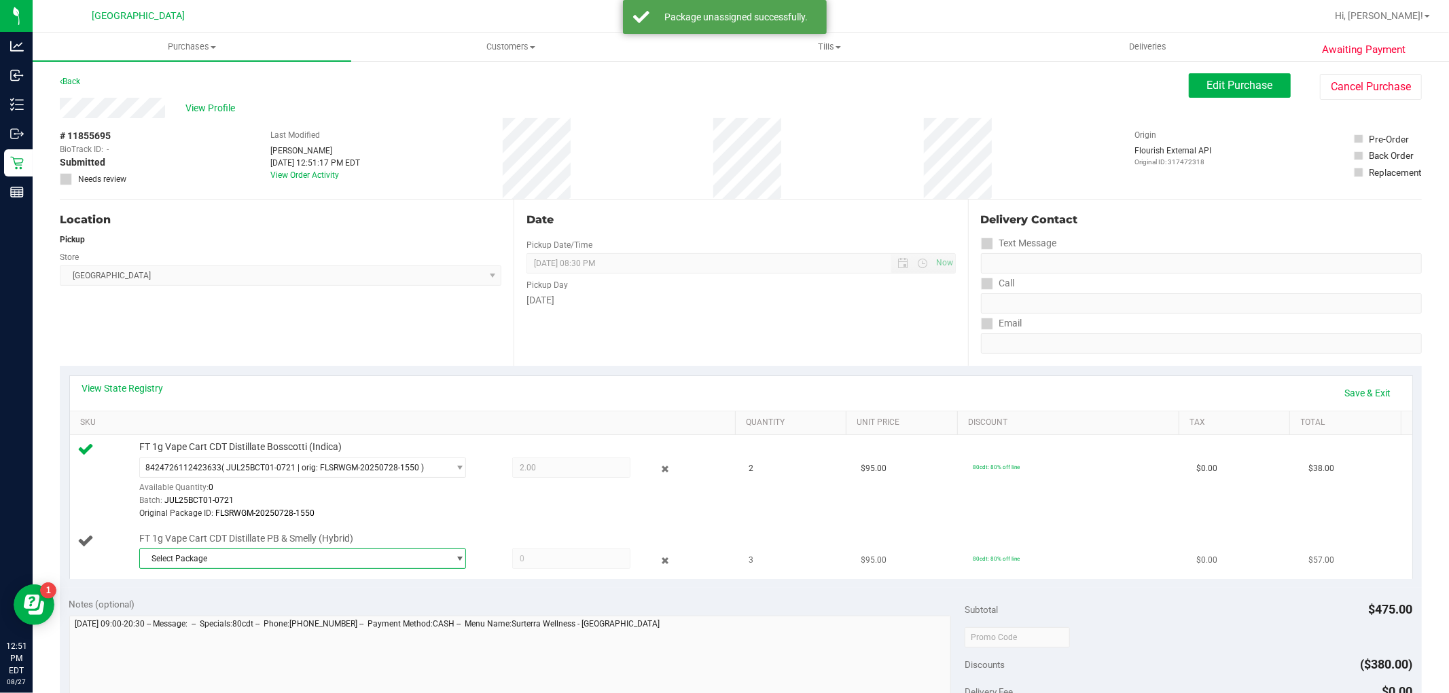
click at [256, 553] on span "Select Package" at bounding box center [294, 558] width 308 height 19
click at [279, 628] on li "4097867287957431 ( JUL25PBS01-0731 | orig: FLSRWGM-20250806-2902 )" at bounding box center [299, 634] width 320 height 19
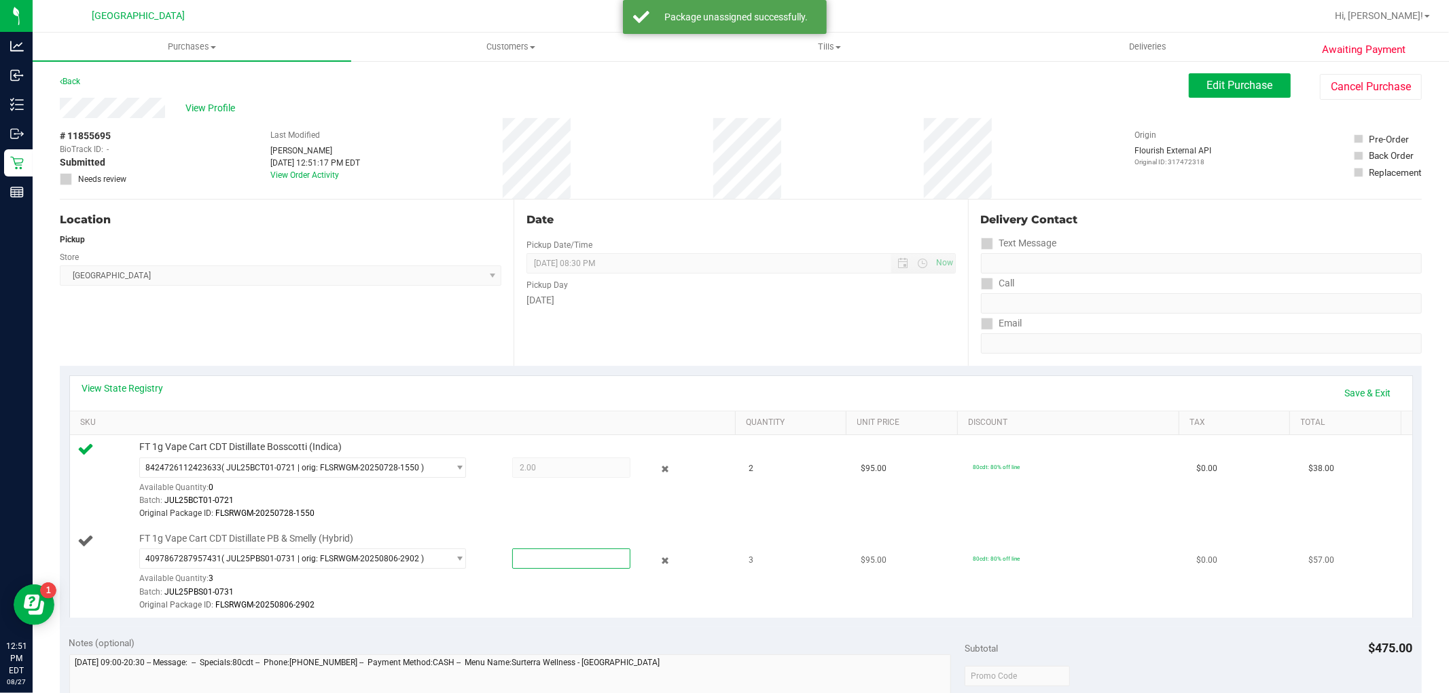
click at [546, 553] on span at bounding box center [571, 559] width 118 height 20
type input "3"
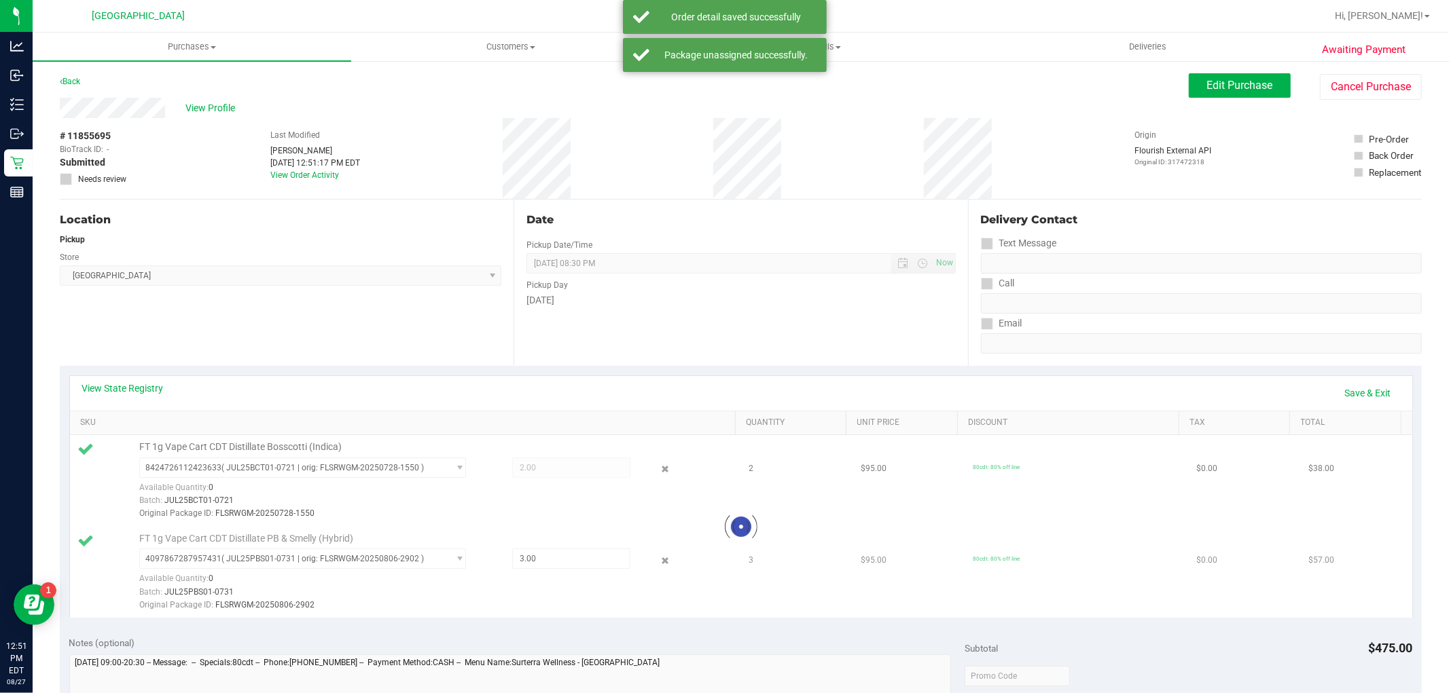
click at [781, 618] on div at bounding box center [741, 526] width 1342 height 183
click at [1373, 402] on link "Save & Exit" at bounding box center [1368, 393] width 64 height 23
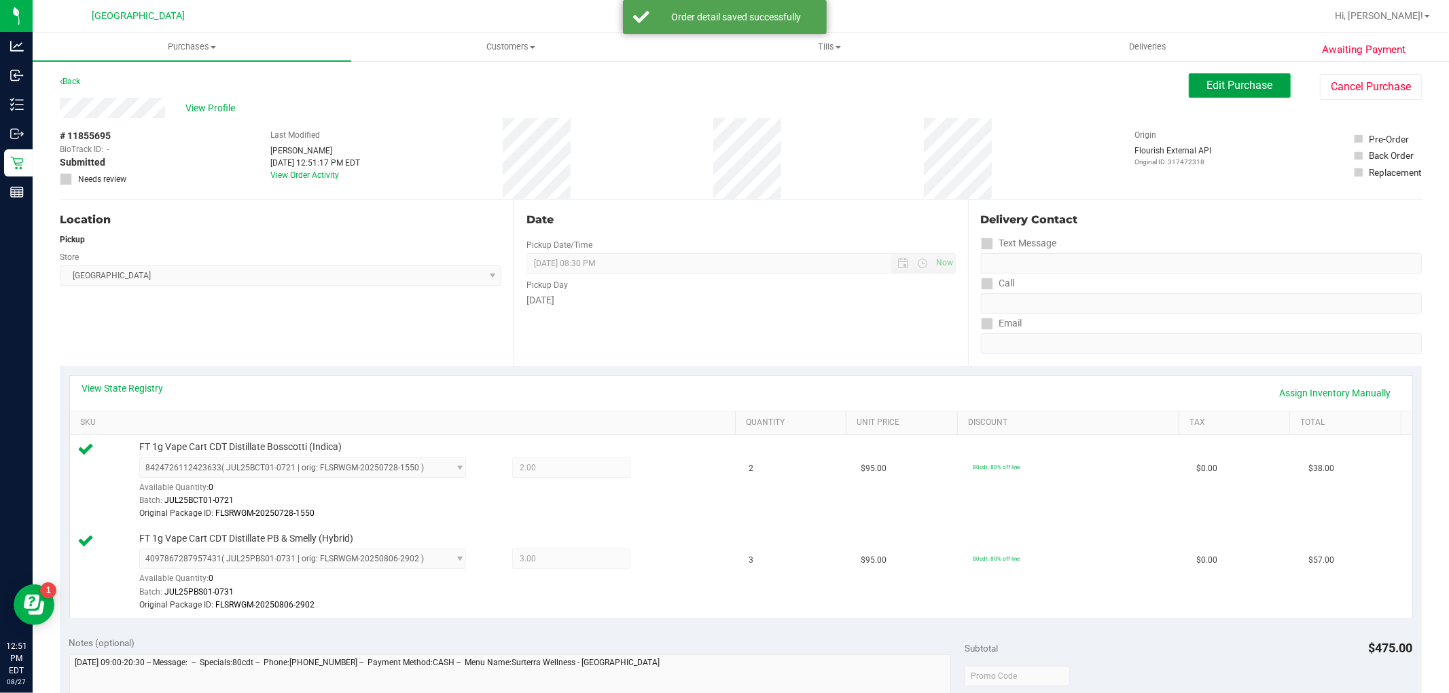
click at [1229, 79] on span "Edit Purchase" at bounding box center [1240, 85] width 66 height 13
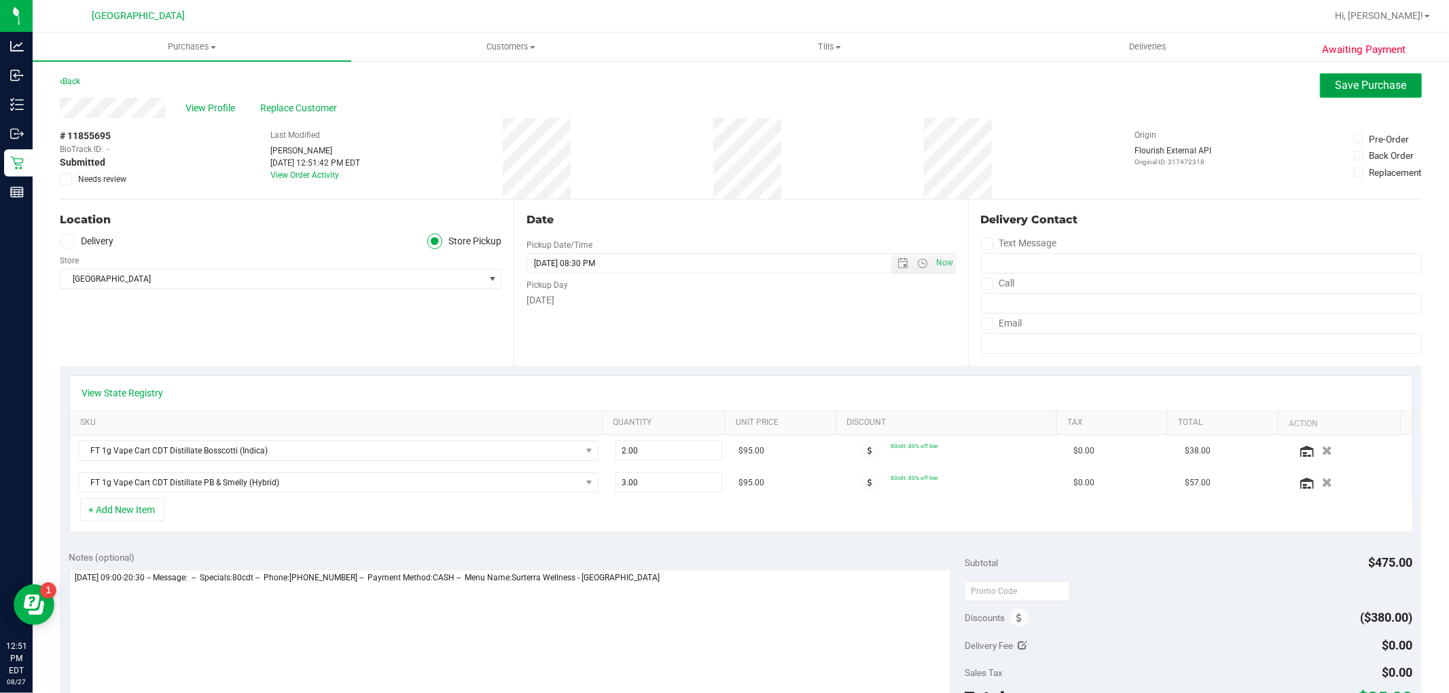
click at [1349, 88] on span "Save Purchase" at bounding box center [1370, 85] width 71 height 13
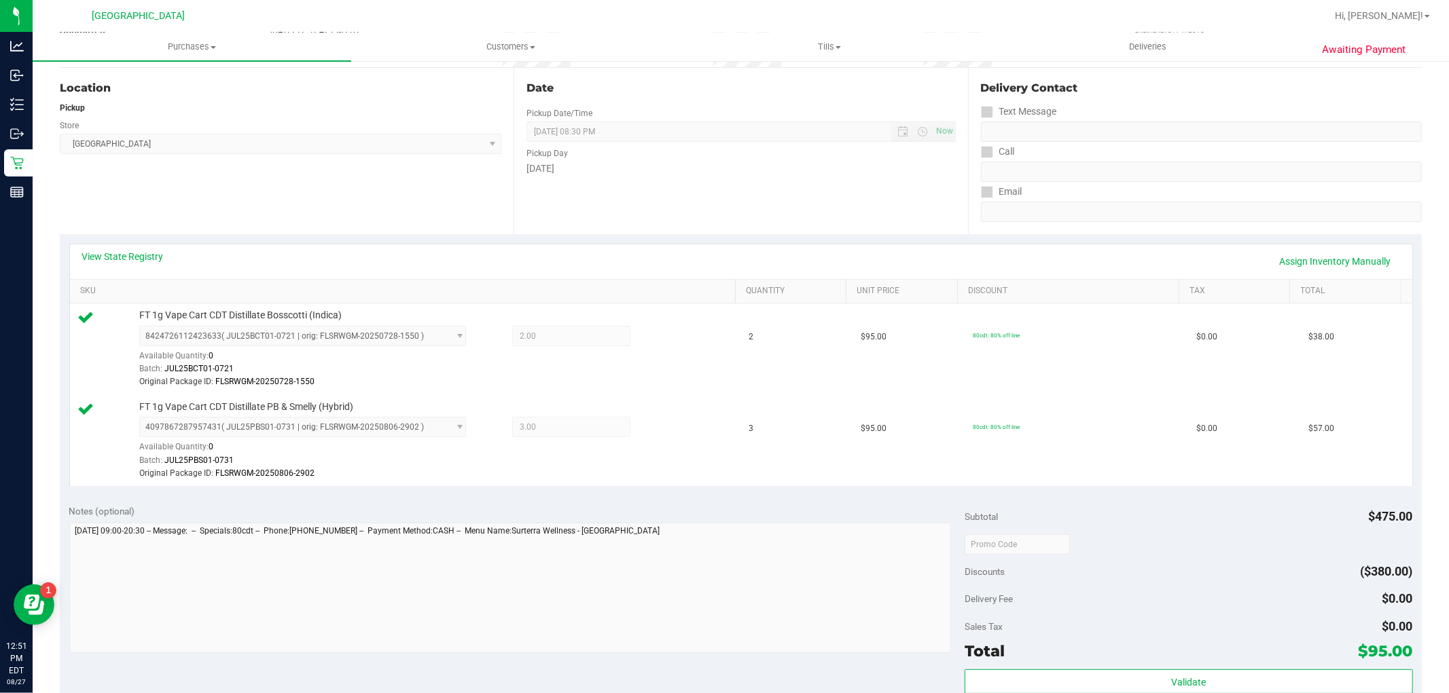
scroll to position [302, 0]
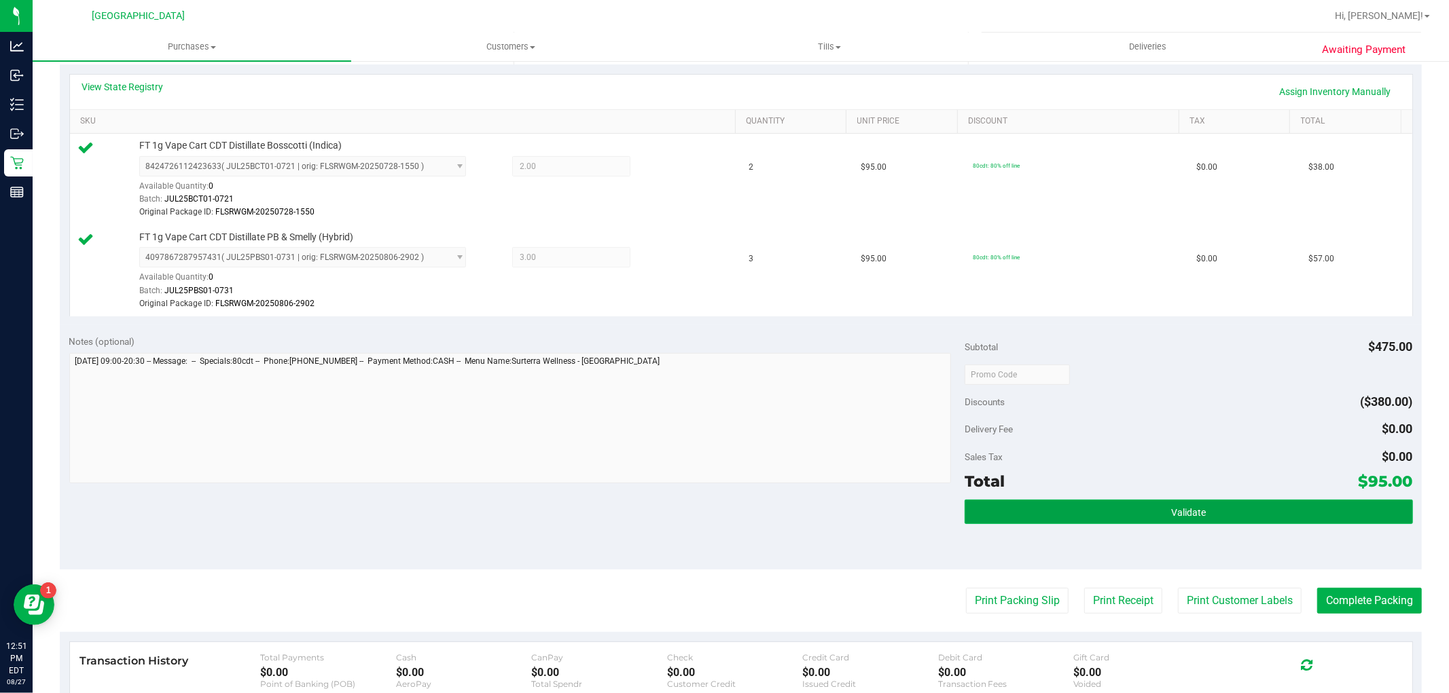
click at [1301, 516] on button "Validate" at bounding box center [1188, 512] width 448 height 24
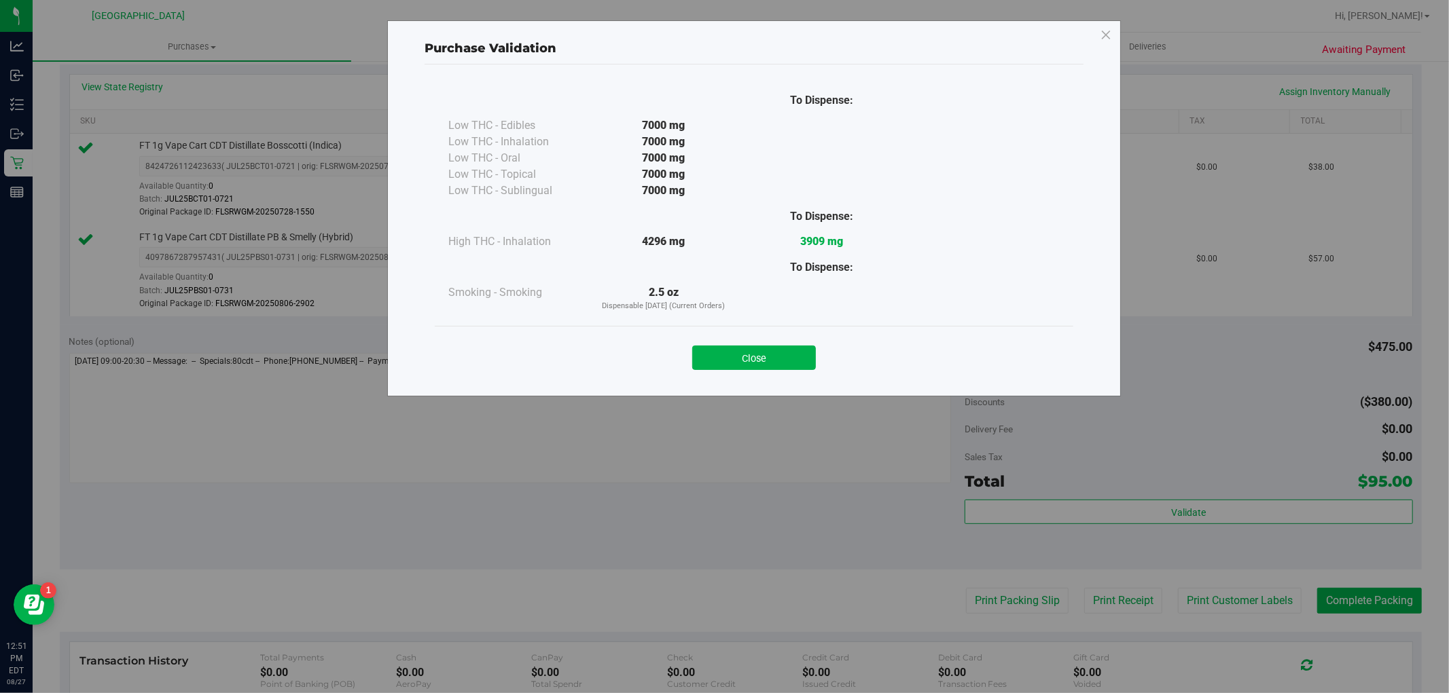
click at [768, 376] on div "Close" at bounding box center [754, 353] width 638 height 55
click at [768, 363] on button "Close" at bounding box center [754, 358] width 124 height 24
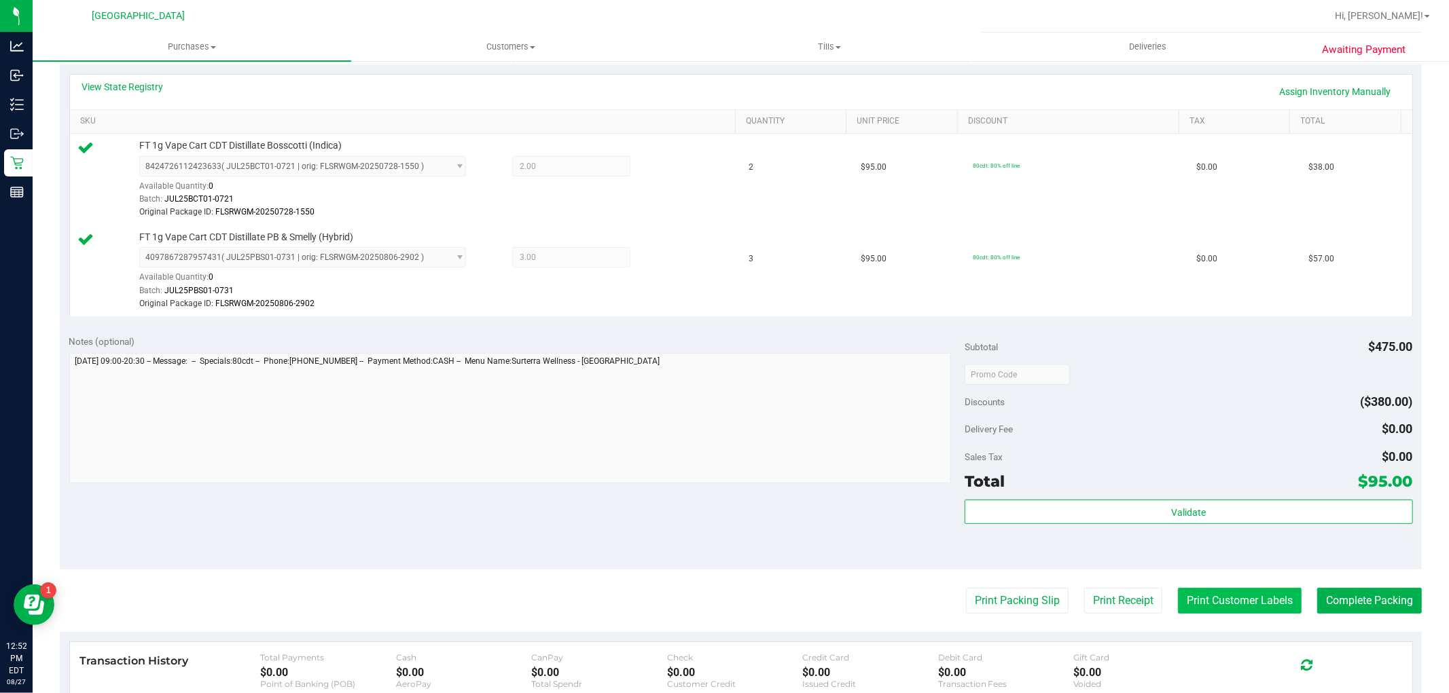
click at [1267, 599] on button "Print Customer Labels" at bounding box center [1240, 601] width 124 height 26
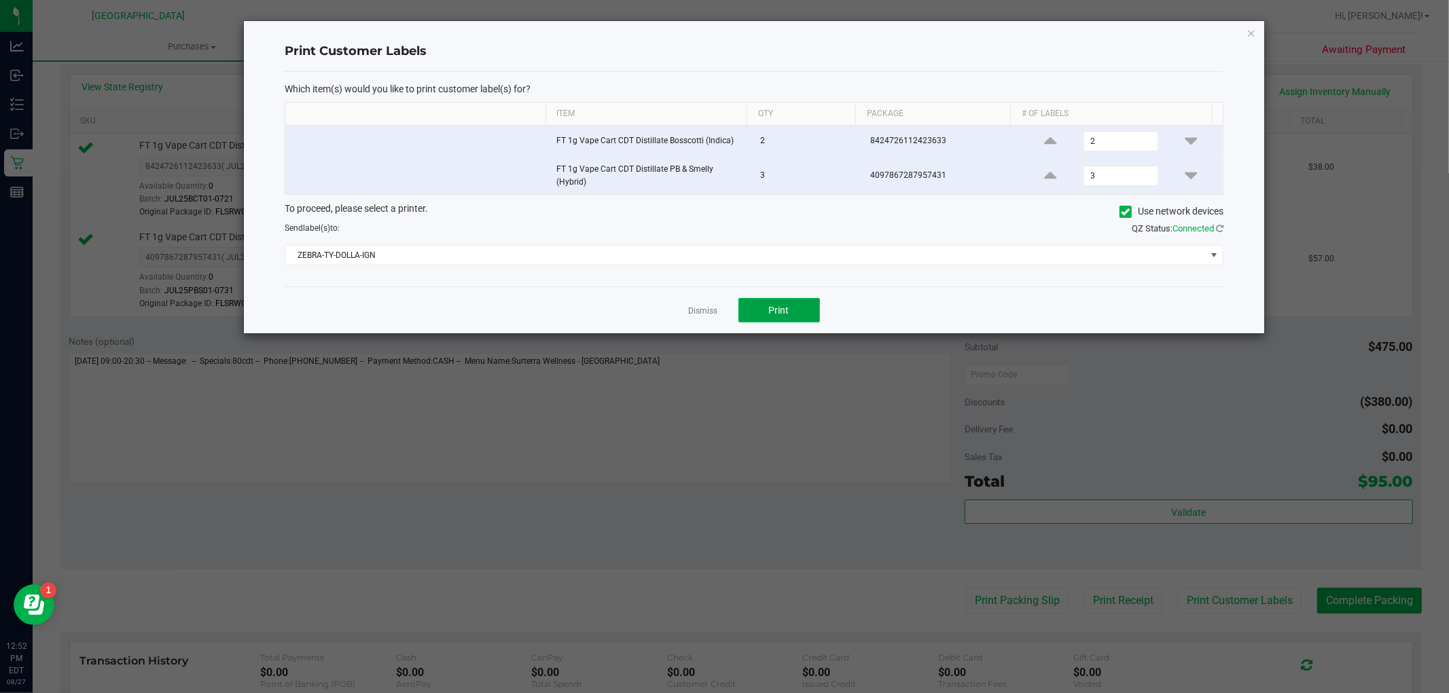
click at [793, 319] on button "Print" at bounding box center [779, 310] width 82 height 24
click at [702, 304] on app-cancel-button "Dismiss" at bounding box center [703, 311] width 29 height 14
click at [708, 316] on link "Dismiss" at bounding box center [703, 312] width 29 height 12
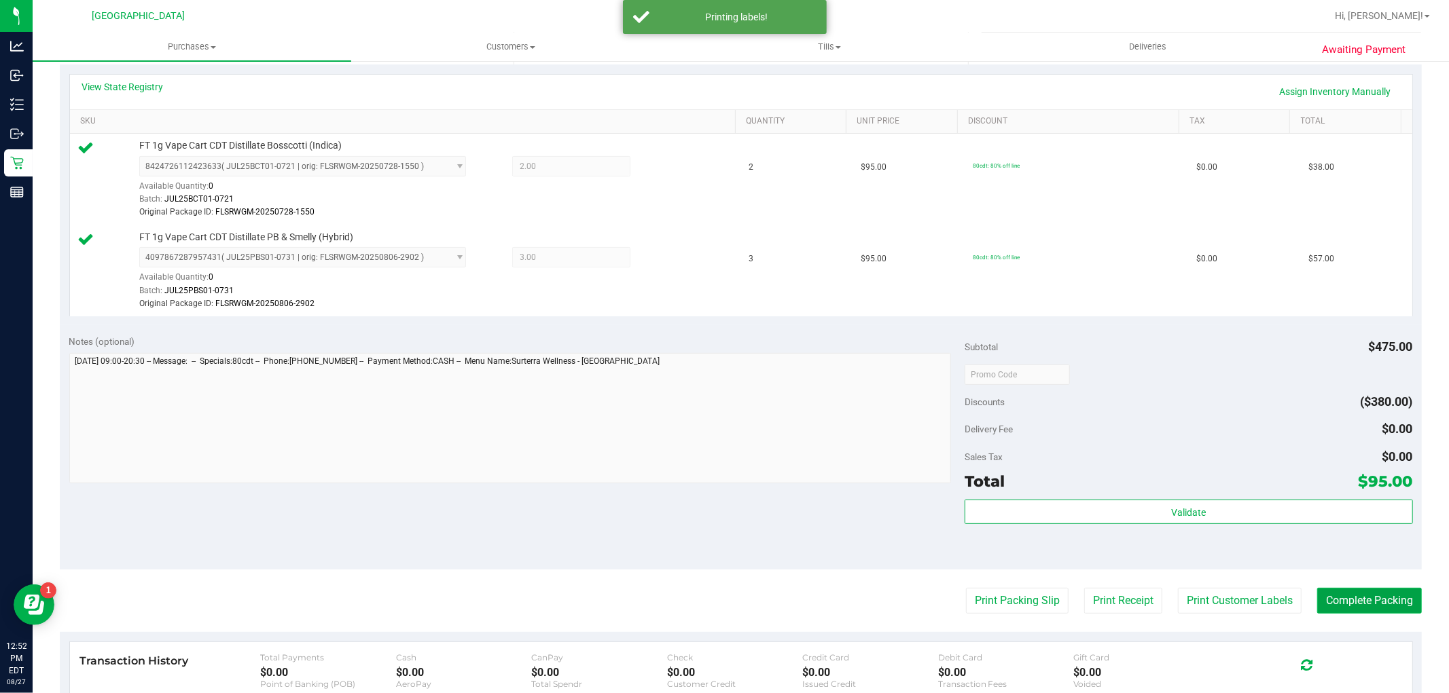
click at [1357, 600] on button "Complete Packing" at bounding box center [1369, 601] width 105 height 26
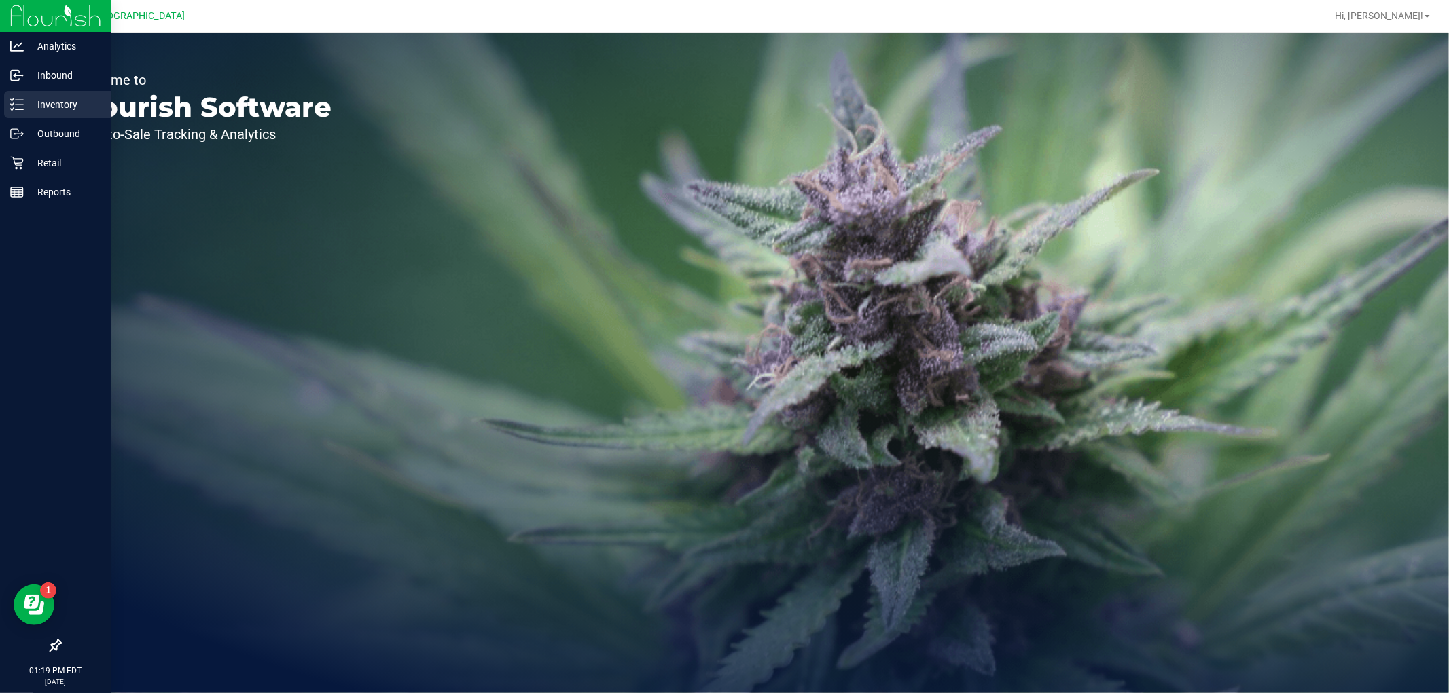
click at [17, 98] on icon at bounding box center [17, 105] width 14 height 14
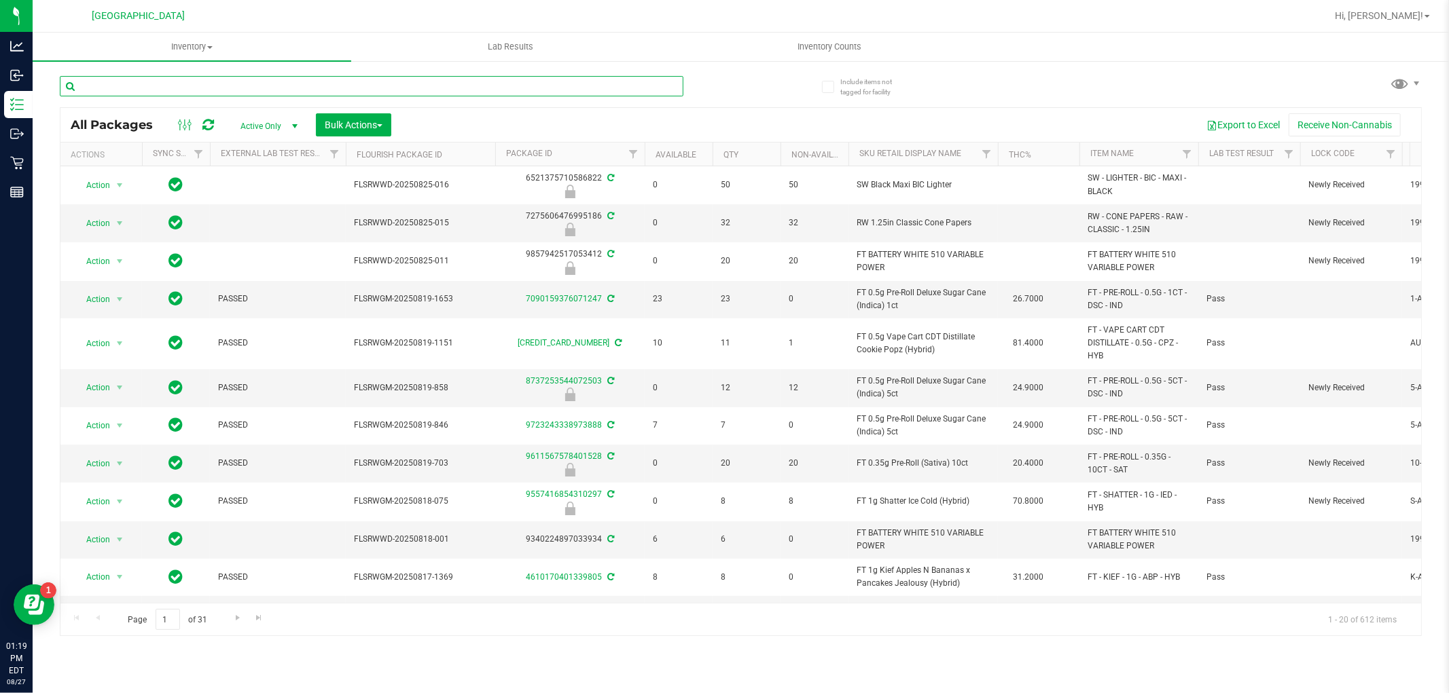
click at [230, 84] on input "text" at bounding box center [371, 86] width 623 height 20
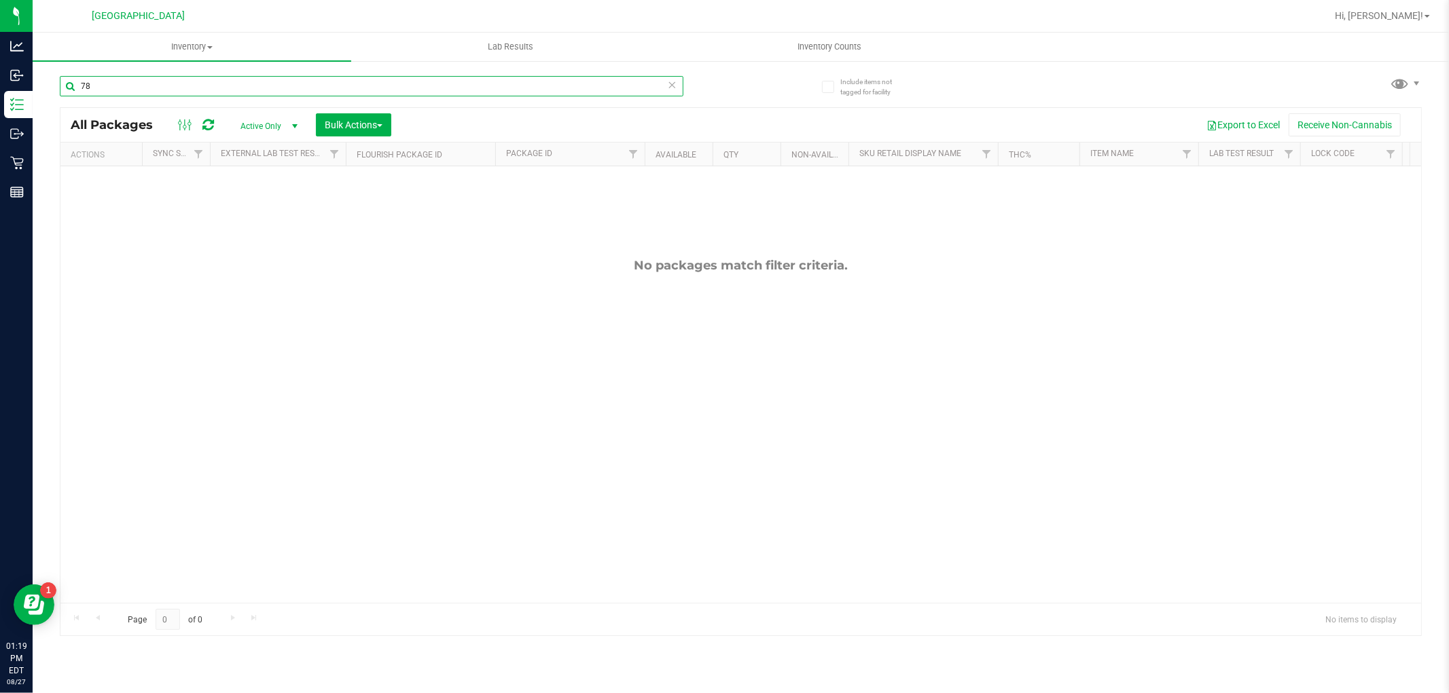
type input "7"
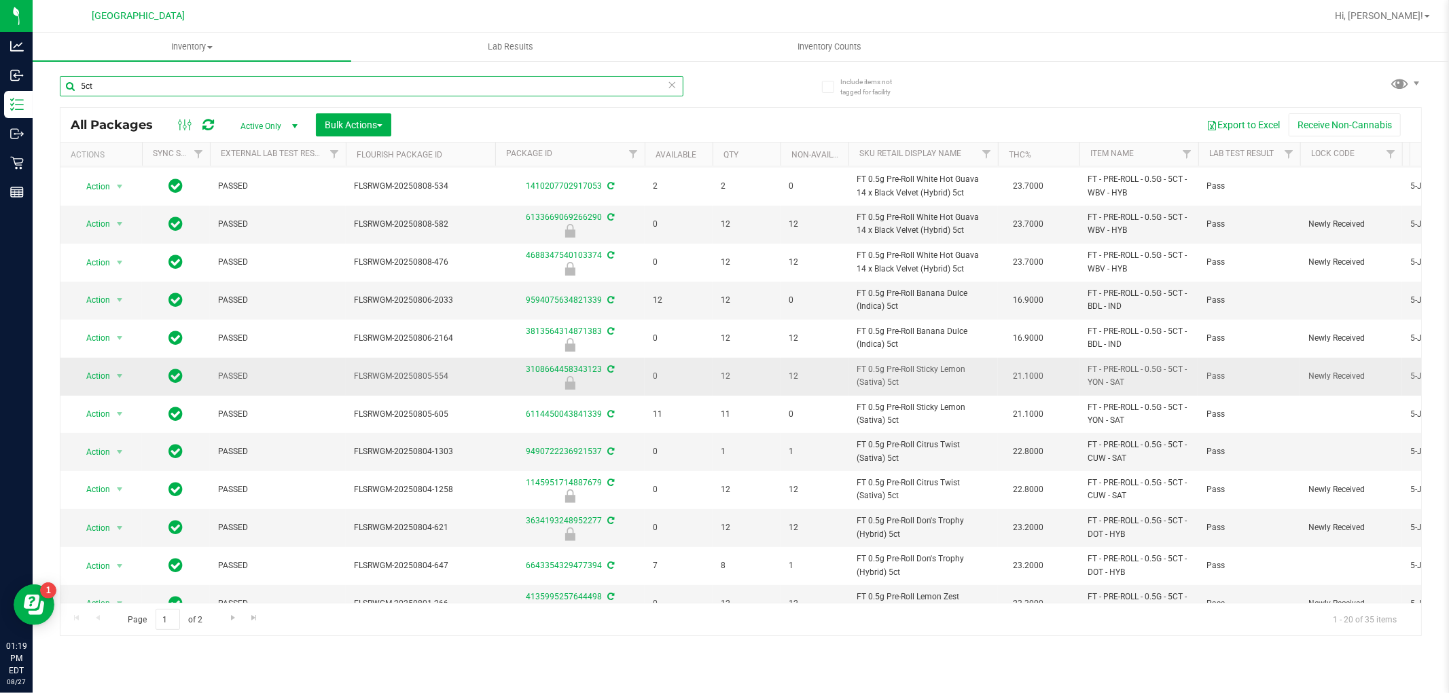
scroll to position [333, 0]
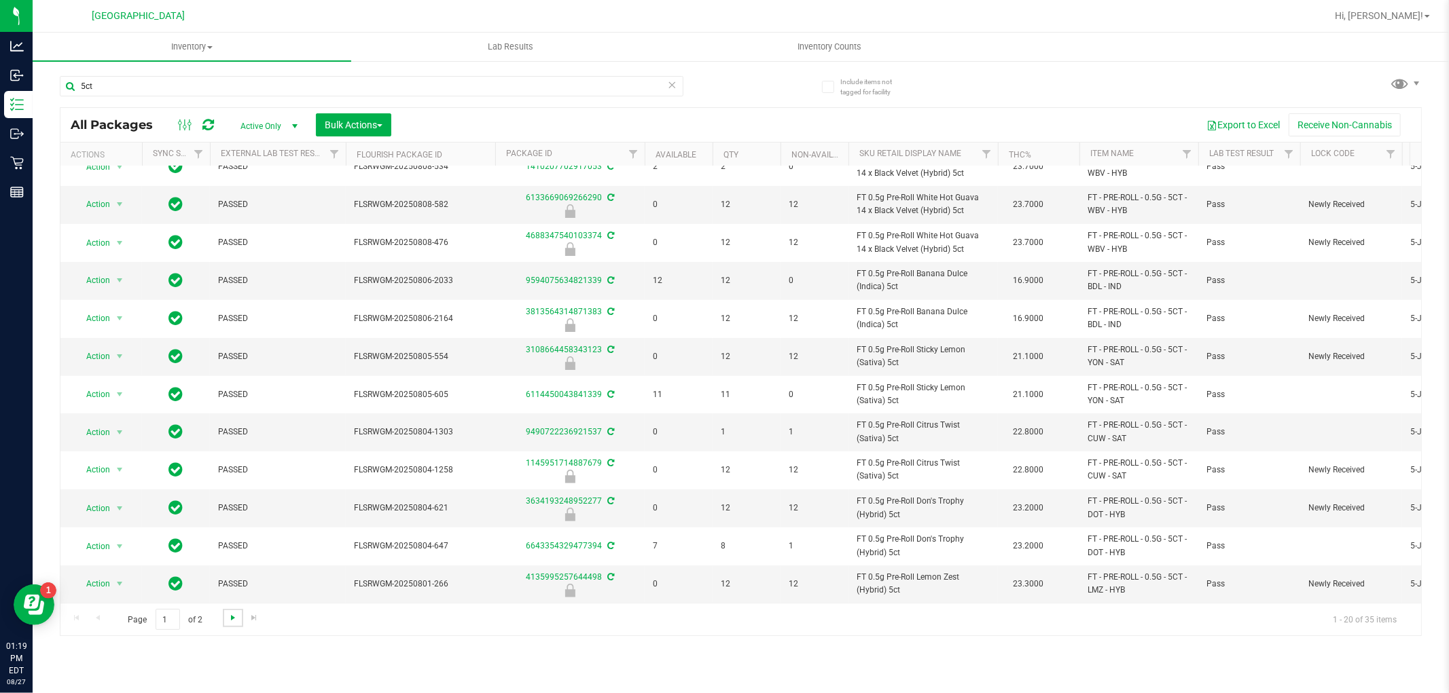
click at [234, 620] on span "Go to the next page" at bounding box center [233, 618] width 11 height 11
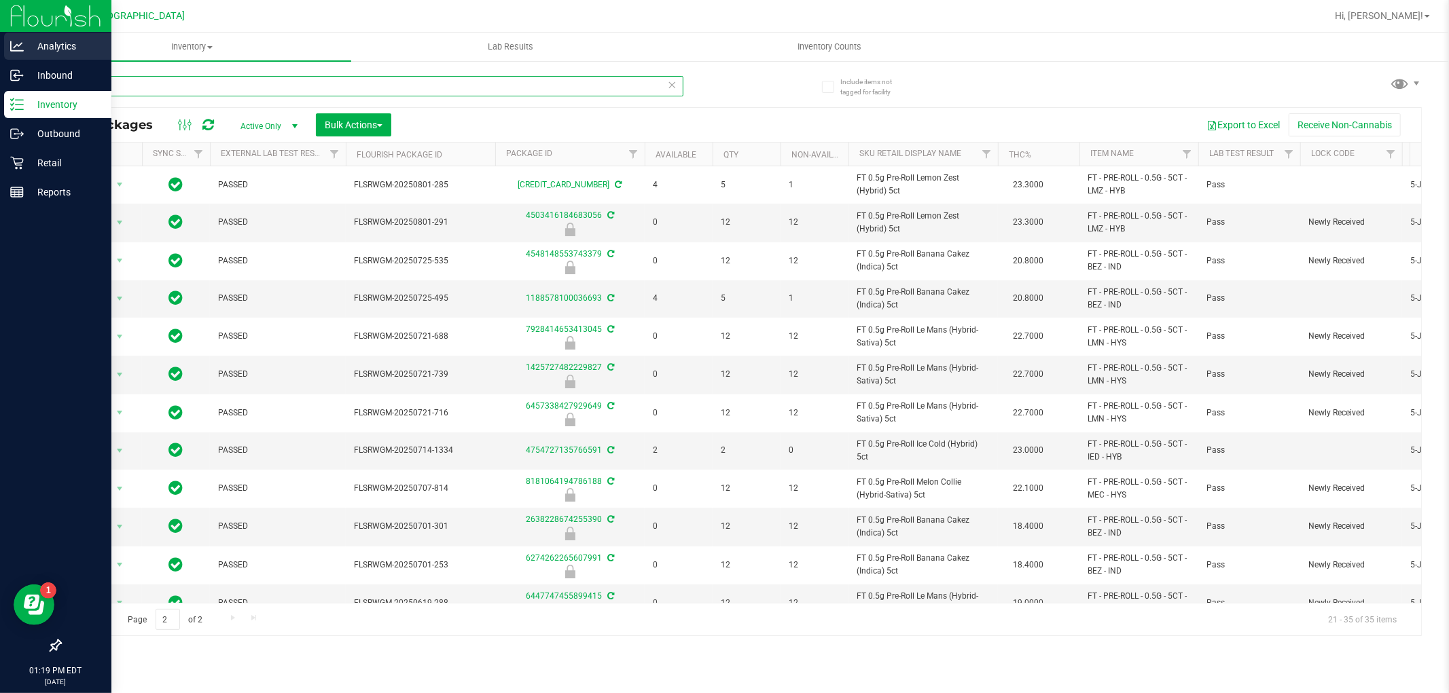
drag, startPoint x: 106, startPoint y: 84, endPoint x: 0, endPoint y: 50, distance: 111.3
click at [0, 52] on div "Analytics Inbound Inventory Outbound Retail Reports 01:19 PM EDT [DATE] 08/27 […" at bounding box center [724, 346] width 1449 height 693
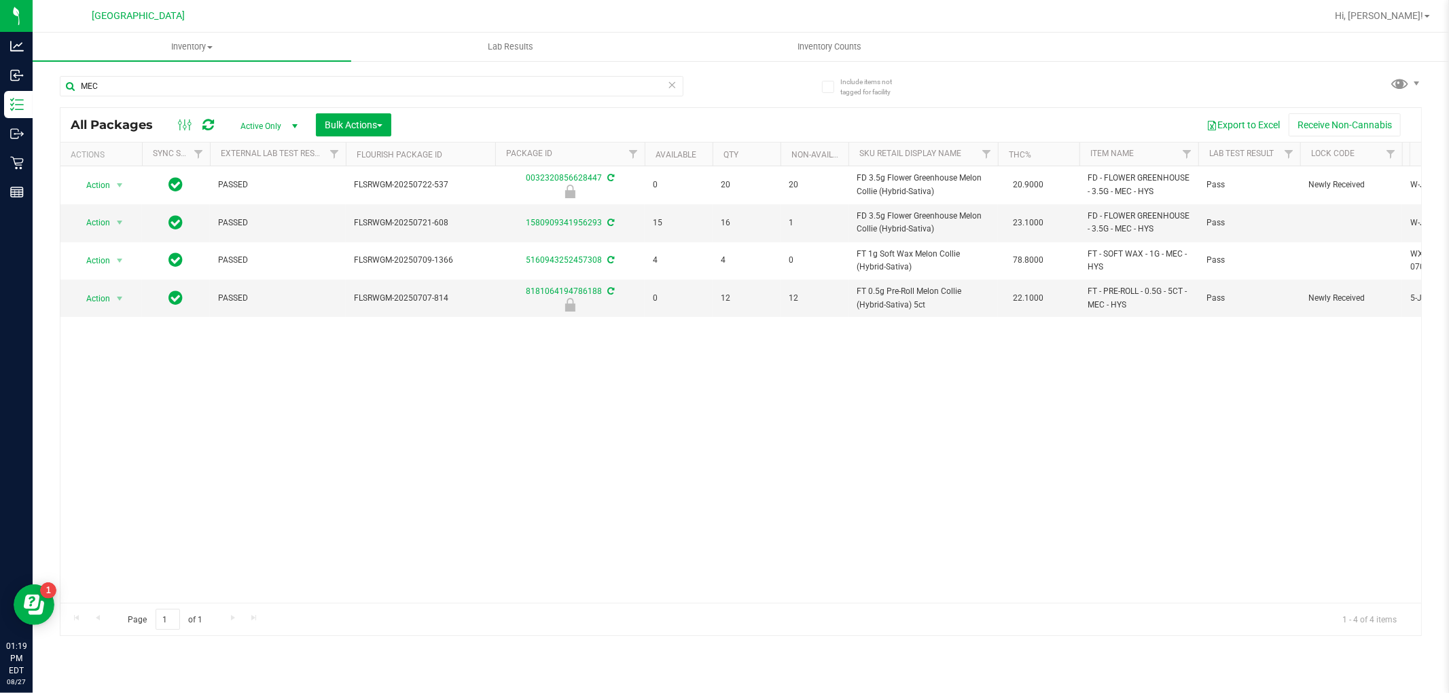
click at [926, 393] on div "Action Action Edit attributes Global inventory Locate package Package audit log…" at bounding box center [740, 384] width 1360 height 437
drag, startPoint x: 101, startPoint y: 77, endPoint x: 59, endPoint y: 78, distance: 41.5
click at [58, 77] on div "Include items not tagged for facility MEC All Packages Active Only Active Only …" at bounding box center [741, 267] width 1416 height 414
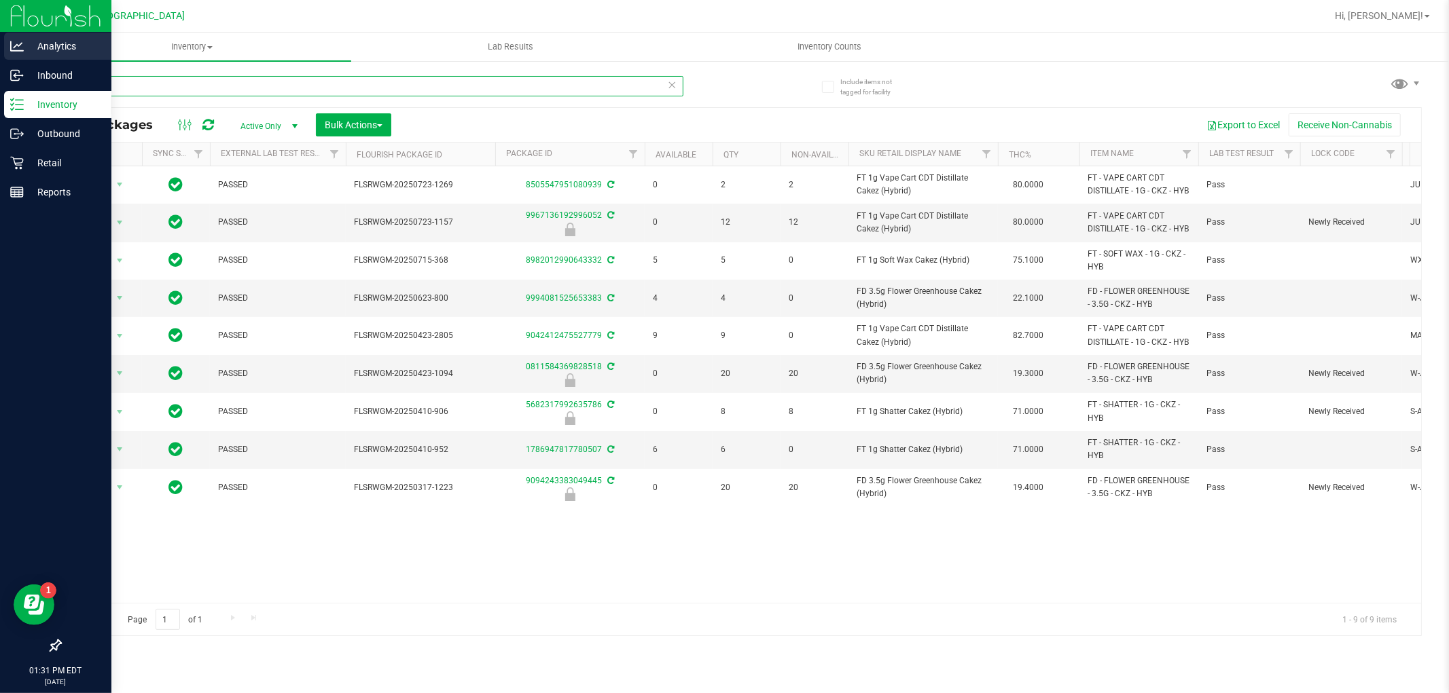
drag, startPoint x: 107, startPoint y: 90, endPoint x: 22, endPoint y: 56, distance: 91.4
click at [28, 57] on div "Analytics Inbound Inventory Outbound Retail Reports 01:31 PM EDT [DATE] 08/27 […" at bounding box center [724, 346] width 1449 height 693
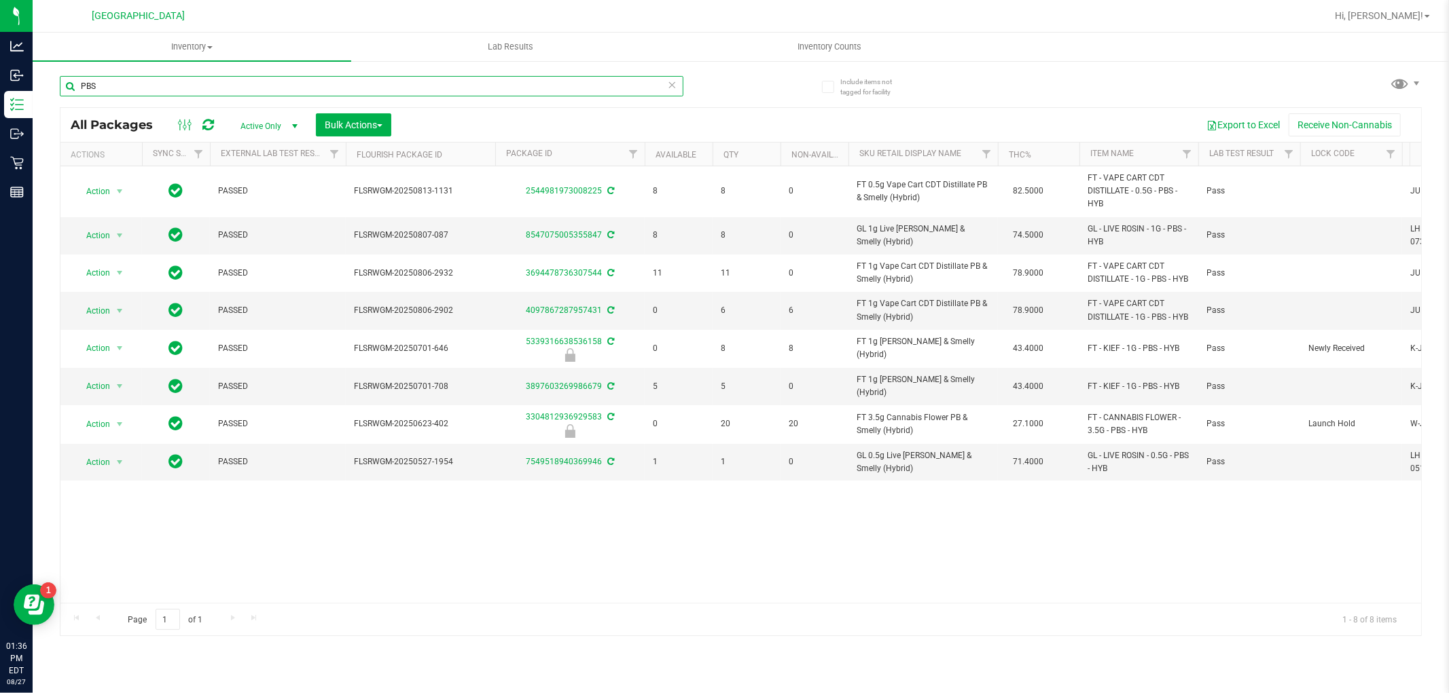
drag, startPoint x: 140, startPoint y: 94, endPoint x: 42, endPoint y: 80, distance: 98.7
click at [48, 80] on div "Include items not tagged for facility PBS All Packages Active Only Active Only …" at bounding box center [741, 267] width 1416 height 414
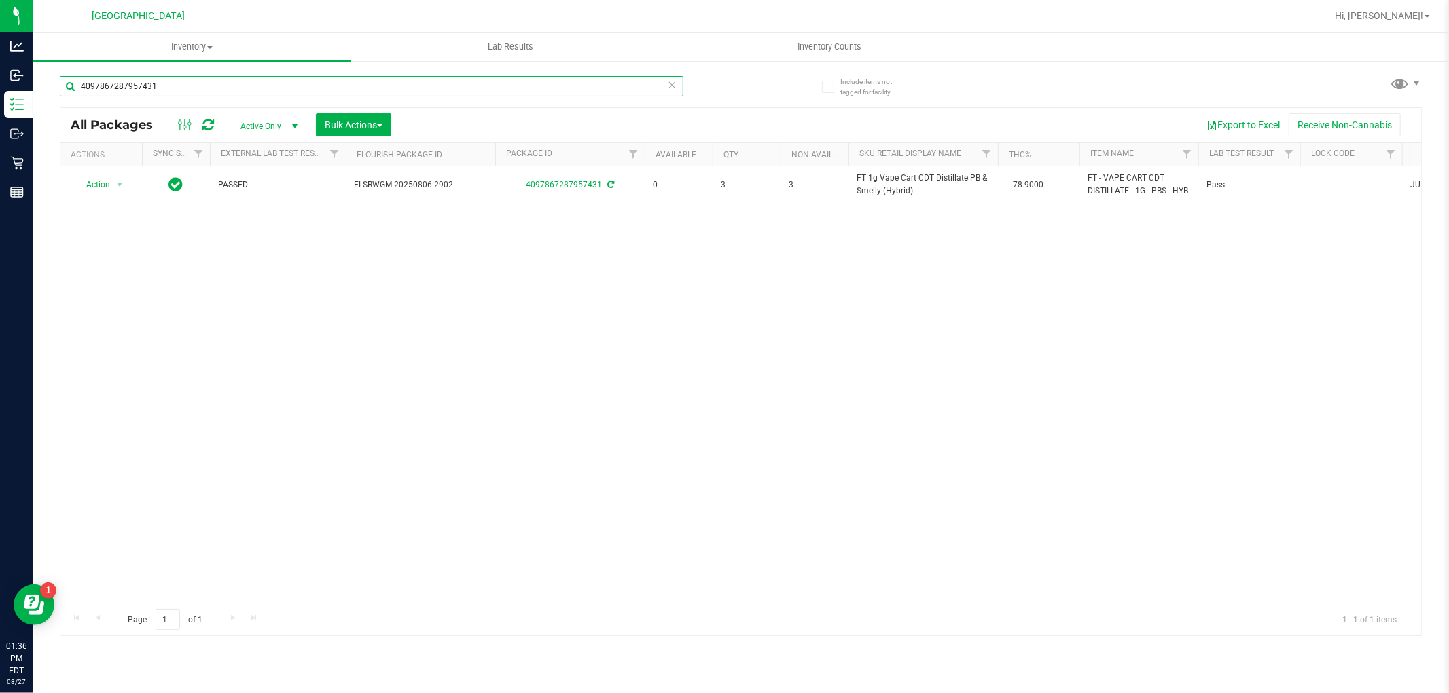
type input "4097867287957431"
click at [767, 388] on div "Action Action Adjust qty Create package Edit attributes Global inventory Locate…" at bounding box center [740, 384] width 1360 height 437
click at [526, 354] on div "Action Action Adjust qty Create package Edit attributes Global inventory Locate…" at bounding box center [740, 384] width 1360 height 437
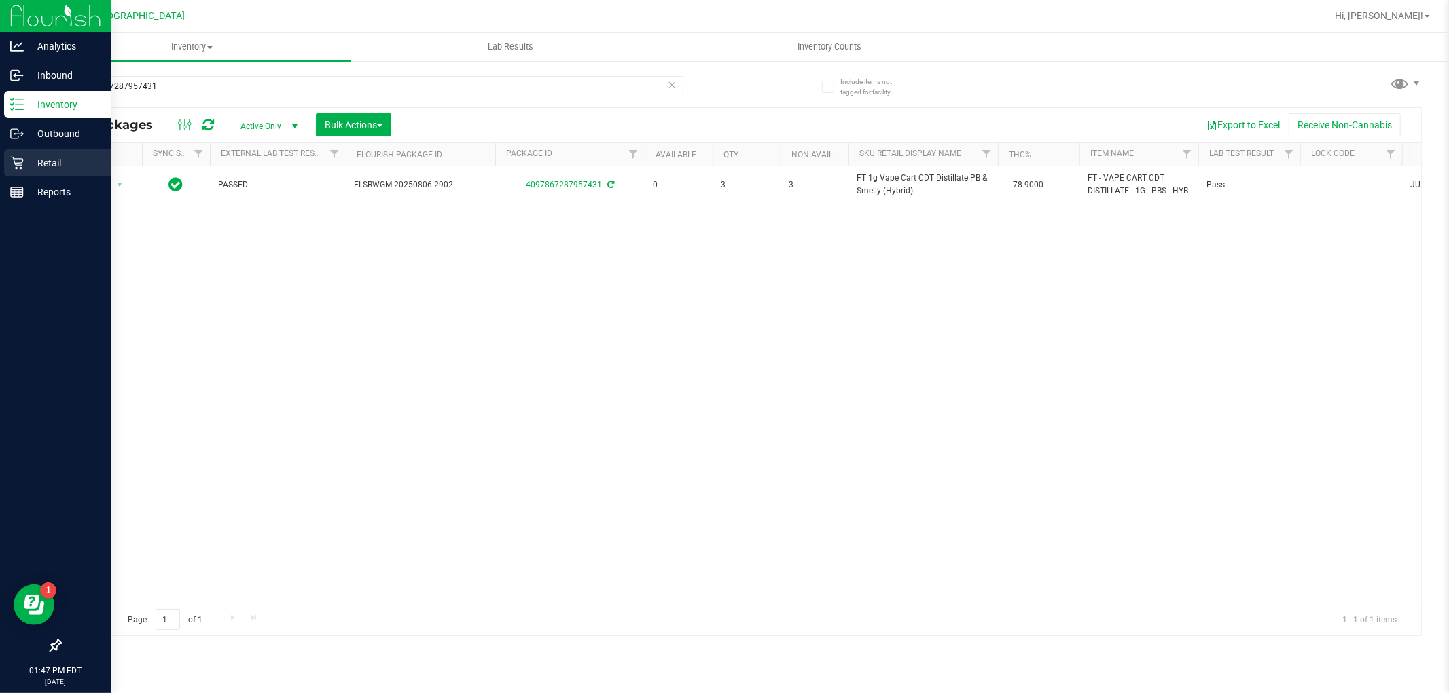
click at [46, 167] on p "Retail" at bounding box center [65, 163] width 82 height 16
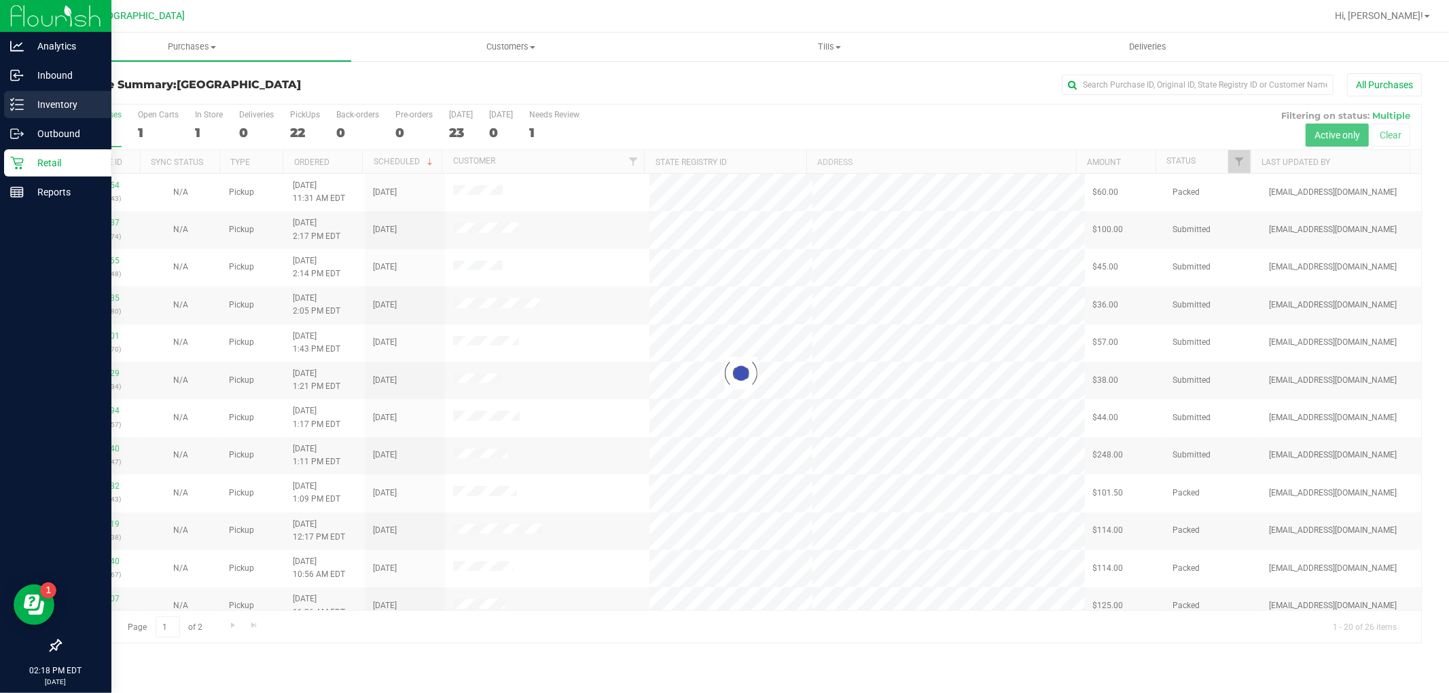
click at [27, 110] on p "Inventory" at bounding box center [65, 104] width 82 height 16
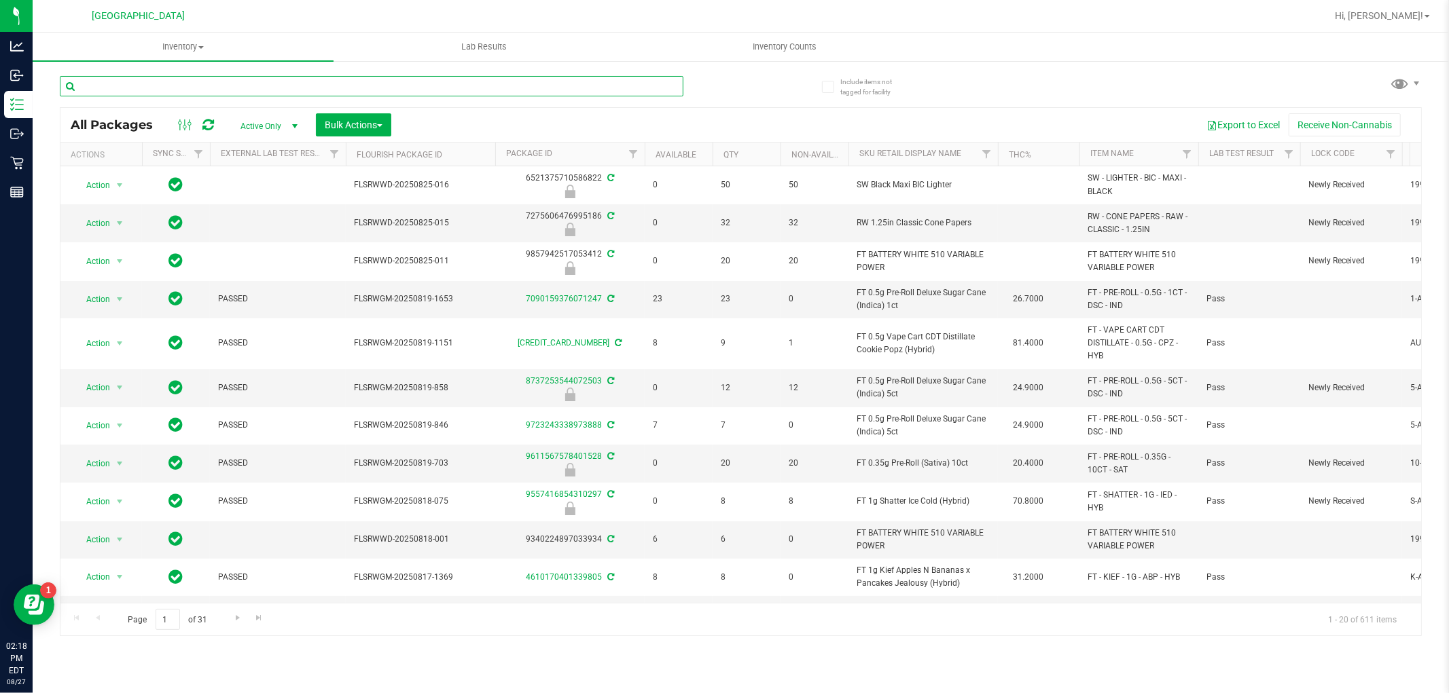
click at [320, 85] on input "text" at bounding box center [371, 86] width 623 height 20
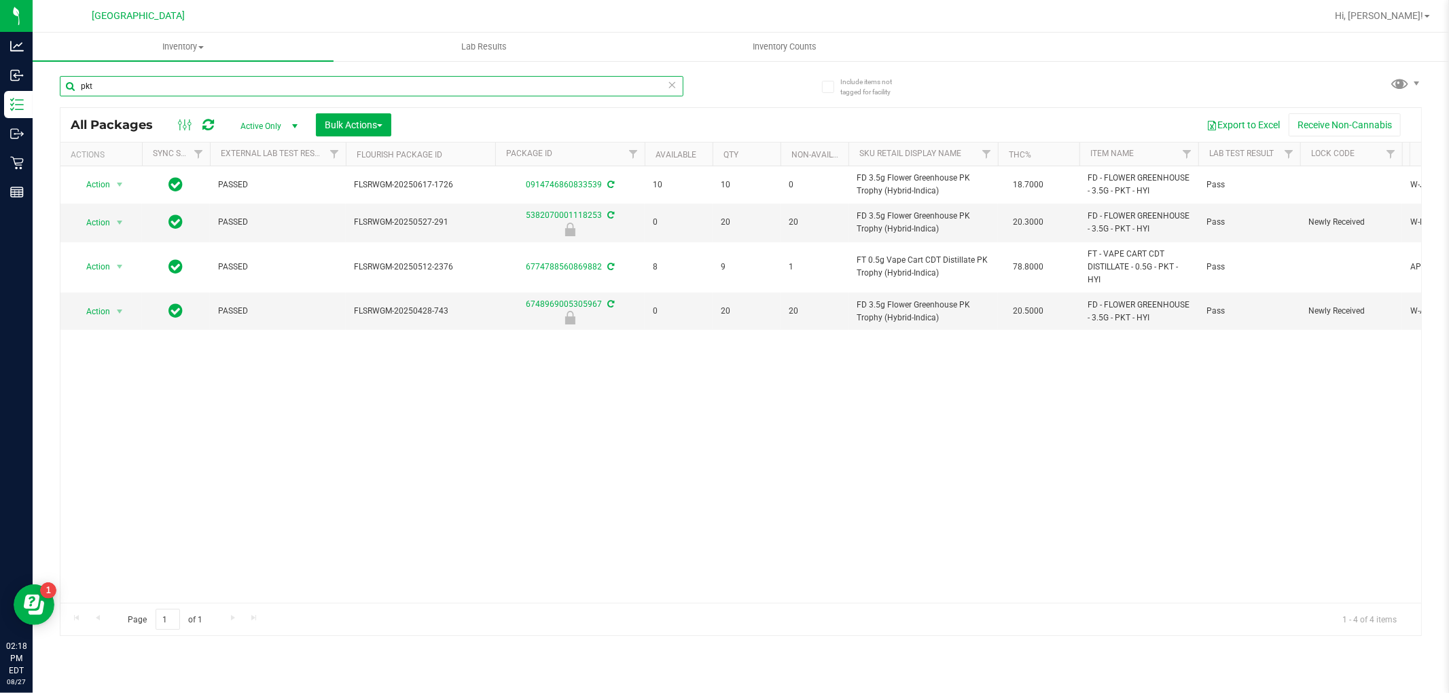
type input "pkt"
click at [676, 444] on div "Action Action Adjust qty Create package Edit attributes Global inventory Locate…" at bounding box center [740, 384] width 1360 height 437
